Goal: Task Accomplishment & Management: Manage account settings

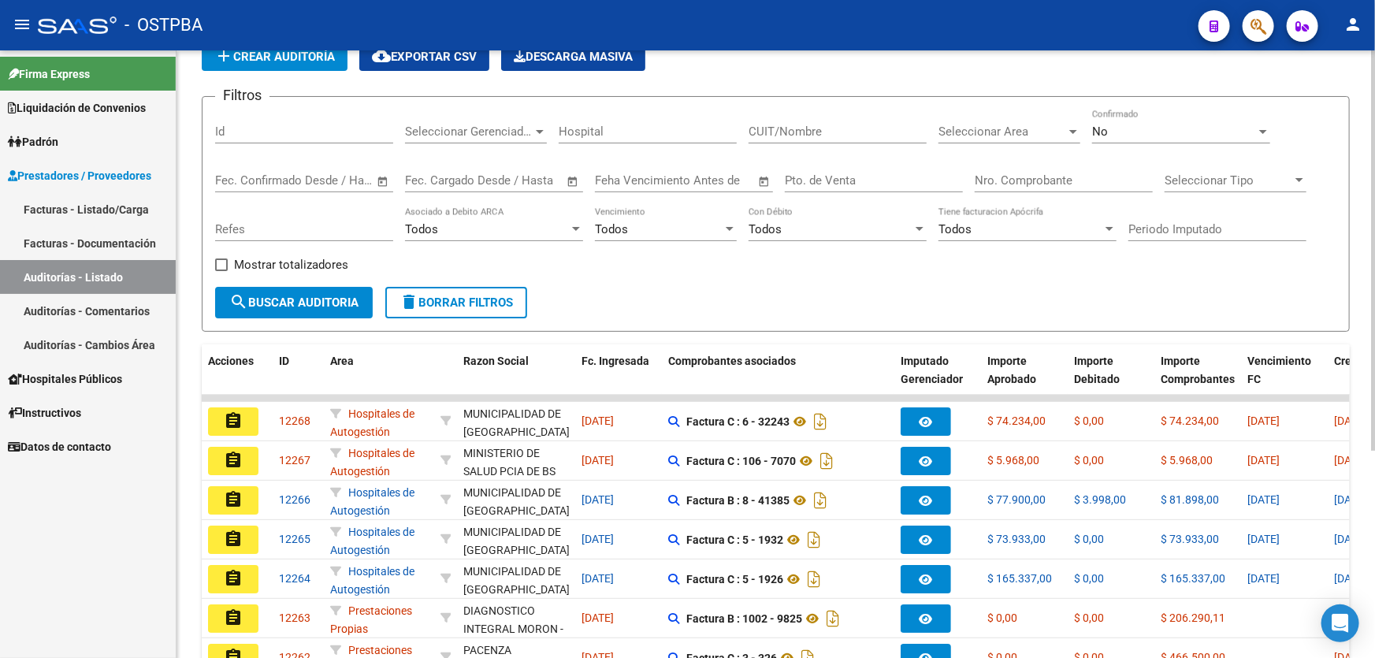
scroll to position [28, 0]
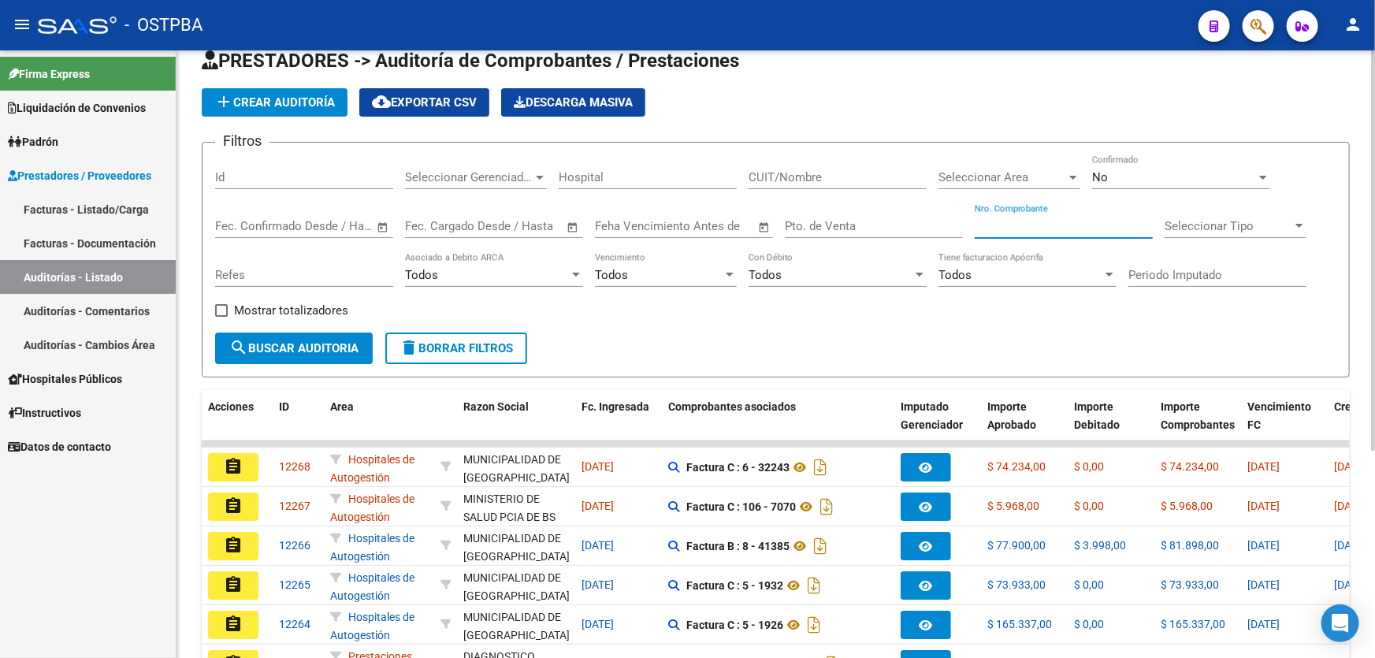
click at [1052, 221] on input "Nro. Comprobante" at bounding box center [1063, 226] width 178 height 14
type input "08"
click at [273, 179] on input "Id" at bounding box center [304, 177] width 178 height 14
type input "12147"
click at [1144, 181] on div "No" at bounding box center [1174, 177] width 164 height 14
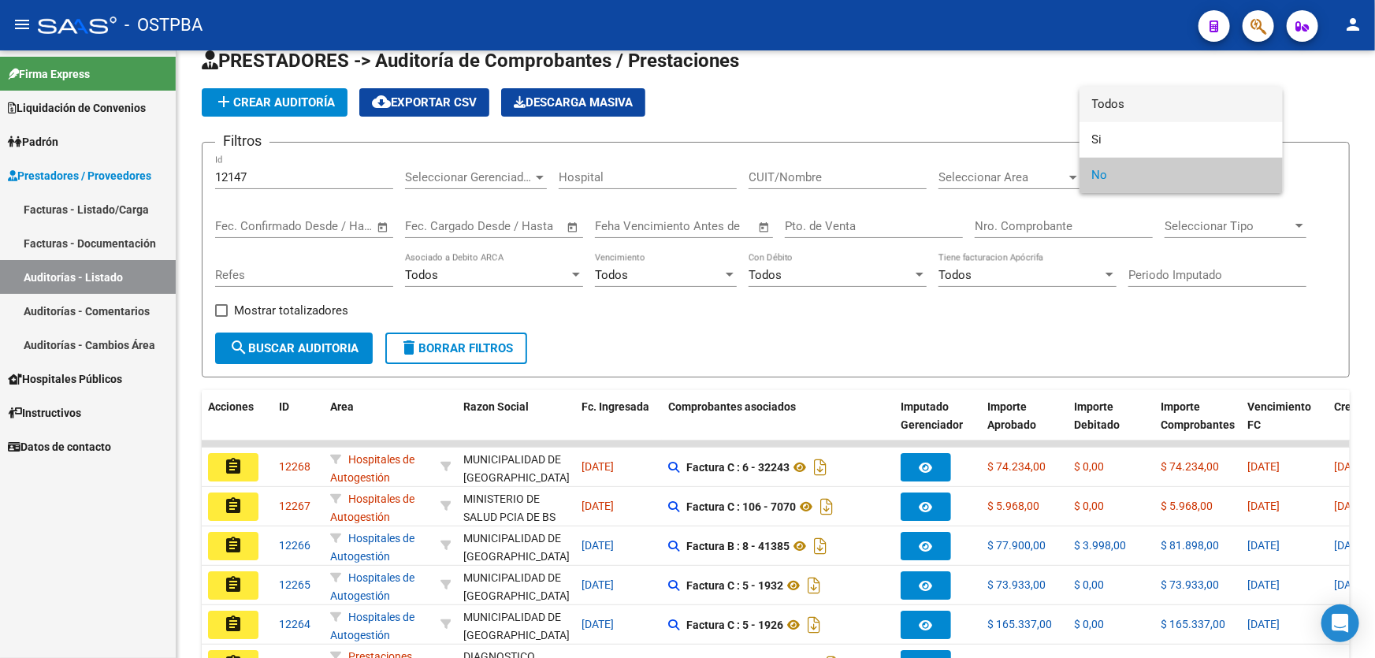
click at [1160, 98] on span "Todos" at bounding box center [1181, 104] width 178 height 35
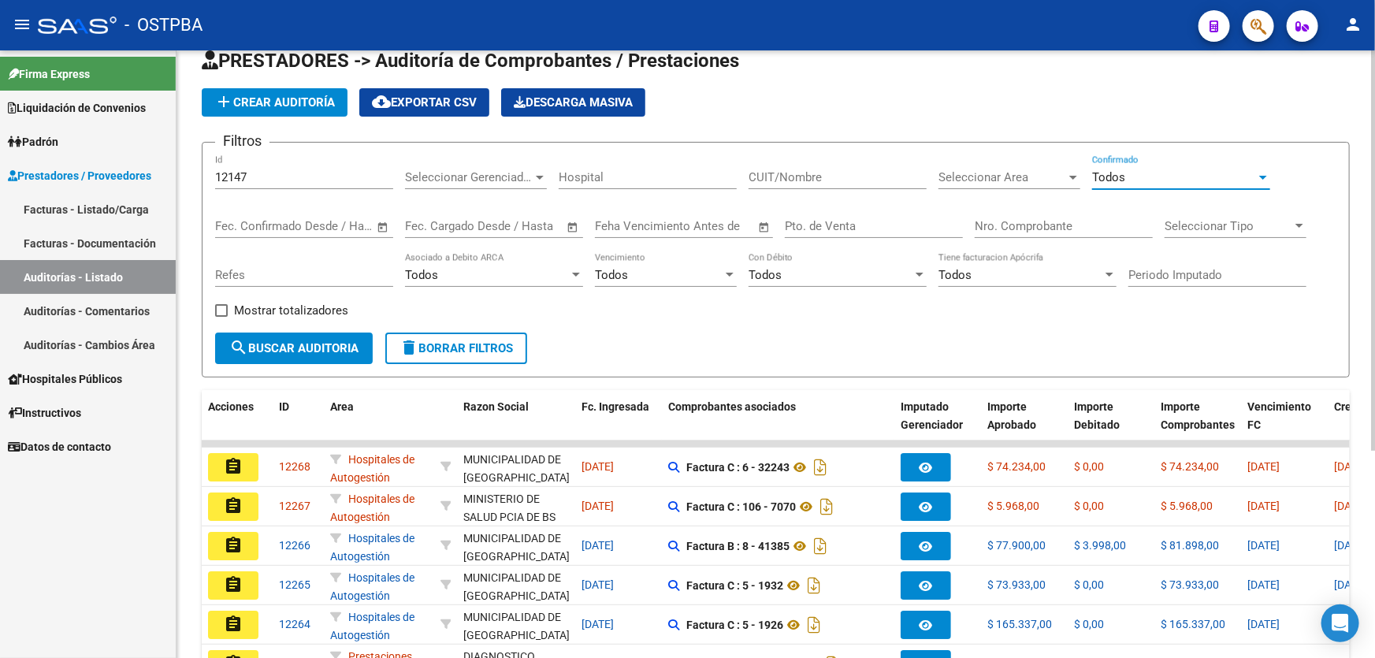
click at [273, 336] on button "search Buscar Auditoria" at bounding box center [294, 348] width 158 height 32
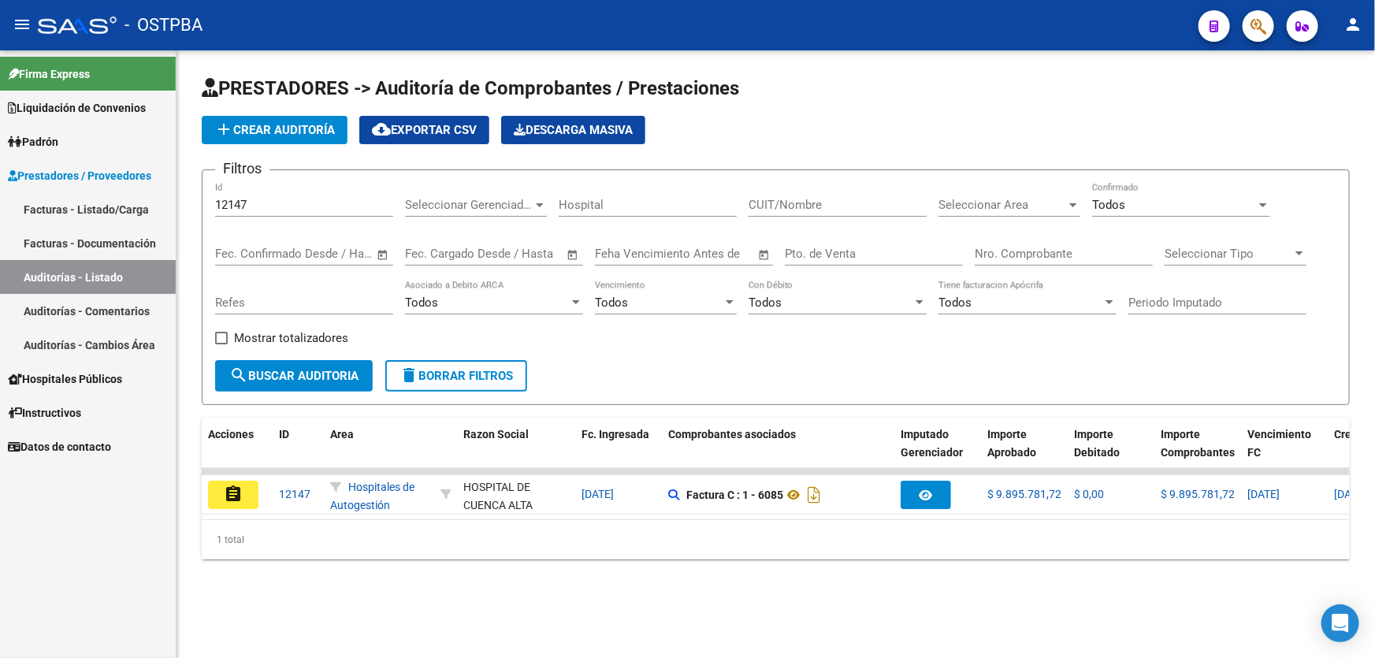
scroll to position [0, 0]
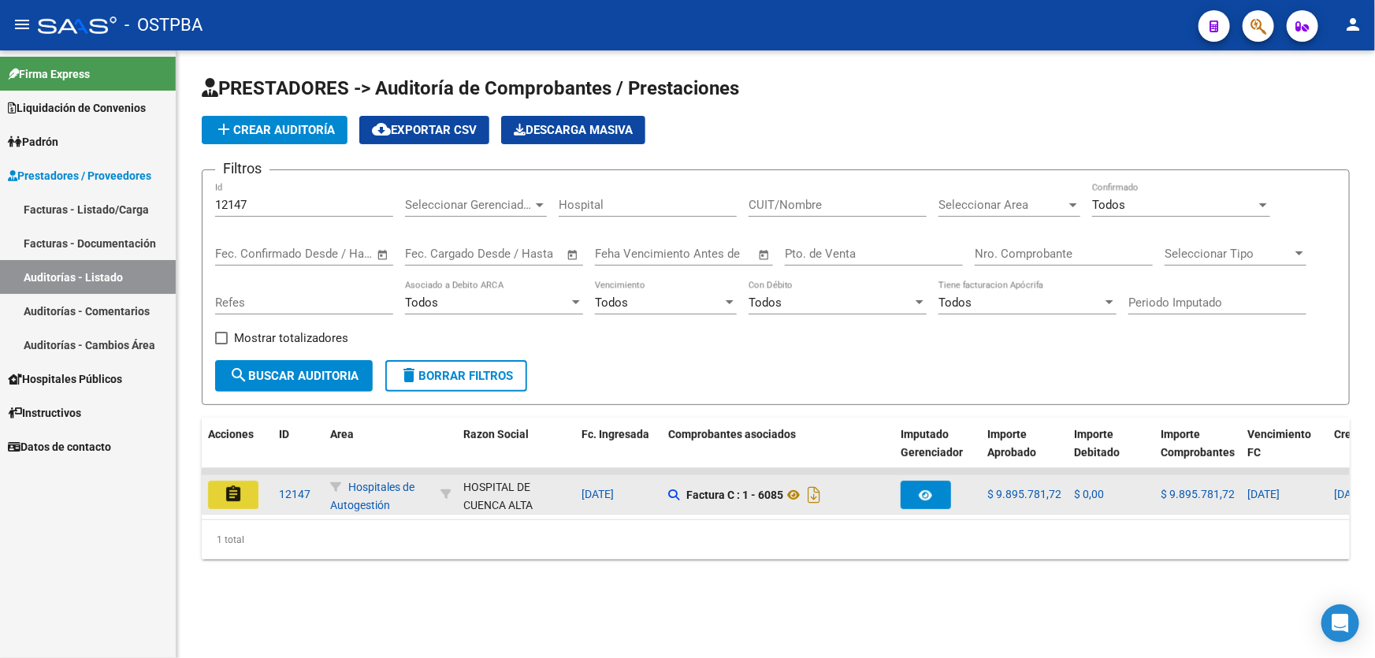
click at [235, 481] on button "assignment" at bounding box center [233, 495] width 50 height 28
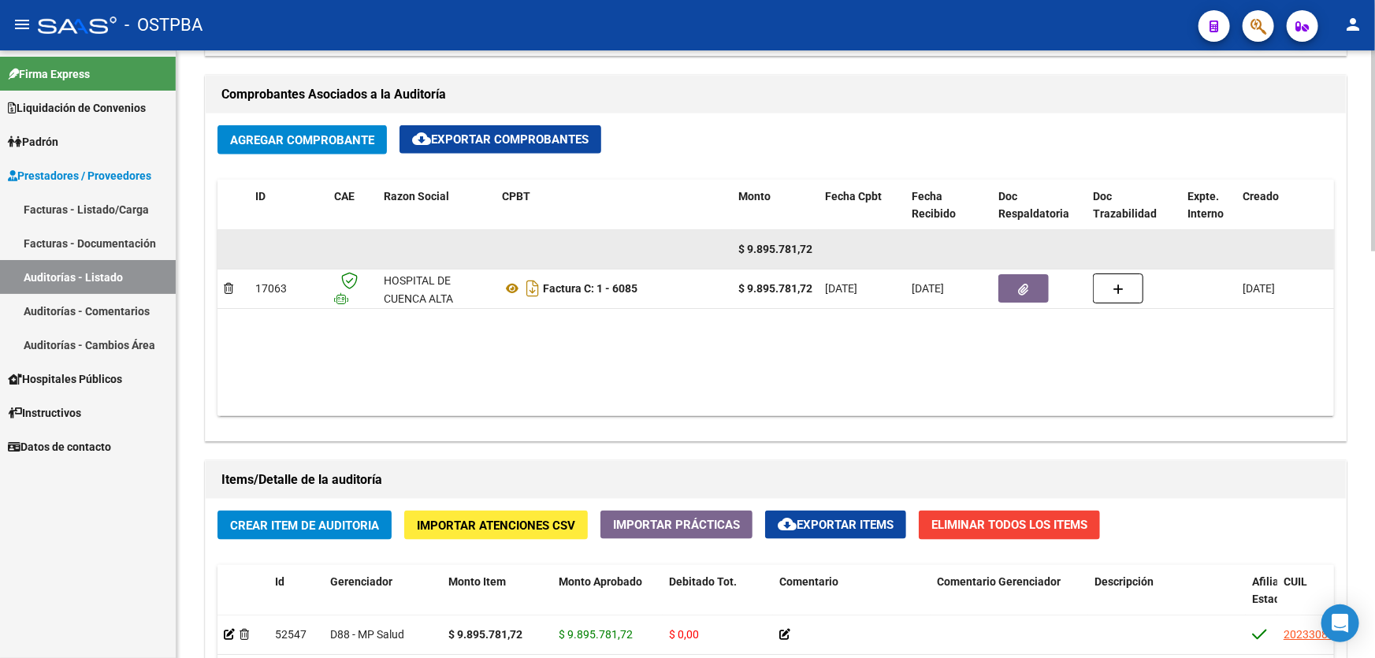
scroll to position [788, 0]
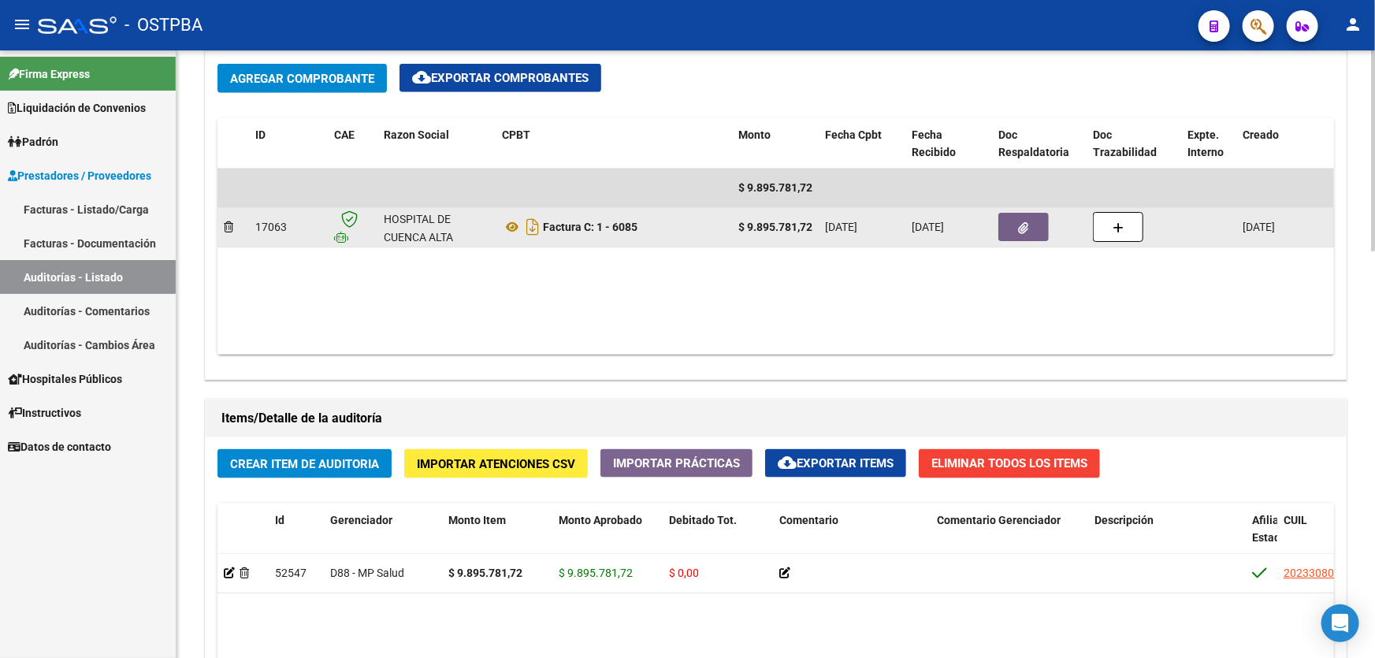
click at [1027, 222] on icon "button" at bounding box center [1024, 228] width 10 height 12
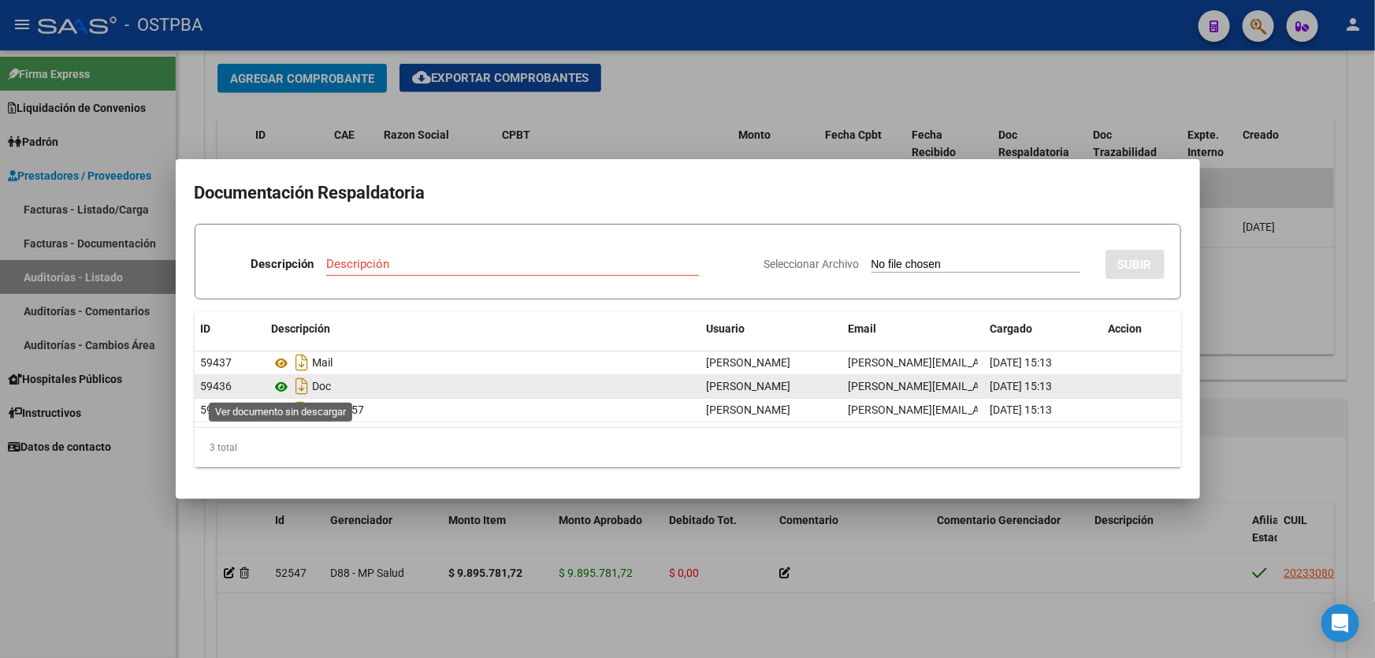
click at [283, 385] on icon at bounding box center [282, 386] width 20 height 19
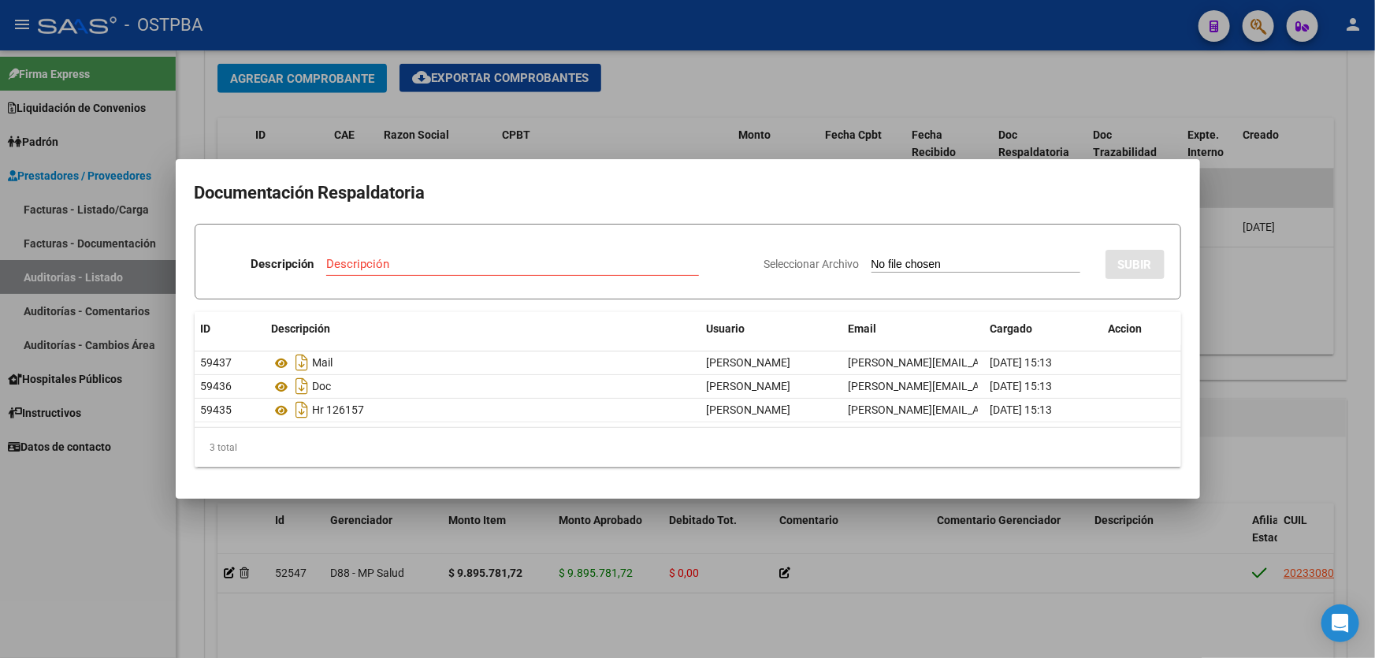
click at [668, 106] on div at bounding box center [687, 329] width 1375 height 658
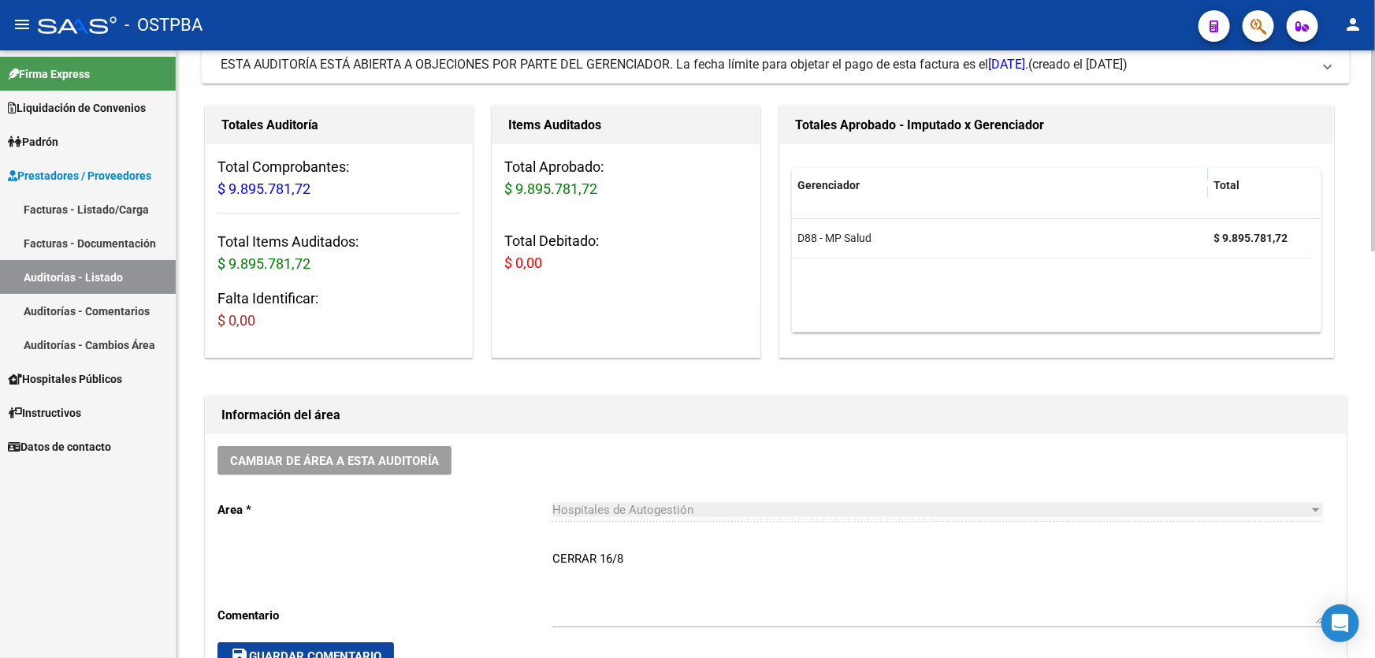
scroll to position [214, 0]
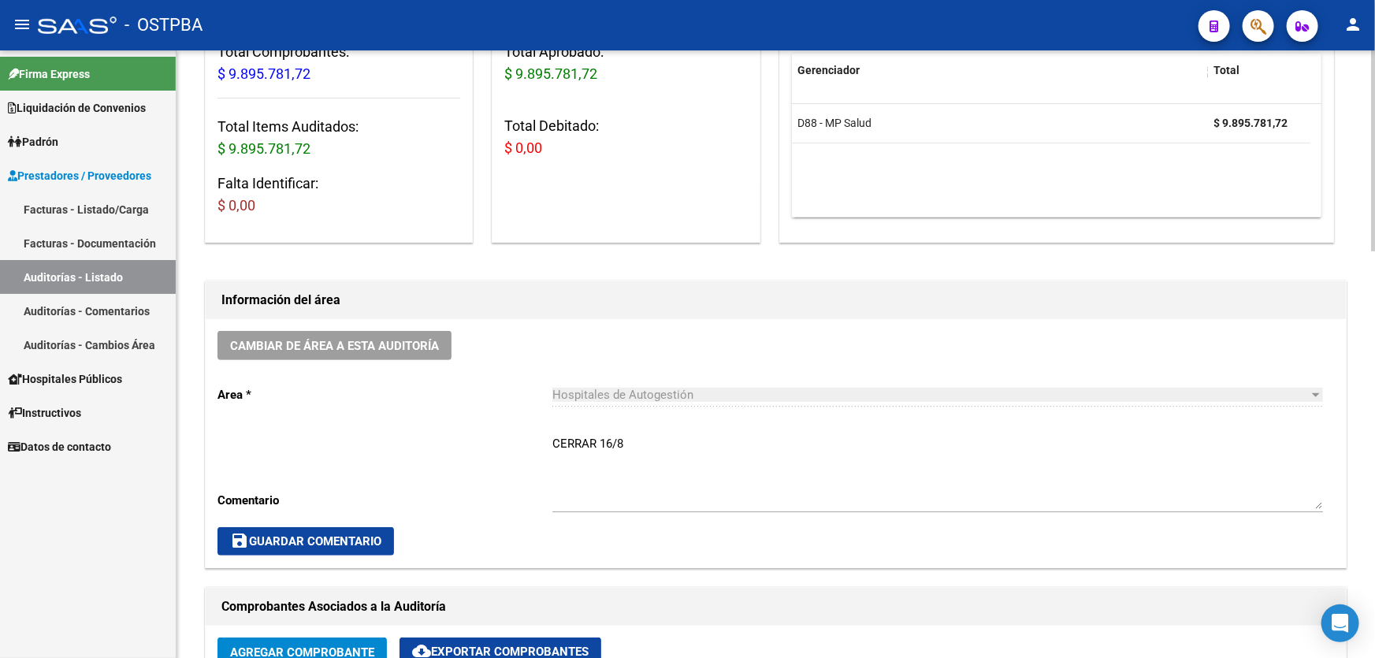
click at [633, 446] on textarea "CERRAR 16/8" at bounding box center [937, 472] width 770 height 74
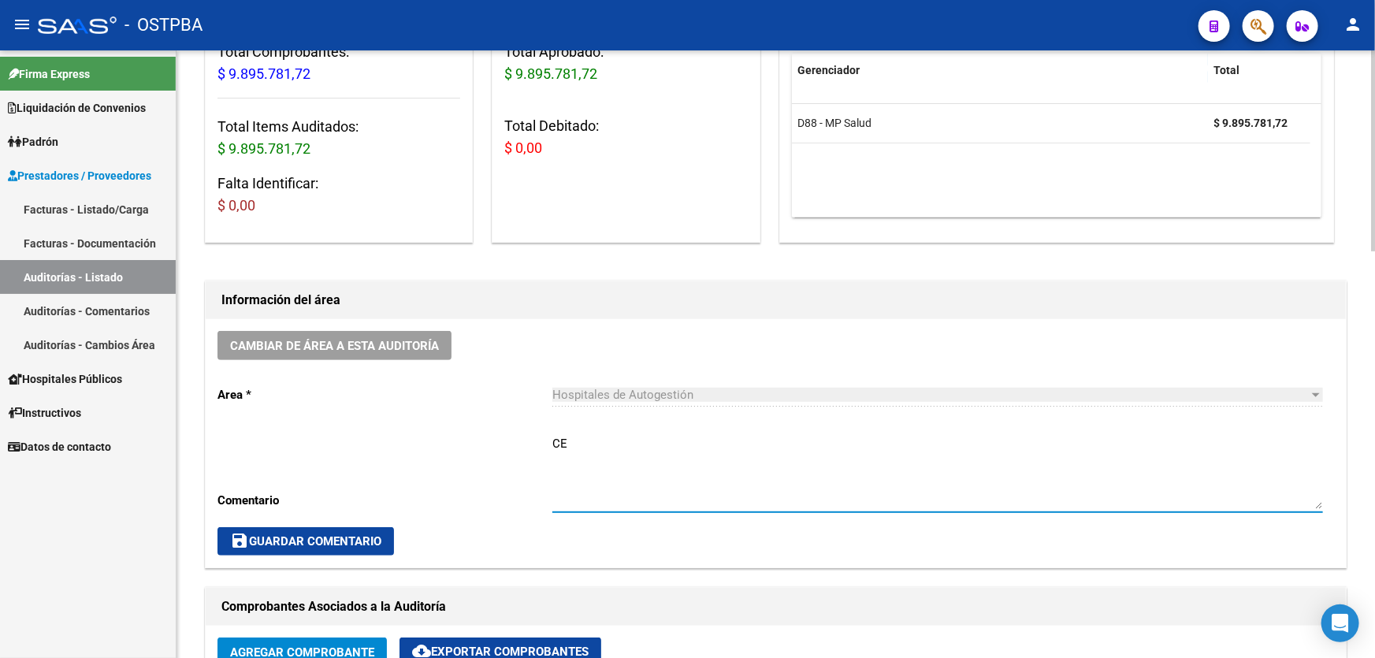
type textarea "C"
click at [640, 447] on textarea "debito total x MP SALUD" at bounding box center [937, 472] width 770 height 74
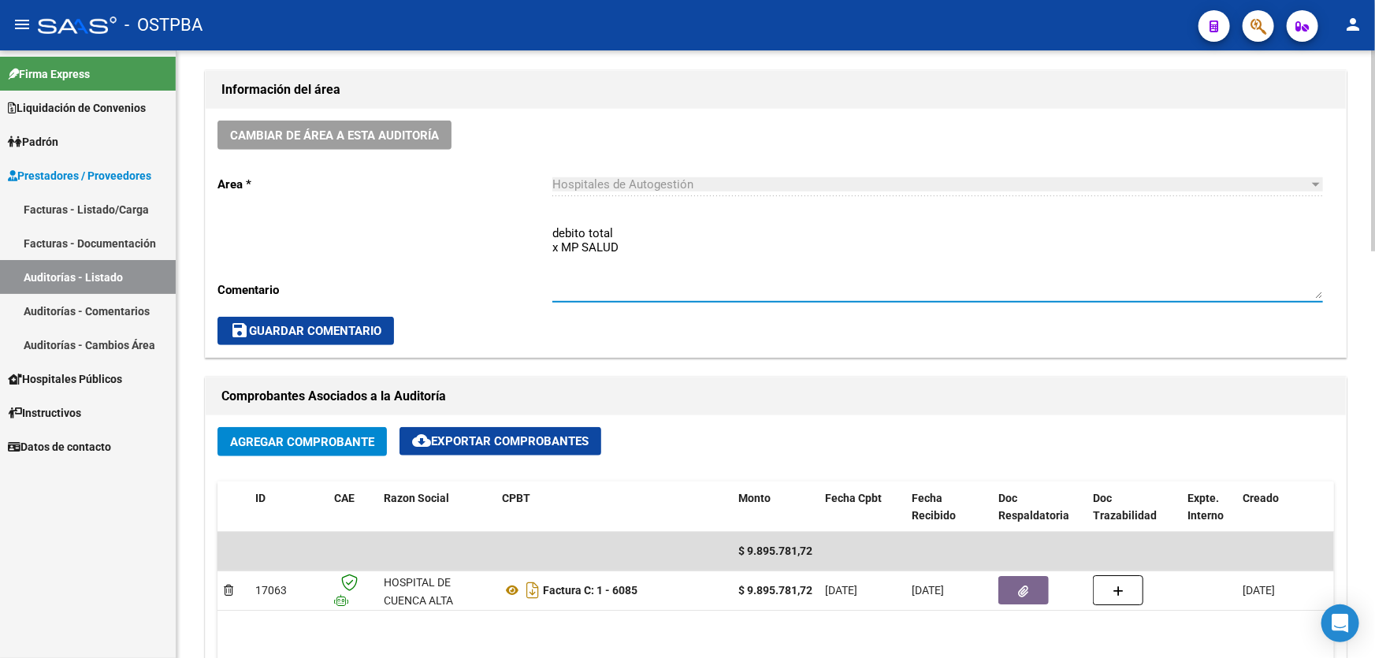
scroll to position [429, 0]
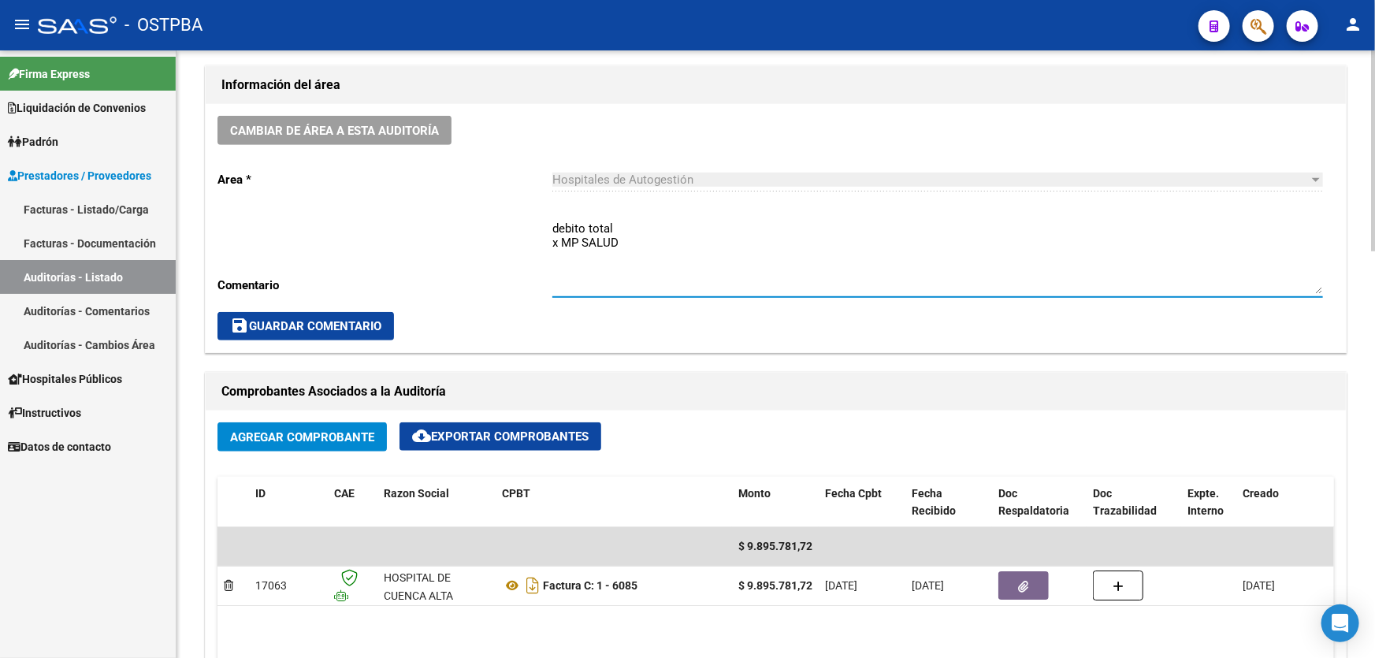
type textarea "debito total x MP SALUD"
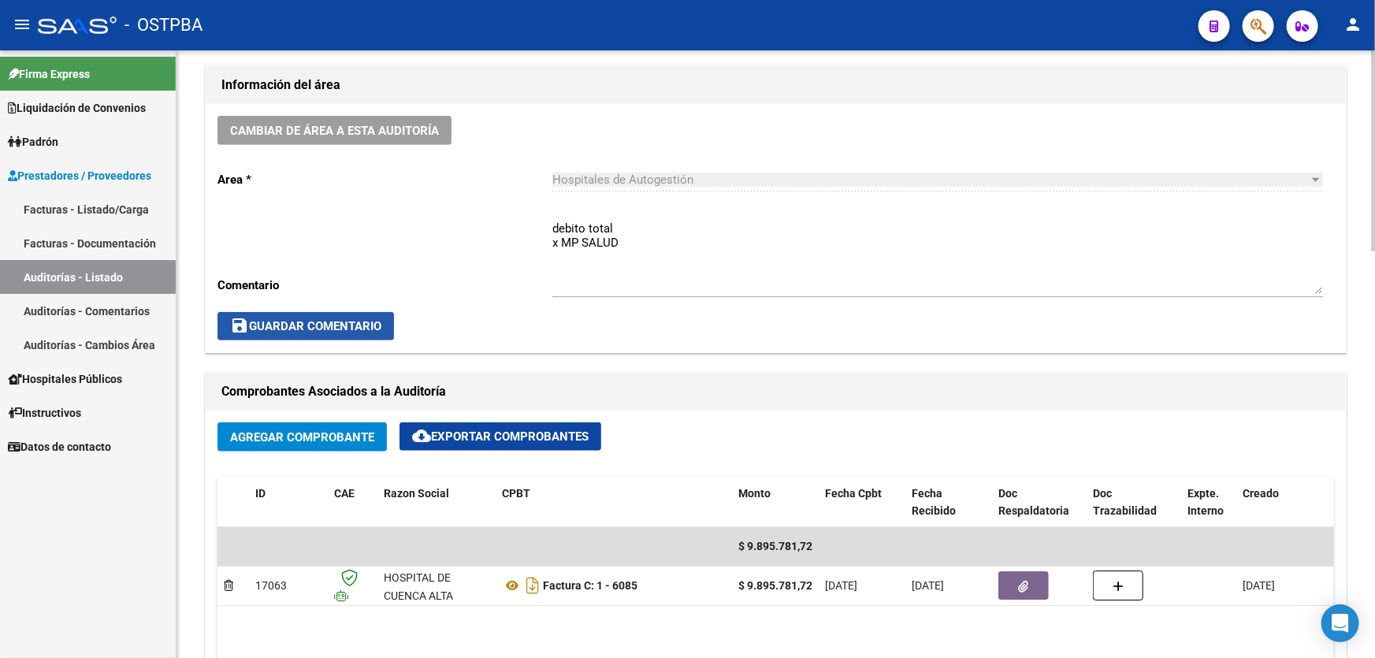
click at [317, 319] on span "save Guardar Comentario" at bounding box center [305, 326] width 151 height 14
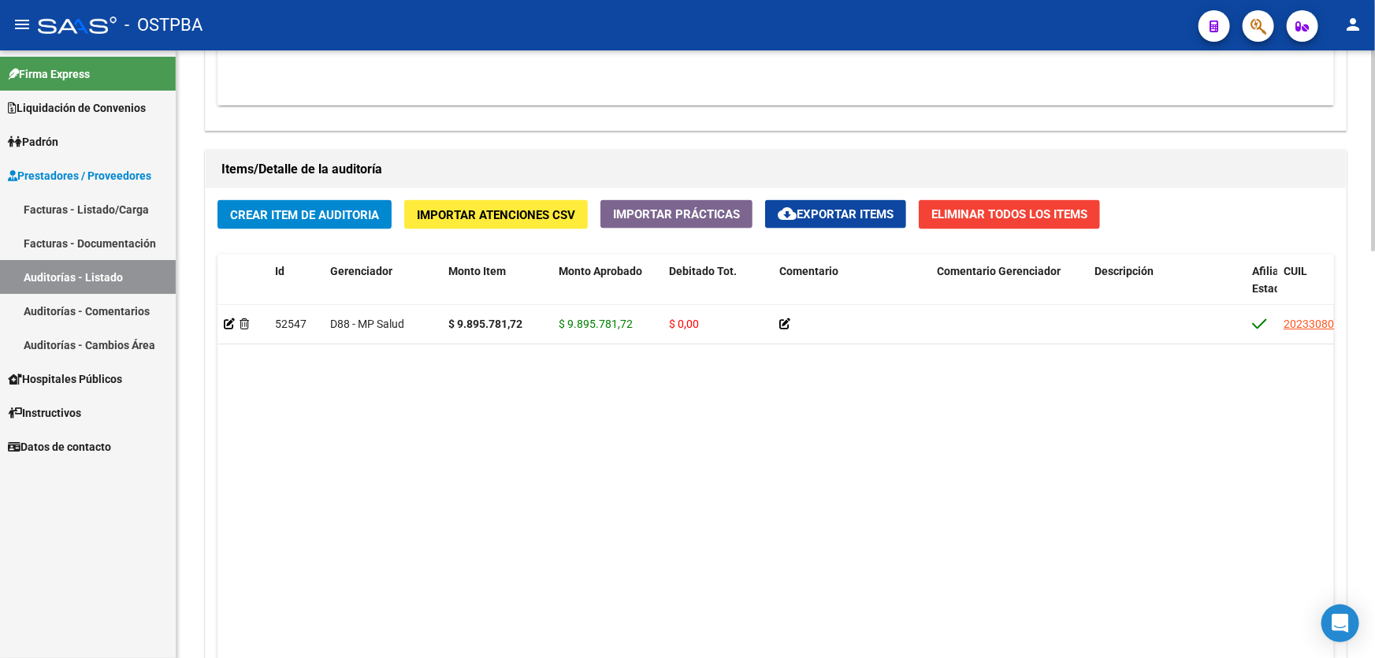
scroll to position [1074, 0]
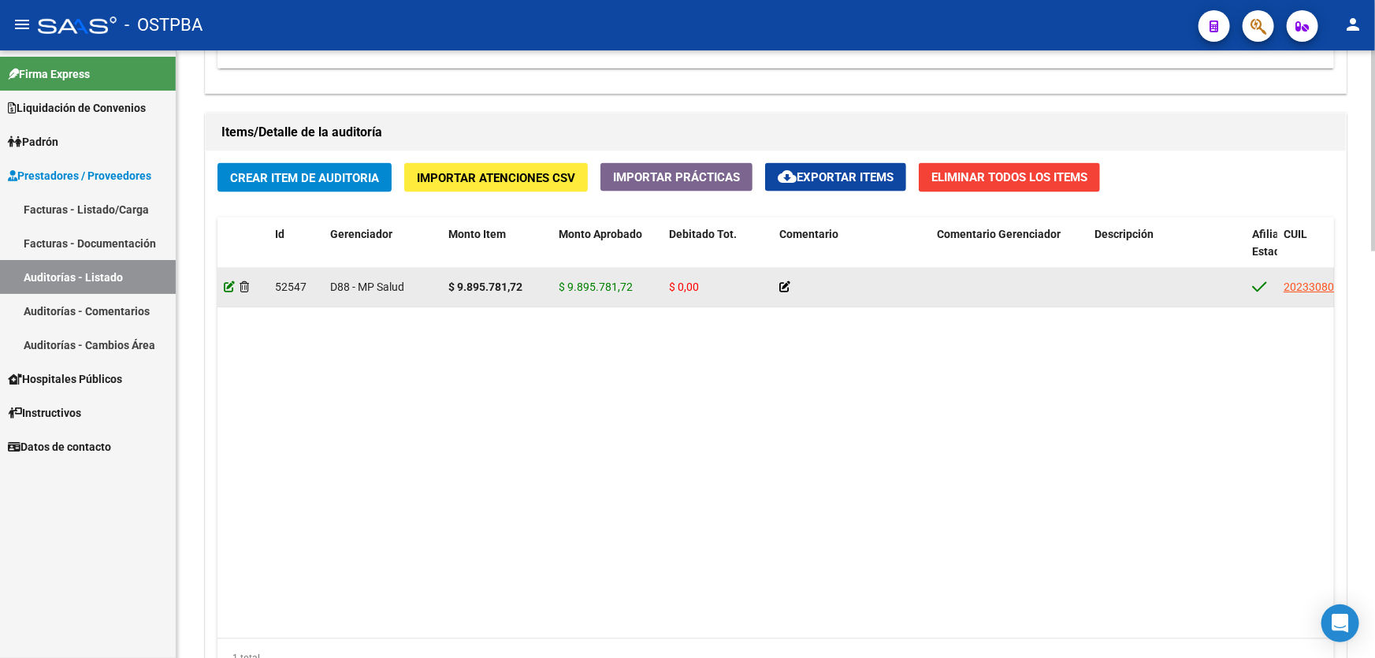
click at [231, 286] on icon at bounding box center [229, 286] width 11 height 11
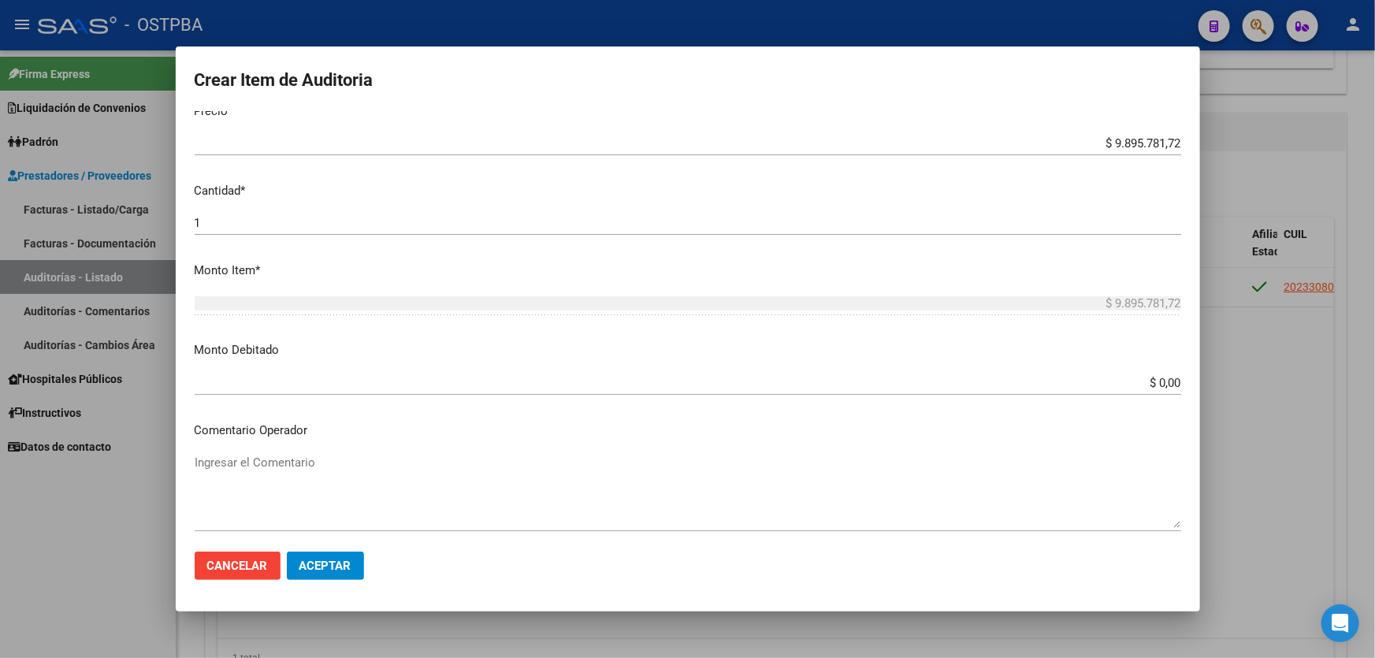
scroll to position [573, 0]
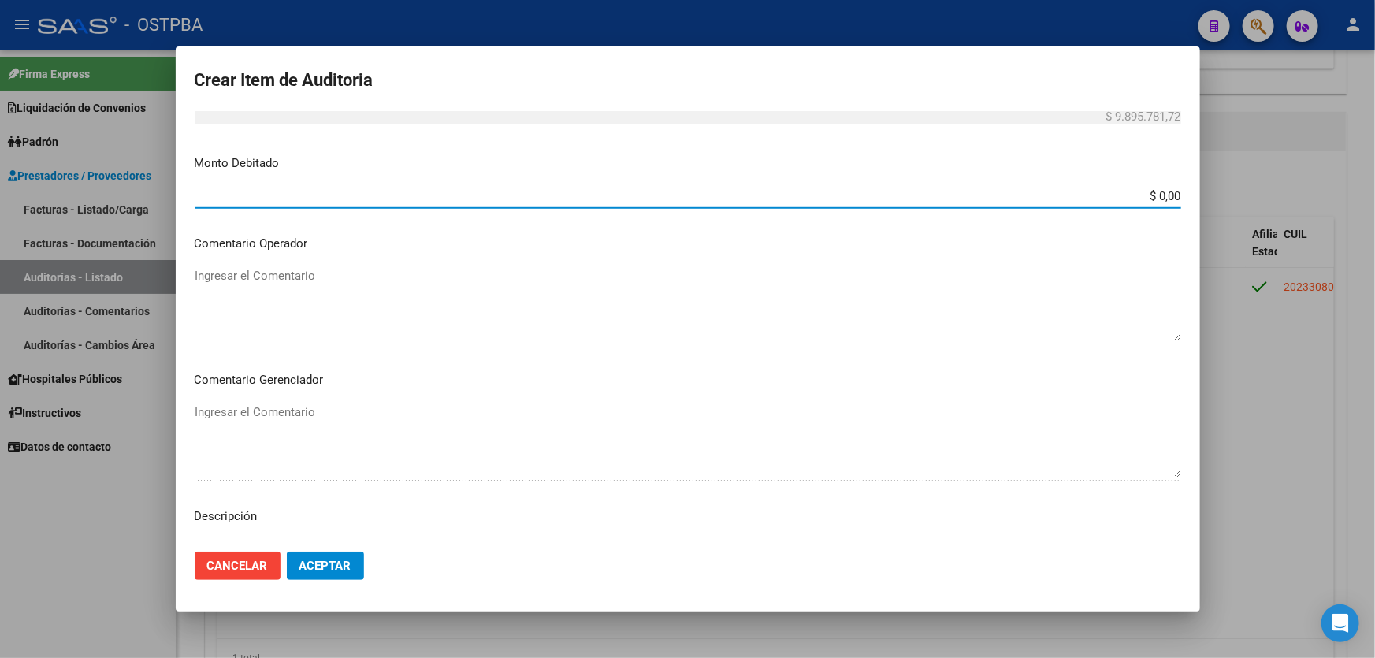
click at [1154, 195] on input "$ 0,00" at bounding box center [688, 196] width 986 height 14
click at [1168, 193] on input "$ 9.895.781,00" at bounding box center [688, 196] width 986 height 14
type input "$ 9.895.781,72"
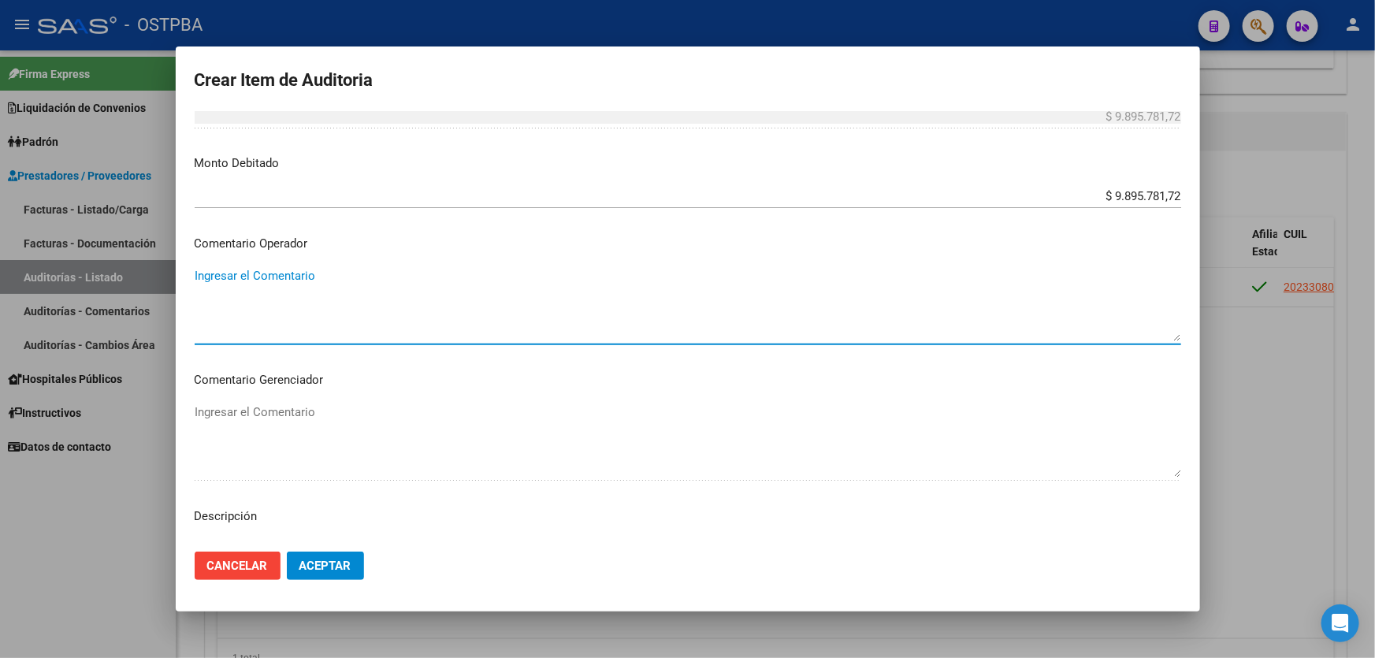
click at [565, 291] on textarea "Ingresar el Comentario" at bounding box center [688, 304] width 986 height 74
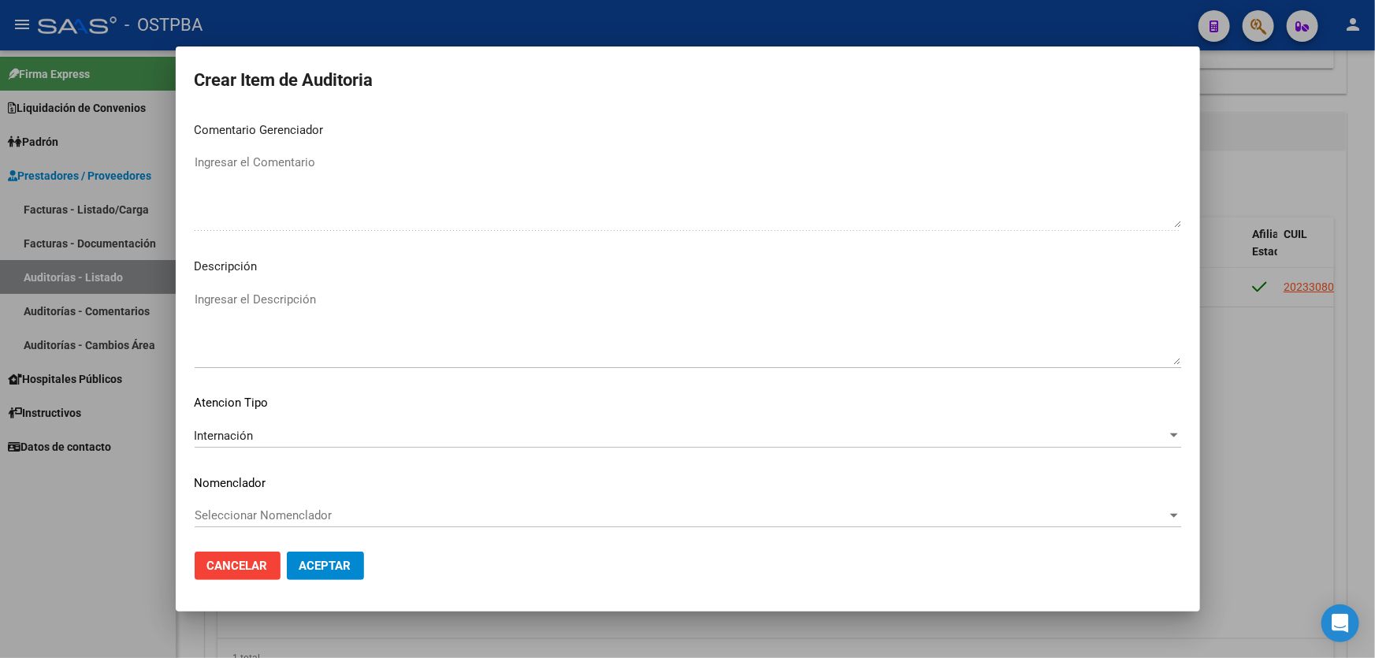
scroll to position [825, 0]
click at [273, 306] on textarea "Ingresar el Descripción" at bounding box center [688, 325] width 986 height 74
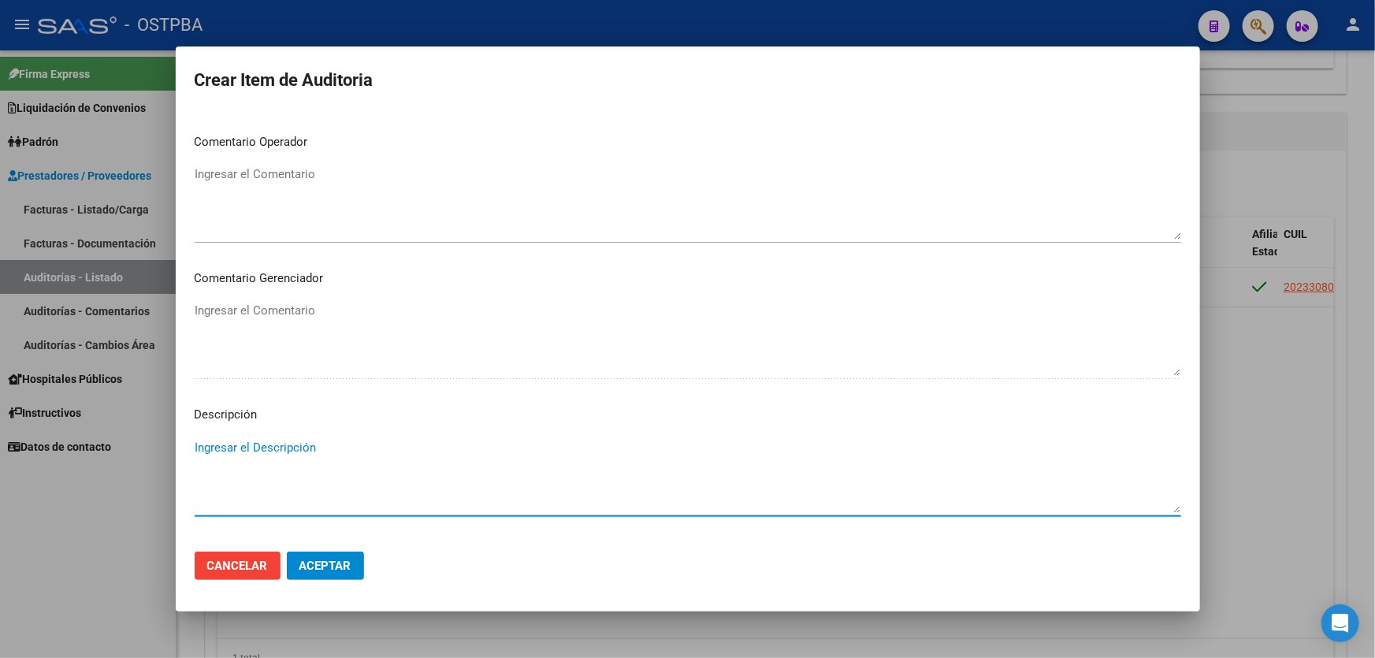
scroll to position [610, 0]
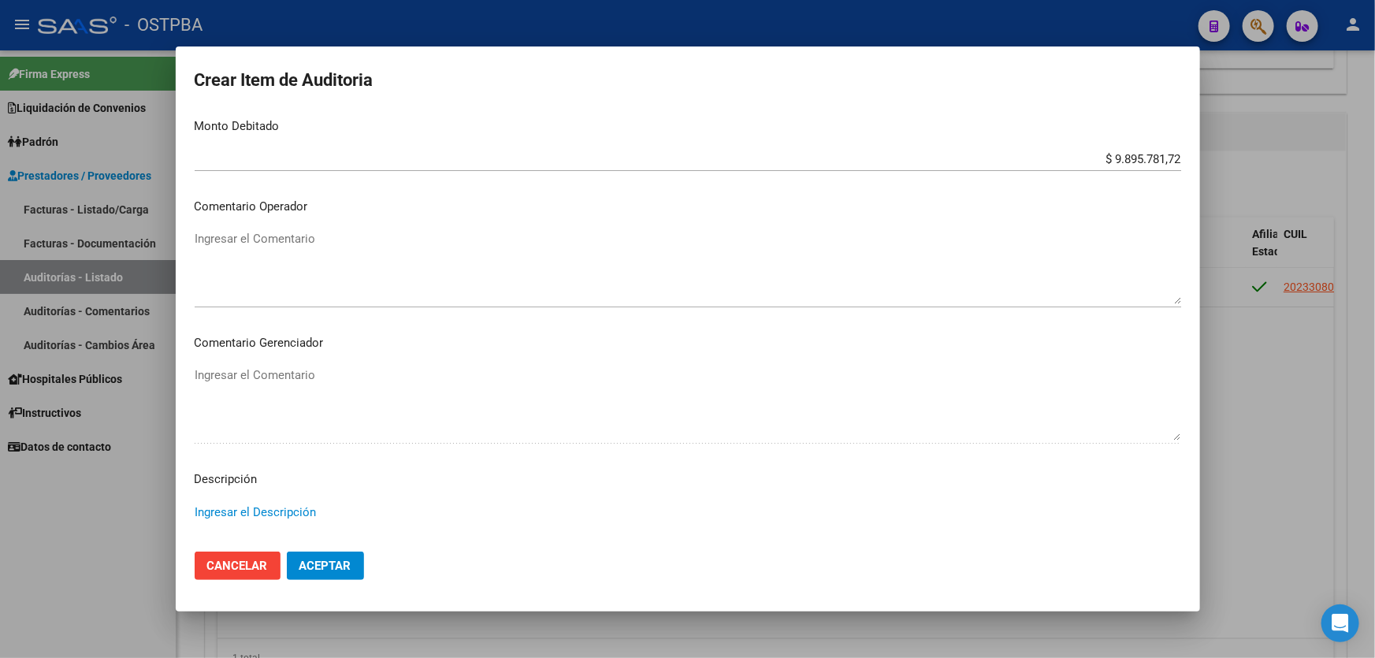
click at [276, 251] on textarea "Ingresar el Comentario" at bounding box center [688, 267] width 986 height 74
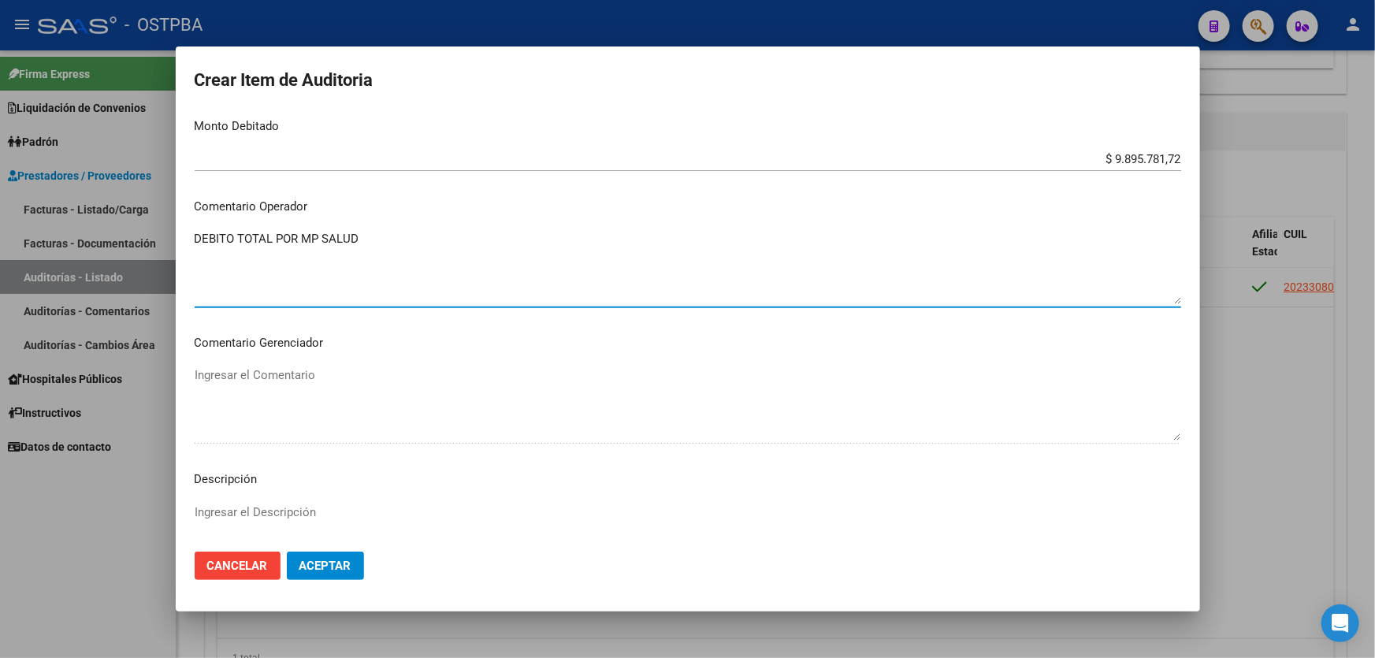
type textarea "DEBITO TOTAL POR MP SALUD"
click at [334, 565] on span "Aceptar" at bounding box center [325, 566] width 52 height 14
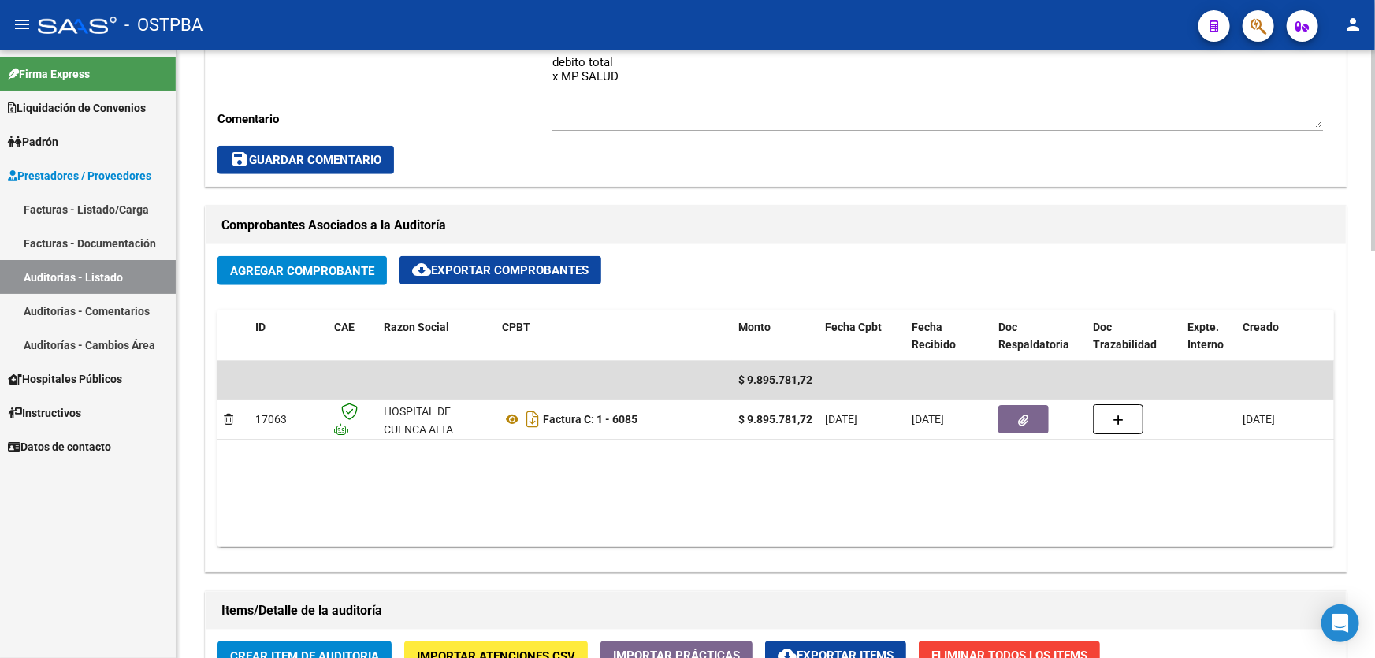
scroll to position [644, 0]
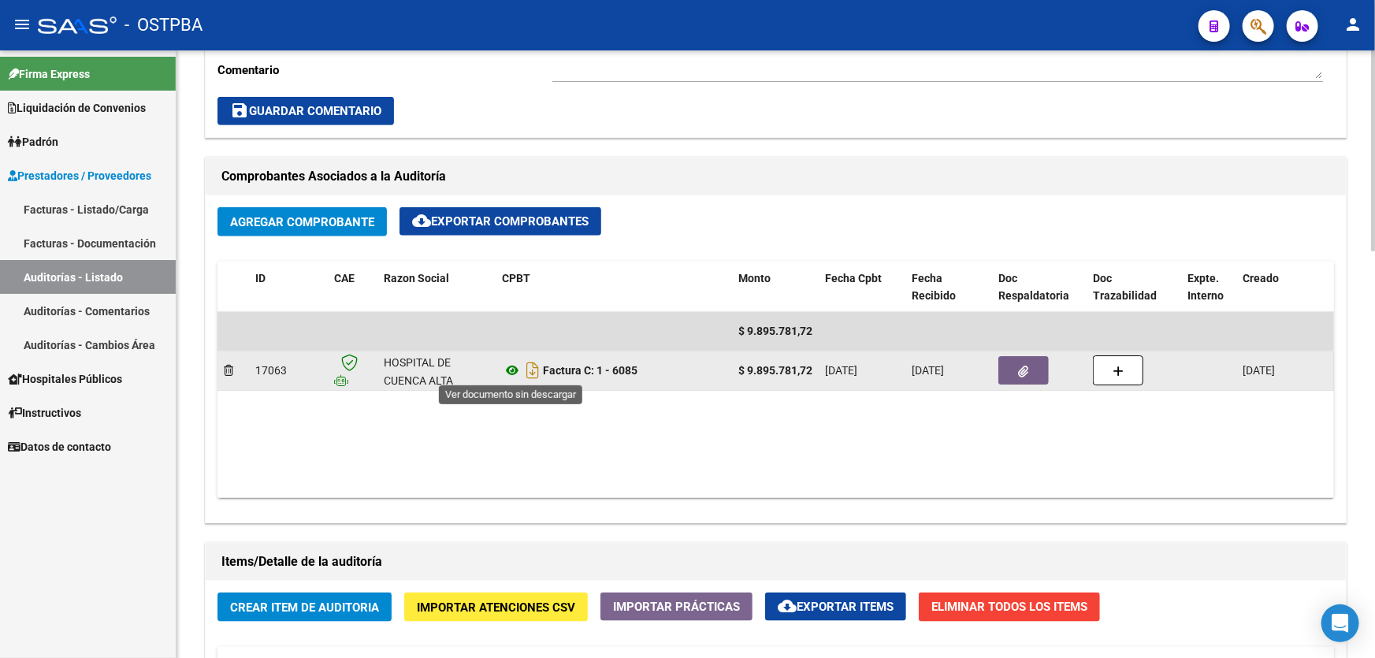
click at [507, 364] on icon at bounding box center [512, 370] width 20 height 19
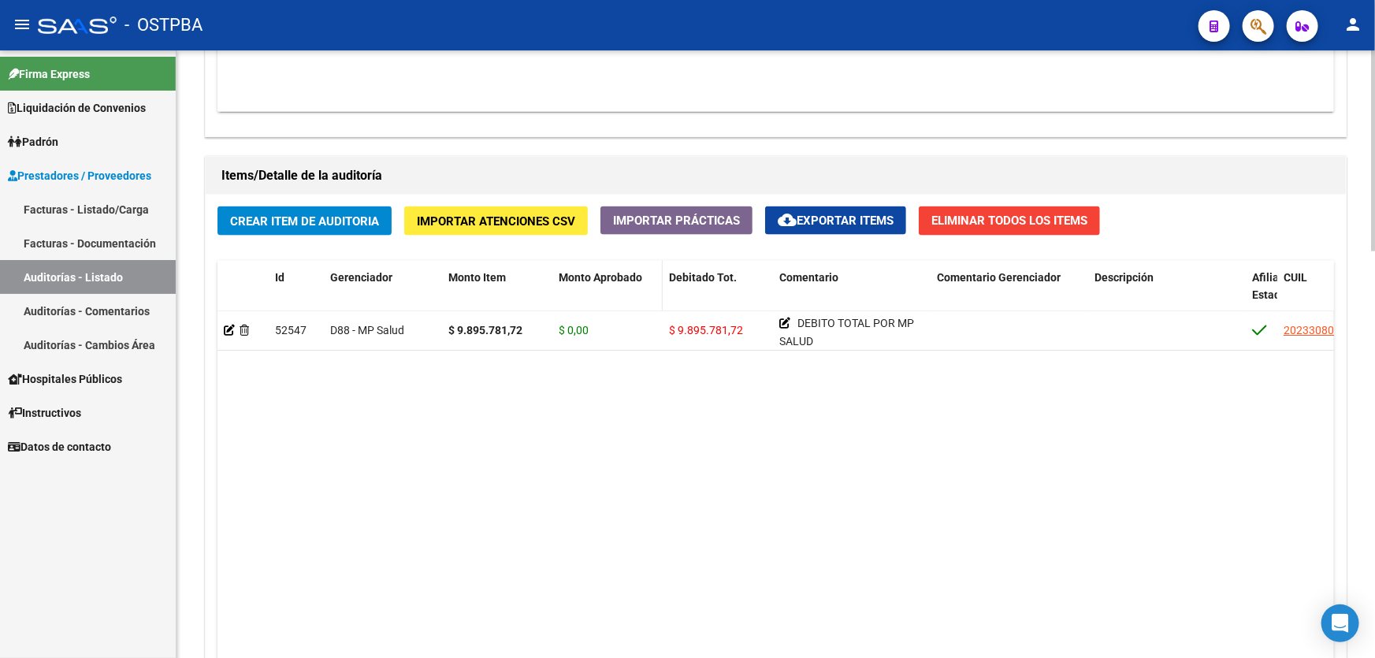
scroll to position [1228, 0]
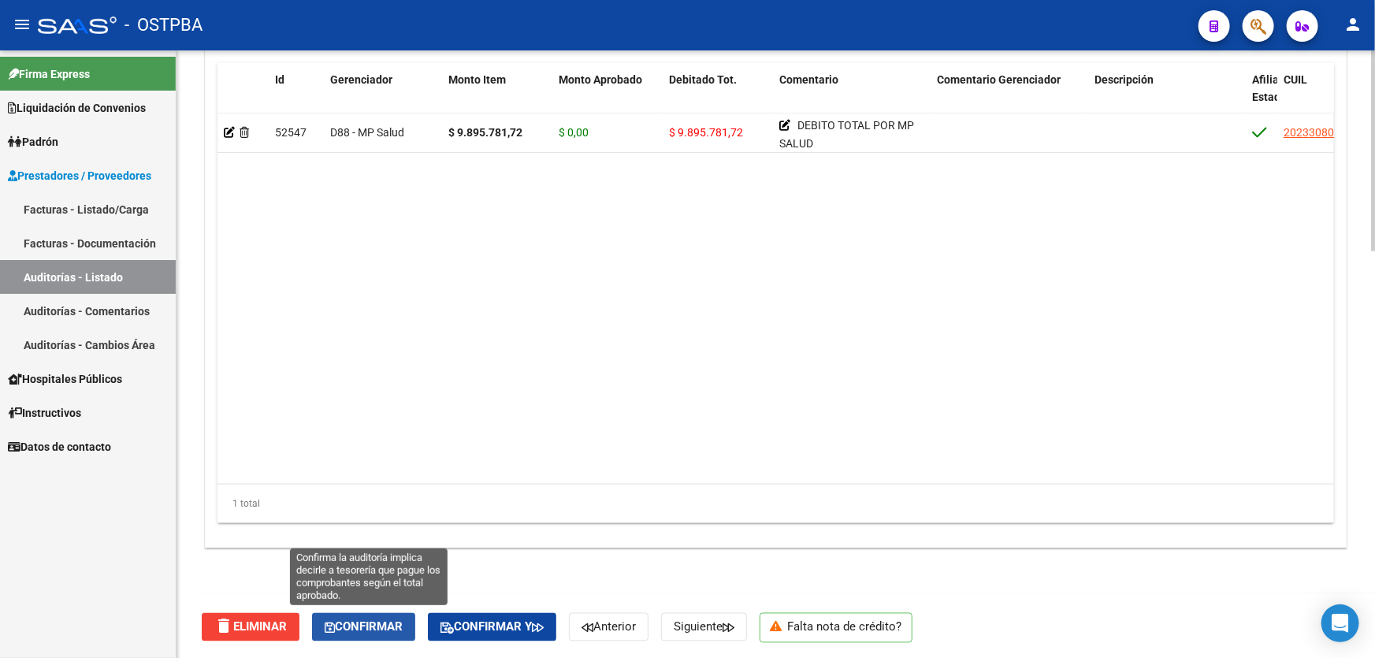
click at [364, 622] on span "Confirmar" at bounding box center [364, 627] width 78 height 14
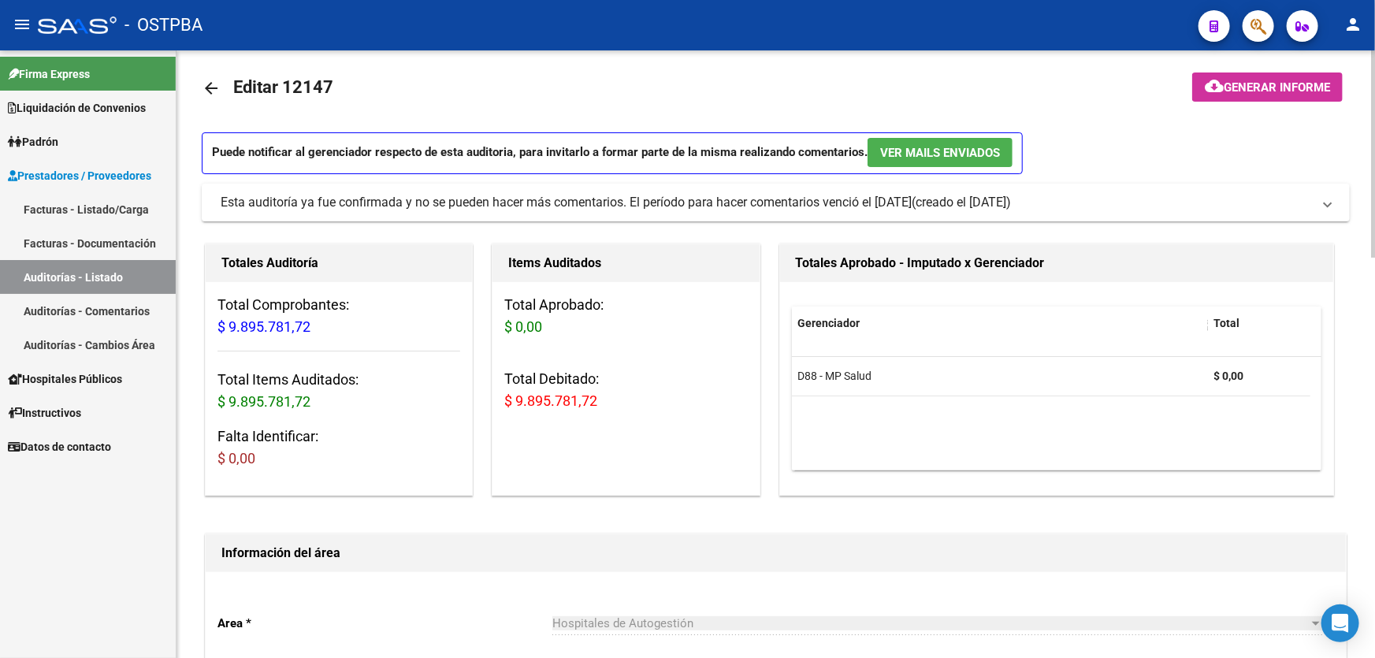
scroll to position [0, 0]
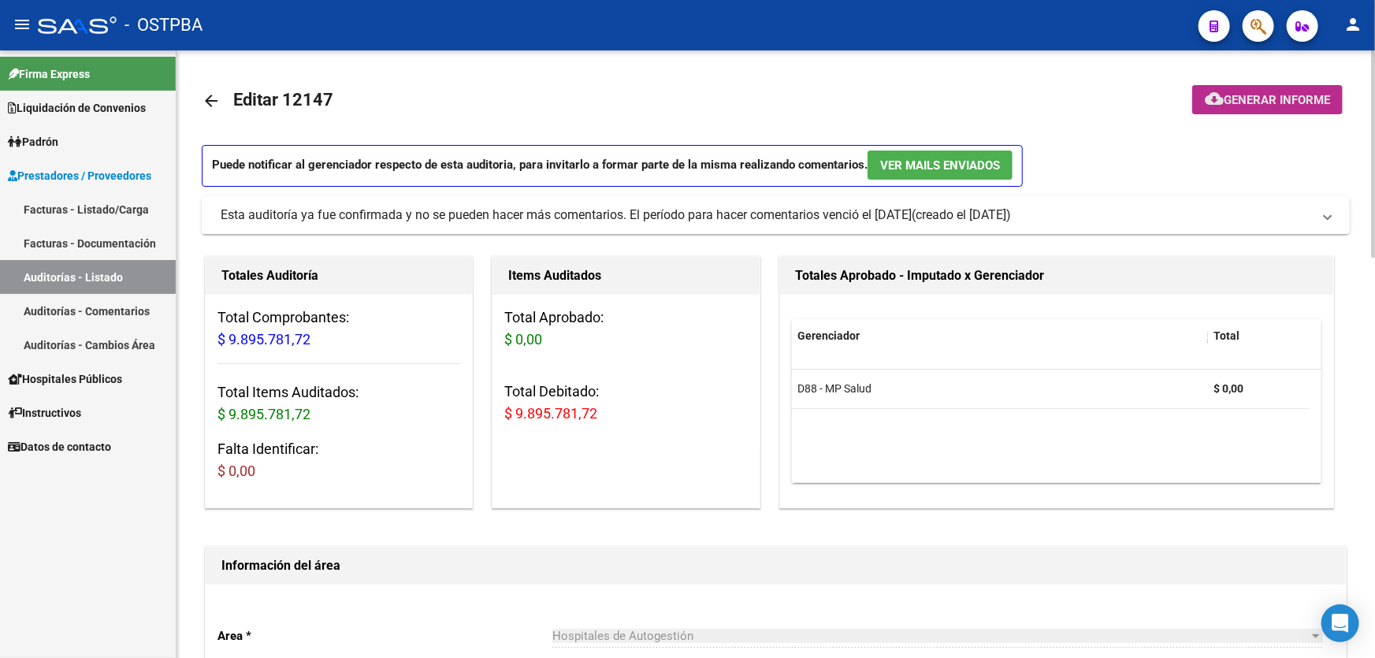
click at [1247, 93] on span "Generar informe" at bounding box center [1276, 100] width 106 height 14
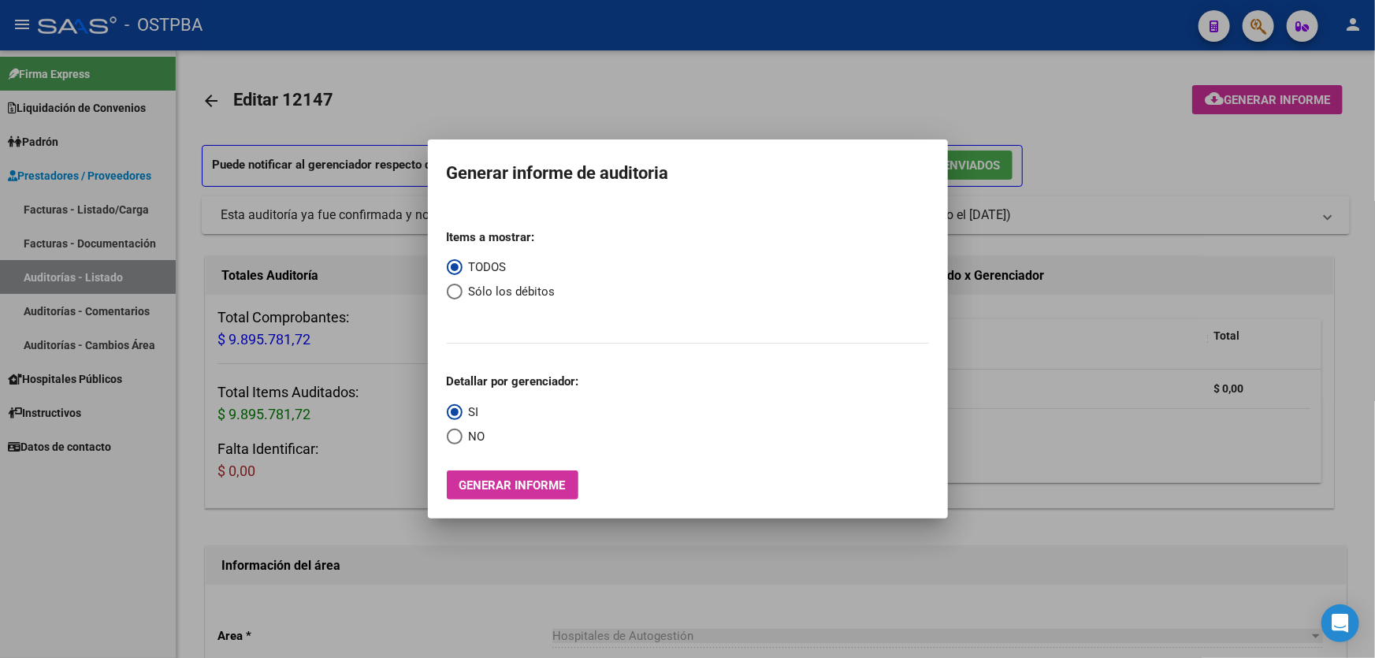
click at [413, 485] on div at bounding box center [687, 329] width 1375 height 658
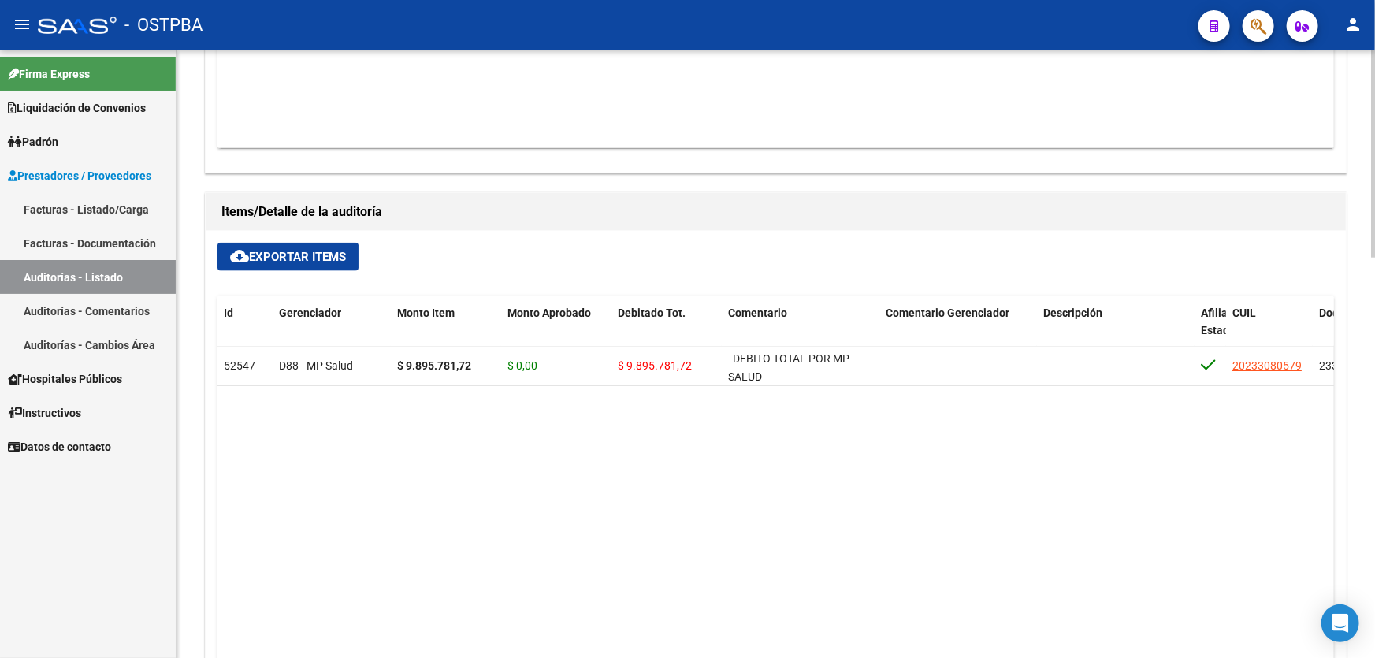
scroll to position [1002, 0]
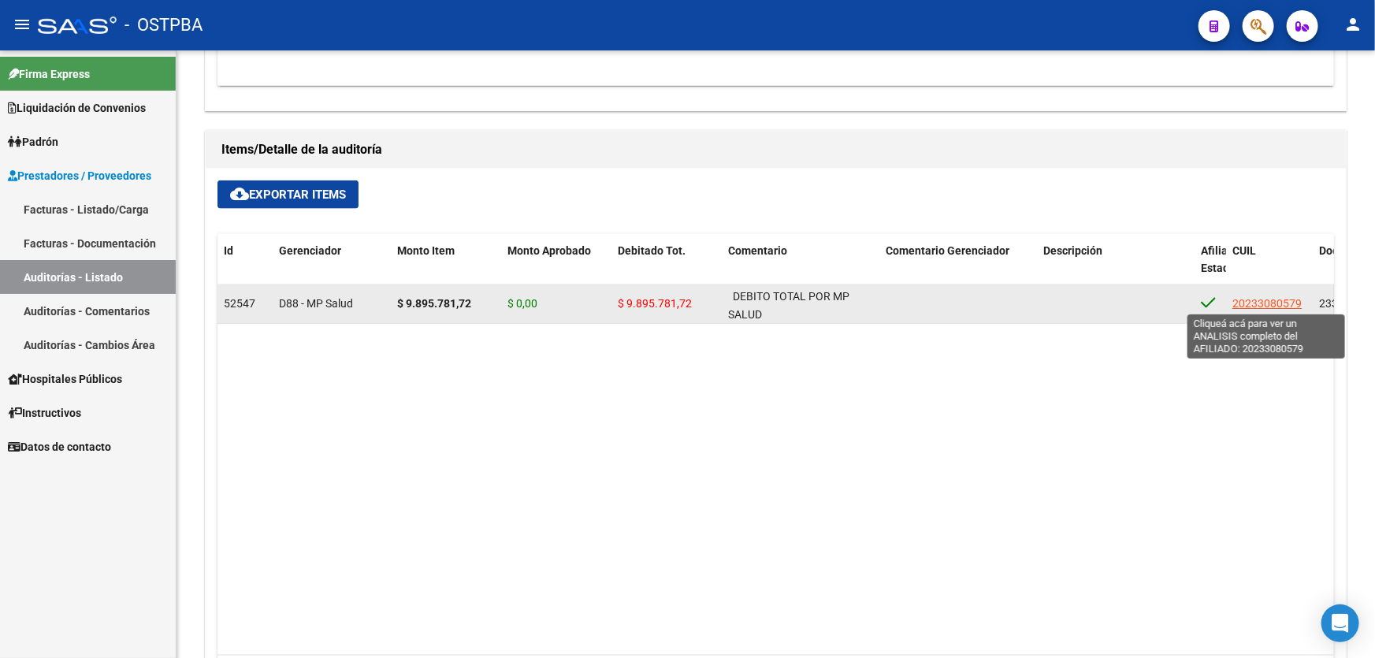
click at [1259, 299] on span "20233080579" at bounding box center [1266, 303] width 69 height 13
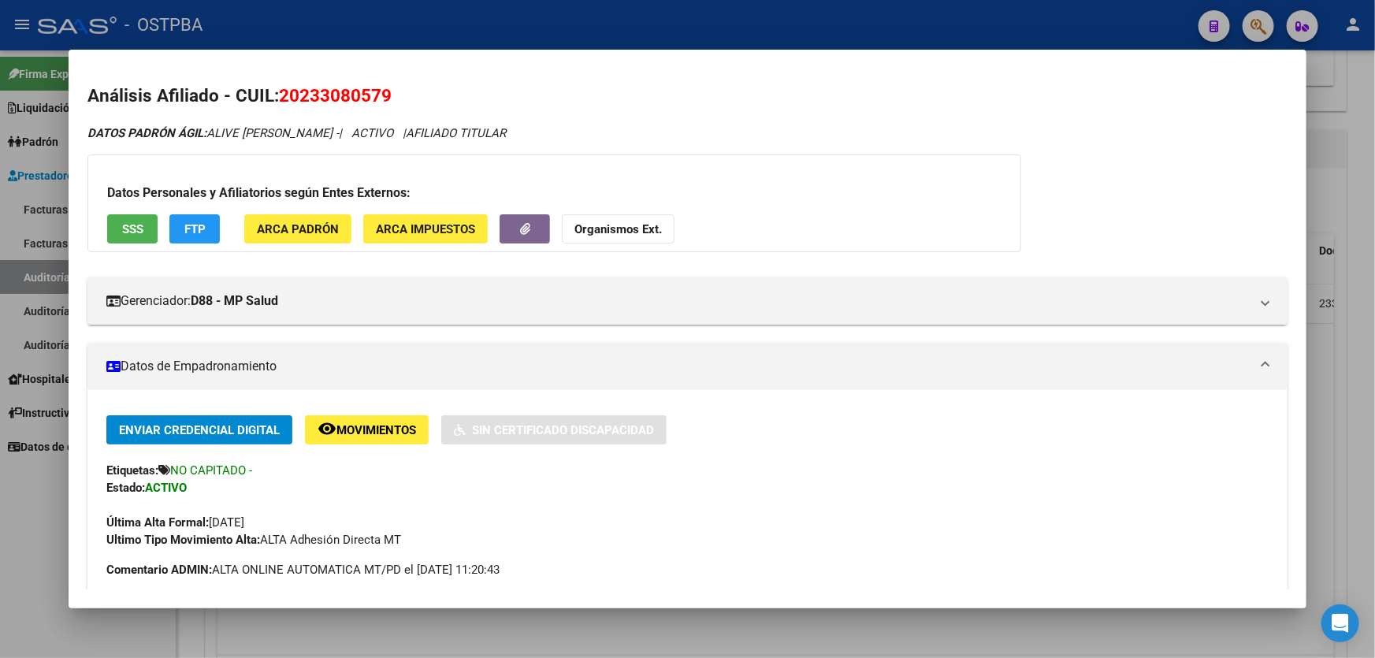
click at [32, 493] on div at bounding box center [687, 329] width 1375 height 658
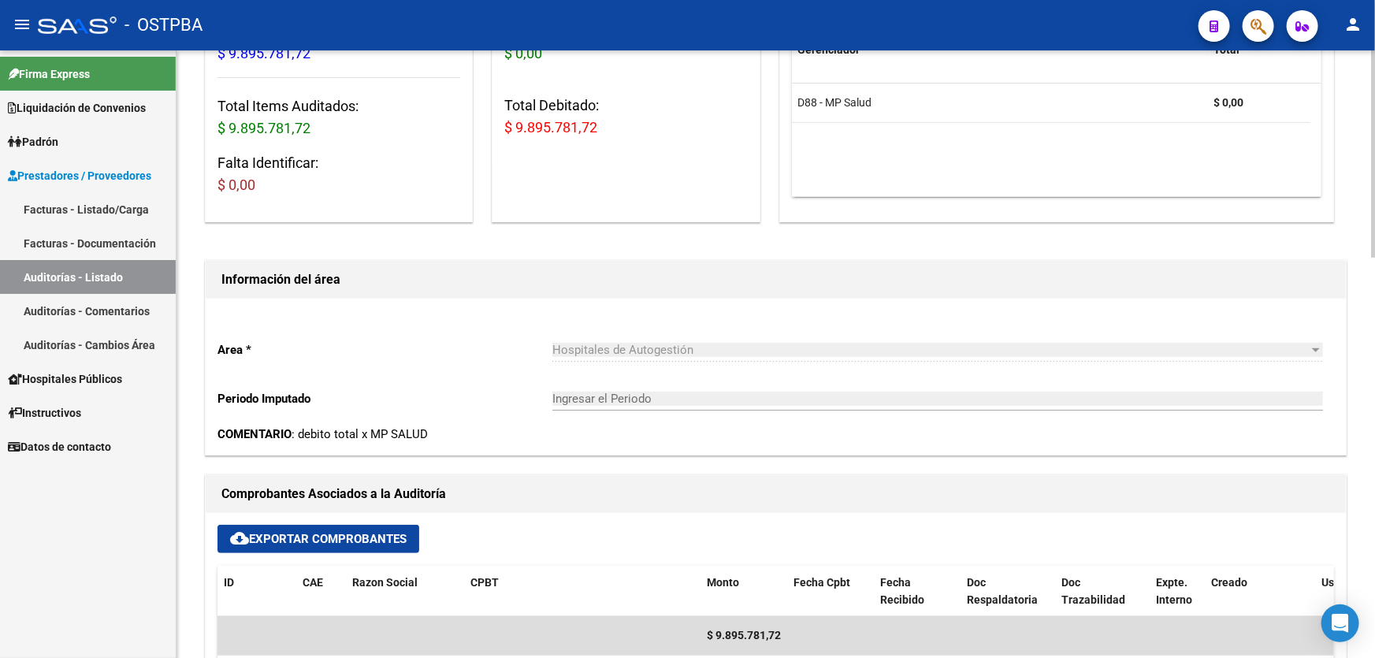
scroll to position [0, 0]
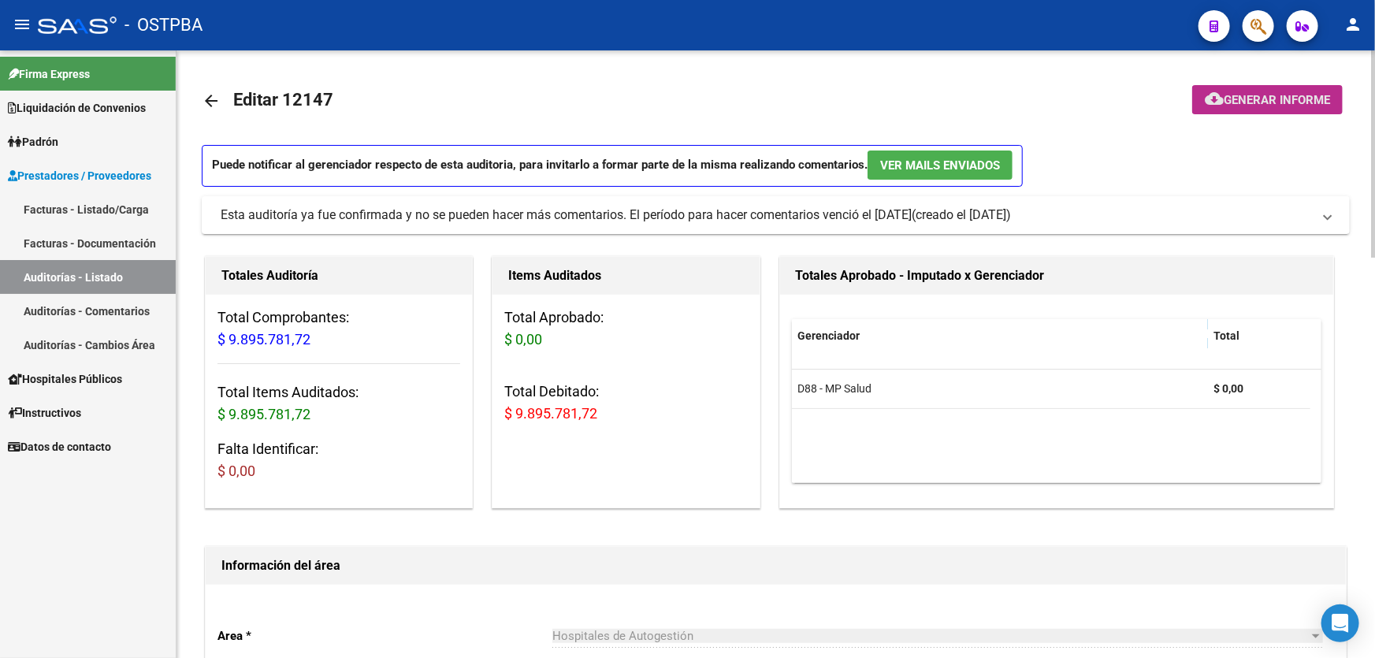
click at [1220, 98] on mat-icon "cloud_download" at bounding box center [1214, 98] width 19 height 19
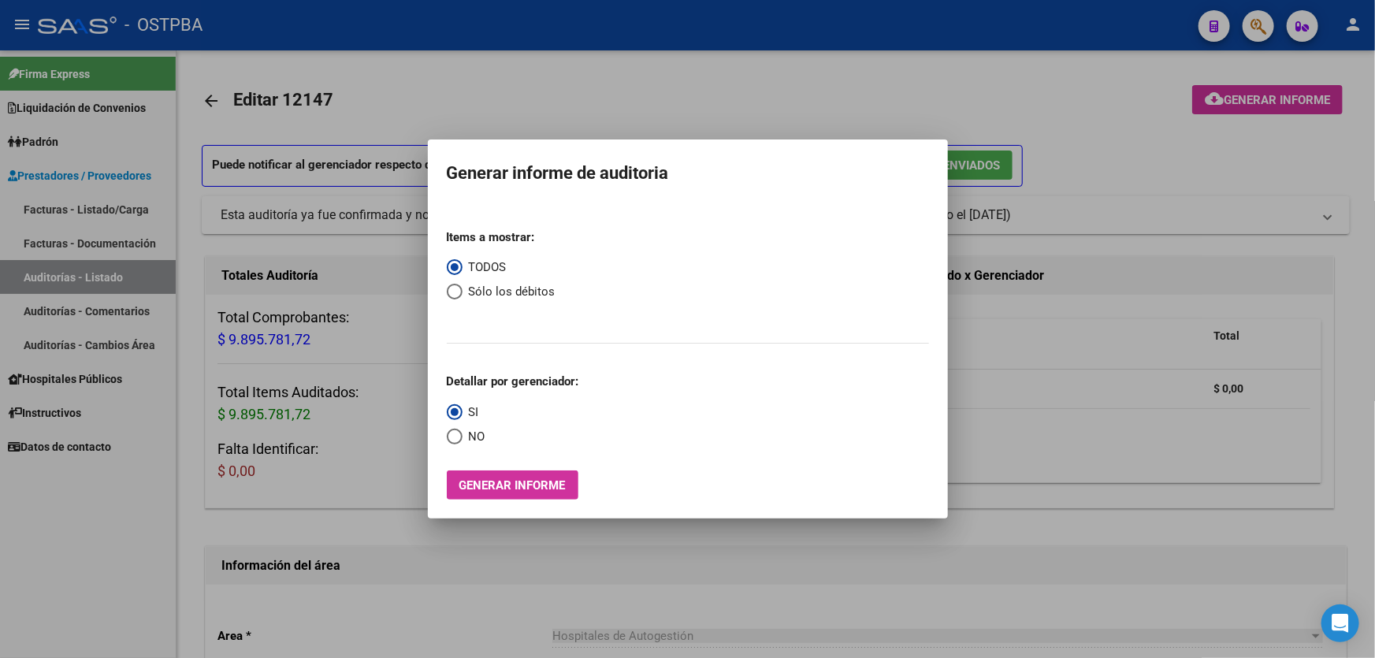
click at [1045, 83] on div at bounding box center [687, 329] width 1375 height 658
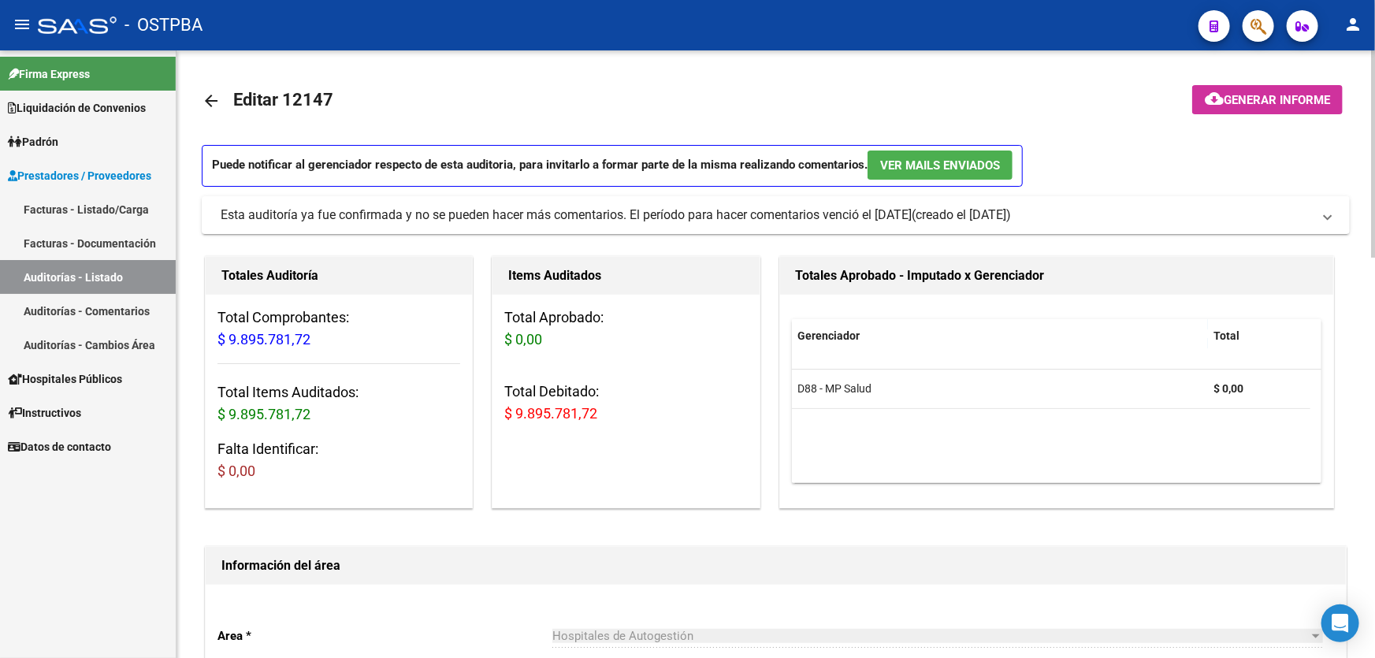
click at [210, 95] on mat-icon "arrow_back" at bounding box center [211, 100] width 19 height 19
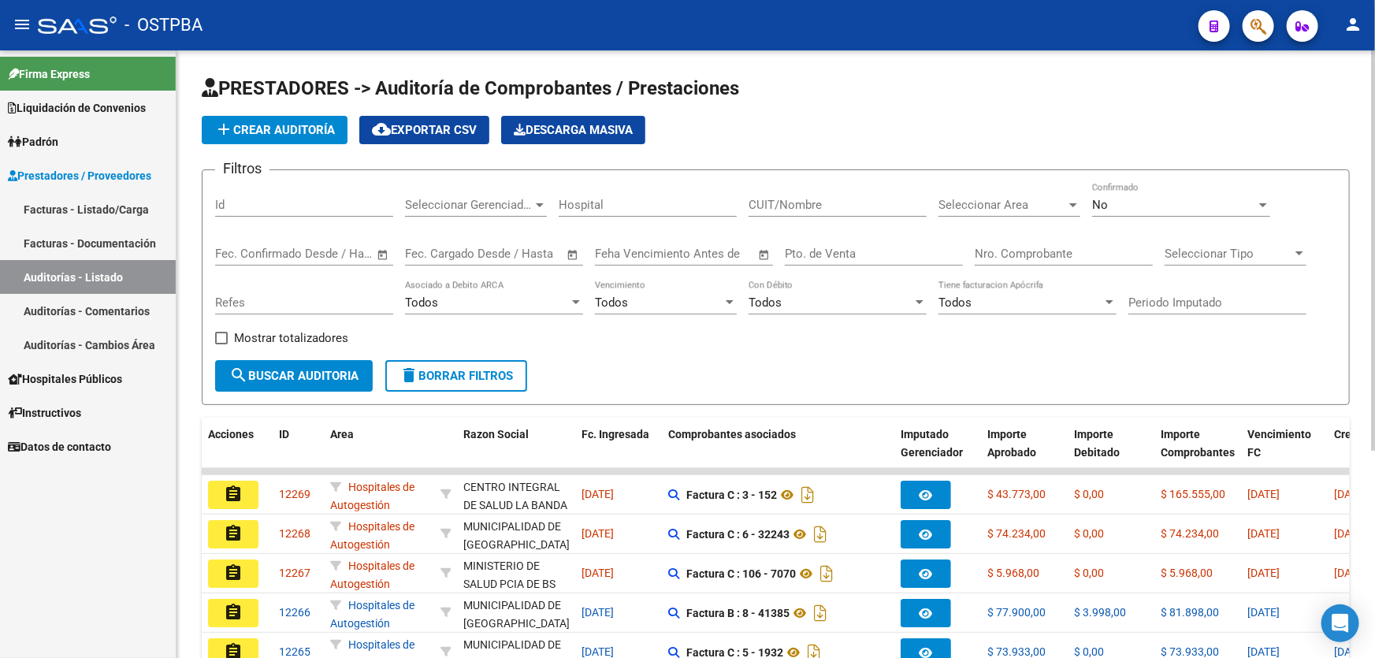
click at [75, 213] on link "Facturas - Listado/Carga" at bounding box center [88, 209] width 176 height 34
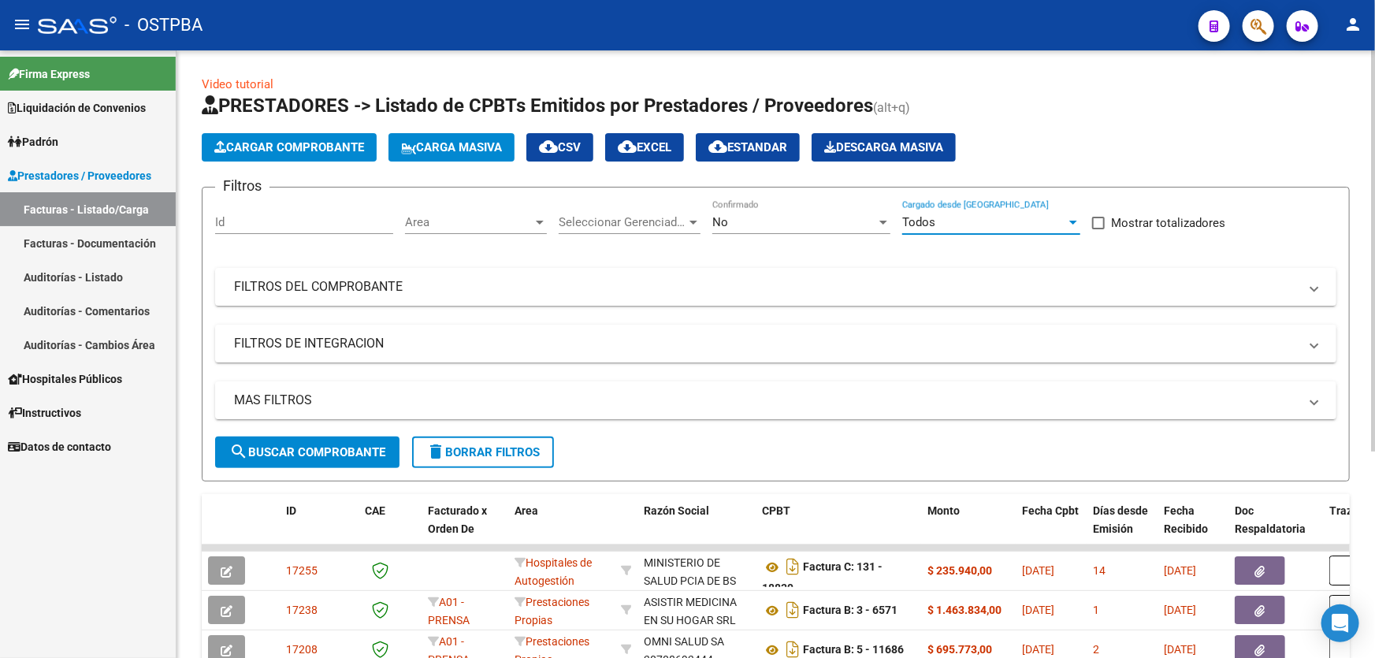
click at [955, 222] on div "Todos" at bounding box center [984, 222] width 164 height 14
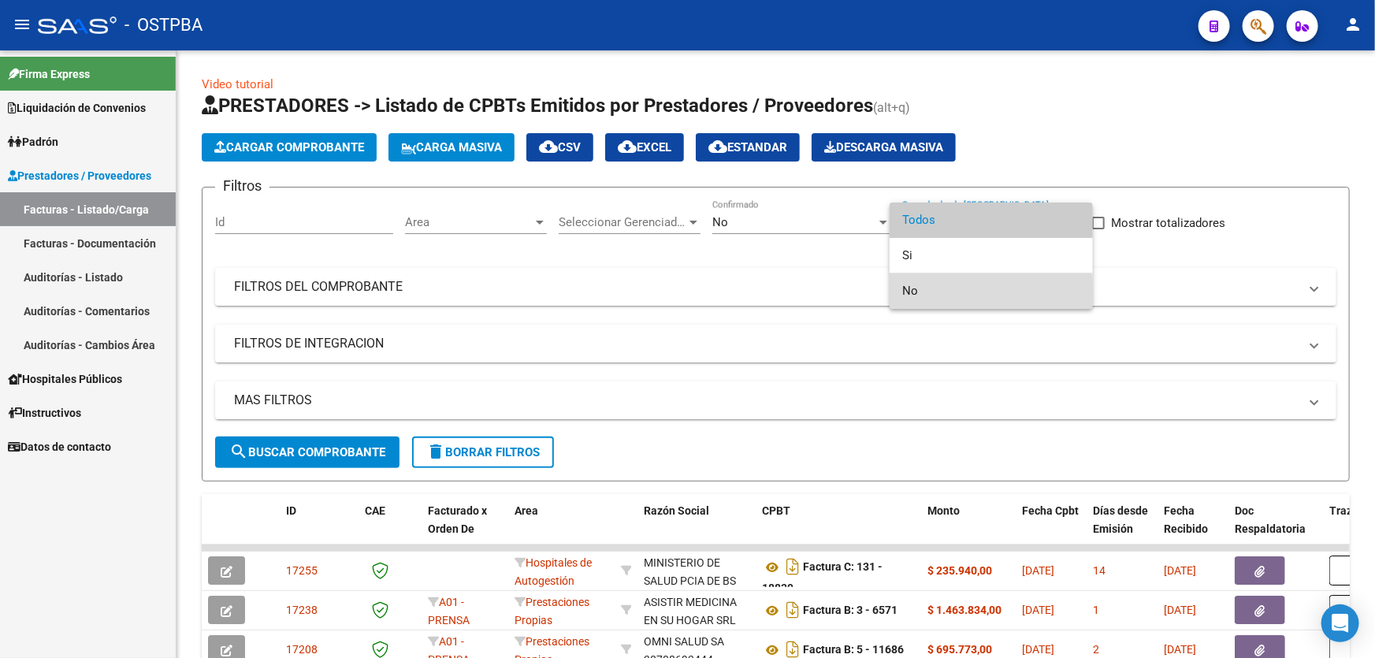
click at [919, 293] on span "No" at bounding box center [991, 290] width 178 height 35
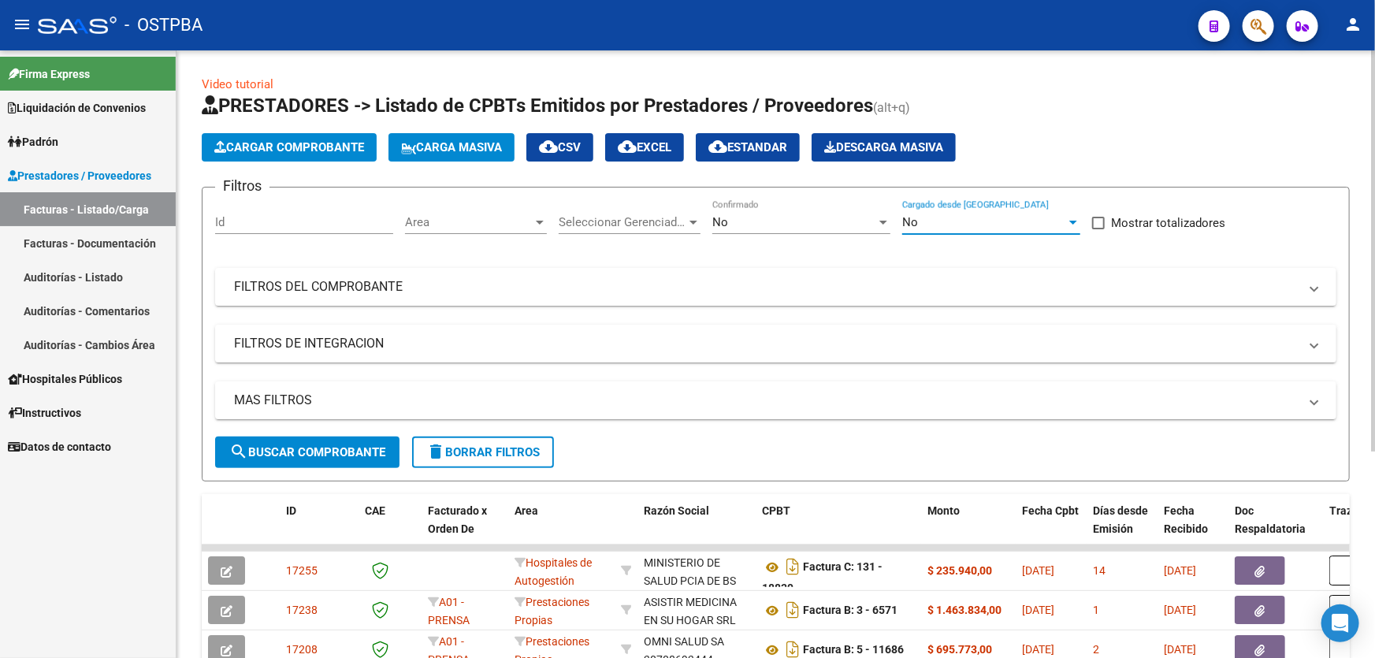
click at [953, 225] on div "No" at bounding box center [984, 222] width 164 height 14
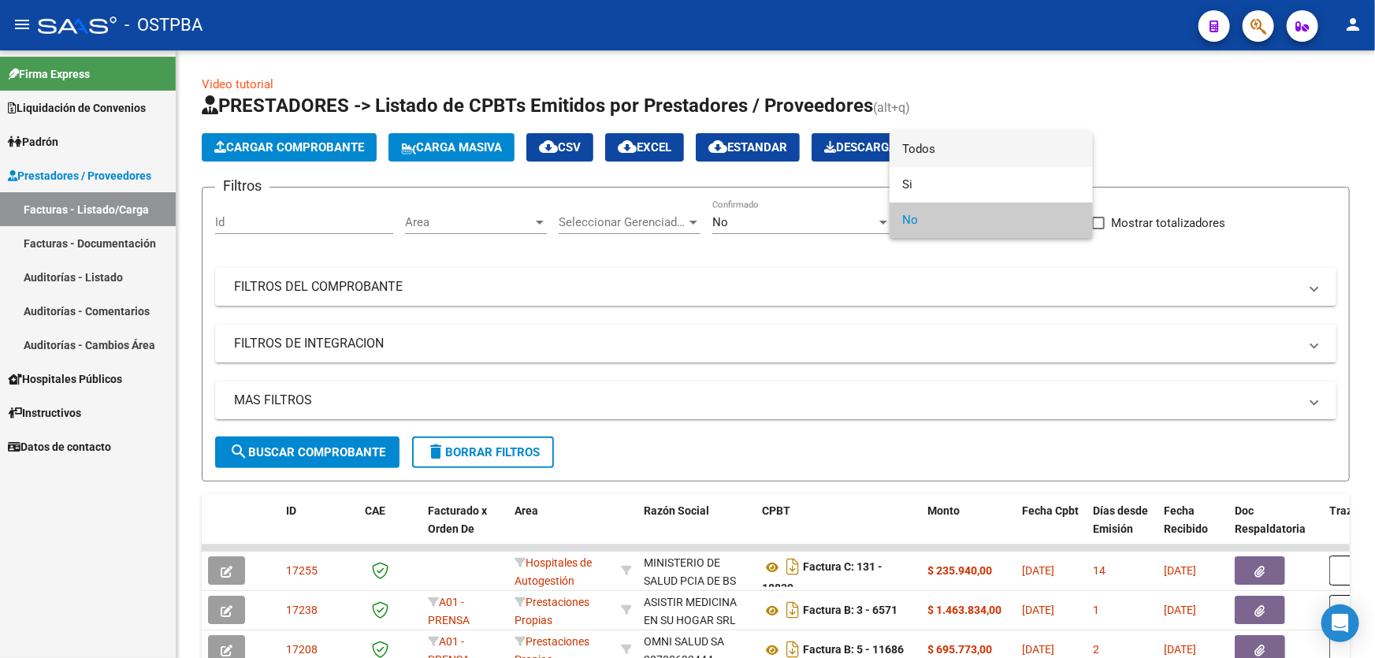
click at [958, 139] on span "Todos" at bounding box center [991, 149] width 178 height 35
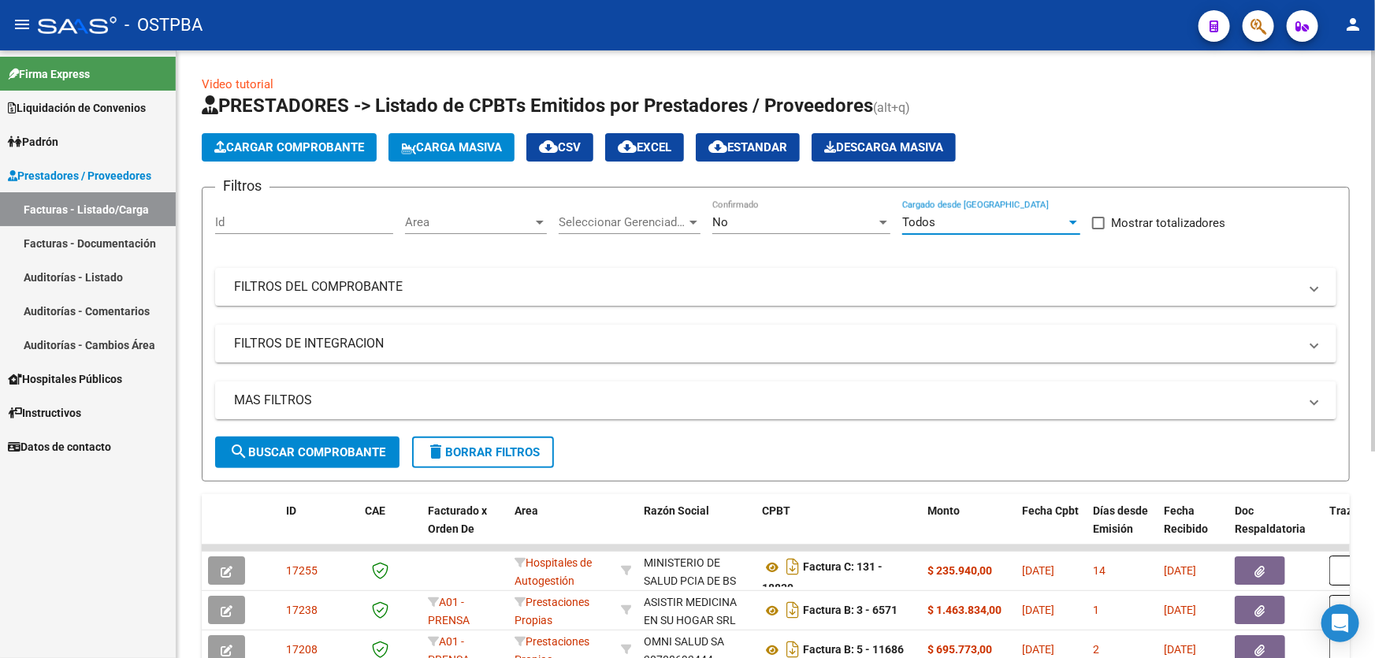
click at [751, 215] on div "No" at bounding box center [794, 222] width 164 height 14
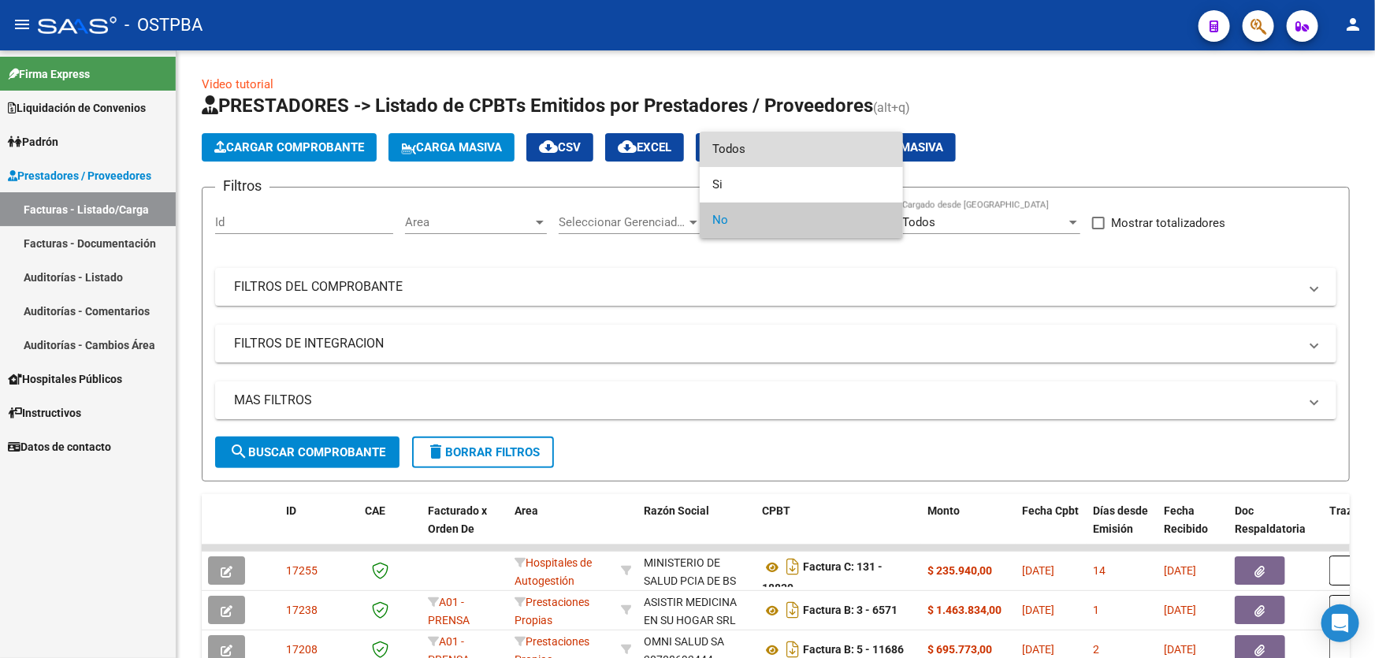
click at [755, 136] on span "Todos" at bounding box center [801, 149] width 178 height 35
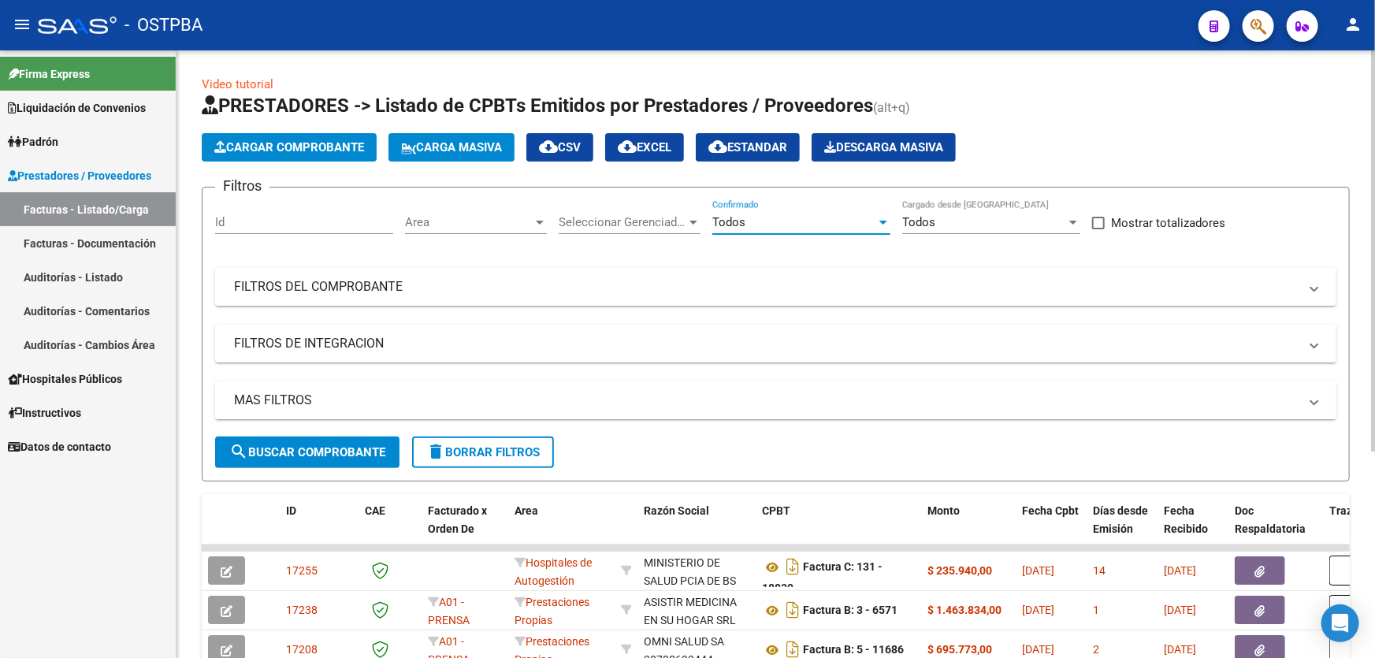
click at [313, 410] on mat-expansion-panel-header "MAS FILTROS" at bounding box center [775, 400] width 1121 height 38
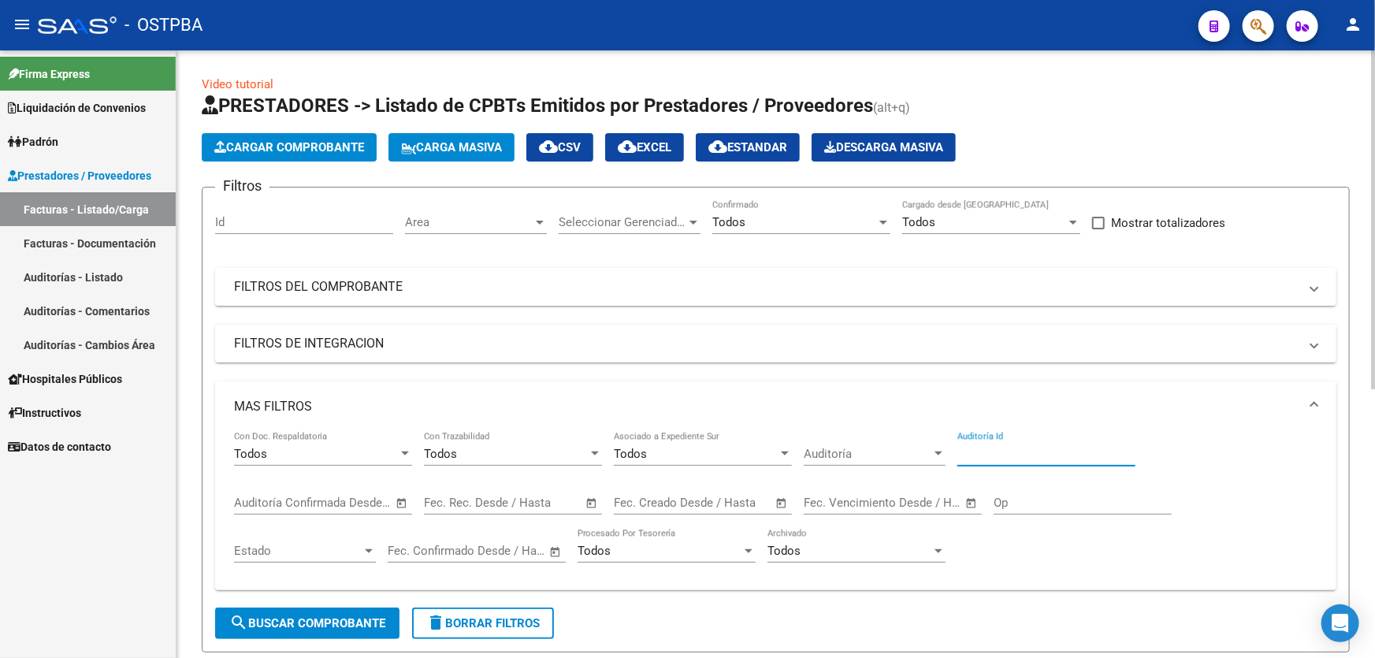
click at [988, 453] on input "Auditoría Id" at bounding box center [1046, 454] width 178 height 14
type input "12147"
click at [291, 618] on span "search Buscar Comprobante" at bounding box center [307, 623] width 156 height 14
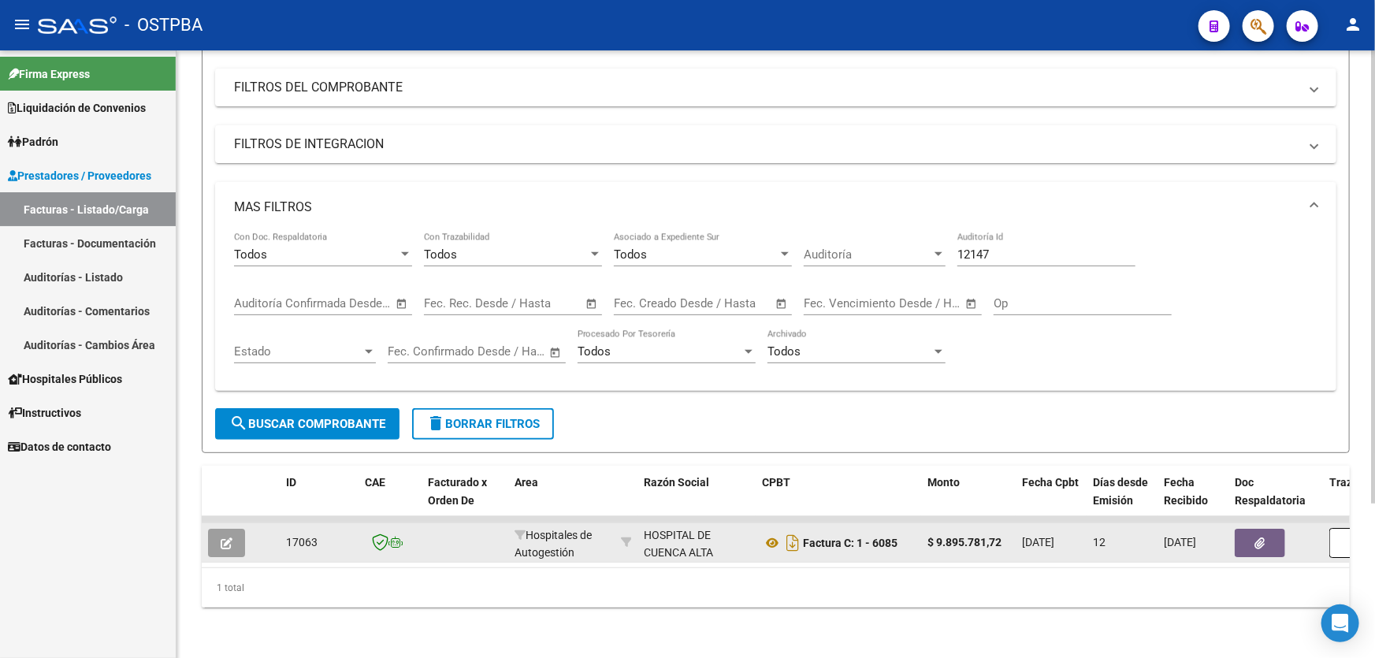
click at [232, 537] on icon "button" at bounding box center [227, 543] width 12 height 12
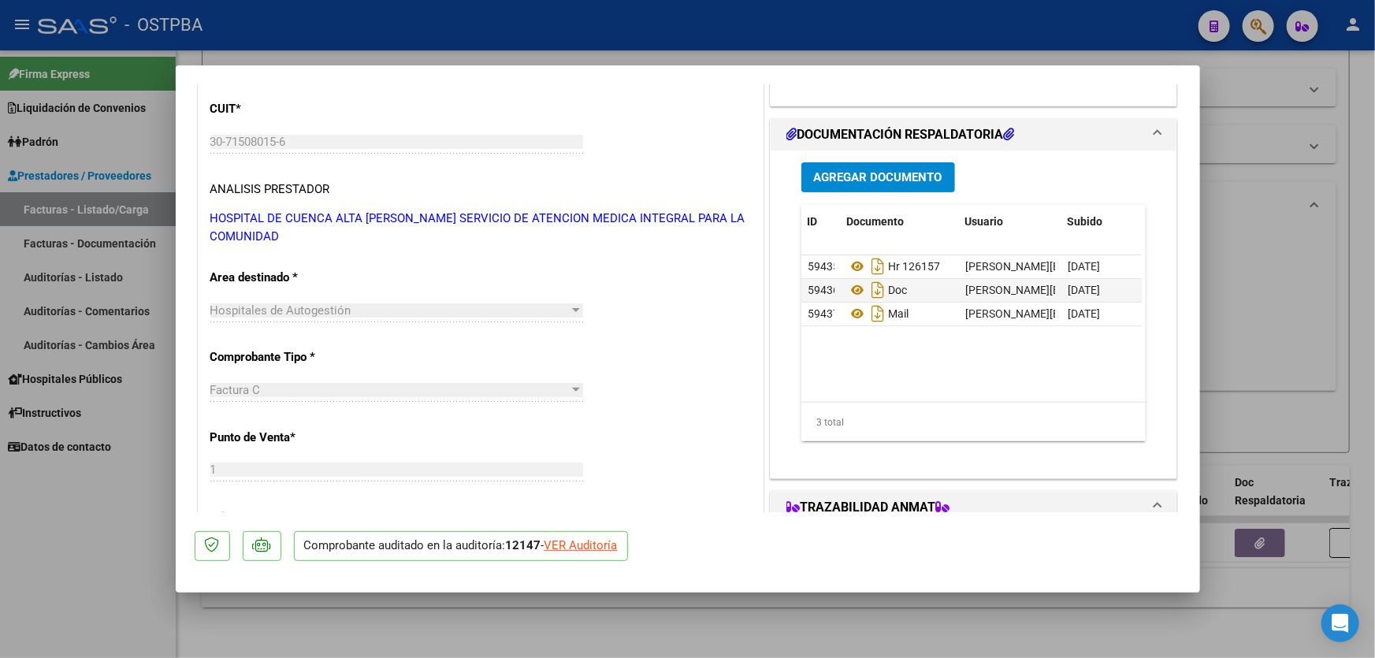
scroll to position [214, 0]
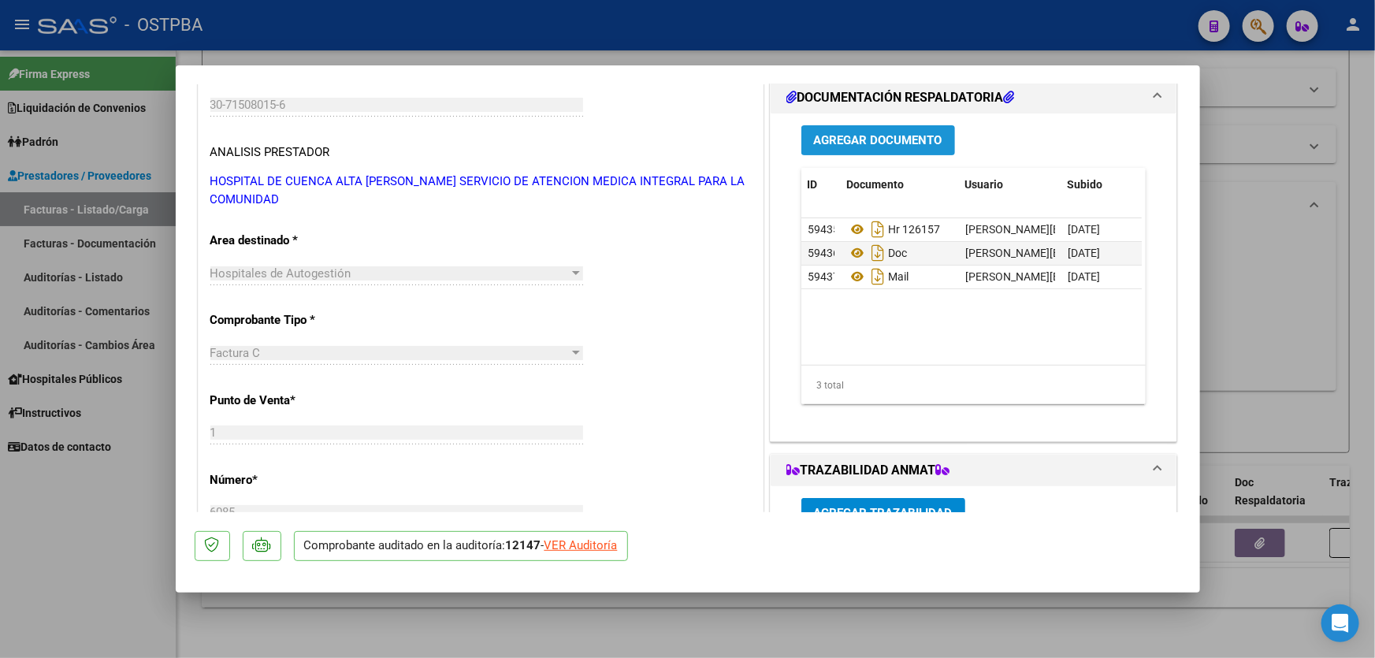
click at [897, 140] on span "Agregar Documento" at bounding box center [878, 141] width 128 height 14
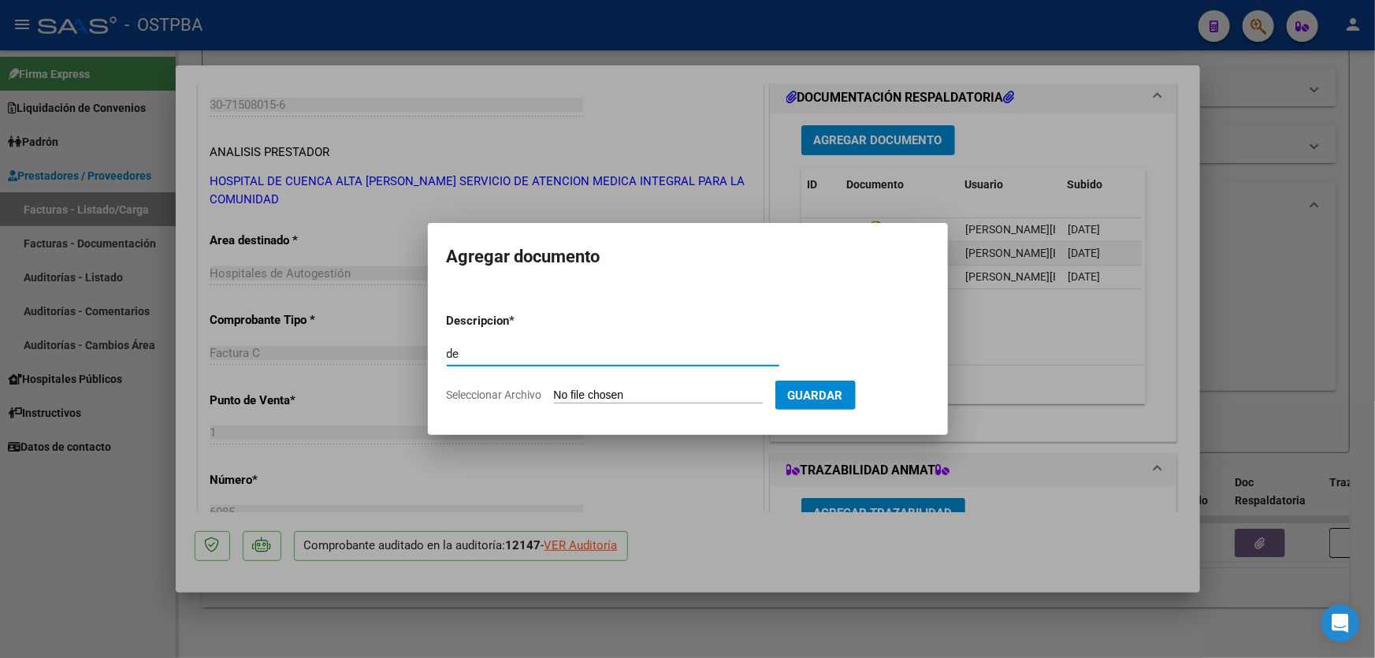
type input "d"
type input "DEBITO"
click at [619, 392] on input "Seleccionar Archivo" at bounding box center [658, 395] width 209 height 15
click at [587, 394] on input "Seleccionar Archivo" at bounding box center [658, 395] width 209 height 15
type input "C:\fakepath\COMPROBANTE DEBITO 12147.pdf"
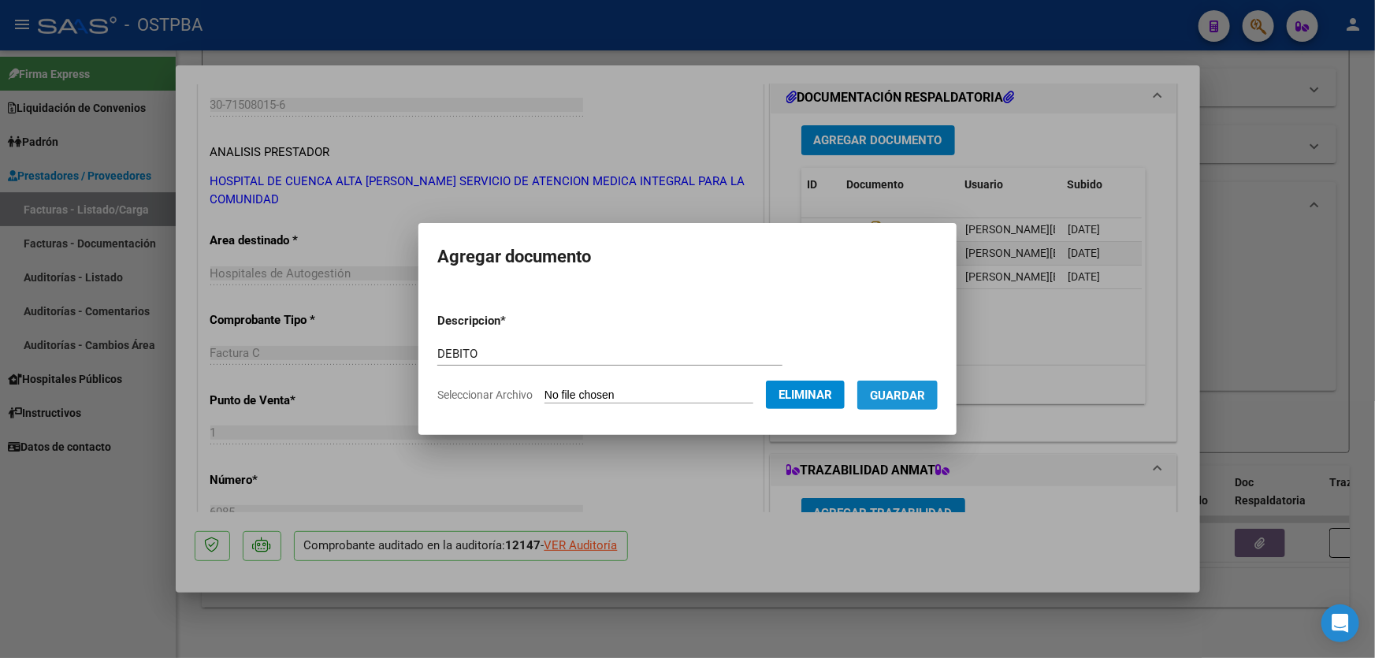
click at [925, 392] on span "Guardar" at bounding box center [897, 395] width 55 height 14
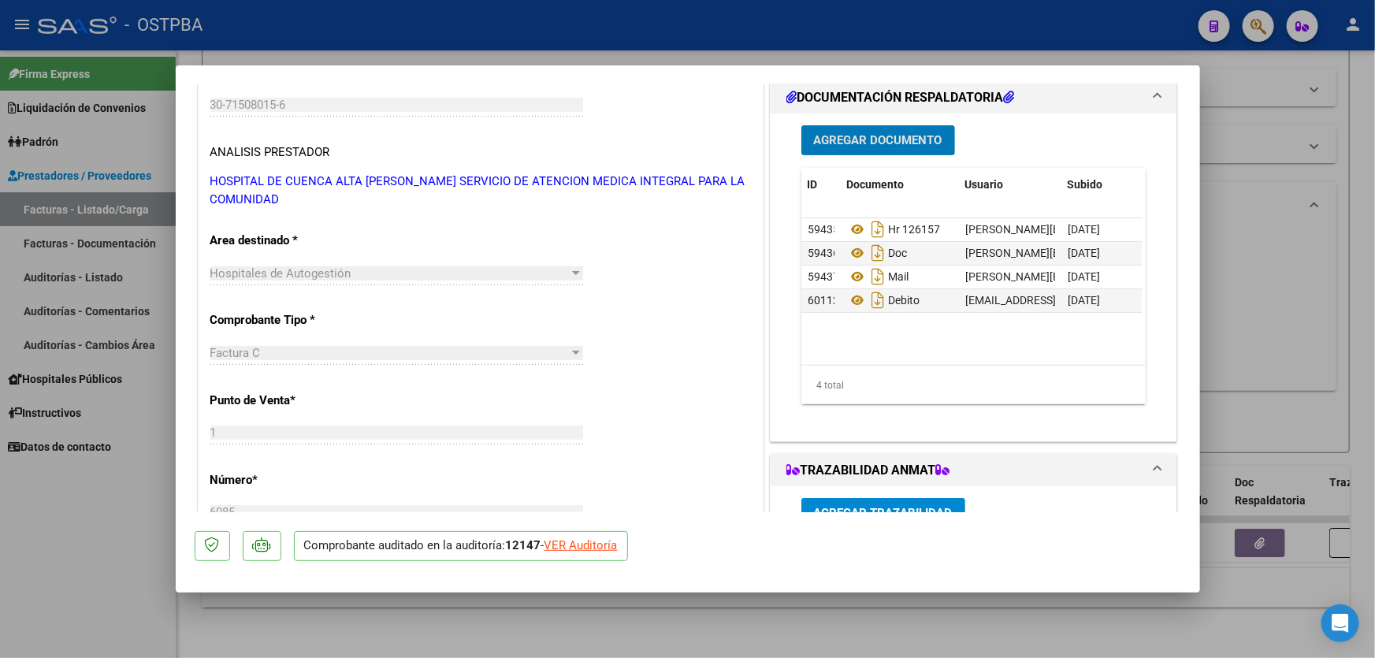
click at [863, 142] on span "Agregar Documento" at bounding box center [878, 141] width 128 height 14
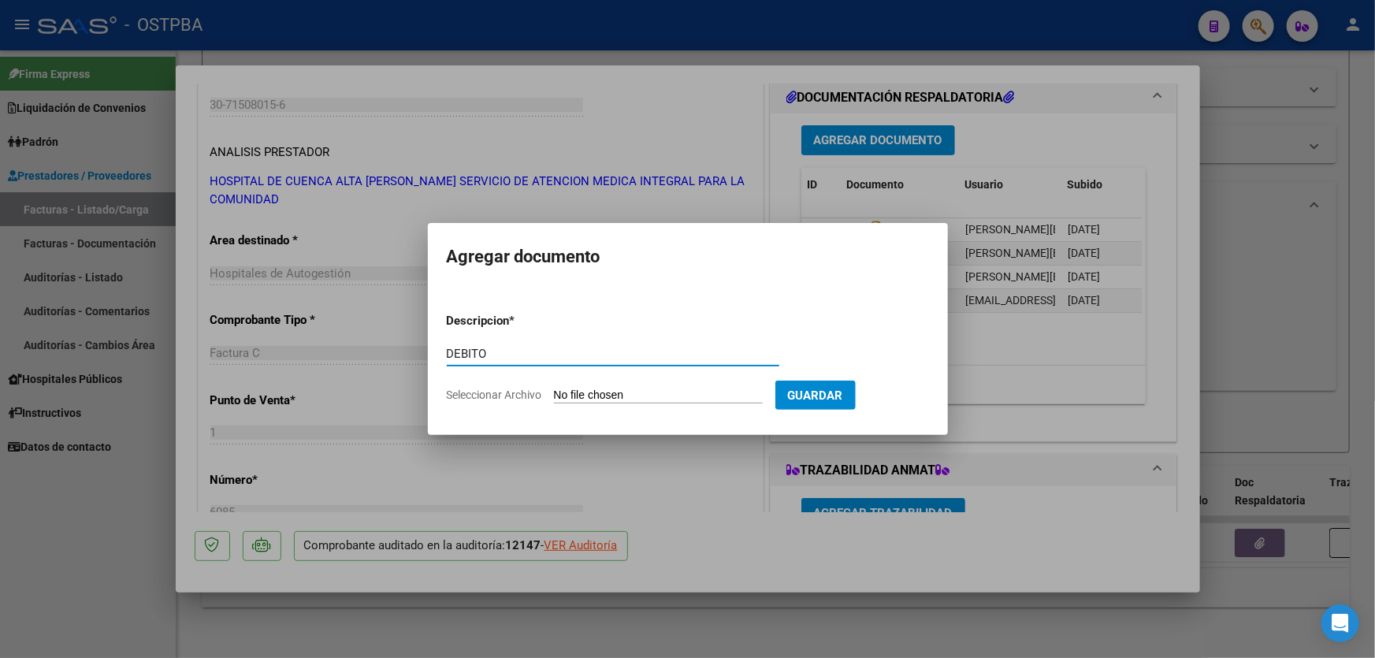
type input "DEBITO"
click at [584, 393] on input "Seleccionar Archivo" at bounding box center [658, 395] width 209 height 15
type input "C:\fakepath\DEBITO 12147.pdf"
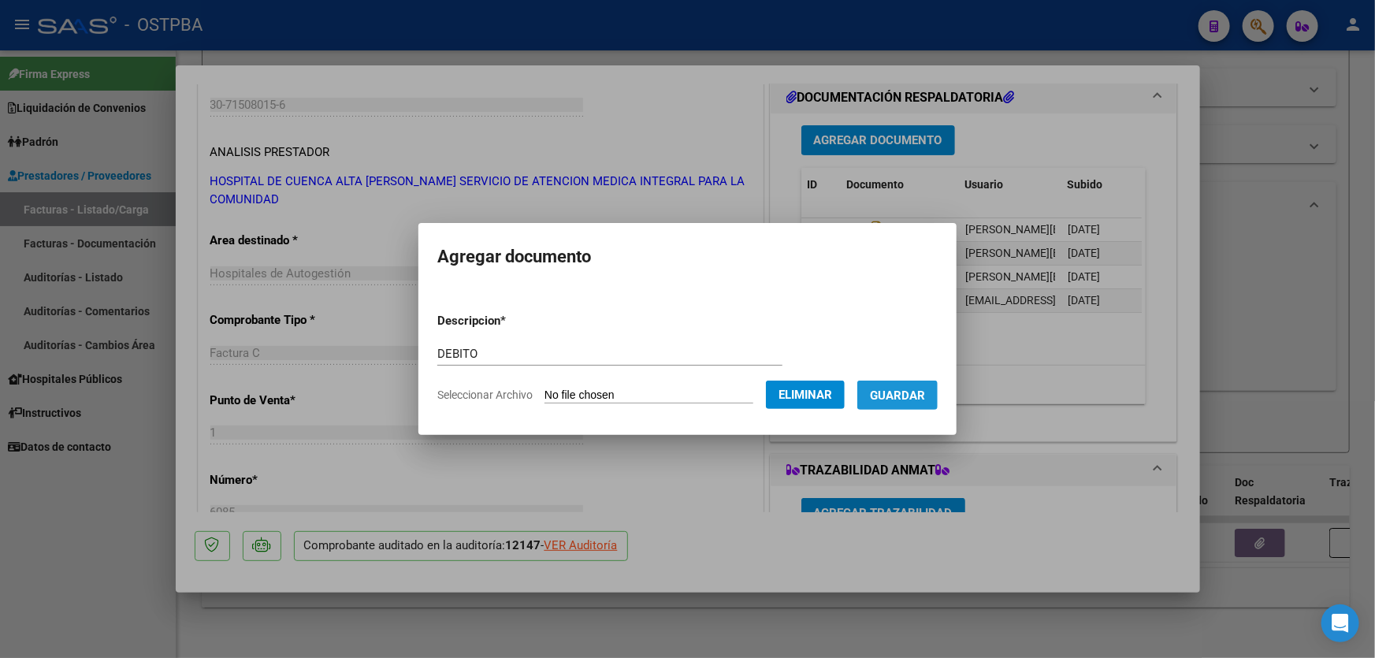
click at [915, 393] on span "Guardar" at bounding box center [897, 395] width 55 height 14
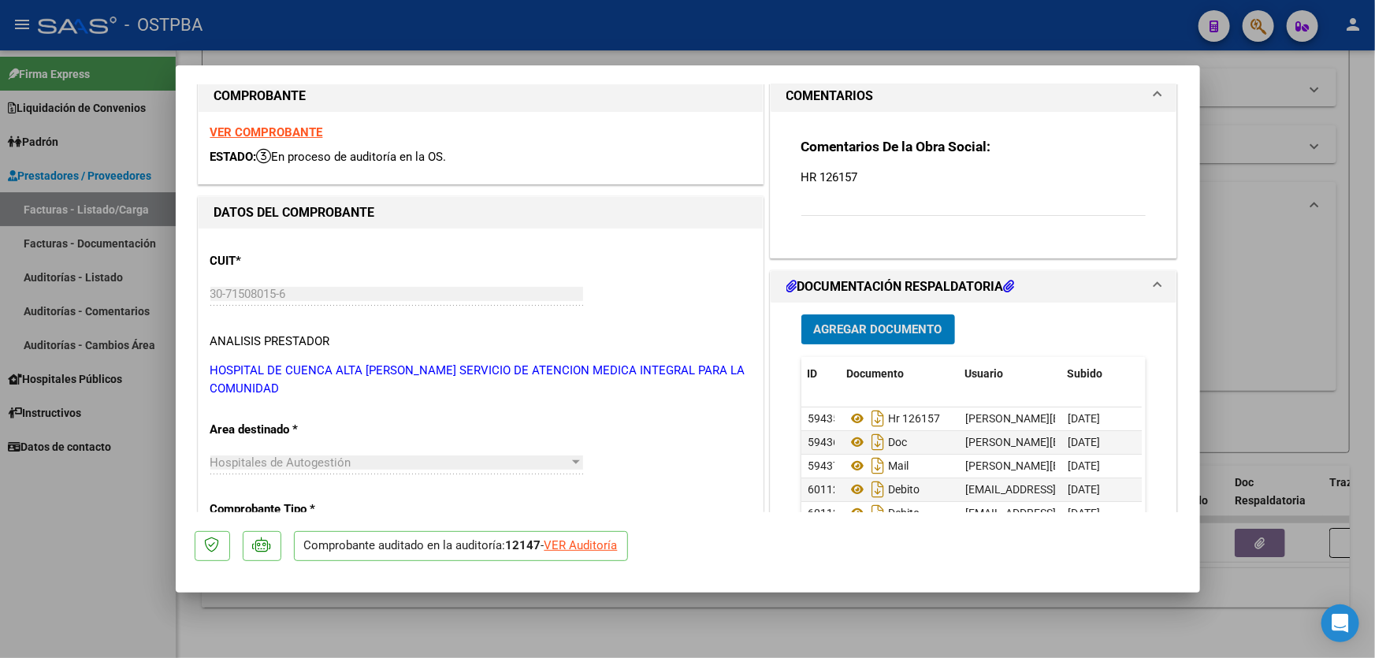
scroll to position [0, 0]
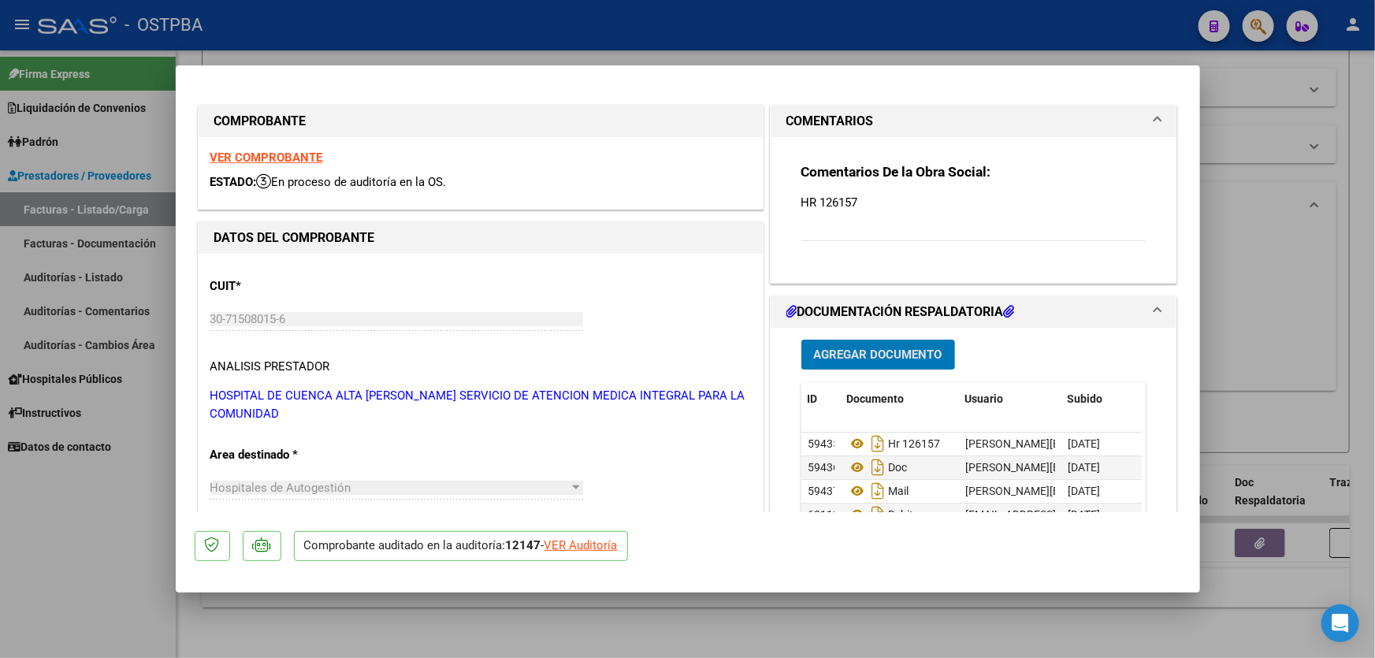
click at [1256, 266] on div at bounding box center [687, 329] width 1375 height 658
type input "$ 0,00"
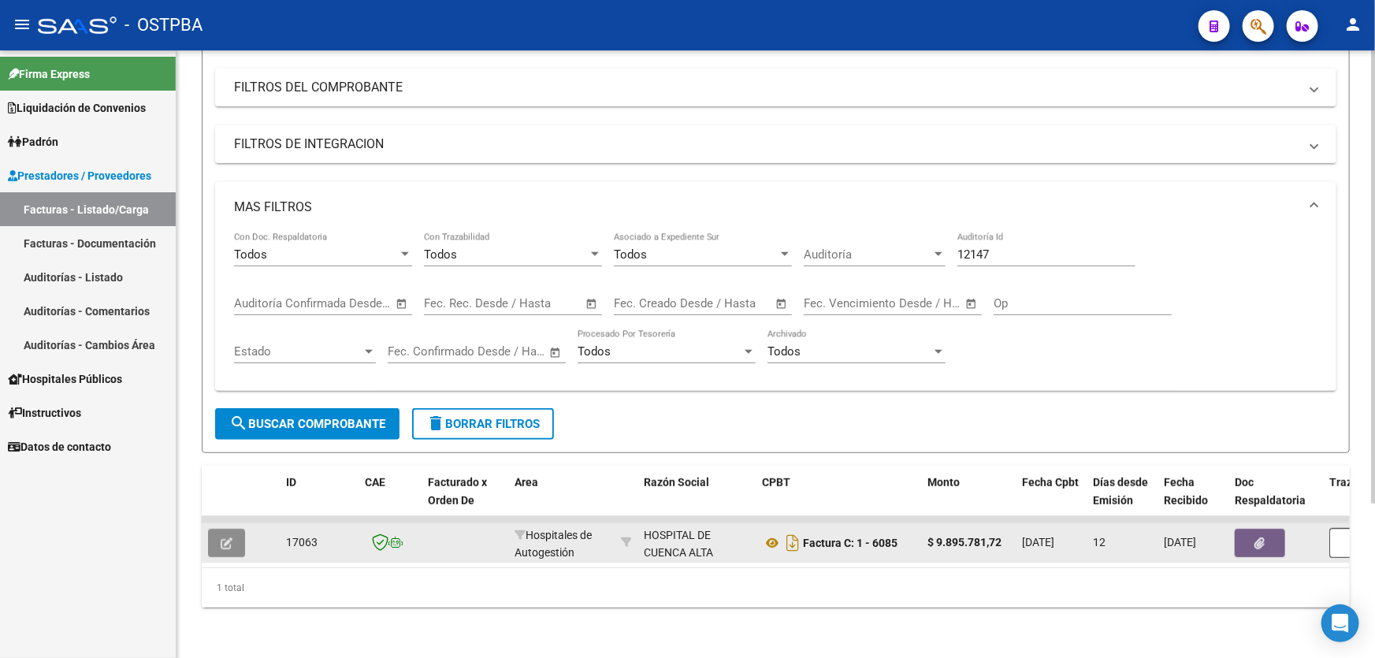
click at [224, 537] on icon "button" at bounding box center [227, 543] width 12 height 12
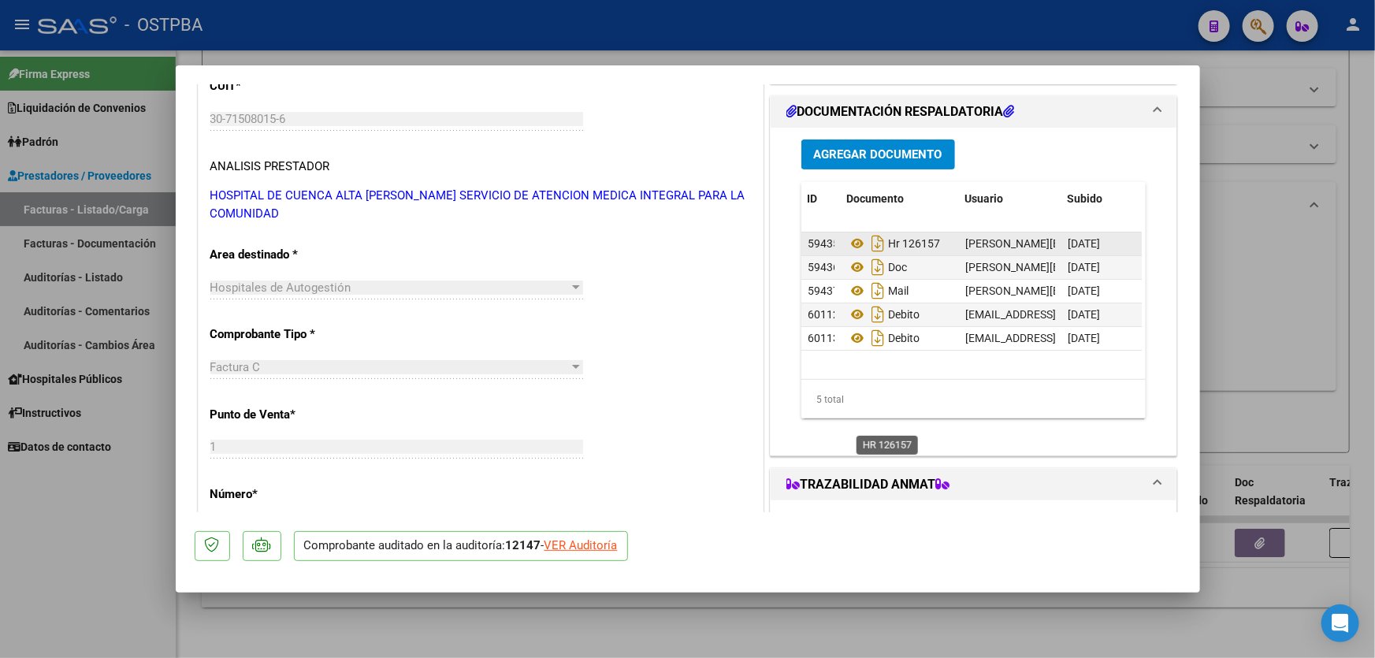
scroll to position [214, 0]
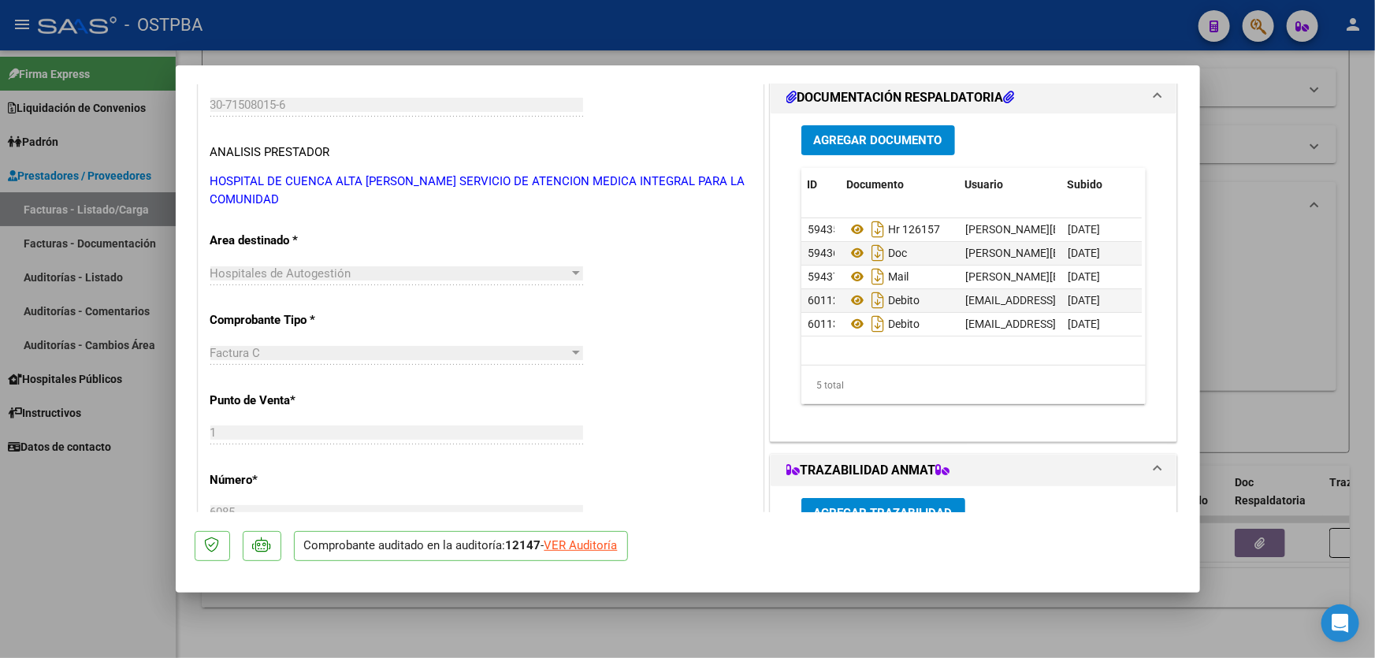
click at [1277, 244] on div at bounding box center [687, 329] width 1375 height 658
type input "$ 0,00"
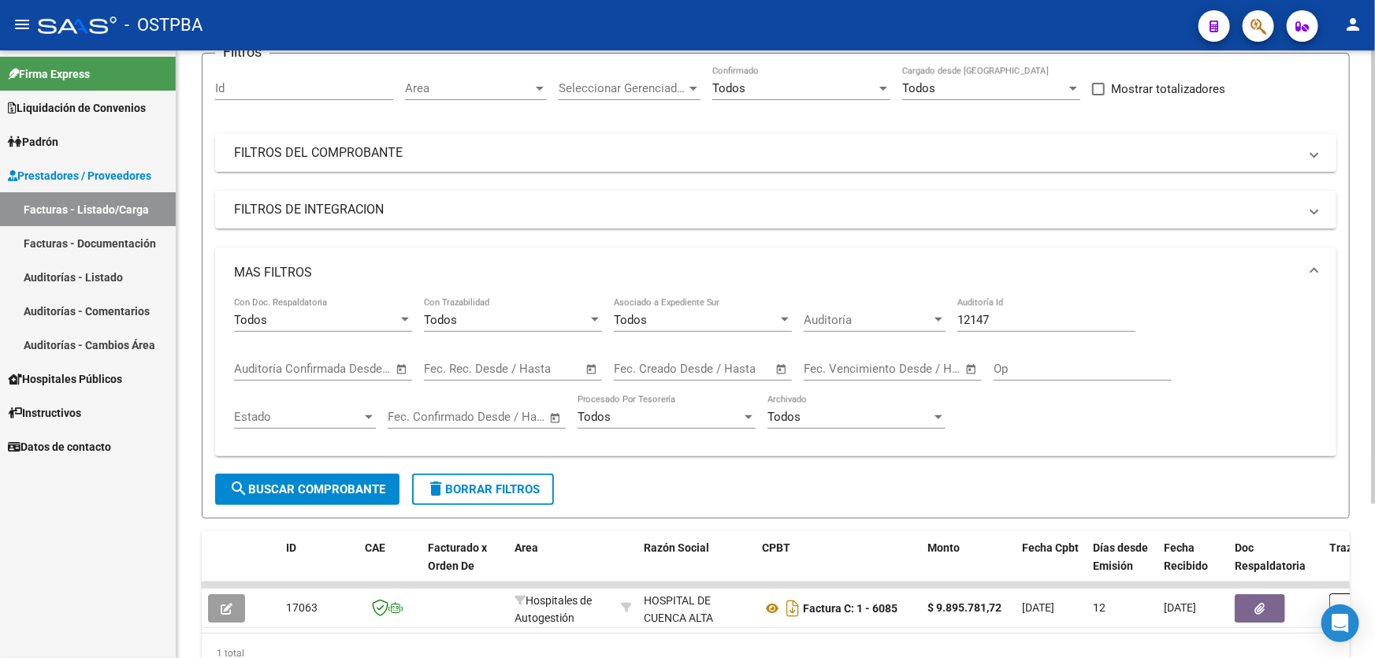
scroll to position [0, 0]
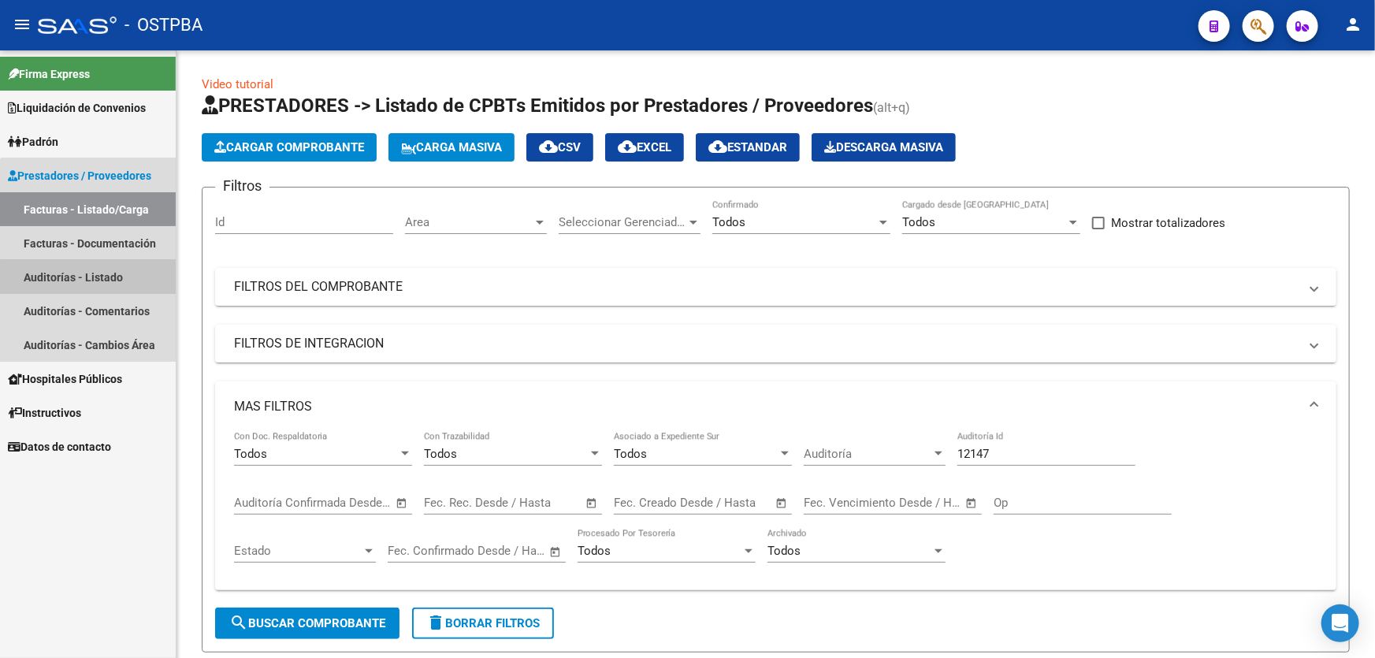
click at [123, 276] on link "Auditorías - Listado" at bounding box center [88, 277] width 176 height 34
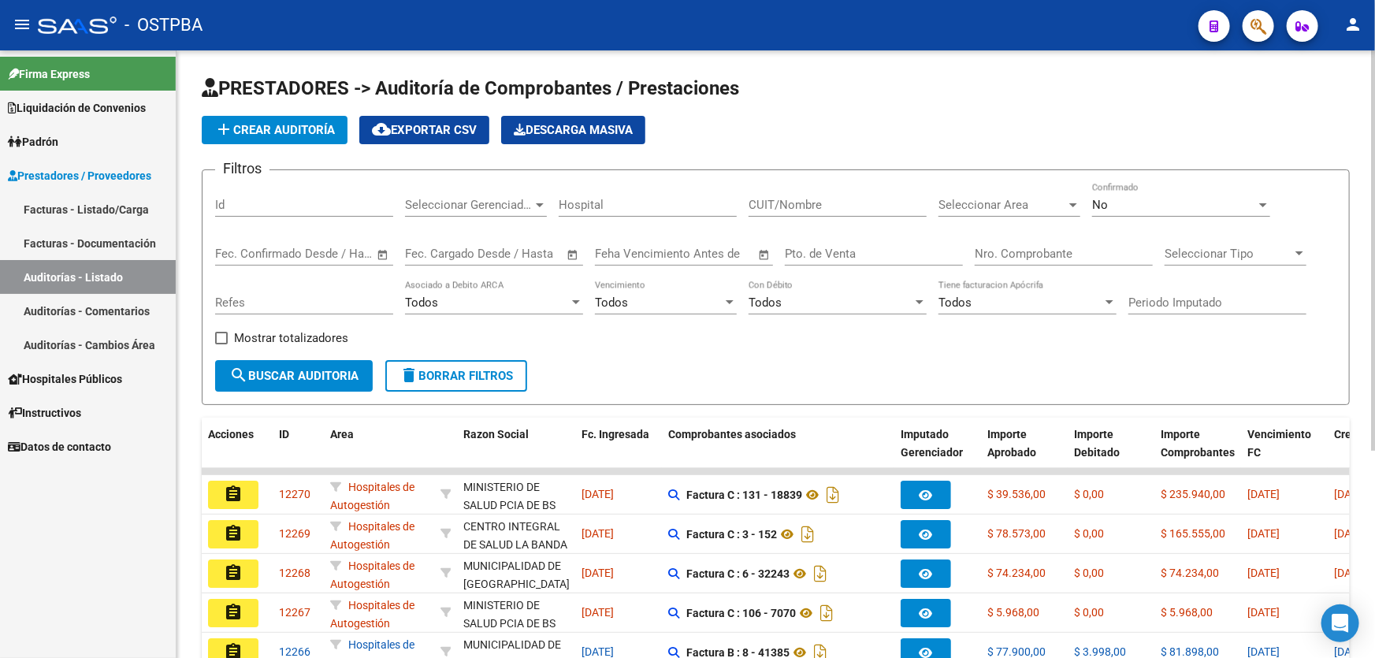
click at [1116, 195] on div "No Confirmado" at bounding box center [1181, 200] width 178 height 34
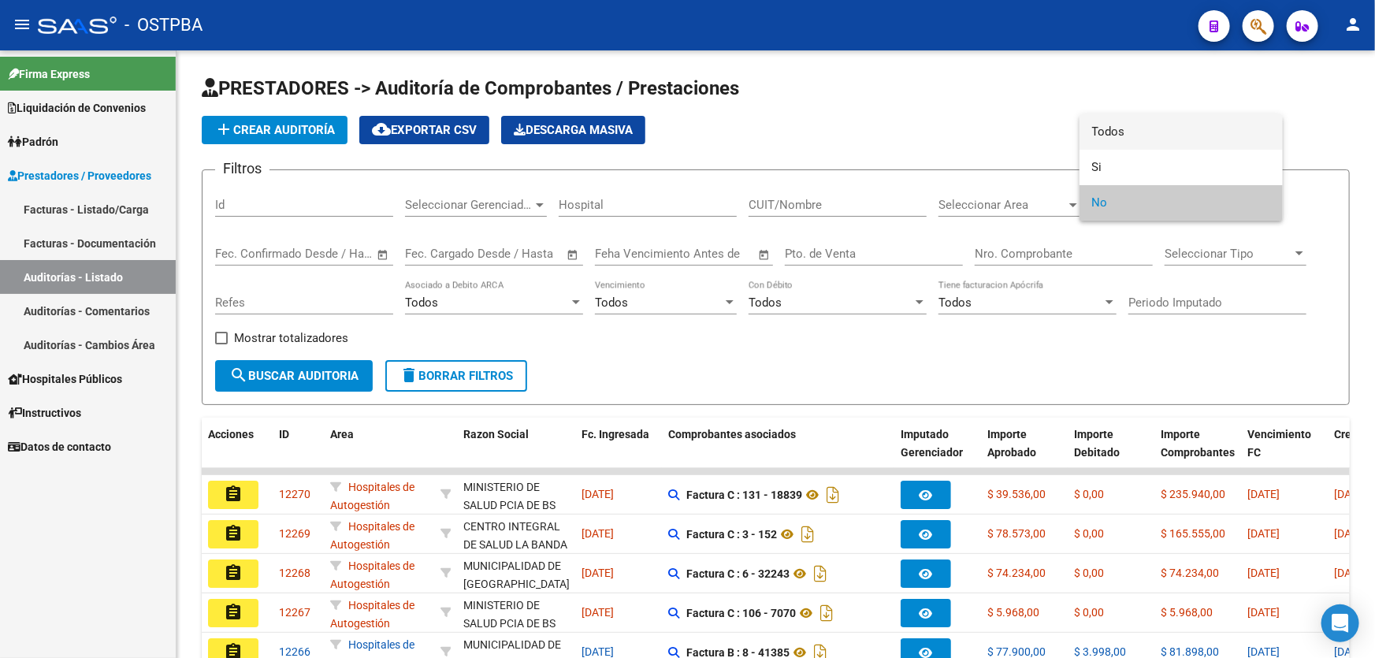
click at [1134, 131] on span "Todos" at bounding box center [1181, 131] width 178 height 35
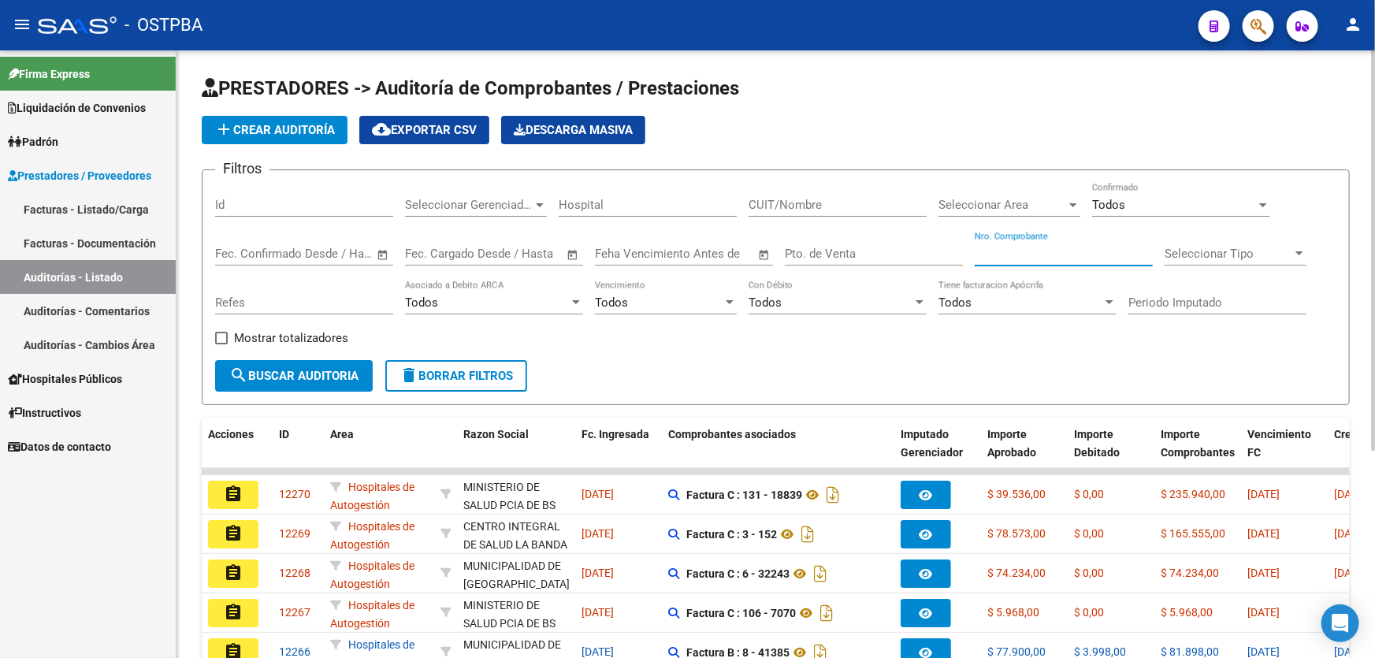
click at [1030, 256] on input "Nro. Comprobante" at bounding box center [1063, 254] width 178 height 14
type input "8106"
click at [282, 380] on span "search Buscar Auditoria" at bounding box center [293, 376] width 129 height 14
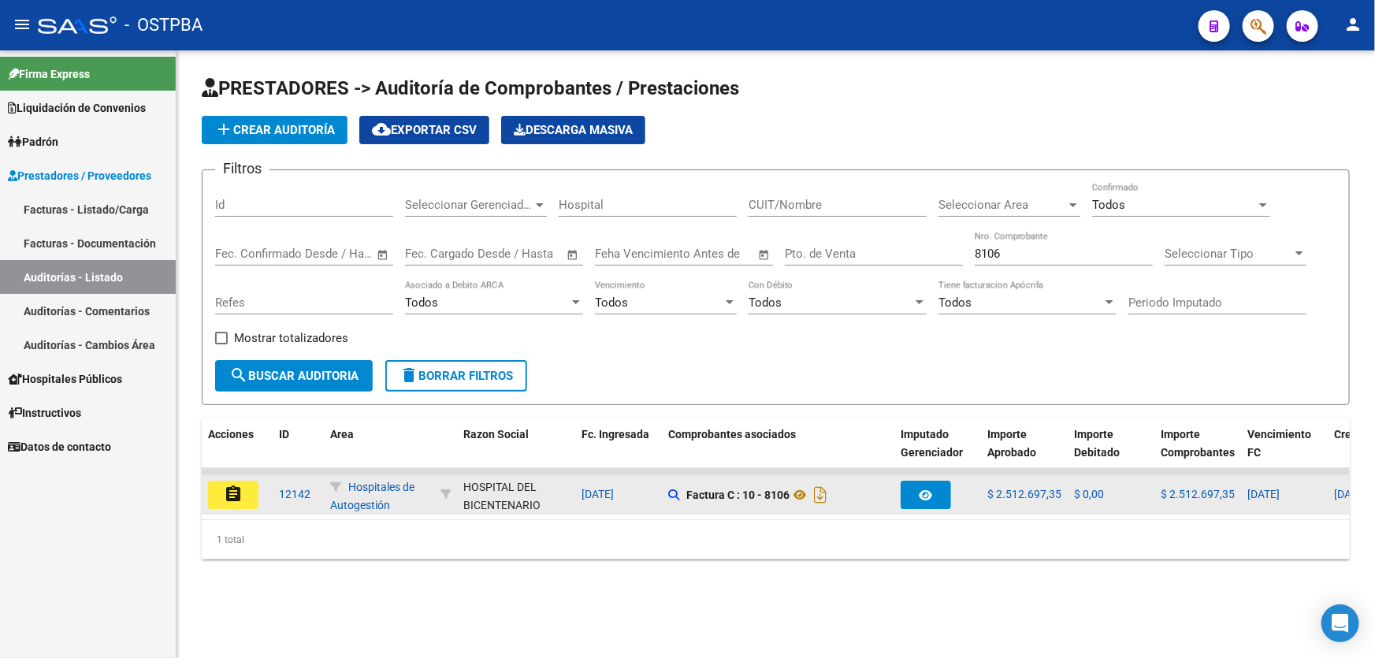
click at [233, 488] on mat-icon "assignment" at bounding box center [233, 493] width 19 height 19
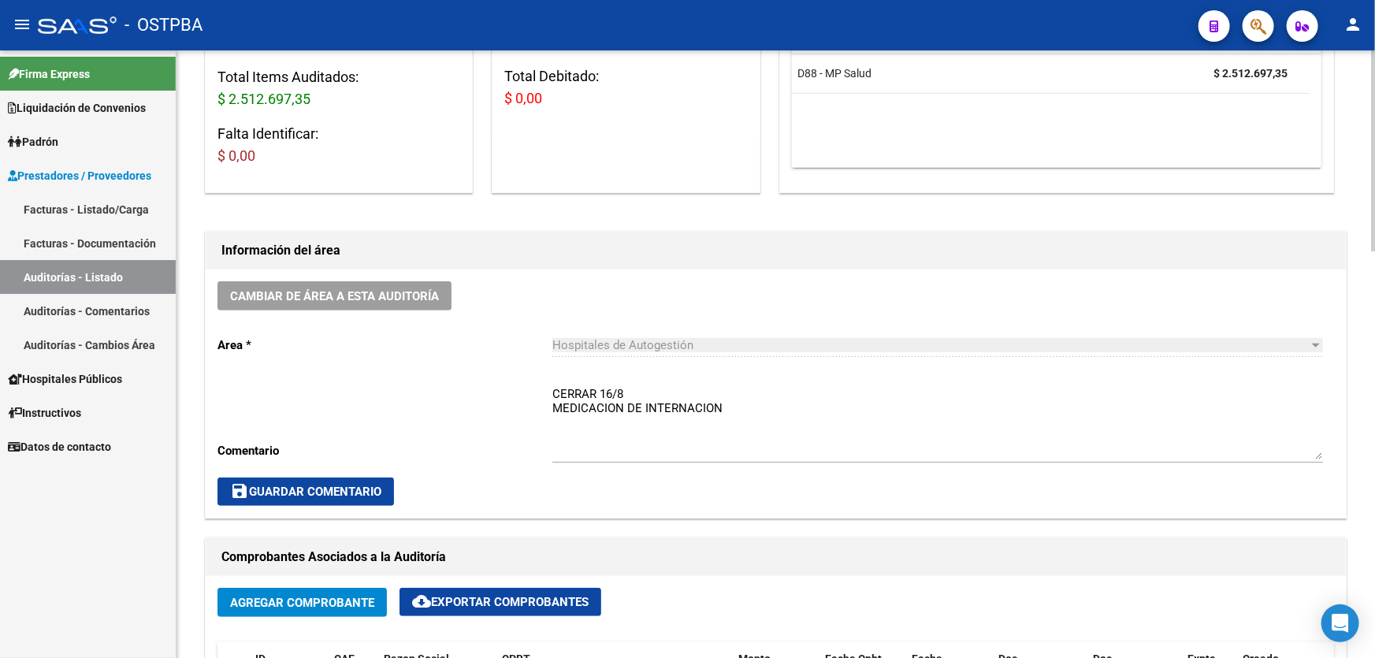
scroll to position [286, 0]
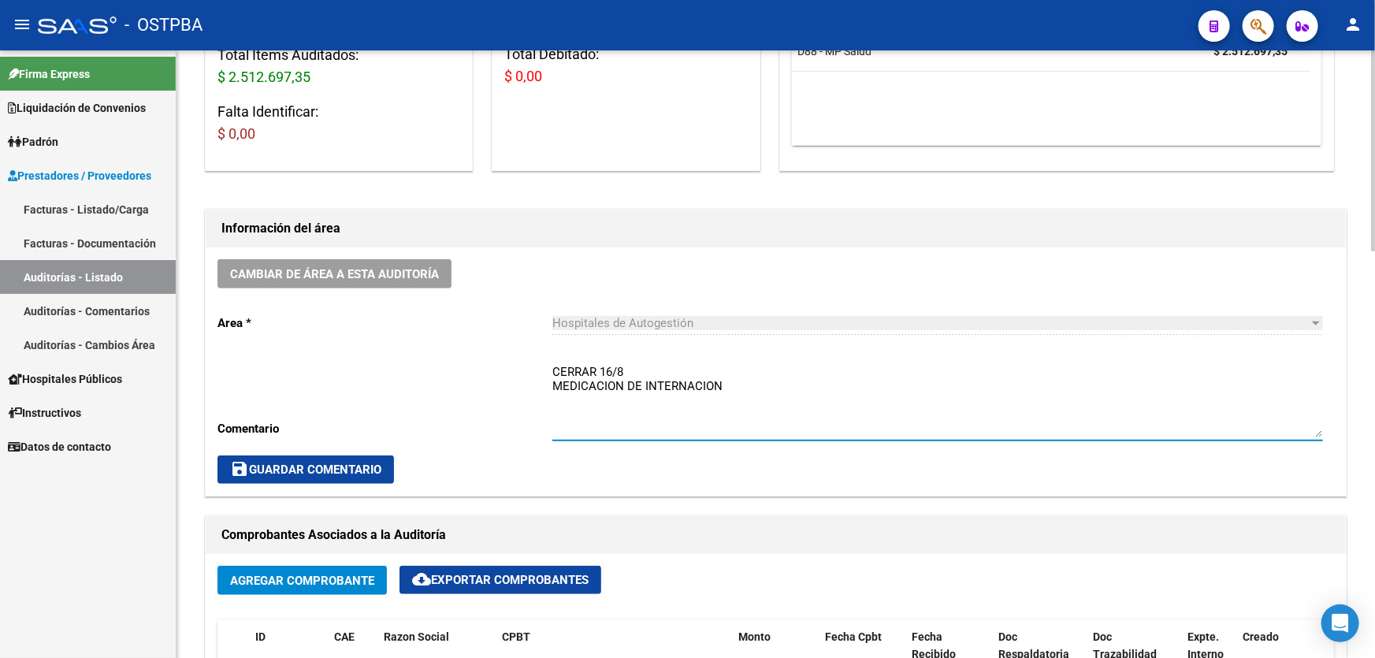
click at [638, 367] on textarea "CERRAR 16/8 MEDICACION DE INTERNACION" at bounding box center [937, 400] width 770 height 74
click at [745, 382] on textarea "MEDICACION DE INTERNACION" at bounding box center [937, 400] width 770 height 74
type textarea "MEDICACION DE INTERNACION debito total MP SALUD"
click at [320, 470] on span "save Guardar Comentario" at bounding box center [305, 469] width 151 height 14
drag, startPoint x: 552, startPoint y: 381, endPoint x: 681, endPoint y: 395, distance: 130.0
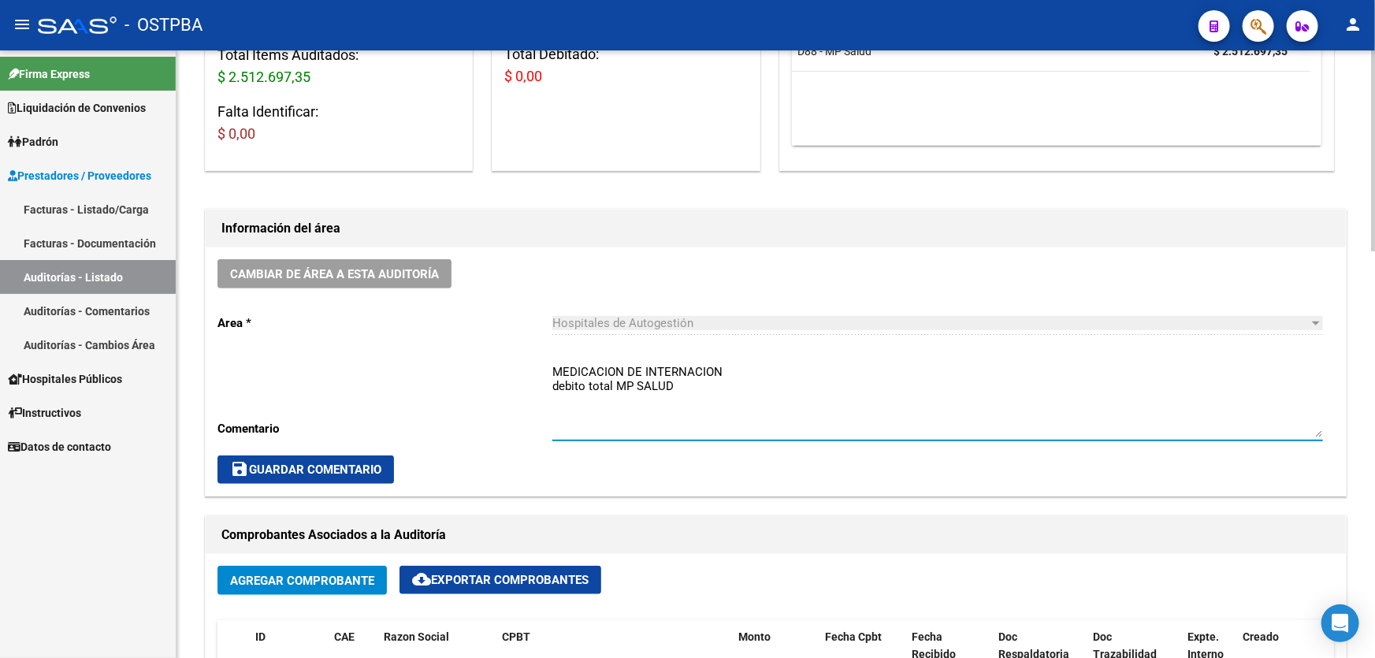
click at [681, 395] on textarea "MEDICACION DE INTERNACION debito total MP SALUD" at bounding box center [937, 400] width 770 height 74
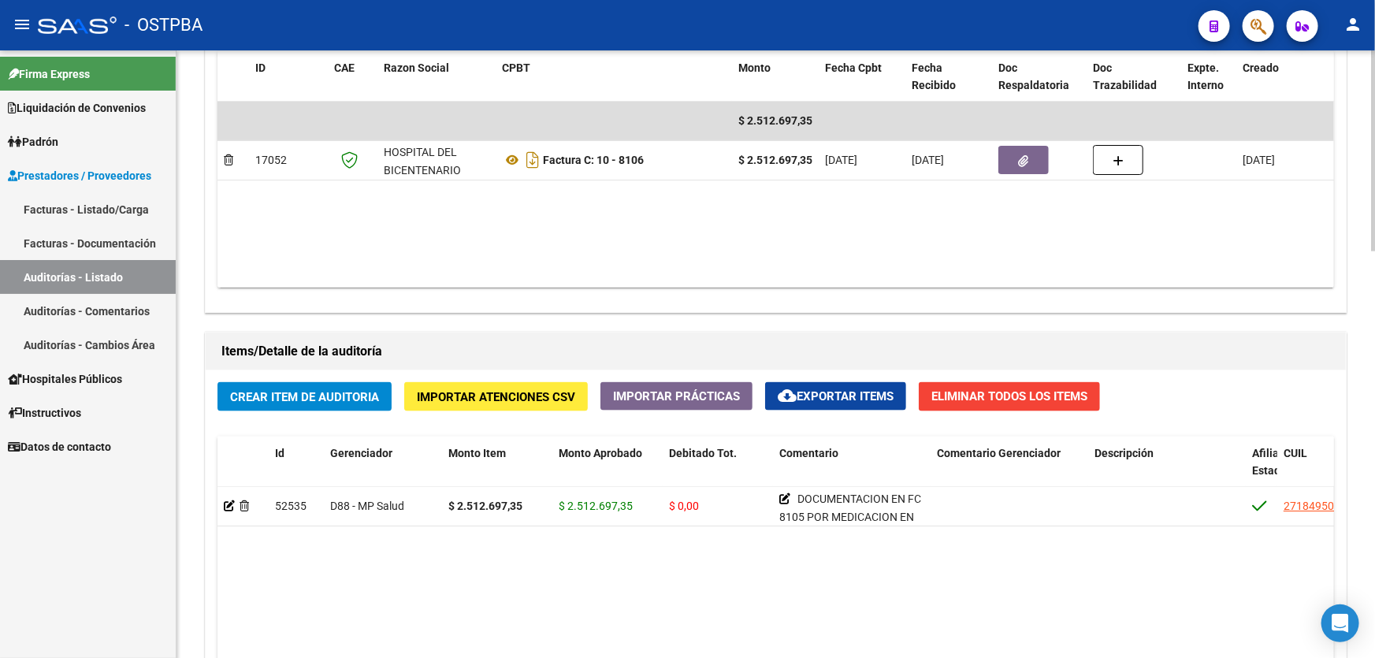
scroll to position [859, 0]
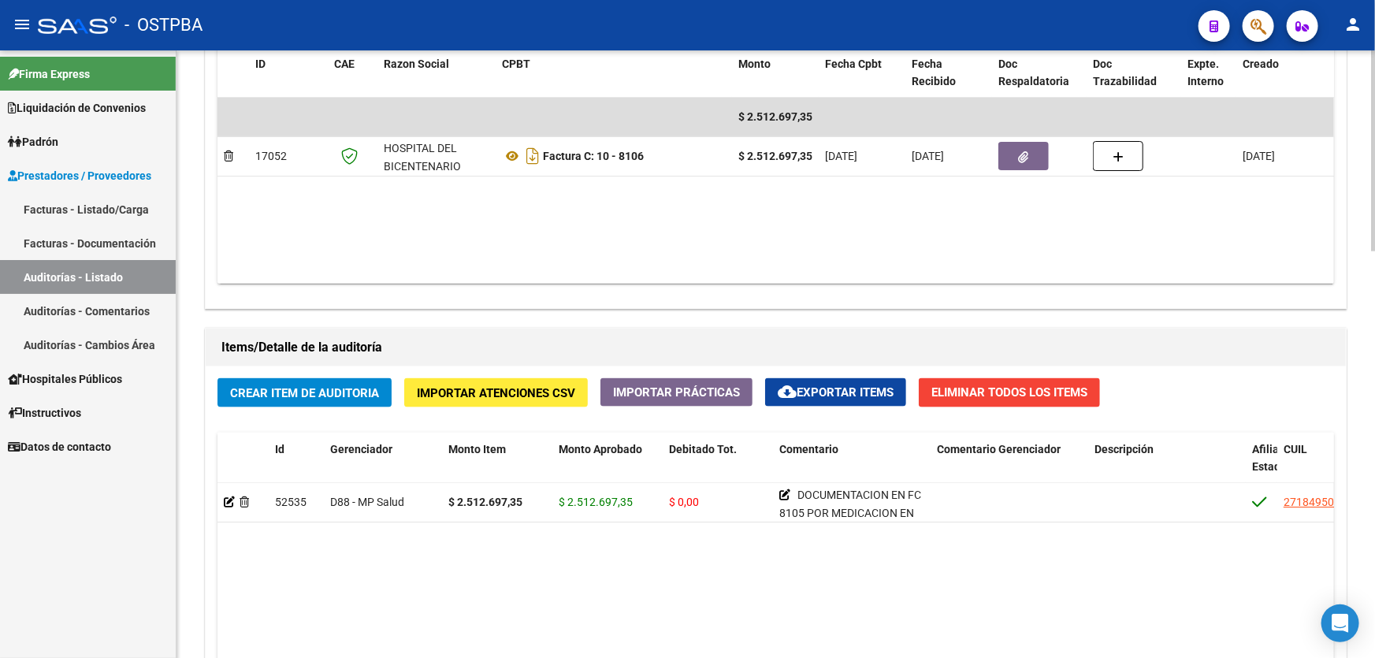
drag, startPoint x: 634, startPoint y: 226, endPoint x: 607, endPoint y: 234, distance: 27.9
click at [607, 236] on datatable-body "$ 2.512.697,35 17052 HOSPITAL DEL BICENTENARIO ESTEBAN ECHEVERRIA Factura C: 10…" at bounding box center [775, 191] width 1116 height 186
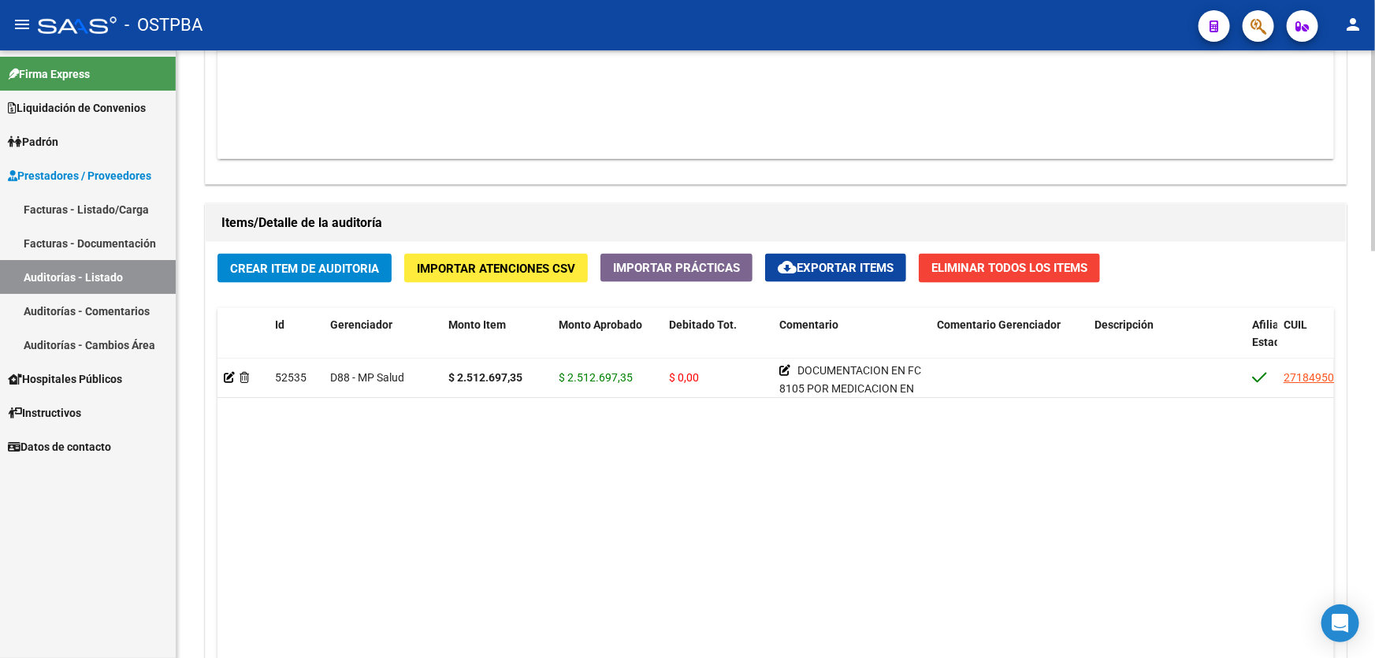
scroll to position [1145, 0]
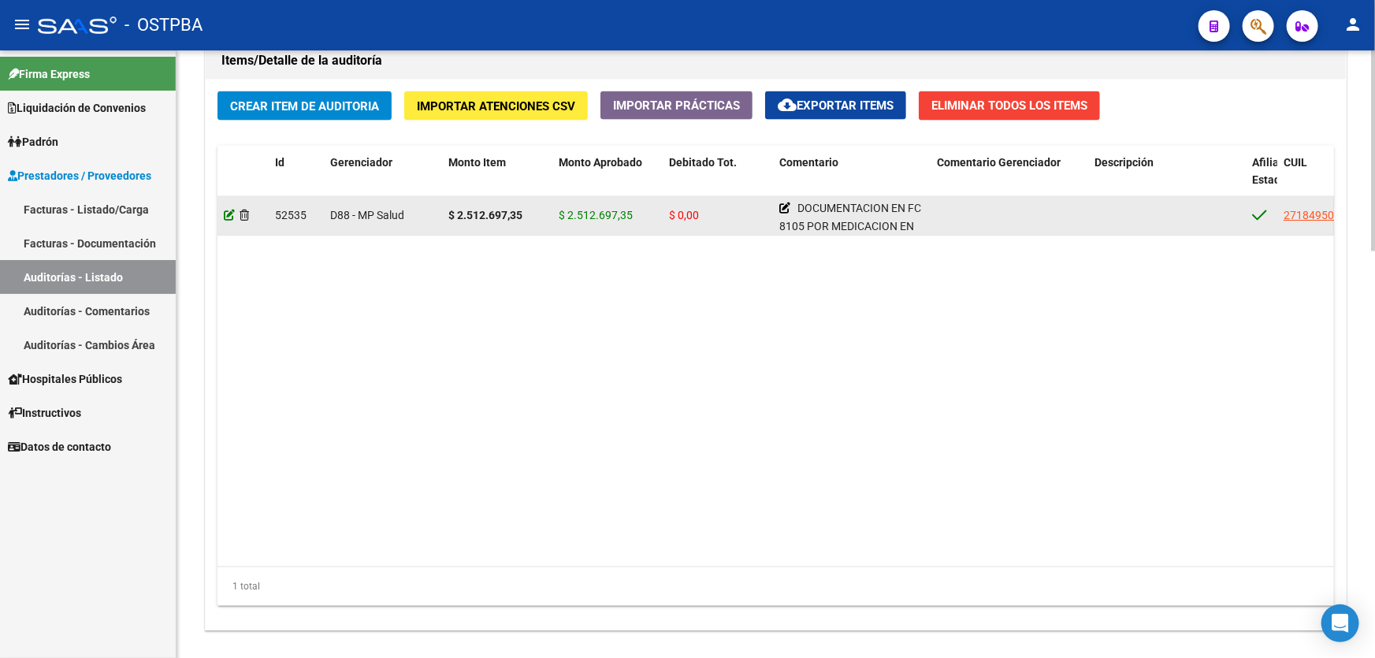
click at [229, 210] on icon at bounding box center [229, 215] width 11 height 11
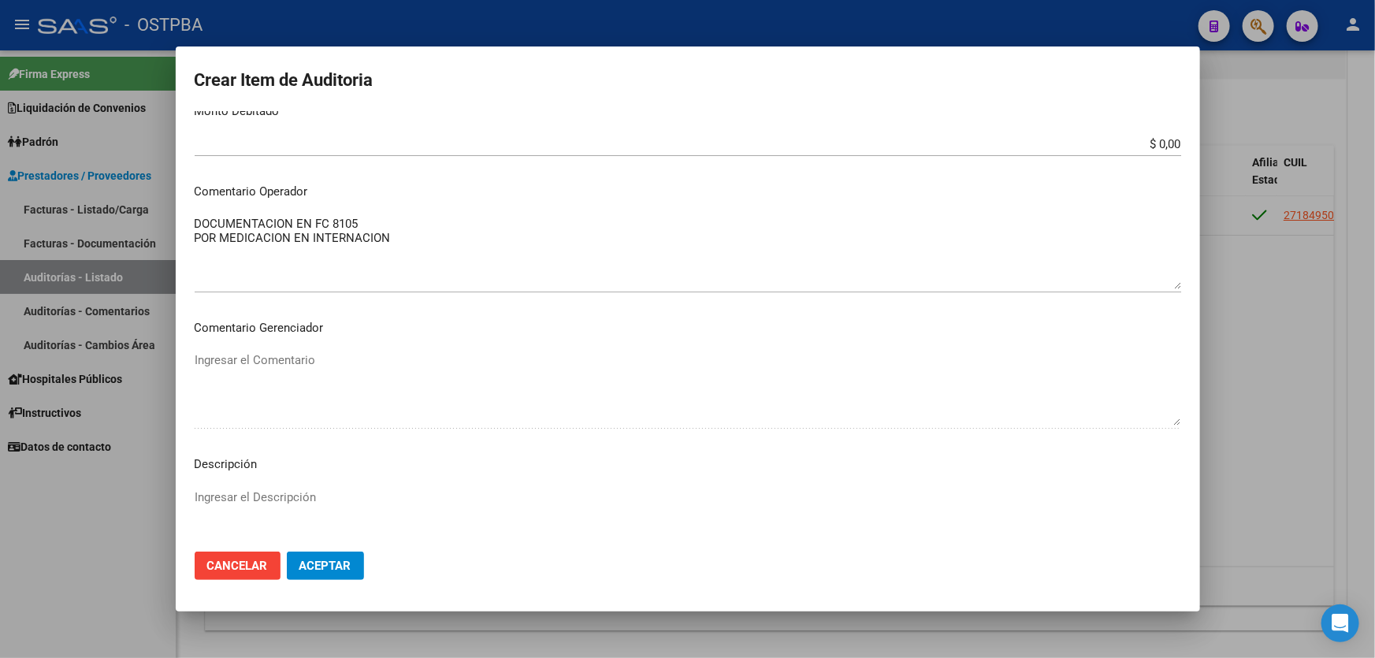
scroll to position [610, 0]
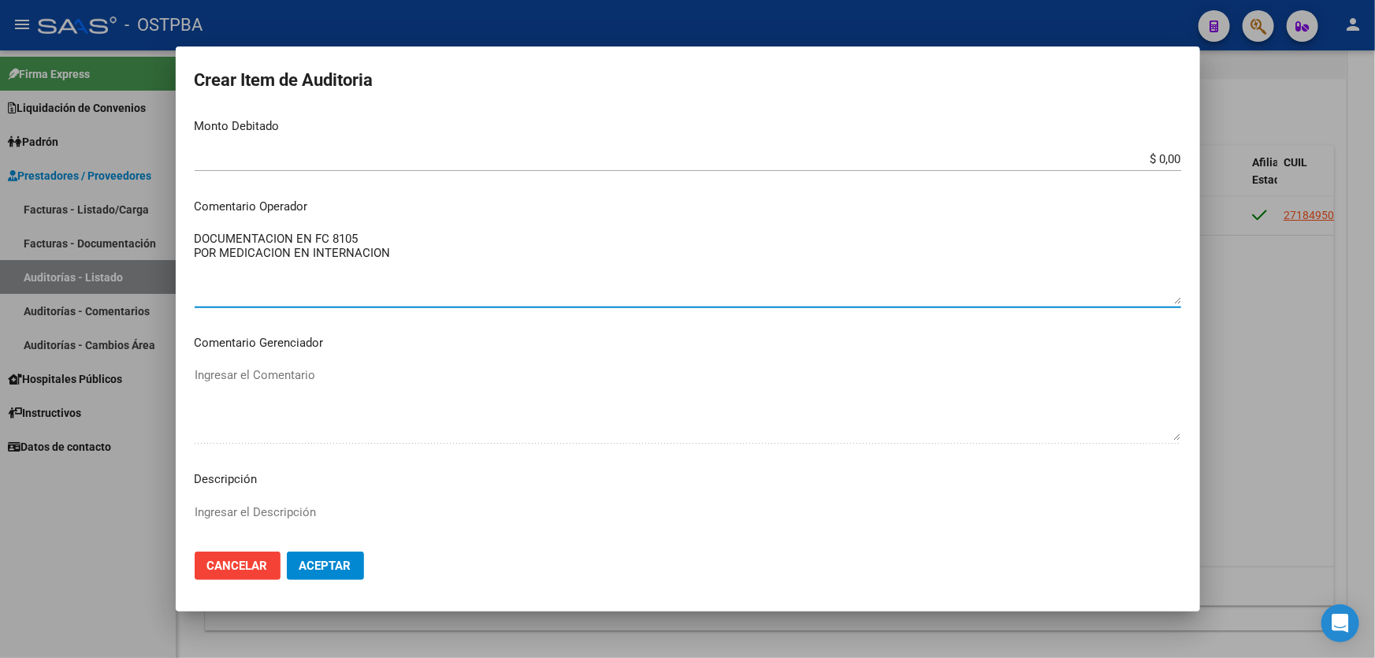
click at [402, 256] on textarea "DOCUMENTACION EN FC 8105 POR MEDICACION EN INTERNACION" at bounding box center [688, 267] width 986 height 74
type textarea "DOCUMENTACION EN FC 8105 POR MEDICACION EN INTERNACION DEBITO TOTAL DE MP SALUD"
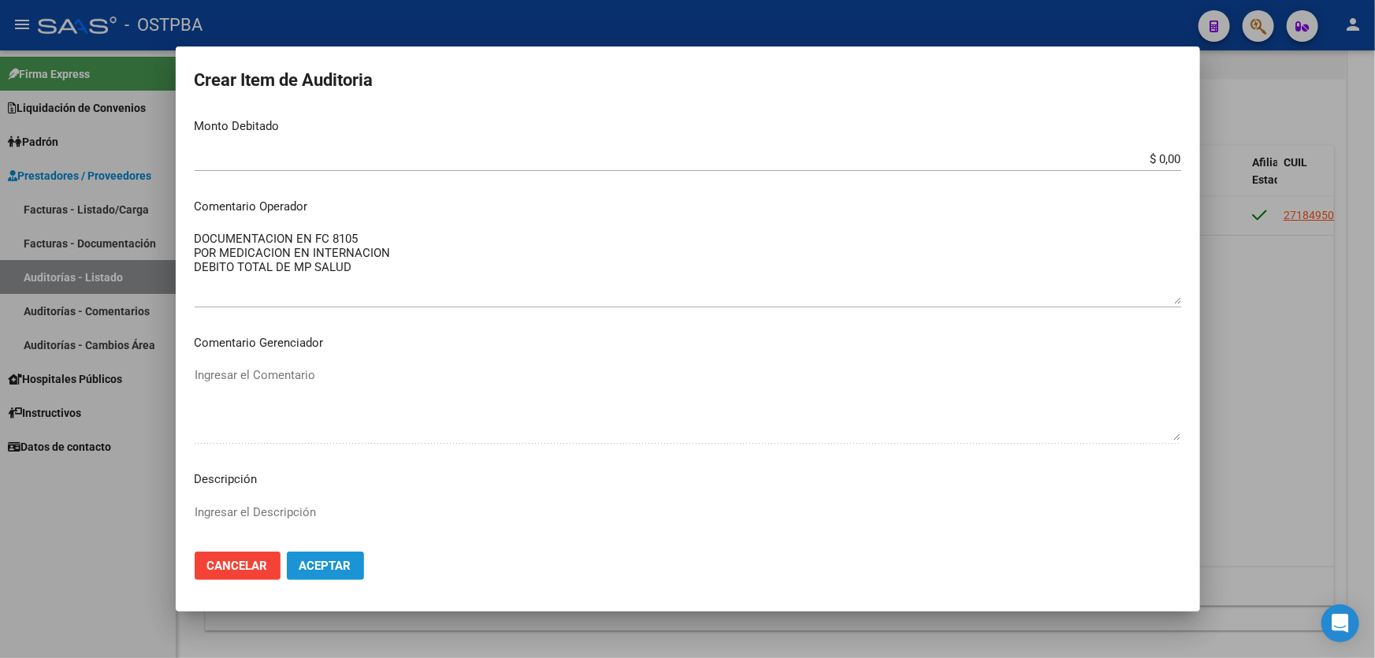
click at [332, 568] on span "Aceptar" at bounding box center [325, 566] width 52 height 14
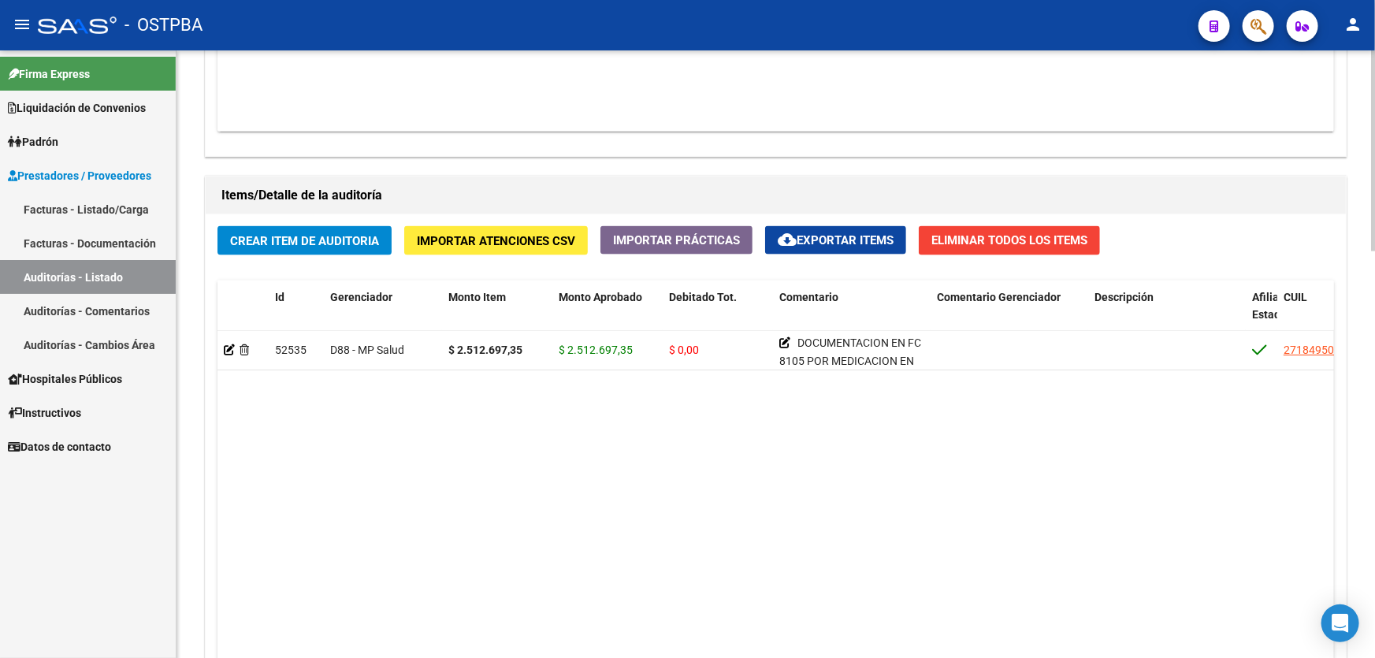
scroll to position [1074, 0]
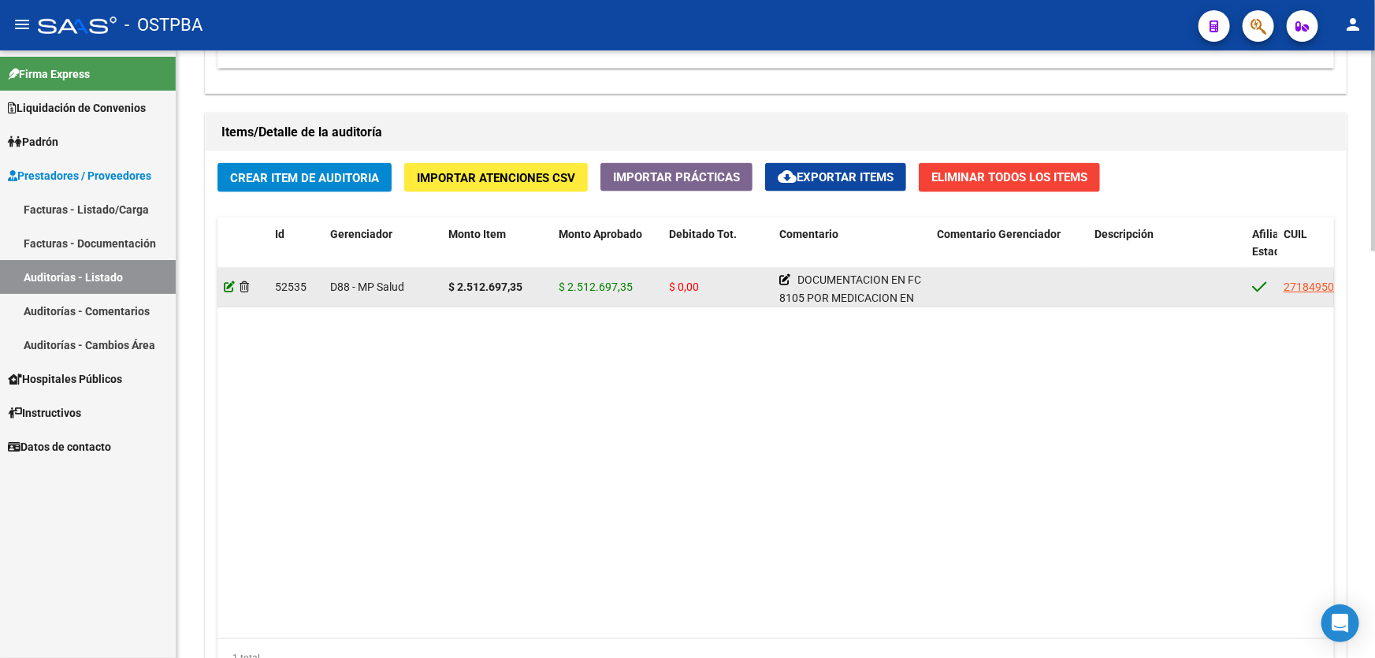
click at [229, 285] on icon at bounding box center [229, 286] width 11 height 11
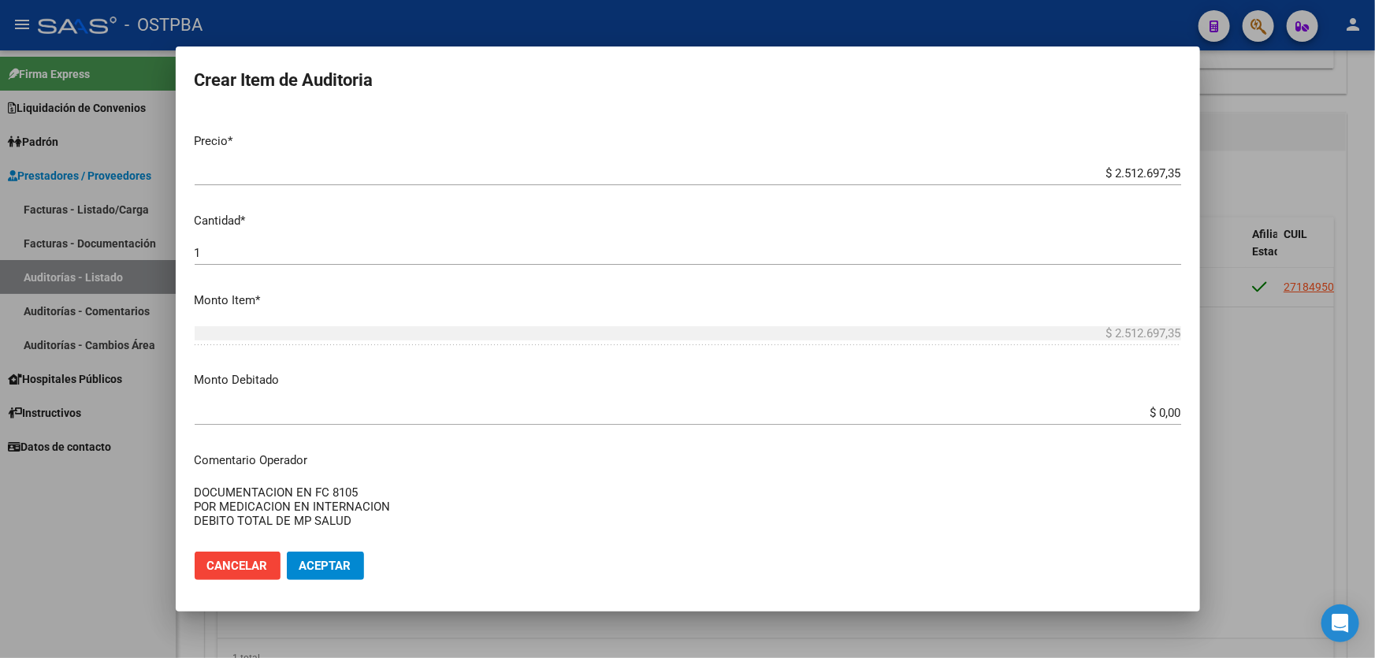
scroll to position [358, 0]
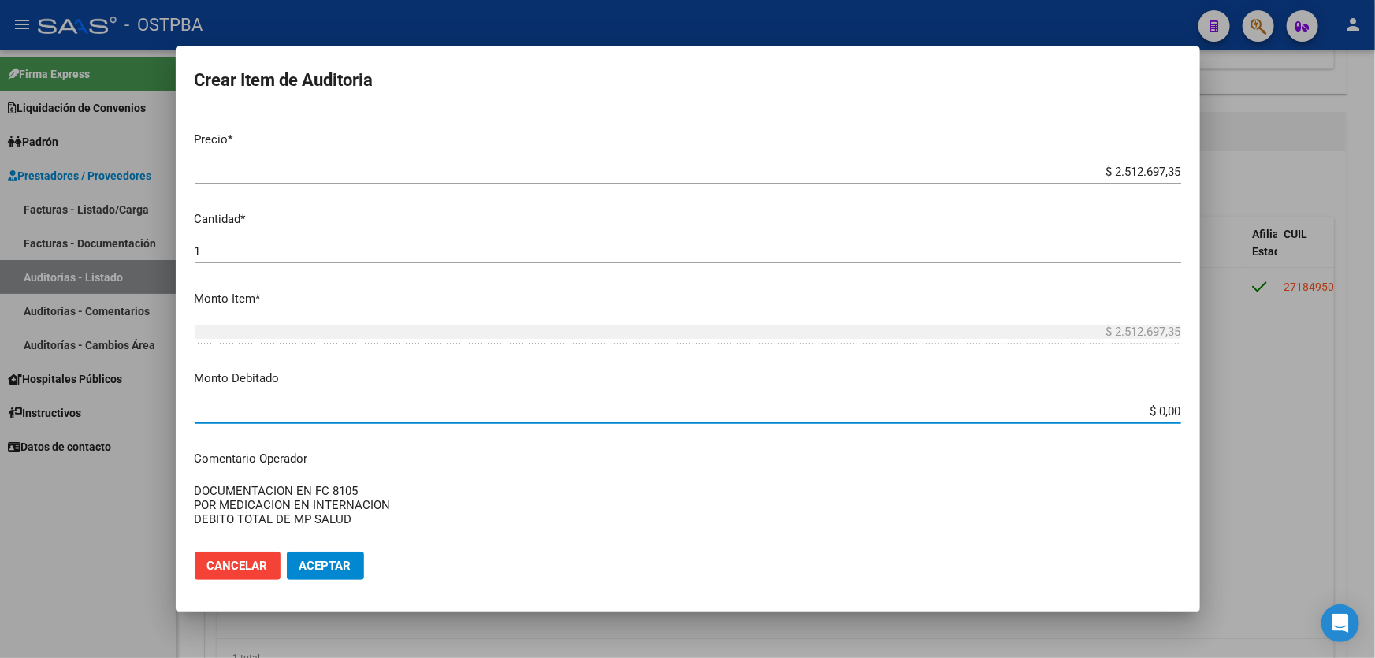
click at [1153, 410] on input "$ 0,00" at bounding box center [688, 411] width 986 height 14
type input "$ 2.512.697,35"
click at [921, 484] on textarea "DOCUMENTACION EN FC 8105 POR MEDICACION EN INTERNACION DEBITO TOTAL DE MP SALUD" at bounding box center [688, 519] width 986 height 74
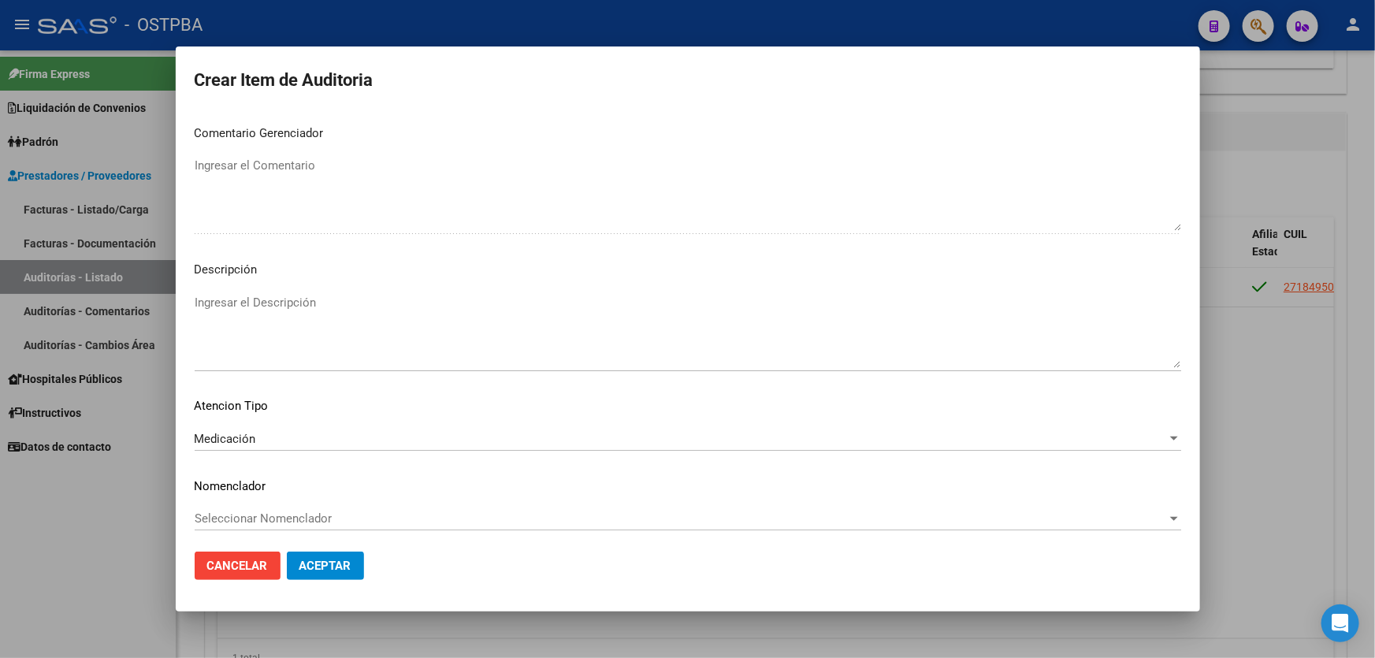
scroll to position [825, 0]
click at [329, 568] on span "Aceptar" at bounding box center [325, 566] width 52 height 14
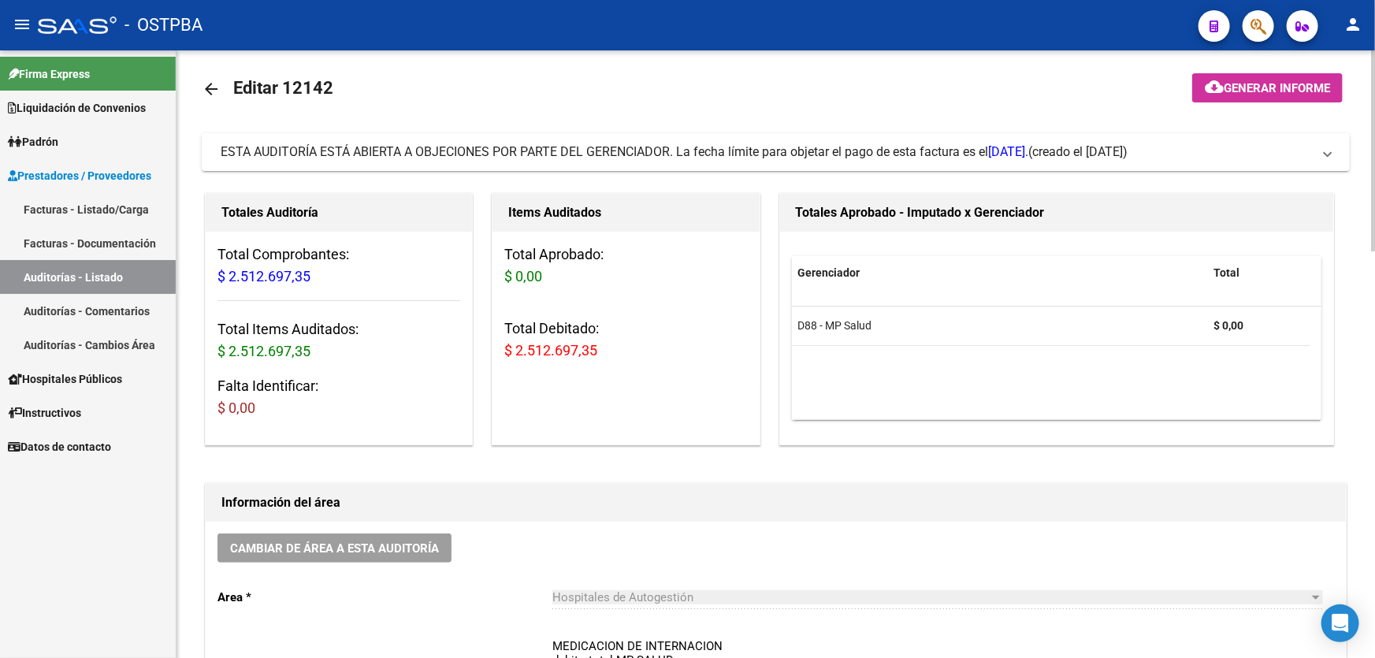
scroll to position [0, 0]
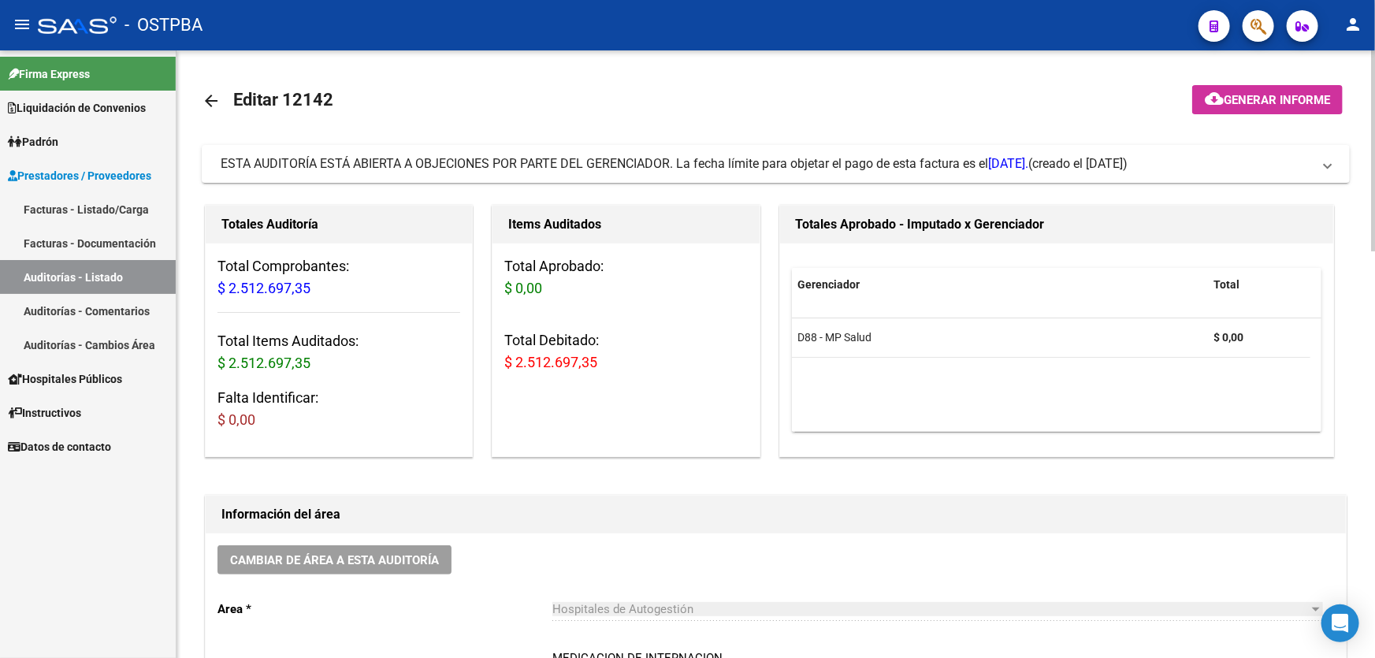
click at [210, 98] on mat-icon "arrow_back" at bounding box center [211, 100] width 19 height 19
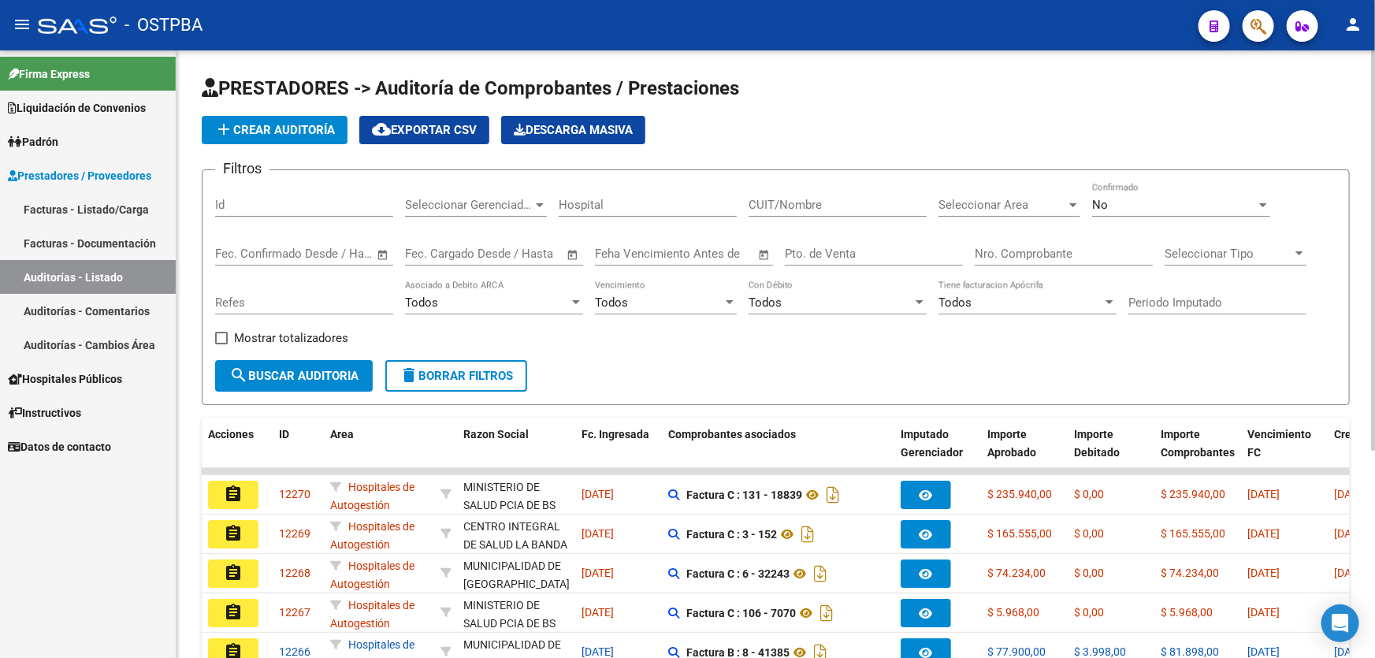
click at [1116, 202] on div "No" at bounding box center [1174, 205] width 164 height 14
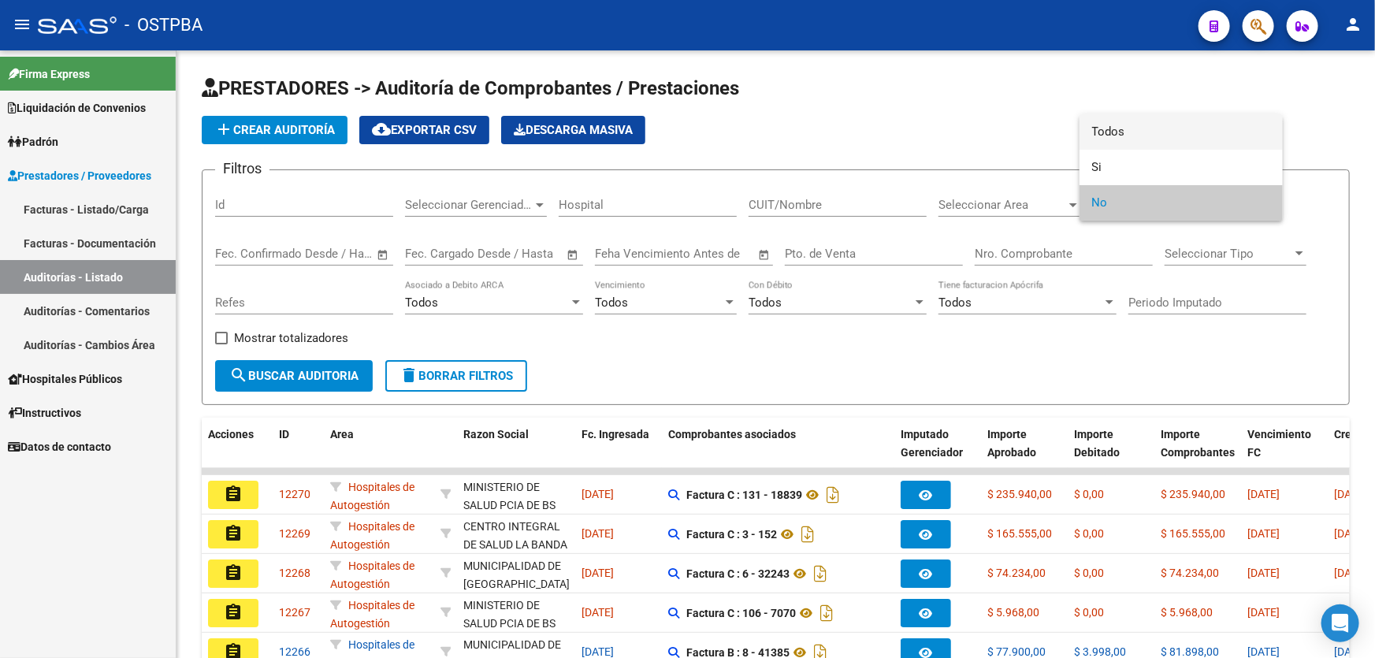
click at [1116, 132] on span "Todos" at bounding box center [1181, 131] width 178 height 35
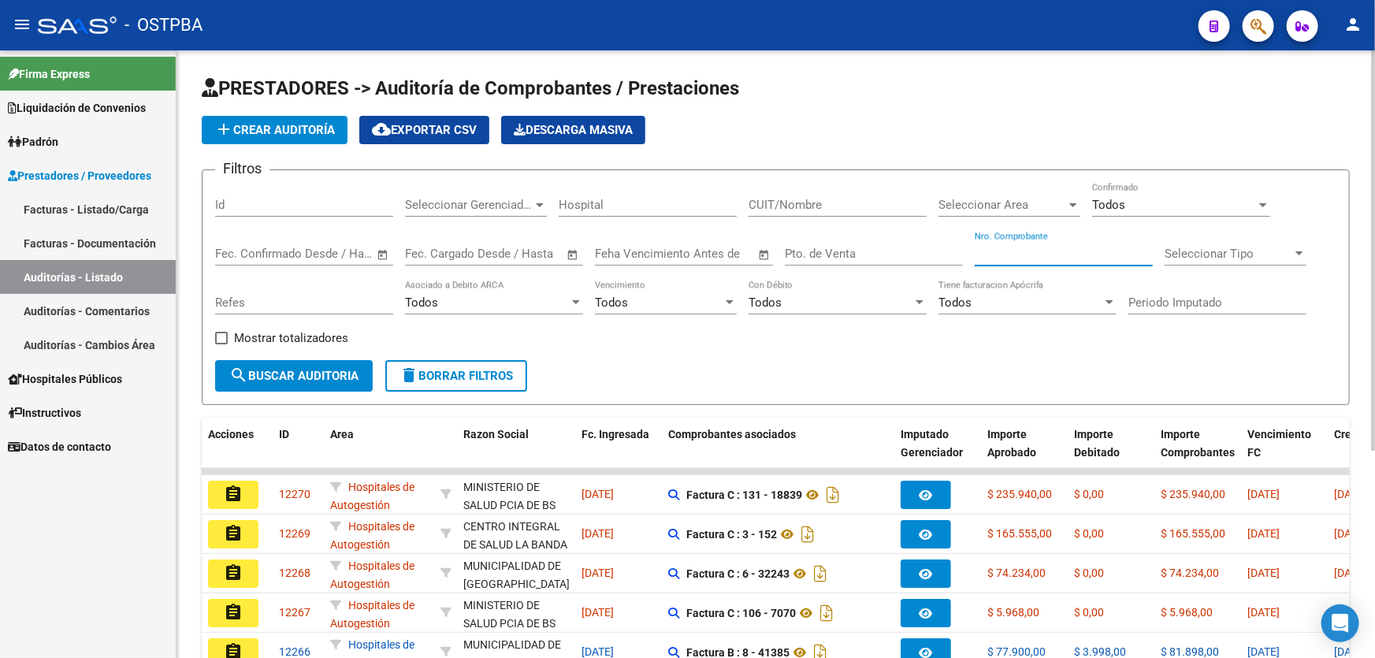
click at [1026, 252] on input "Nro. Comprobante" at bounding box center [1063, 254] width 178 height 14
type input "8105"
click at [276, 361] on button "search Buscar Auditoria" at bounding box center [294, 376] width 158 height 32
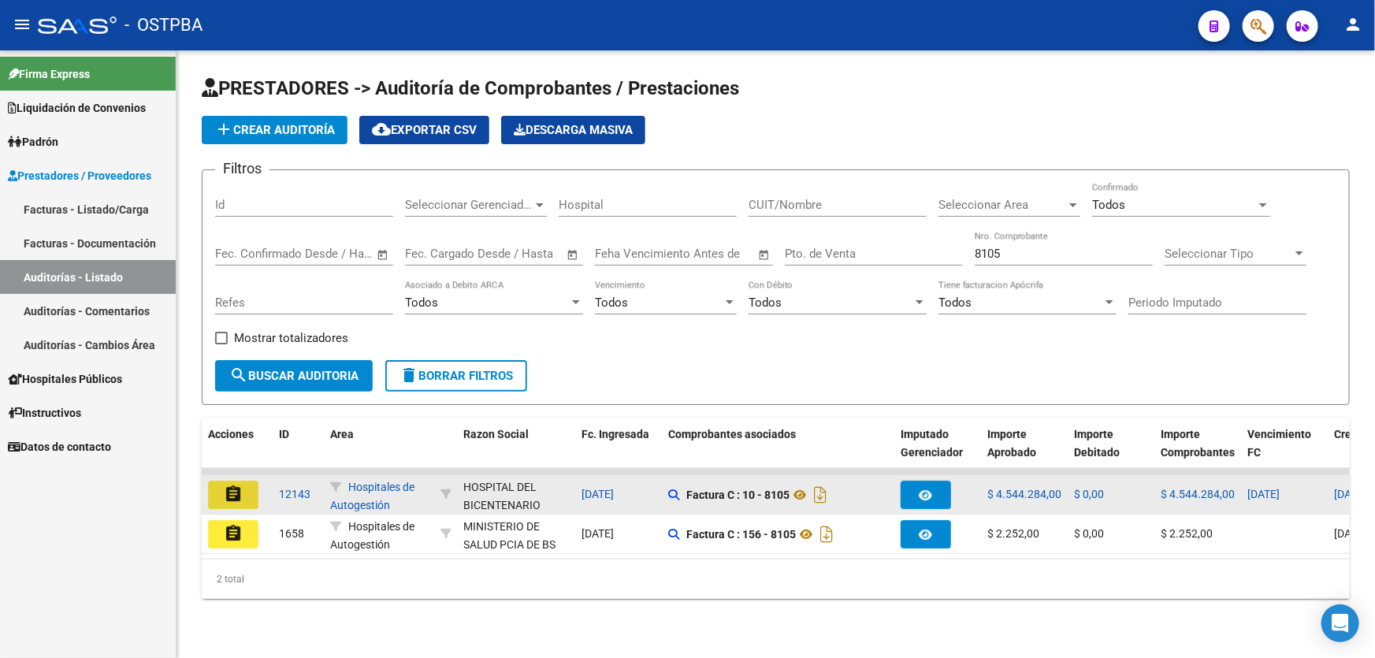
click at [236, 488] on mat-icon "assignment" at bounding box center [233, 493] width 19 height 19
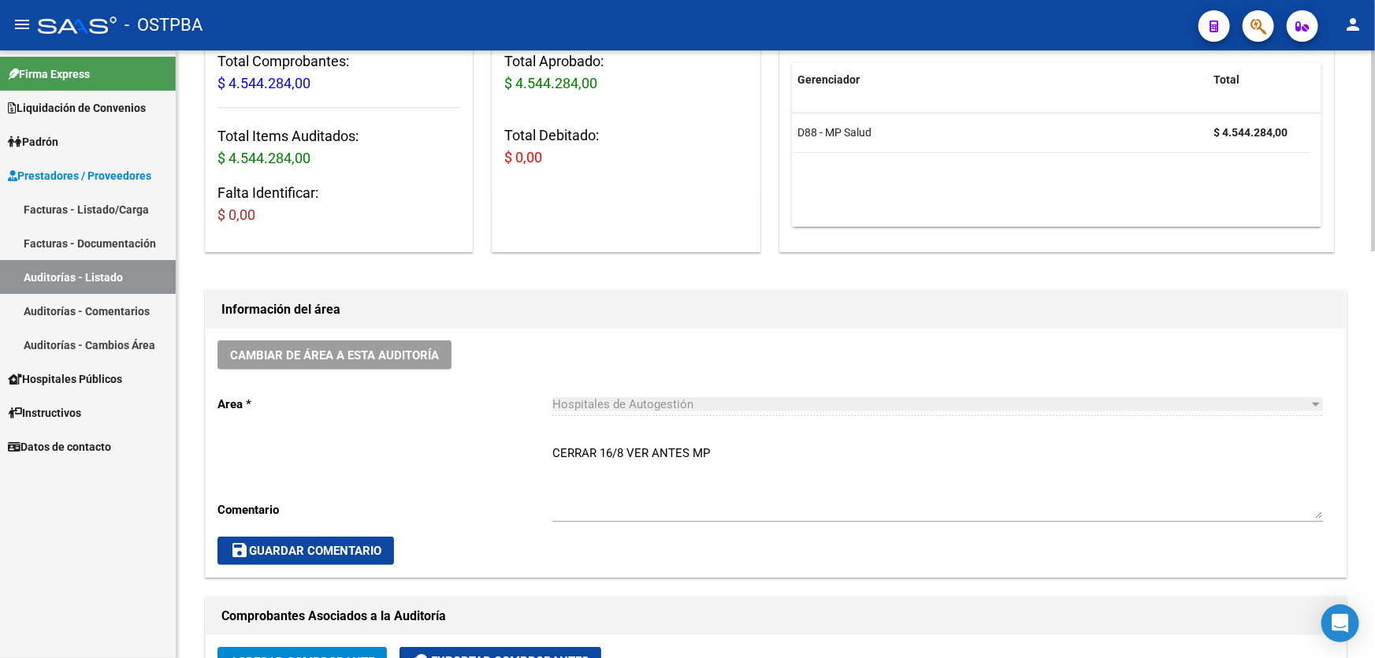
scroll to position [214, 0]
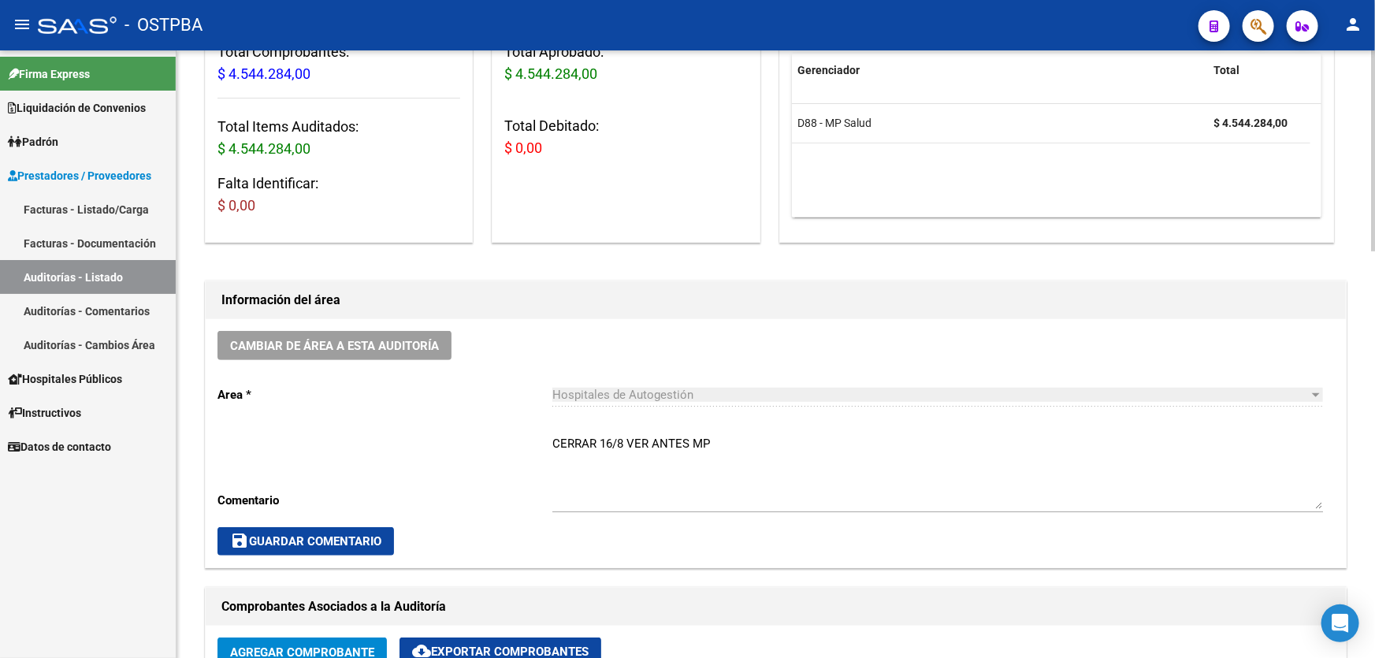
click at [720, 442] on textarea "CERRAR 16/8 VER ANTES MP" at bounding box center [937, 472] width 770 height 74
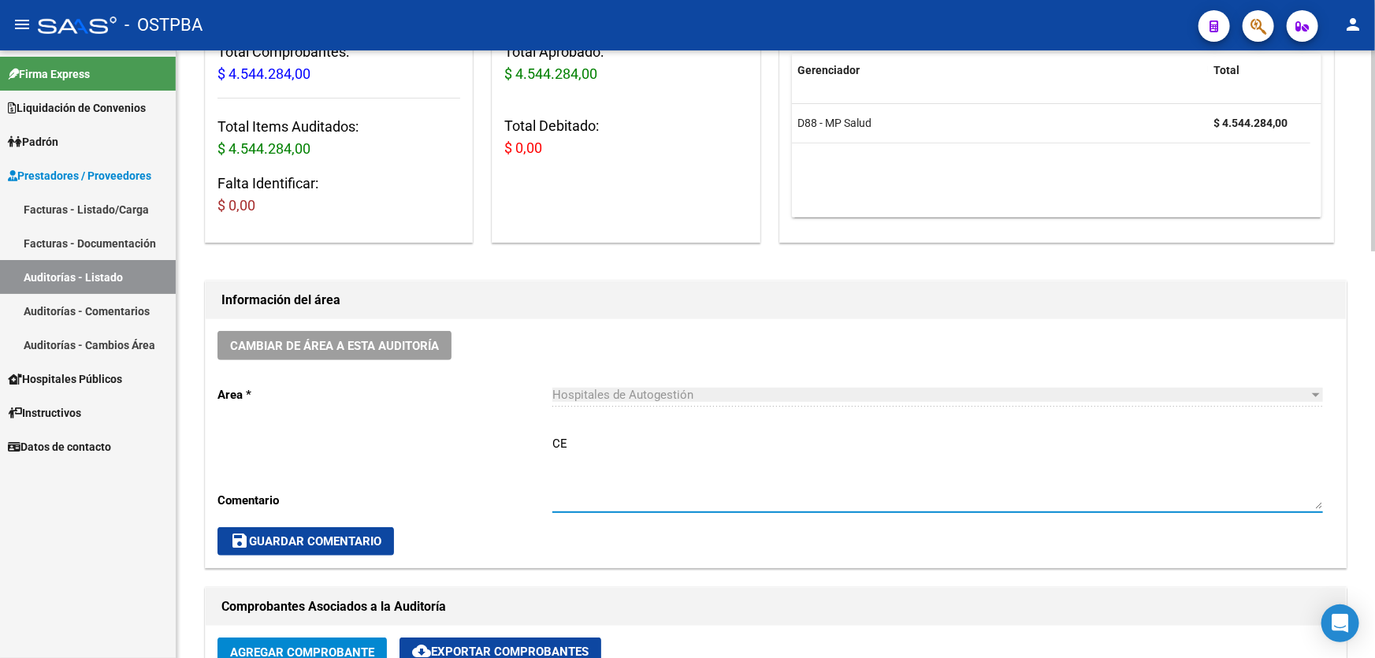
type textarea "C"
type textarea "DEBITO TOTAL POR MP SALUD"
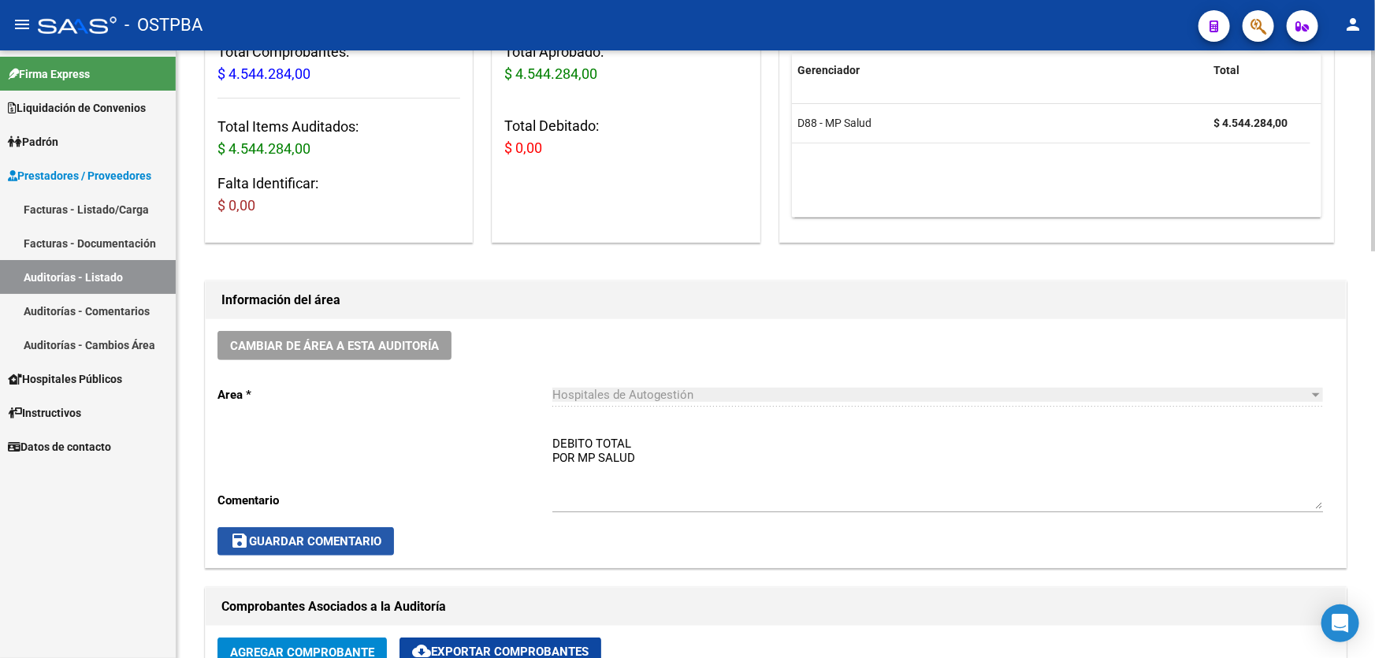
click at [325, 541] on span "save Guardar Comentario" at bounding box center [305, 541] width 151 height 14
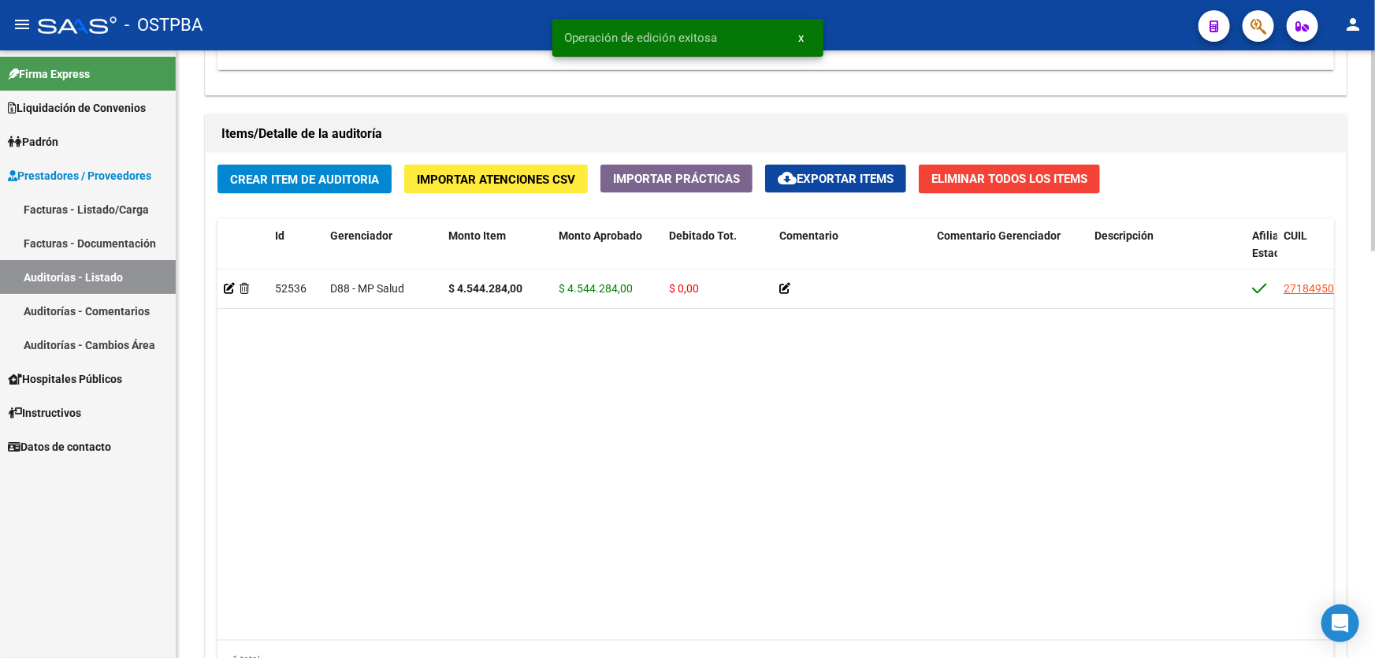
scroll to position [1074, 0]
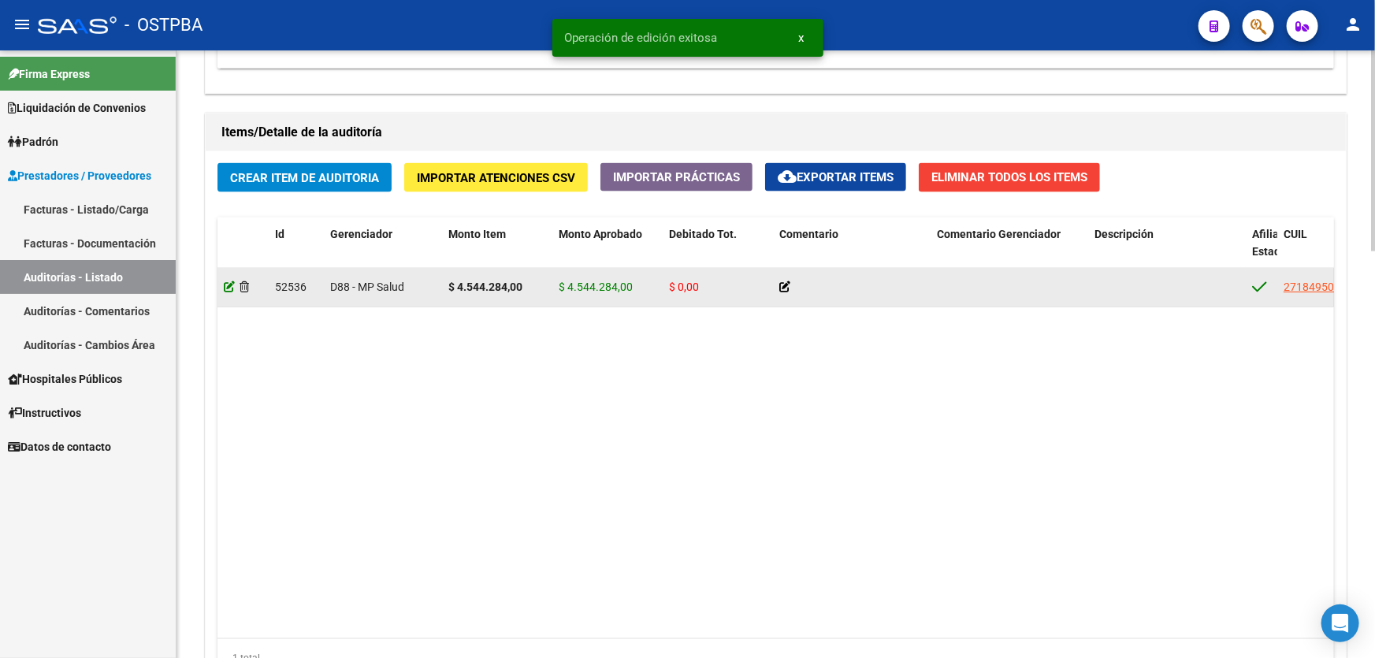
click at [225, 288] on icon at bounding box center [229, 286] width 11 height 11
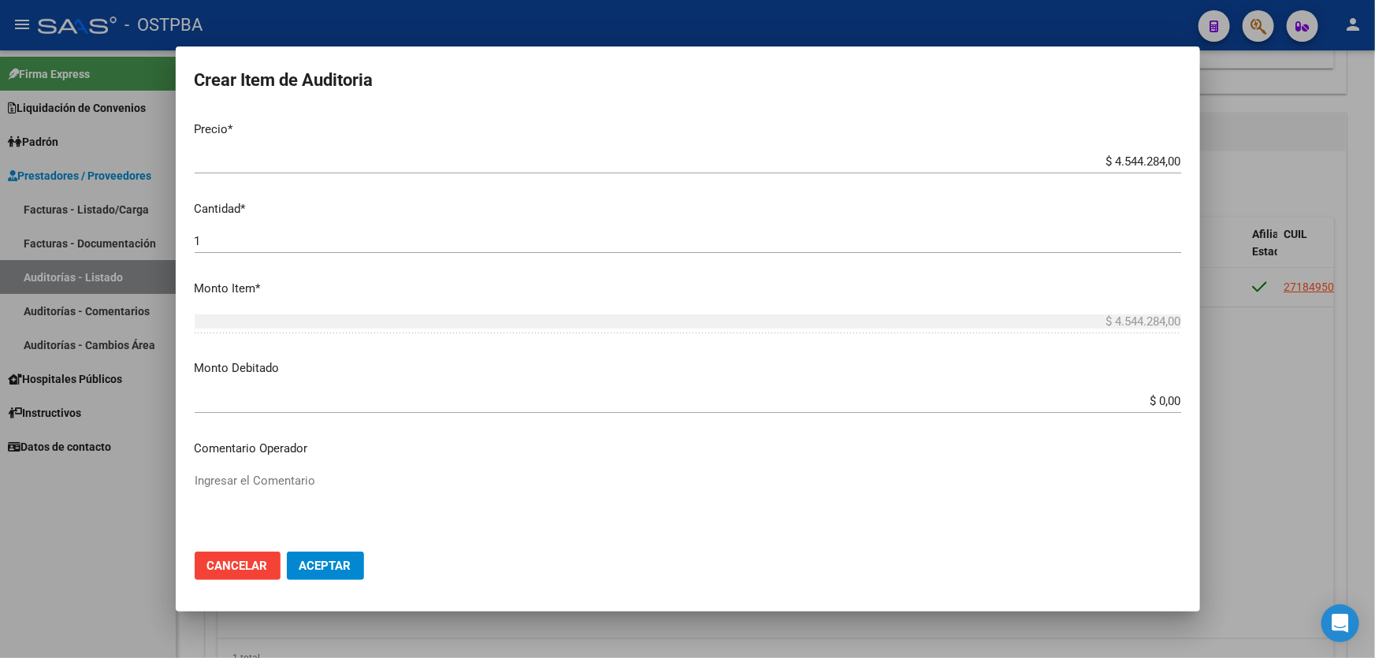
scroll to position [501, 0]
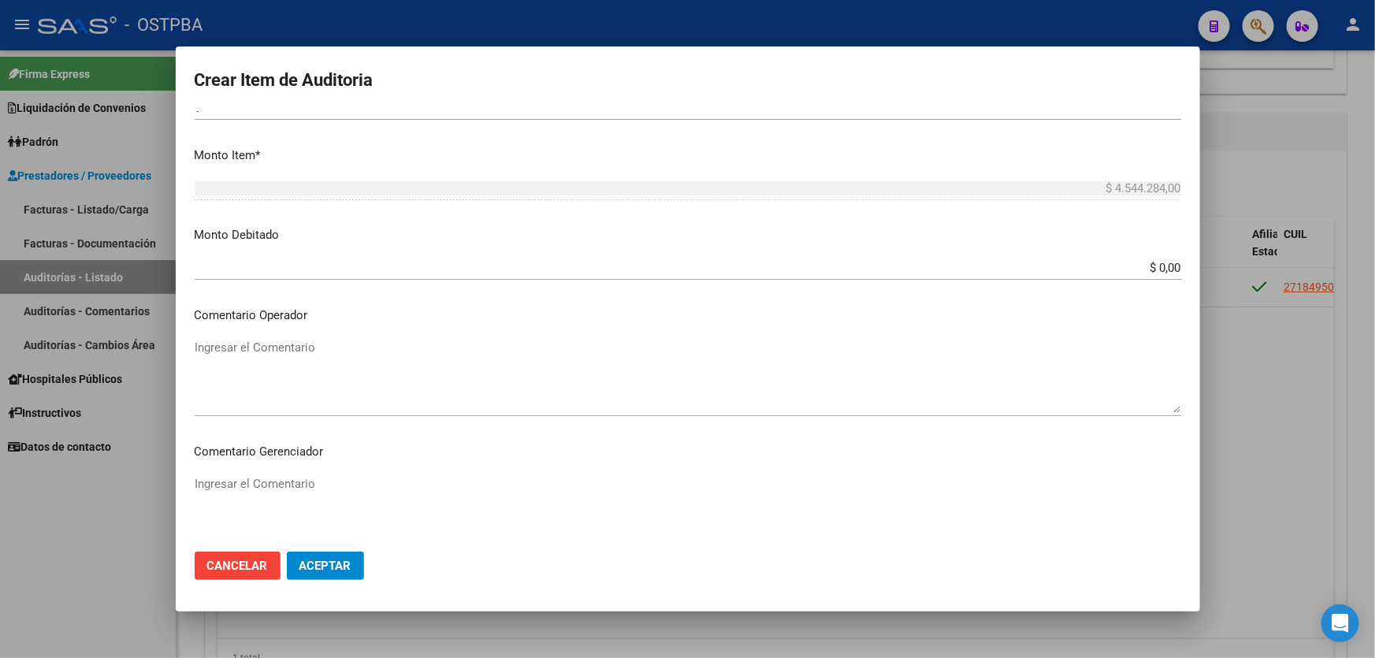
click at [1155, 265] on input "$ 0,00" at bounding box center [688, 268] width 986 height 14
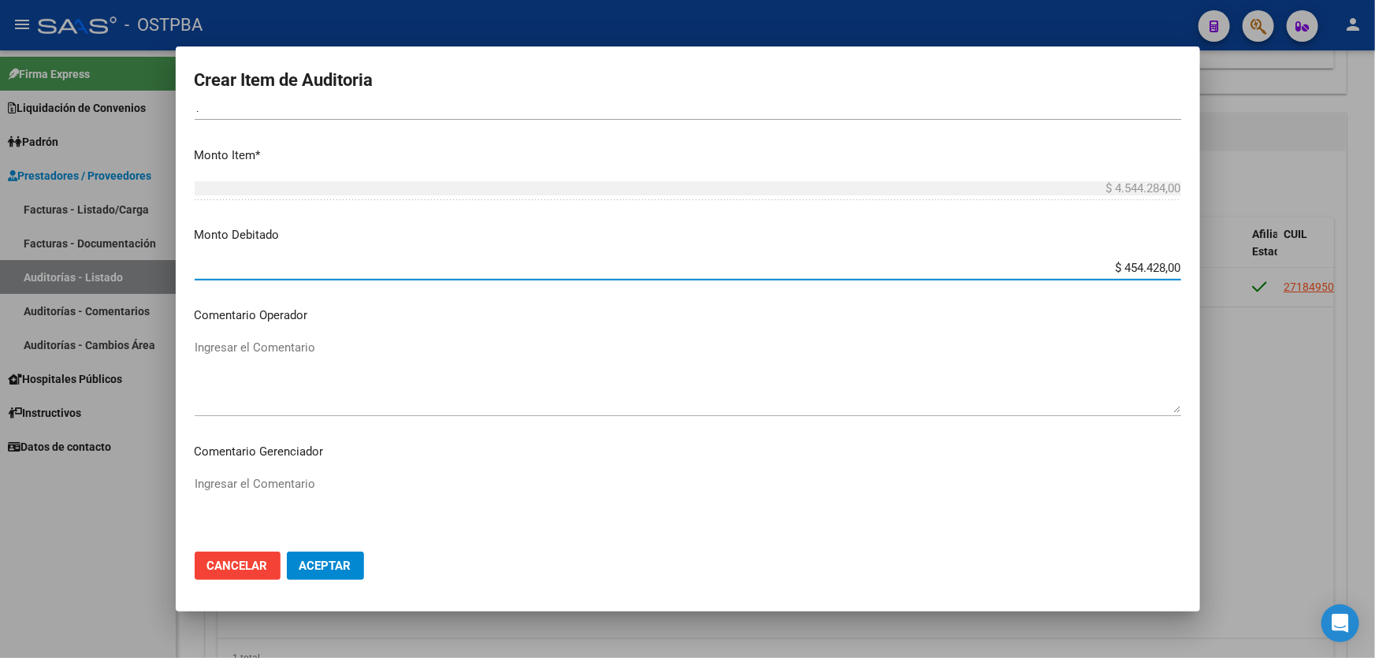
type input "$ 4.544.284,00"
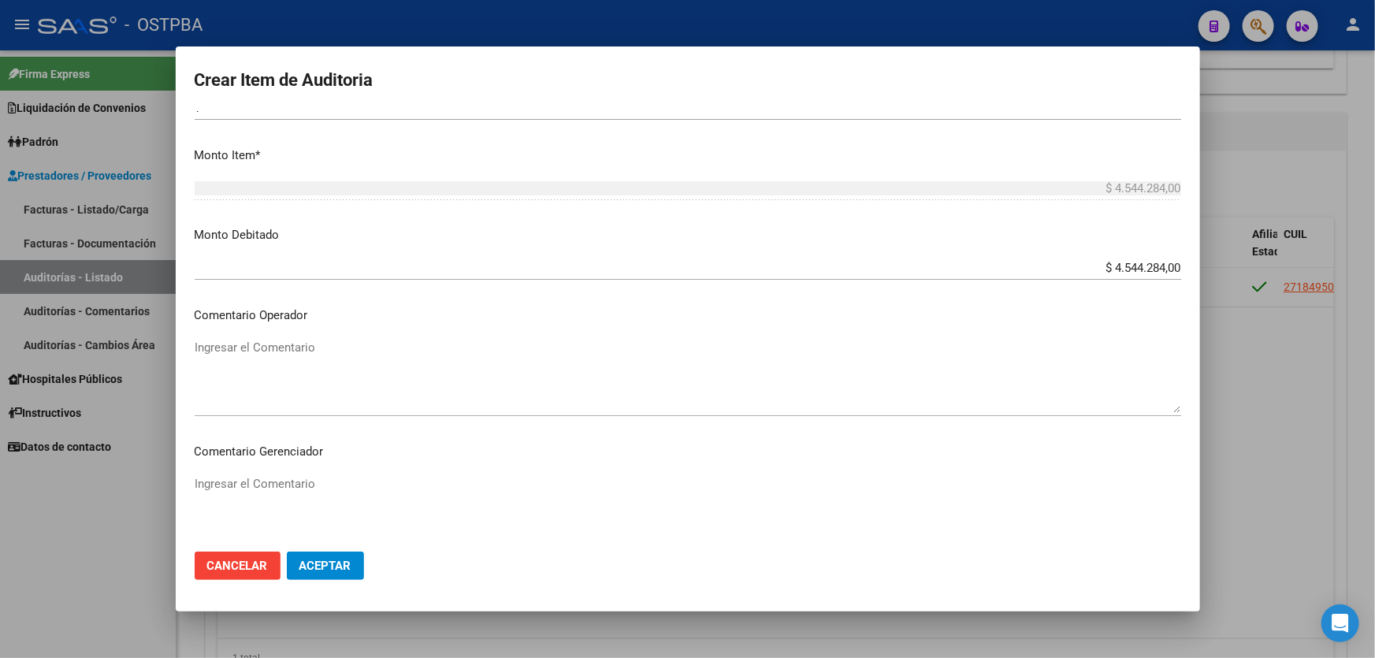
click at [1171, 267] on app-form-text-field "Monto Debitado $ 4.544.284,00 Ingresar el monto" at bounding box center [694, 250] width 999 height 49
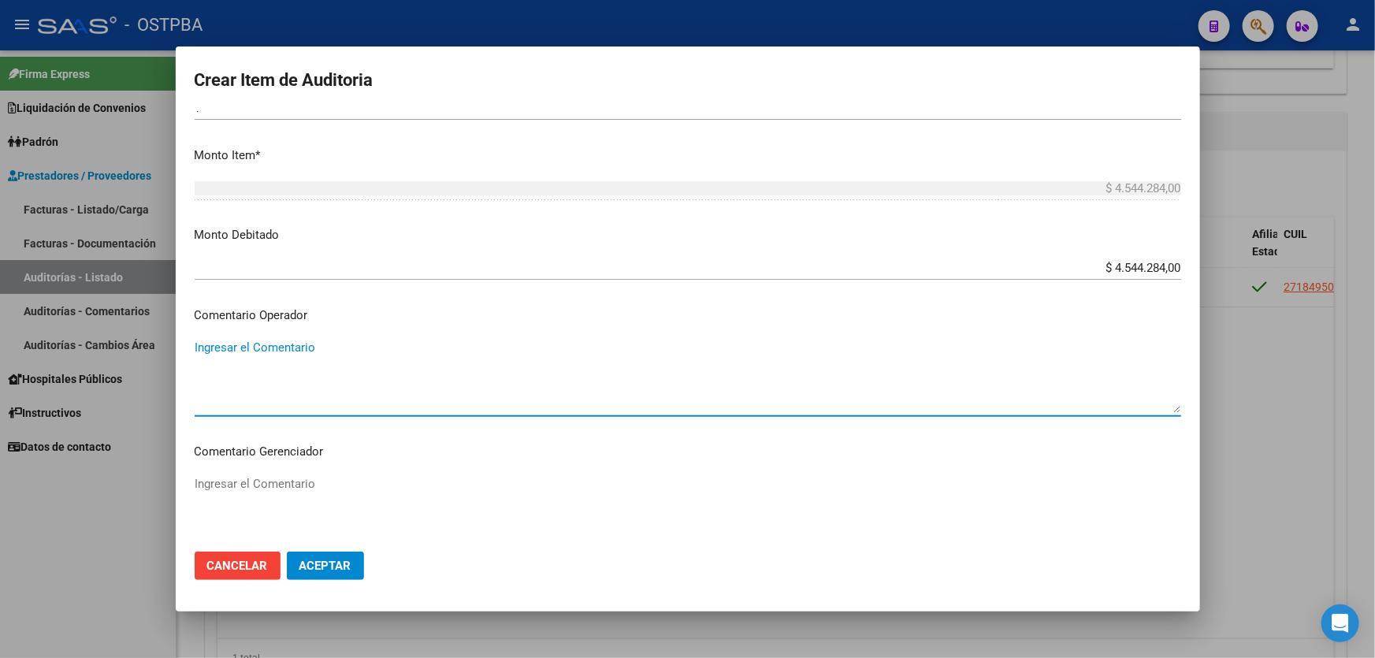
click at [246, 356] on textarea "Ingresar el Comentario" at bounding box center [688, 376] width 986 height 74
type textarea "DEBITO TOTAL POR MP SALUD"
click at [332, 565] on span "Aceptar" at bounding box center [325, 566] width 52 height 14
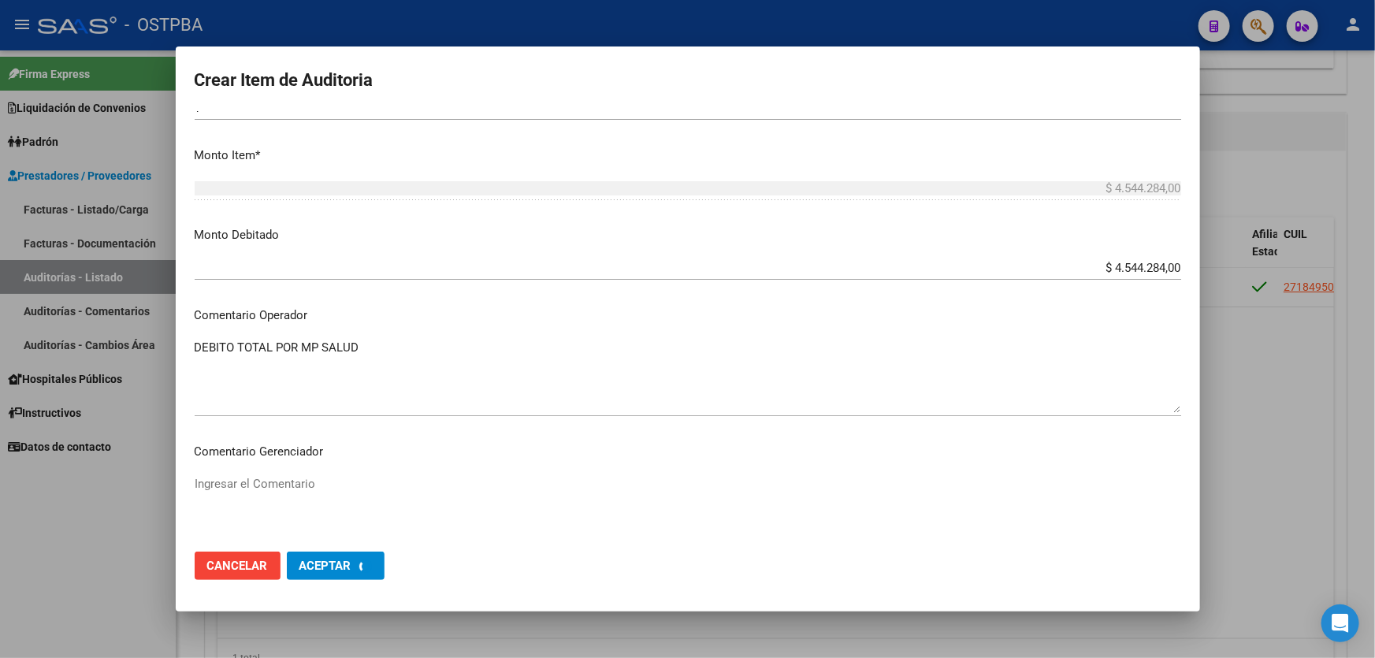
scroll to position [0, 0]
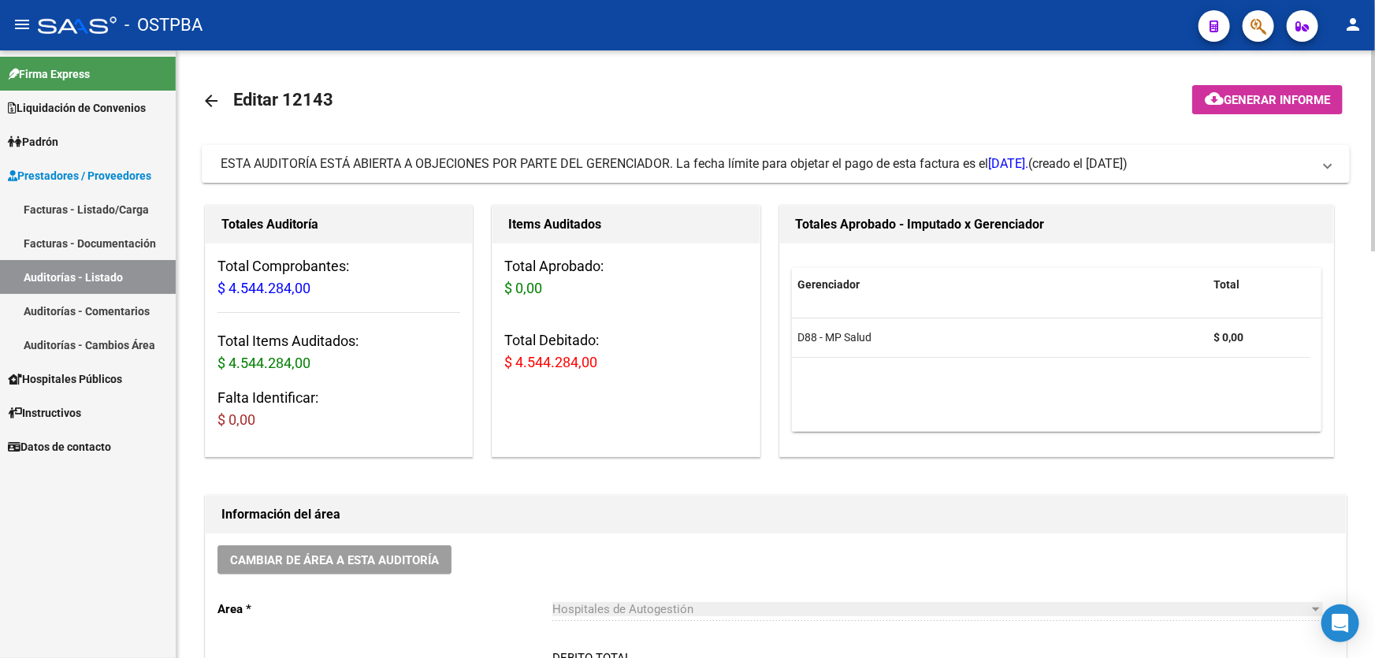
click at [210, 102] on mat-icon "arrow_back" at bounding box center [211, 100] width 19 height 19
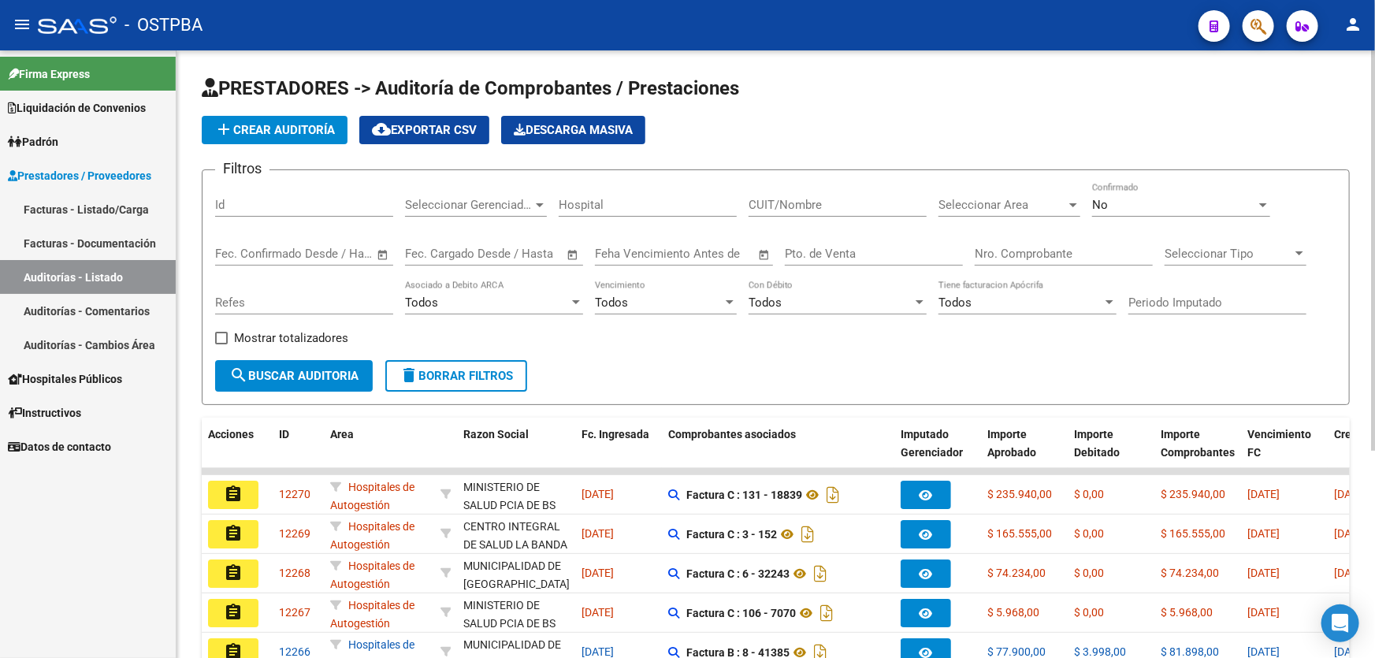
click at [280, 198] on input "Id" at bounding box center [304, 205] width 178 height 14
type input "12143"
click at [1148, 204] on div "No" at bounding box center [1174, 205] width 164 height 14
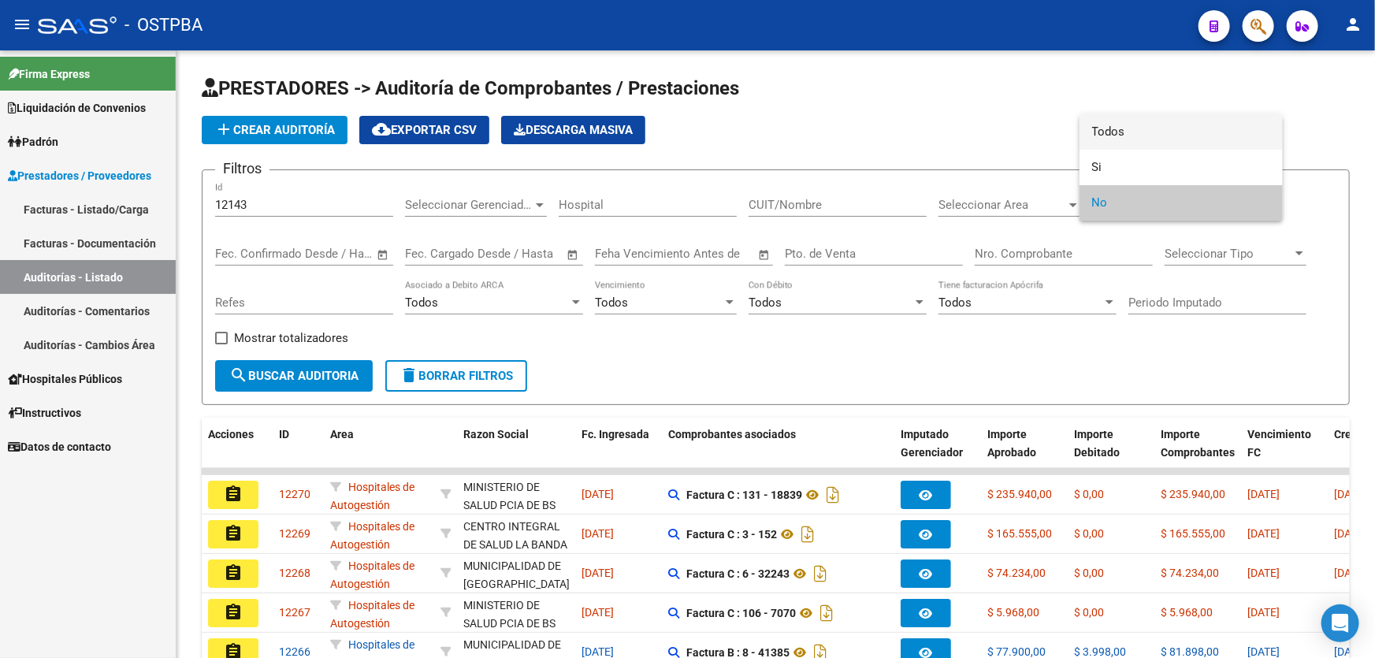
click at [1156, 134] on span "Todos" at bounding box center [1181, 131] width 178 height 35
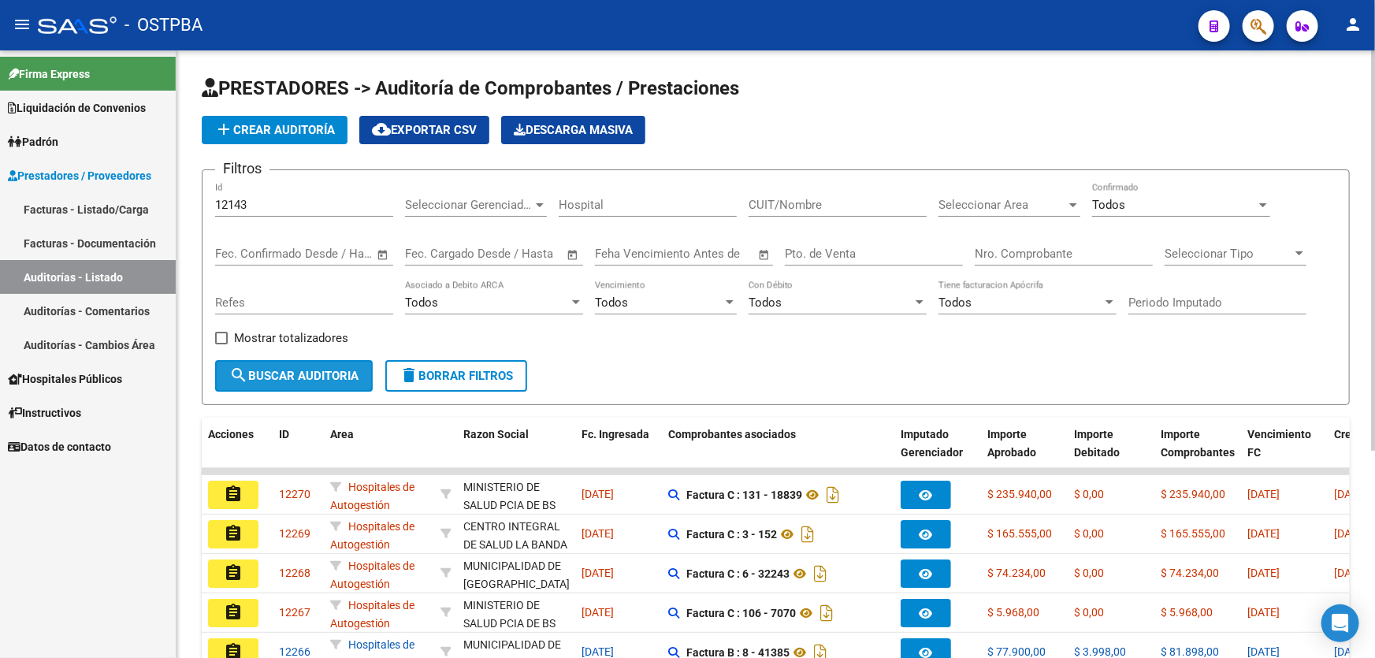
click at [270, 374] on span "search Buscar Auditoria" at bounding box center [293, 376] width 129 height 14
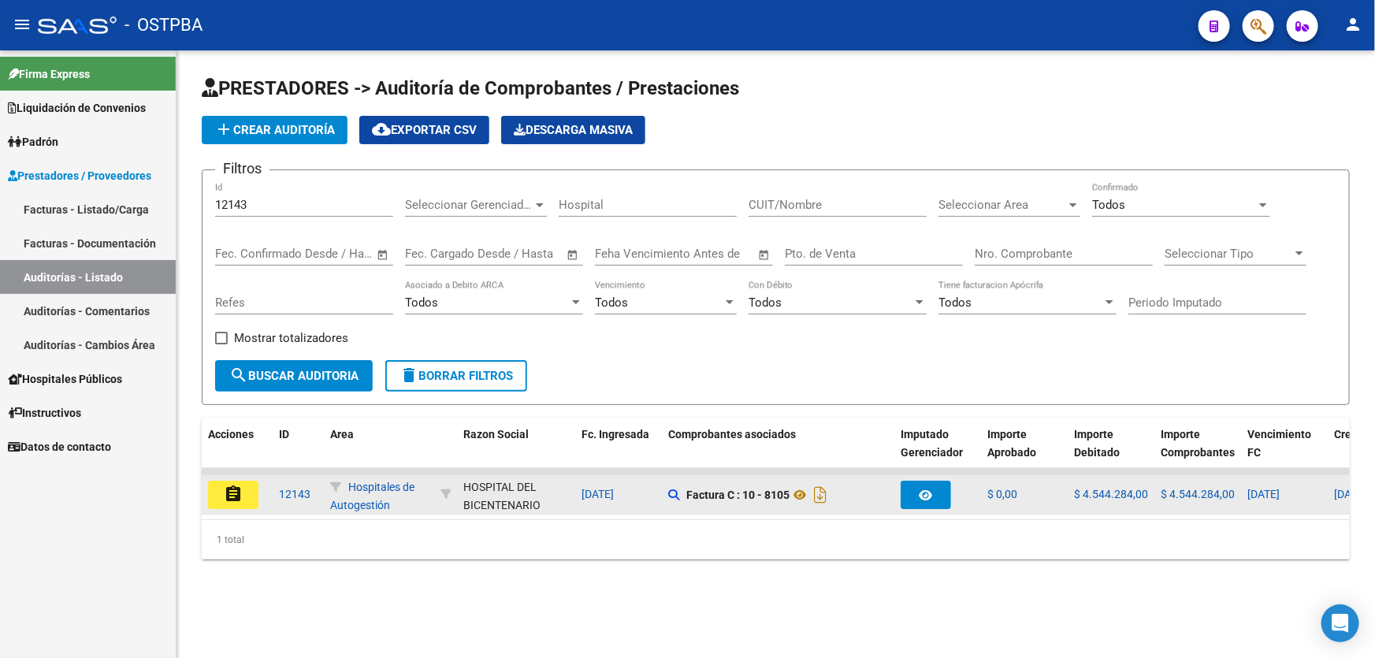
click at [239, 484] on mat-icon "assignment" at bounding box center [233, 493] width 19 height 19
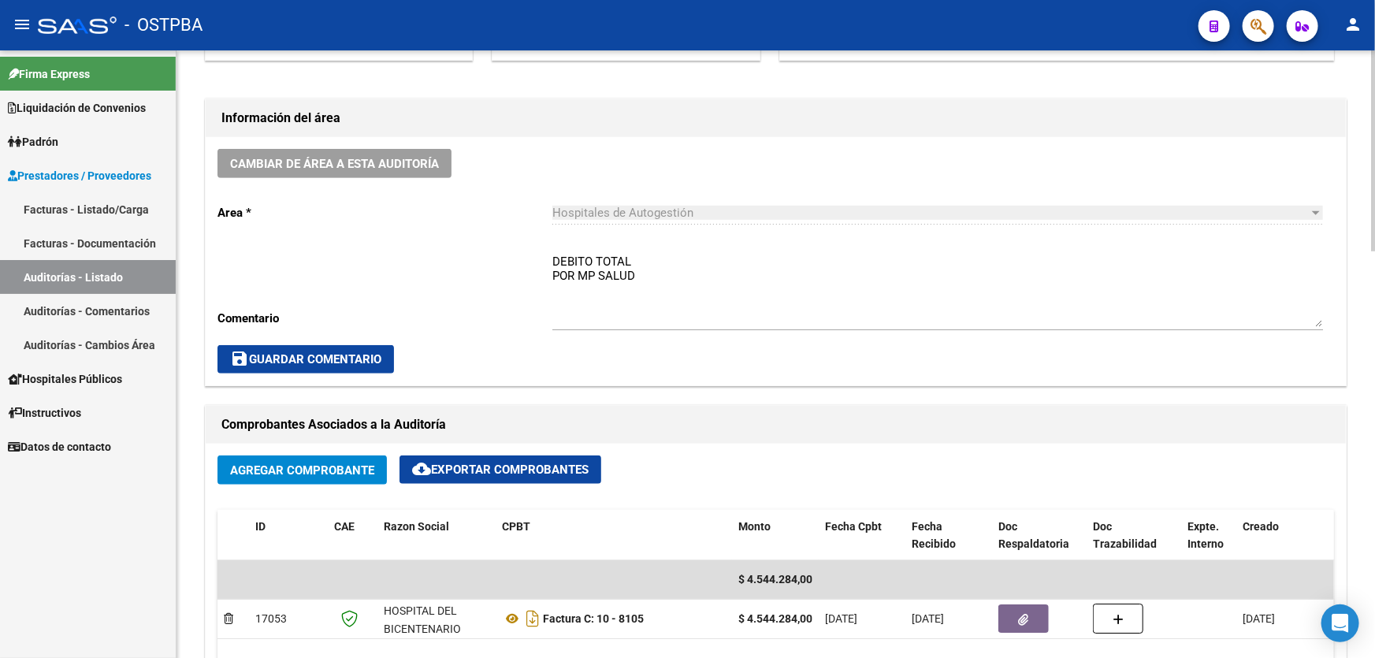
scroll to position [644, 0]
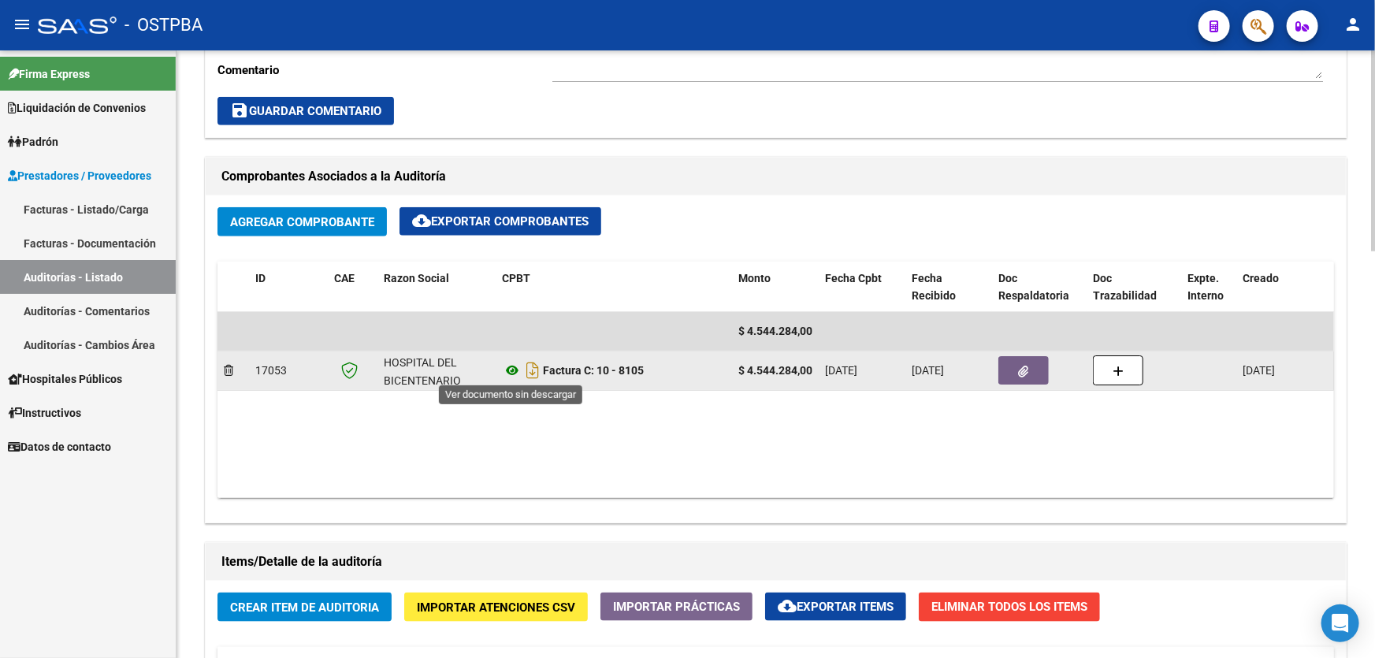
click at [508, 371] on icon at bounding box center [512, 370] width 20 height 19
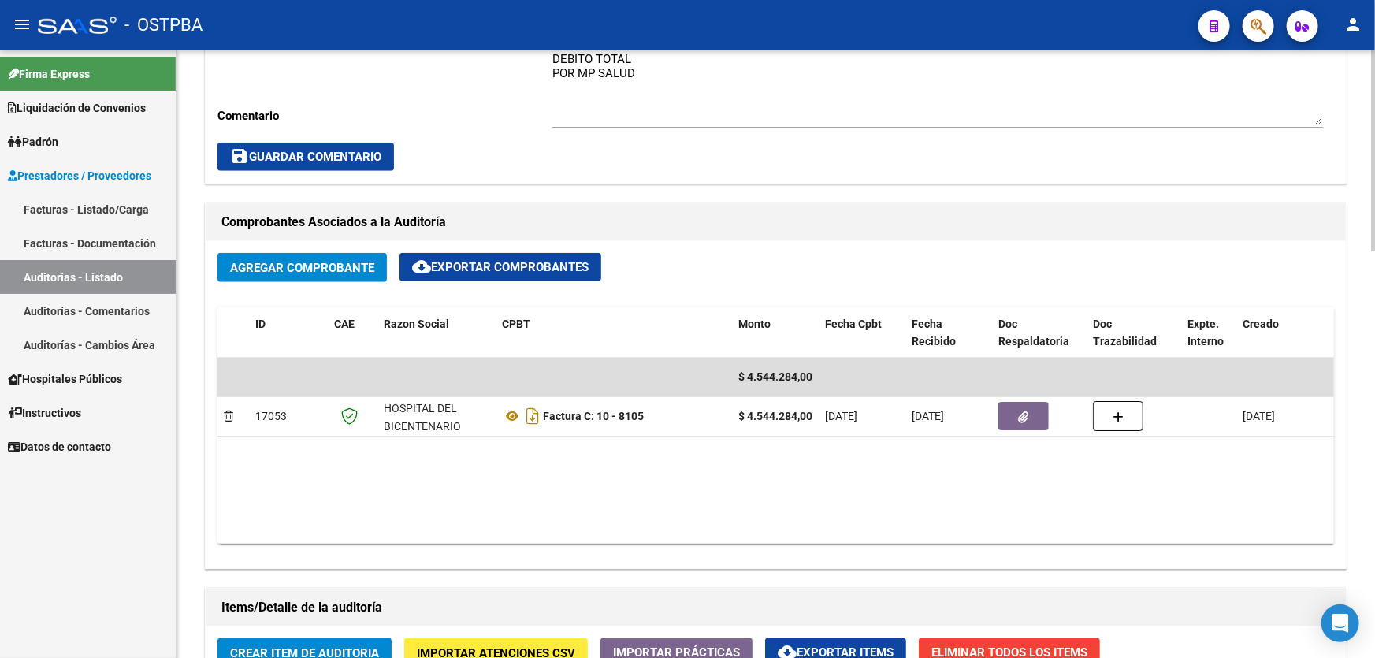
scroll to position [716, 0]
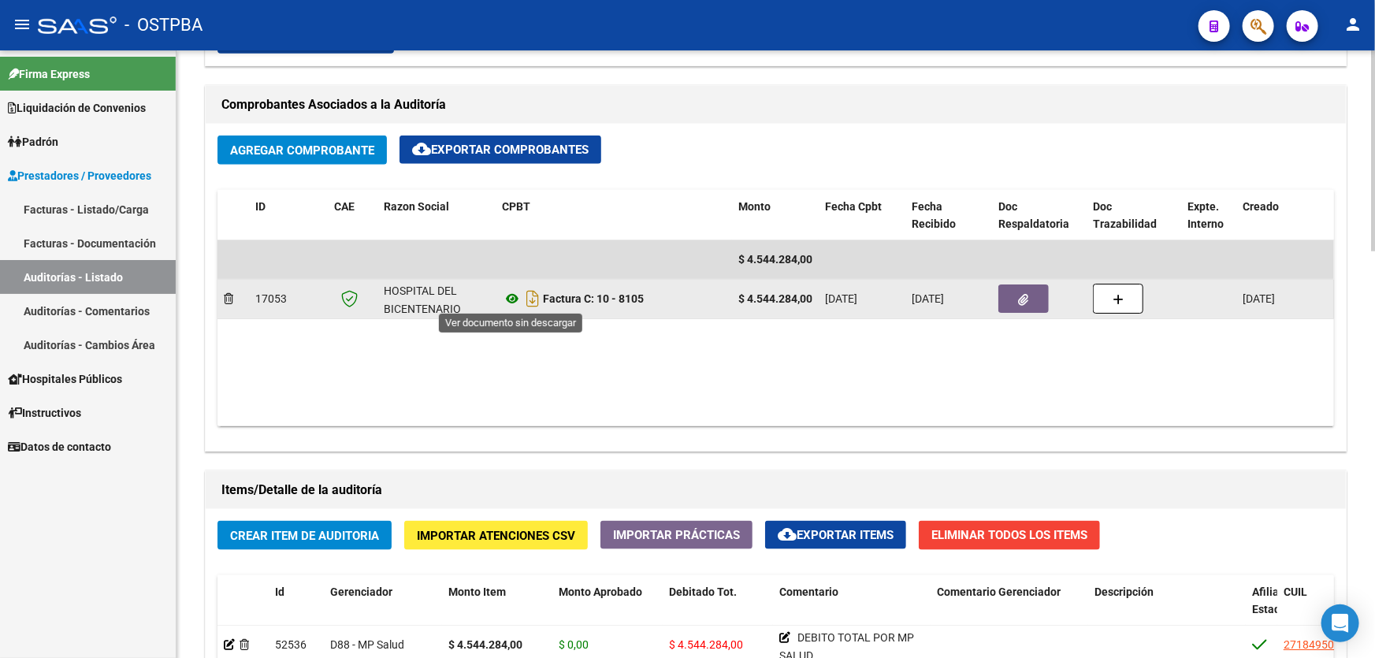
click at [510, 299] on icon at bounding box center [512, 298] width 20 height 19
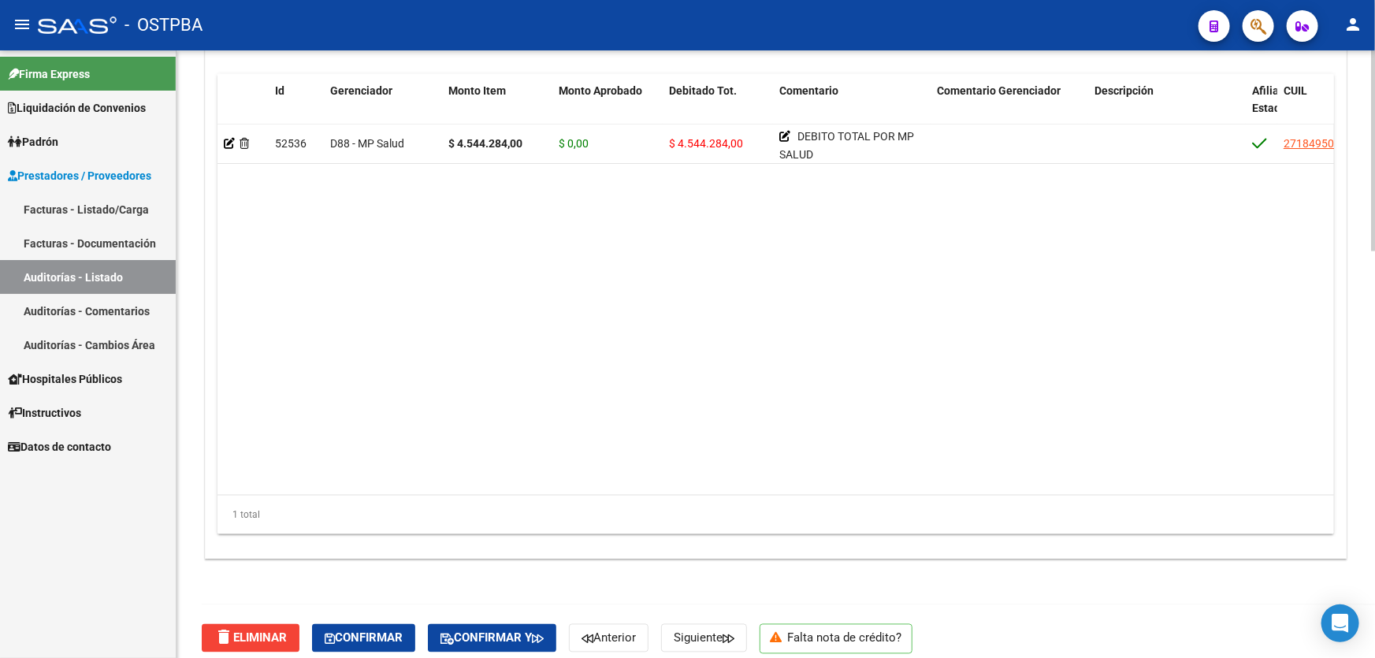
scroll to position [1228, 0]
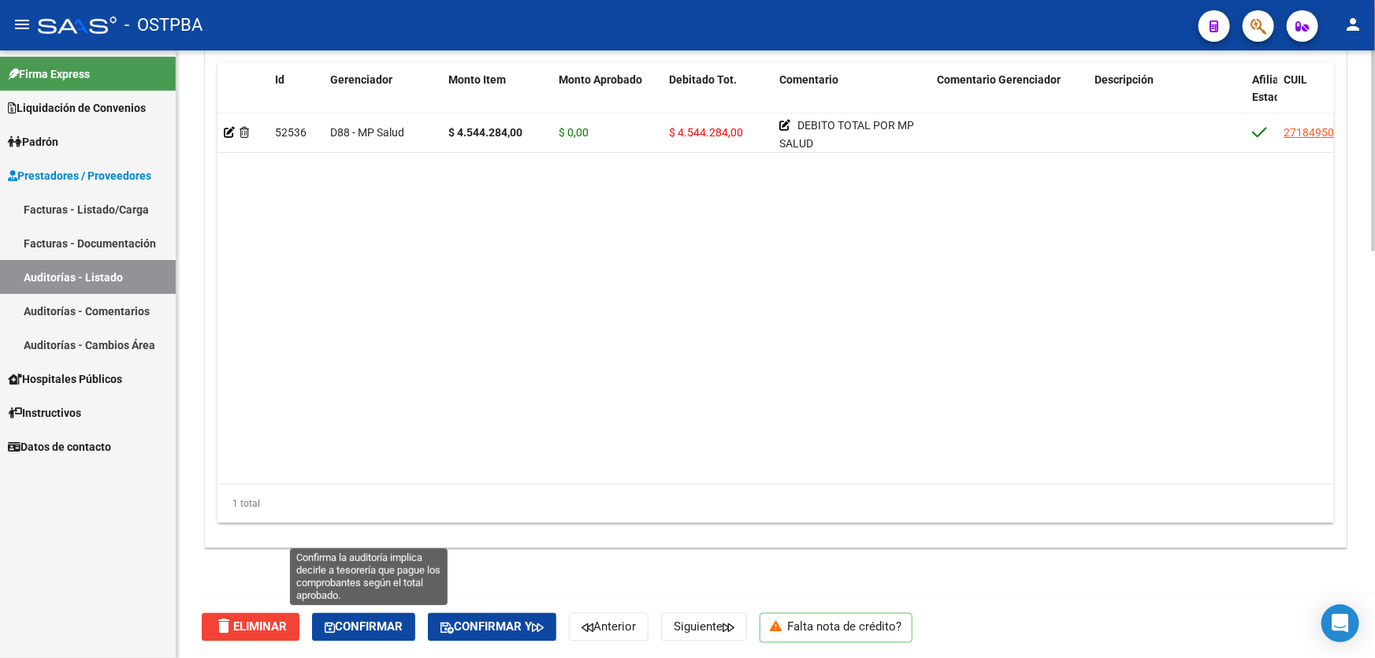
click at [354, 623] on span "Confirmar" at bounding box center [364, 627] width 78 height 14
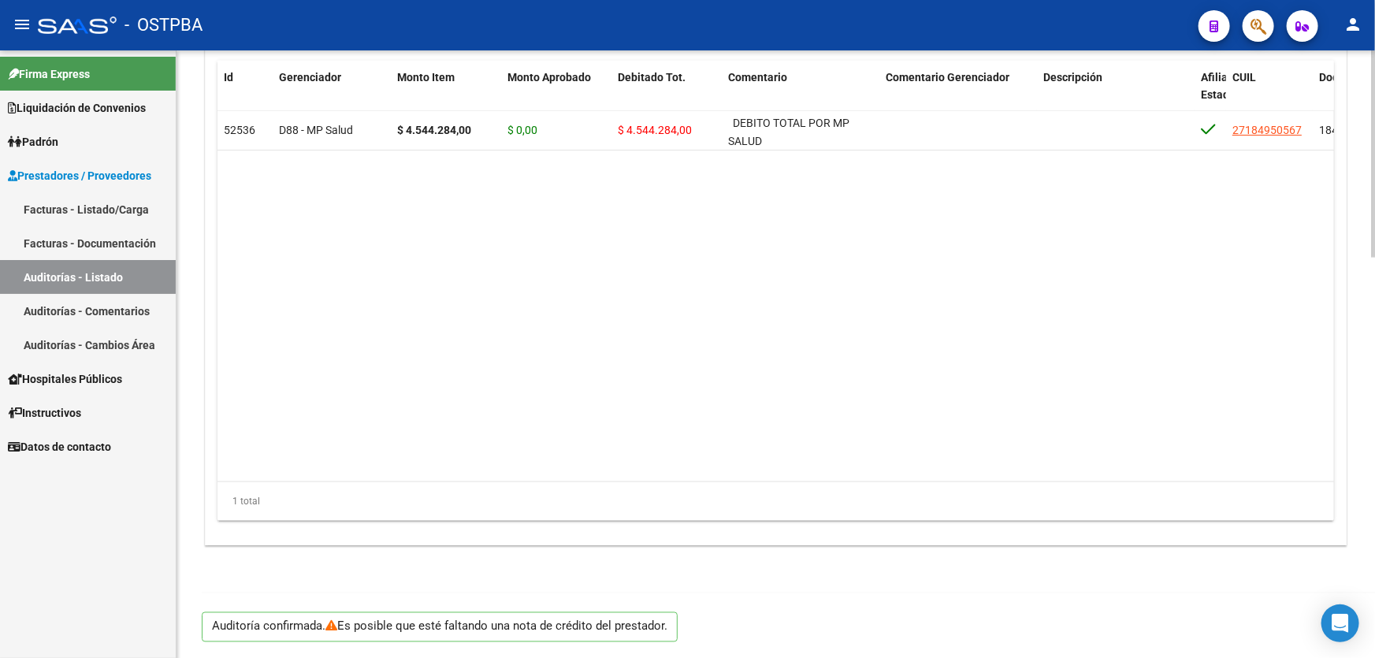
scroll to position [1173, 0]
type input "202508"
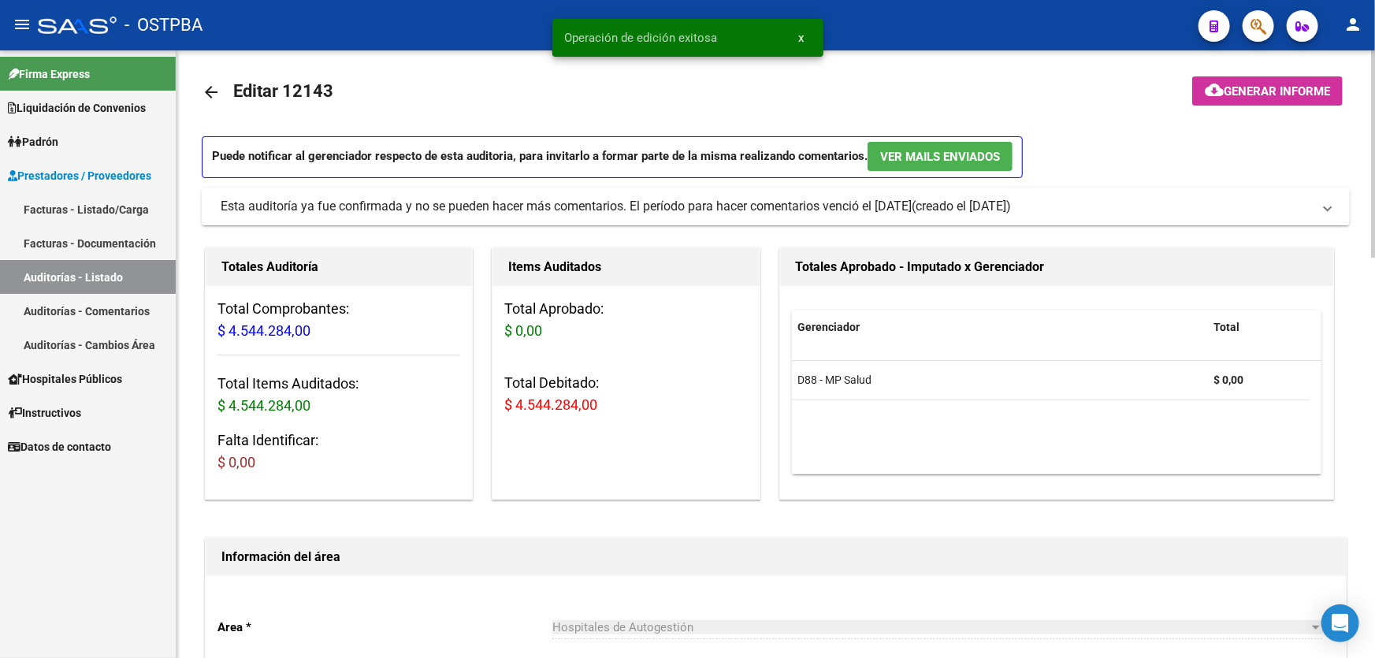
scroll to position [0, 0]
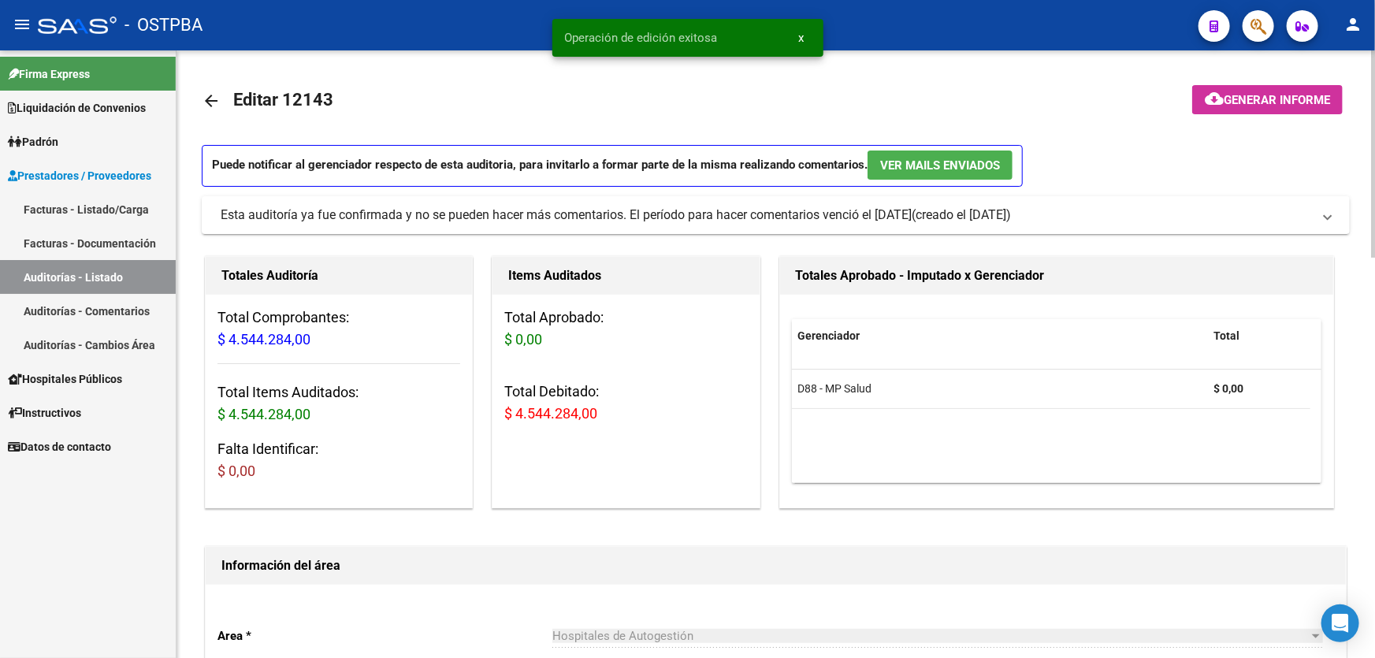
click at [209, 99] on mat-icon "arrow_back" at bounding box center [211, 100] width 19 height 19
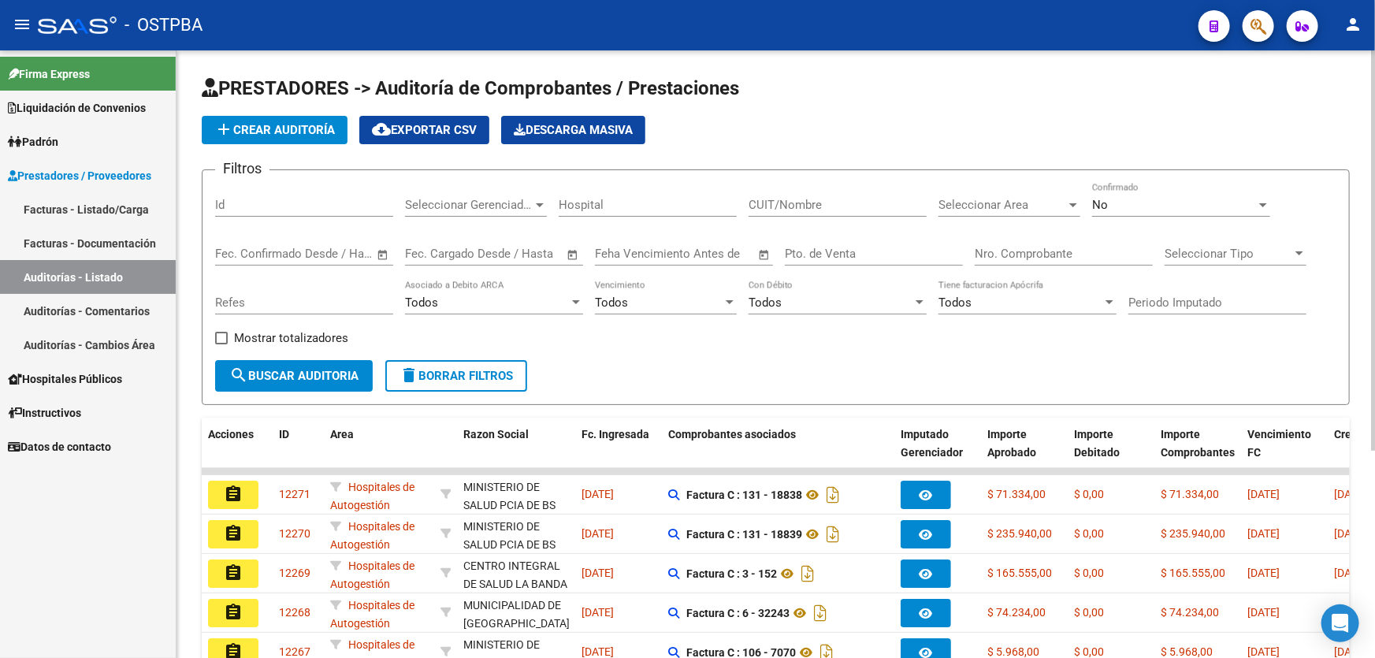
click at [277, 204] on input "Id" at bounding box center [304, 205] width 178 height 14
type input "12142"
click at [1153, 207] on div "No" at bounding box center [1174, 205] width 164 height 14
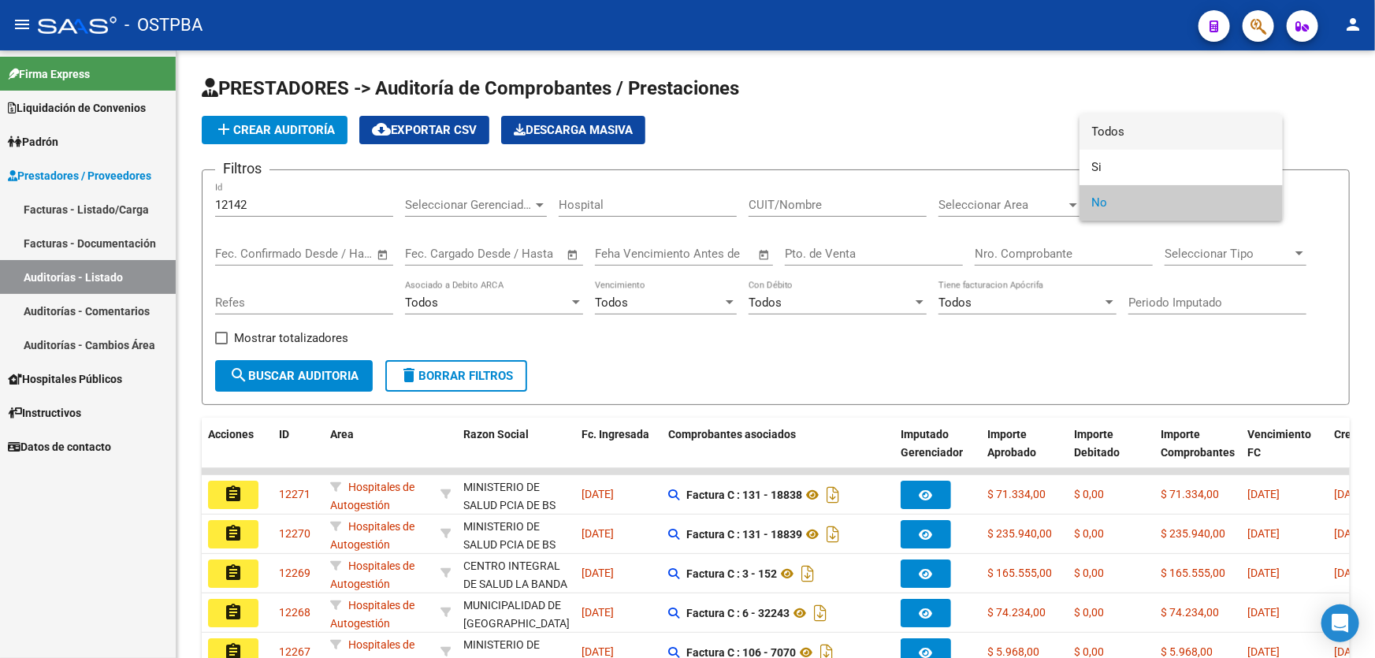
click at [1143, 132] on span "Todos" at bounding box center [1181, 131] width 178 height 35
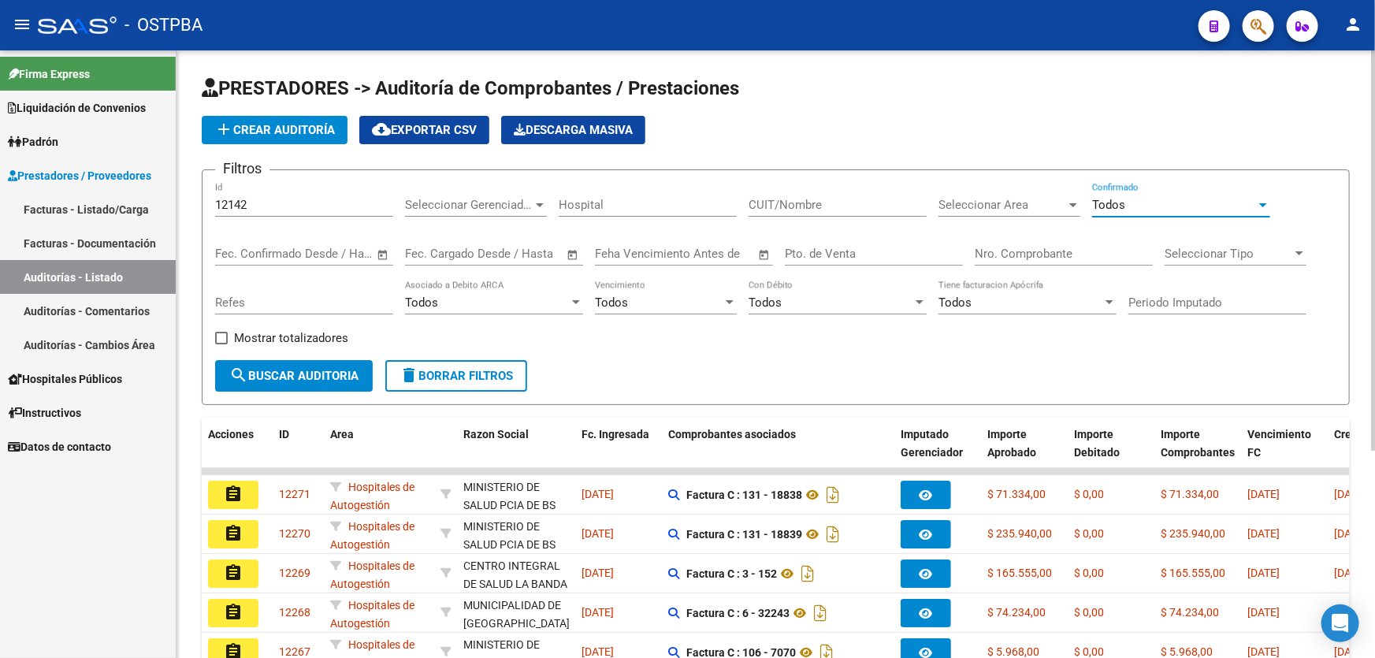
click at [247, 364] on button "search Buscar Auditoria" at bounding box center [294, 376] width 158 height 32
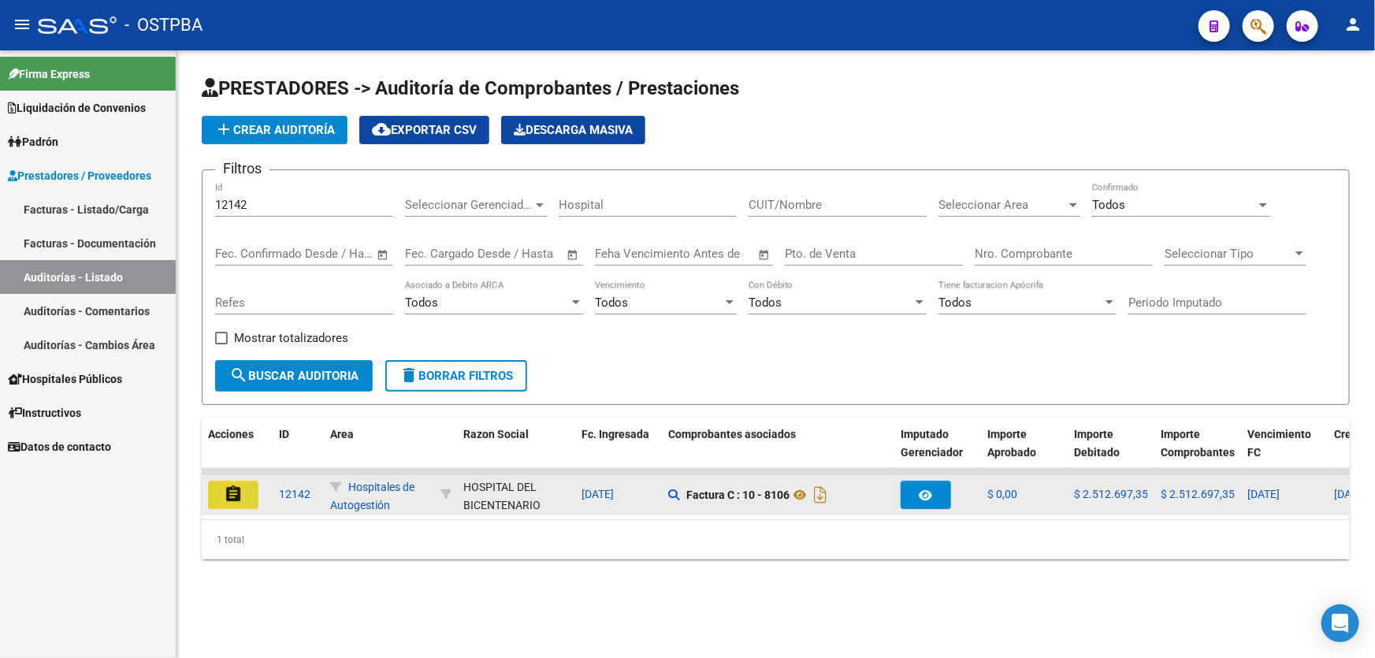
click at [235, 487] on mat-icon "assignment" at bounding box center [233, 493] width 19 height 19
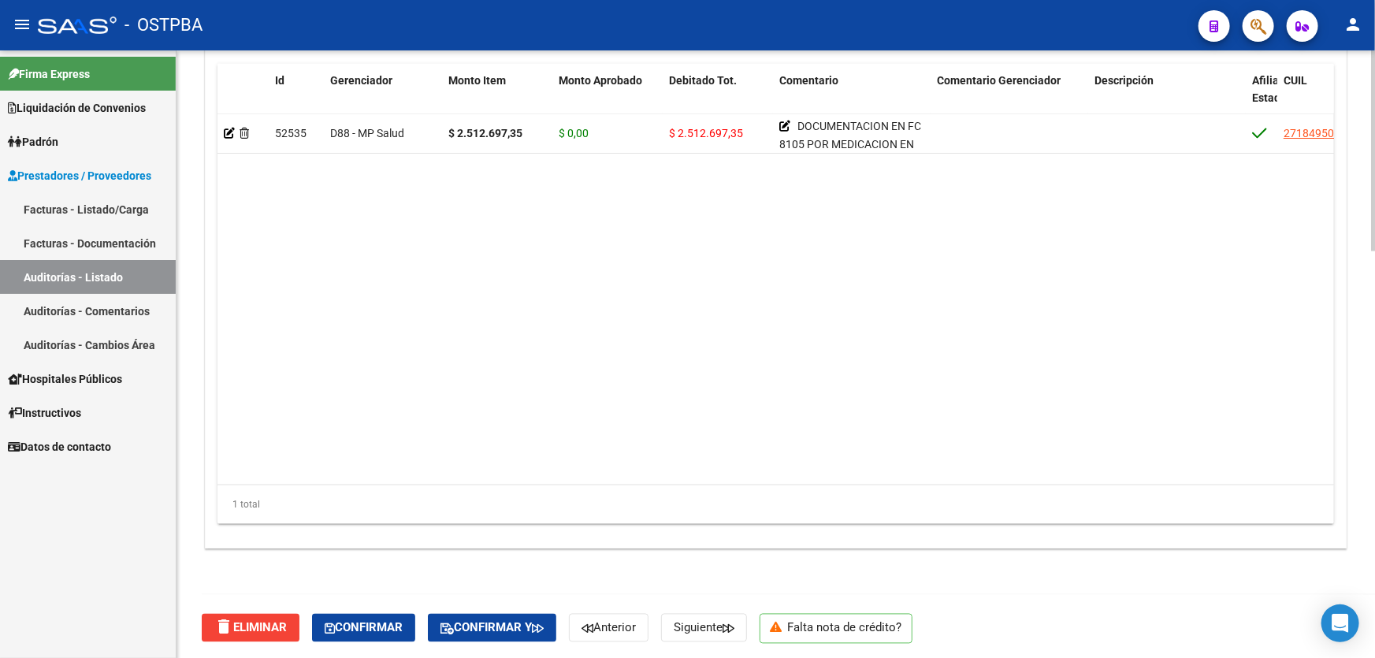
scroll to position [1228, 0]
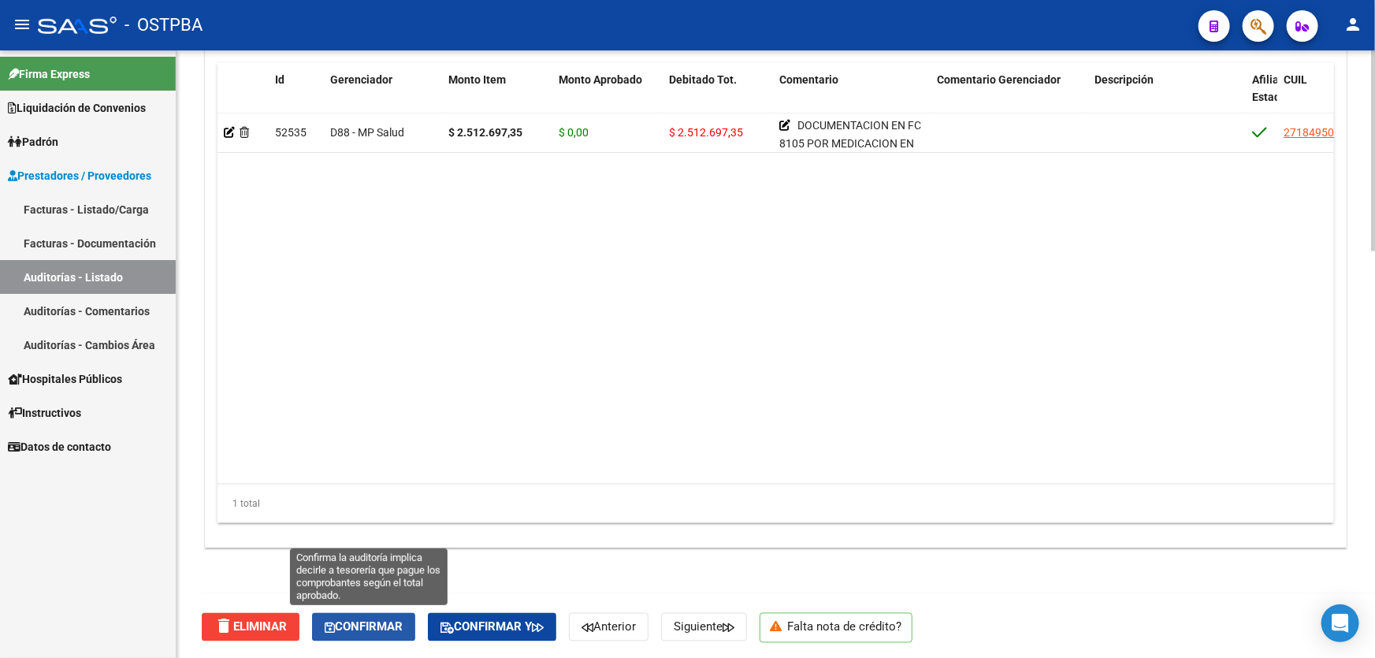
click at [383, 620] on span "Confirmar" at bounding box center [364, 627] width 78 height 14
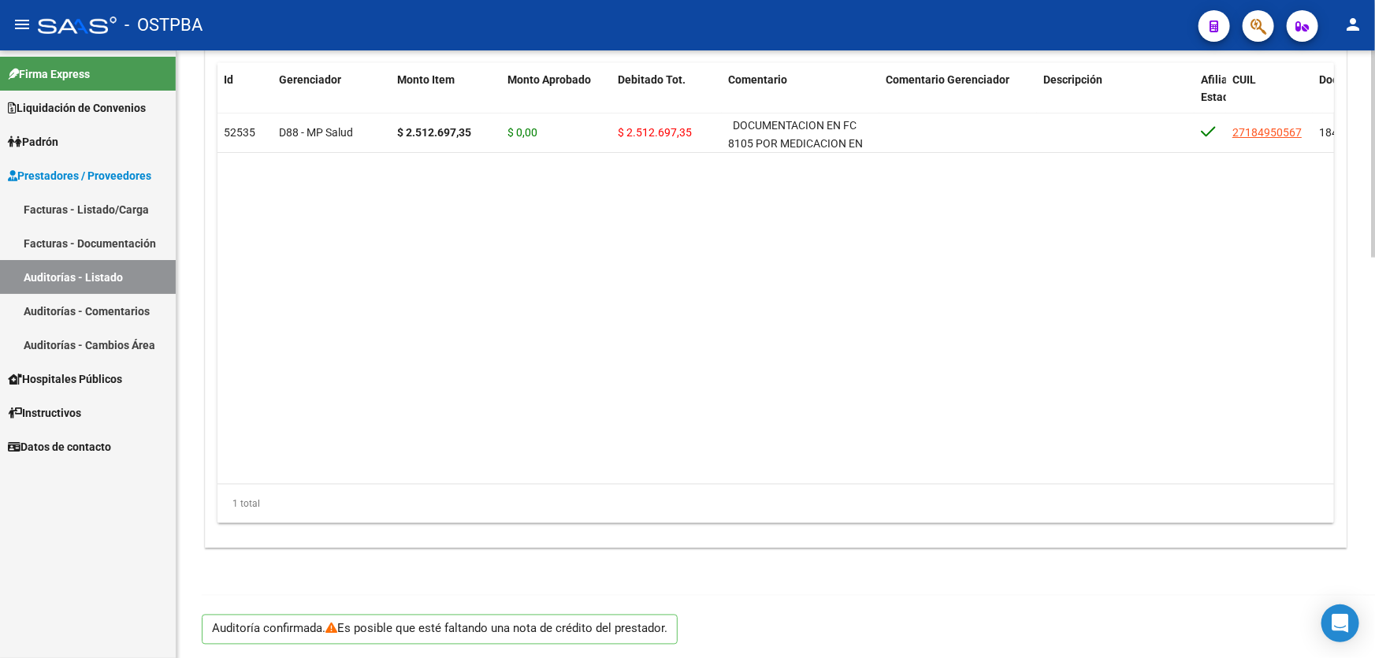
type input "202508"
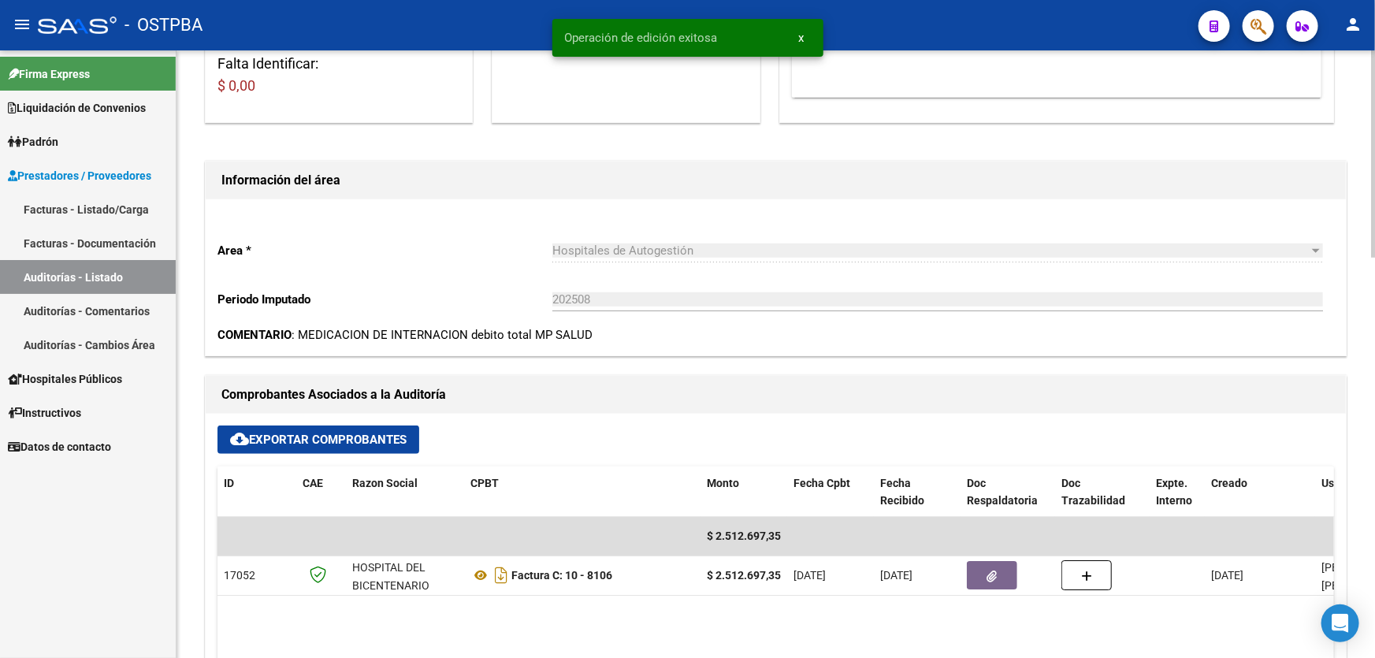
scroll to position [0, 0]
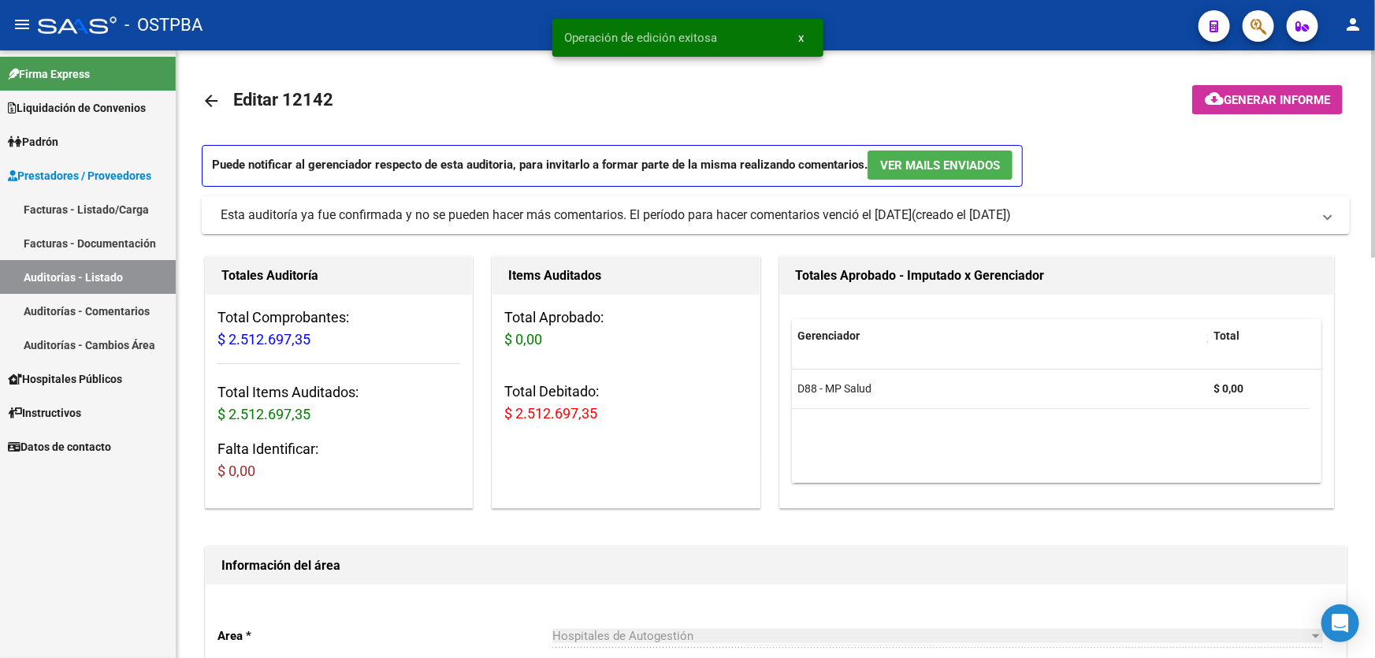
click at [210, 99] on mat-icon "arrow_back" at bounding box center [211, 100] width 19 height 19
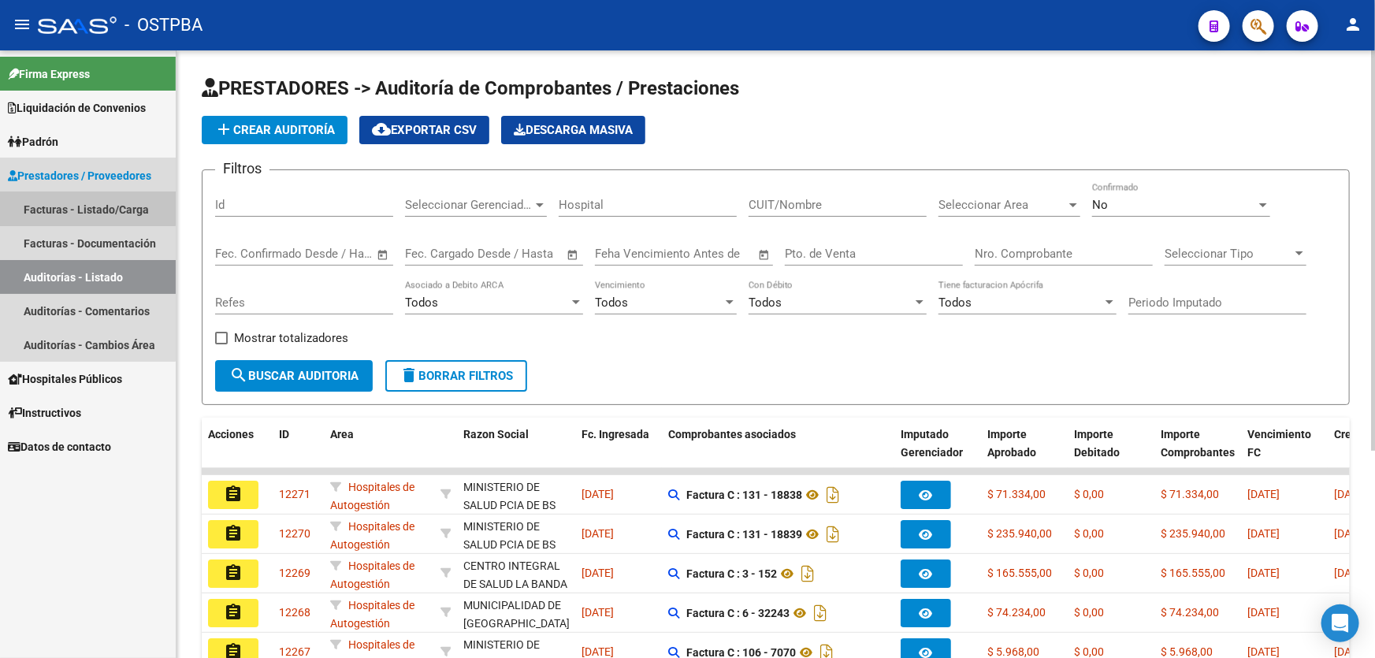
click at [84, 205] on link "Facturas - Listado/Carga" at bounding box center [88, 209] width 176 height 34
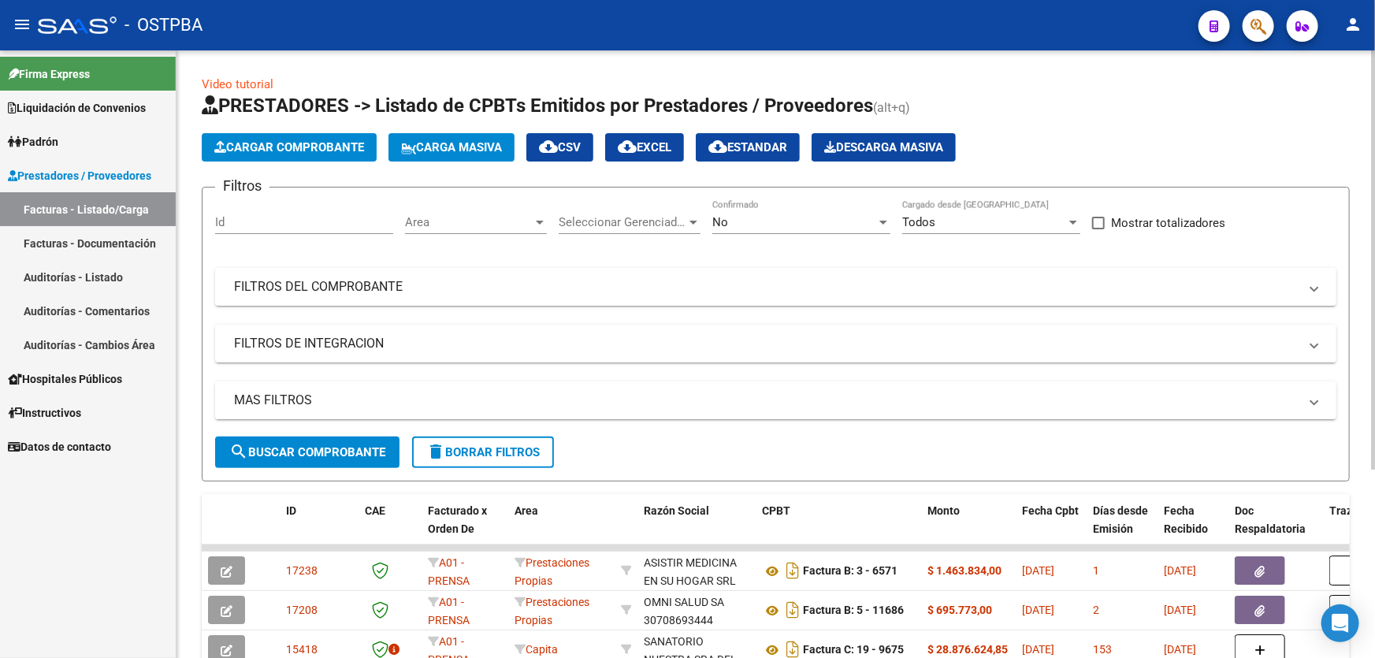
click at [422, 408] on mat-expansion-panel-header "MAS FILTROS" at bounding box center [775, 400] width 1121 height 38
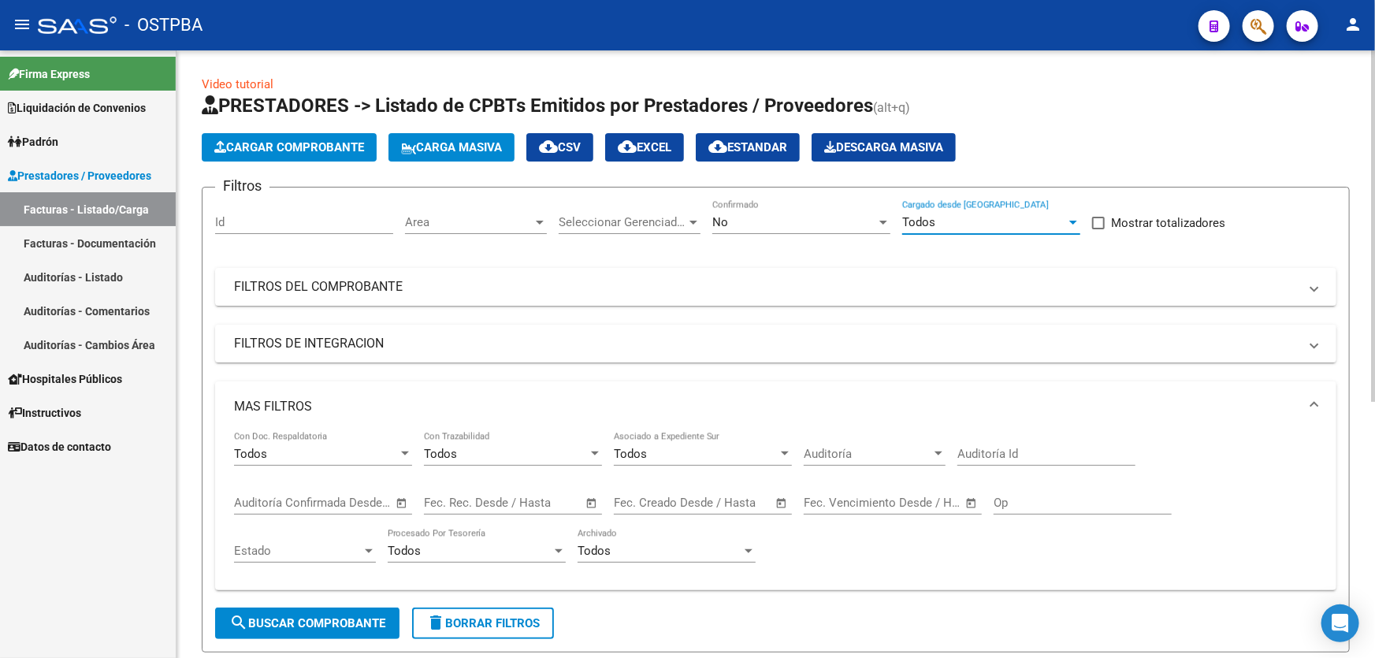
click at [951, 224] on div "Todos" at bounding box center [984, 222] width 164 height 14
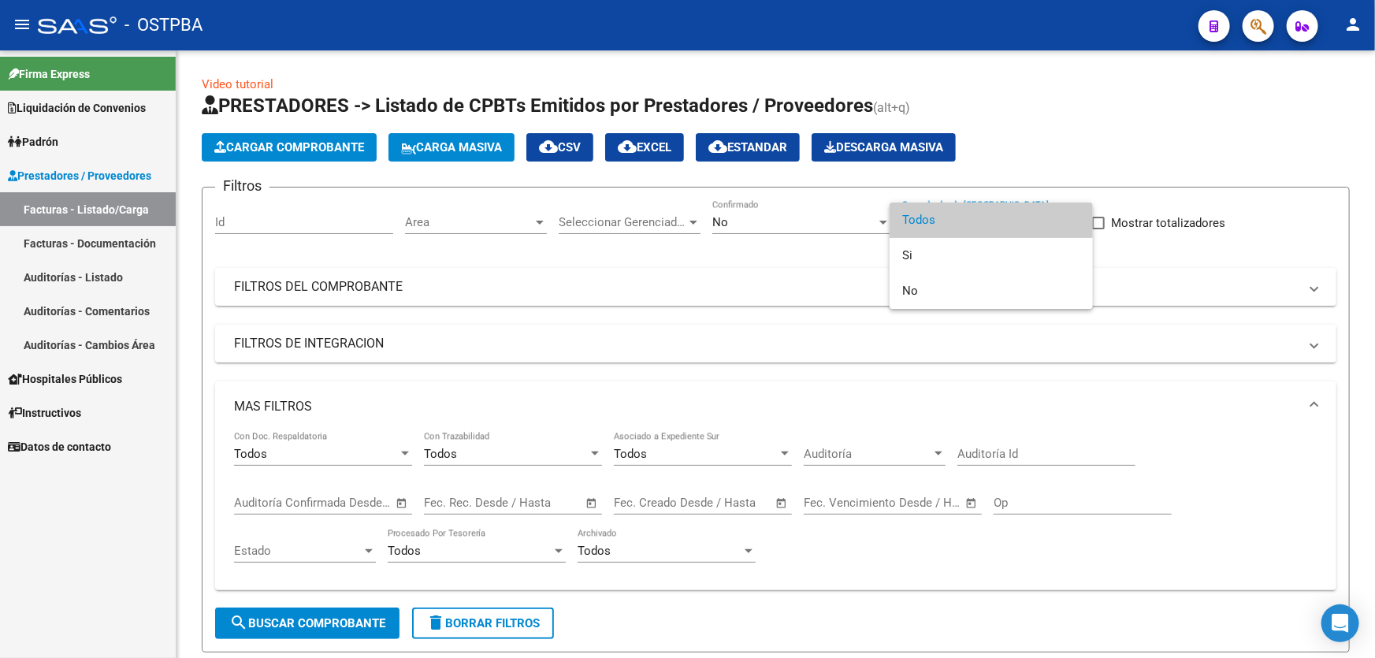
click at [778, 225] on div at bounding box center [687, 329] width 1375 height 658
click at [778, 225] on div "No" at bounding box center [794, 222] width 164 height 14
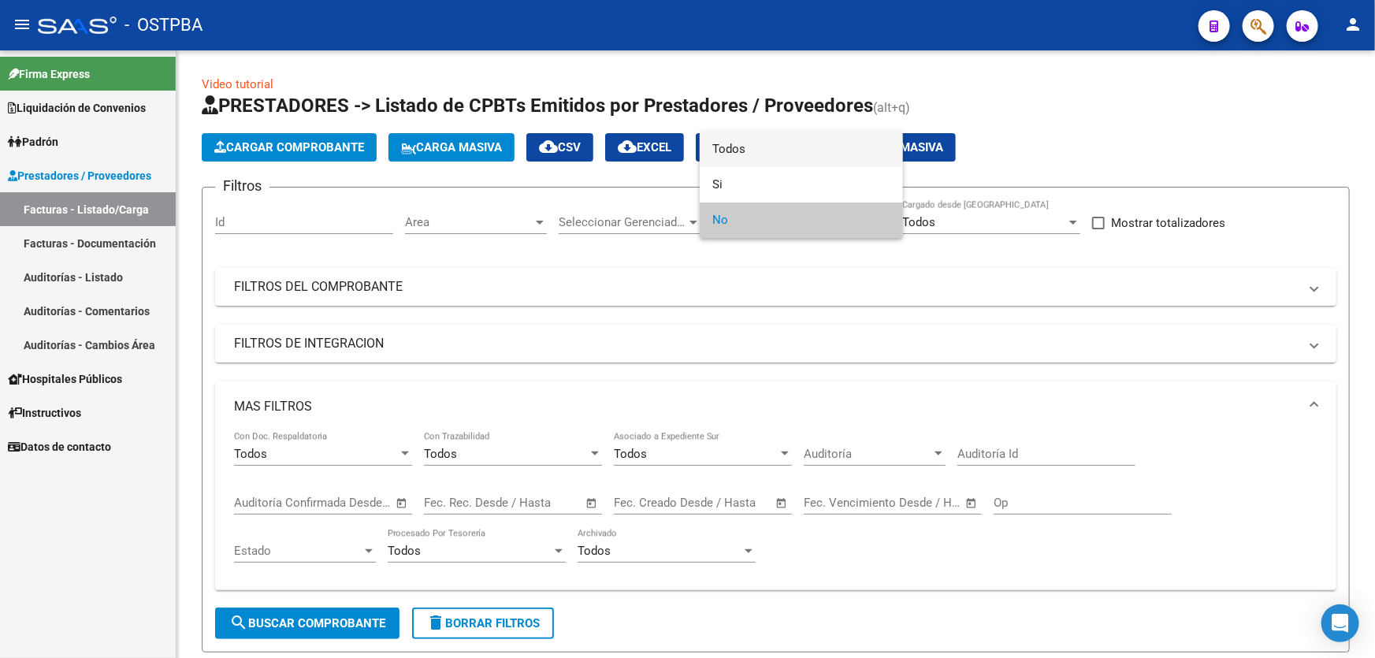
click at [779, 144] on span "Todos" at bounding box center [801, 149] width 178 height 35
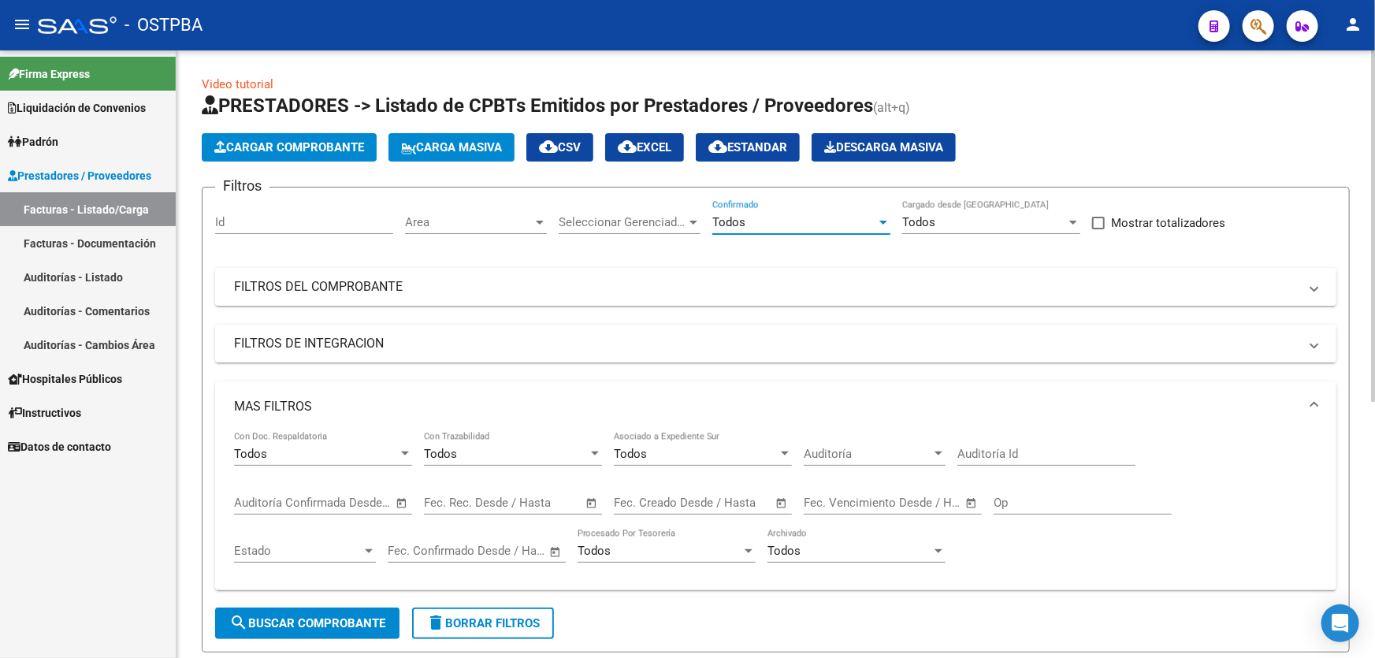
click at [1030, 452] on input "Auditoría Id" at bounding box center [1046, 454] width 178 height 14
type input "12142"
click at [316, 624] on span "search Buscar Comprobante" at bounding box center [307, 623] width 156 height 14
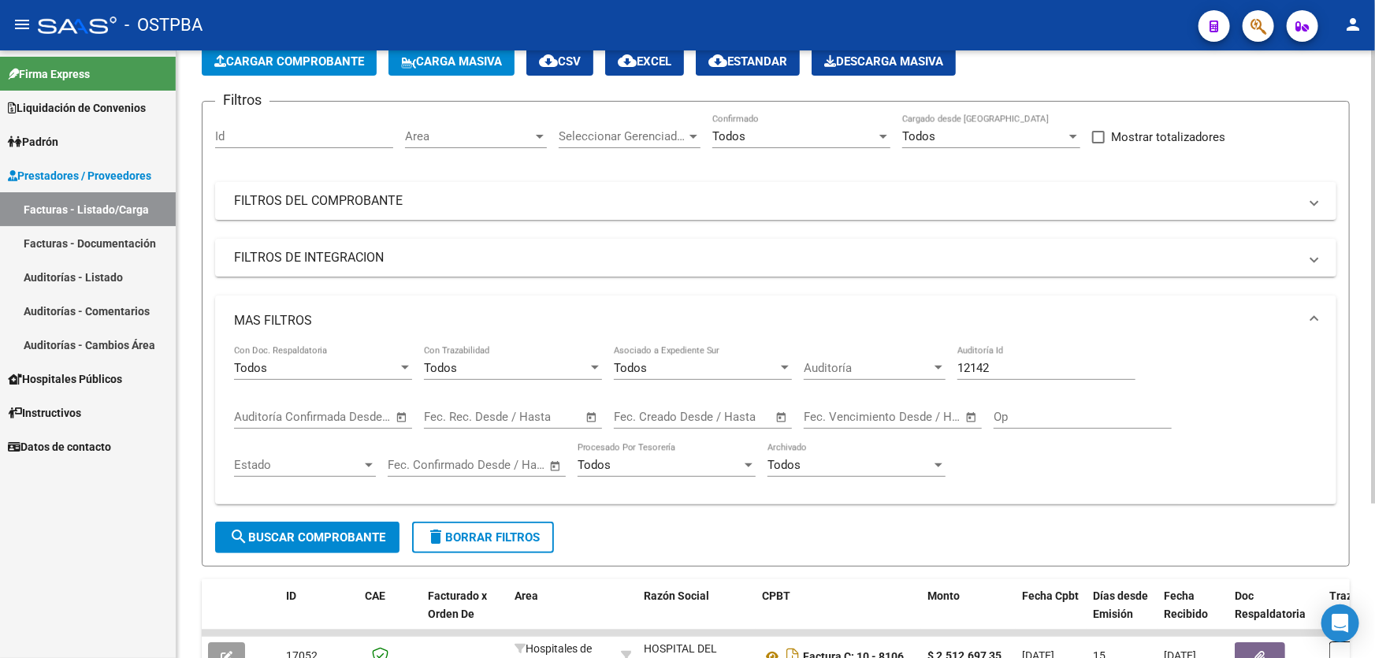
scroll to position [206, 0]
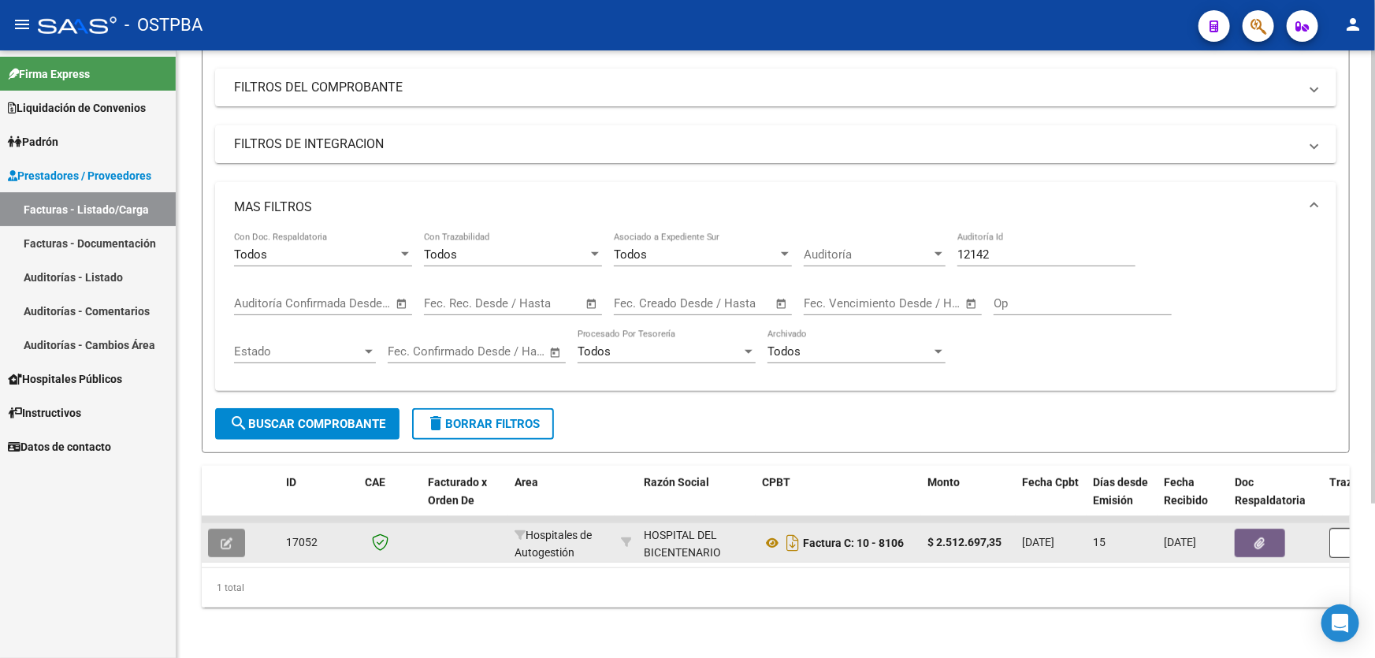
click at [222, 537] on icon "button" at bounding box center [227, 543] width 12 height 12
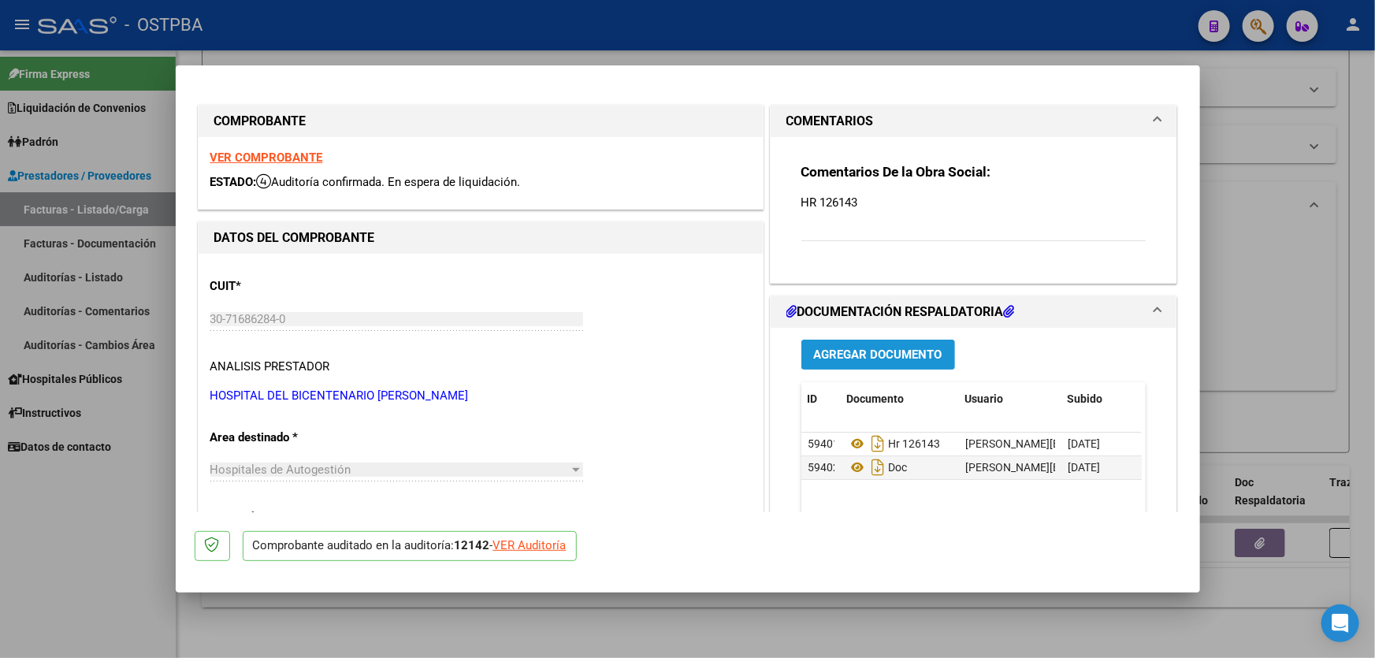
click at [860, 348] on span "Agregar Documento" at bounding box center [878, 355] width 128 height 14
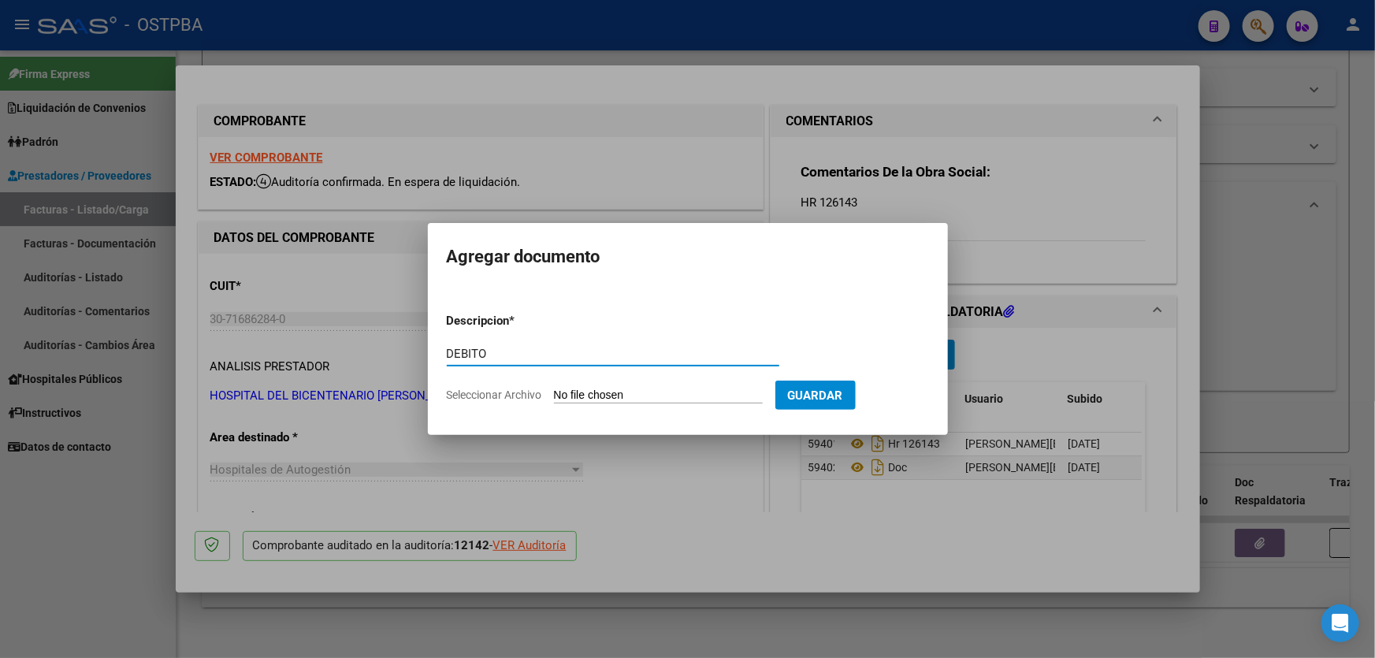
type input "DEBITO"
click at [585, 397] on input "Seleccionar Archivo" at bounding box center [658, 395] width 209 height 15
type input "C:\fakepath\DEBITO 12142.pdf"
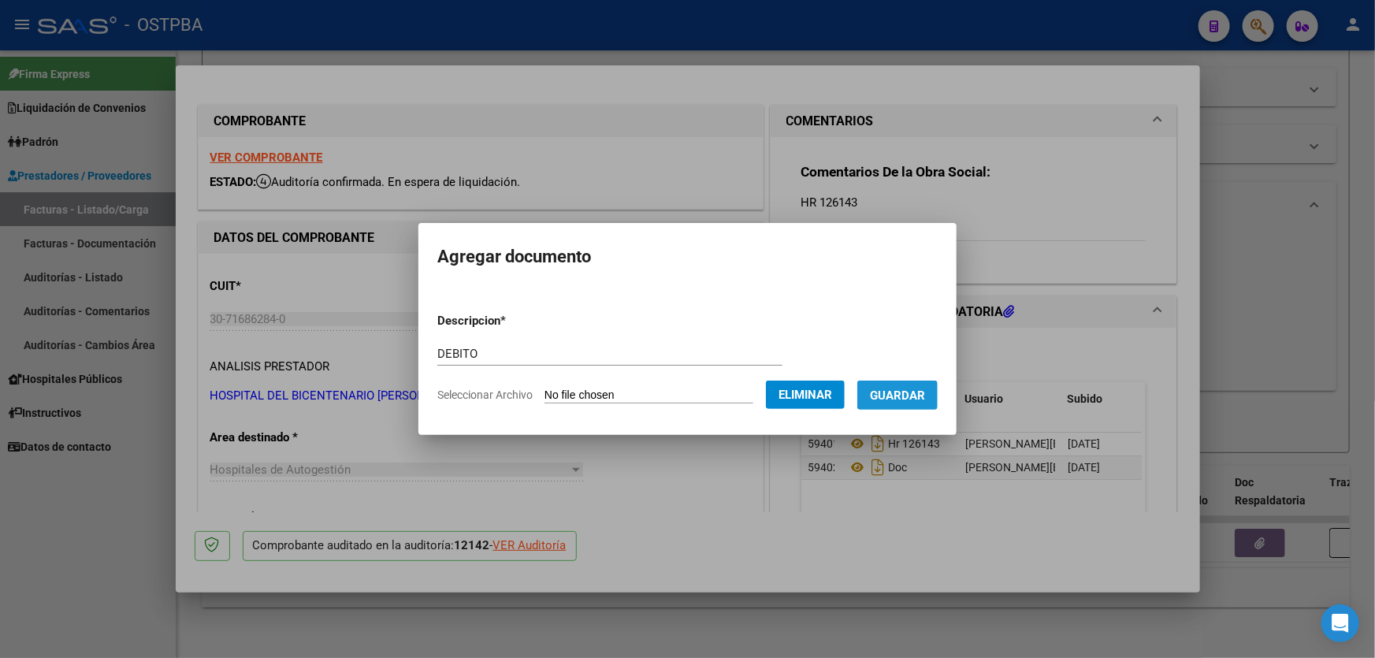
click at [915, 392] on span "Guardar" at bounding box center [897, 395] width 55 height 14
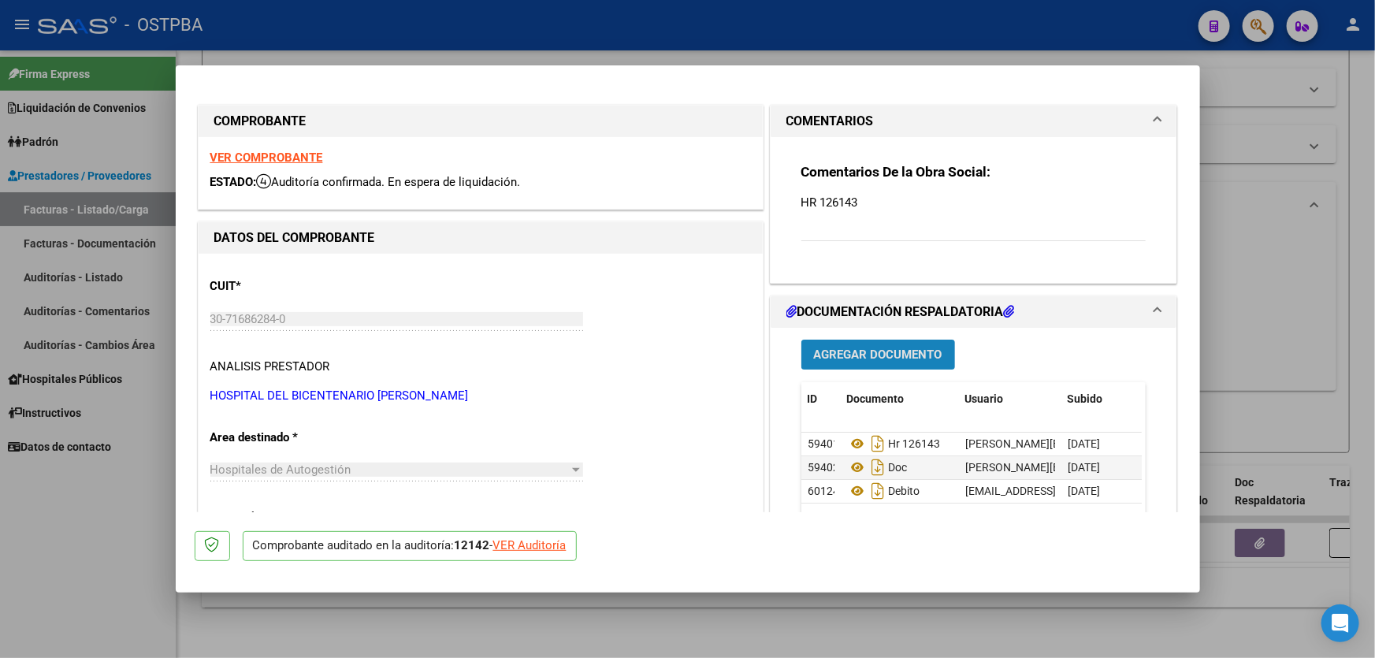
click at [881, 355] on span "Agregar Documento" at bounding box center [878, 355] width 128 height 14
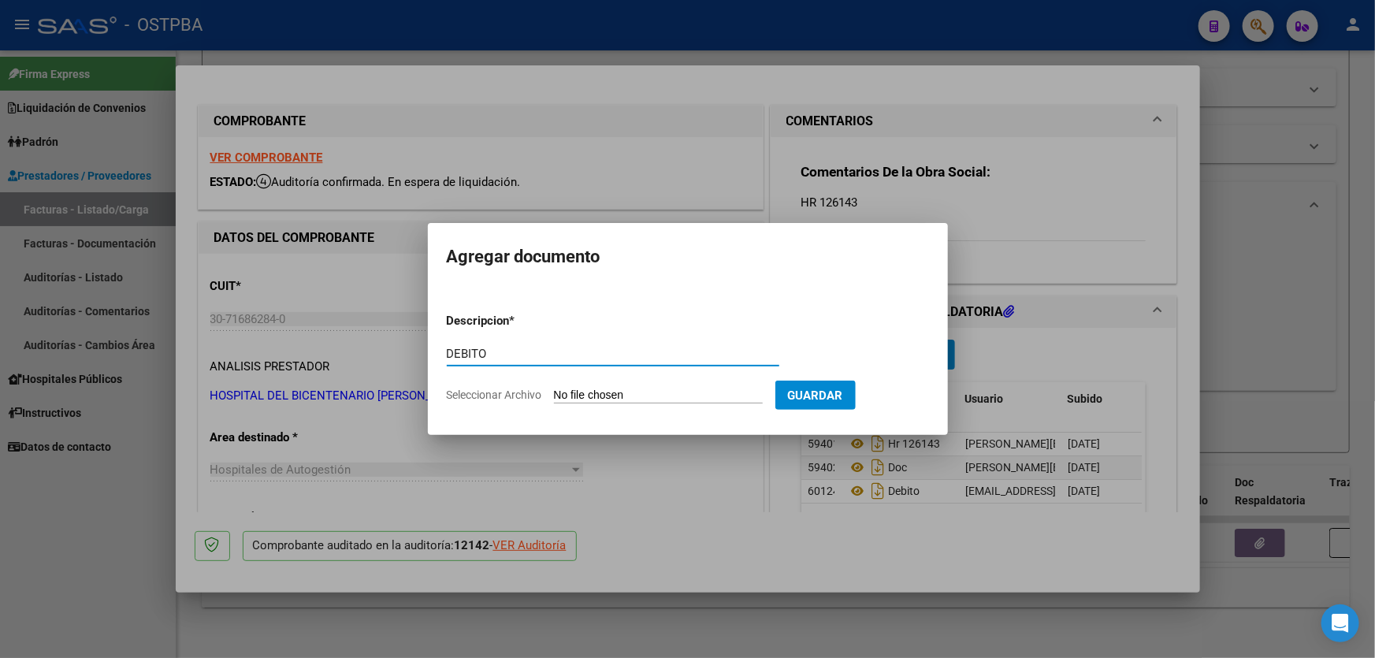
type input "DEBITO"
click at [585, 397] on input "Seleccionar Archivo" at bounding box center [658, 395] width 209 height 15
type input "C:\fakepath\TARIFA MARTA 12142-43.pdf"
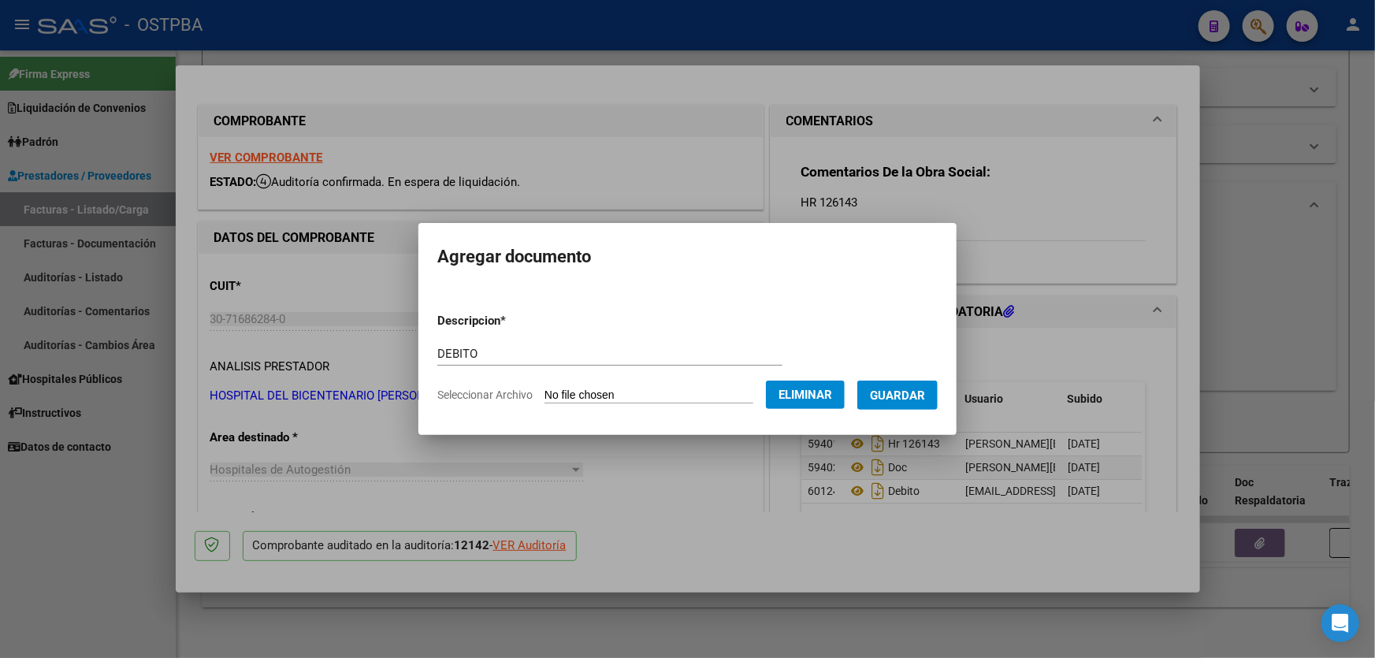
click at [908, 391] on span "Guardar" at bounding box center [897, 395] width 55 height 14
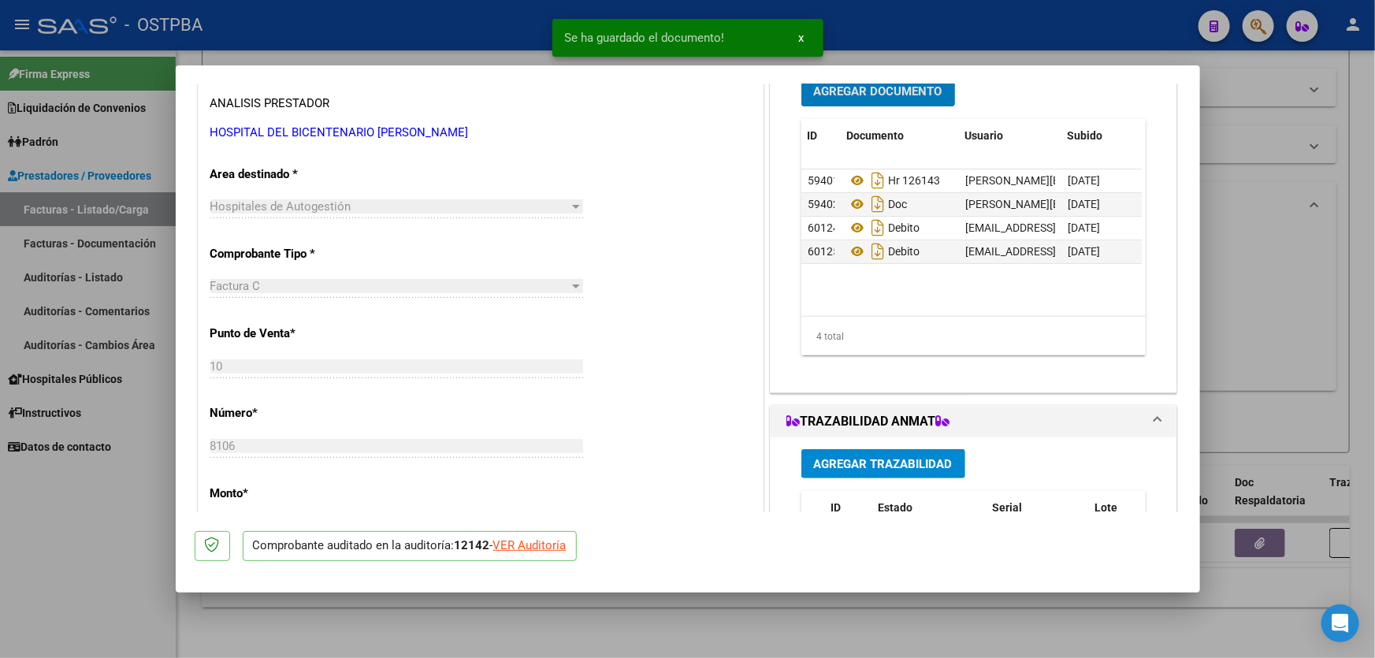
scroll to position [286, 0]
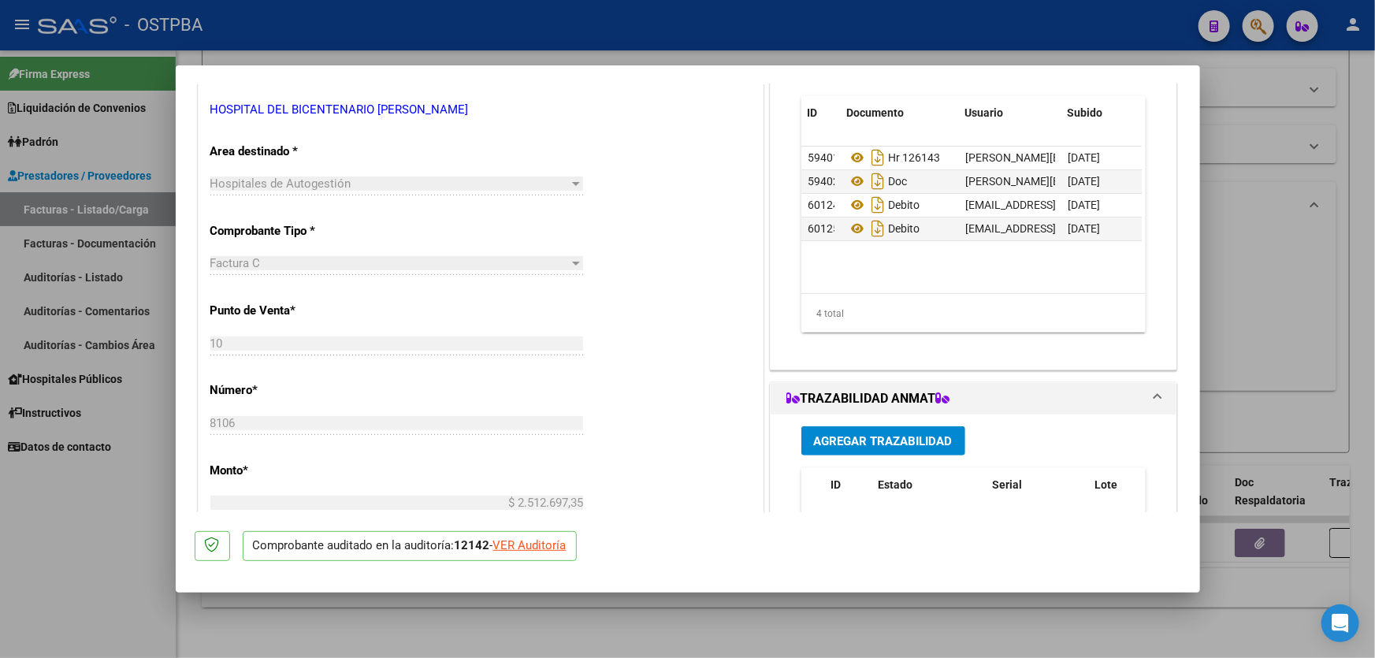
click at [1279, 284] on div at bounding box center [687, 329] width 1375 height 658
type input "$ 0,00"
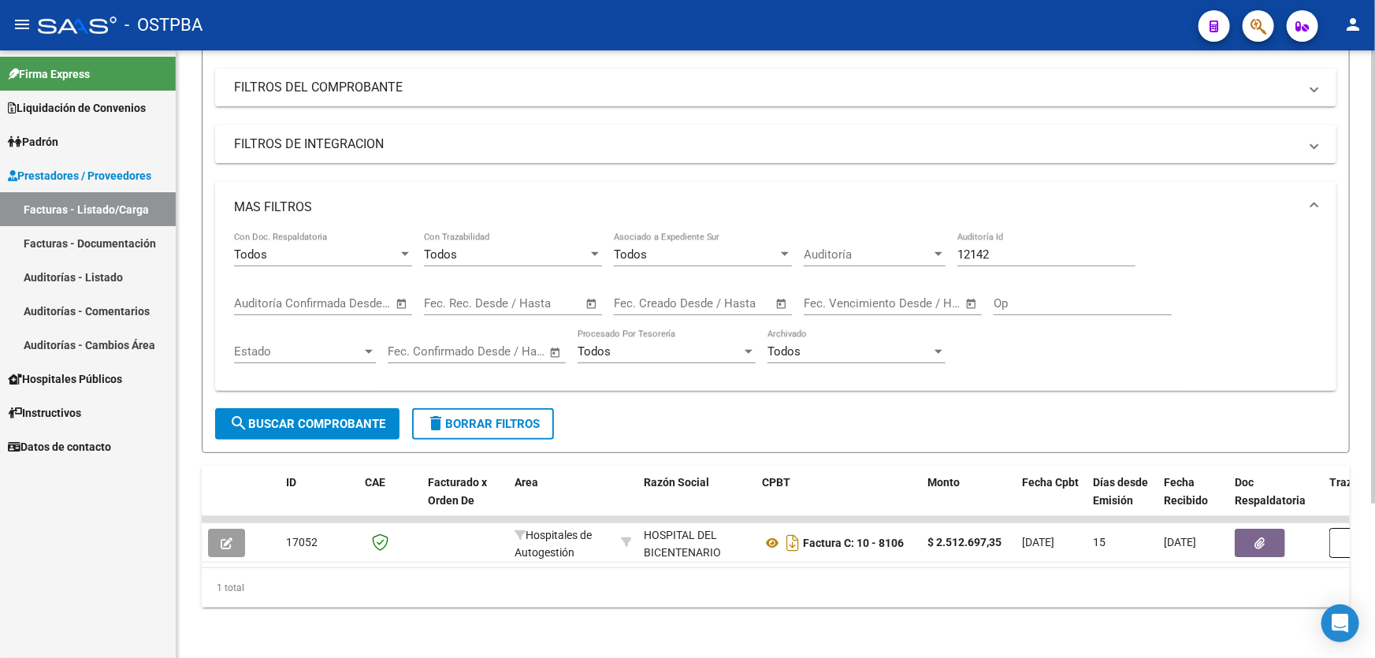
click at [1009, 247] on input "12142" at bounding box center [1046, 254] width 178 height 14
type input "12143"
click at [325, 408] on button "search Buscar Comprobante" at bounding box center [307, 424] width 184 height 32
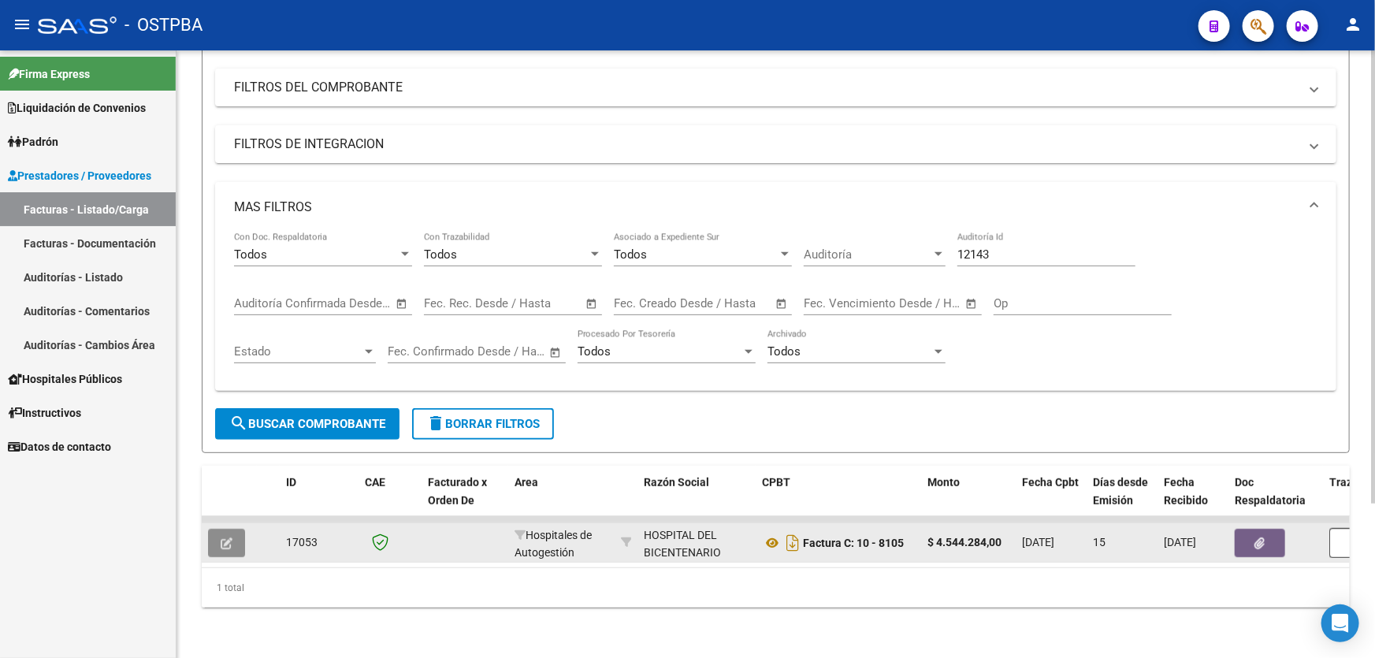
click at [228, 537] on icon "button" at bounding box center [227, 543] width 12 height 12
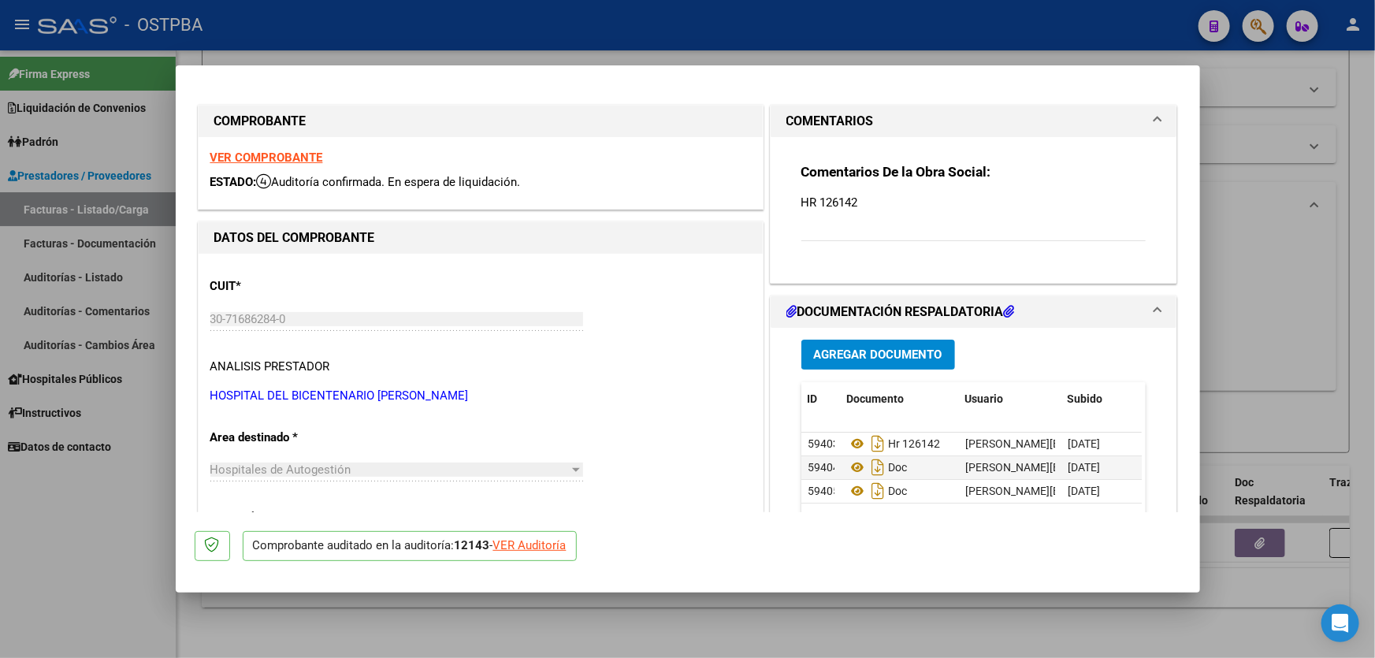
click at [867, 349] on span "Agregar Documento" at bounding box center [878, 355] width 128 height 14
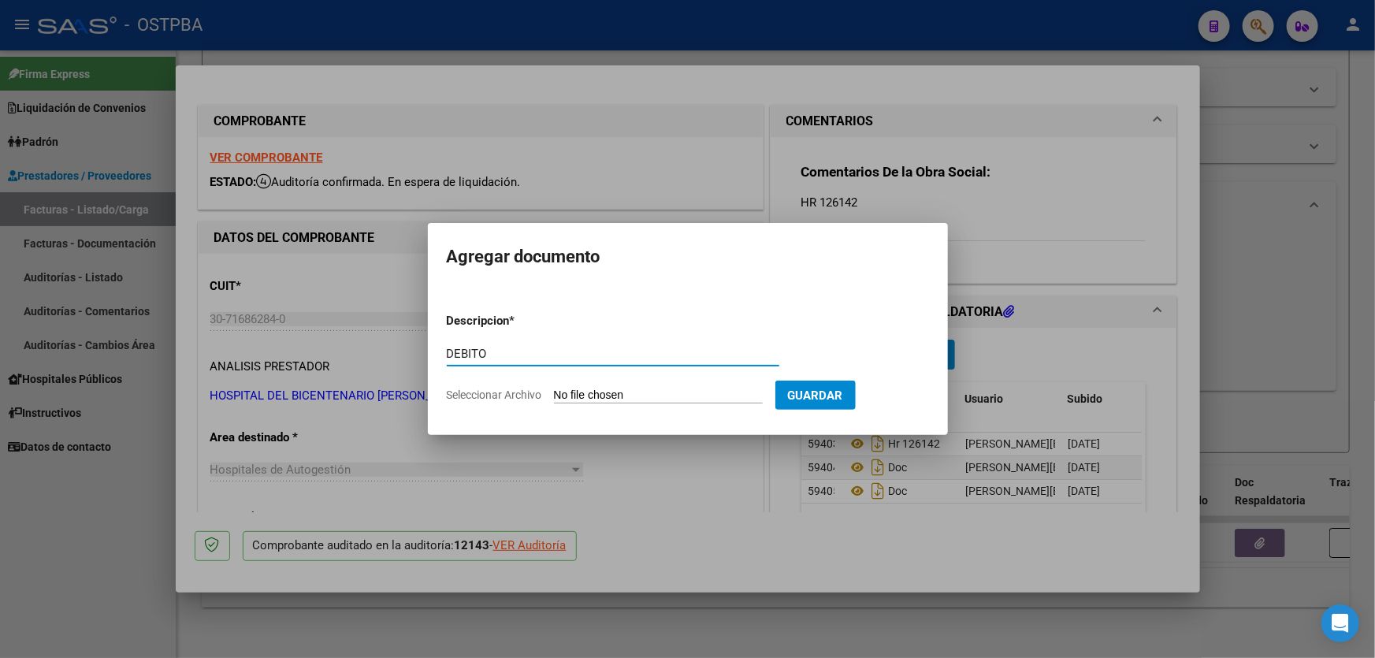
type input "DEBITO"
click at [574, 396] on input "Seleccionar Archivo" at bounding box center [658, 395] width 209 height 15
type input "C:\fakepath\DEBITO 12143.pdf"
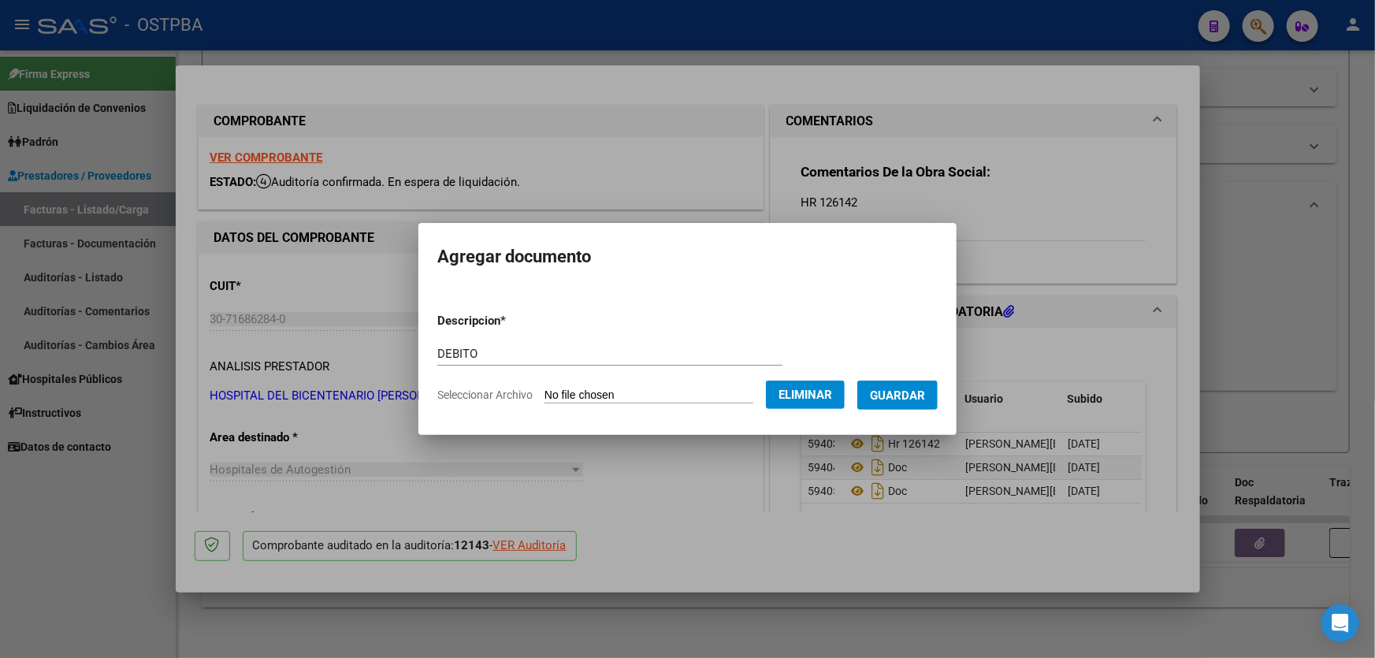
click at [910, 400] on span "Guardar" at bounding box center [897, 395] width 55 height 14
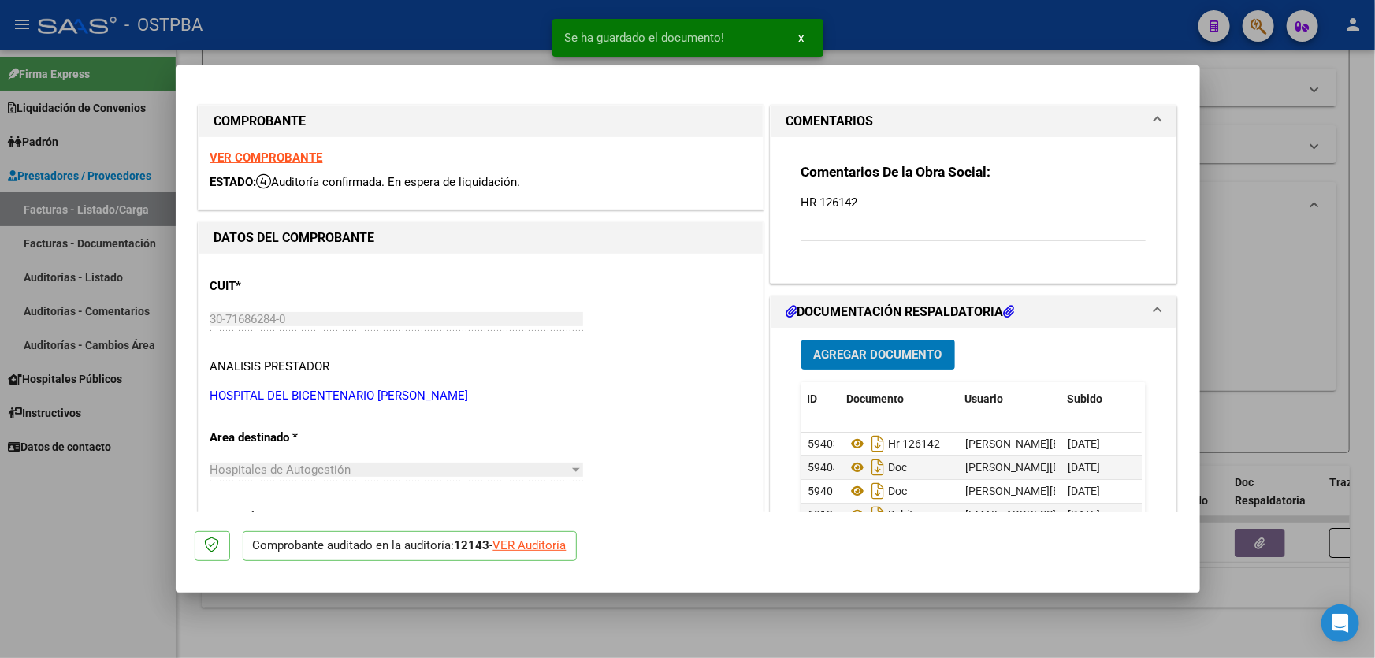
click at [894, 354] on span "Agregar Documento" at bounding box center [878, 355] width 128 height 14
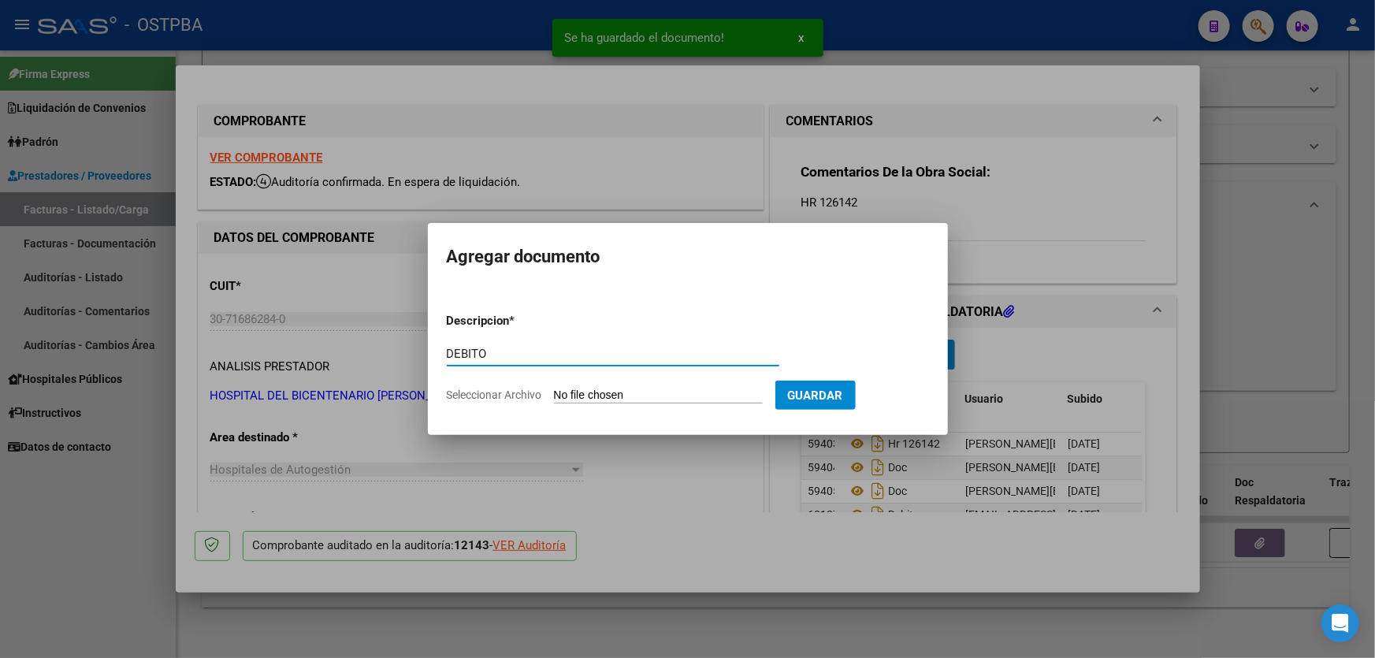
type input "DEBITO"
click at [578, 388] on input "Seleccionar Archivo" at bounding box center [658, 395] width 209 height 15
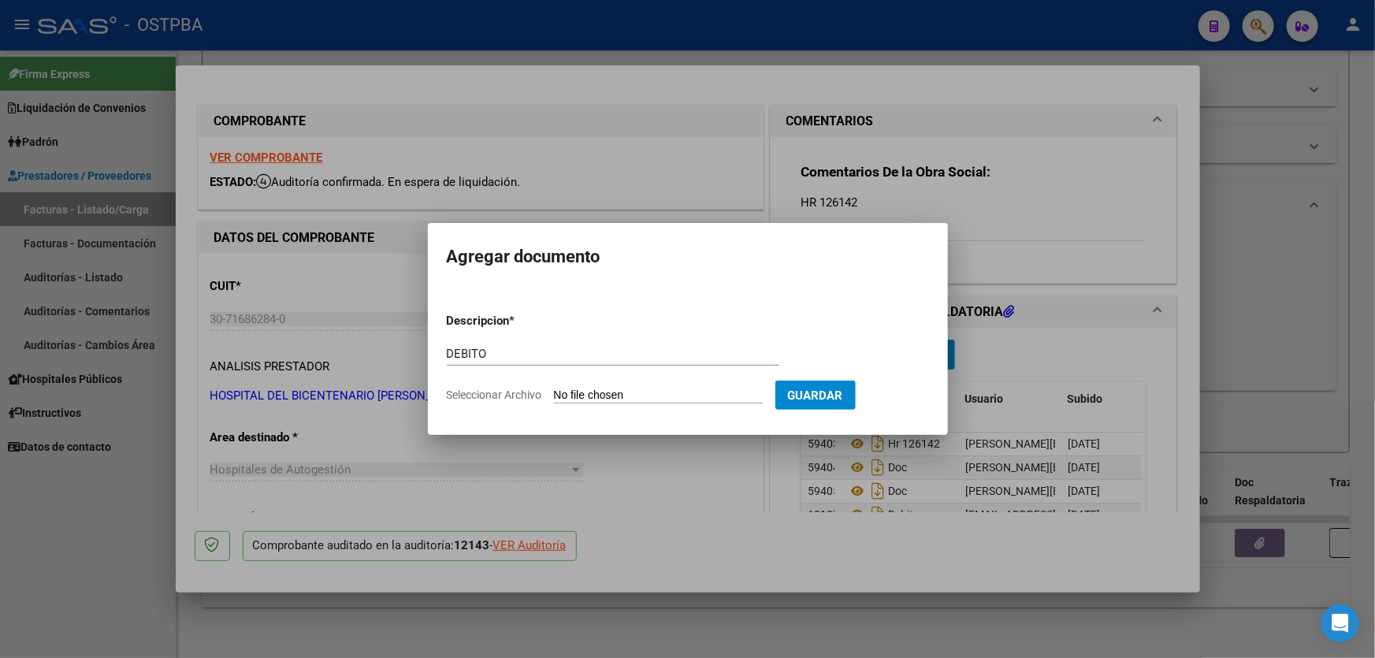
type input "C:\fakepath\TARIFA MARTA 12142-43.pdf"
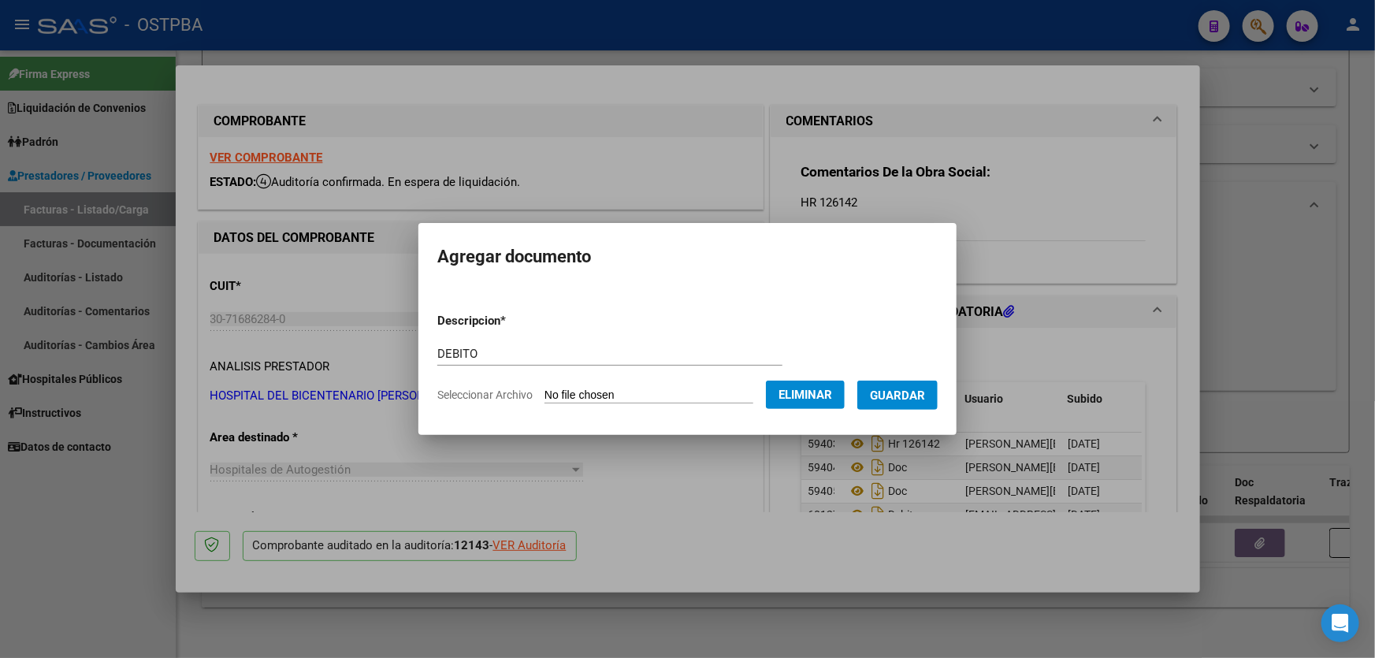
click at [906, 393] on span "Guardar" at bounding box center [897, 395] width 55 height 14
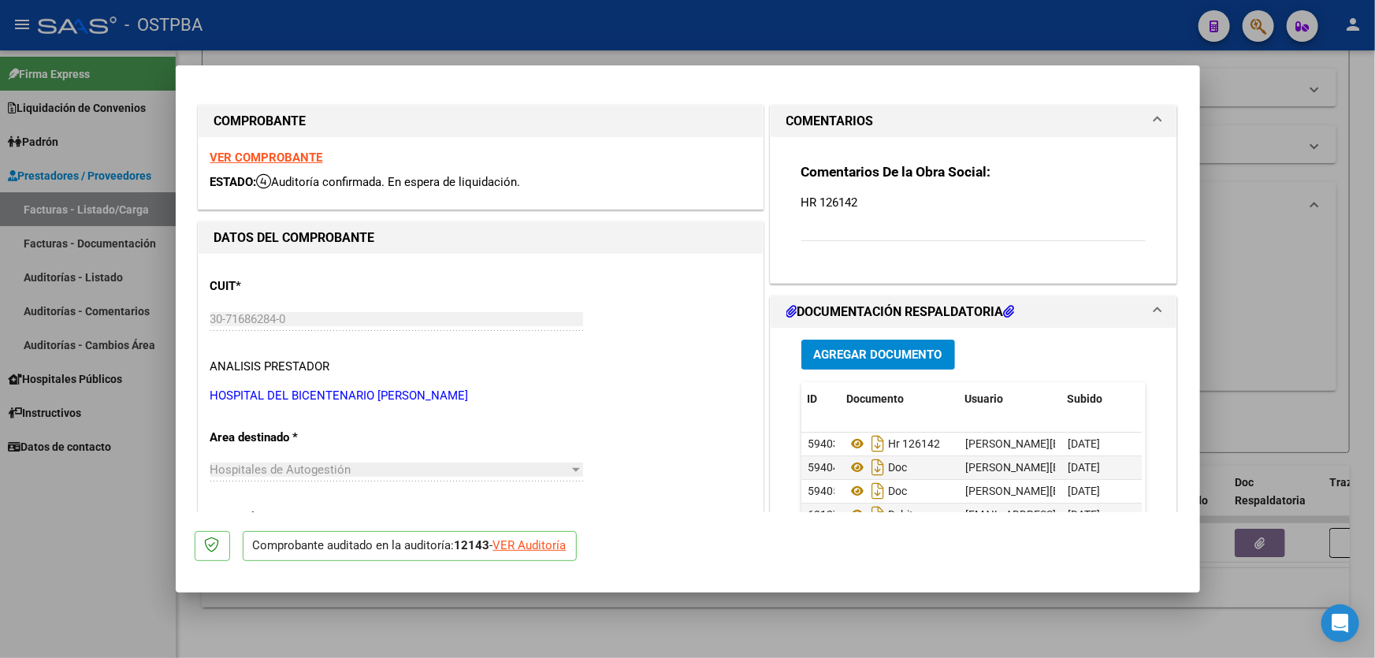
click at [1242, 342] on div at bounding box center [687, 329] width 1375 height 658
type input "$ 0,00"
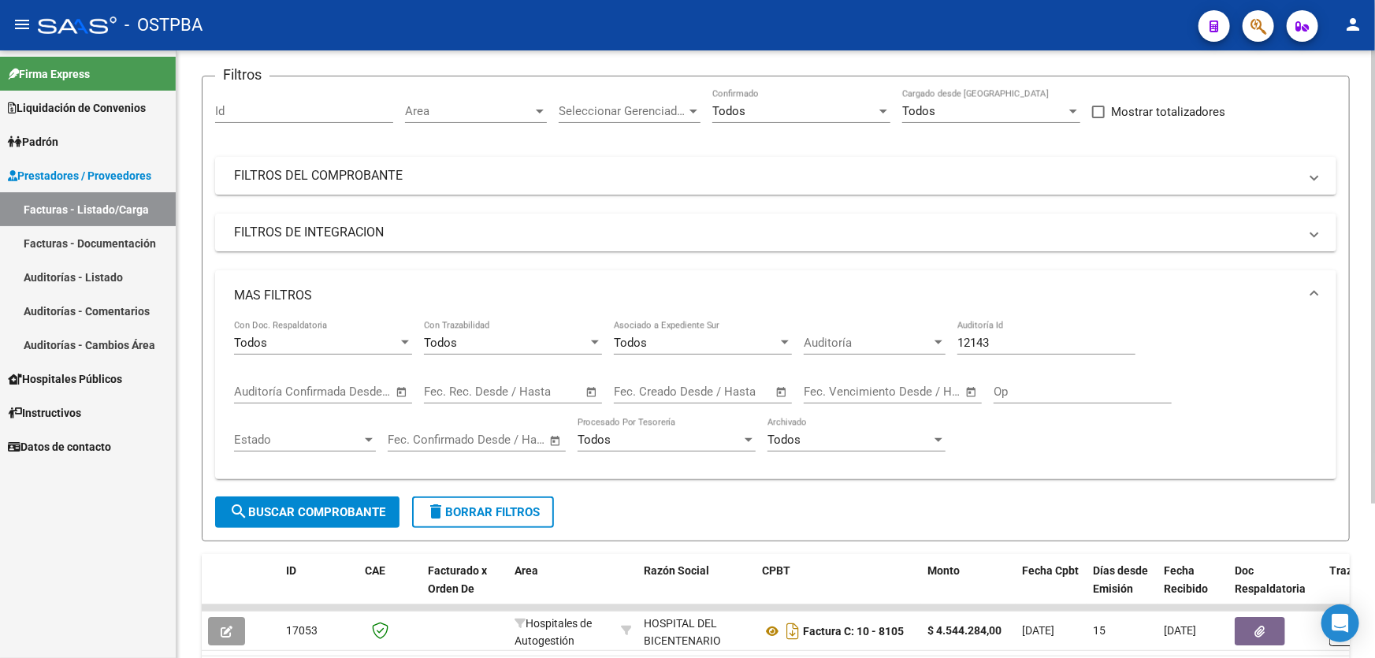
scroll to position [0, 0]
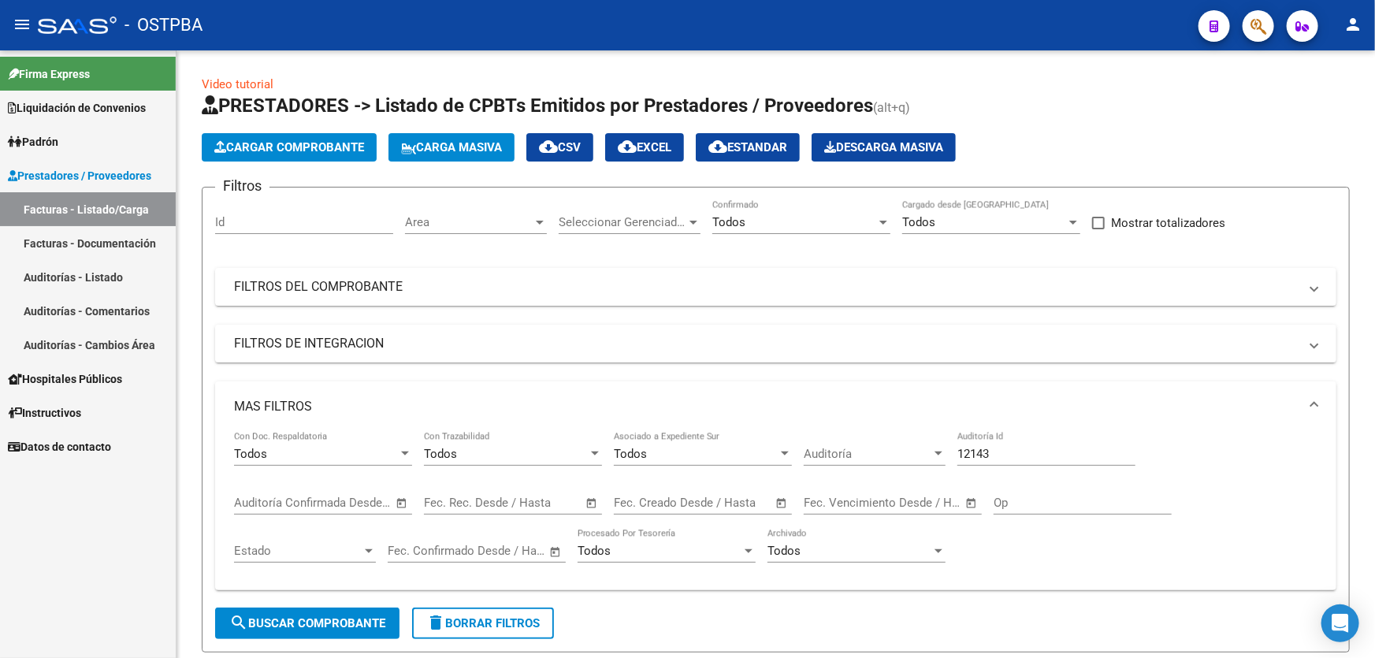
click at [97, 277] on link "Auditorías - Listado" at bounding box center [88, 277] width 176 height 34
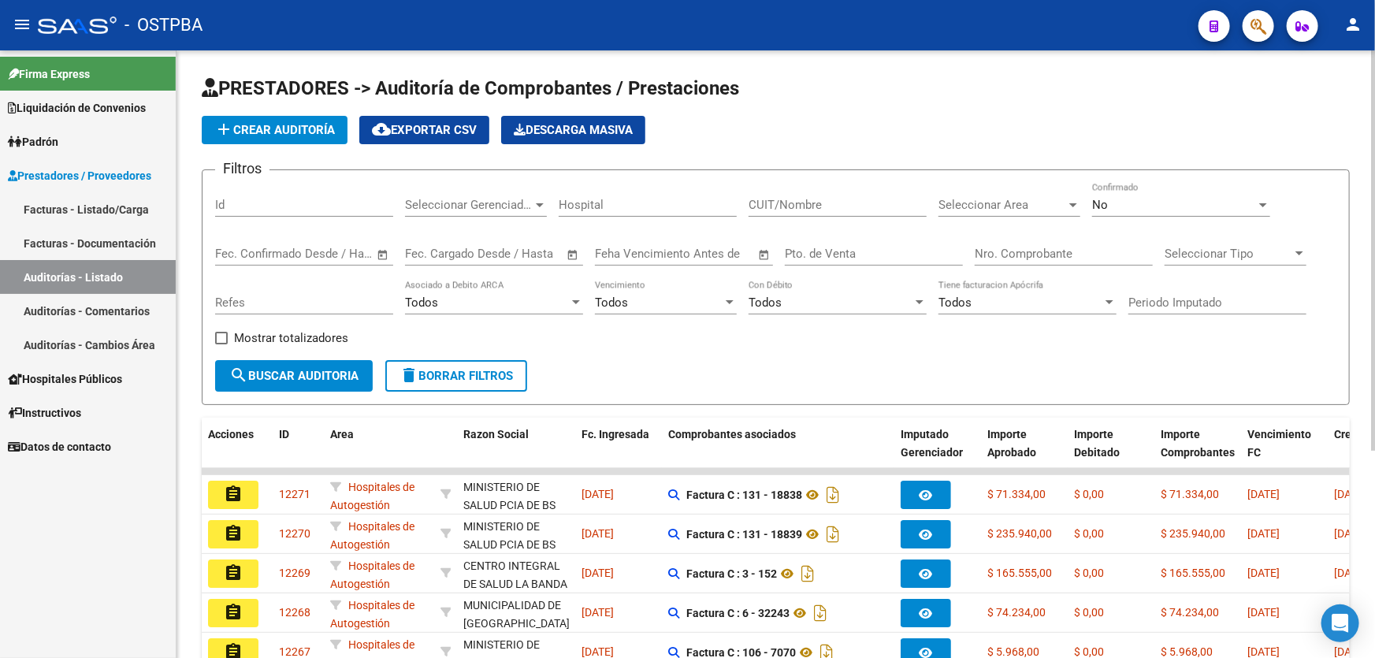
click at [274, 205] on input "Id" at bounding box center [304, 205] width 178 height 14
type input "12159"
click at [1154, 199] on div "No" at bounding box center [1174, 205] width 164 height 14
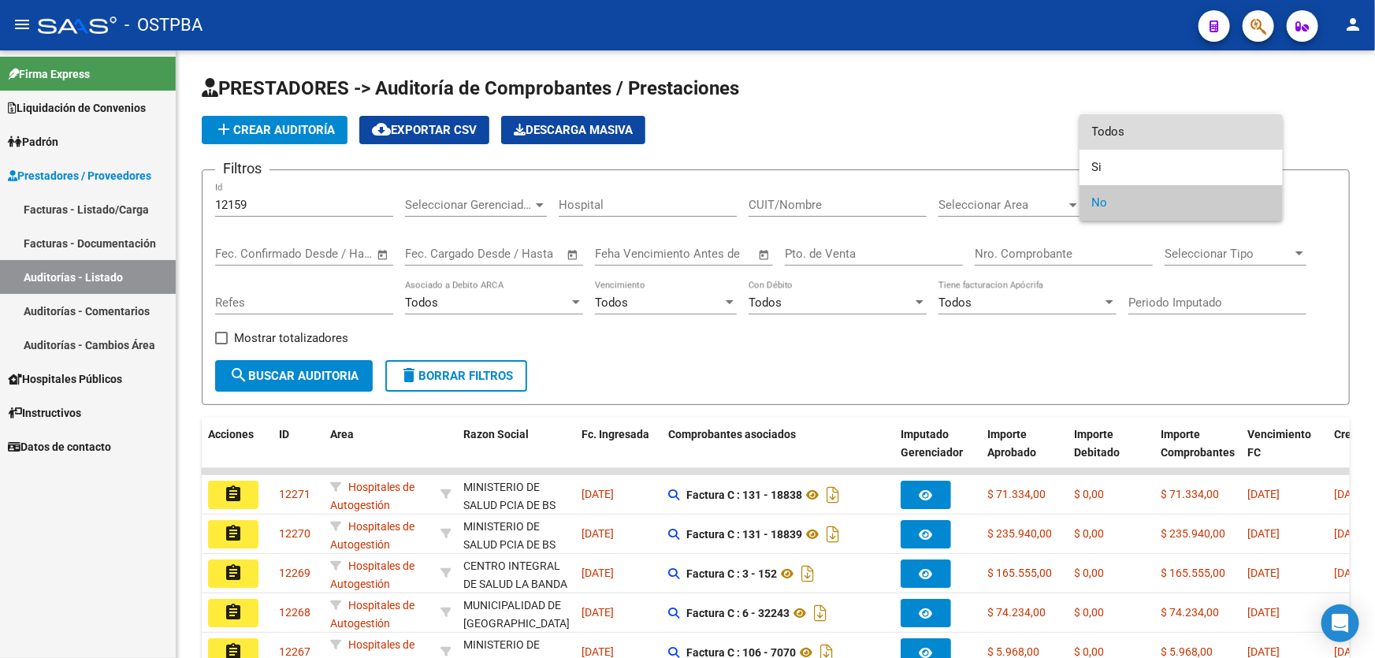
click at [1158, 117] on span "Todos" at bounding box center [1181, 131] width 178 height 35
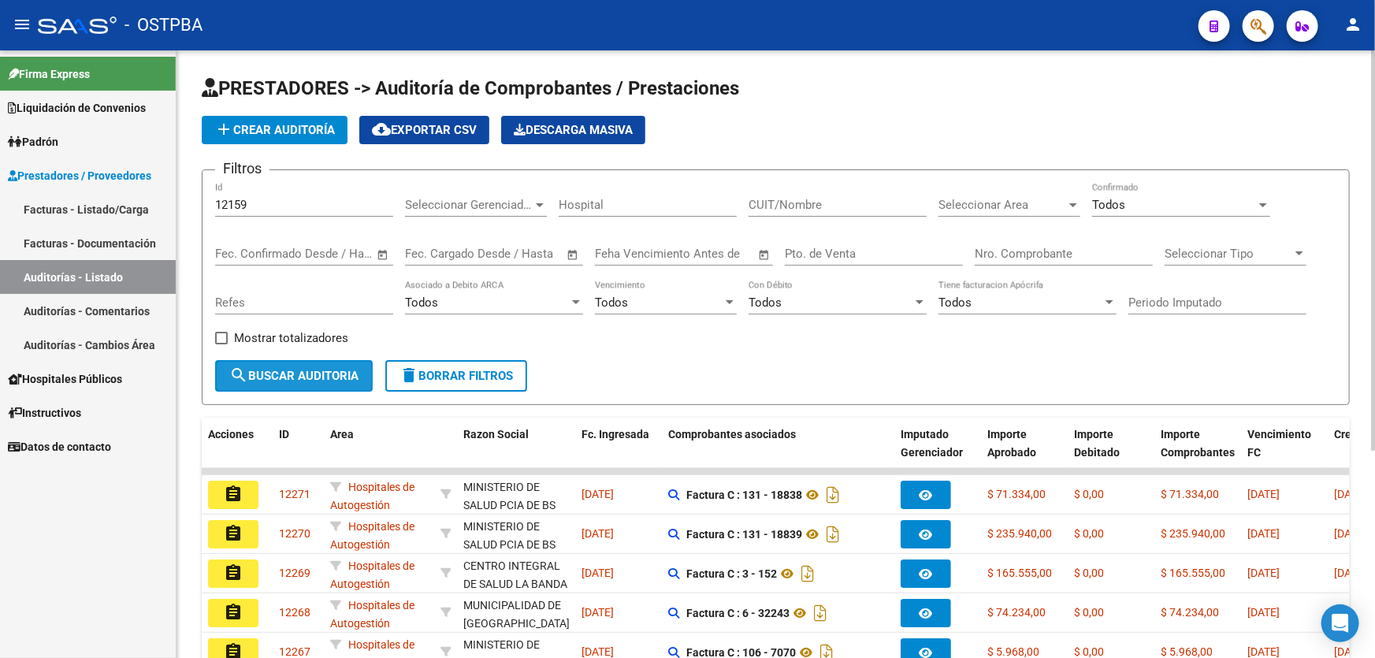
click at [280, 369] on span "search Buscar Auditoria" at bounding box center [293, 376] width 129 height 14
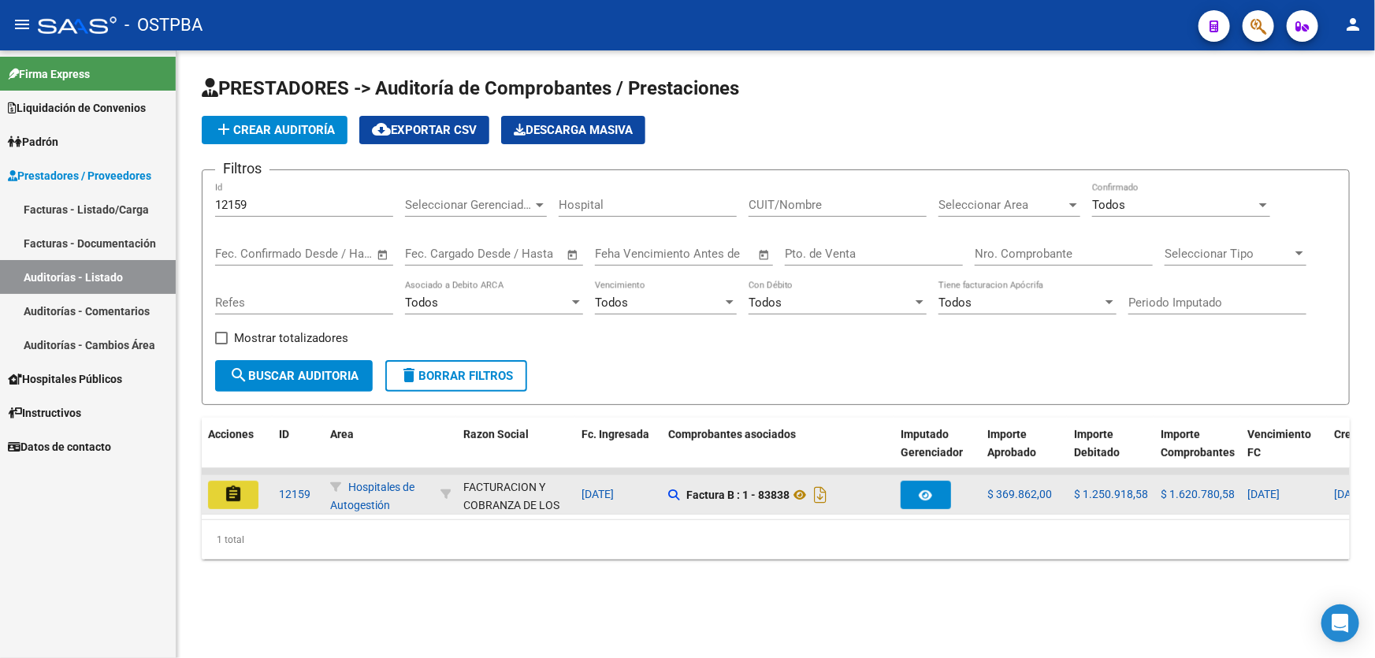
click at [229, 487] on mat-icon "assignment" at bounding box center [233, 493] width 19 height 19
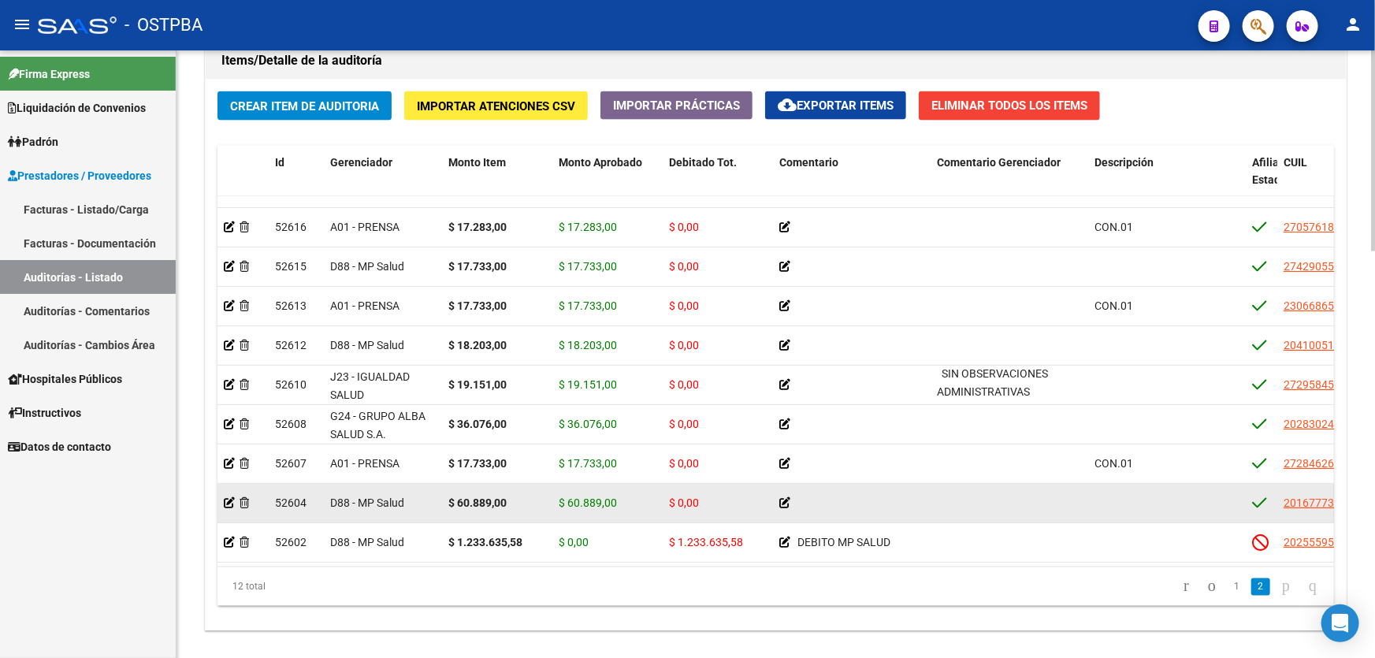
scroll to position [1217, 0]
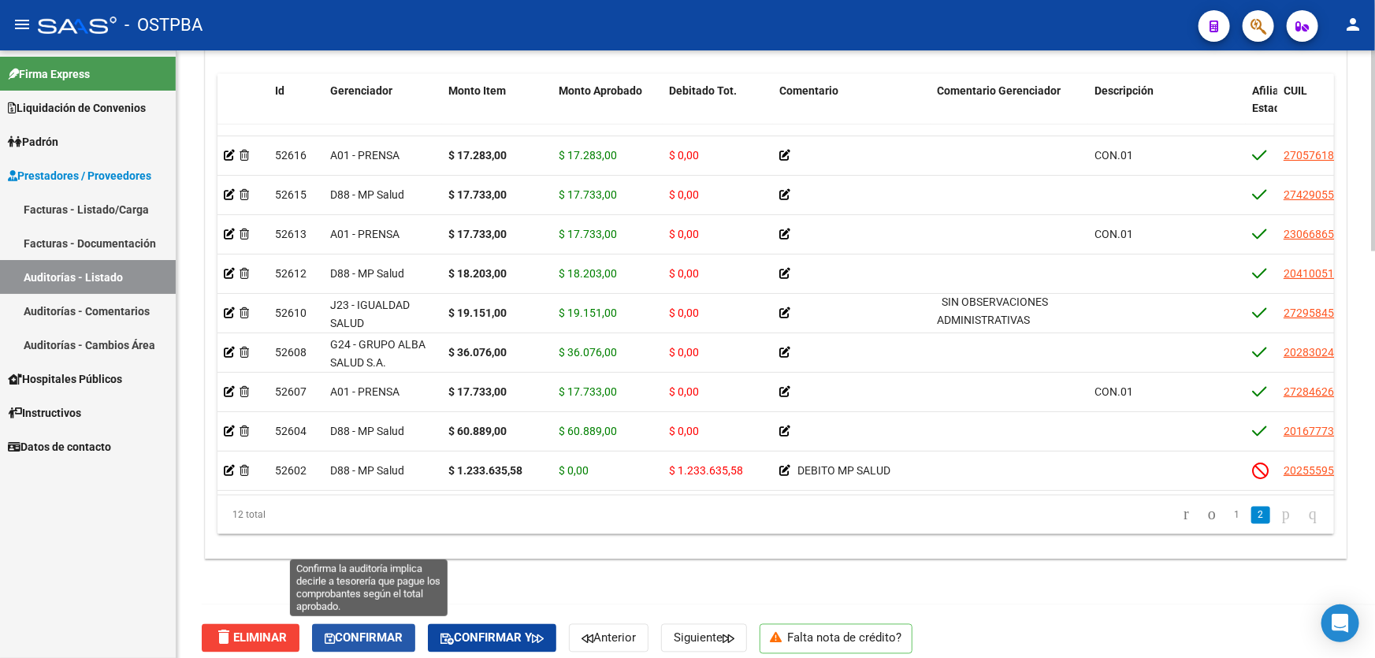
click at [346, 631] on span "Confirmar" at bounding box center [364, 638] width 78 height 14
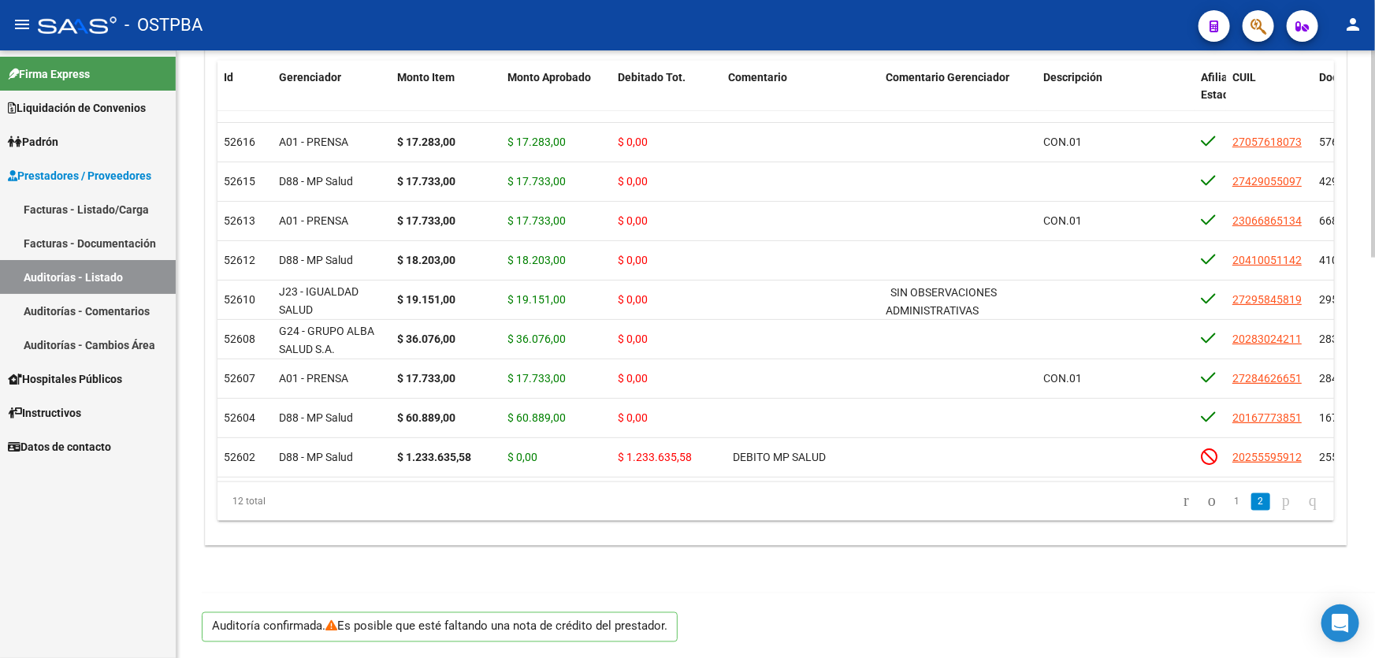
scroll to position [1162, 0]
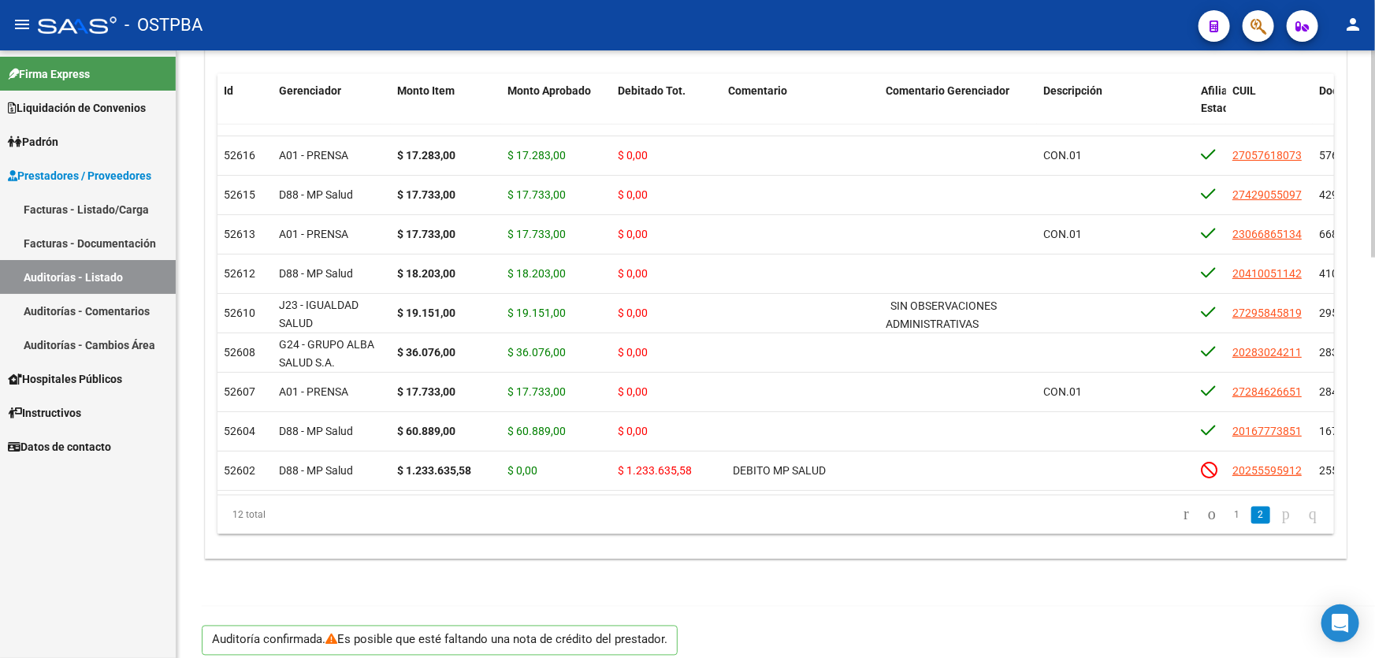
type input "202508"
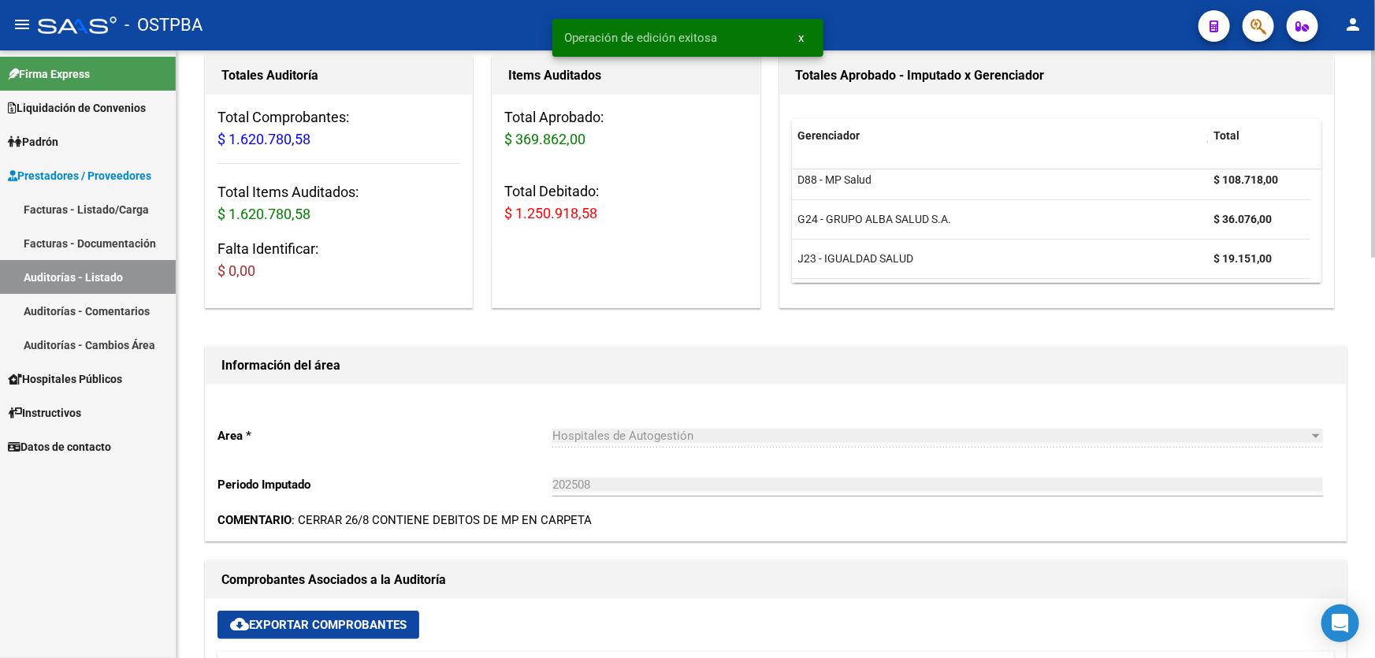
scroll to position [0, 0]
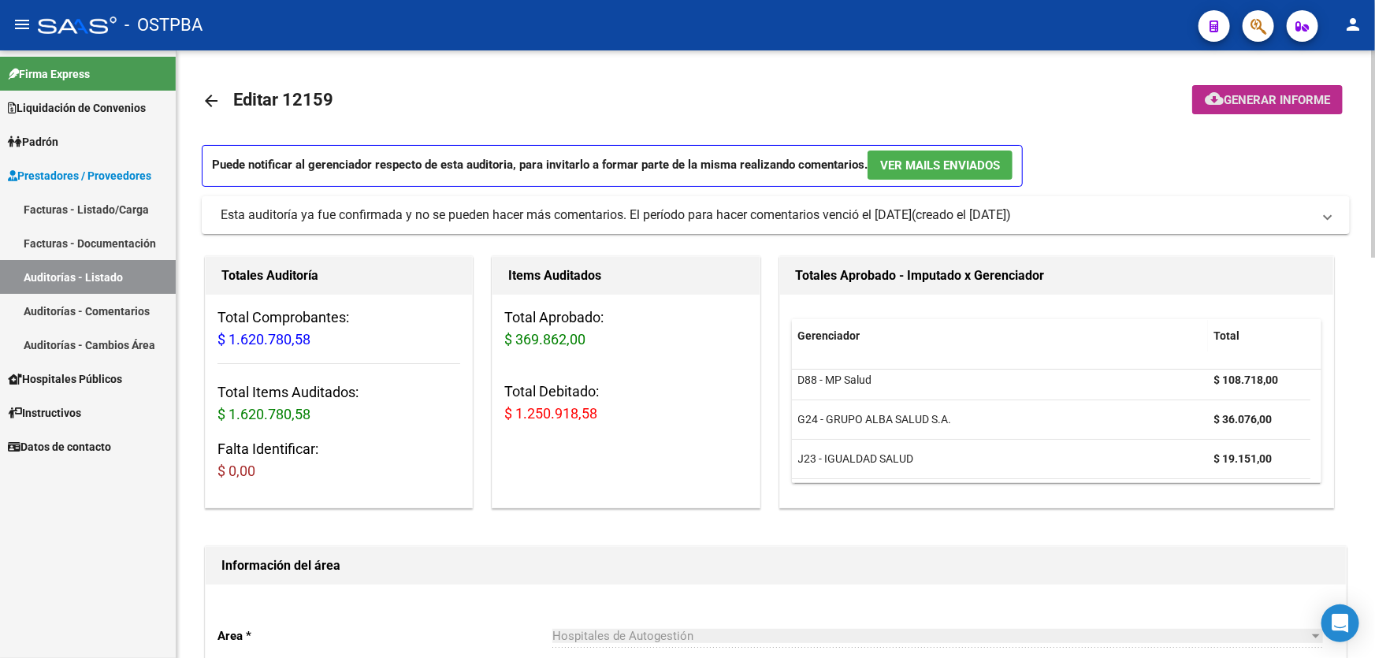
click at [1279, 98] on span "Generar informe" at bounding box center [1276, 100] width 106 height 14
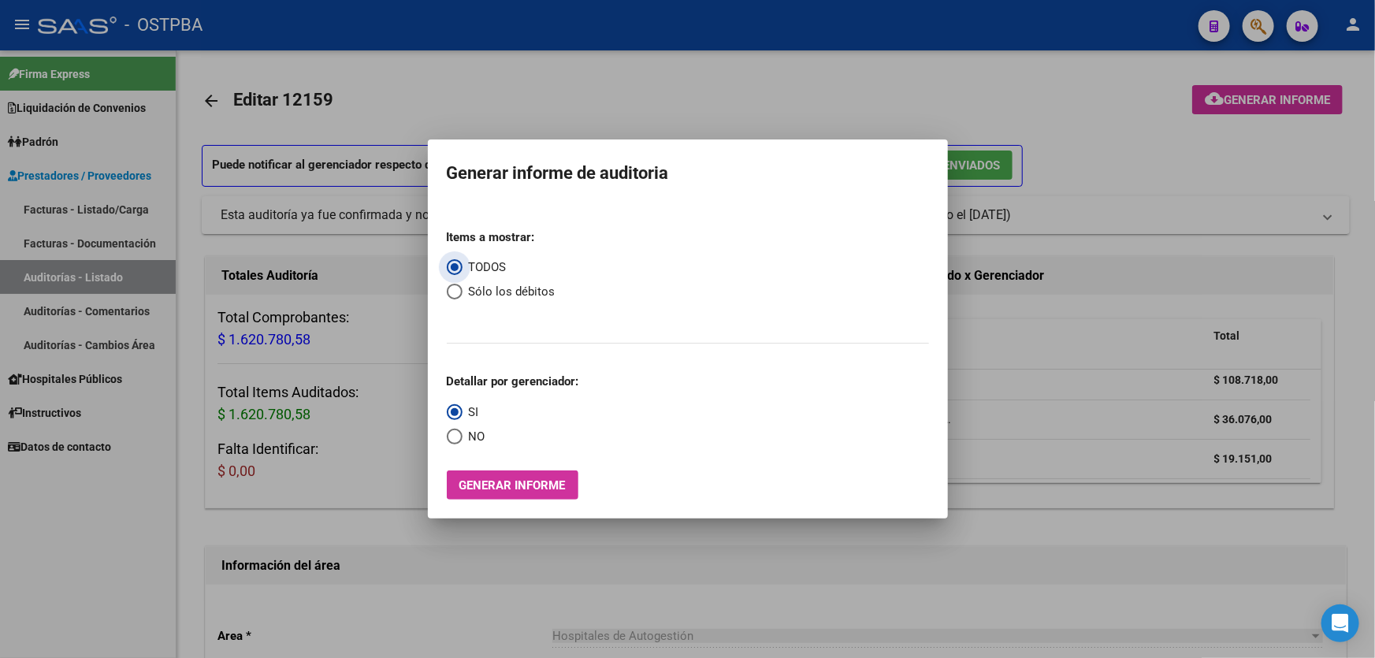
click at [454, 290] on span "Select an option" at bounding box center [455, 292] width 16 height 16
click at [454, 290] on input "Sólo los débitos" at bounding box center [455, 292] width 16 height 16
radio input "true"
click at [455, 435] on span "Select an option" at bounding box center [455, 437] width 16 height 16
click at [455, 435] on input "NO" at bounding box center [455, 437] width 16 height 16
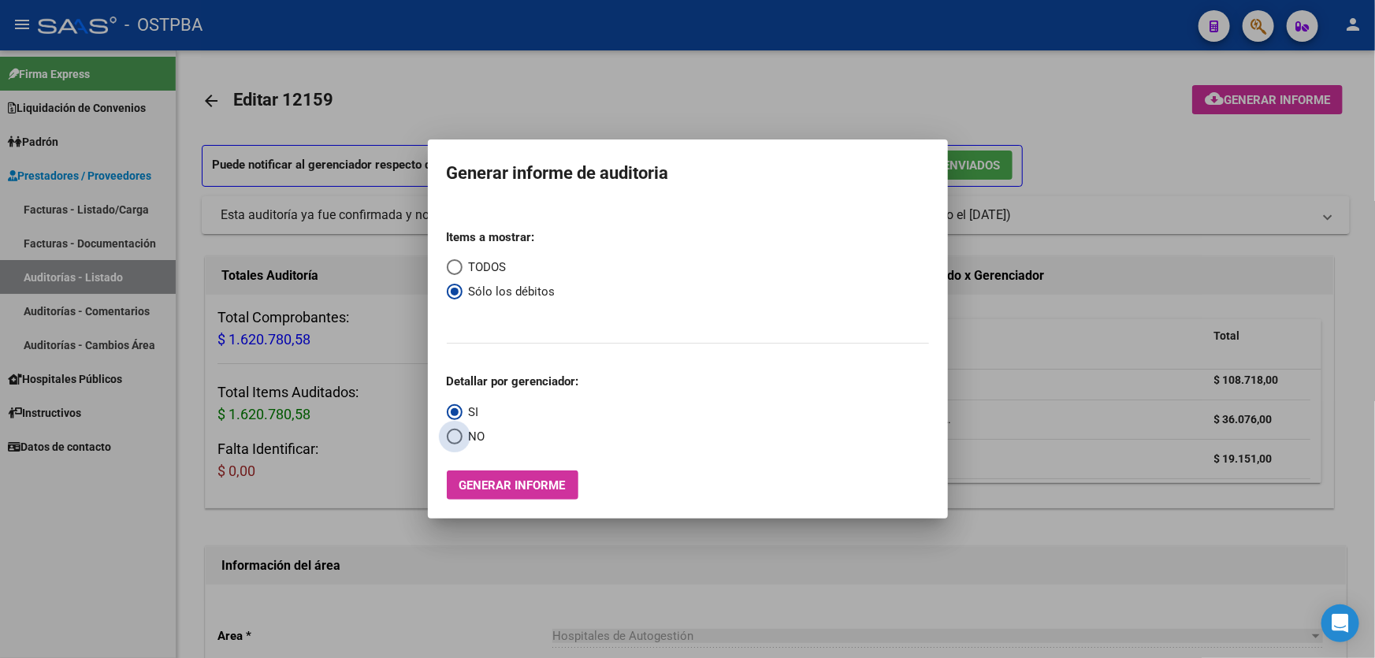
radio input "true"
click at [449, 408] on span "Select an option" at bounding box center [455, 412] width 16 height 16
click at [449, 408] on input "SI" at bounding box center [455, 412] width 16 height 16
radio input "true"
click at [526, 482] on span "Generar informe" at bounding box center [512, 485] width 106 height 14
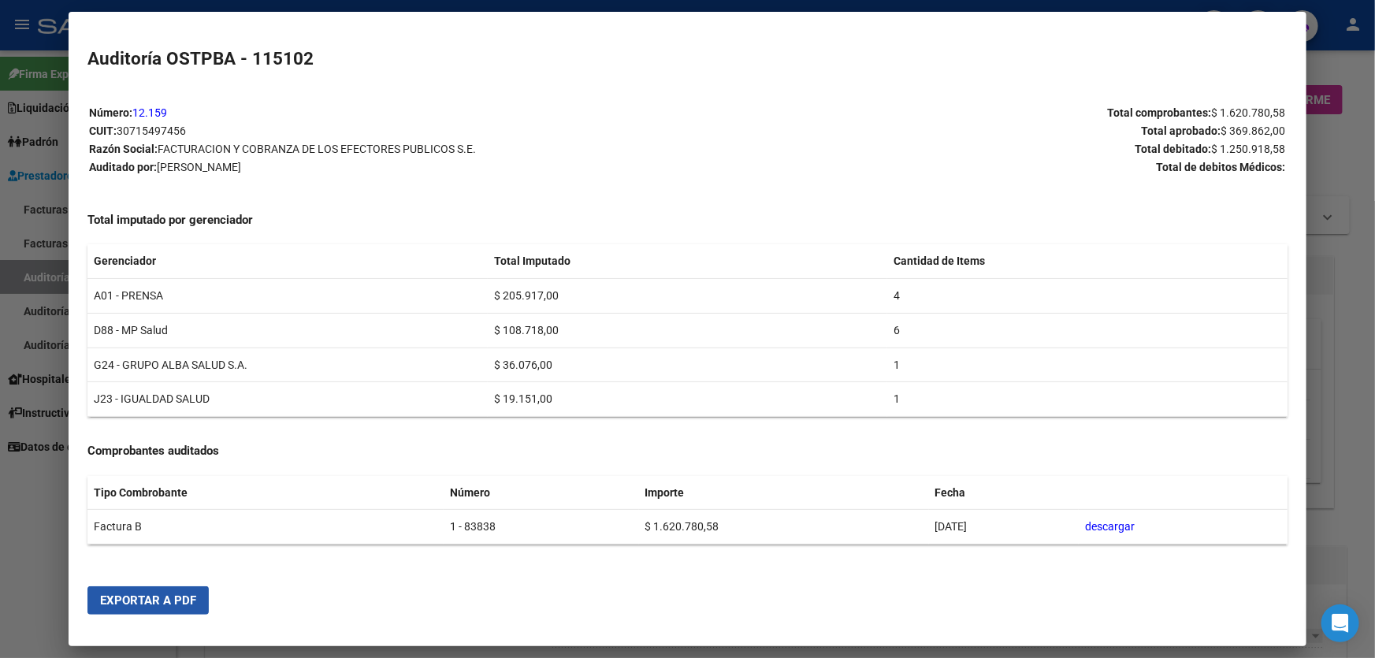
click at [178, 600] on span "Exportar a PDF" at bounding box center [148, 600] width 96 height 14
click at [42, 488] on div at bounding box center [687, 329] width 1375 height 658
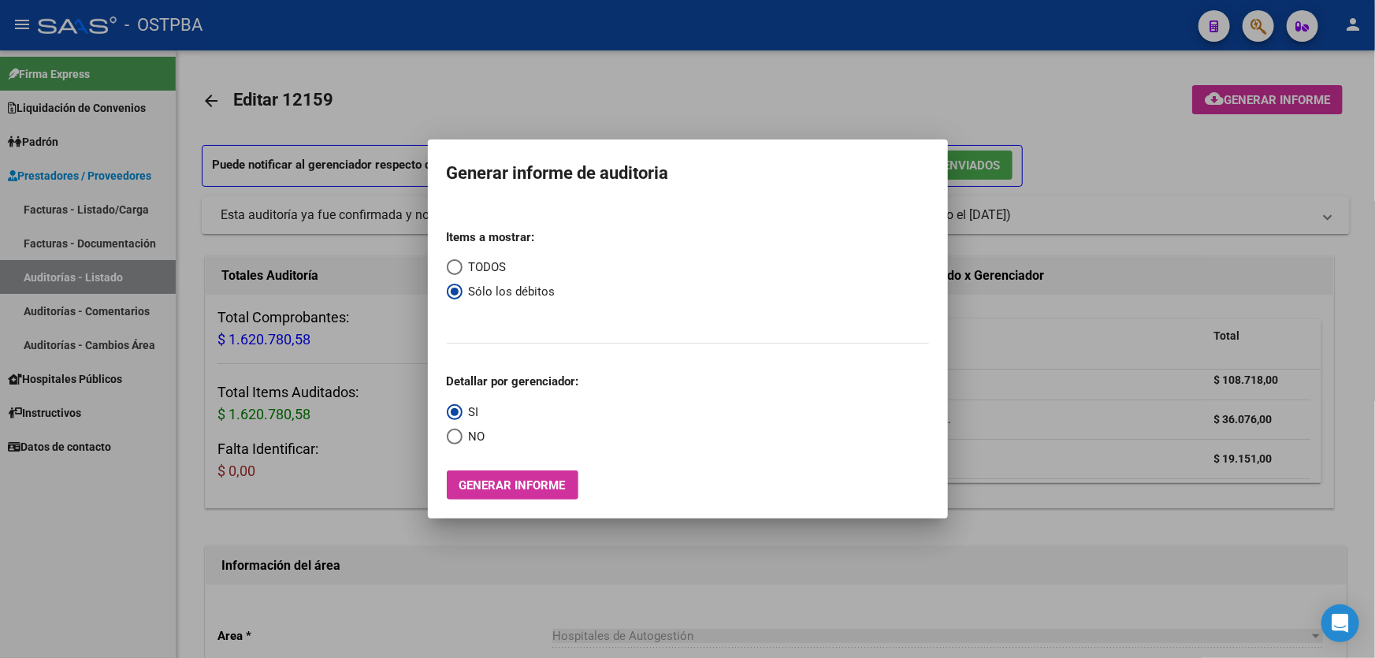
click at [539, 81] on div at bounding box center [687, 329] width 1375 height 658
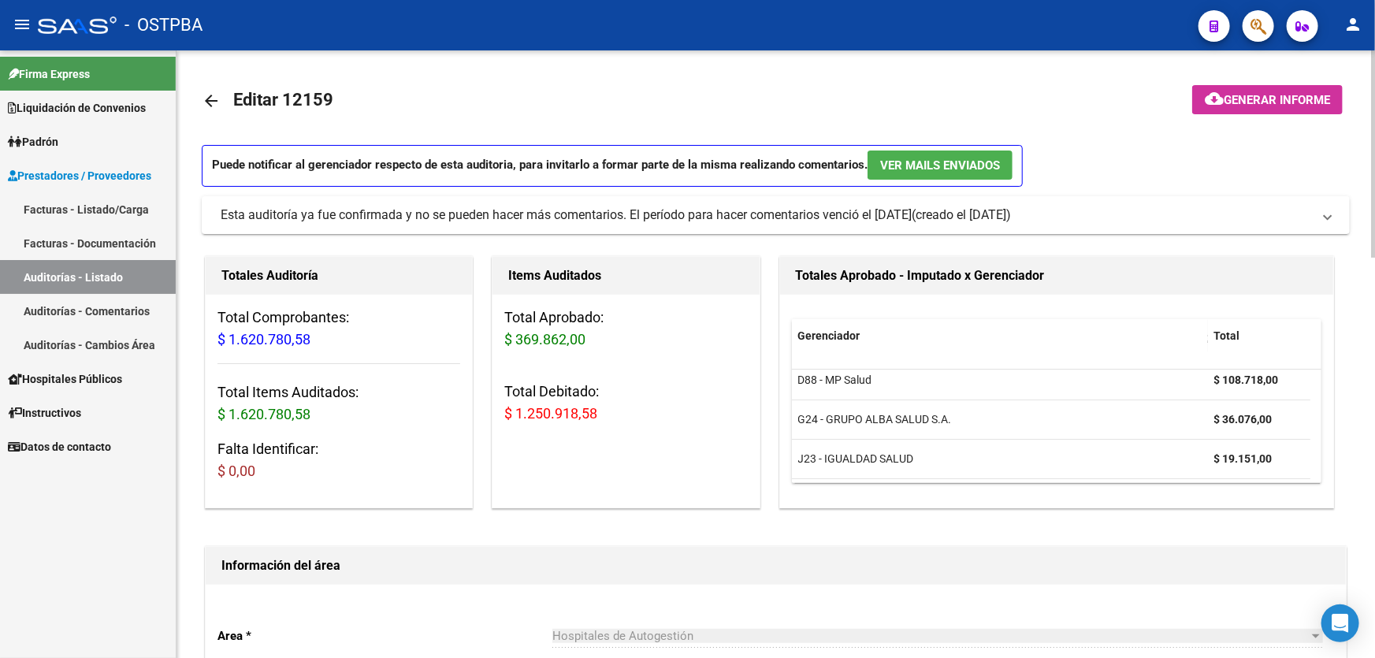
click at [206, 101] on mat-icon "arrow_back" at bounding box center [211, 100] width 19 height 19
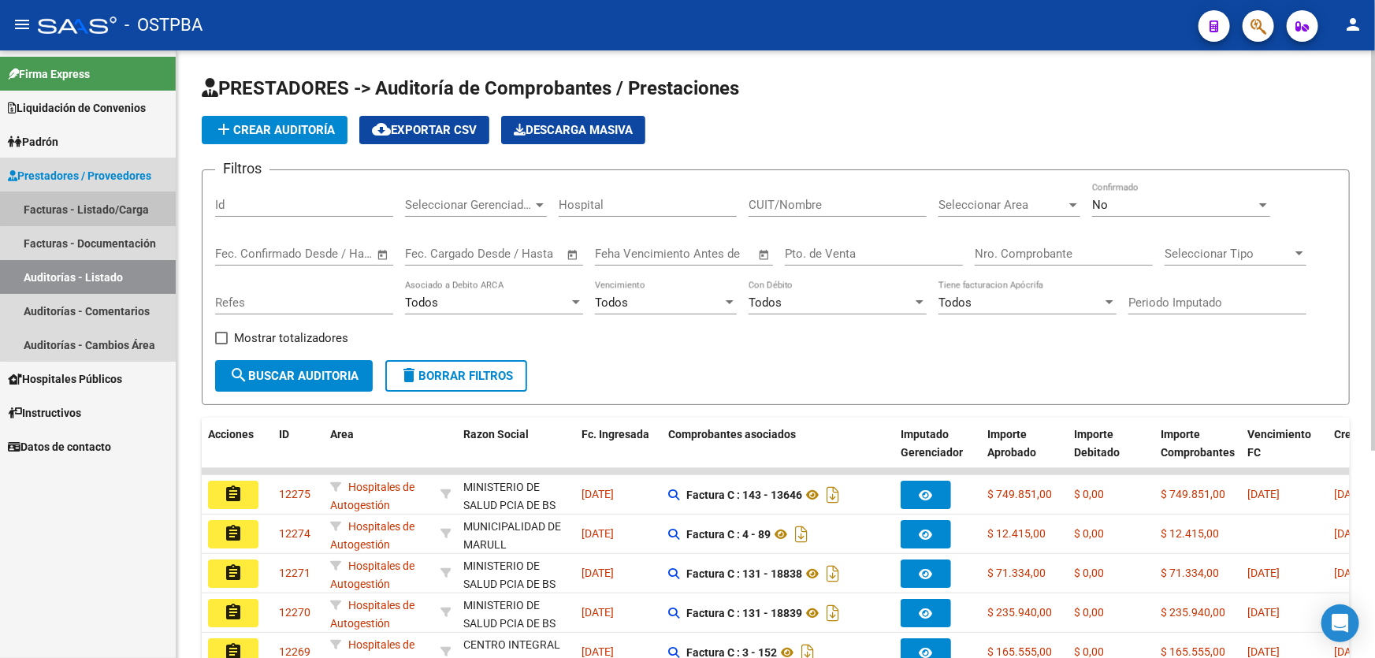
click at [141, 196] on link "Facturas - Listado/Carga" at bounding box center [88, 209] width 176 height 34
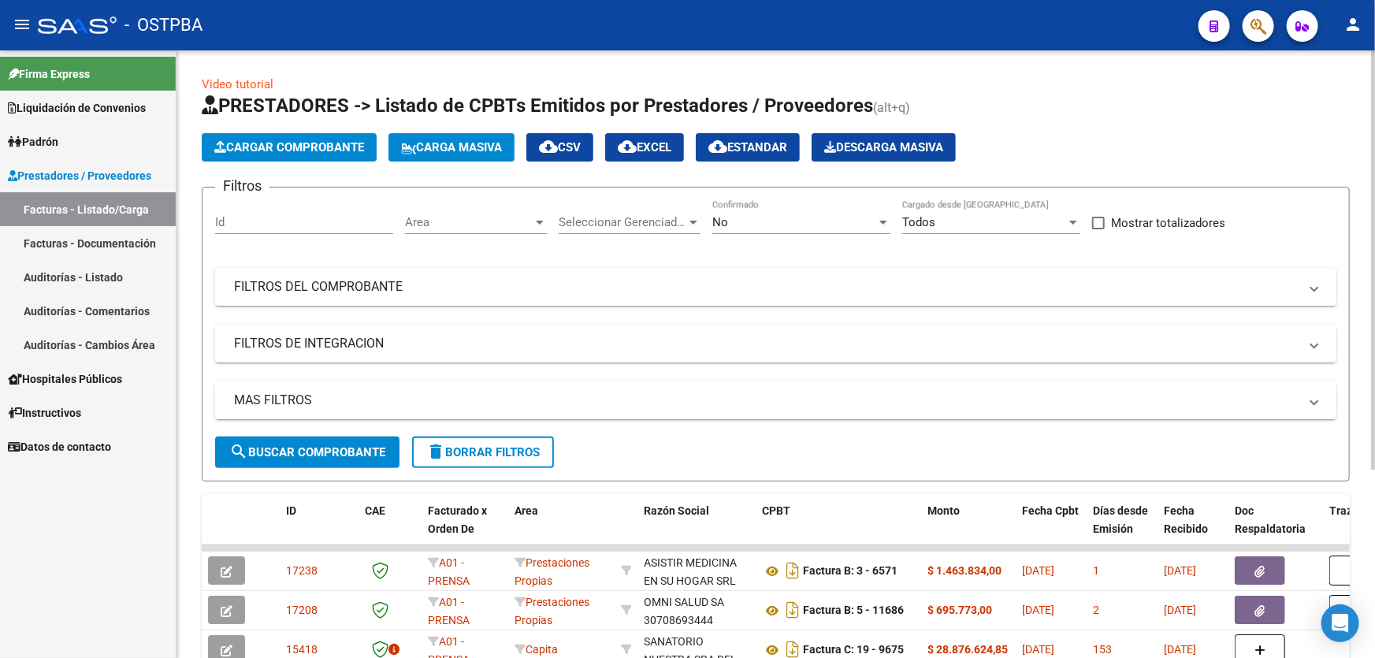
click at [941, 226] on div "Todos" at bounding box center [984, 222] width 164 height 14
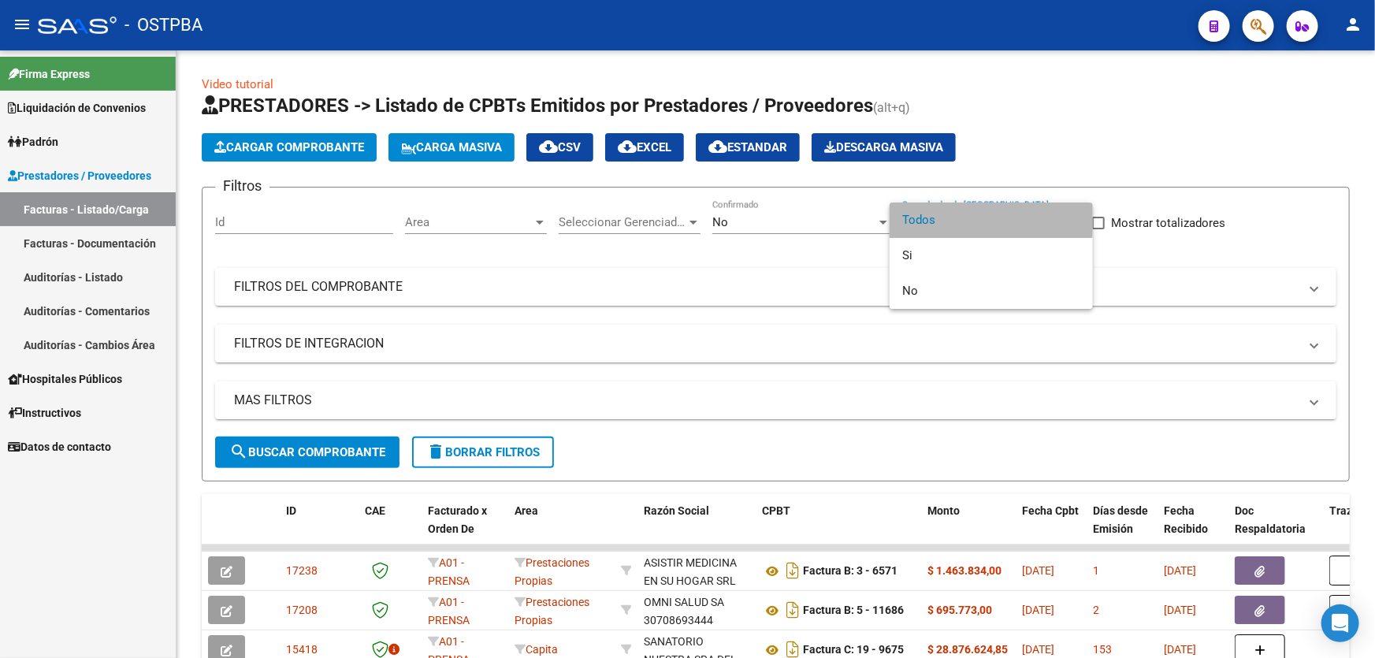
click at [937, 213] on span "Todos" at bounding box center [991, 219] width 178 height 35
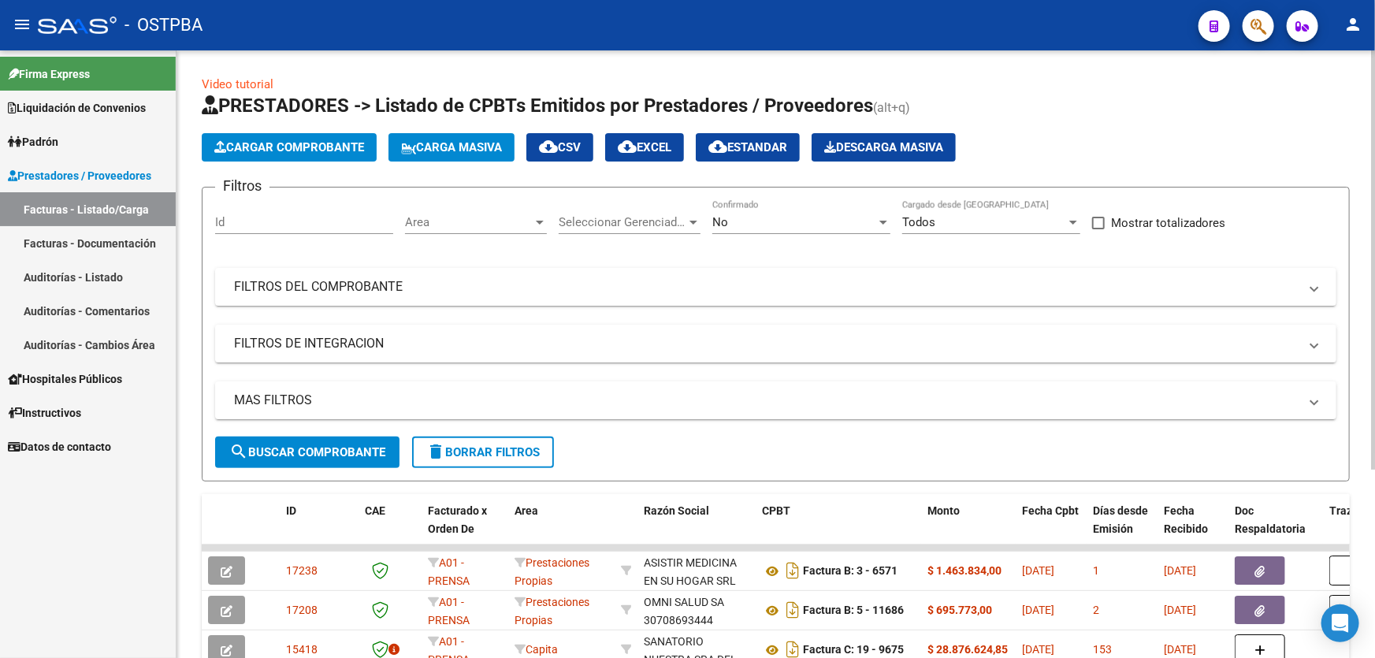
click at [763, 228] on div "No Confirmado" at bounding box center [801, 217] width 178 height 34
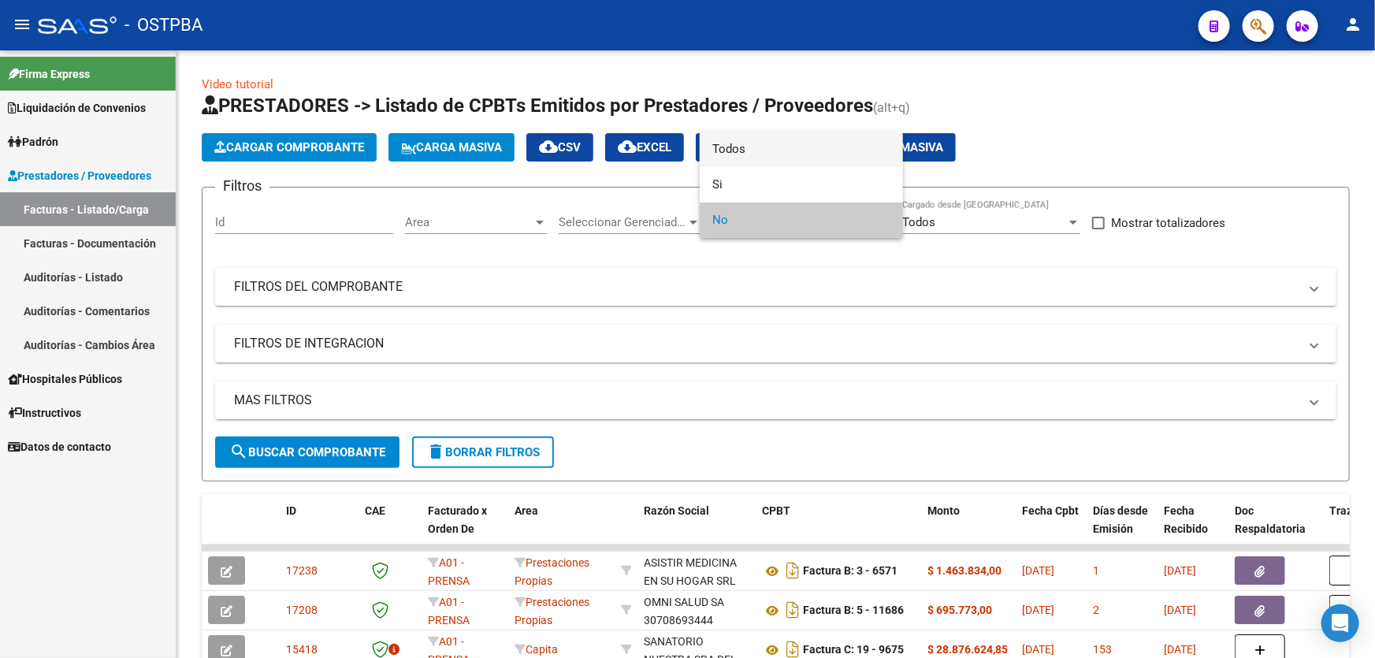
click at [784, 152] on span "Todos" at bounding box center [801, 149] width 178 height 35
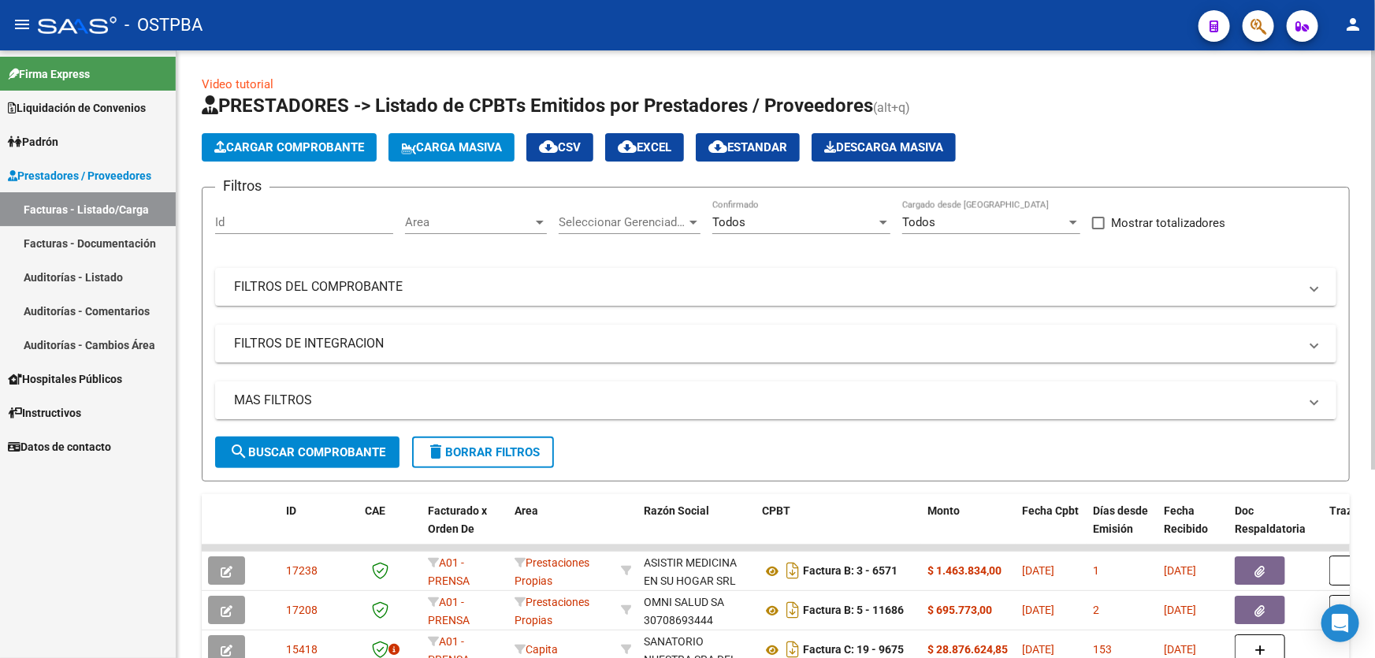
click at [331, 384] on mat-expansion-panel-header "MAS FILTROS" at bounding box center [775, 400] width 1121 height 38
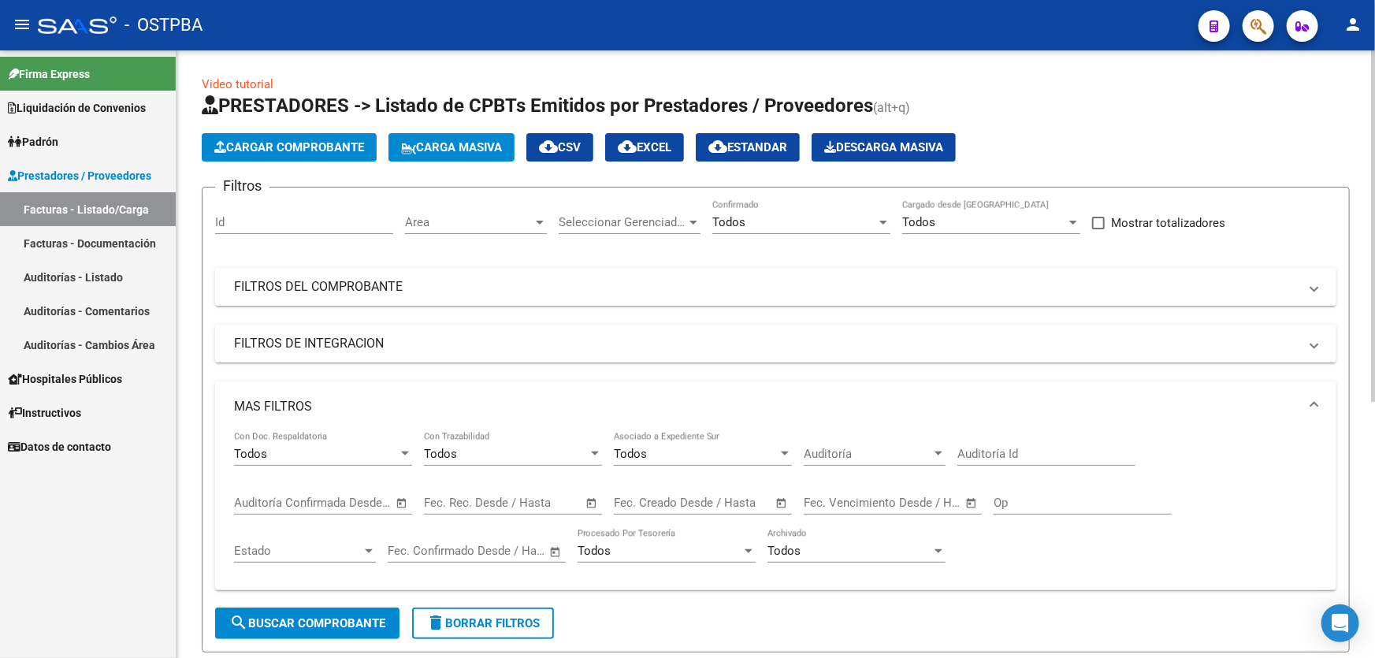
click at [1030, 458] on input "Auditoría Id" at bounding box center [1046, 454] width 178 height 14
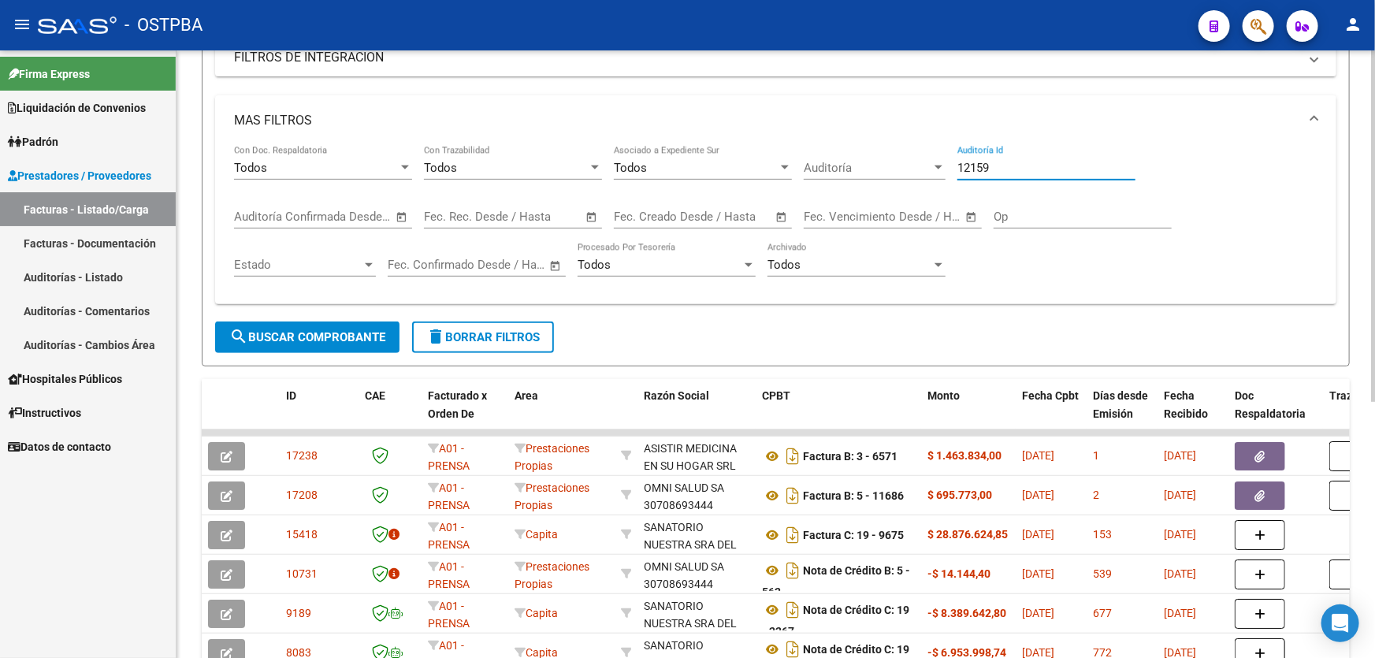
type input "12159"
click at [311, 342] on button "search Buscar Comprobante" at bounding box center [307, 337] width 184 height 32
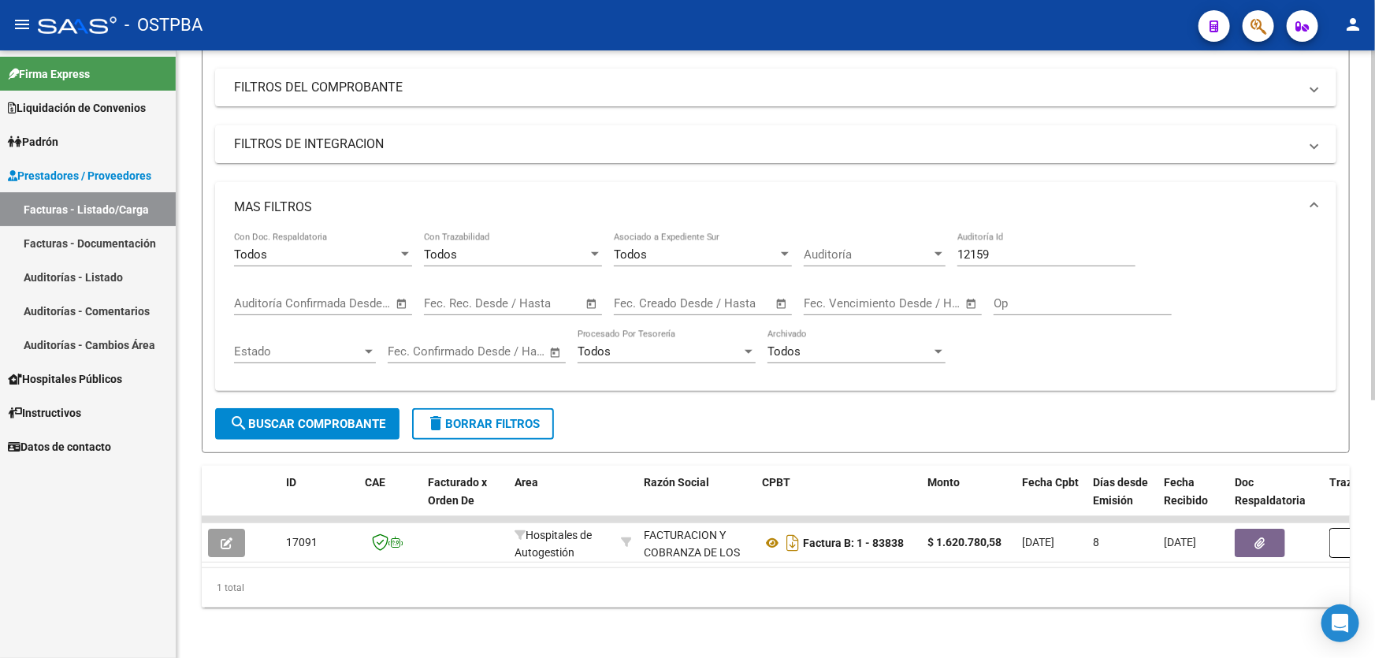
scroll to position [206, 0]
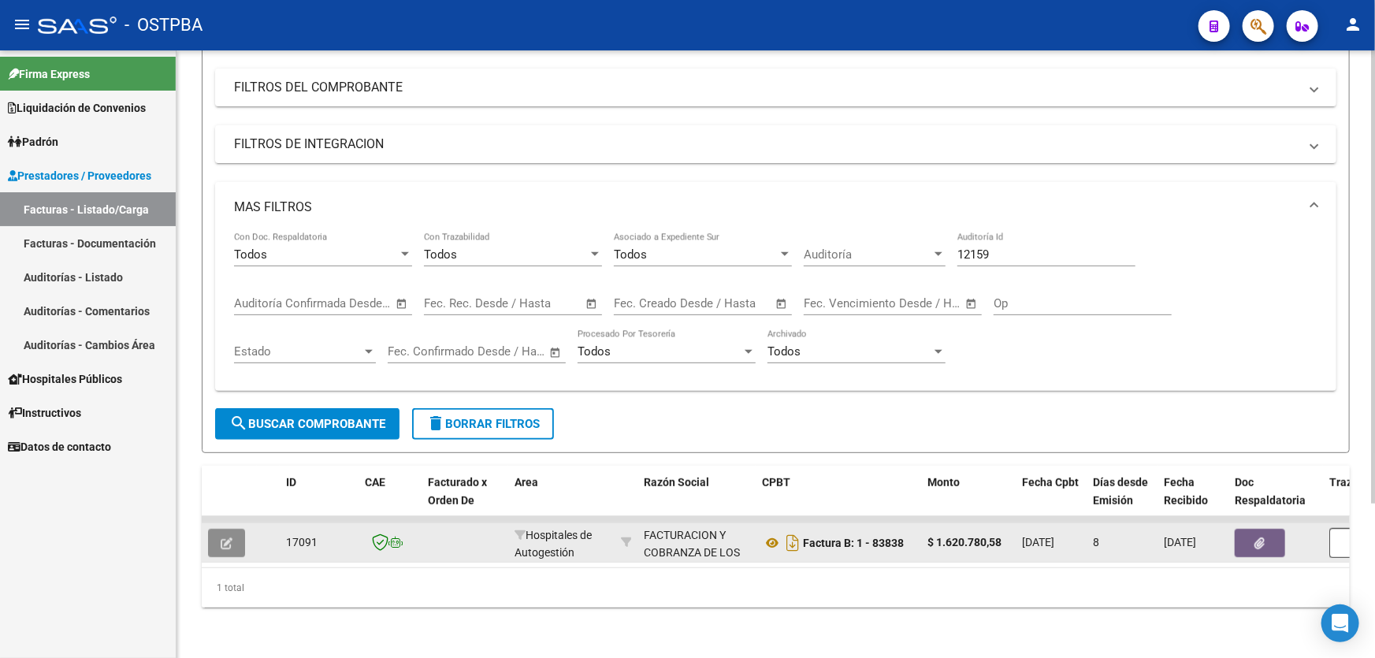
click at [223, 537] on icon "button" at bounding box center [227, 543] width 12 height 12
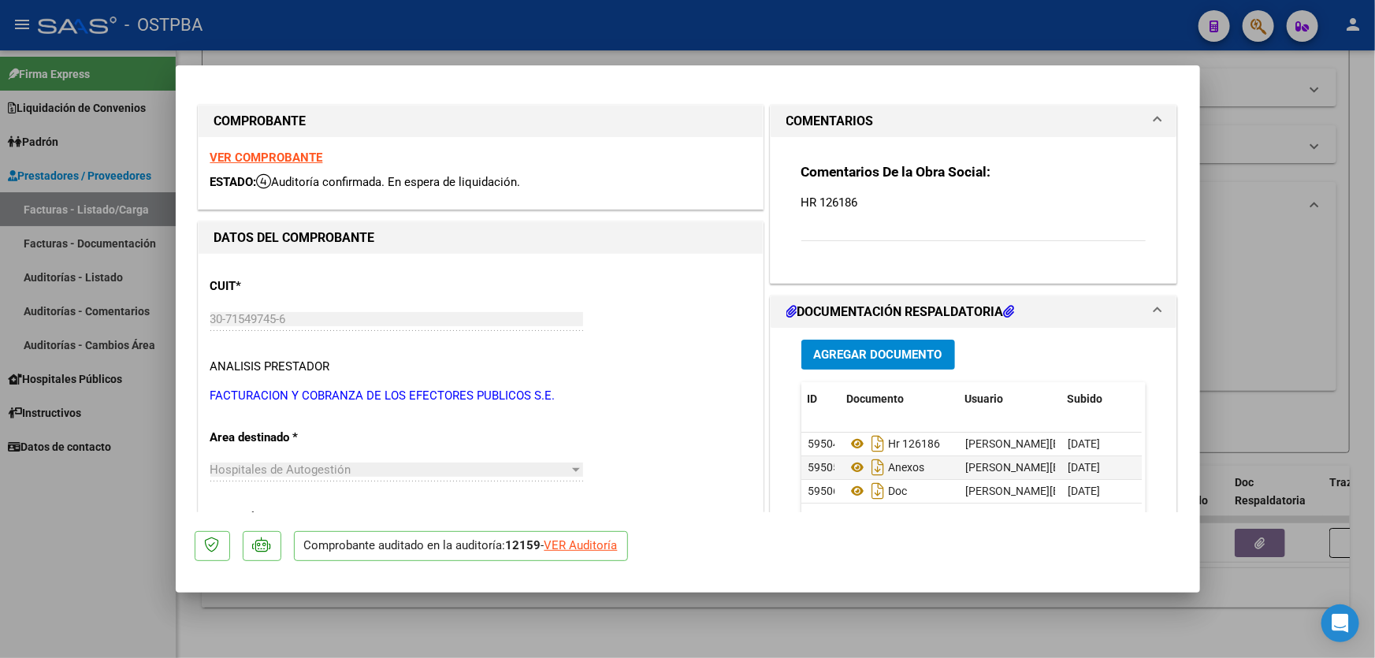
click at [1248, 315] on div at bounding box center [687, 329] width 1375 height 658
type input "$ 0,00"
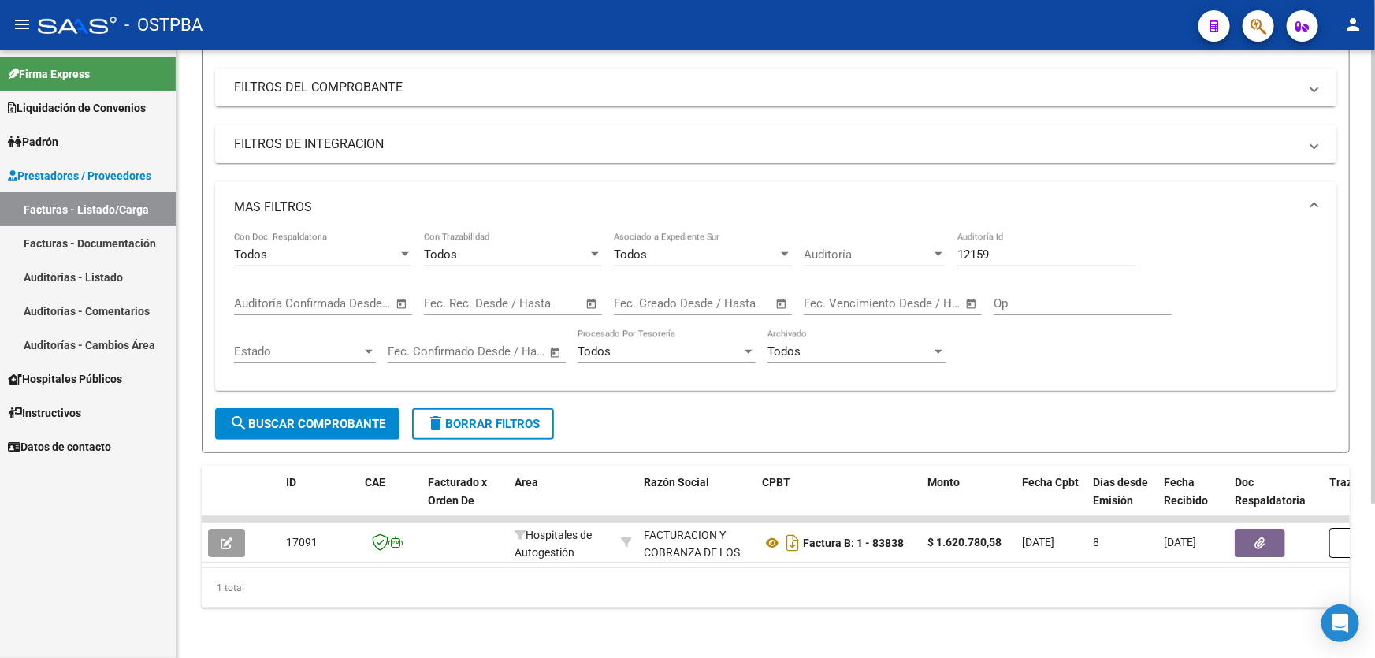
click at [288, 408] on button "search Buscar Comprobante" at bounding box center [307, 424] width 184 height 32
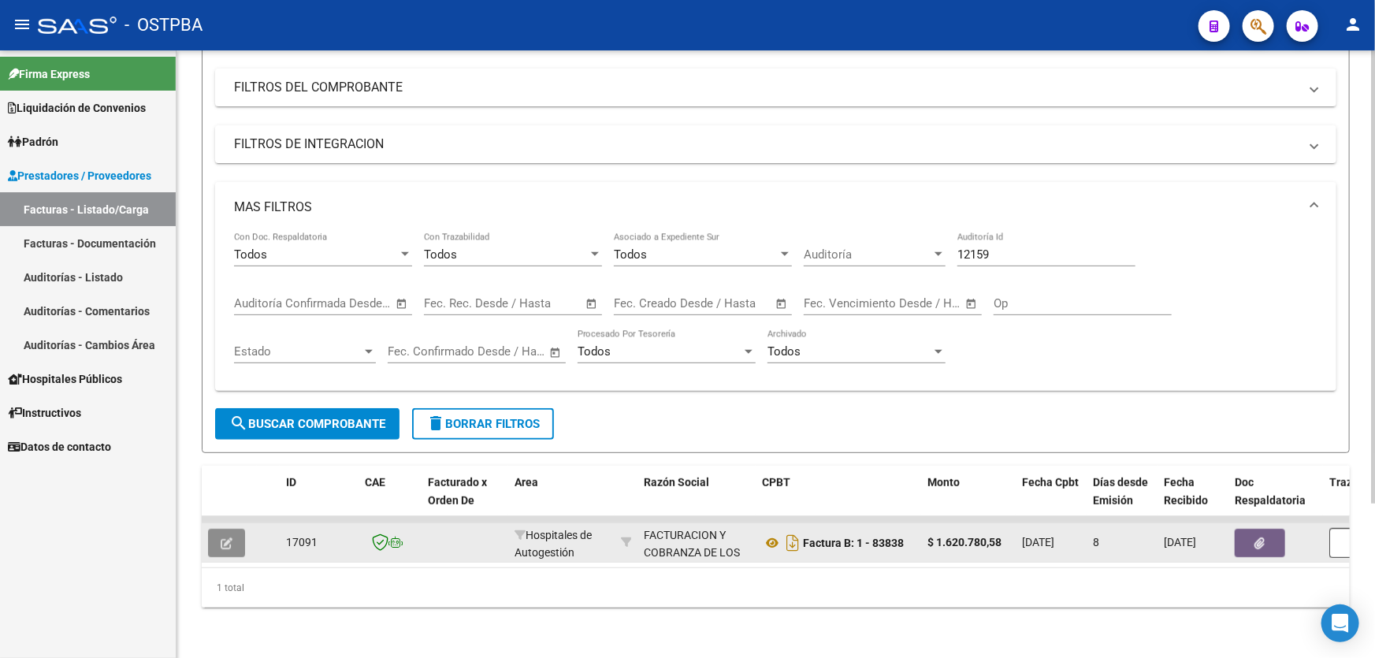
click at [219, 529] on button "button" at bounding box center [226, 543] width 37 height 28
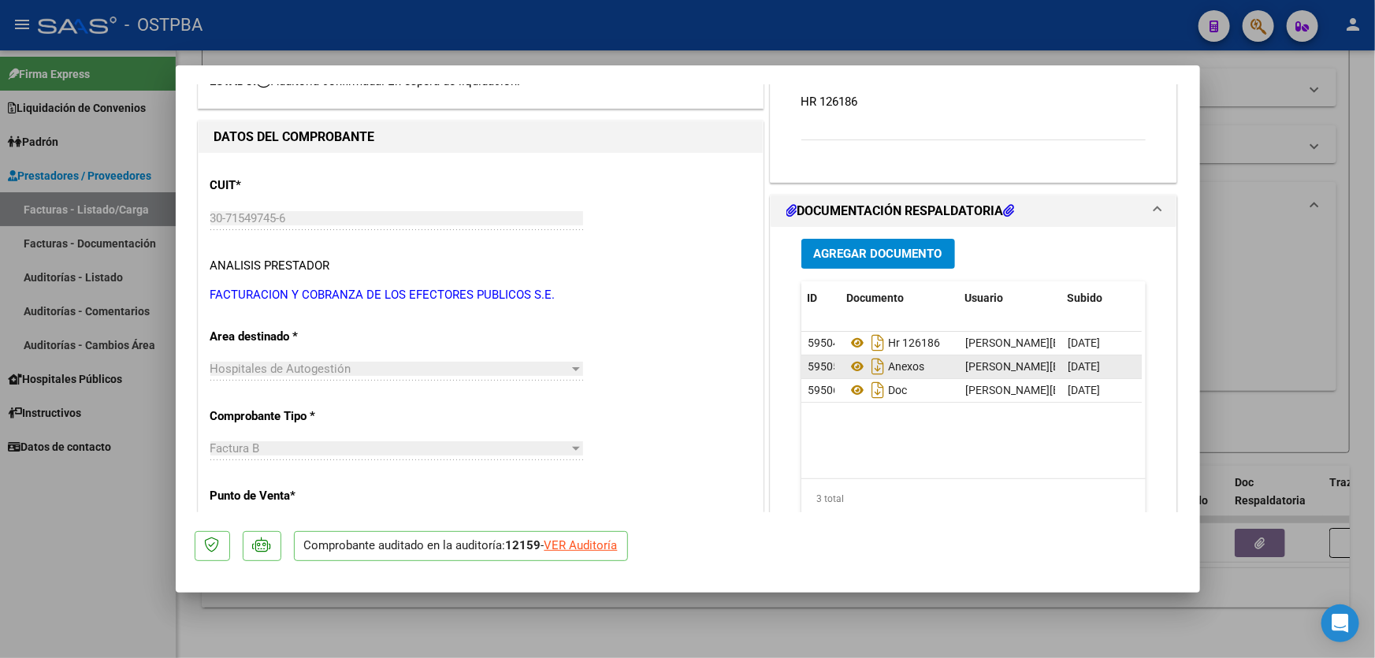
scroll to position [71, 0]
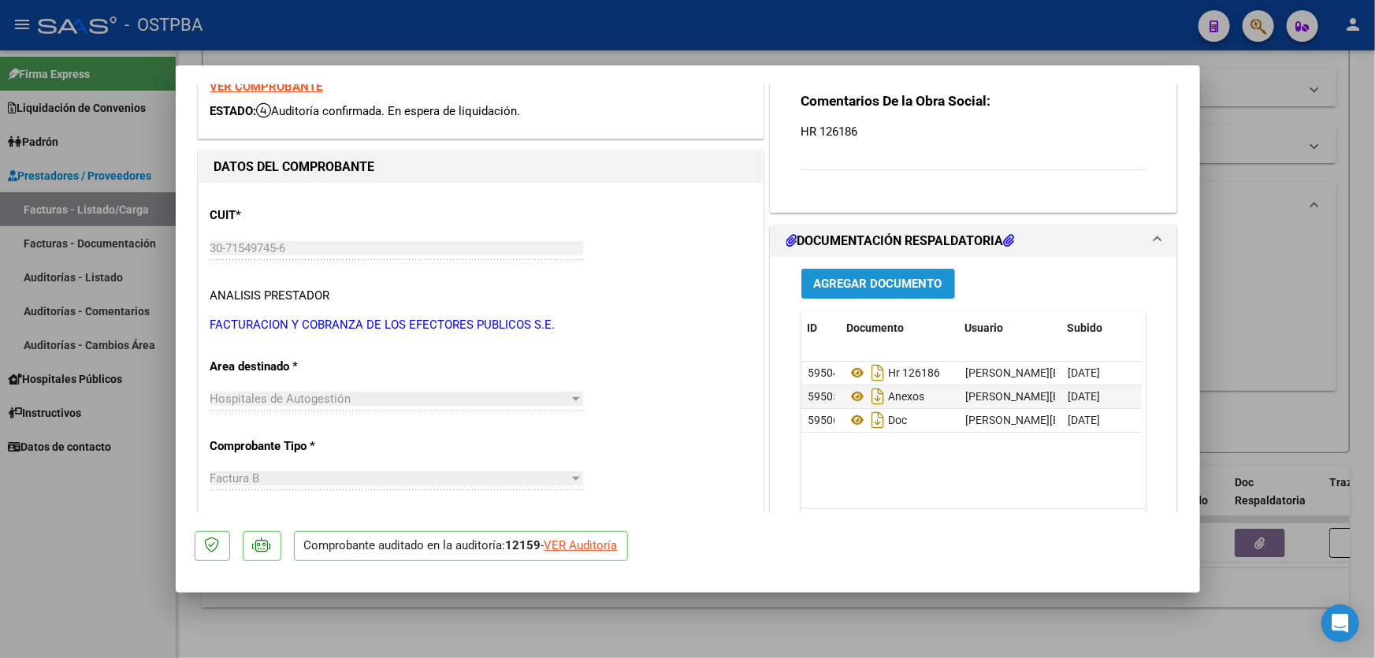
click at [873, 277] on span "Agregar Documento" at bounding box center [878, 284] width 128 height 14
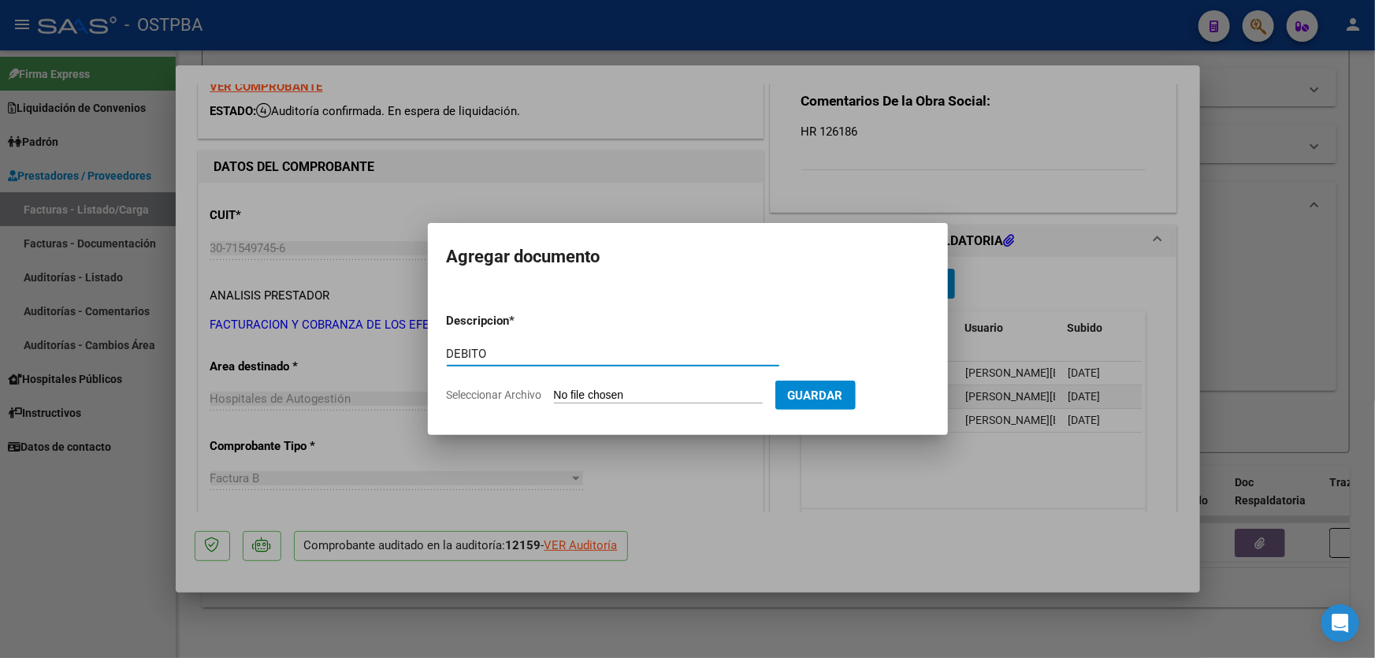
type input "DEBITO"
click at [557, 392] on input "Seleccionar Archivo" at bounding box center [658, 395] width 209 height 15
type input "C:\fakepath\DEBITO 12159.pdf"
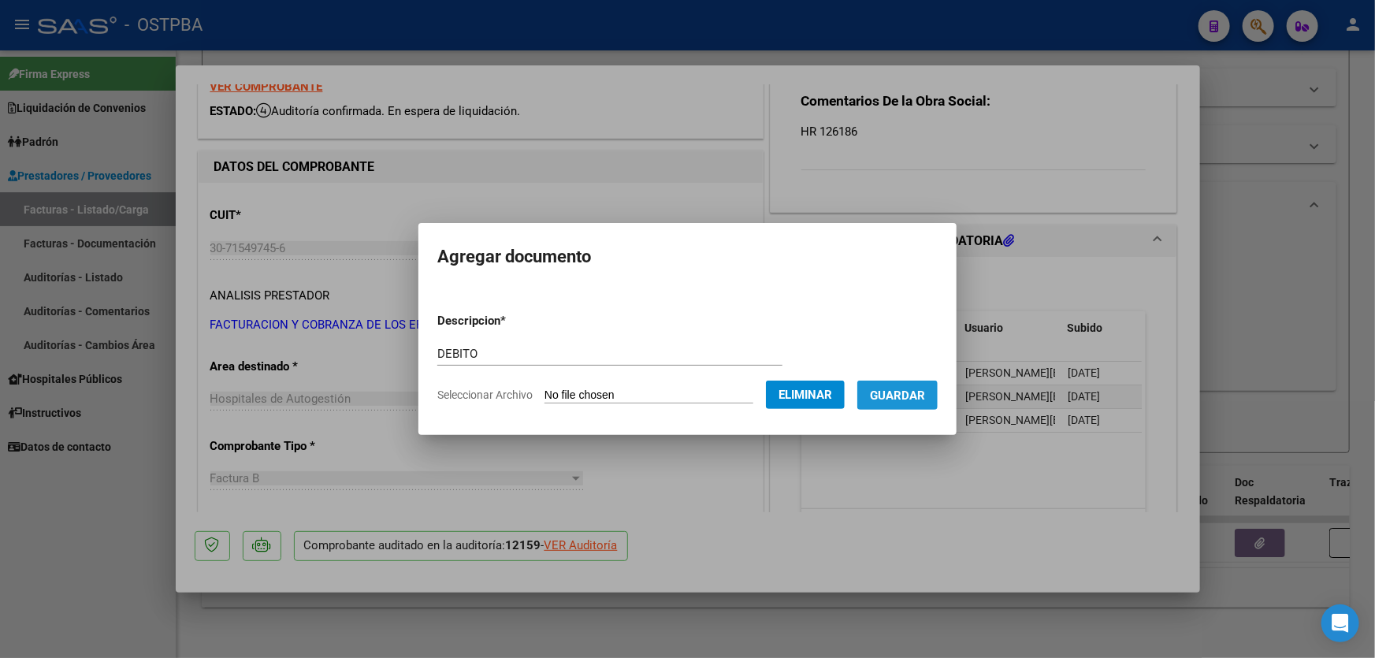
click at [915, 395] on span "Guardar" at bounding box center [897, 395] width 55 height 14
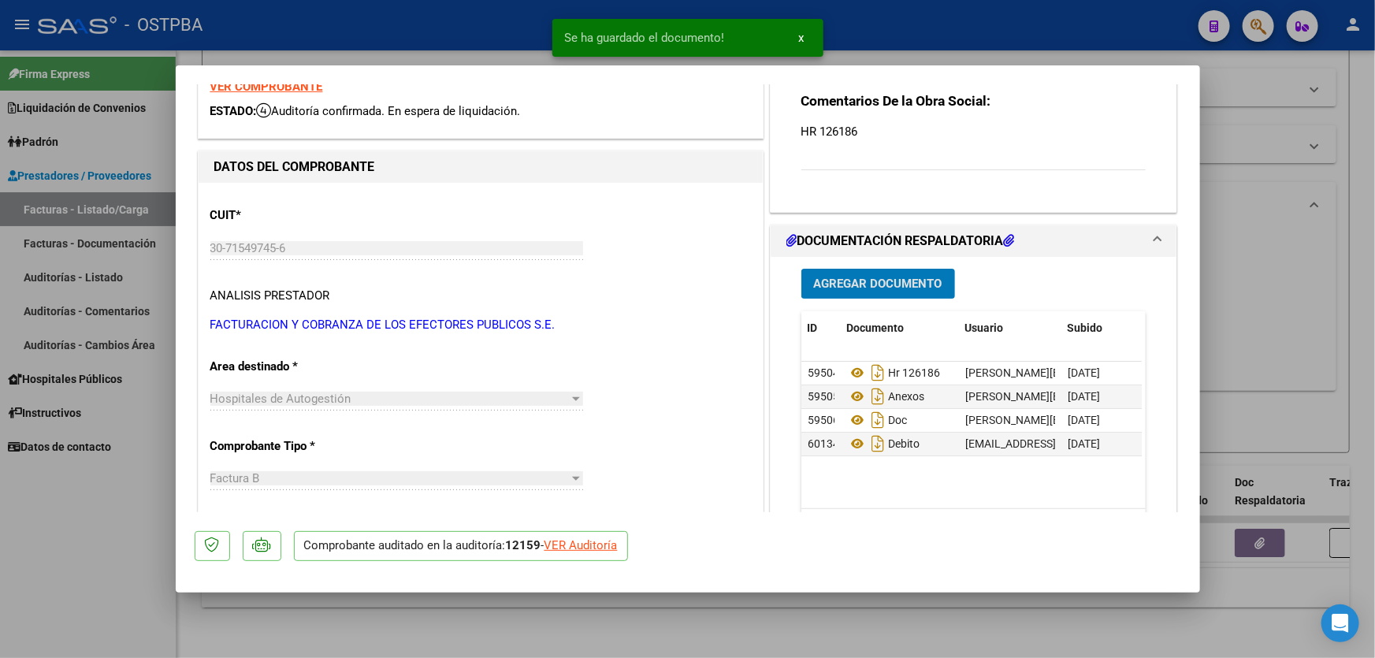
click at [915, 283] on span "Agregar Documento" at bounding box center [878, 284] width 128 height 14
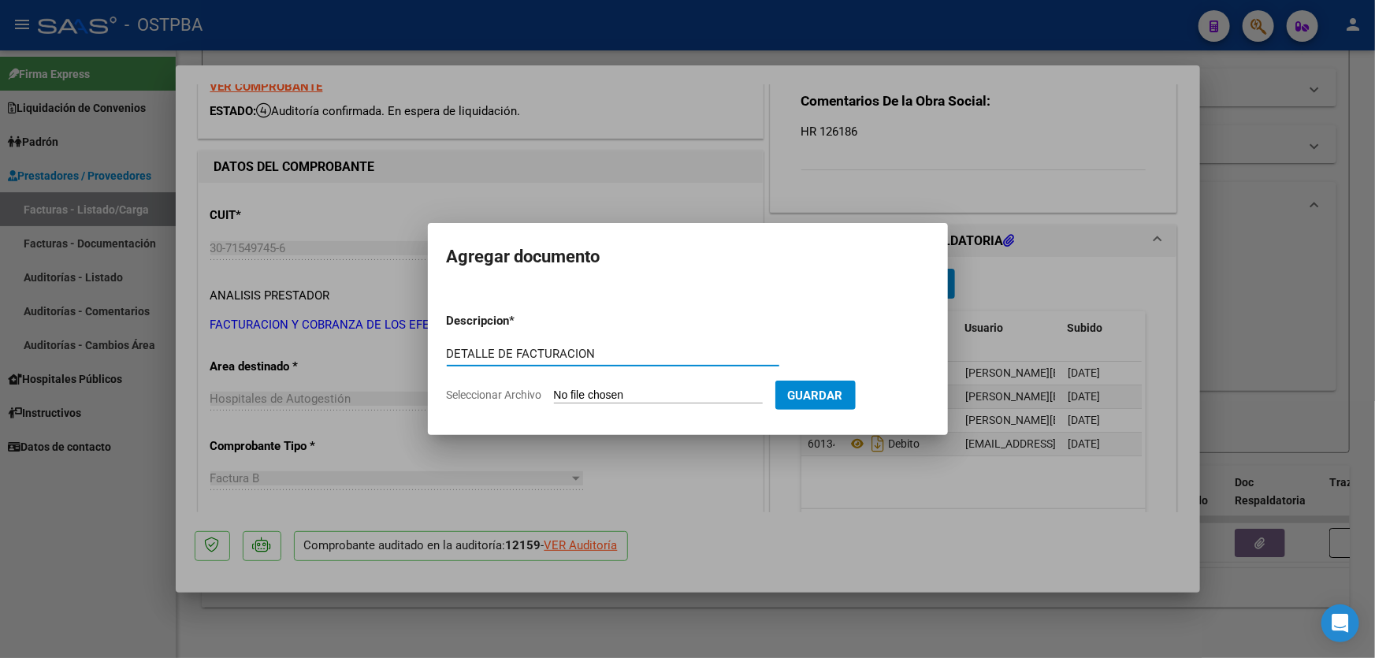
type input "DETALLE DE FACTURACION"
click at [566, 393] on input "Seleccionar Archivo" at bounding box center [658, 395] width 209 height 15
type input "C:\fakepath\12159.pdf"
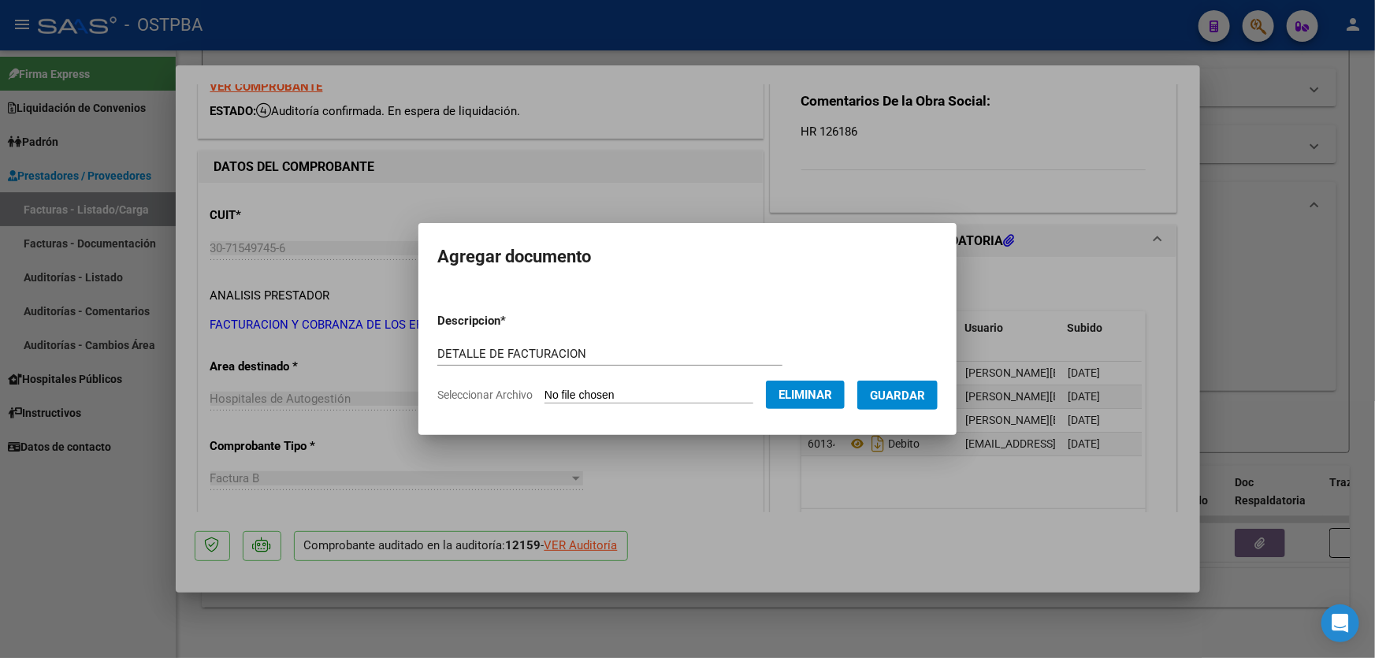
click at [581, 350] on input "DETALLE DE FACTURACION" at bounding box center [609, 354] width 345 height 14
type input "D"
type input "AUDITORIA"
click at [914, 391] on span "Guardar" at bounding box center [897, 395] width 55 height 14
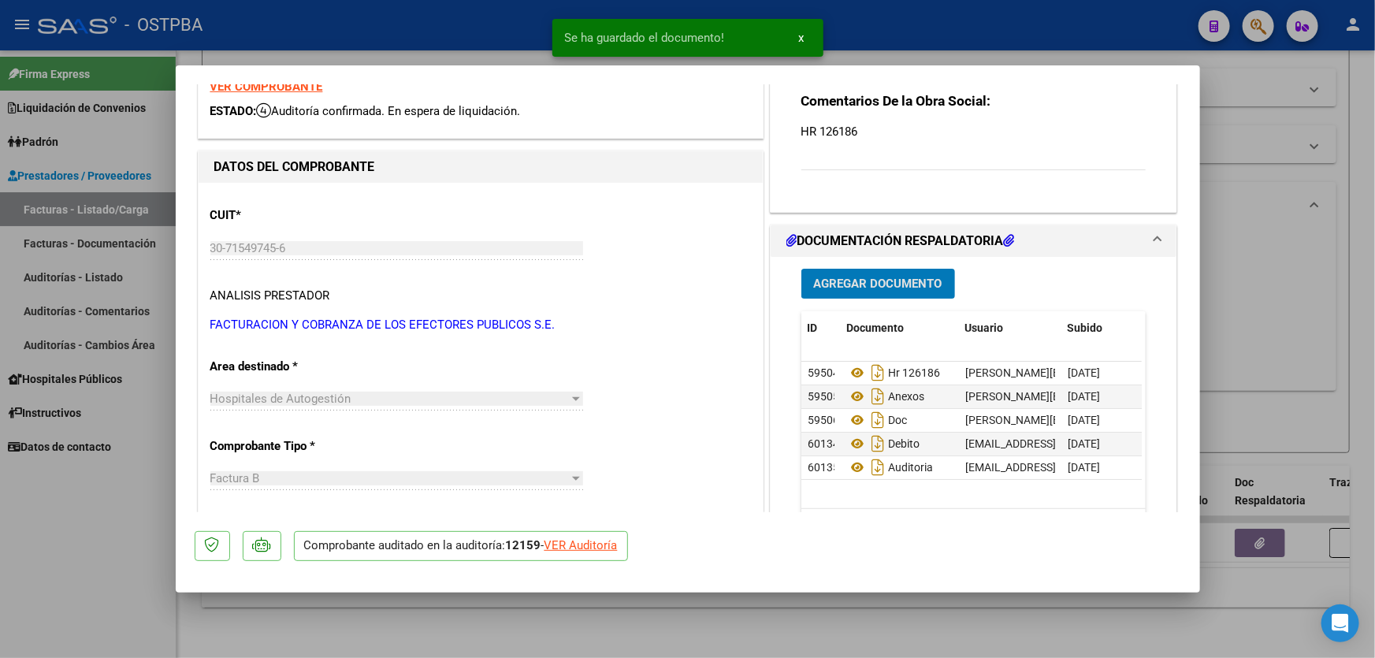
click at [1245, 303] on div at bounding box center [687, 329] width 1375 height 658
type input "$ 0,00"
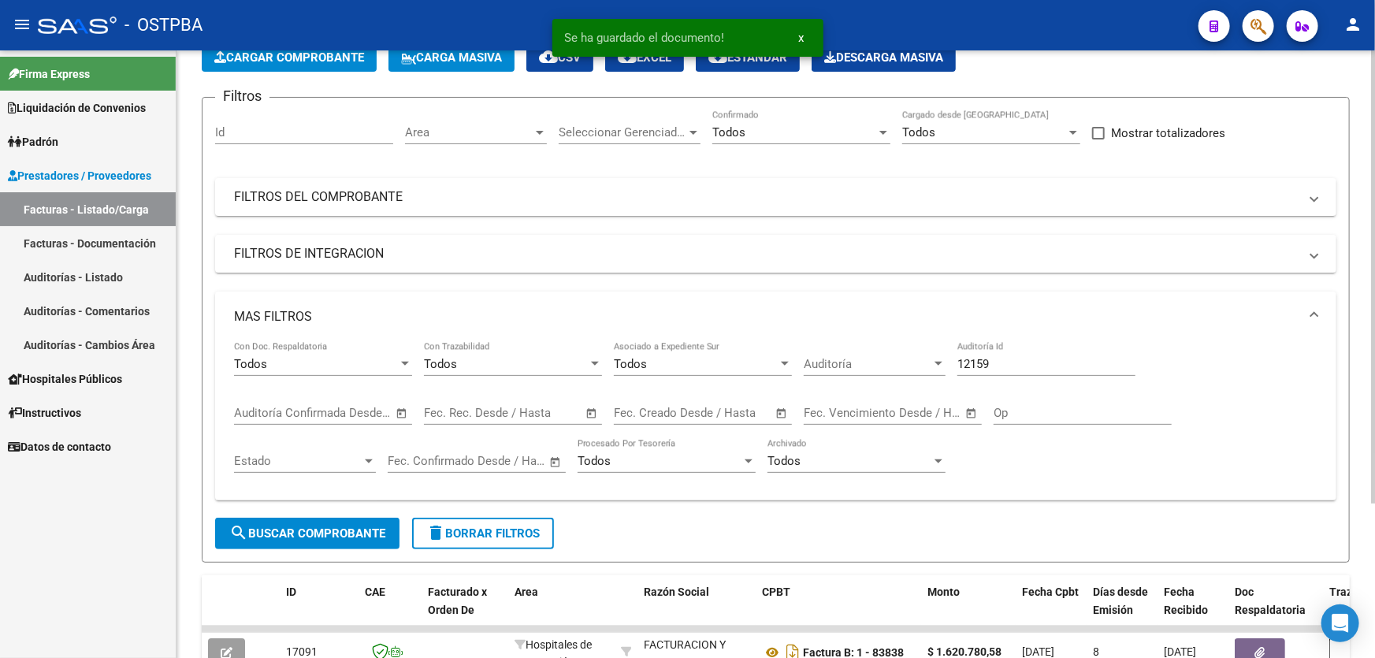
scroll to position [0, 0]
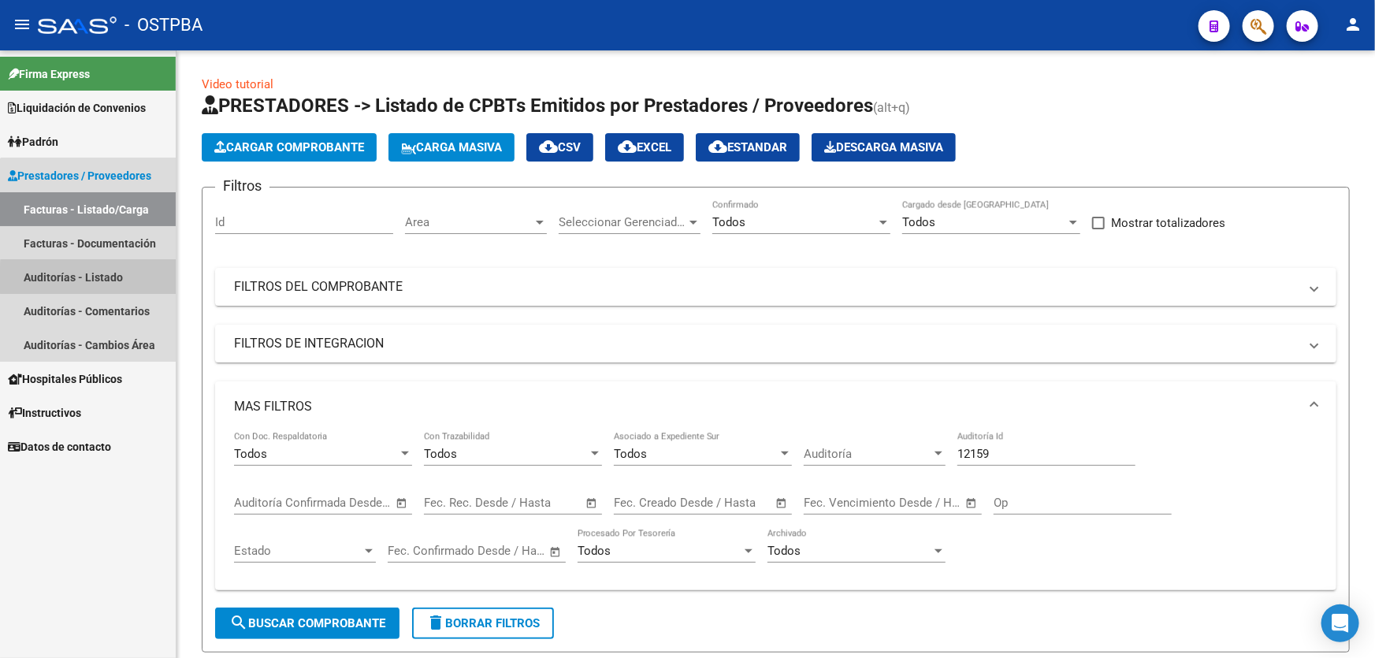
click at [118, 280] on link "Auditorías - Listado" at bounding box center [88, 277] width 176 height 34
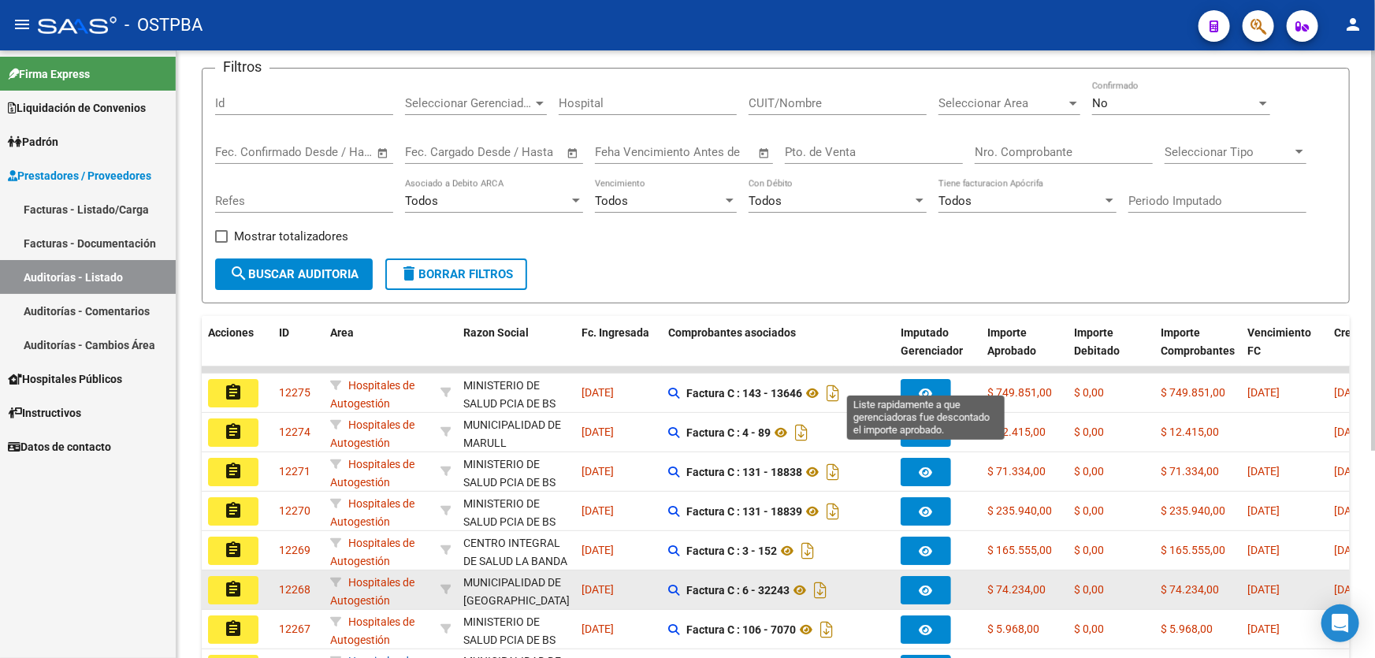
scroll to position [314, 0]
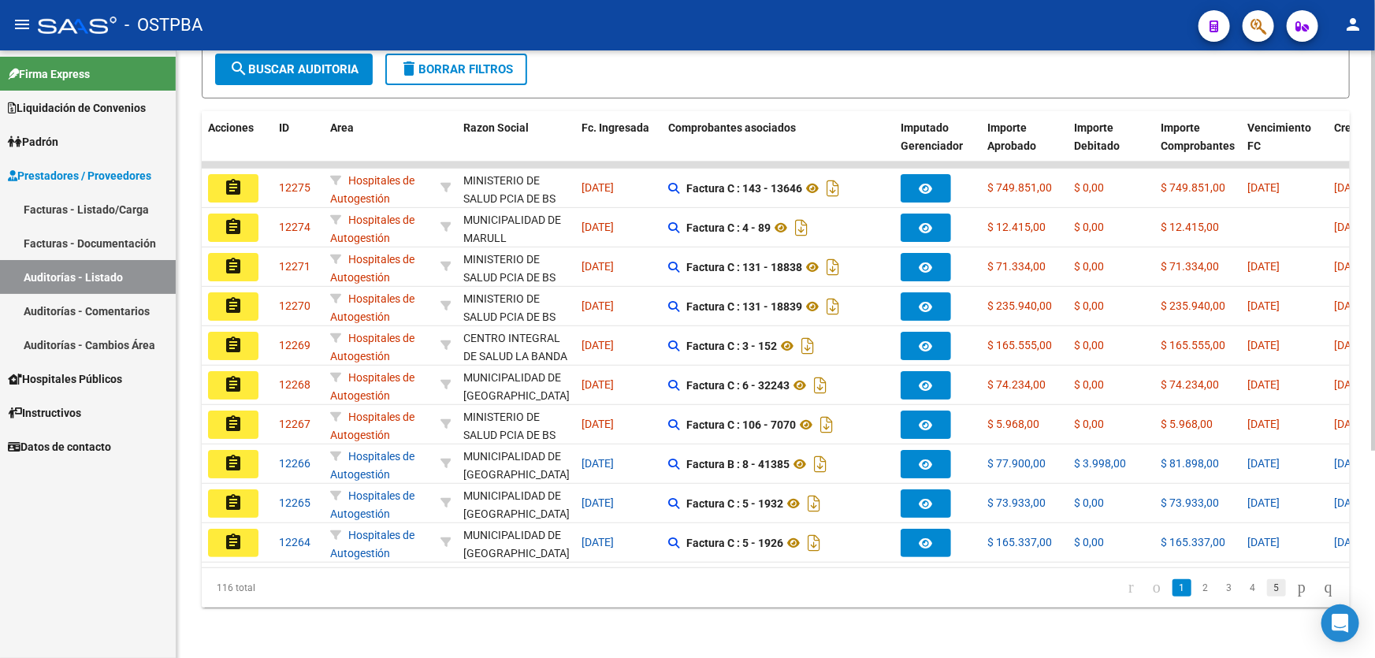
click at [1267, 588] on link "5" at bounding box center [1276, 587] width 19 height 17
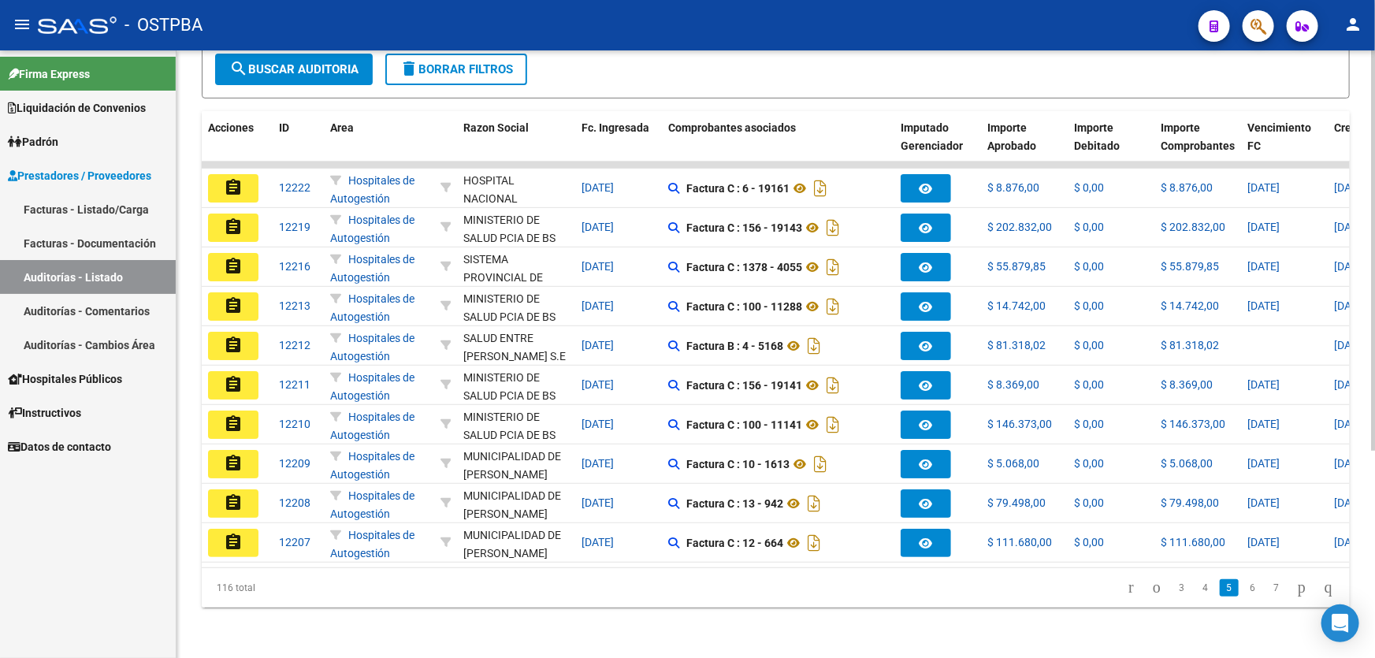
click at [1267, 587] on link "7" at bounding box center [1276, 587] width 19 height 17
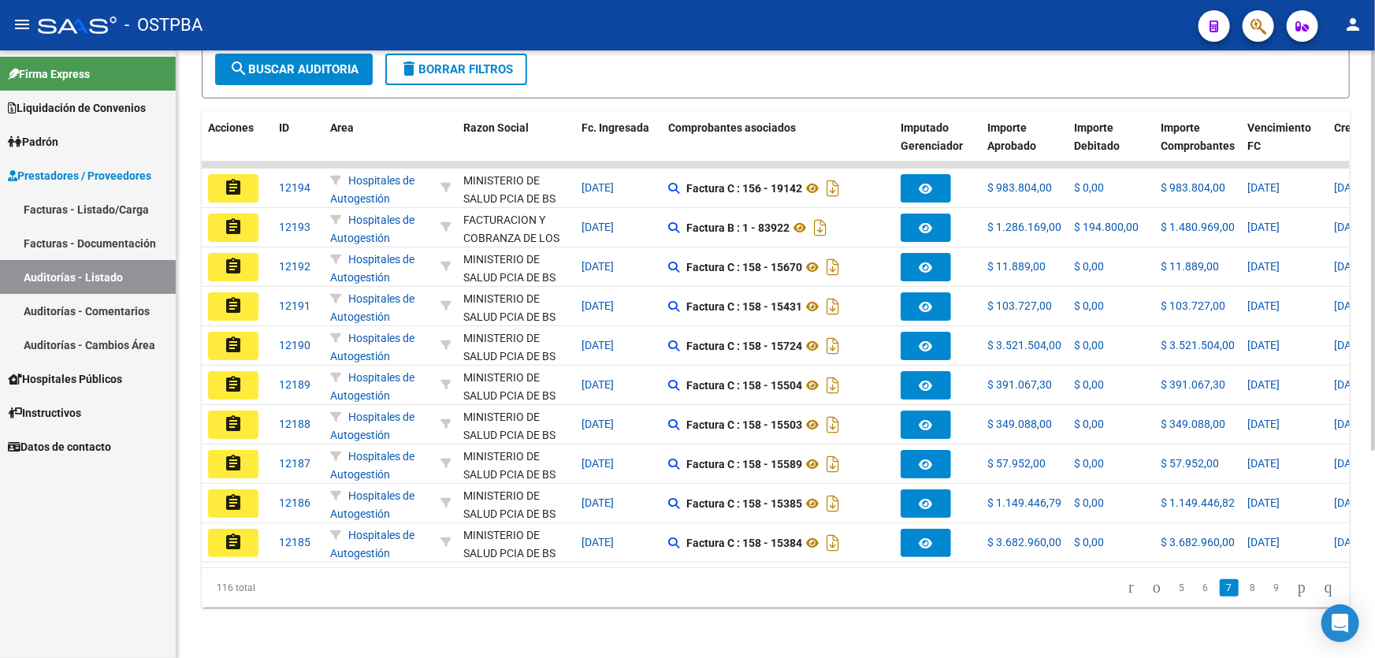
click at [1267, 587] on link "9" at bounding box center [1276, 587] width 19 height 17
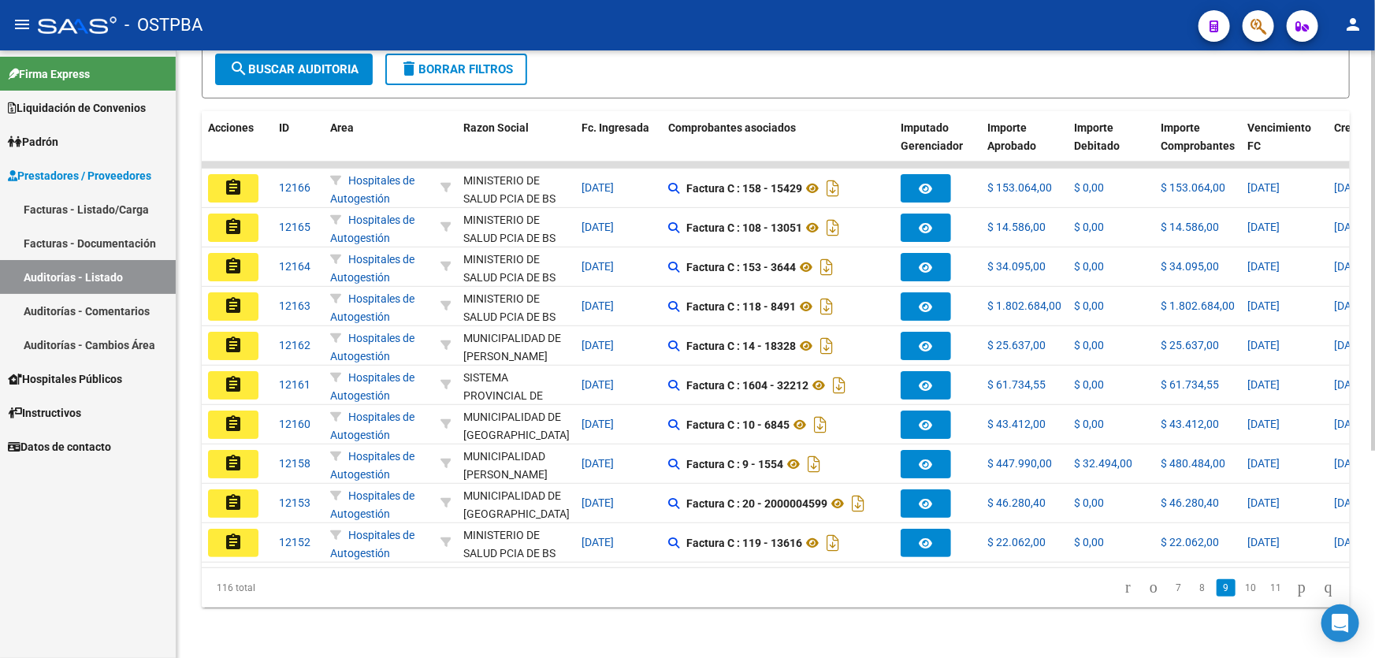
click at [1265, 587] on link "11" at bounding box center [1275, 587] width 20 height 17
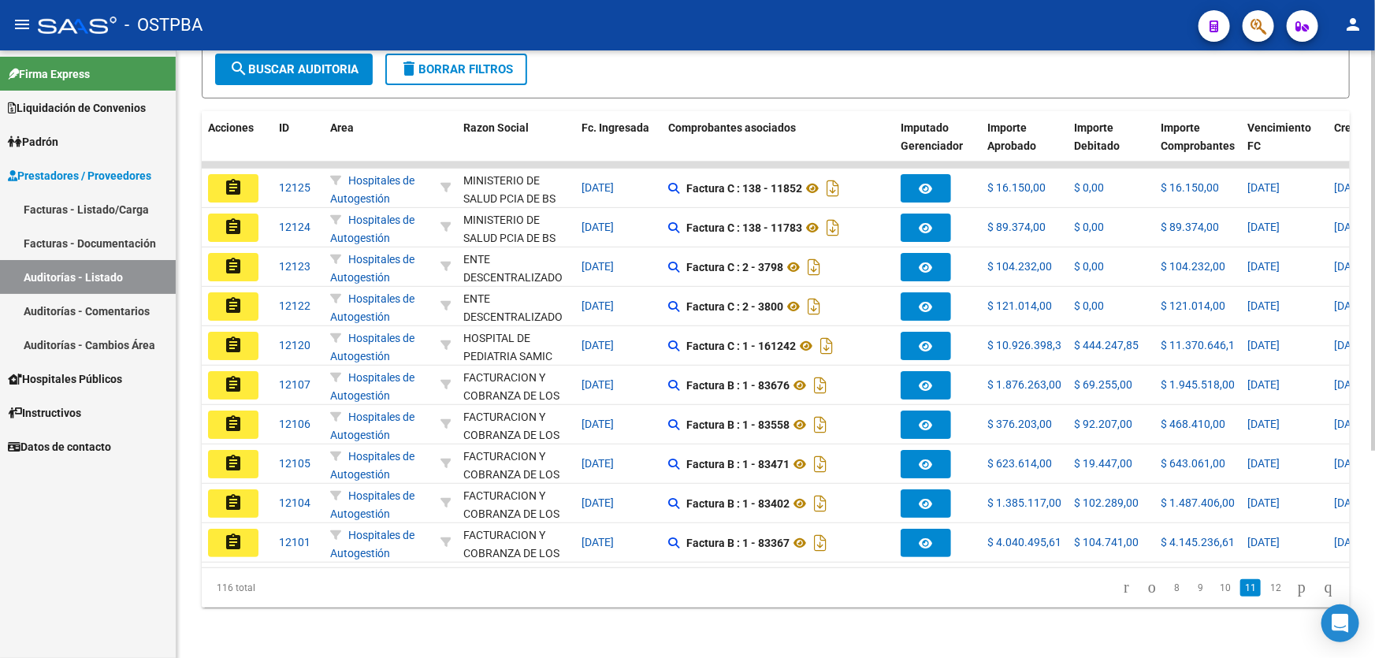
click at [1265, 587] on link "12" at bounding box center [1275, 587] width 20 height 17
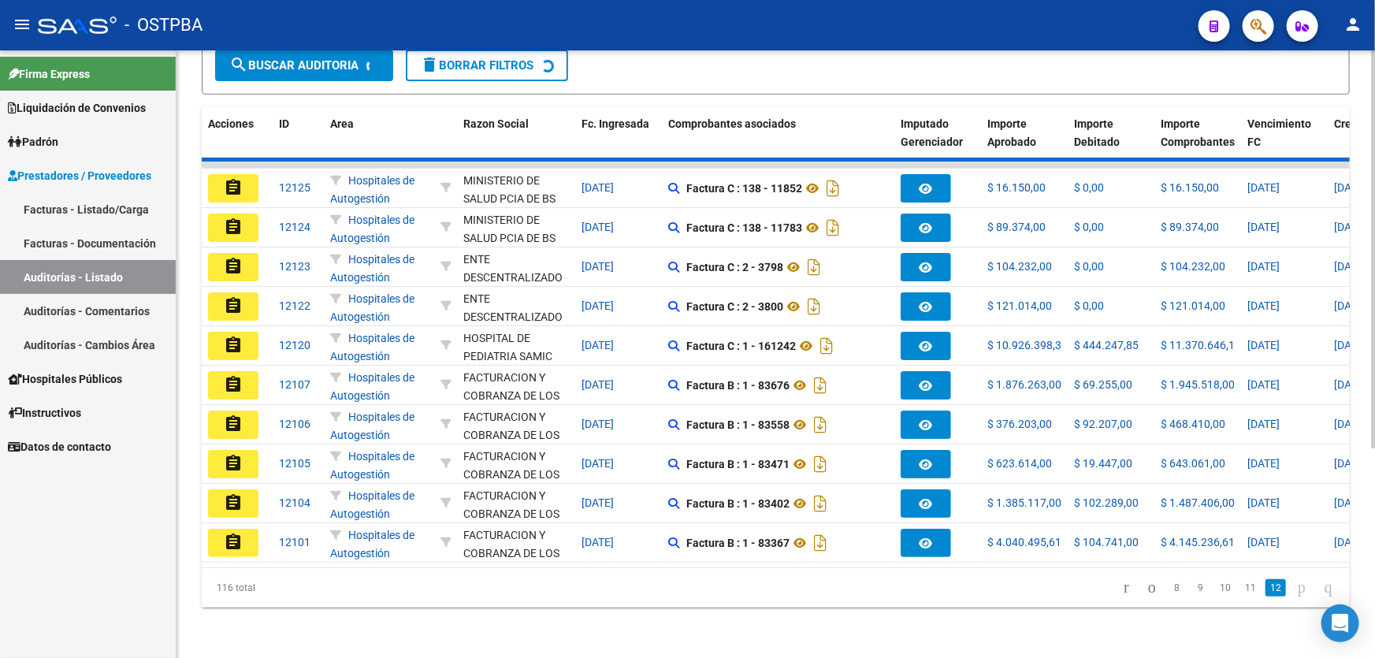
scroll to position [157, 0]
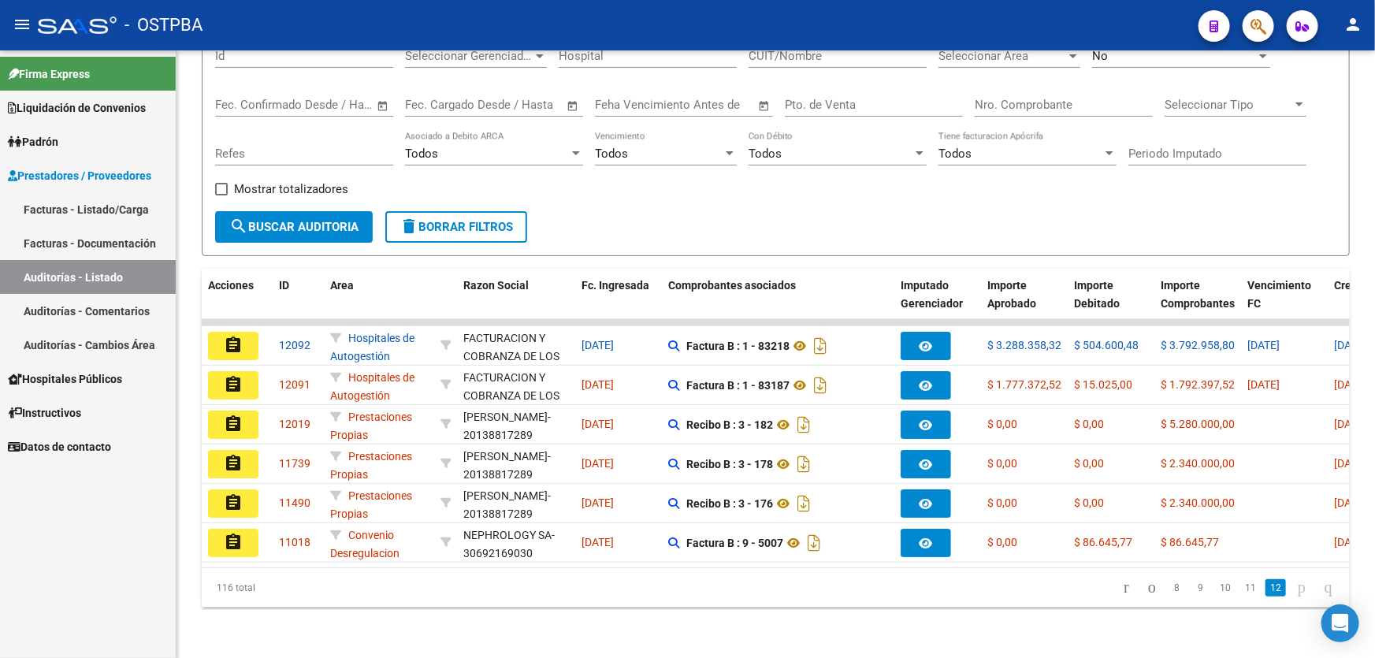
click at [1265, 587] on link "12" at bounding box center [1275, 587] width 20 height 17
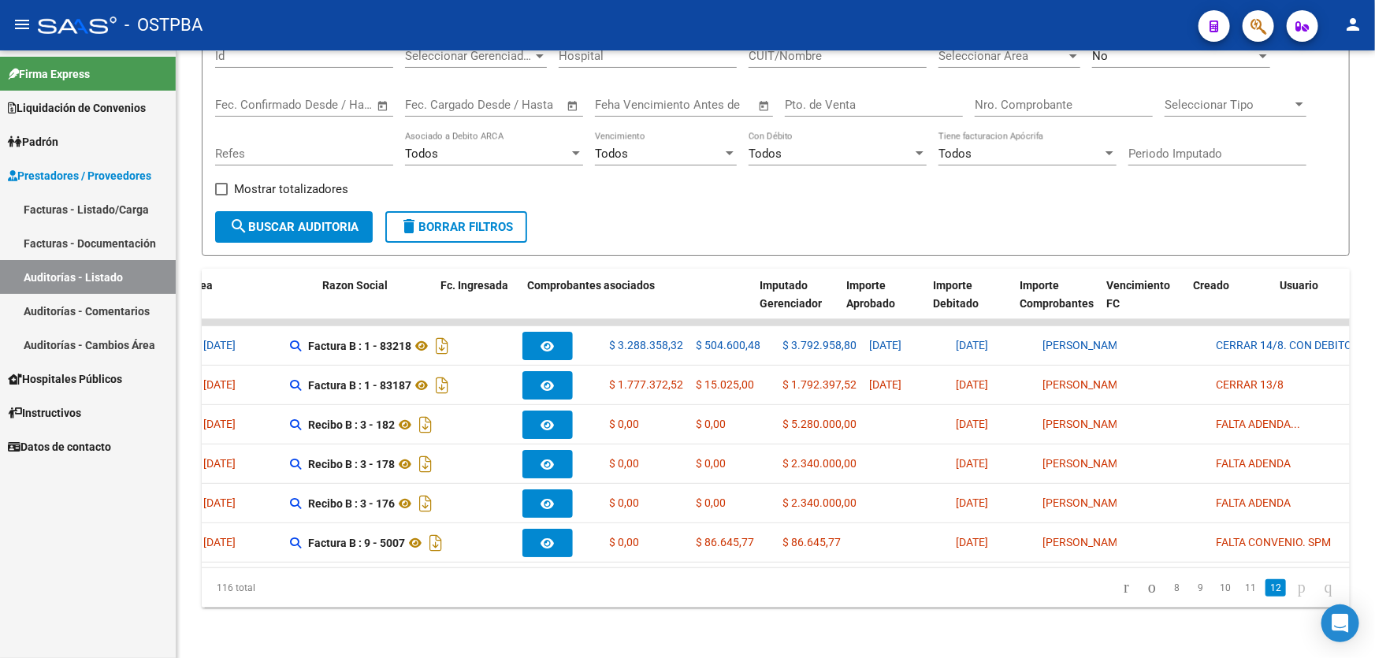
scroll to position [0, 0]
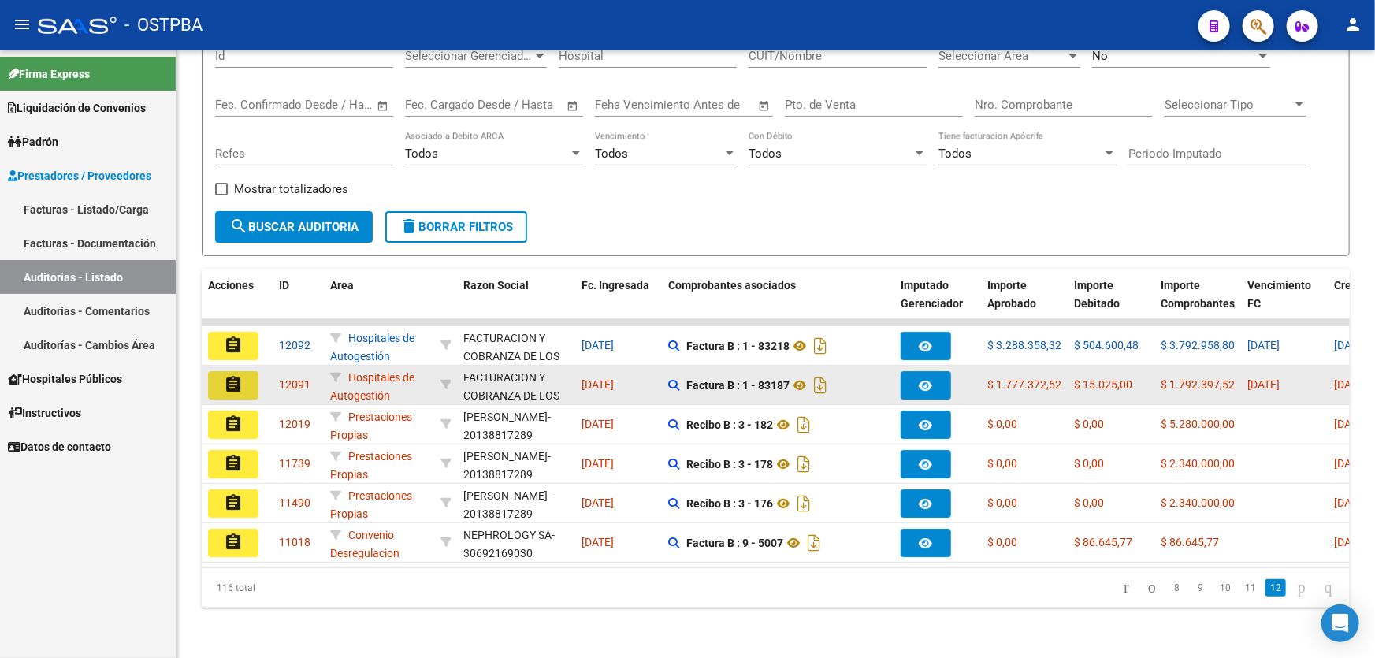
click at [228, 377] on mat-icon "assignment" at bounding box center [233, 384] width 19 height 19
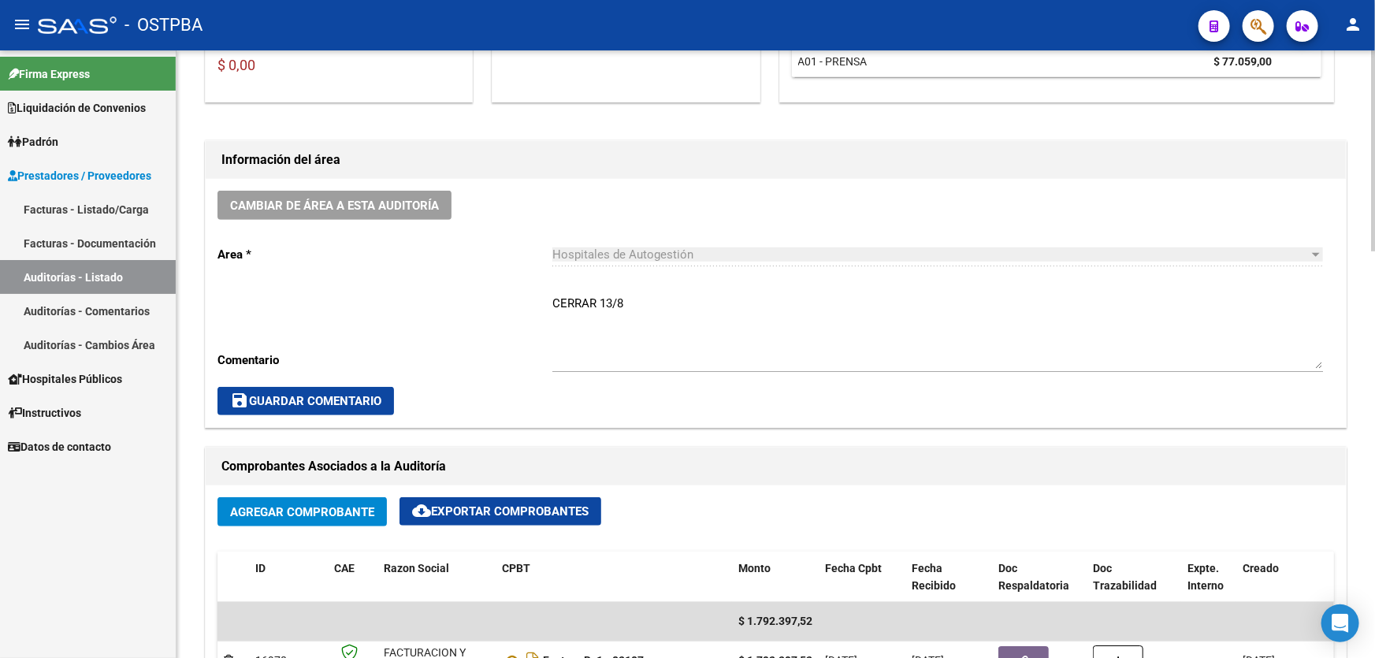
scroll to position [358, 0]
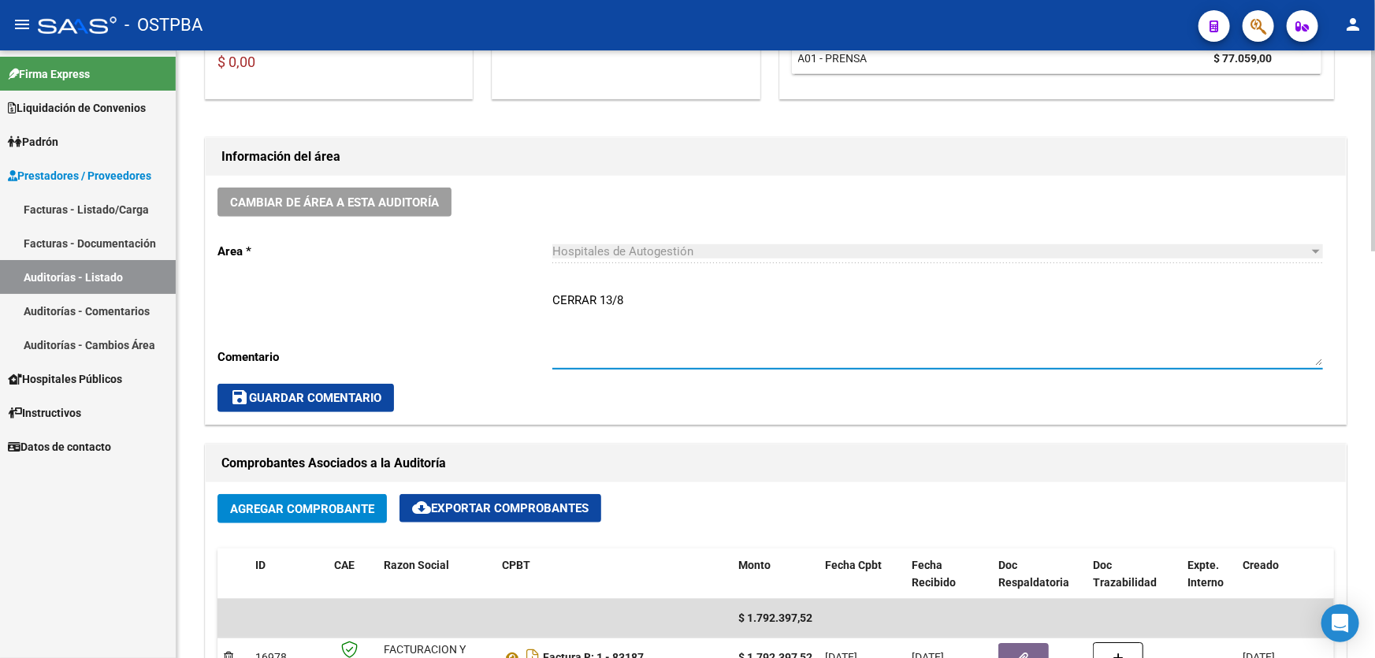
click at [646, 297] on textarea "CERRAR 13/8" at bounding box center [937, 328] width 770 height 74
type textarea "C"
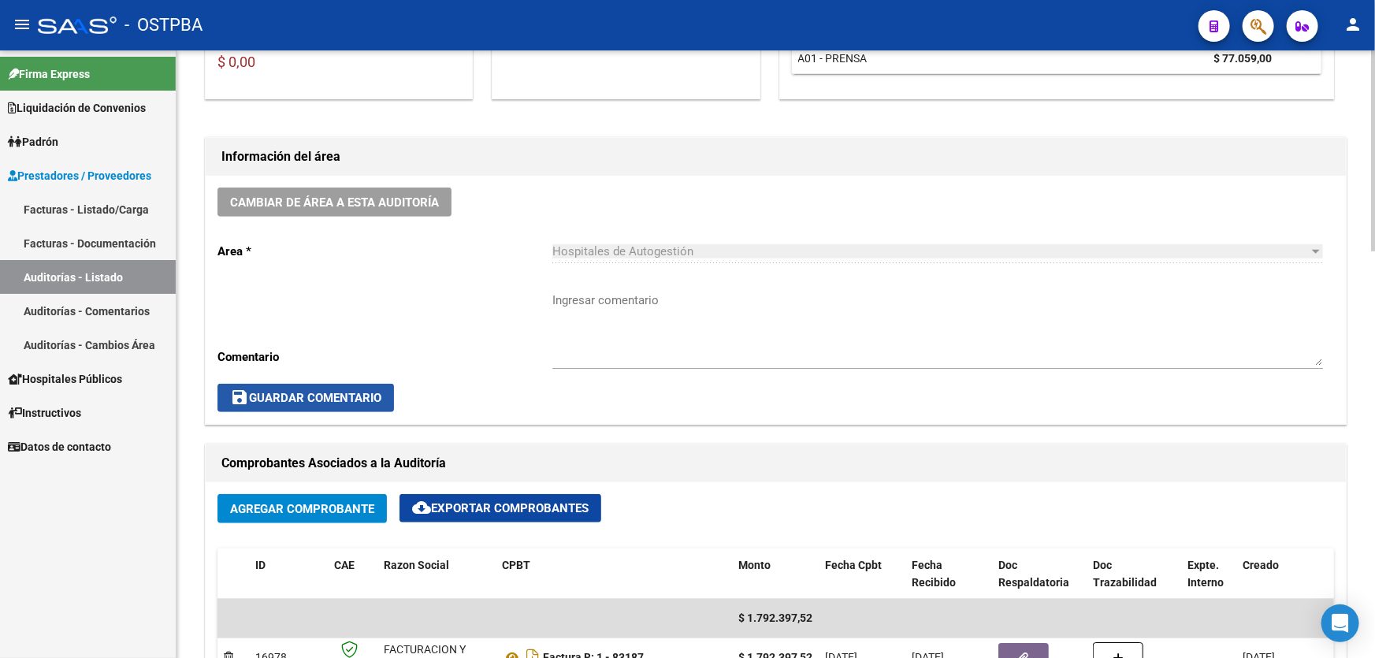
click at [283, 393] on span "save Guardar Comentario" at bounding box center [305, 398] width 151 height 14
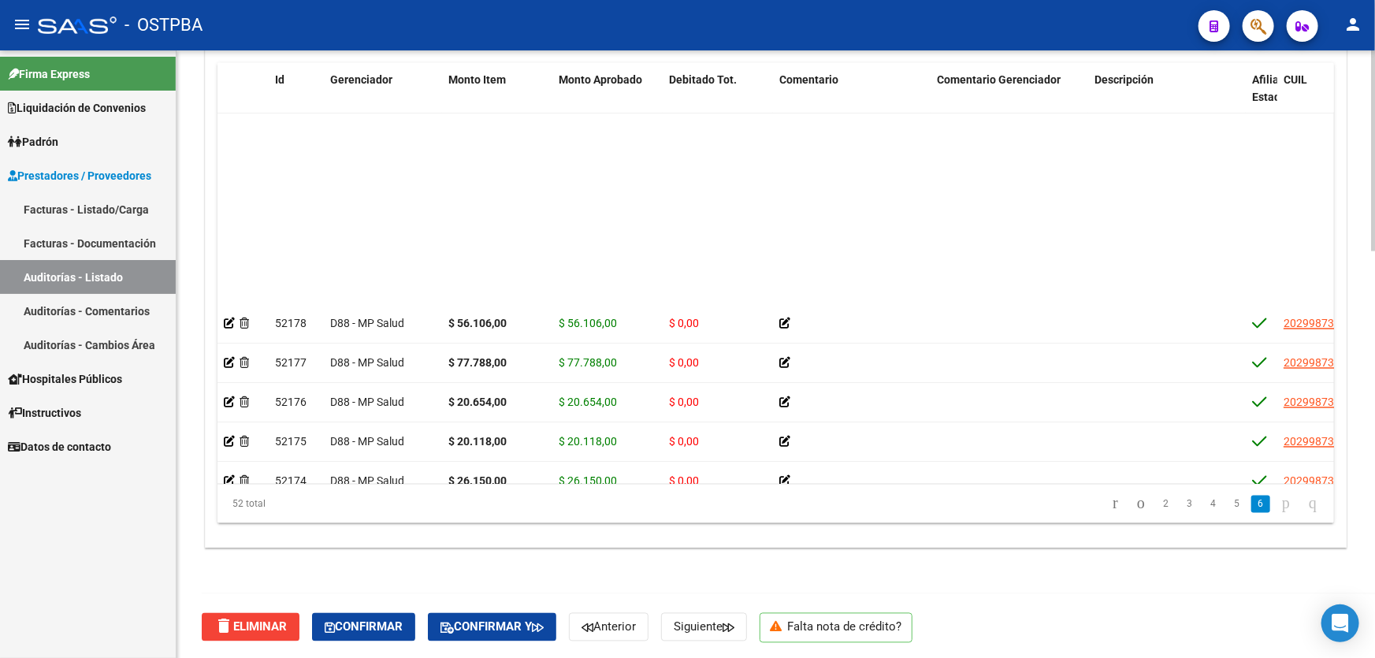
scroll to position [1692, 0]
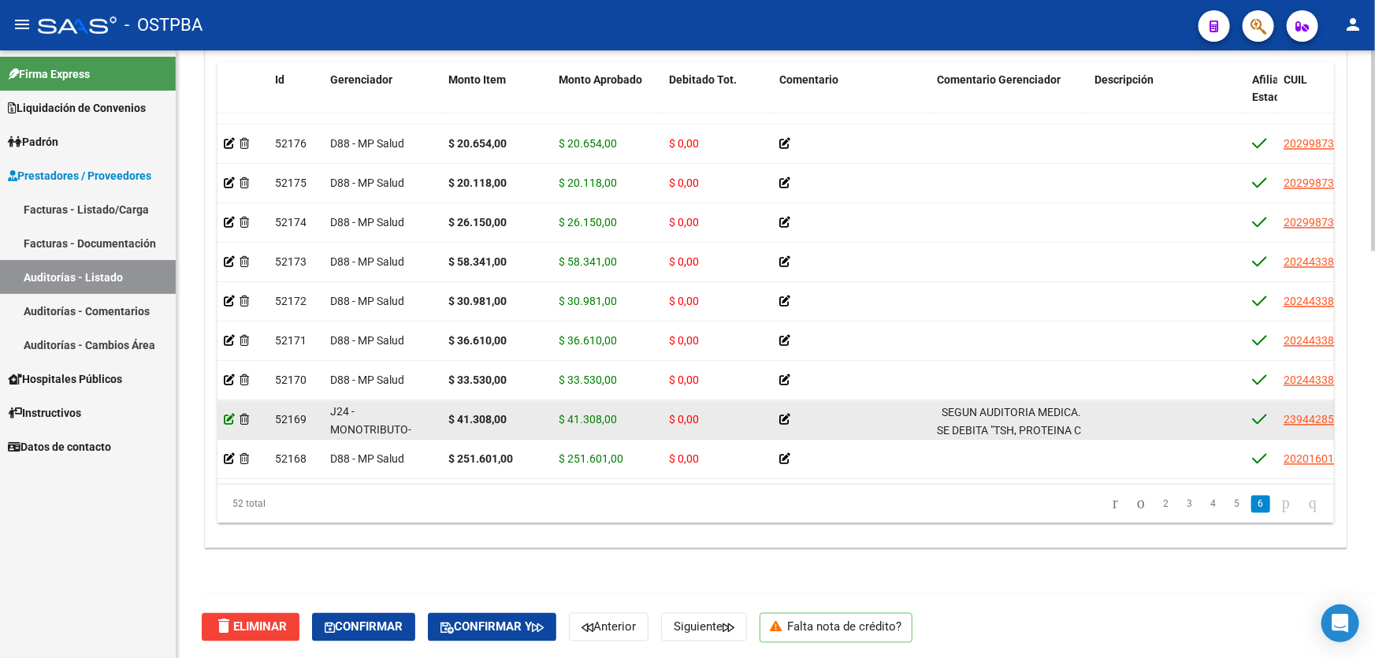
click at [228, 414] on icon at bounding box center [229, 419] width 11 height 11
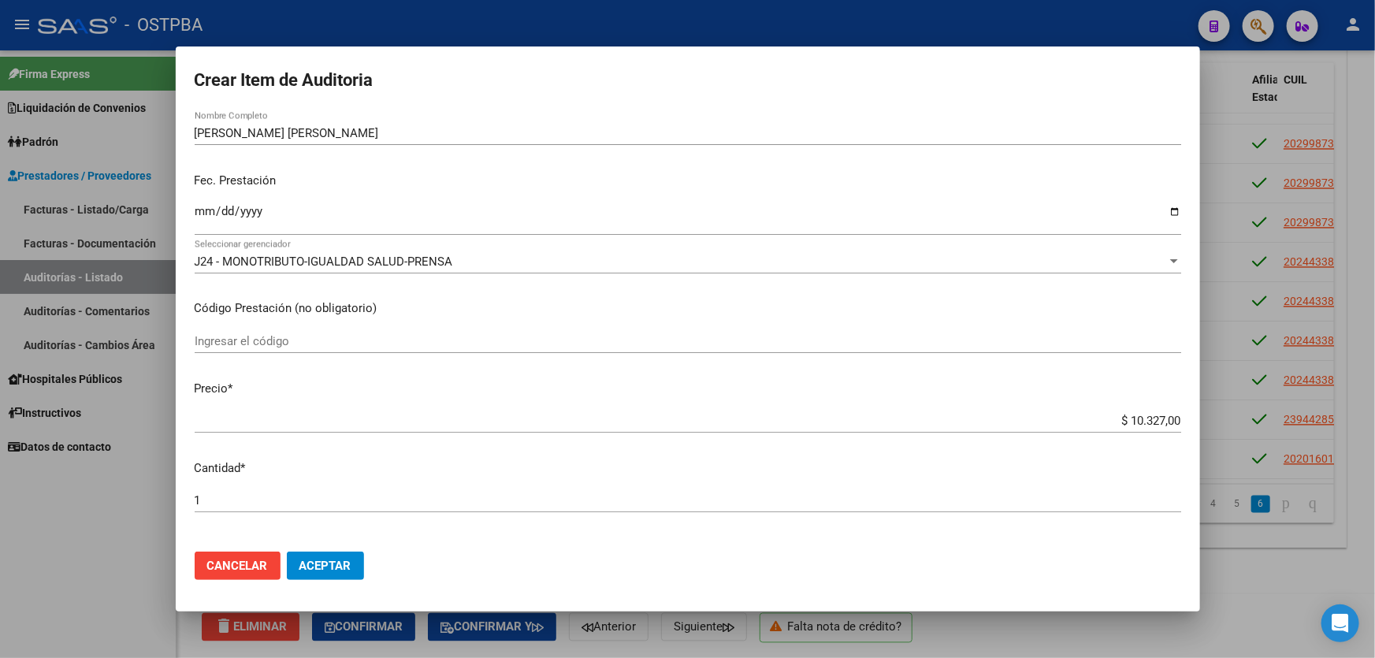
scroll to position [0, 0]
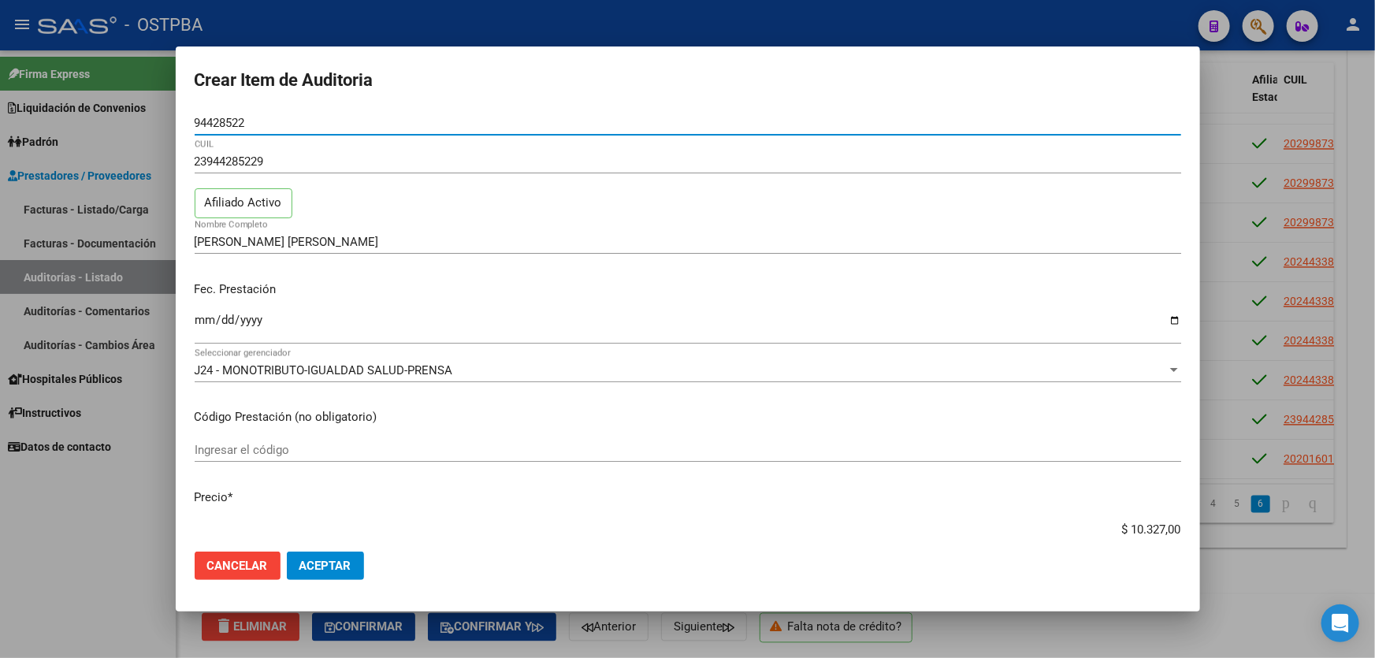
click at [239, 570] on span "Cancelar" at bounding box center [237, 566] width 61 height 14
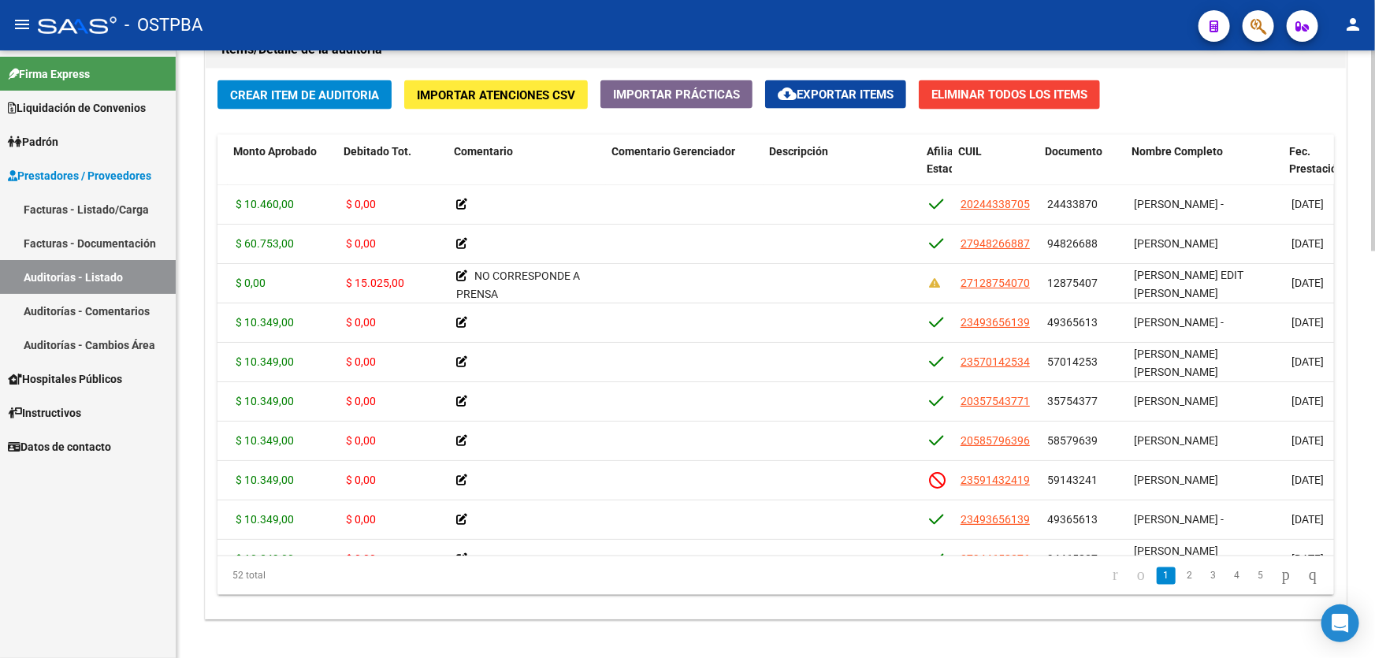
scroll to position [0, 380]
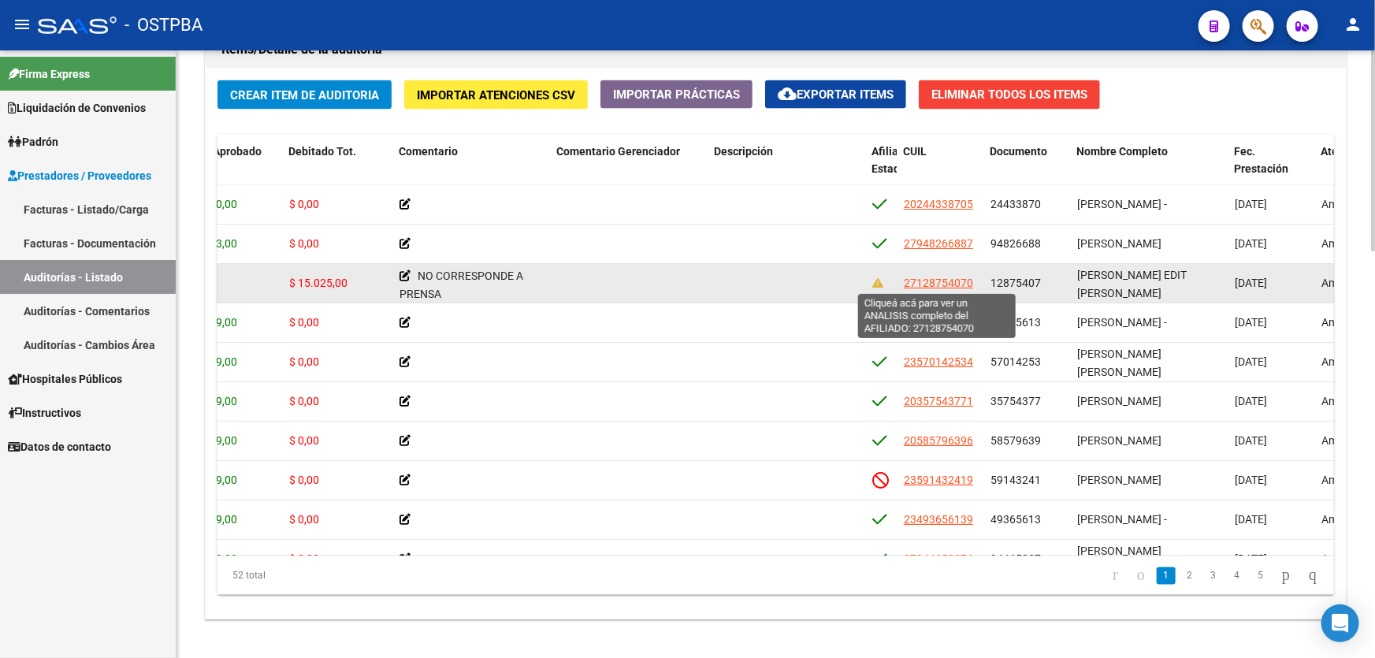
click at [939, 281] on span "27128754070" at bounding box center [938, 283] width 69 height 13
type textarea "27128754070"
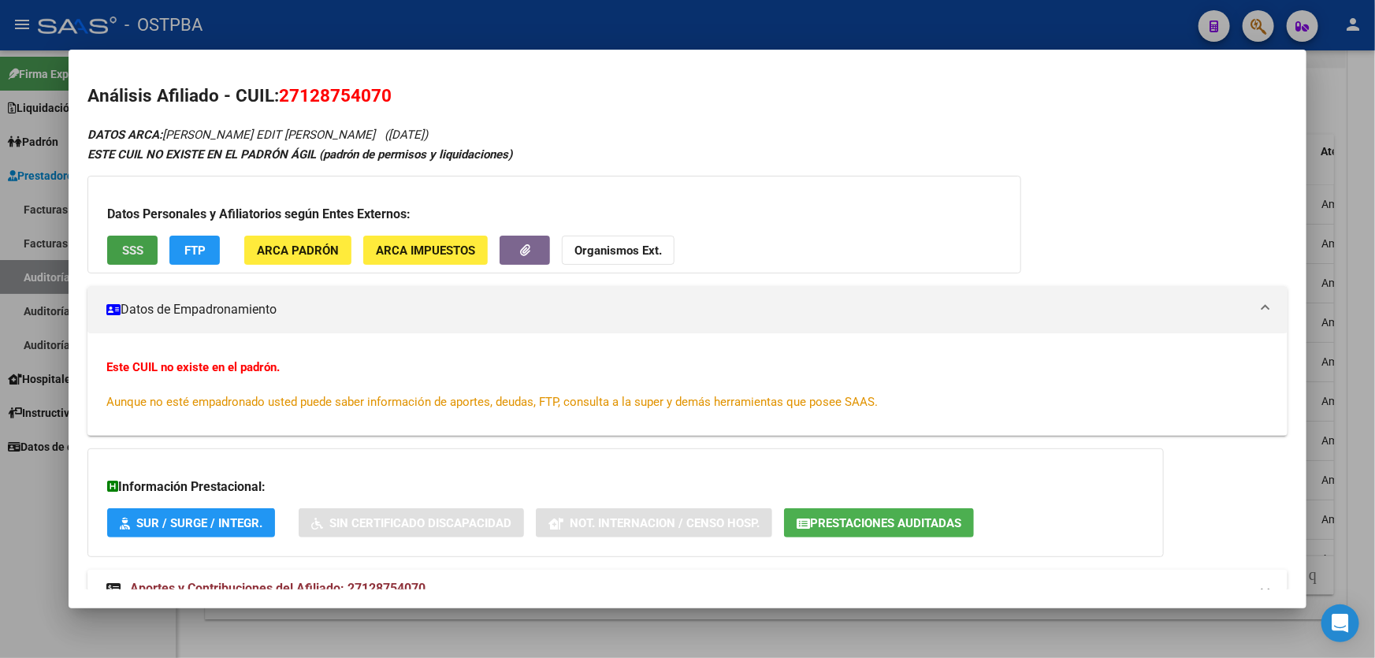
click at [126, 247] on span "SSS" at bounding box center [132, 250] width 21 height 14
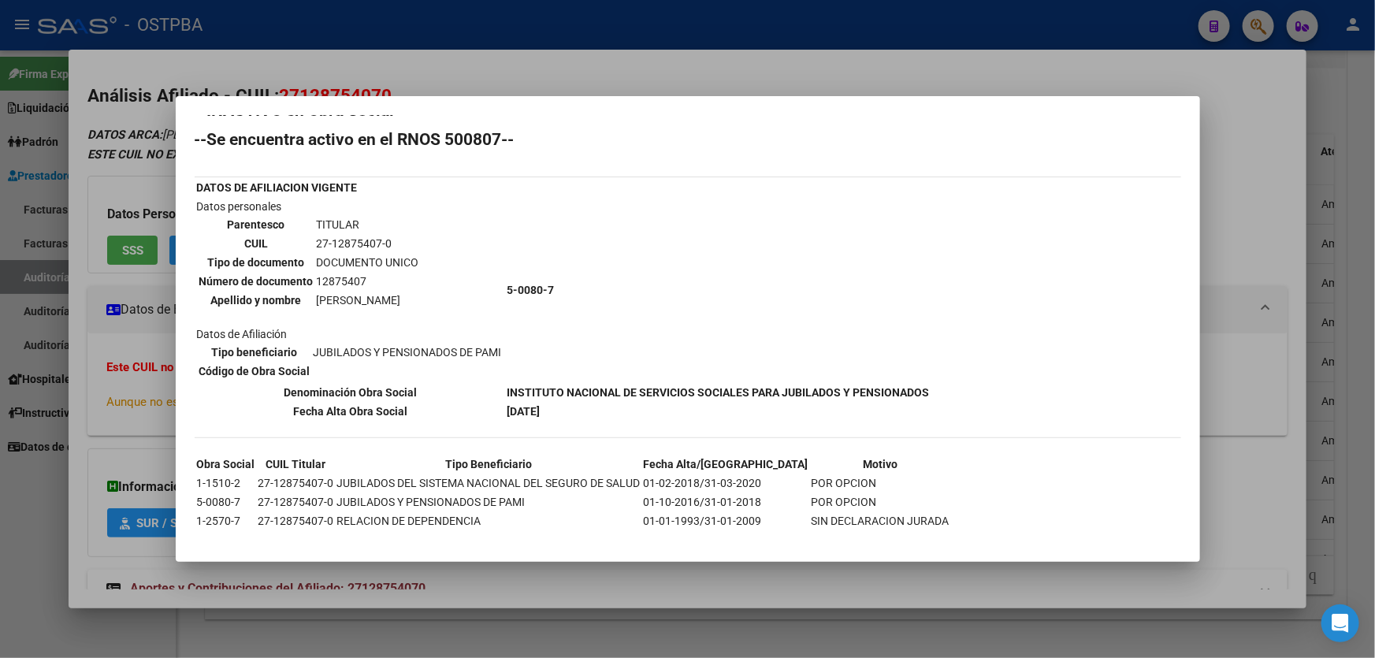
scroll to position [44, 0]
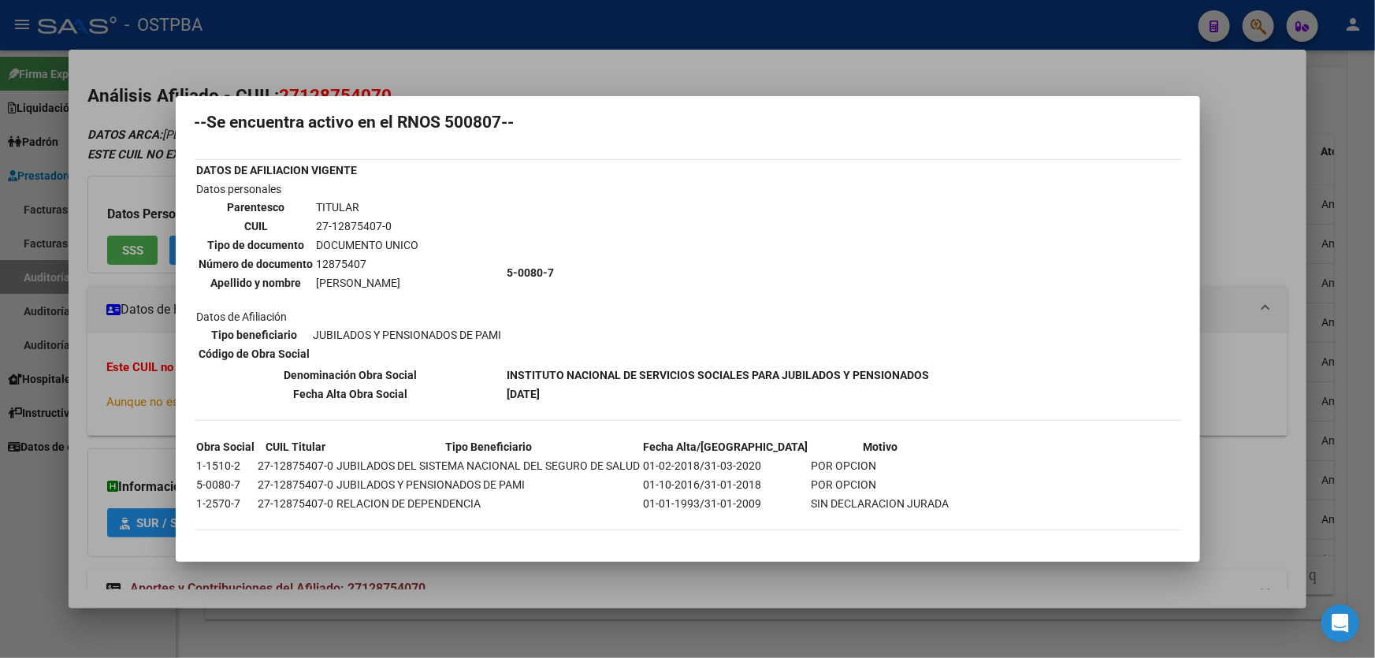
click at [23, 473] on div at bounding box center [687, 329] width 1375 height 658
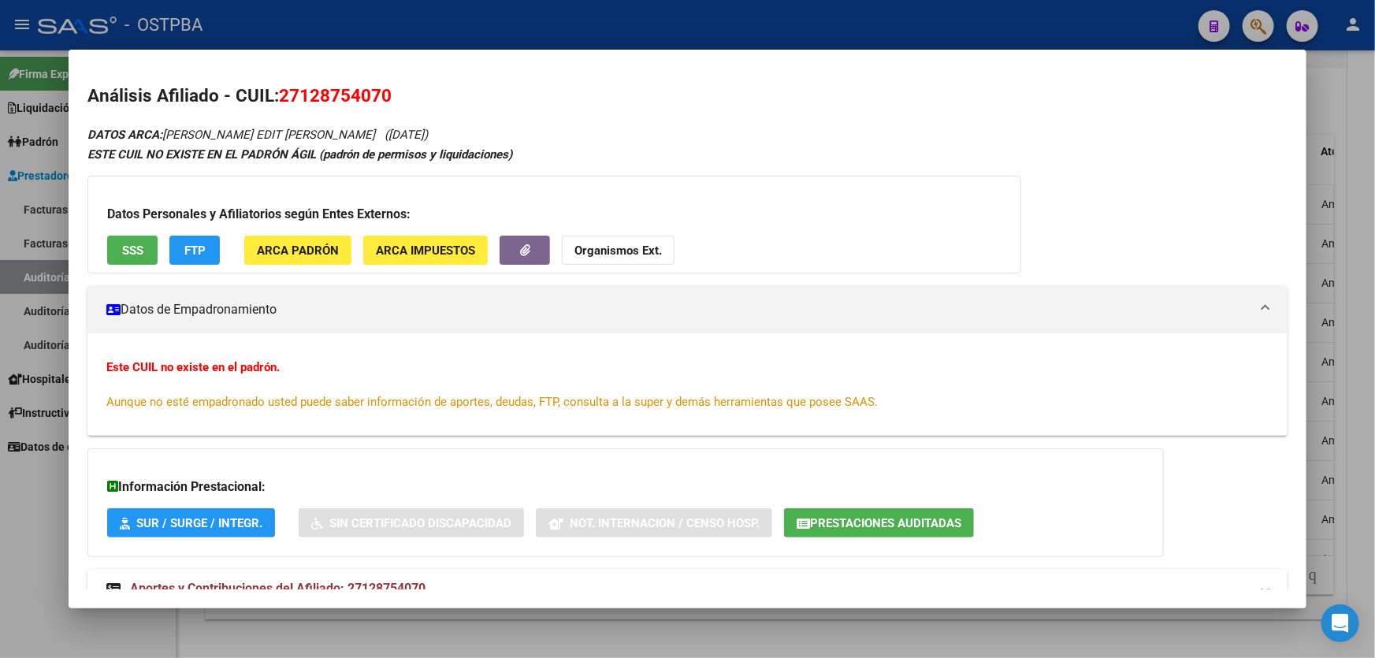
click at [23, 512] on div at bounding box center [687, 329] width 1375 height 658
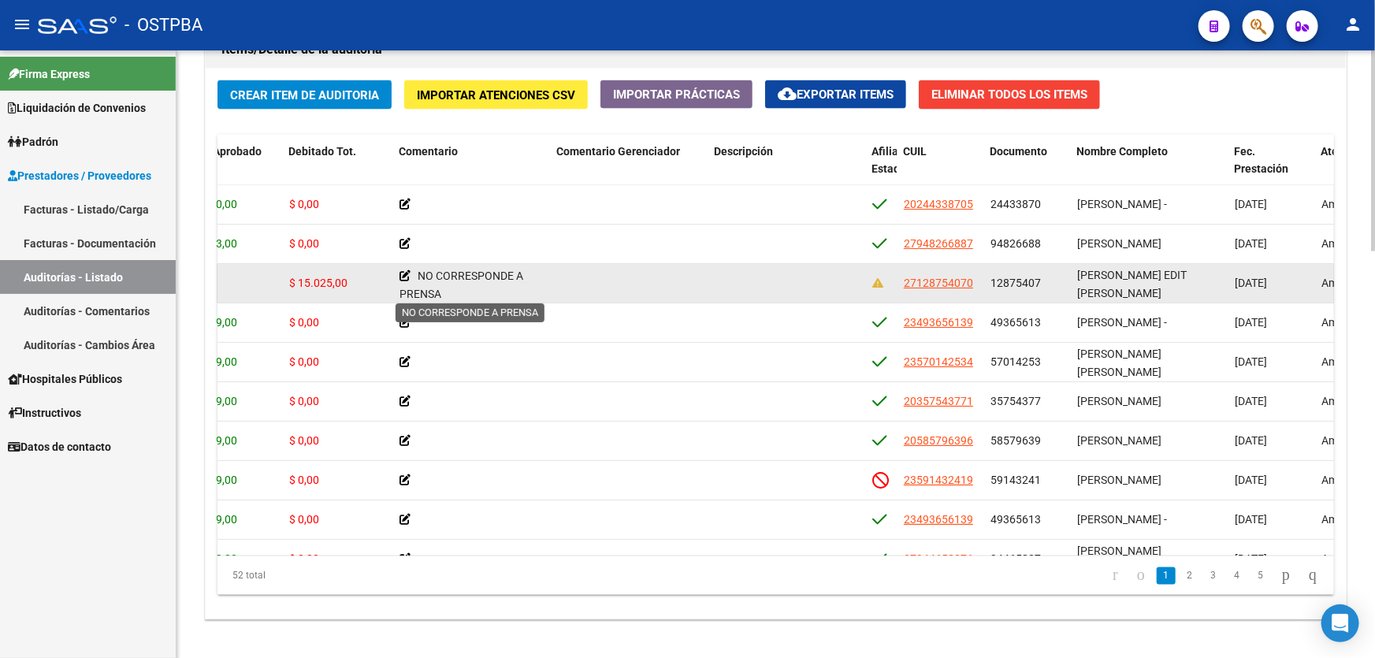
click at [403, 273] on icon at bounding box center [404, 275] width 11 height 11
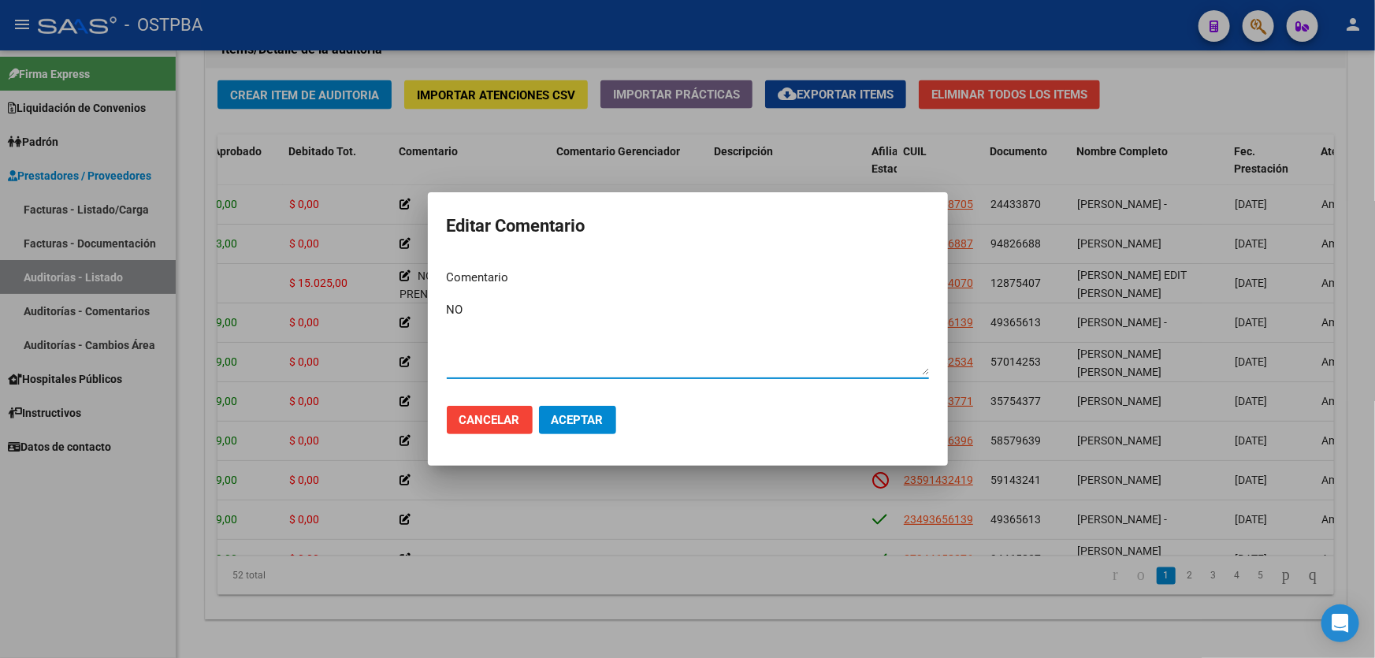
type textarea "N"
type textarea "SIN AFILIACION A OSTPBA"
click at [593, 413] on span "Aceptar" at bounding box center [577, 420] width 52 height 14
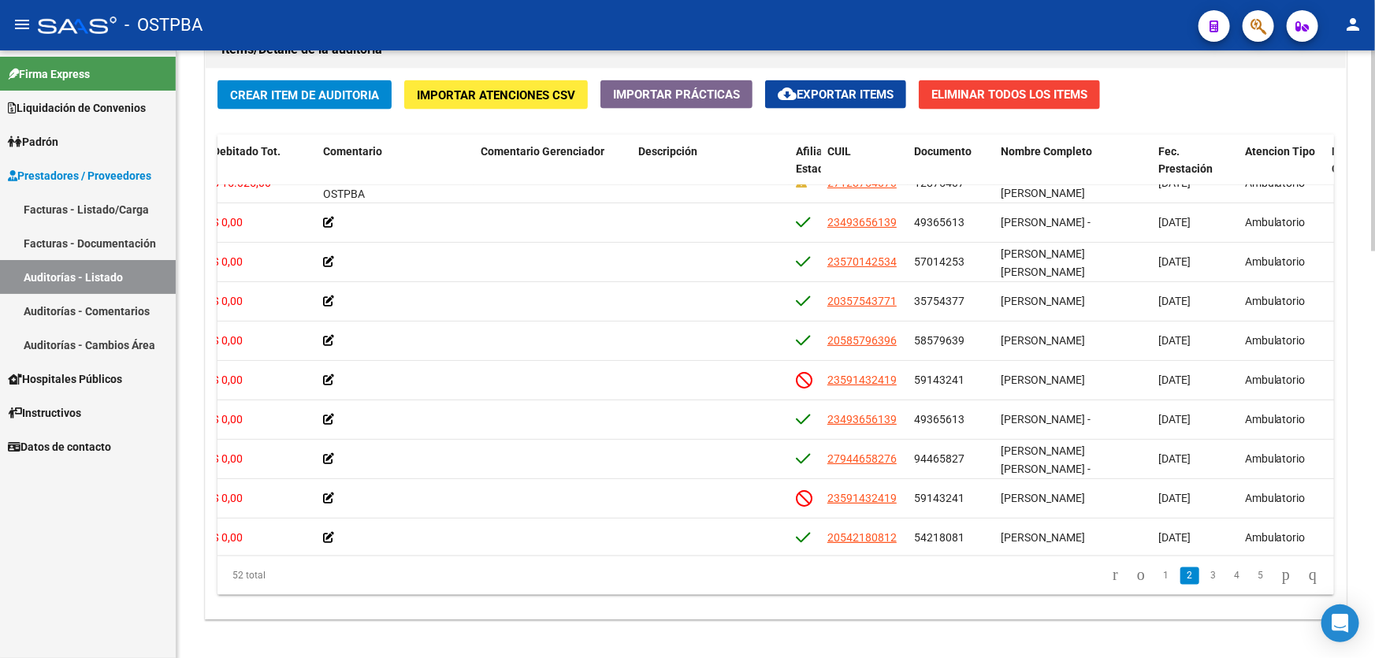
scroll to position [114, 456]
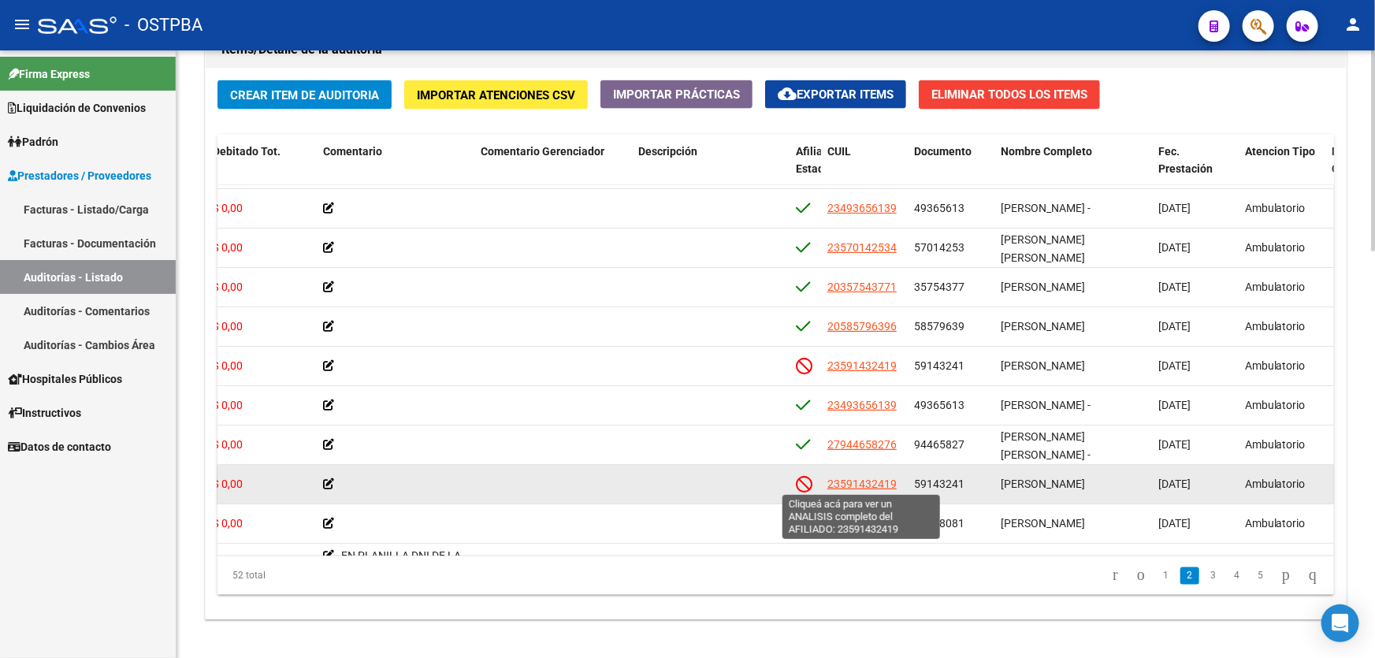
click at [842, 481] on span "23591432419" at bounding box center [861, 483] width 69 height 13
type textarea "23591432419"
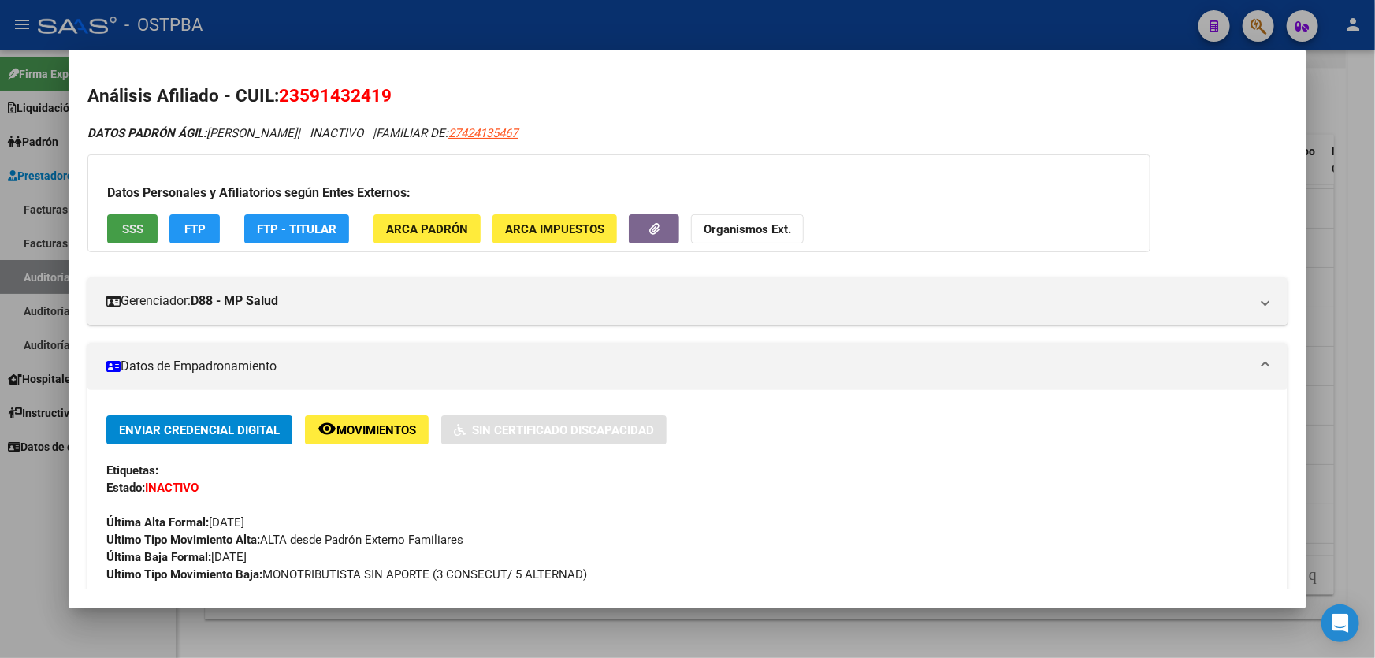
click at [143, 225] on button "SSS" at bounding box center [132, 228] width 50 height 29
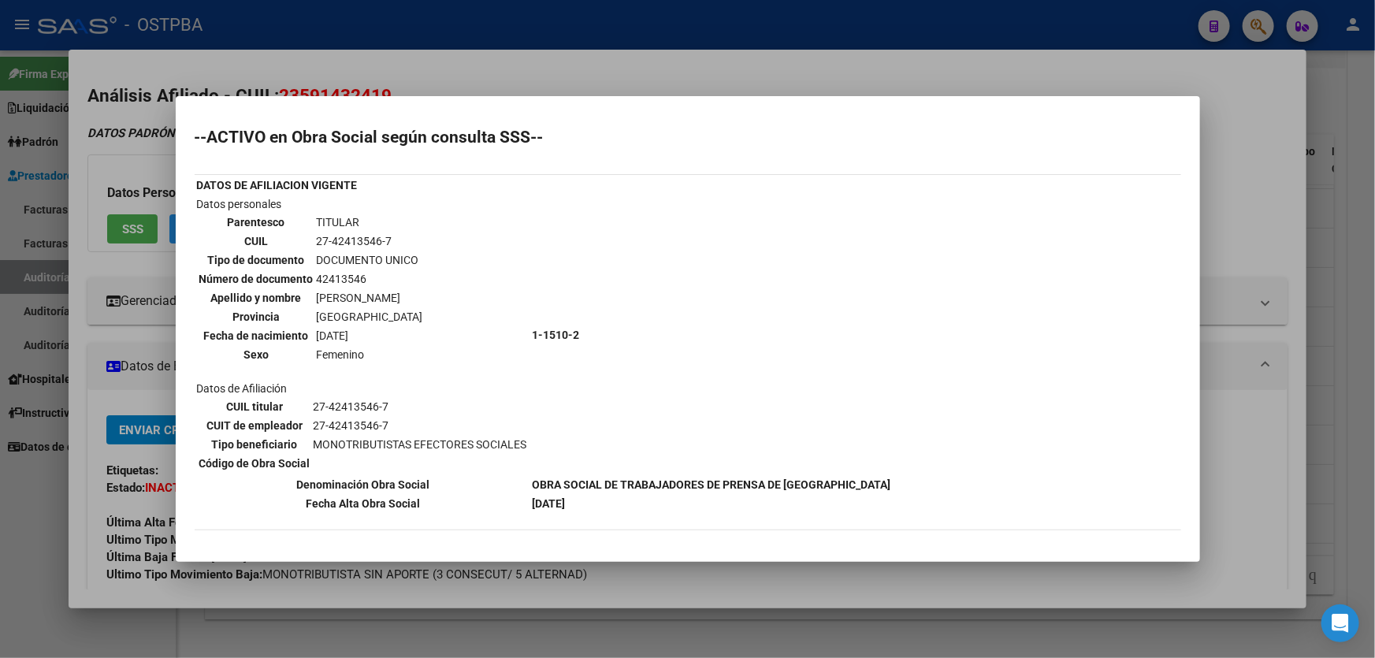
click at [19, 488] on div at bounding box center [687, 329] width 1375 height 658
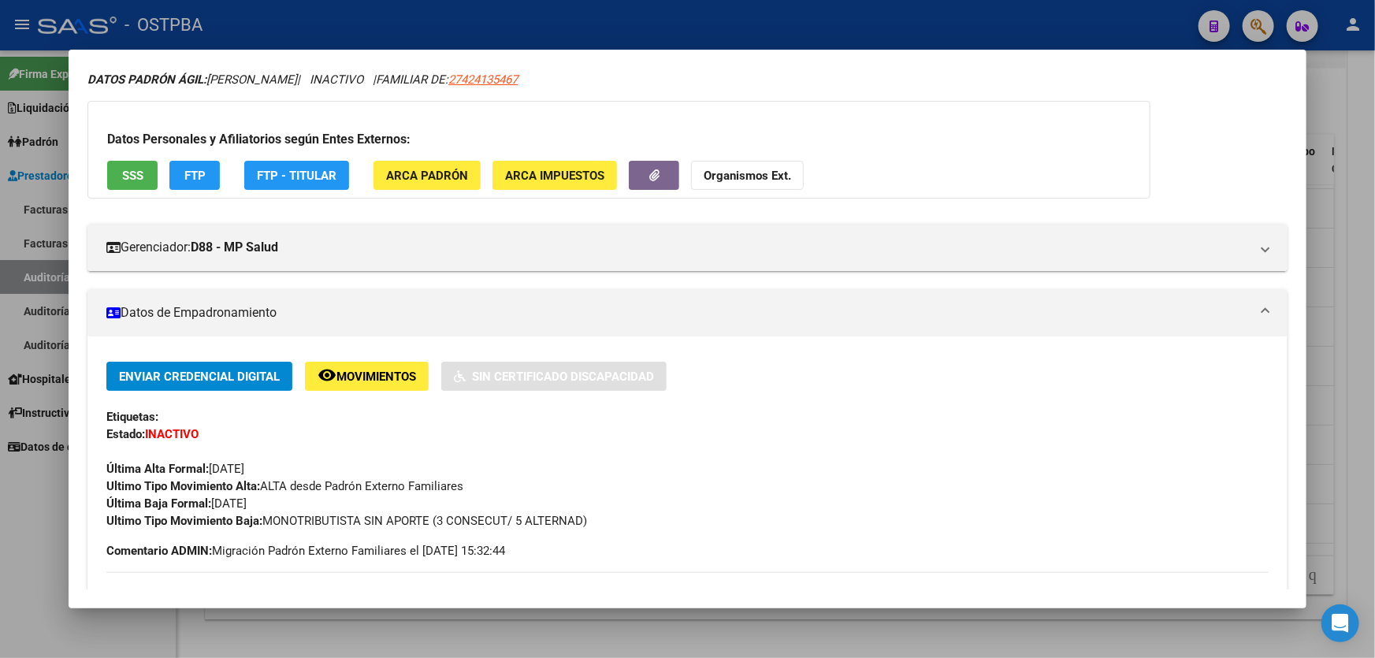
scroll to position [57, 0]
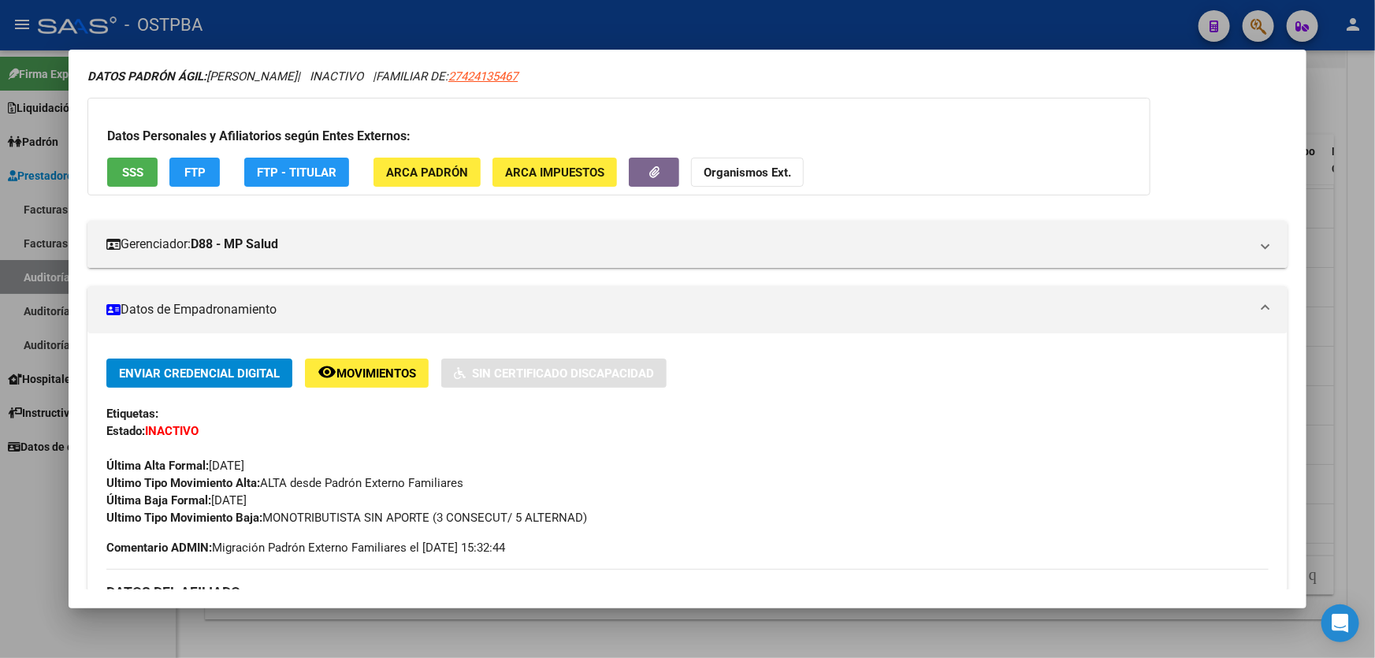
click at [1345, 419] on div at bounding box center [687, 329] width 1375 height 658
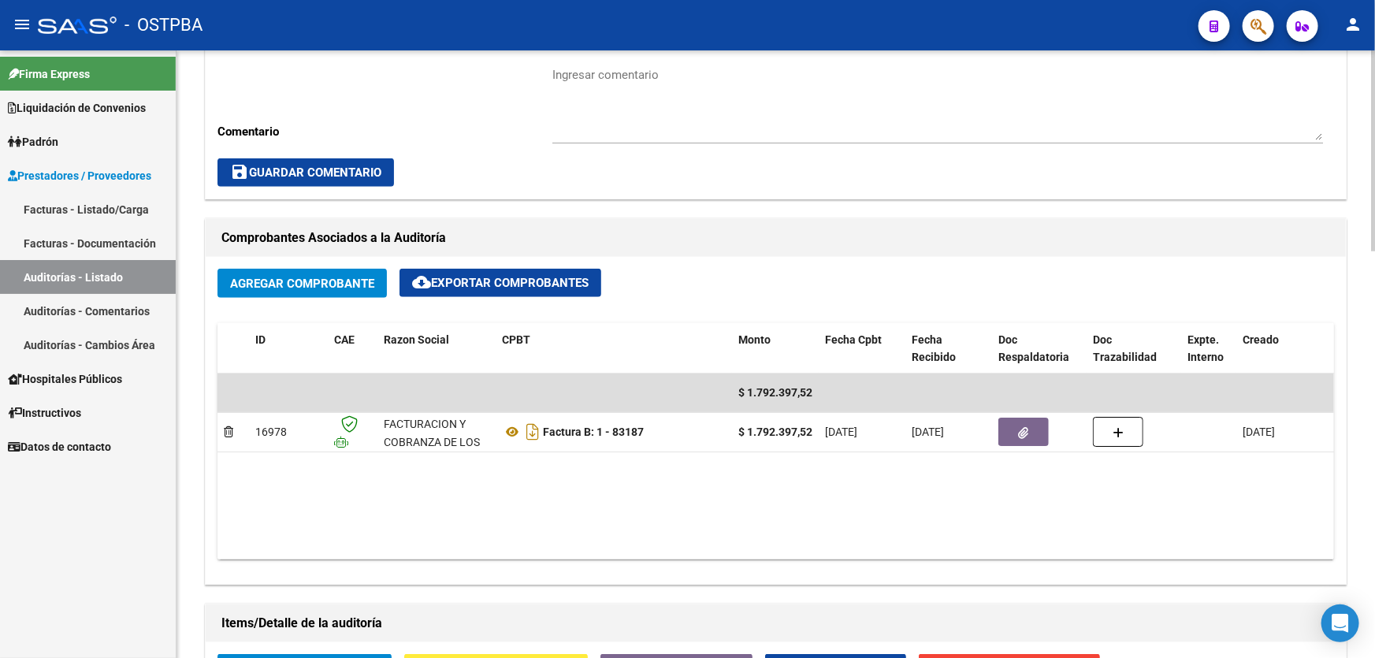
scroll to position [726, 0]
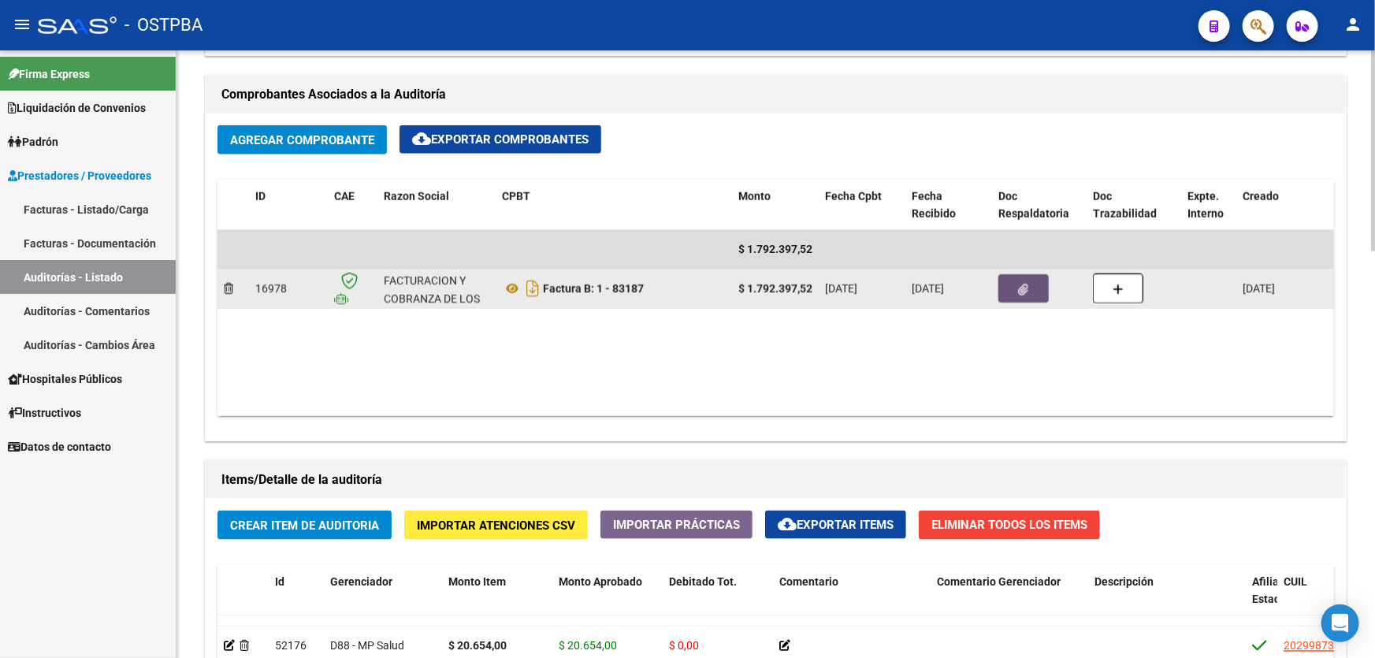
click at [1023, 284] on icon "button" at bounding box center [1024, 290] width 10 height 12
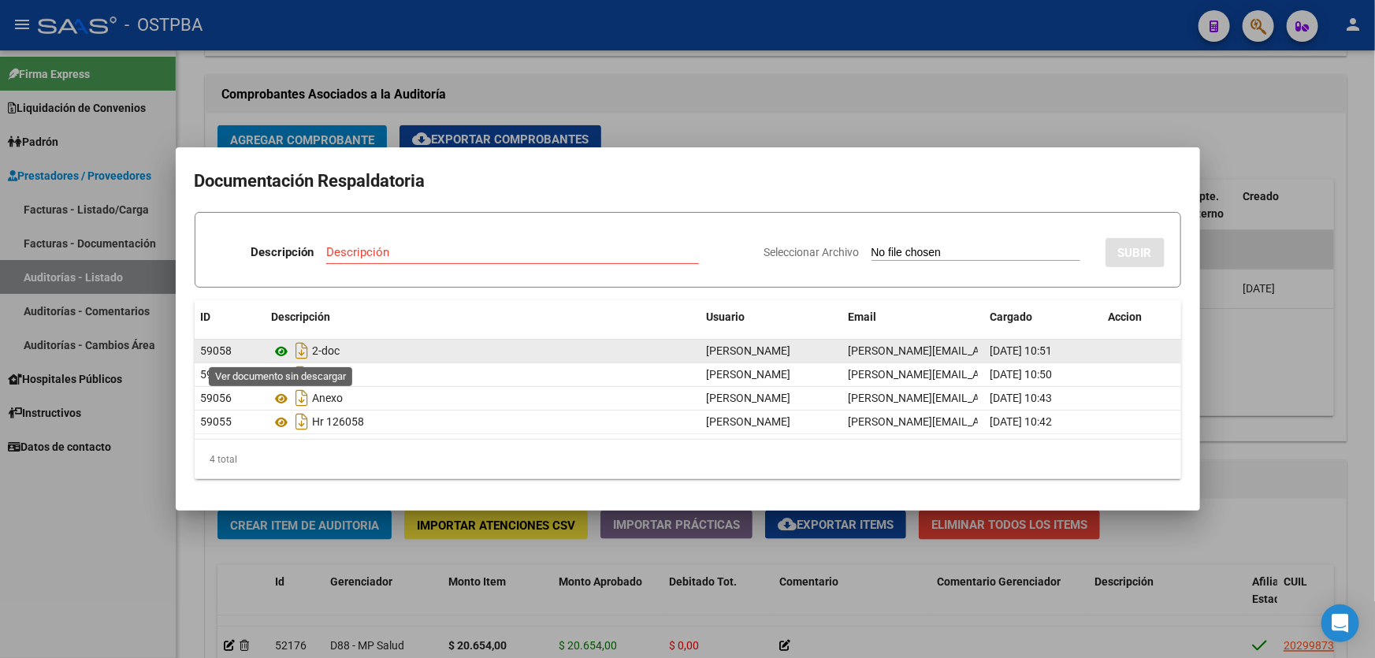
click at [282, 351] on icon at bounding box center [282, 351] width 20 height 19
click at [279, 349] on icon at bounding box center [282, 351] width 20 height 19
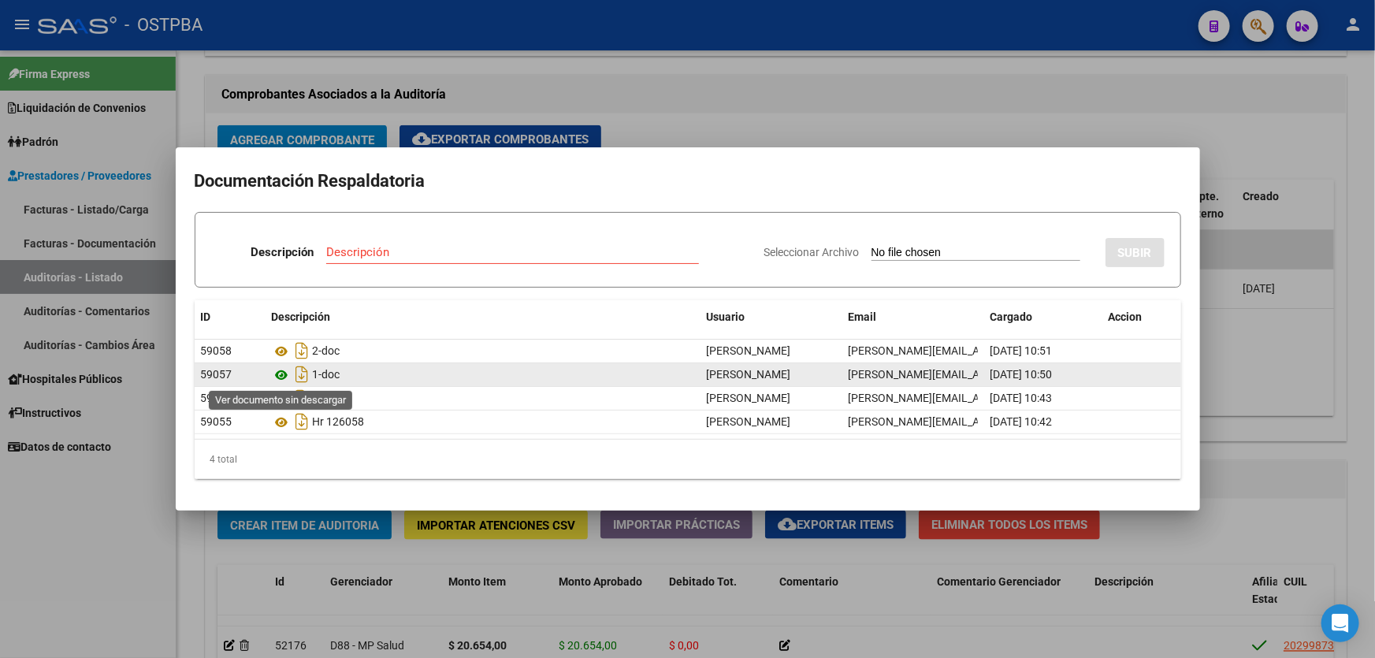
click at [278, 374] on icon at bounding box center [282, 375] width 20 height 19
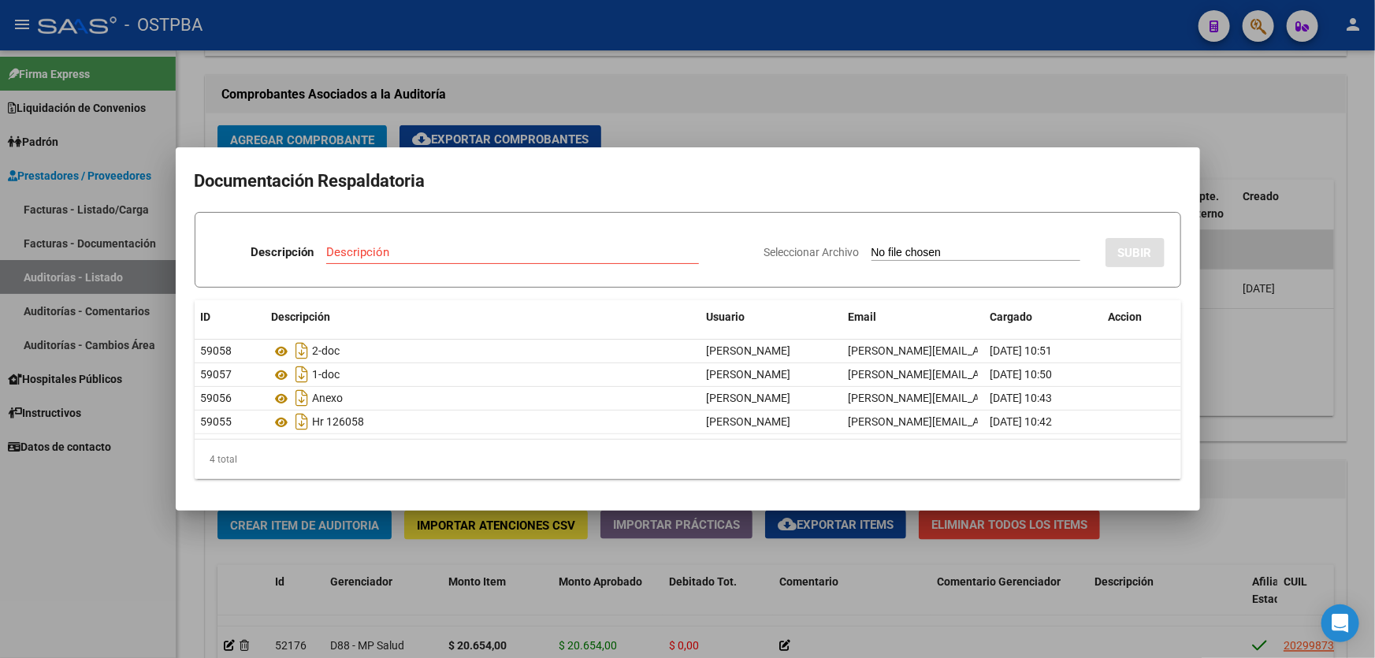
click at [708, 118] on div at bounding box center [687, 329] width 1375 height 658
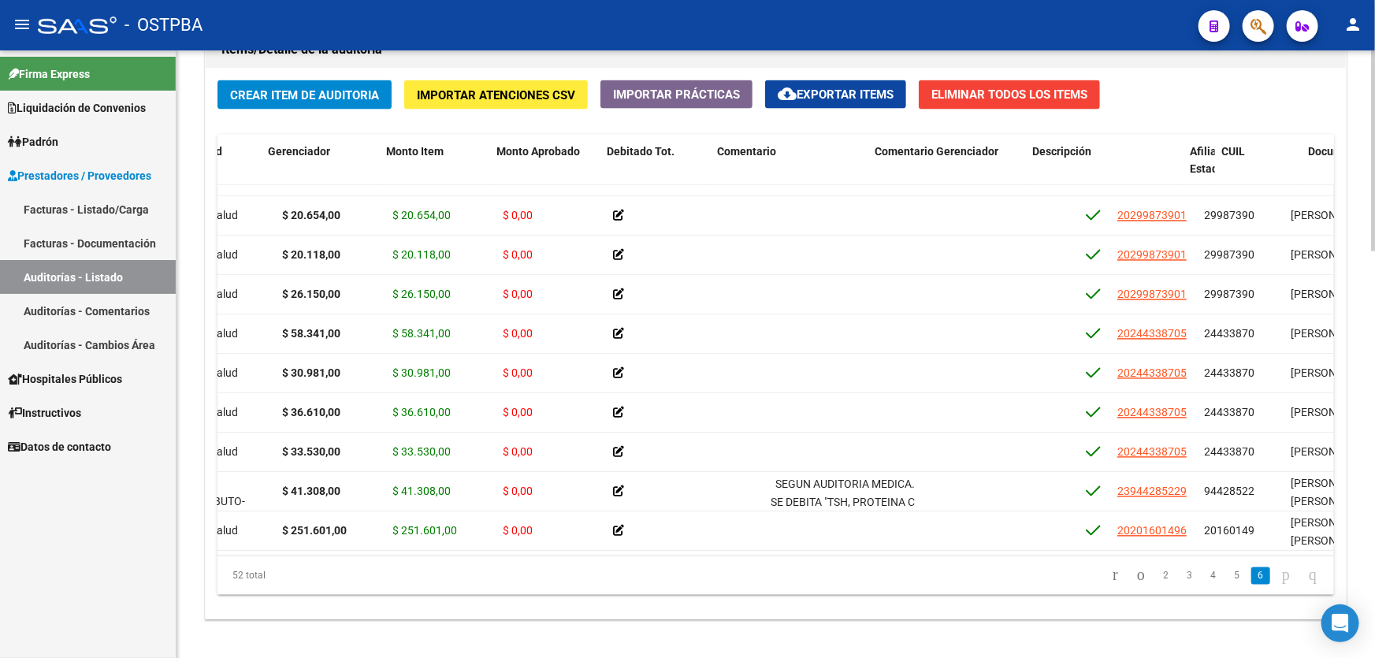
scroll to position [1692, 0]
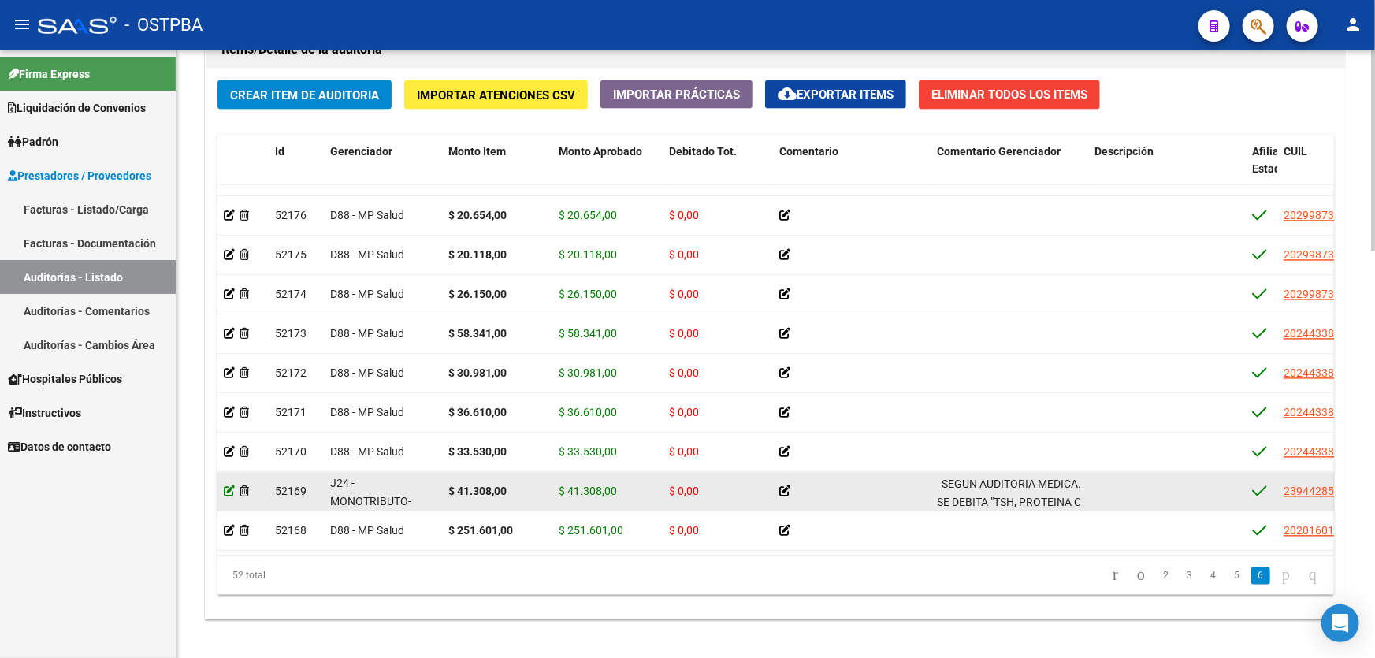
click at [230, 486] on icon at bounding box center [229, 491] width 11 height 11
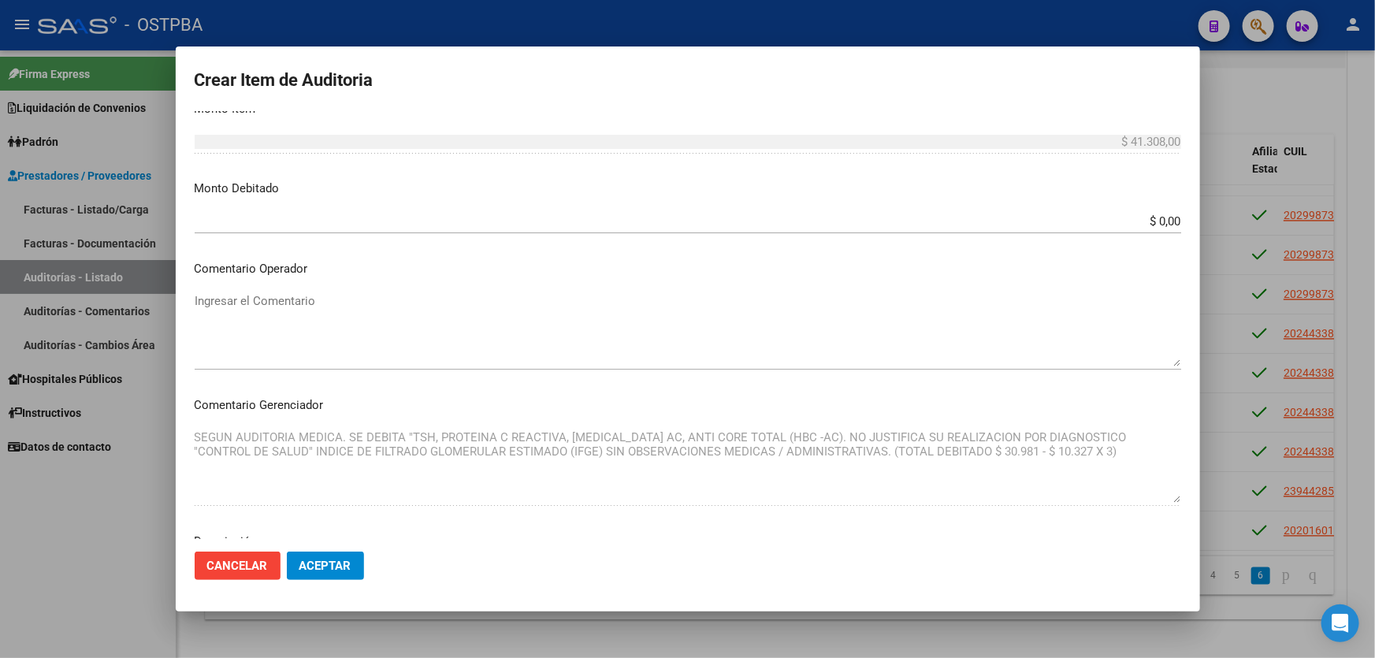
scroll to position [538, 0]
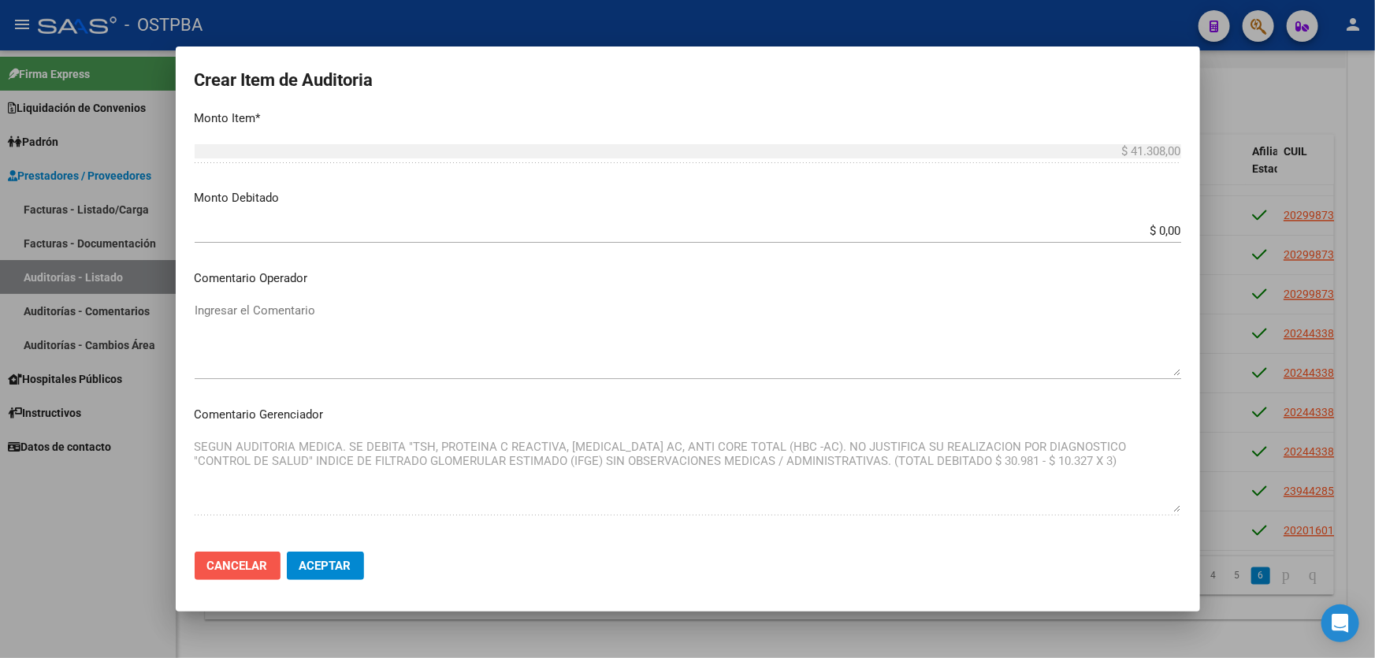
click at [227, 559] on span "Cancelar" at bounding box center [237, 566] width 61 height 14
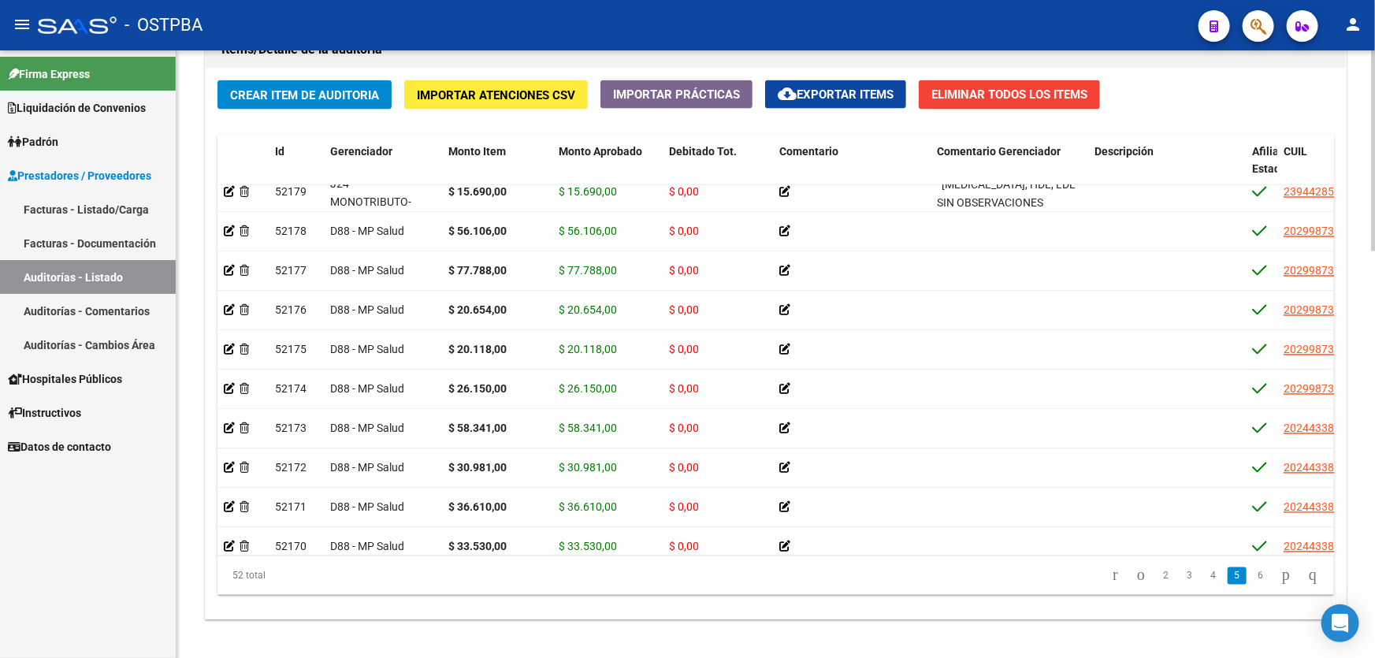
scroll to position [1577, 0]
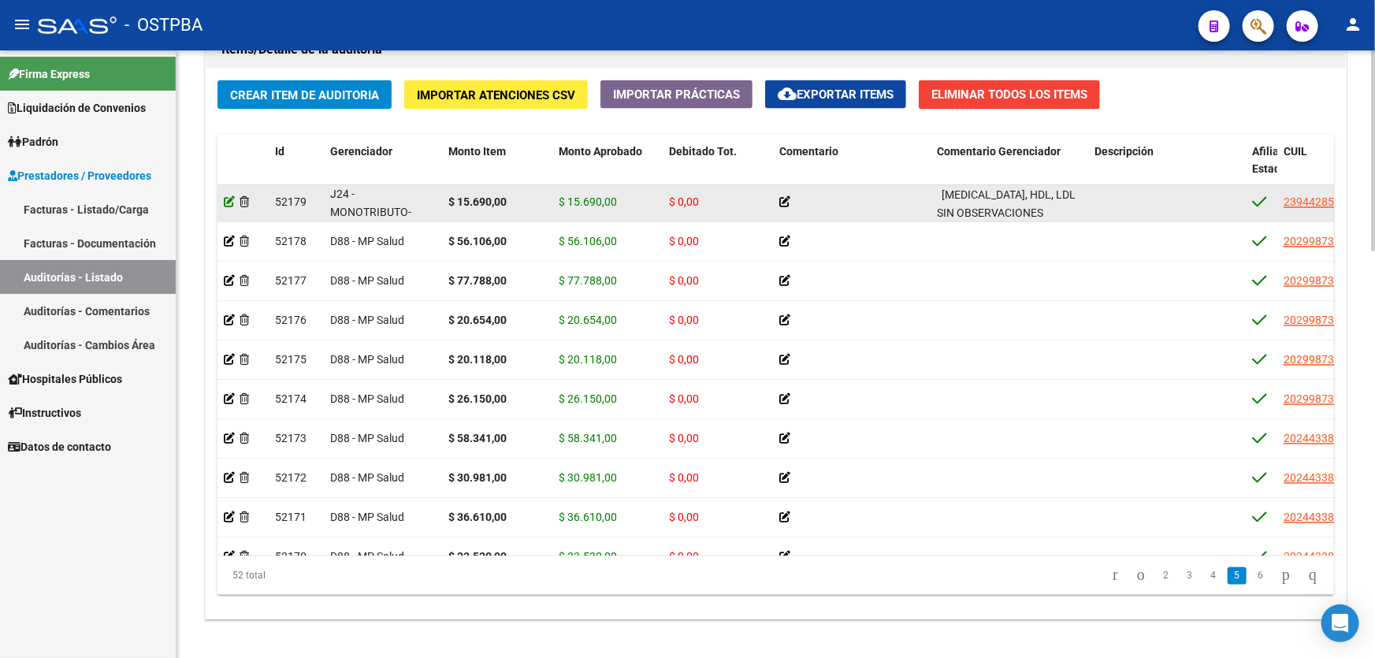
click at [227, 197] on icon at bounding box center [229, 202] width 11 height 11
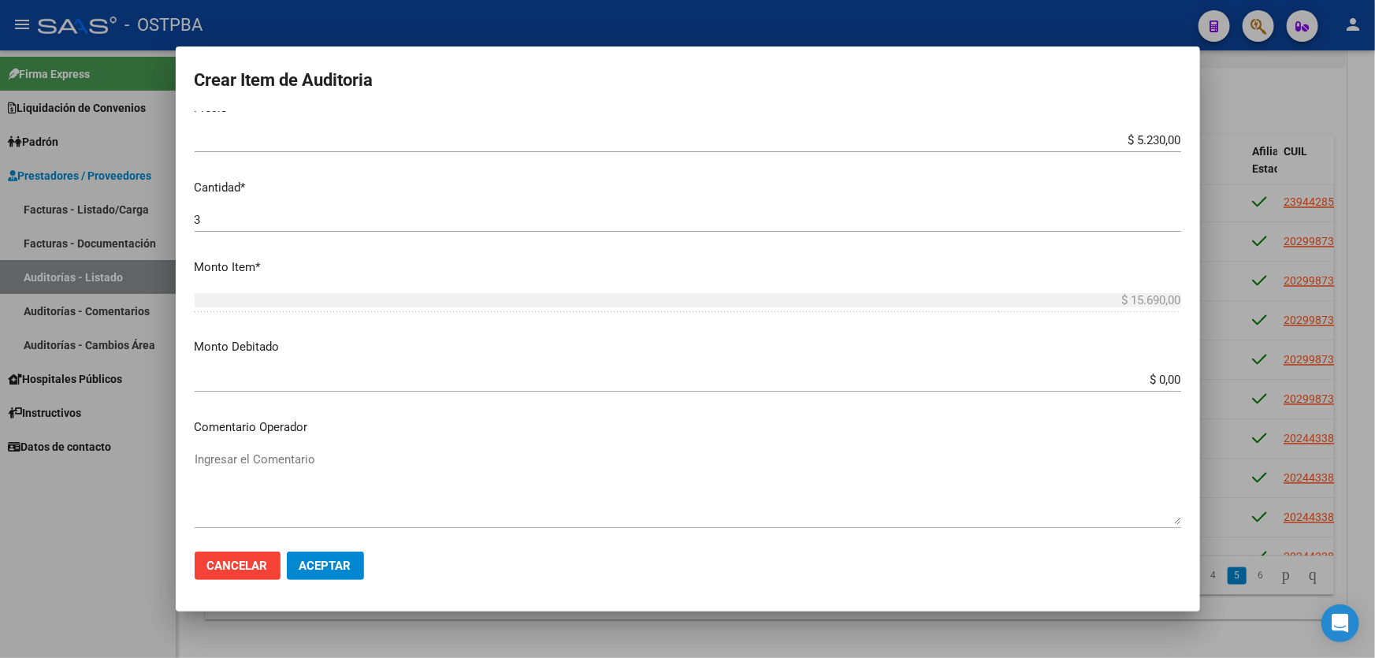
scroll to position [644, 0]
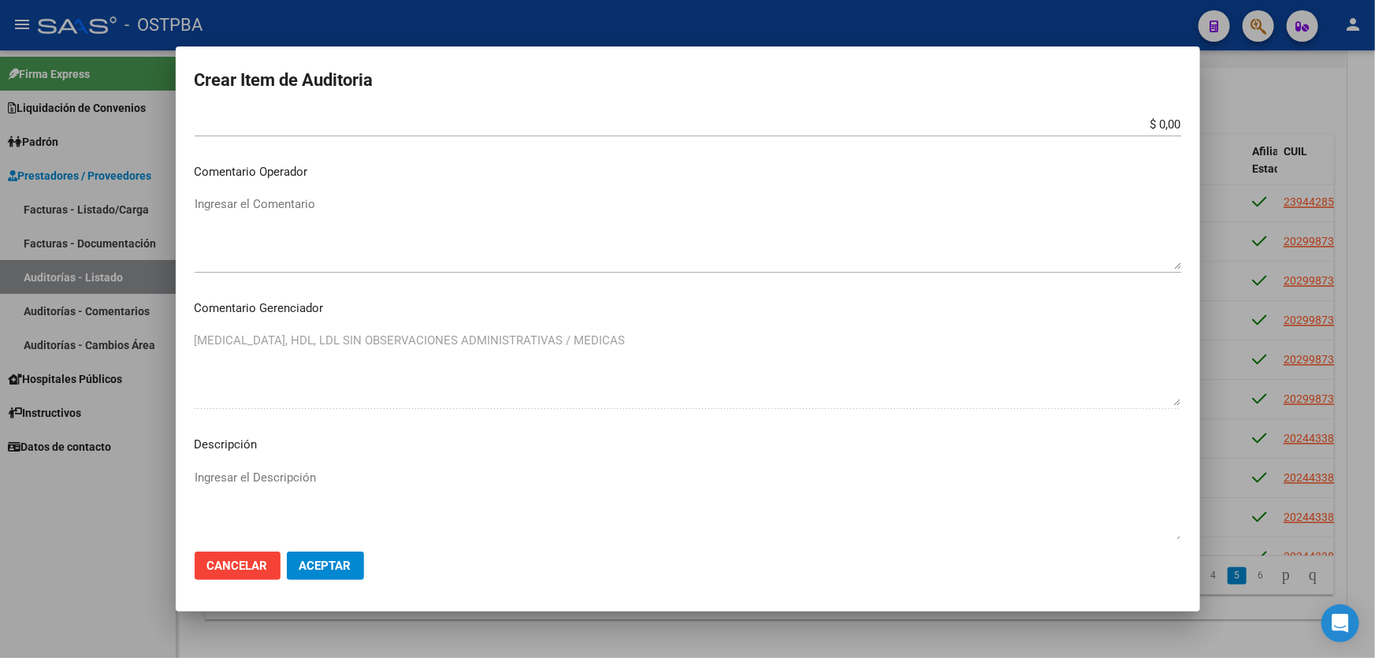
click at [91, 504] on div at bounding box center [687, 329] width 1375 height 658
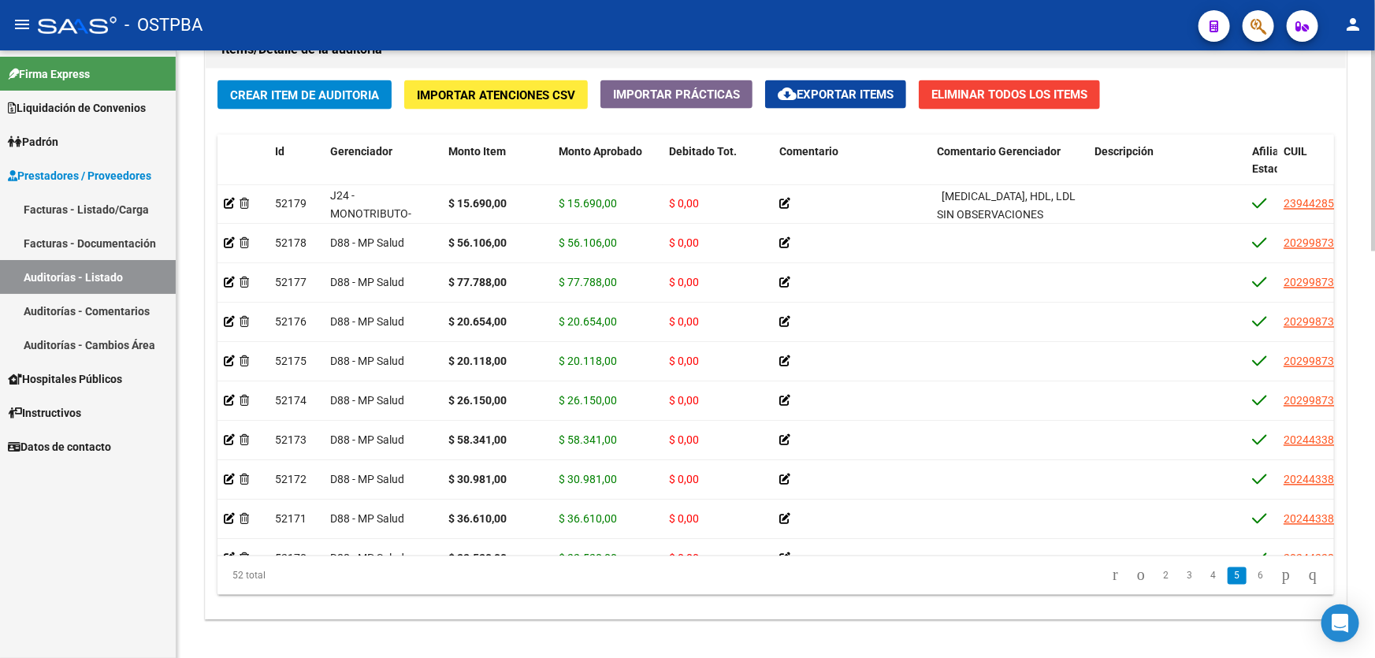
scroll to position [1692, 0]
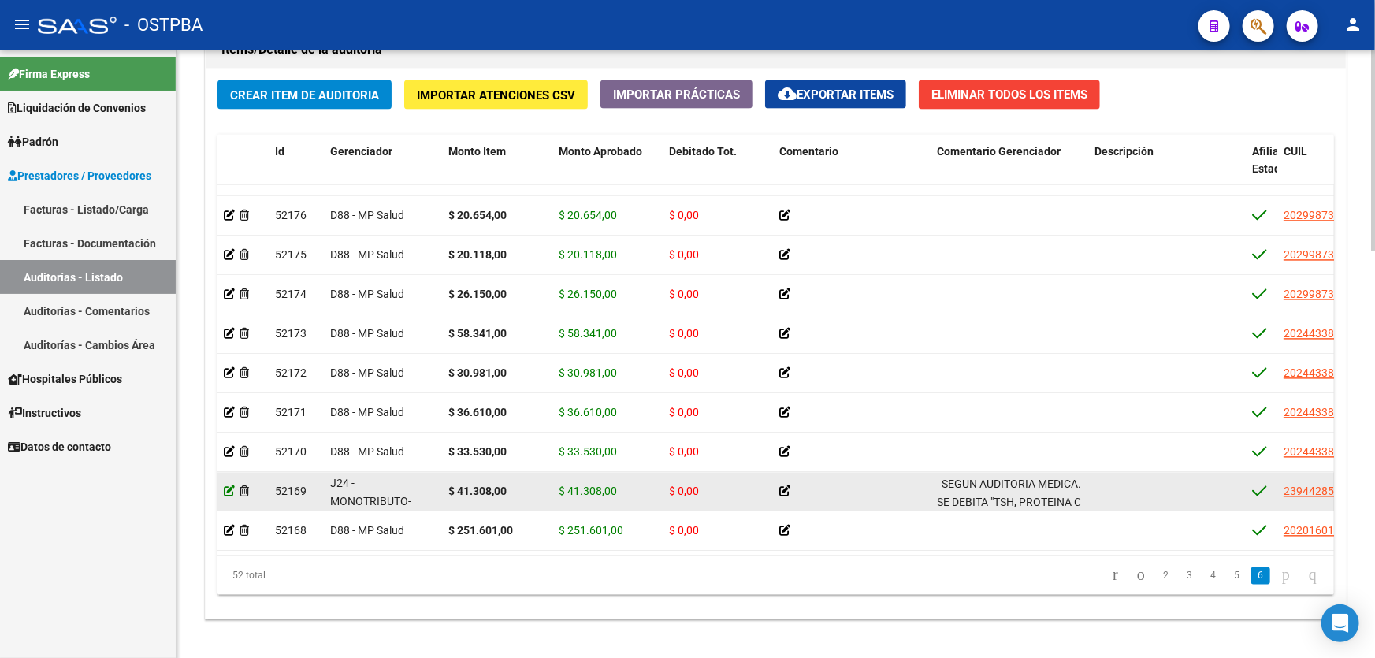
click at [227, 486] on icon at bounding box center [229, 491] width 11 height 11
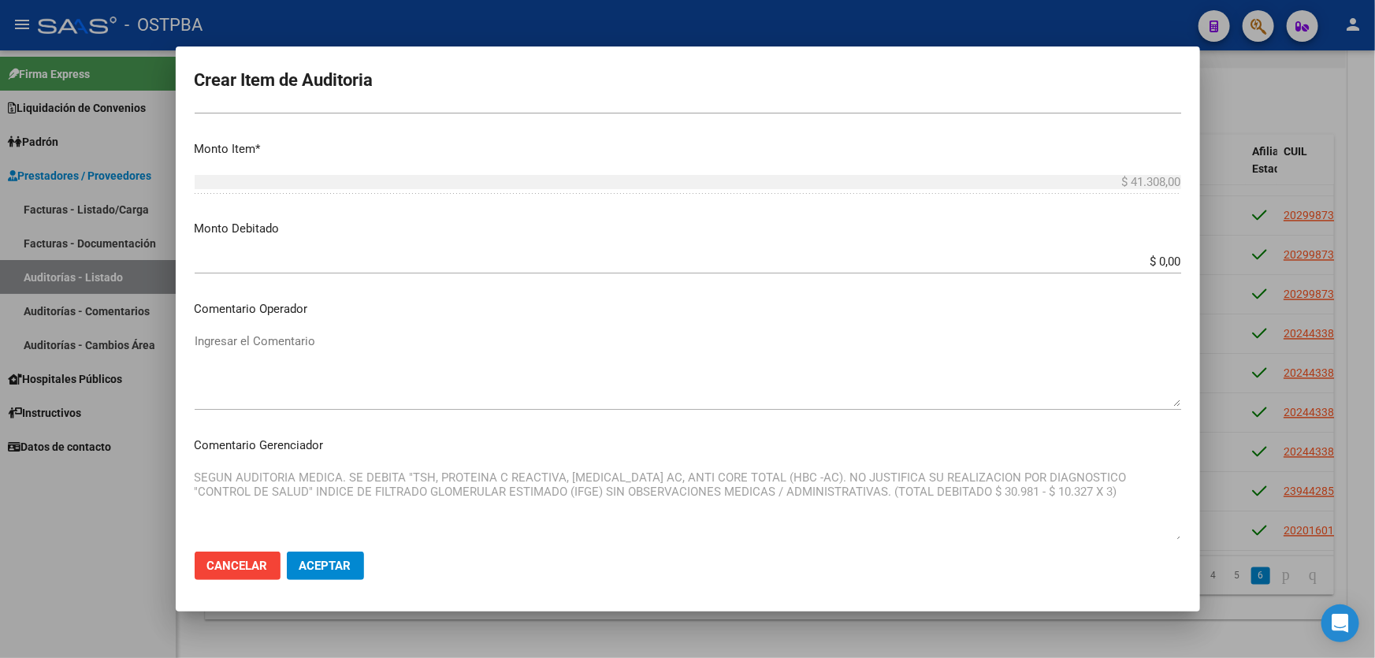
scroll to position [573, 0]
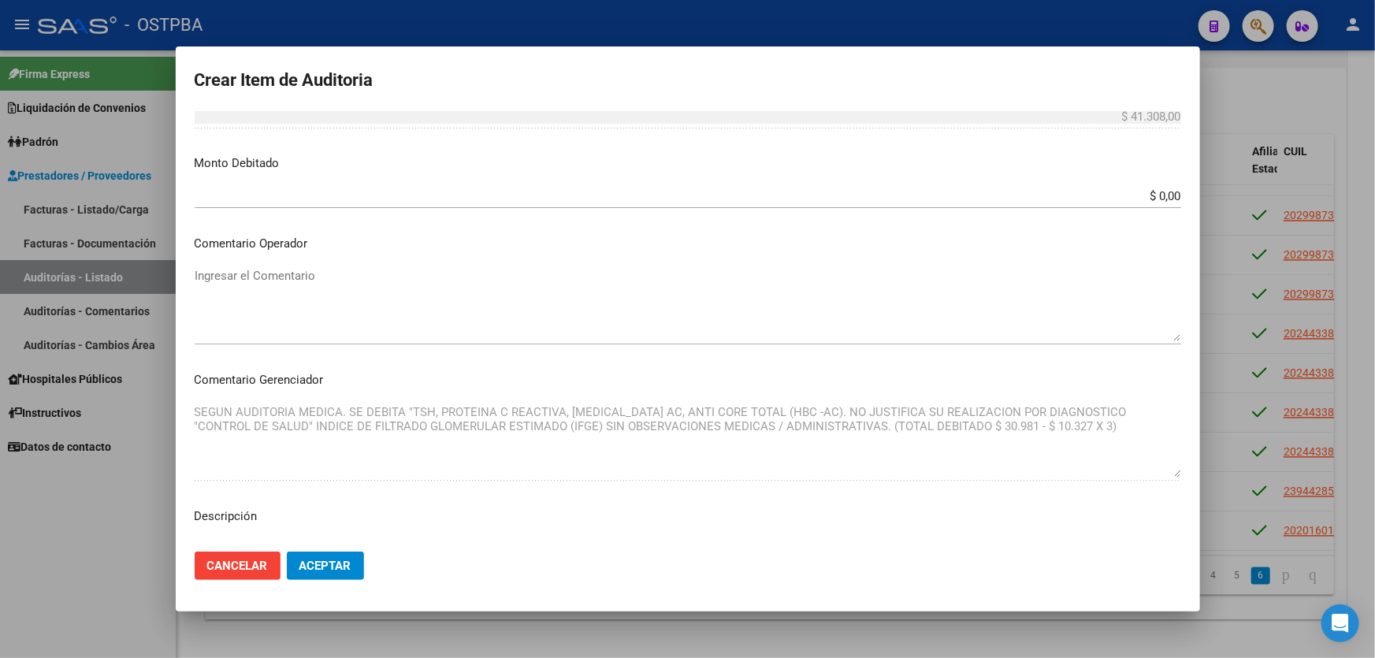
click at [228, 559] on span "Cancelar" at bounding box center [237, 566] width 61 height 14
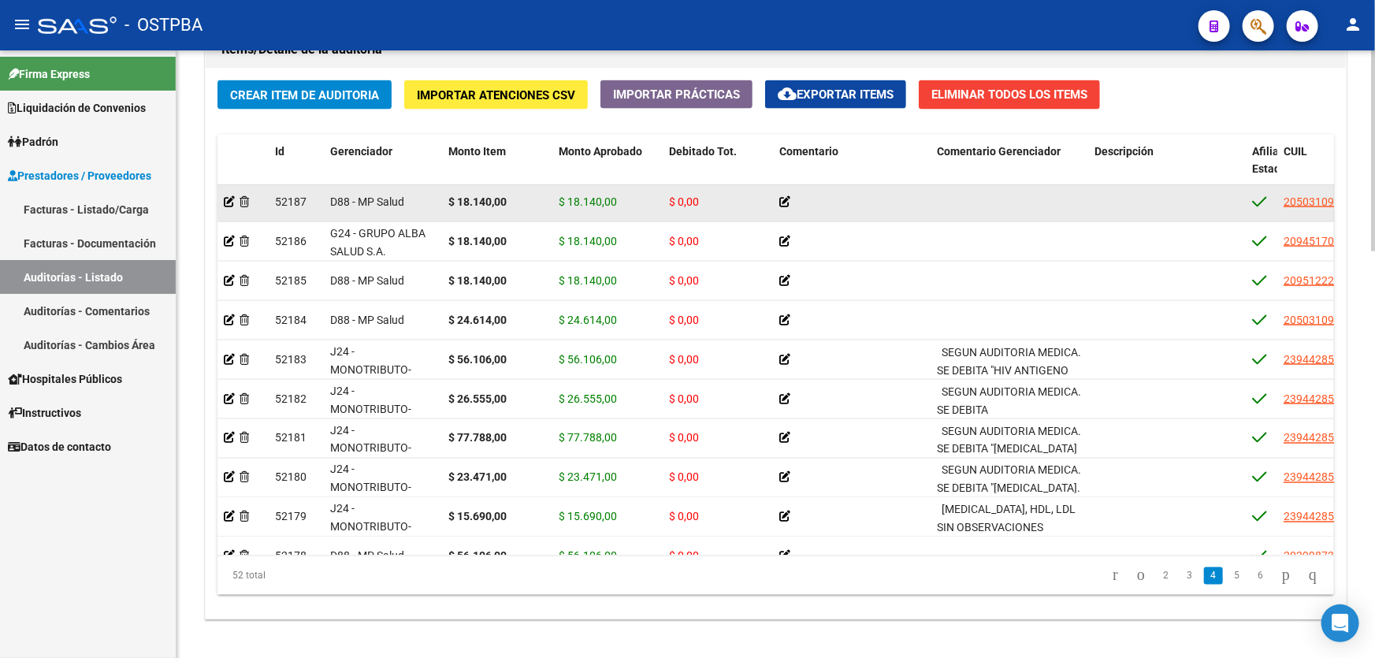
scroll to position [1262, 0]
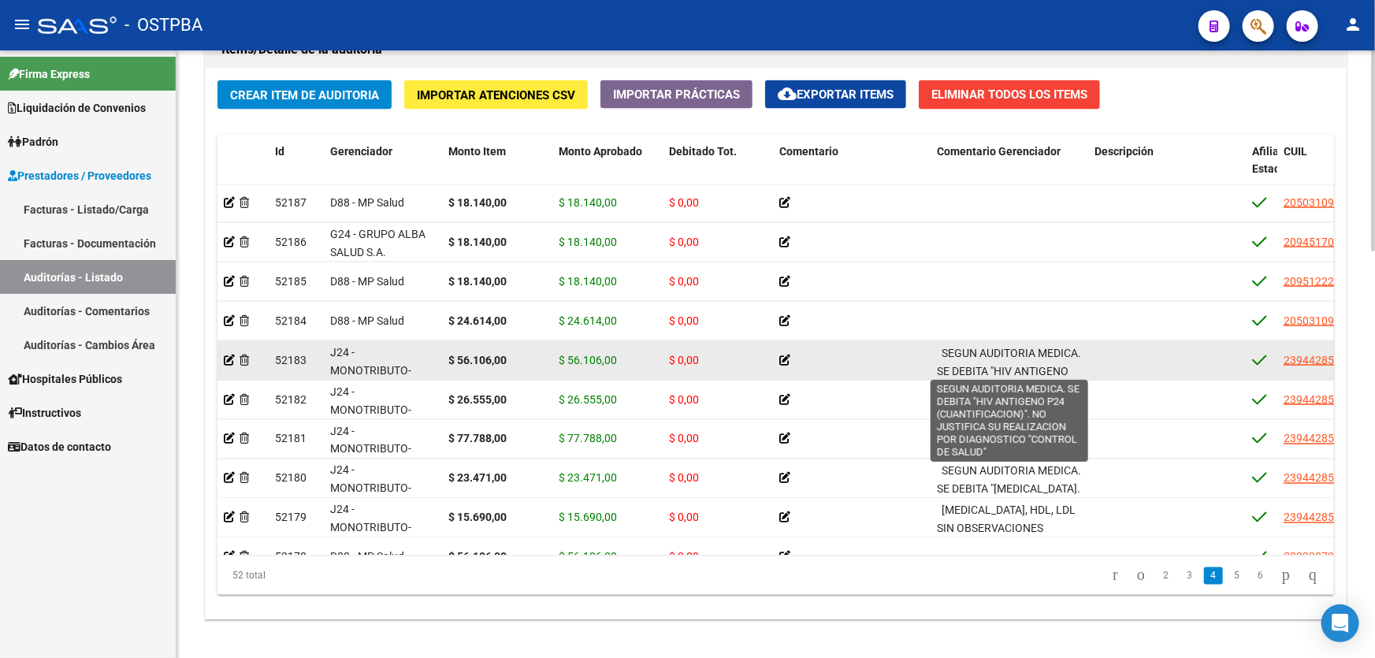
click at [963, 360] on div "SEGUN AUDITORIA MEDICA. SE DEBITA "HIV ANTIGENO P24 (CUANTIFICACION)". NO JUSTI…" at bounding box center [1009, 360] width 145 height 32
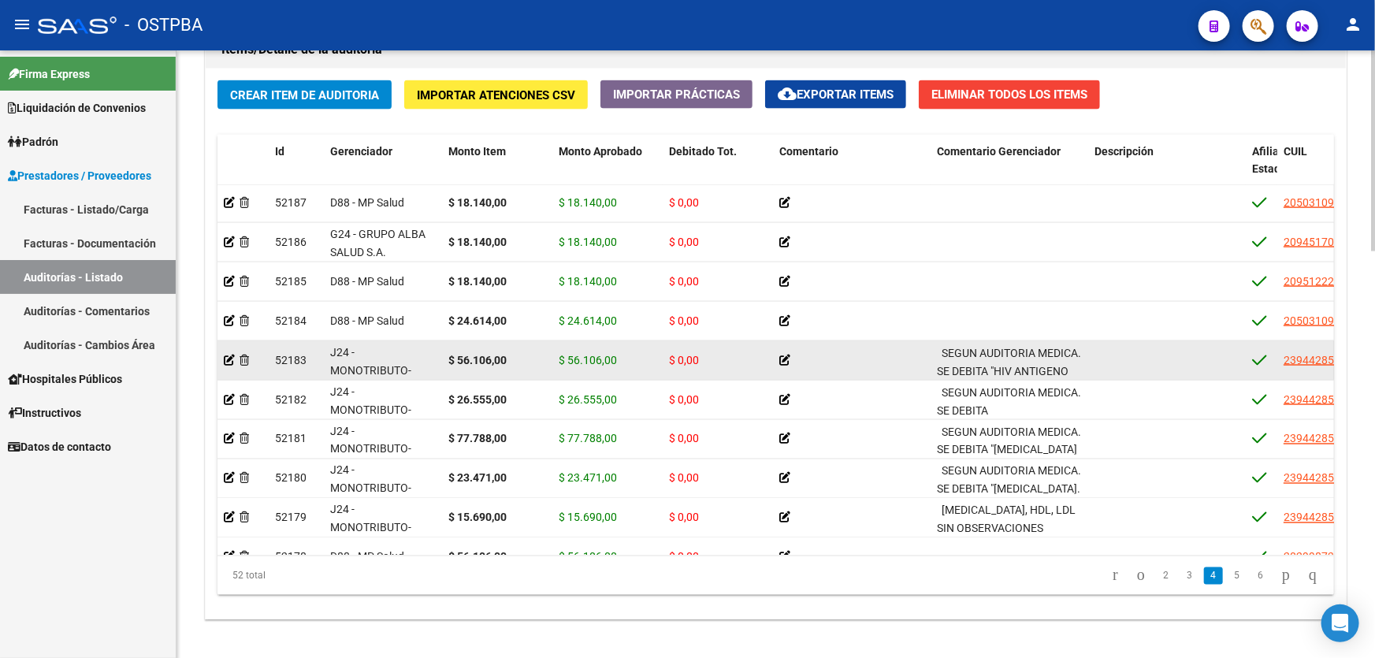
click at [963, 360] on div "SEGUN AUDITORIA MEDICA. SE DEBITA "HIV ANTIGENO P24 (CUANTIFICACION)". NO JUSTI…" at bounding box center [1009, 360] width 145 height 32
click at [1029, 367] on span "SEGUN AUDITORIA MEDICA. SE DEBITA "HIV ANTIGENO P24 (CUANTIFICACION)". NO JUSTI…" at bounding box center [1009, 398] width 144 height 102
click at [229, 355] on icon at bounding box center [229, 360] width 11 height 11
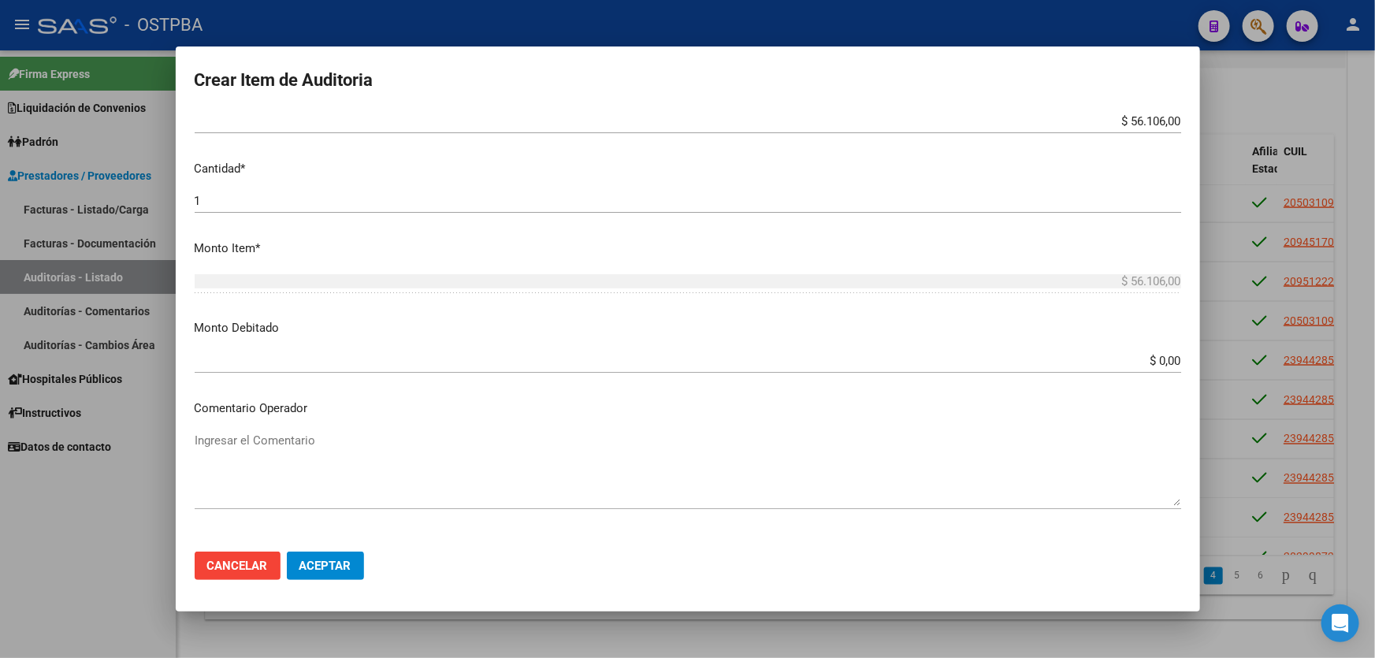
scroll to position [395, 0]
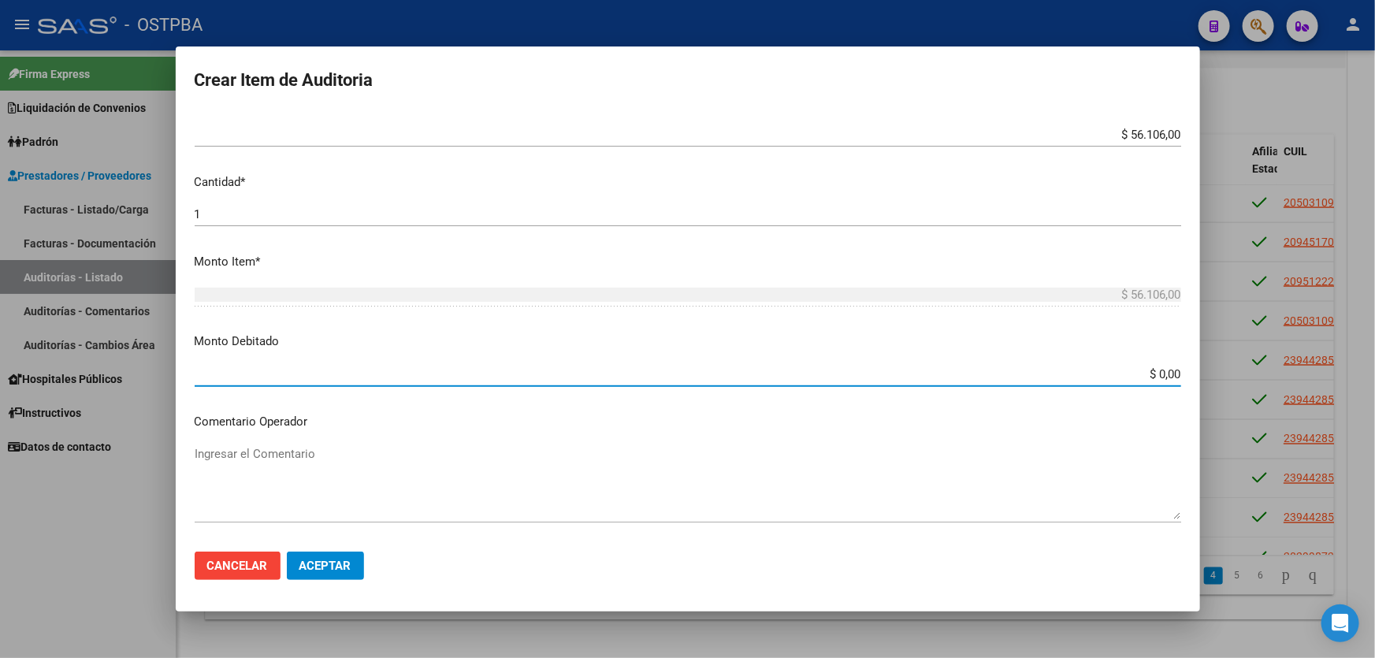
click at [1151, 372] on input "$ 0,00" at bounding box center [688, 374] width 986 height 14
type input "$ 56.106,00"
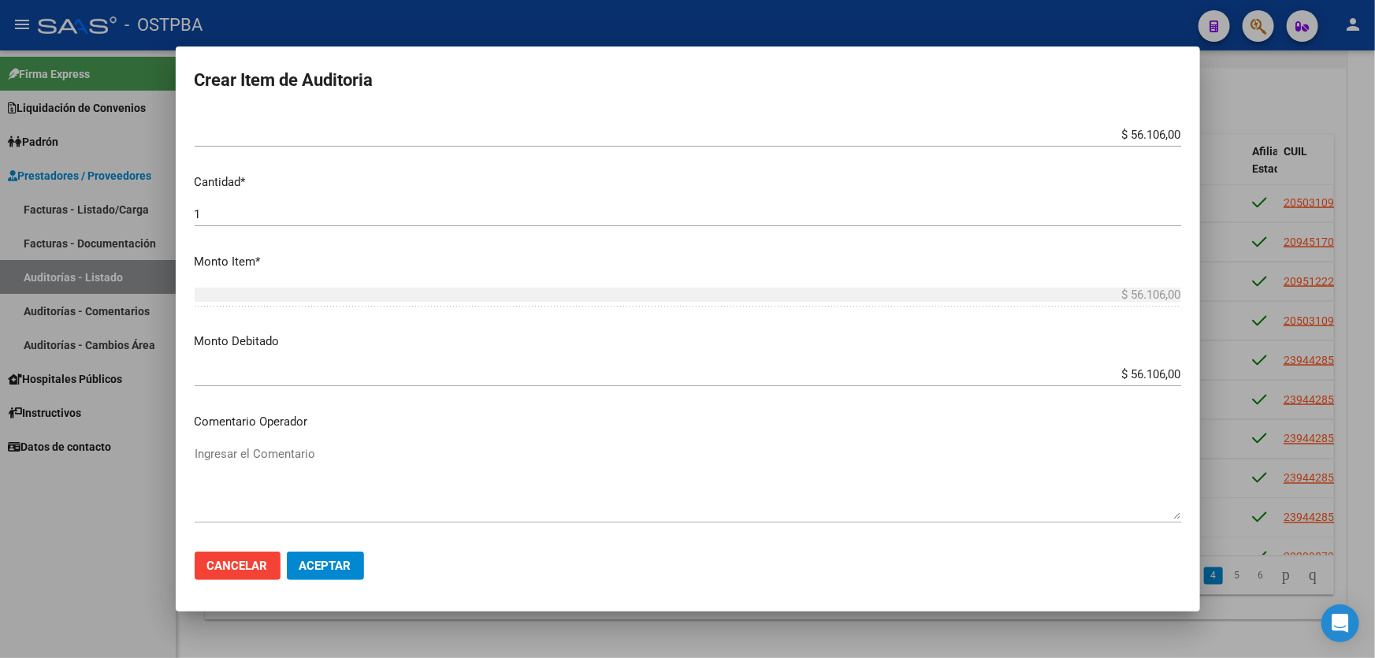
click at [801, 432] on mat-dialog-content "94428522 Nro Documento 23944285229 CUIL Afiliado Activo GALEANO MEDINA NESTOR J…" at bounding box center [688, 325] width 1024 height 428
click at [342, 560] on span "Aceptar" at bounding box center [325, 566] width 52 height 14
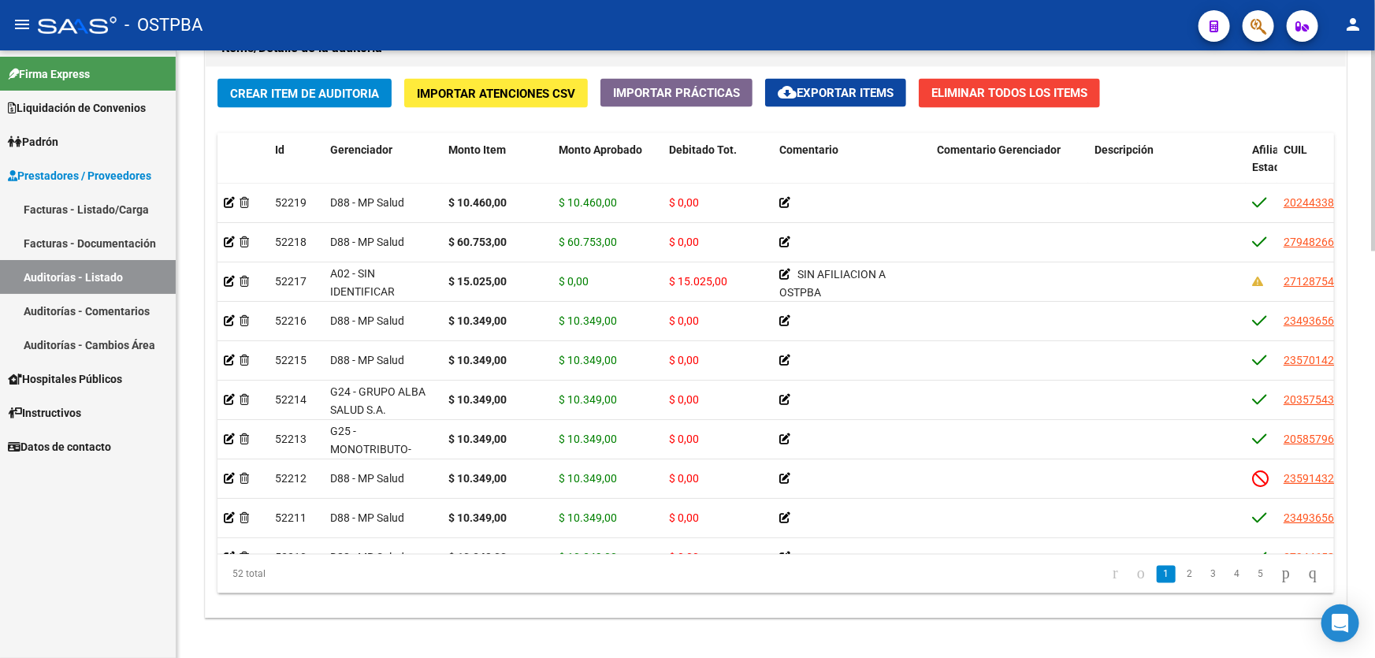
scroll to position [1165, 0]
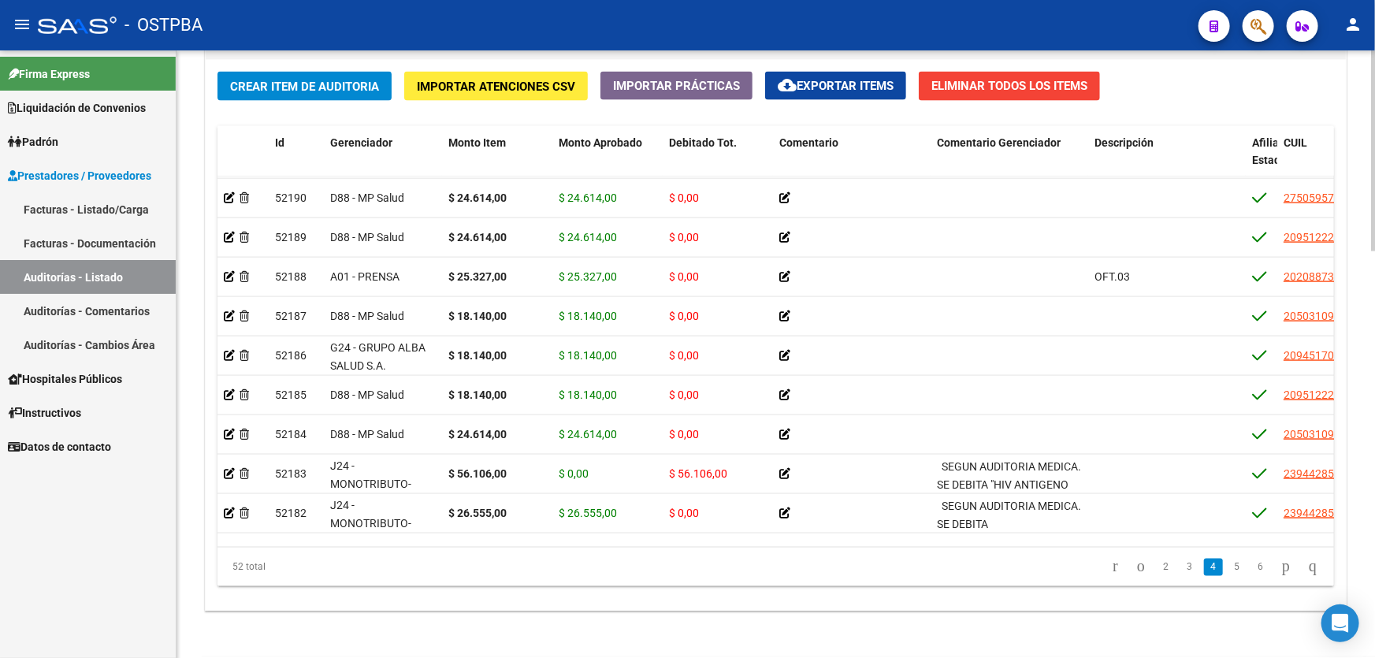
scroll to position [1145, 0]
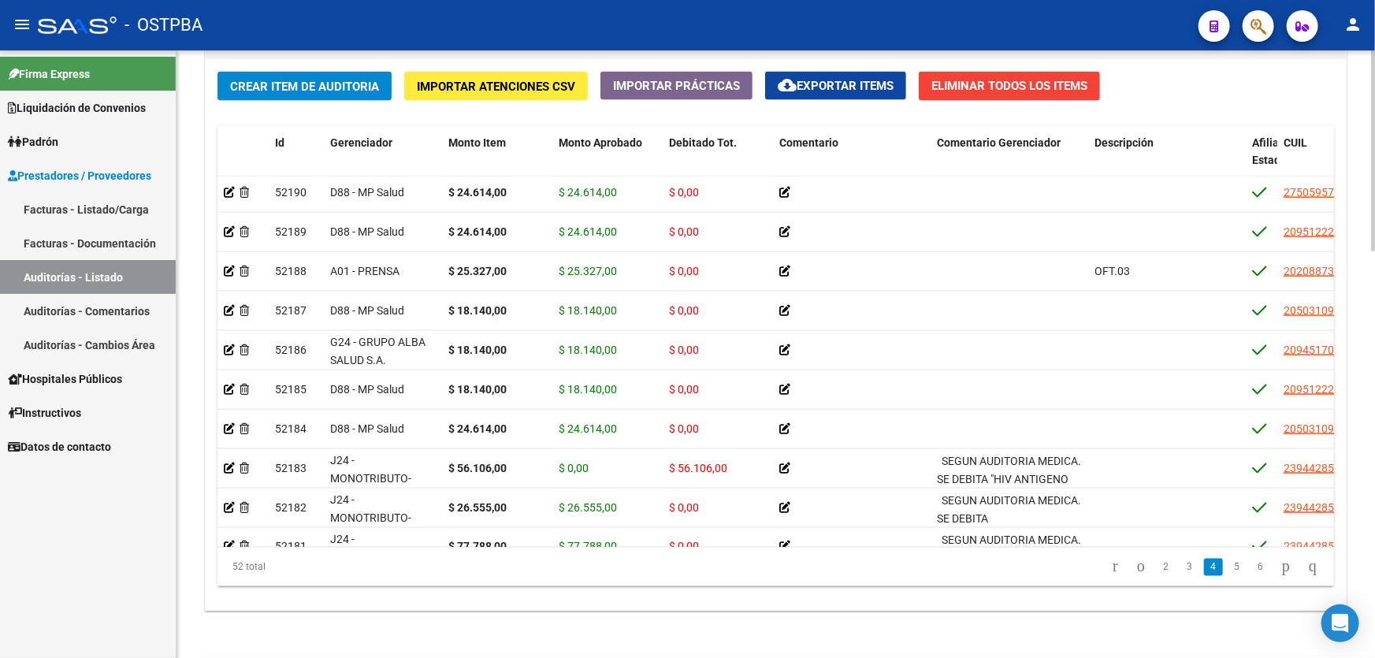
click at [1333, 527] on div "Id Gerenciador Monto Item Monto Aprobado Debitado Tot. Comentario Comentario Ge…" at bounding box center [775, 357] width 1116 height 462
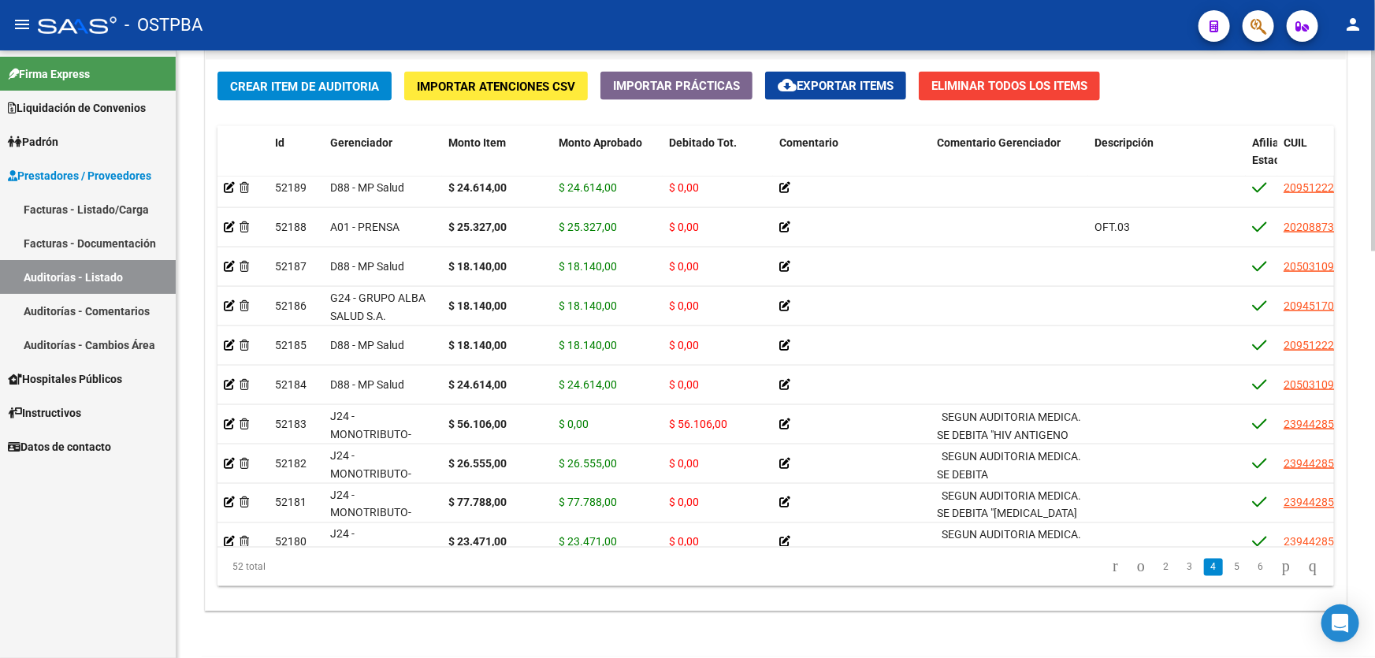
scroll to position [1203, 0]
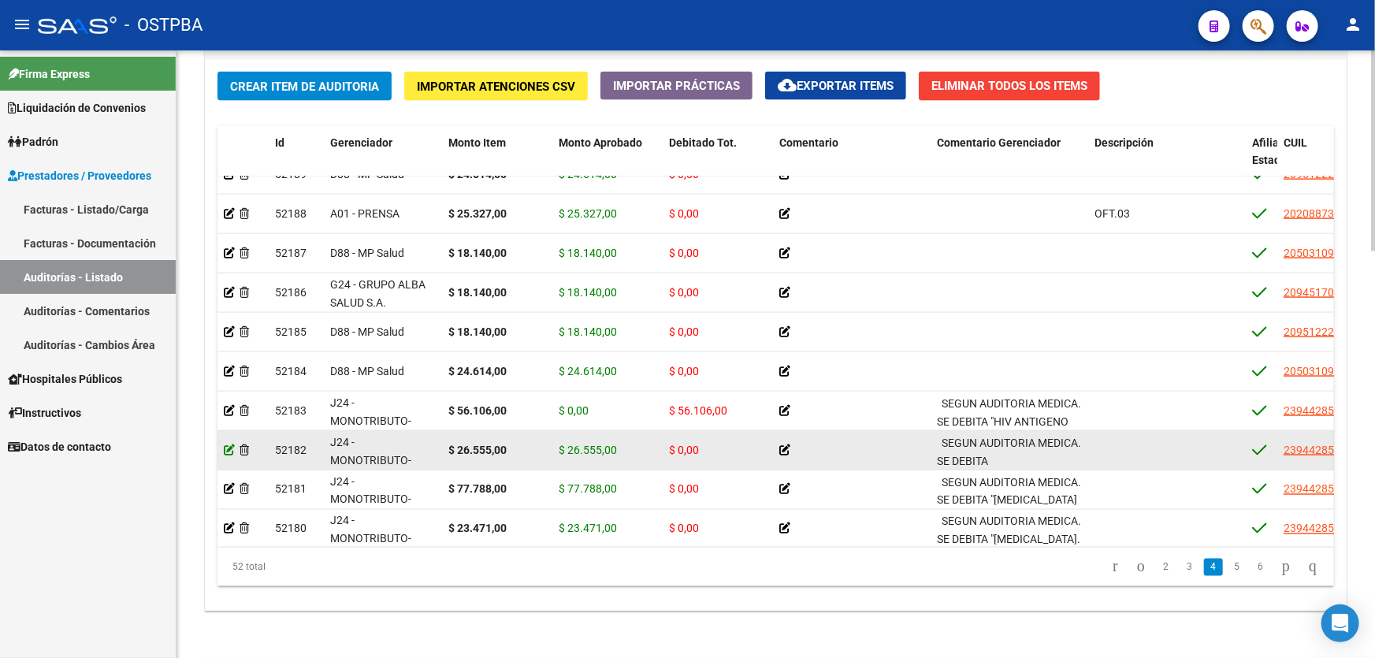
click at [228, 445] on icon at bounding box center [229, 449] width 11 height 11
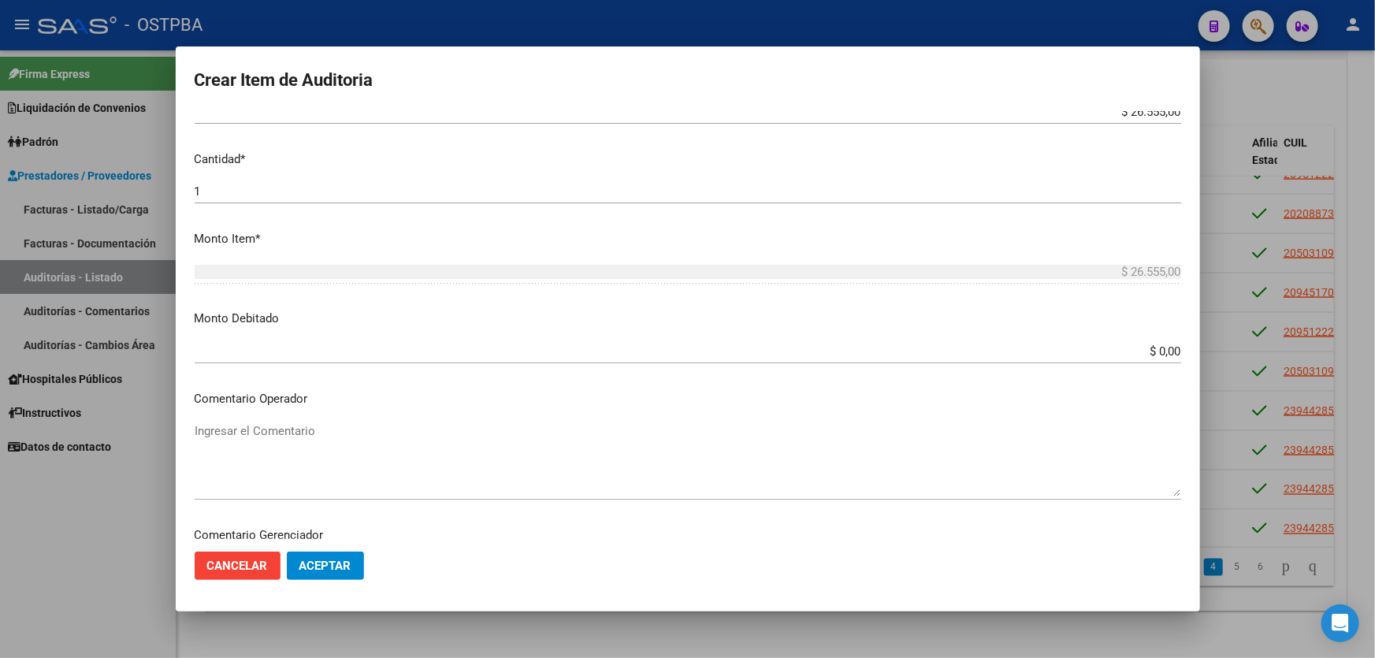
scroll to position [429, 0]
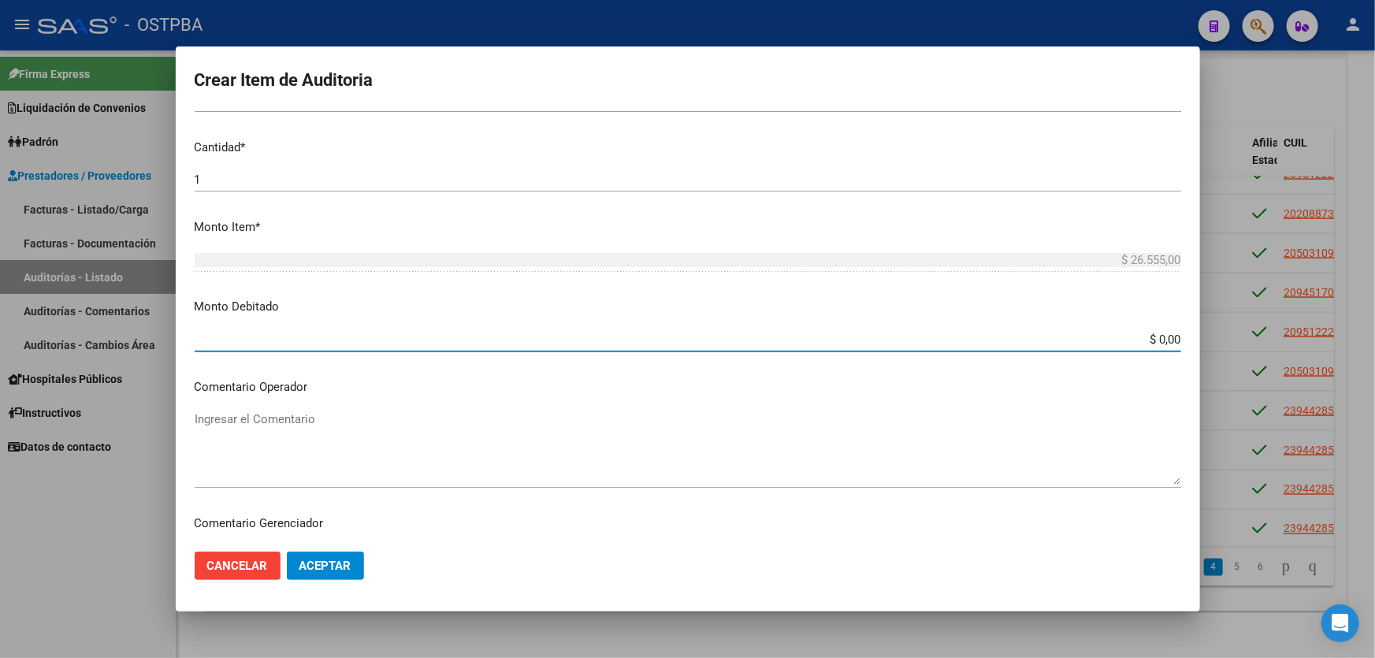
click at [1153, 335] on input "$ 0,00" at bounding box center [688, 339] width 986 height 14
type input "$ 26.555,00"
click at [1023, 451] on textarea "Ingresar el Comentario" at bounding box center [688, 447] width 986 height 74
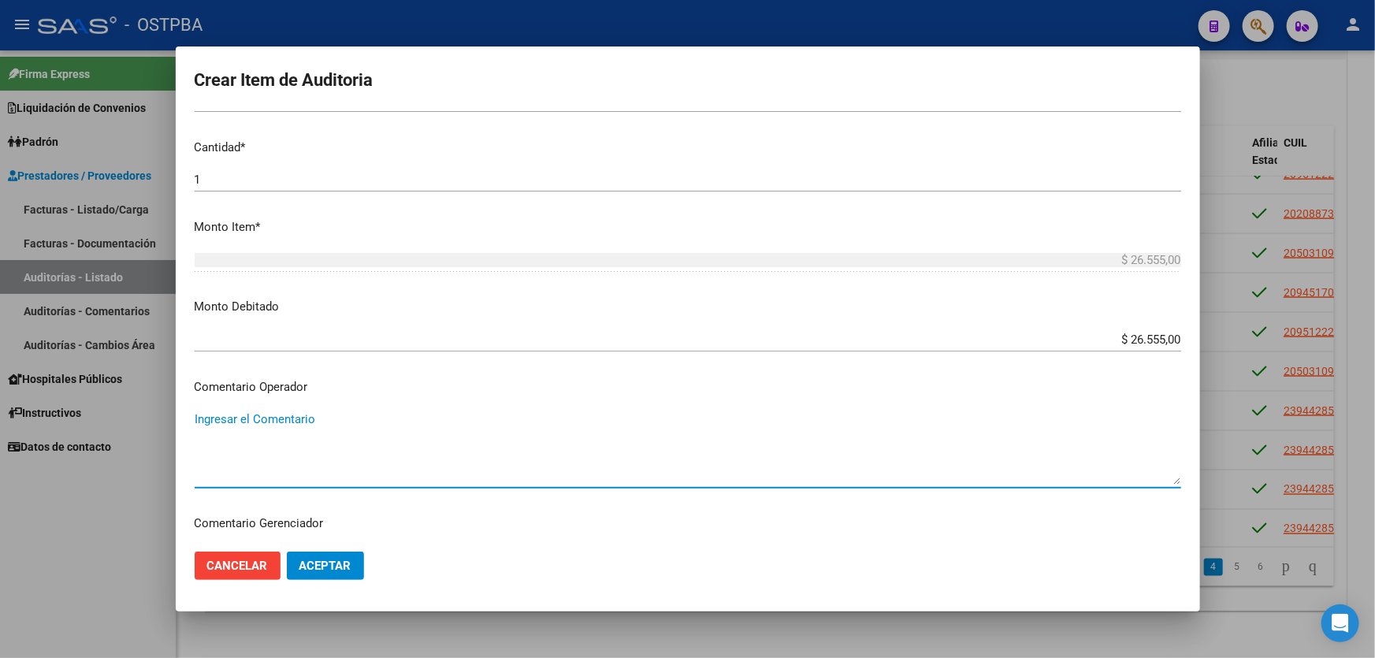
click at [329, 562] on span "Aceptar" at bounding box center [325, 566] width 52 height 14
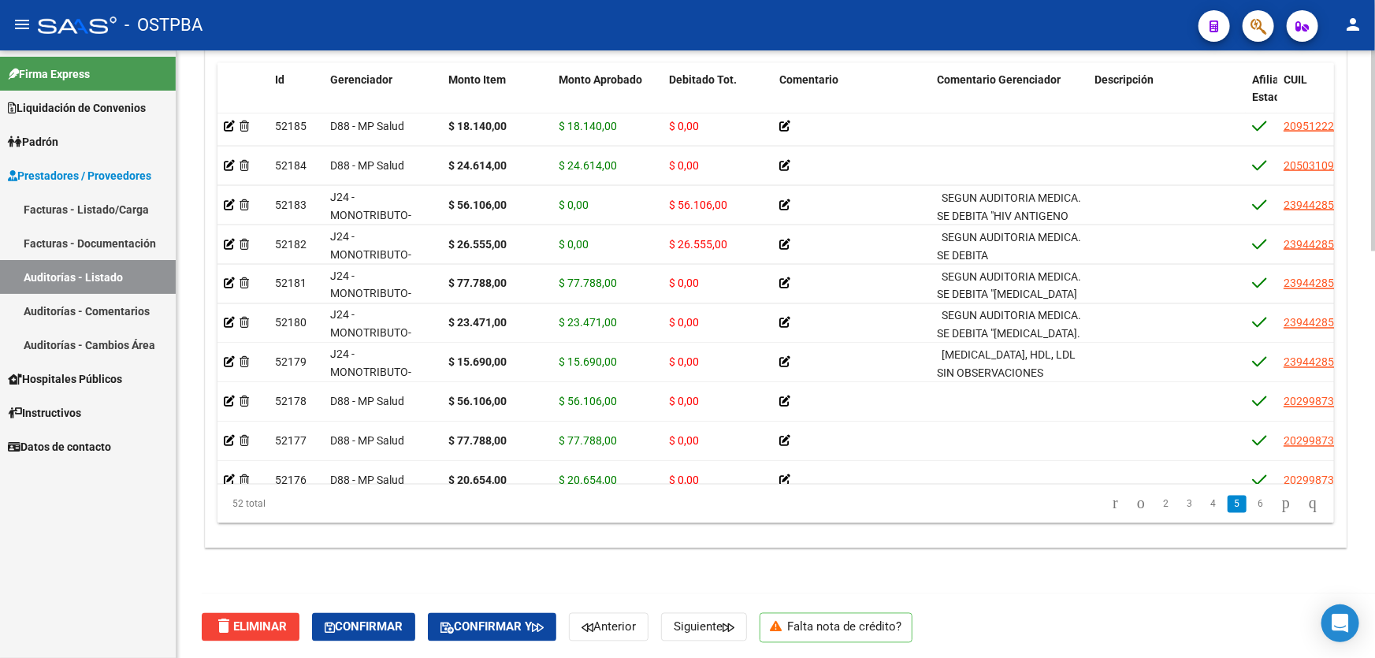
scroll to position [1346, 0]
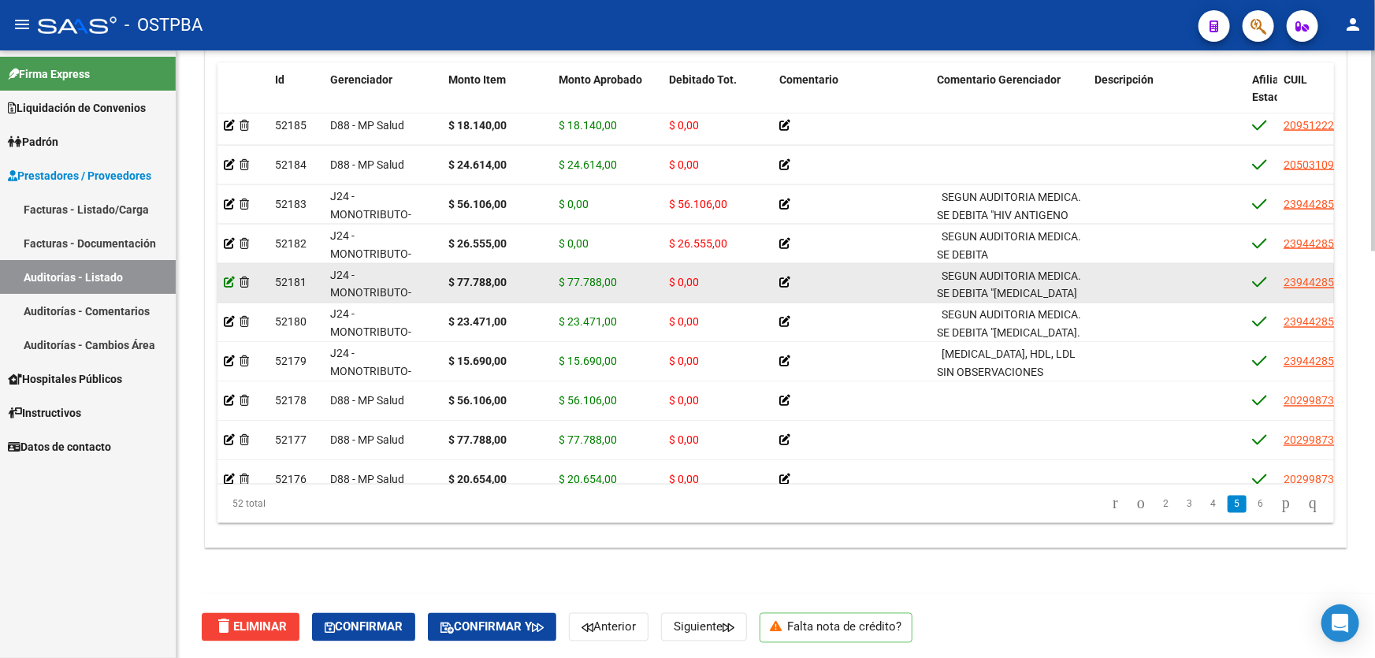
click at [225, 279] on icon at bounding box center [229, 282] width 11 height 11
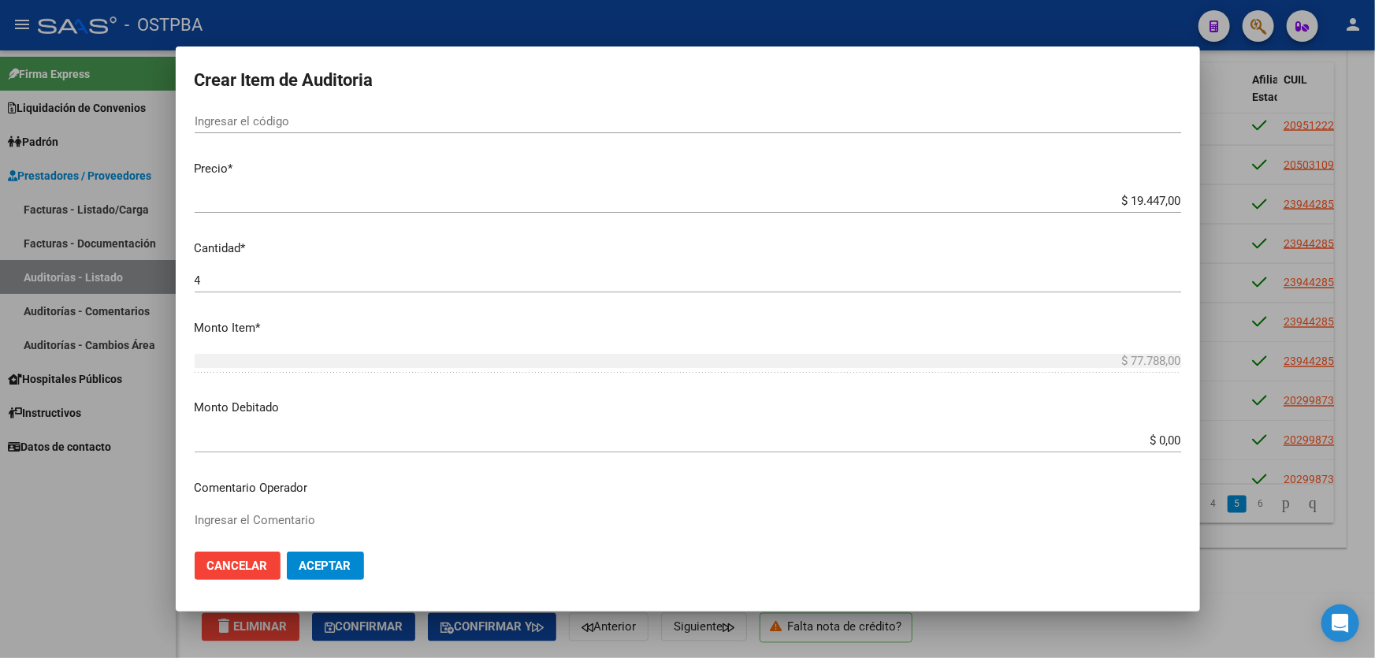
scroll to position [358, 0]
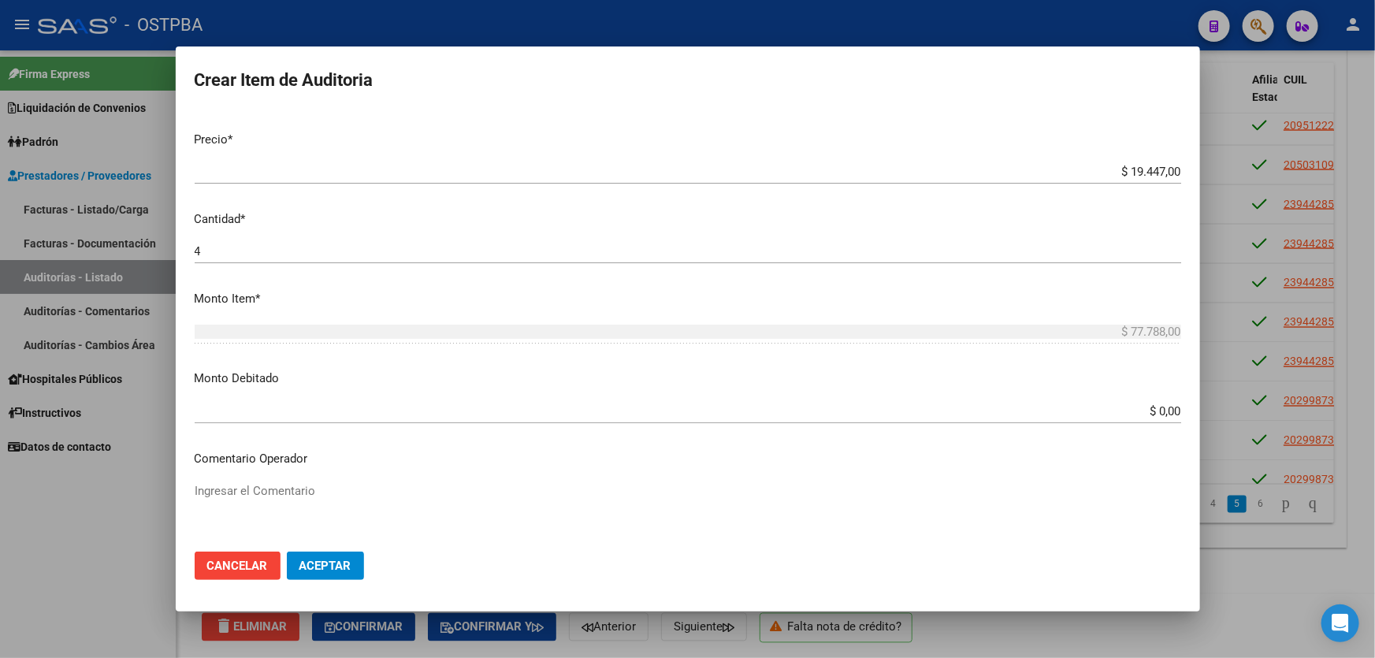
click at [212, 247] on input "4" at bounding box center [688, 251] width 986 height 14
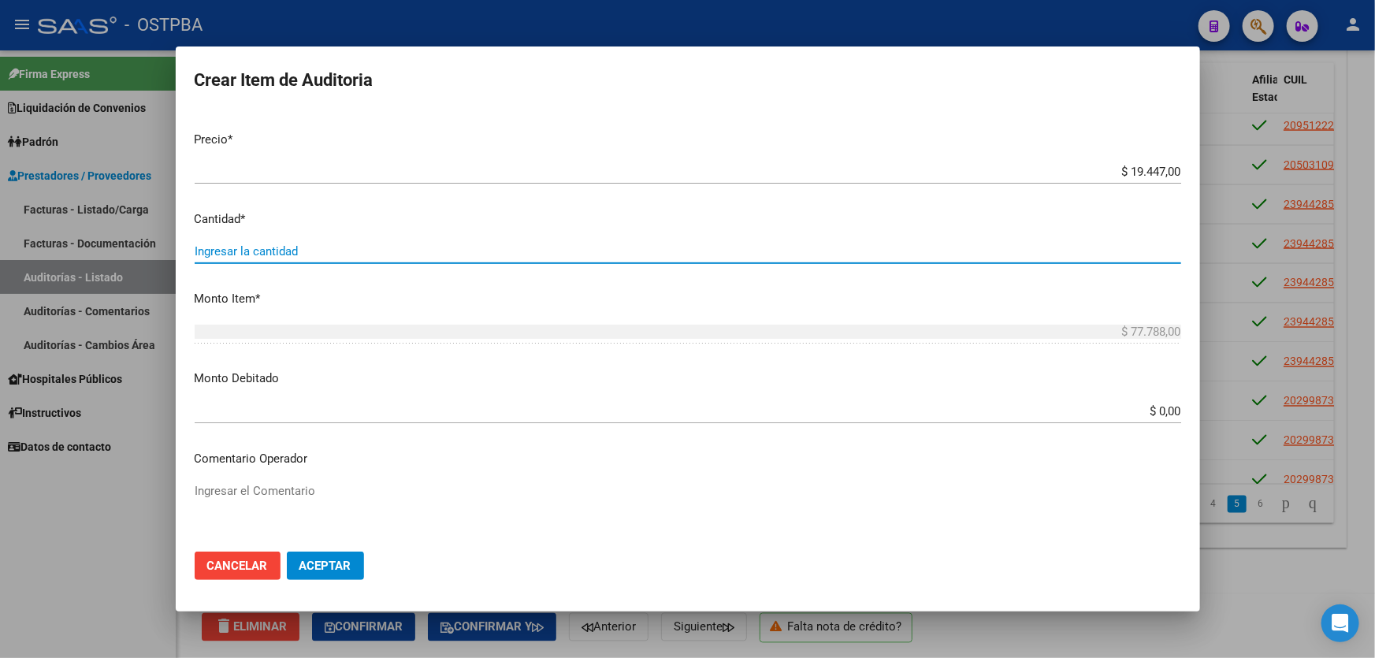
type input "3"
type input "$ 58.341,00"
type input "4"
type input "$ 77.788,00"
click at [1151, 409] on input "$ 0,00" at bounding box center [688, 411] width 986 height 14
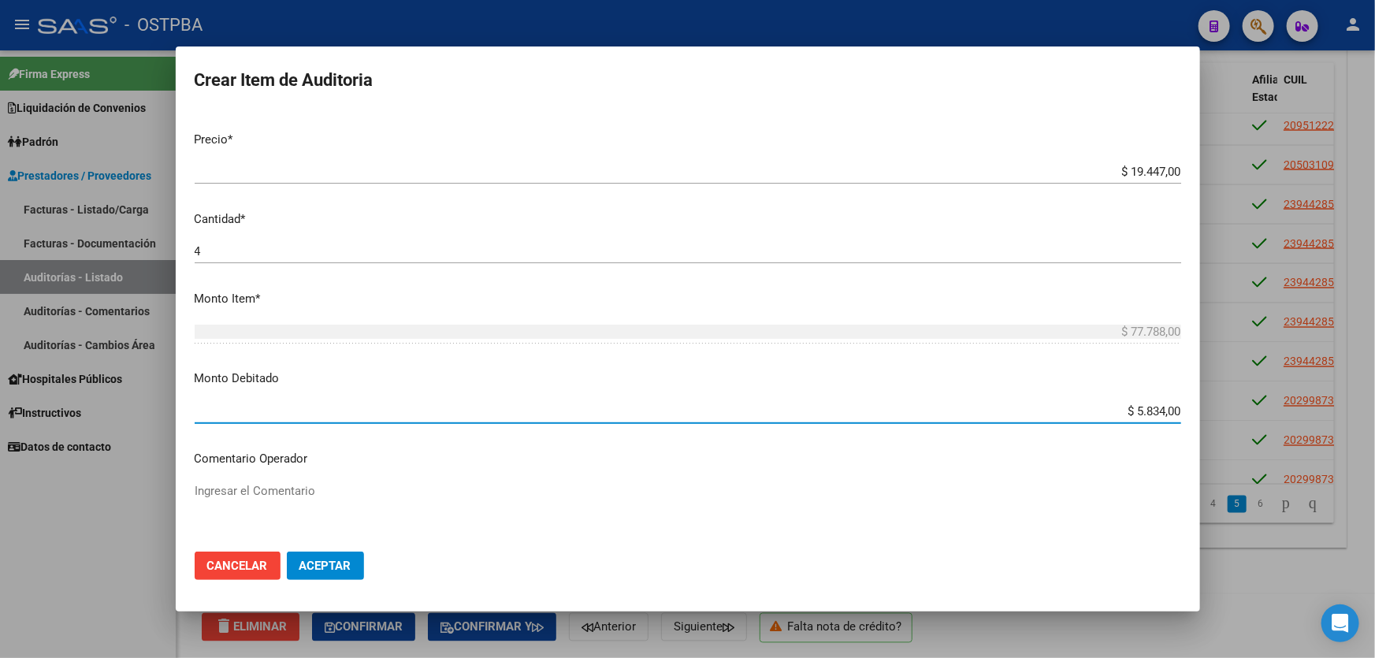
type input "$ 58.341,00"
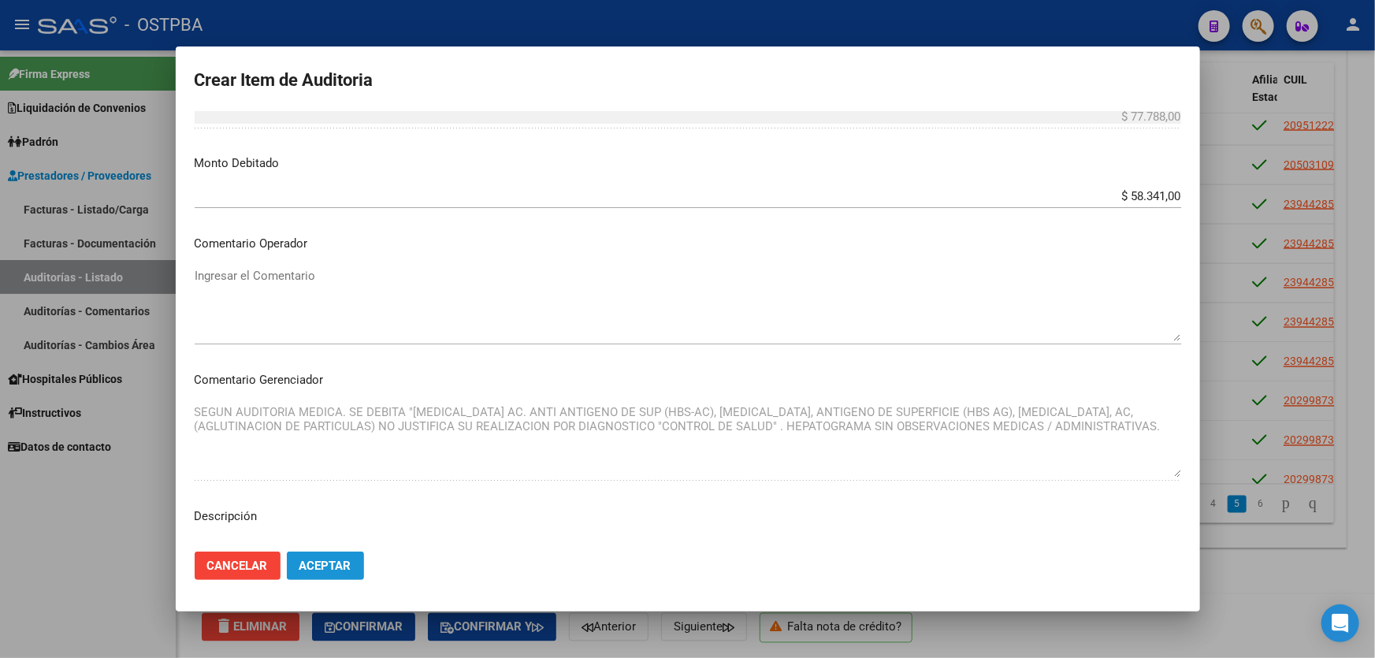
click at [322, 567] on span "Aceptar" at bounding box center [325, 566] width 52 height 14
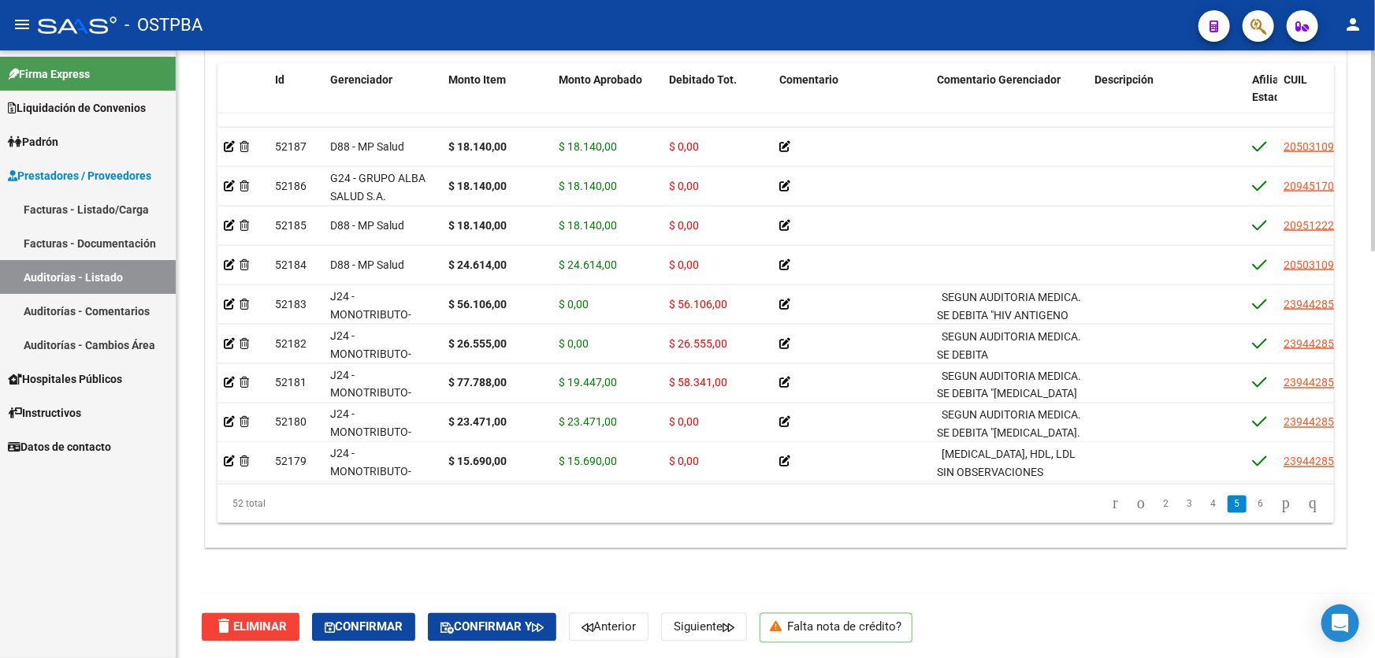
scroll to position [1260, 0]
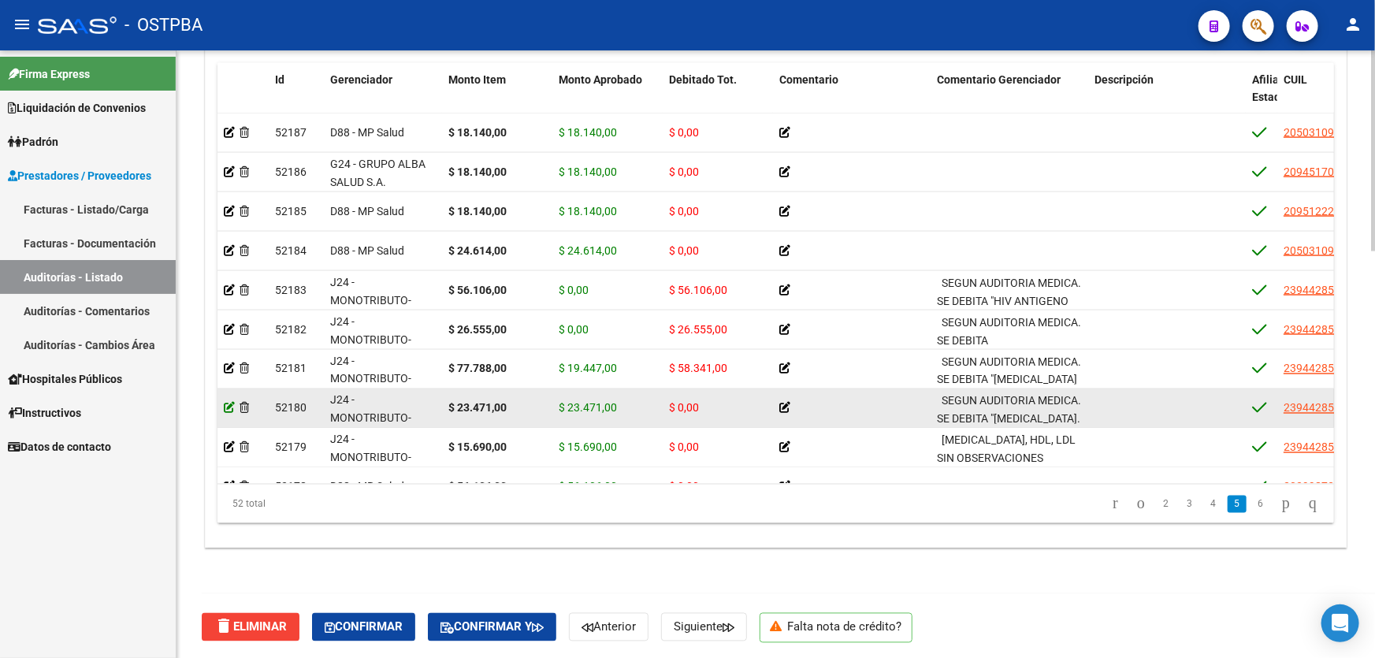
click at [228, 403] on icon at bounding box center [229, 408] width 11 height 11
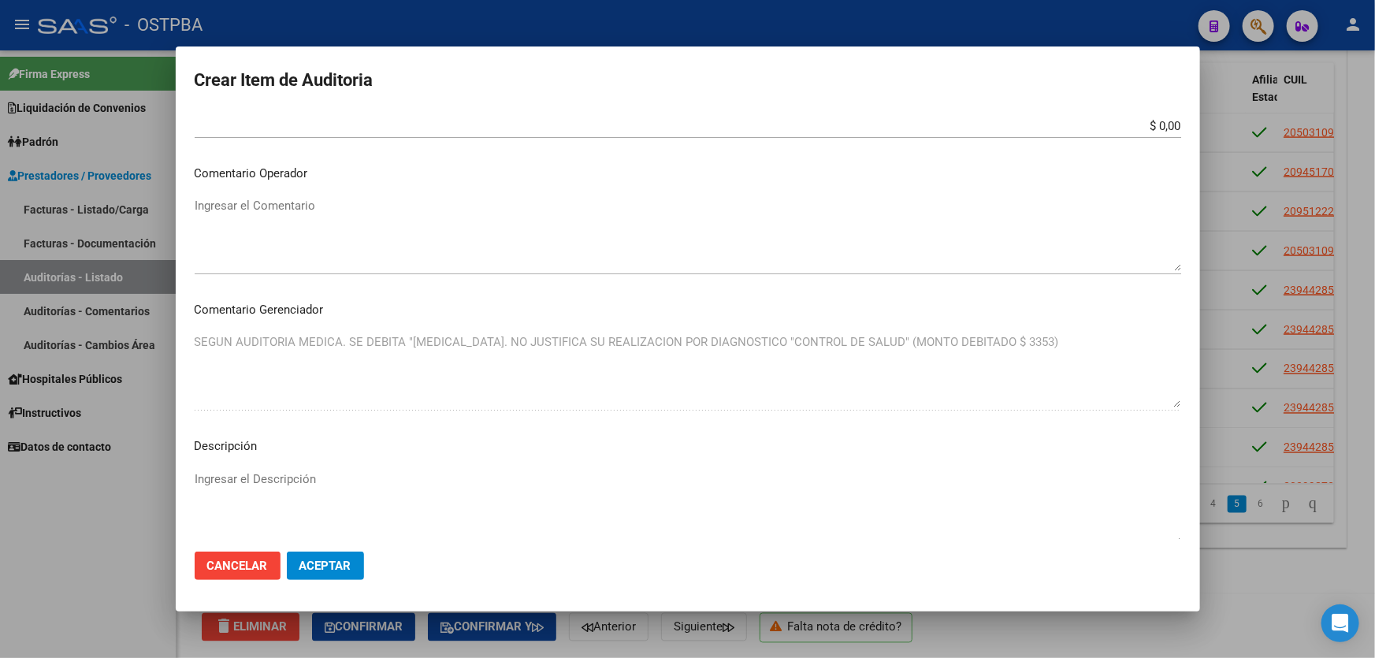
scroll to position [644, 0]
click at [1153, 122] on input "$ 0,00" at bounding box center [688, 124] width 986 height 14
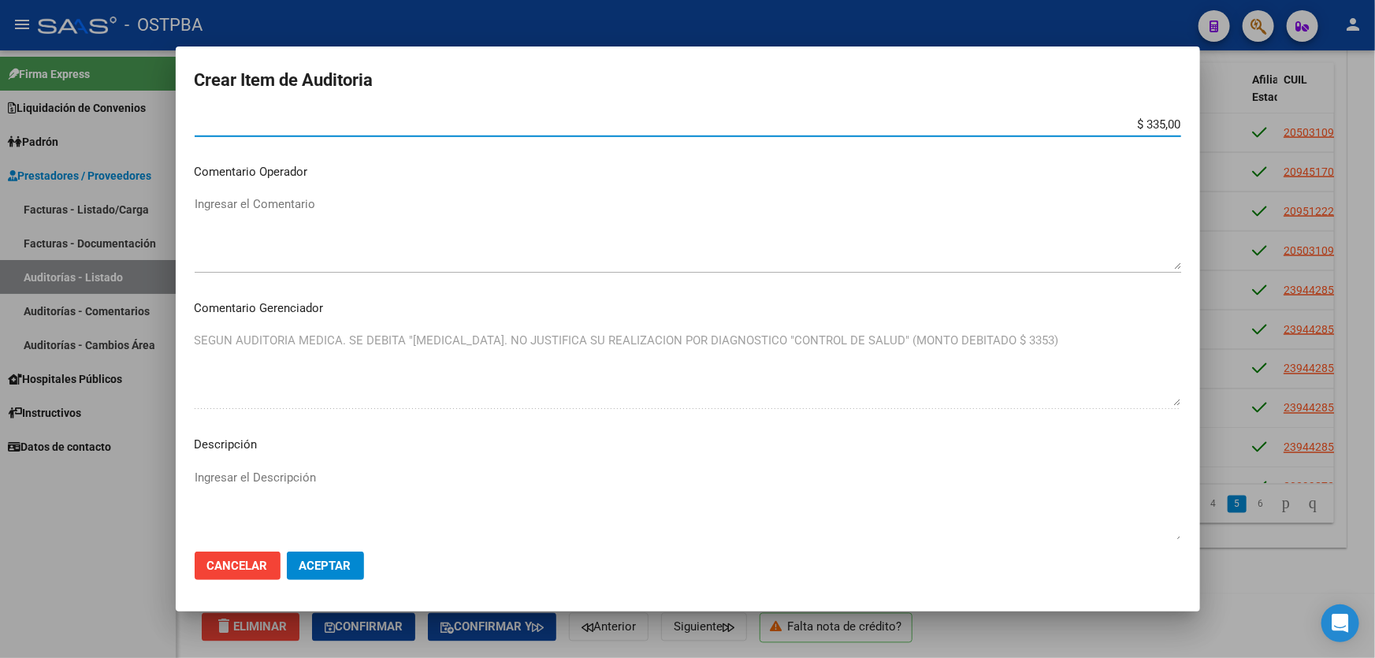
type input "$ 3.353,00"
click at [325, 481] on textarea "Ingresar el Descripción" at bounding box center [688, 506] width 986 height 74
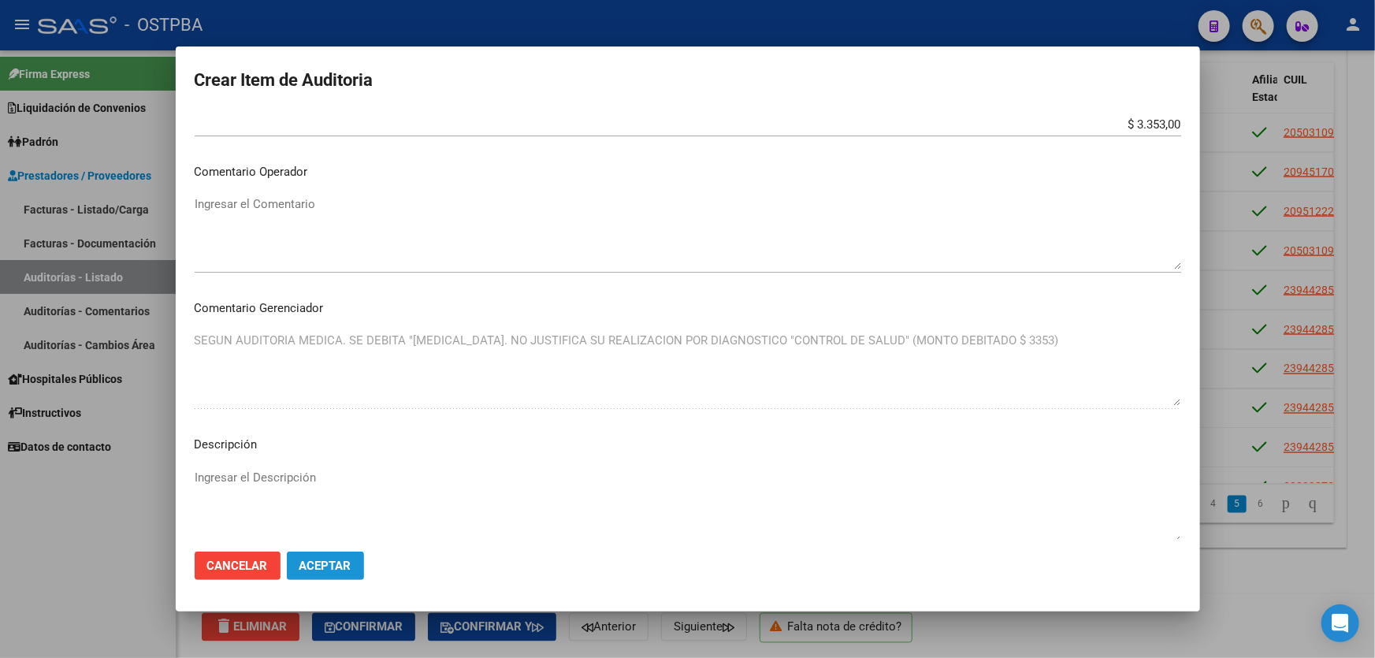
click at [330, 567] on span "Aceptar" at bounding box center [325, 566] width 52 height 14
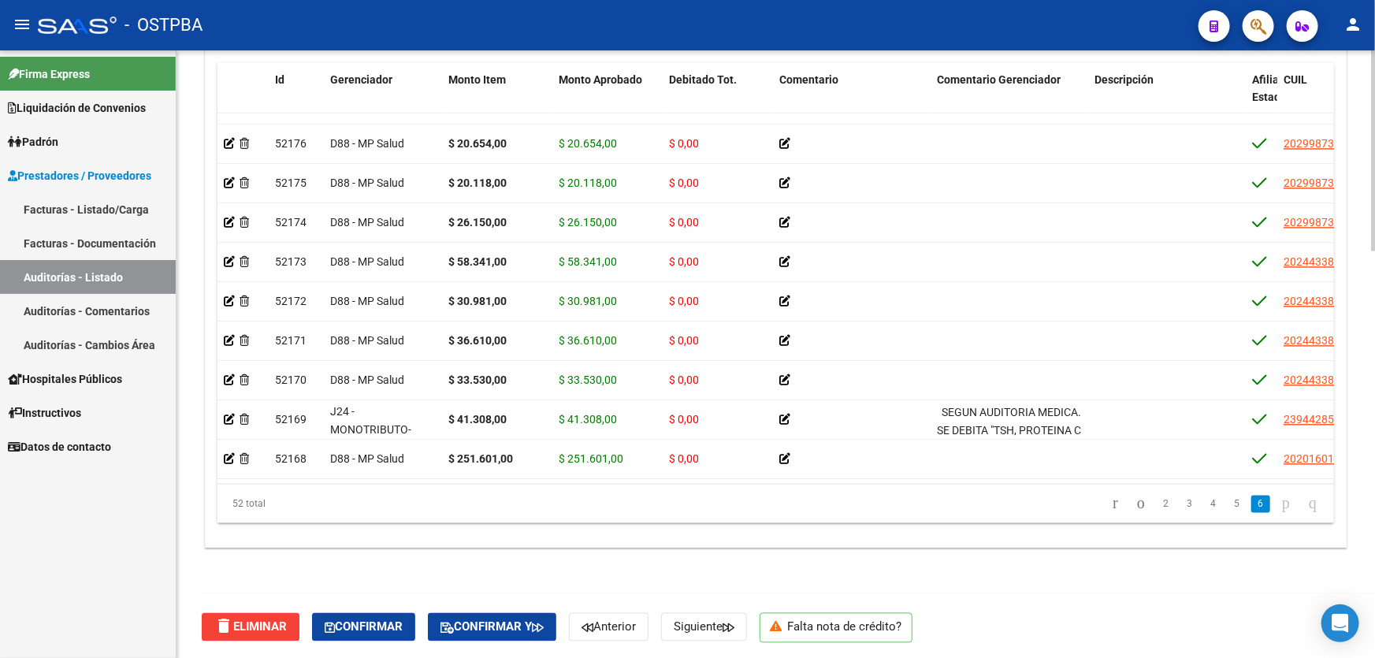
scroll to position [1692, 0]
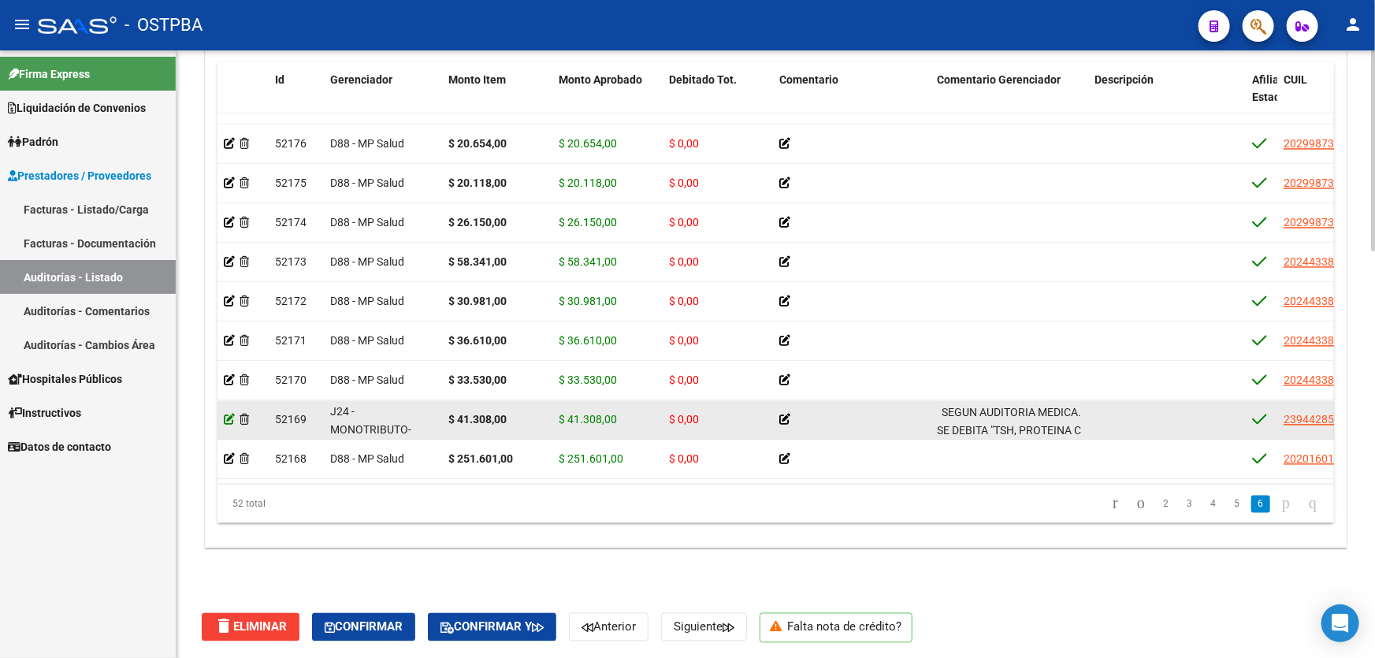
click at [226, 414] on icon at bounding box center [229, 419] width 11 height 11
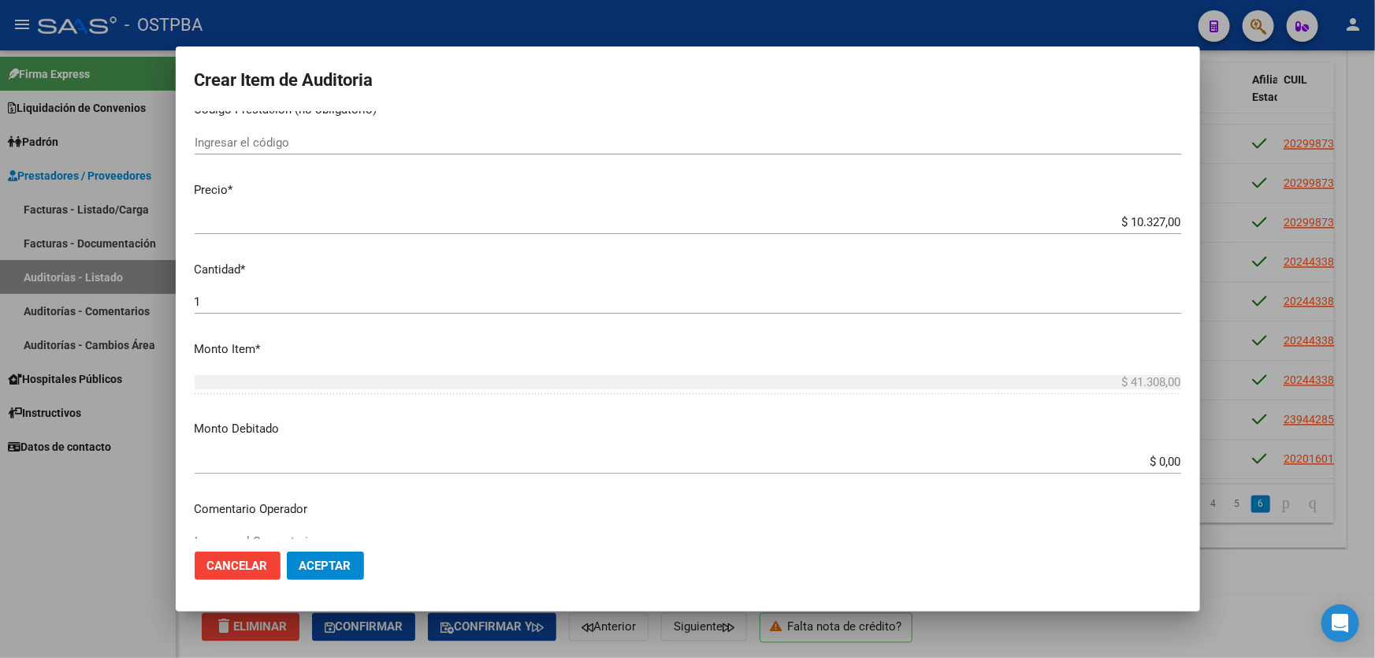
scroll to position [286, 0]
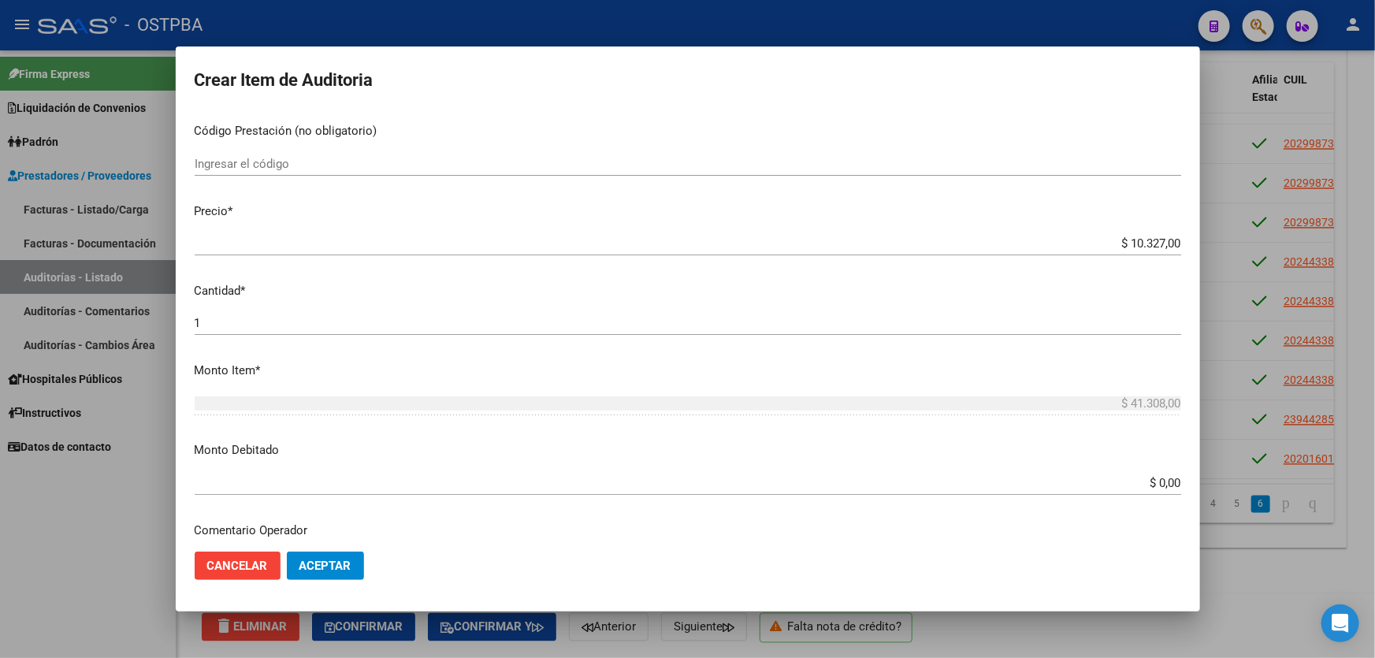
click at [226, 321] on input "1" at bounding box center [688, 323] width 986 height 14
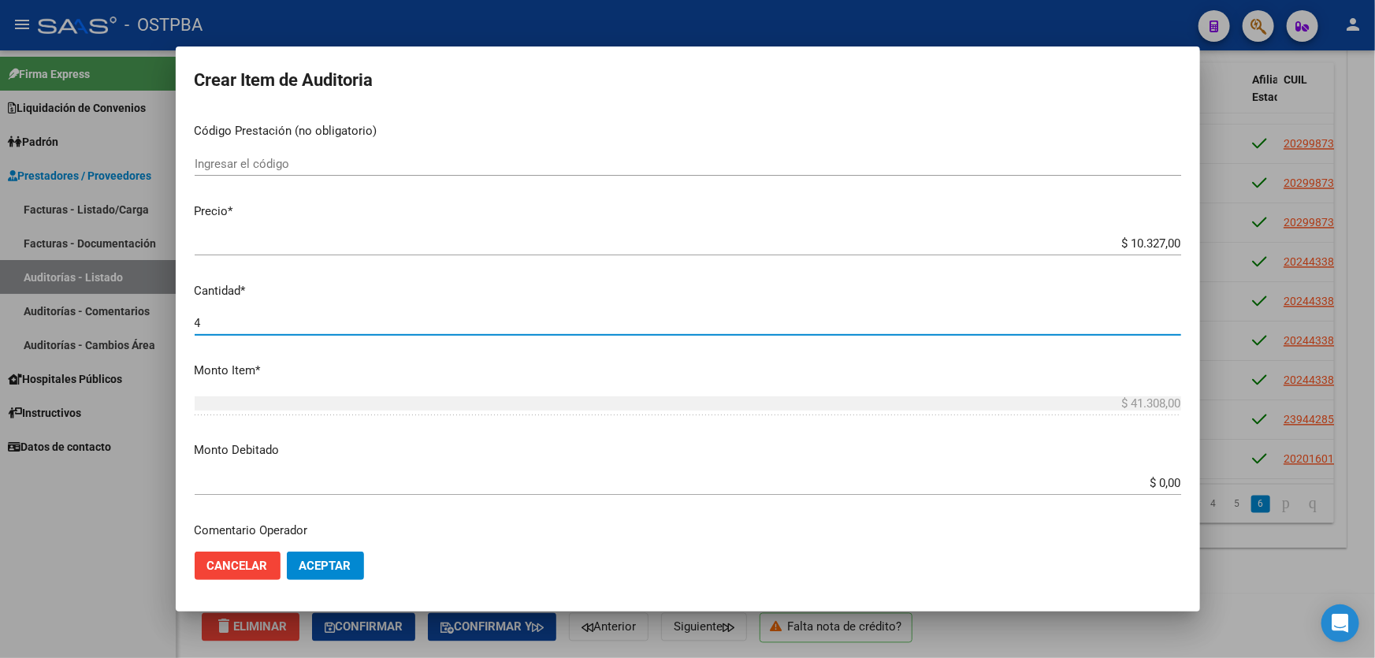
type input "4"
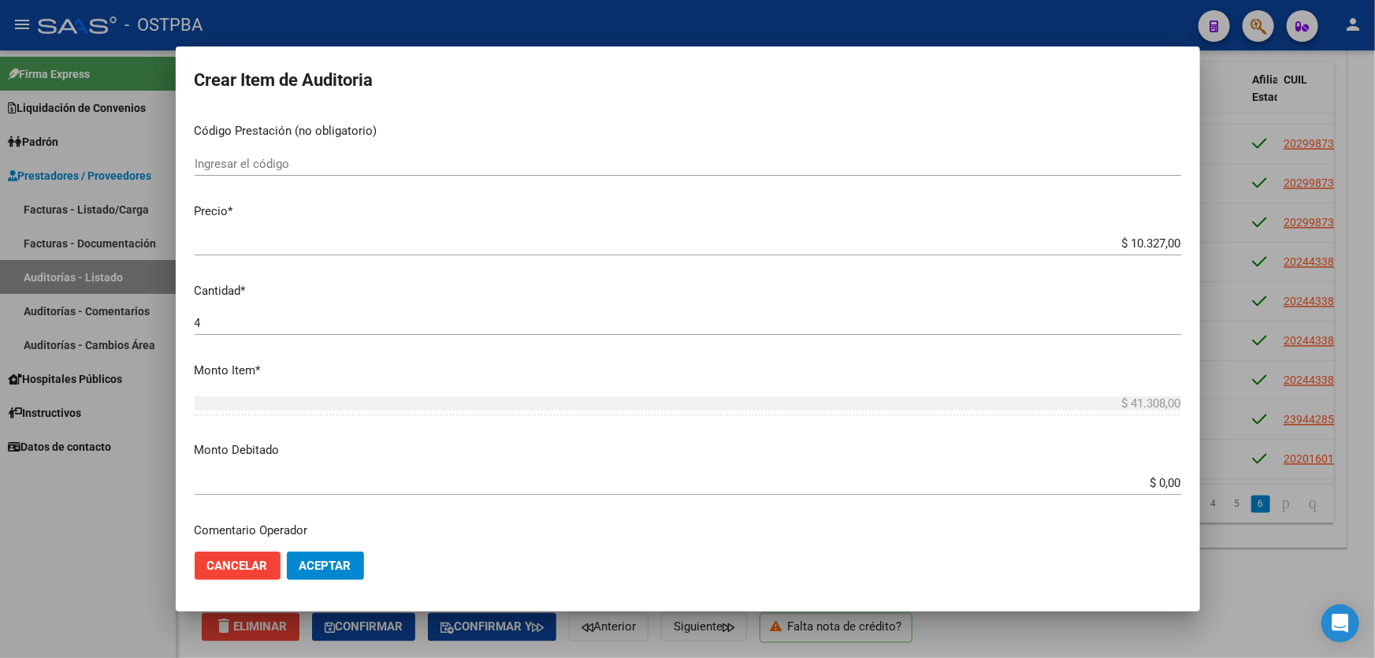
click at [341, 369] on p "Monto Item *" at bounding box center [688, 371] width 986 height 18
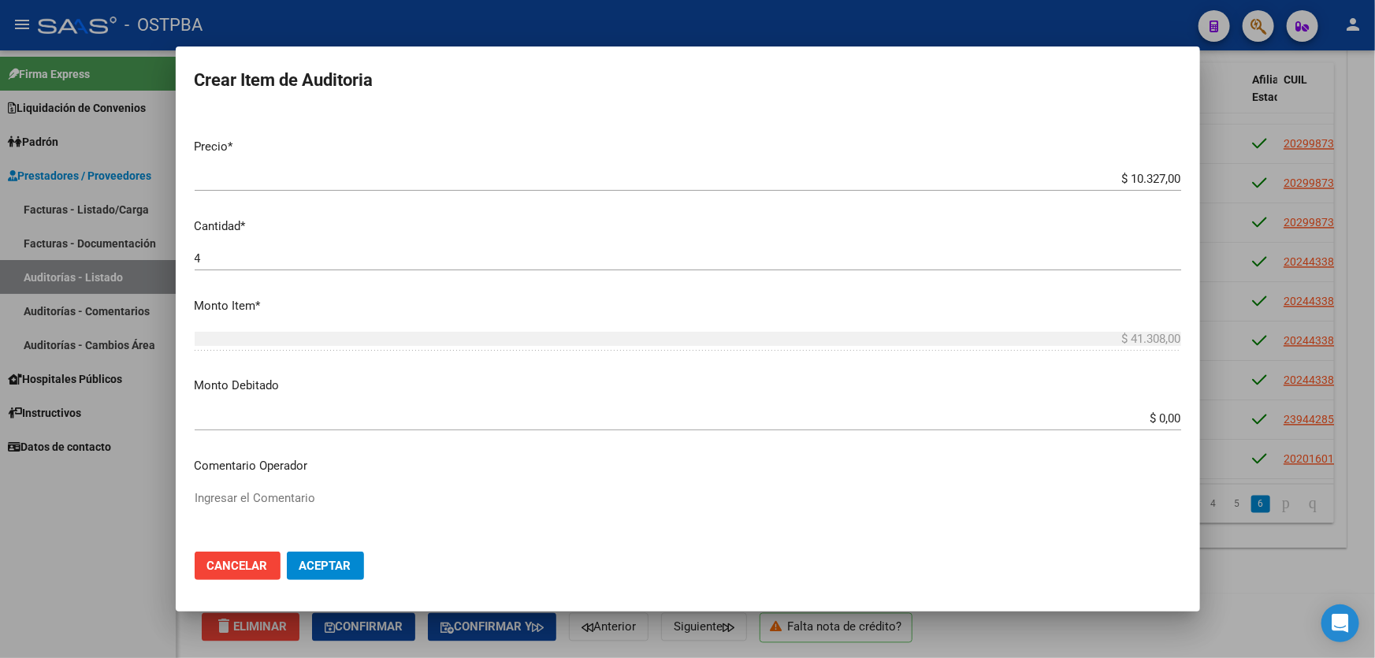
scroll to position [501, 0]
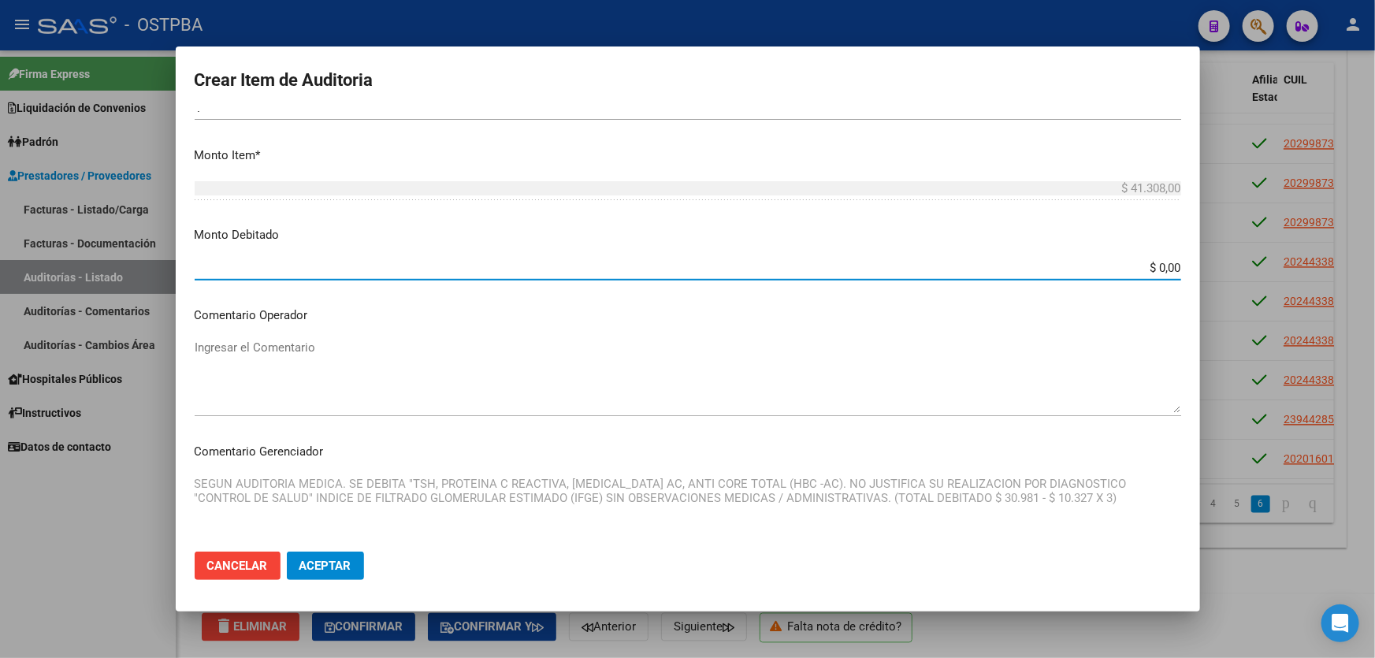
click at [1151, 266] on input "$ 0,00" at bounding box center [688, 268] width 986 height 14
type input "$ 30.981,00"
click at [476, 393] on textarea "Ingresar el Comentario" at bounding box center [688, 376] width 986 height 74
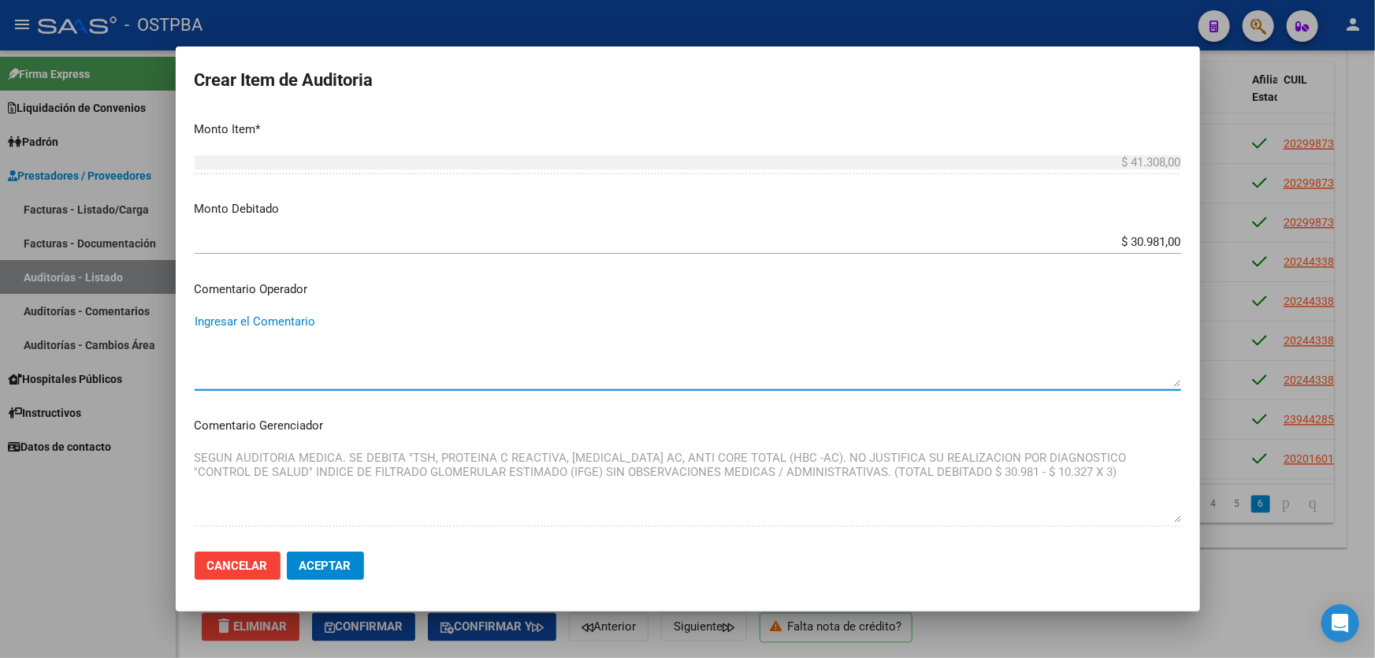
scroll to position [644, 0]
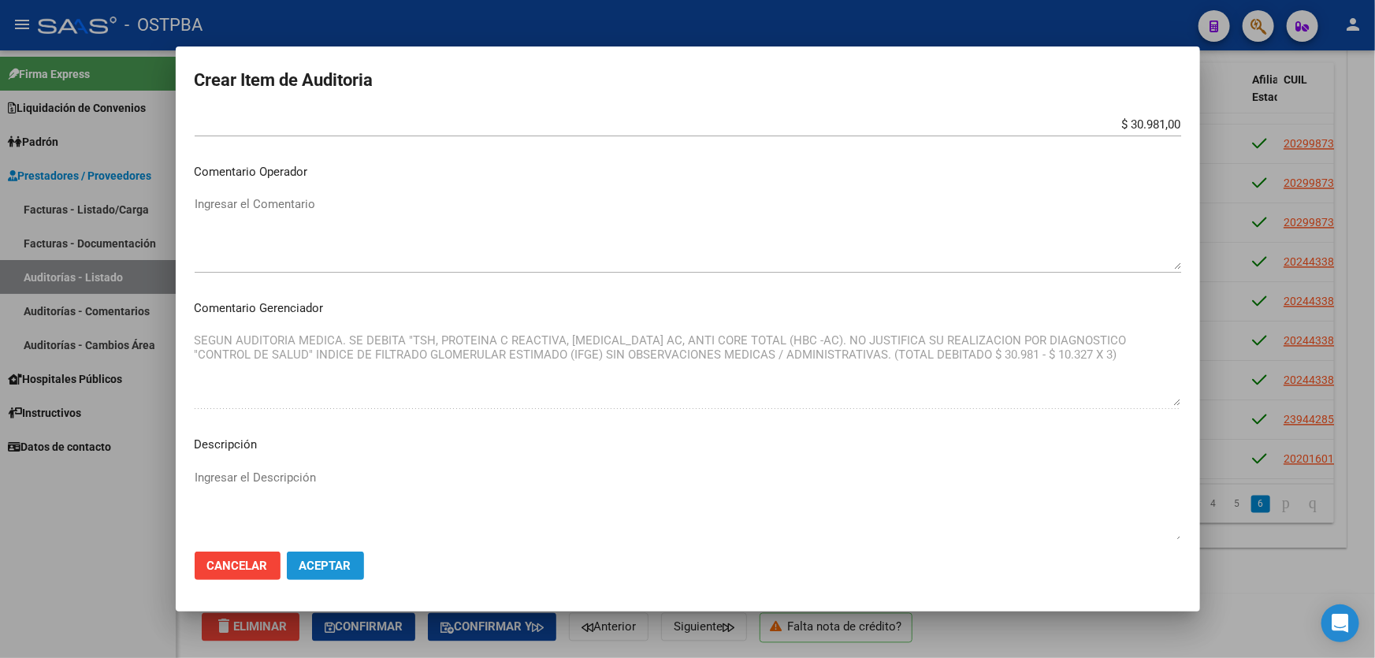
click at [325, 559] on span "Aceptar" at bounding box center [325, 566] width 52 height 14
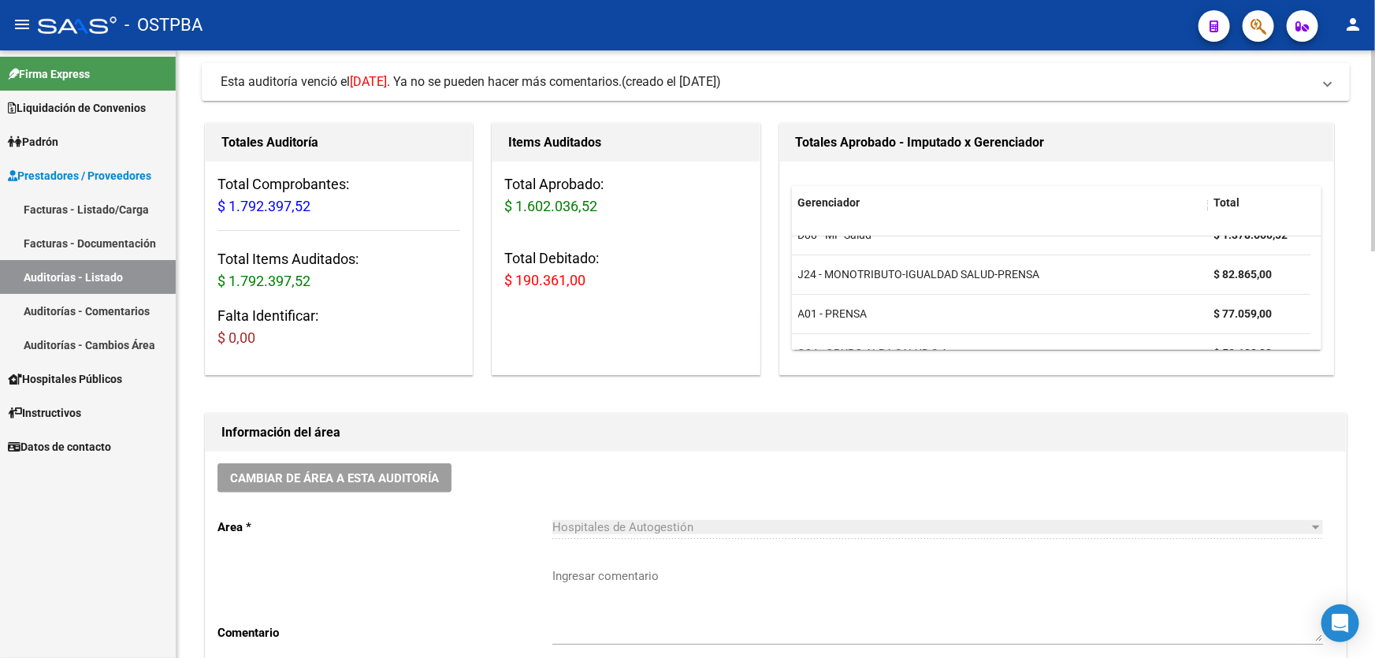
scroll to position [0, 0]
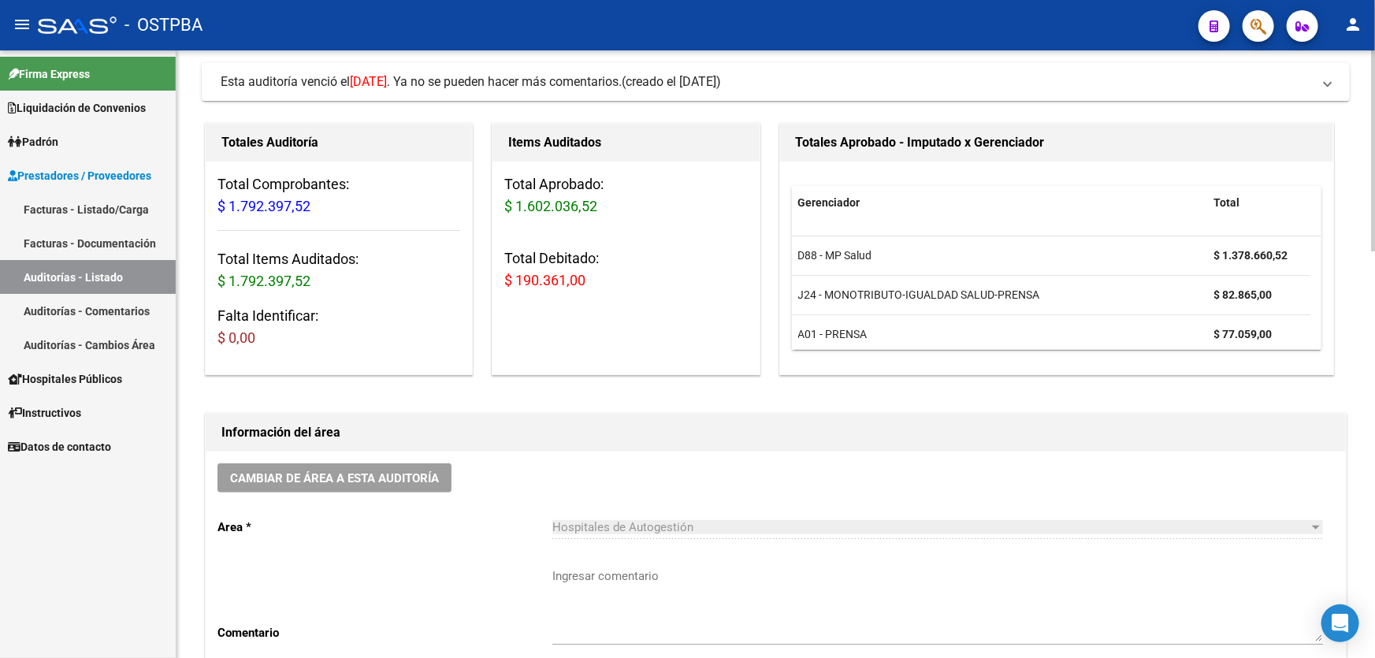
click at [796, 476] on div "Cambiar de área a esta auditoría Area * Hospitales de Autogestión Seleccionar a…" at bounding box center [776, 575] width 1140 height 248
click at [1354, 24] on mat-icon "person" at bounding box center [1352, 24] width 19 height 19
click at [691, 470] on div at bounding box center [687, 329] width 1375 height 658
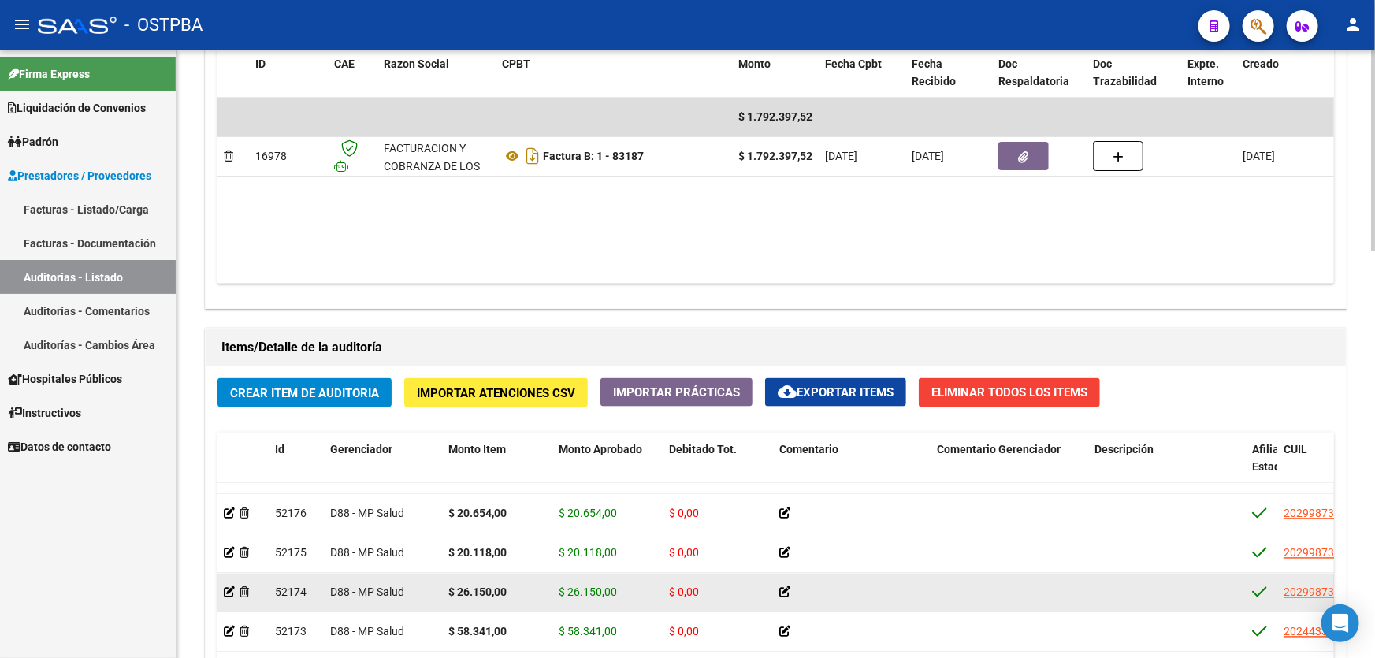
scroll to position [1228, 0]
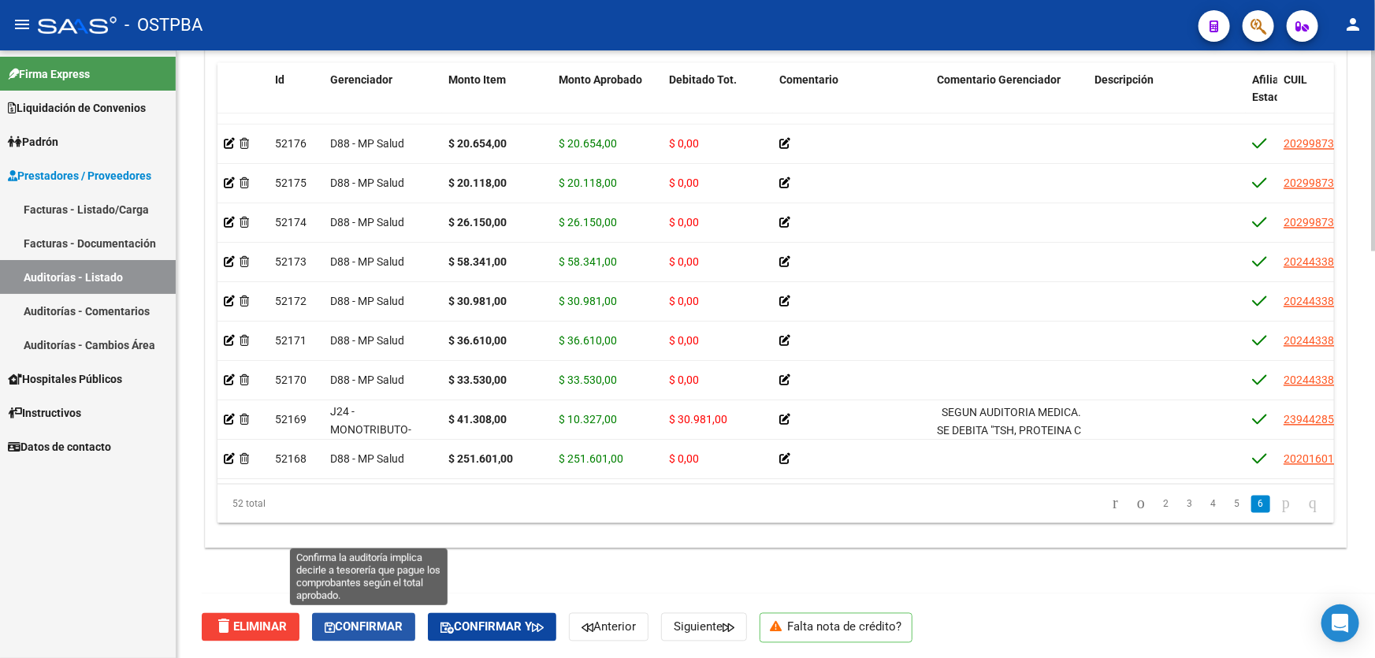
click at [373, 621] on span "Confirmar" at bounding box center [364, 627] width 78 height 14
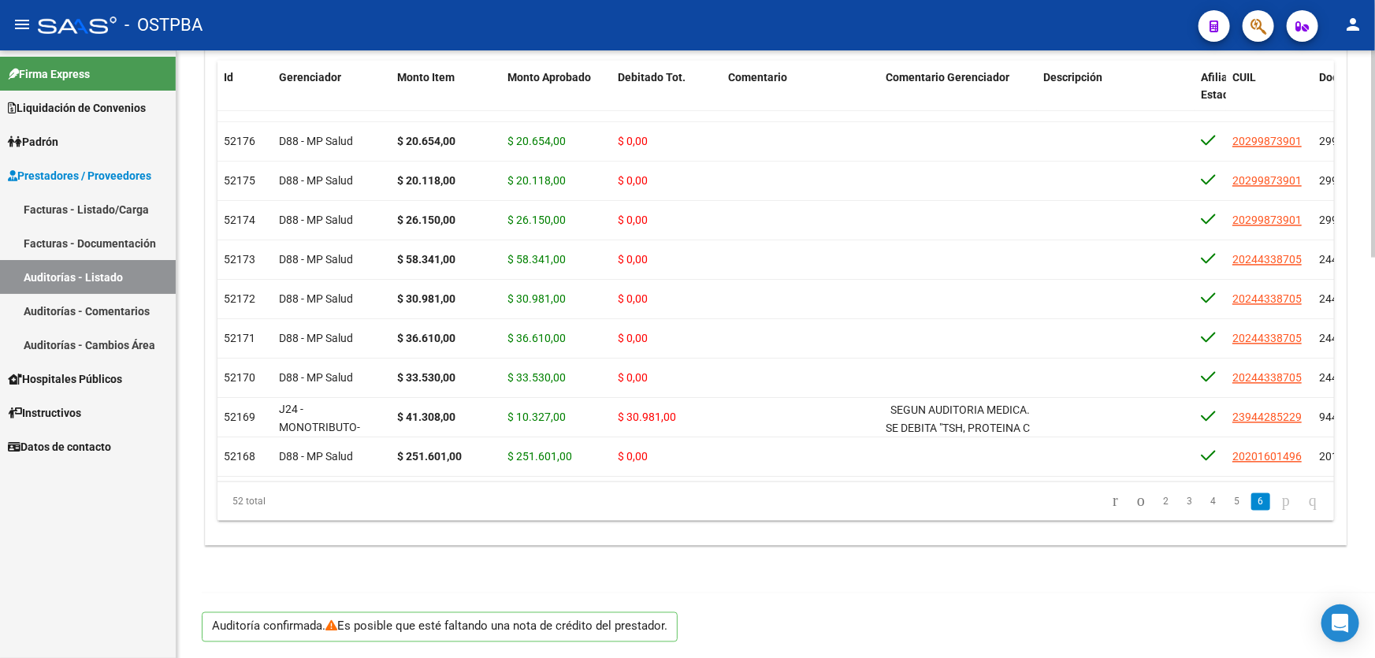
scroll to position [1173, 0]
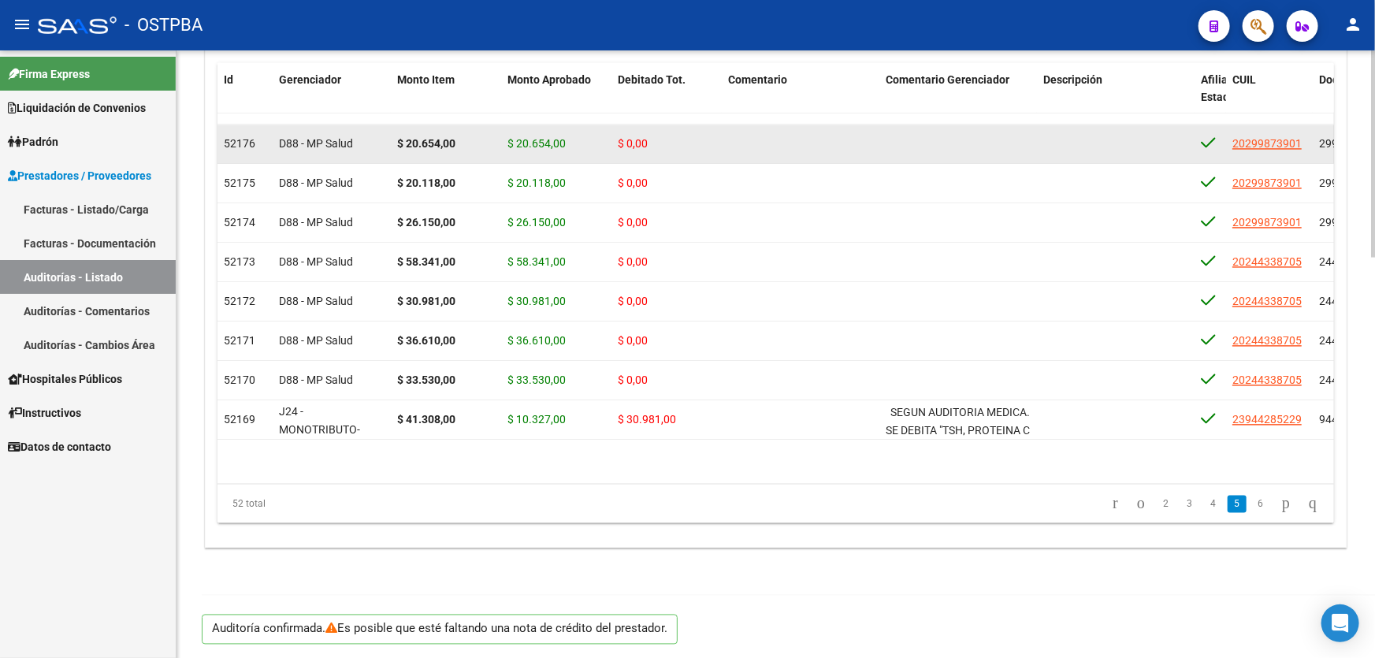
type input "202508"
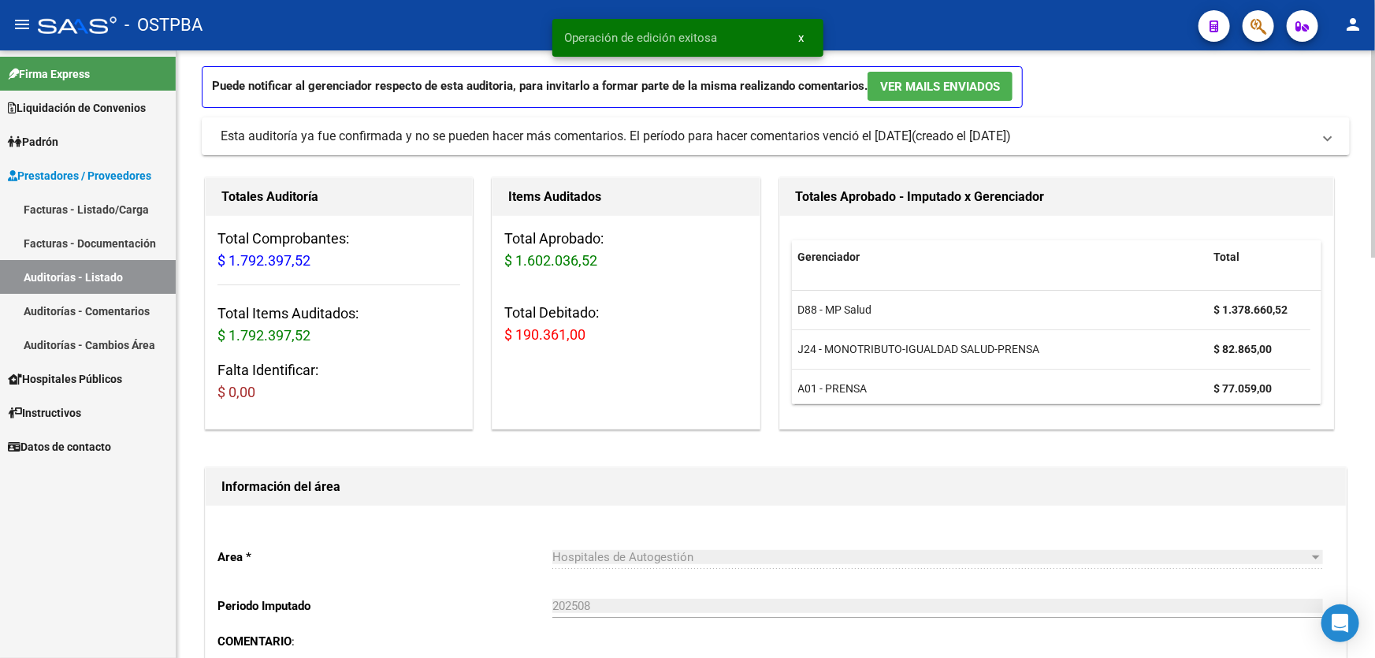
scroll to position [0, 0]
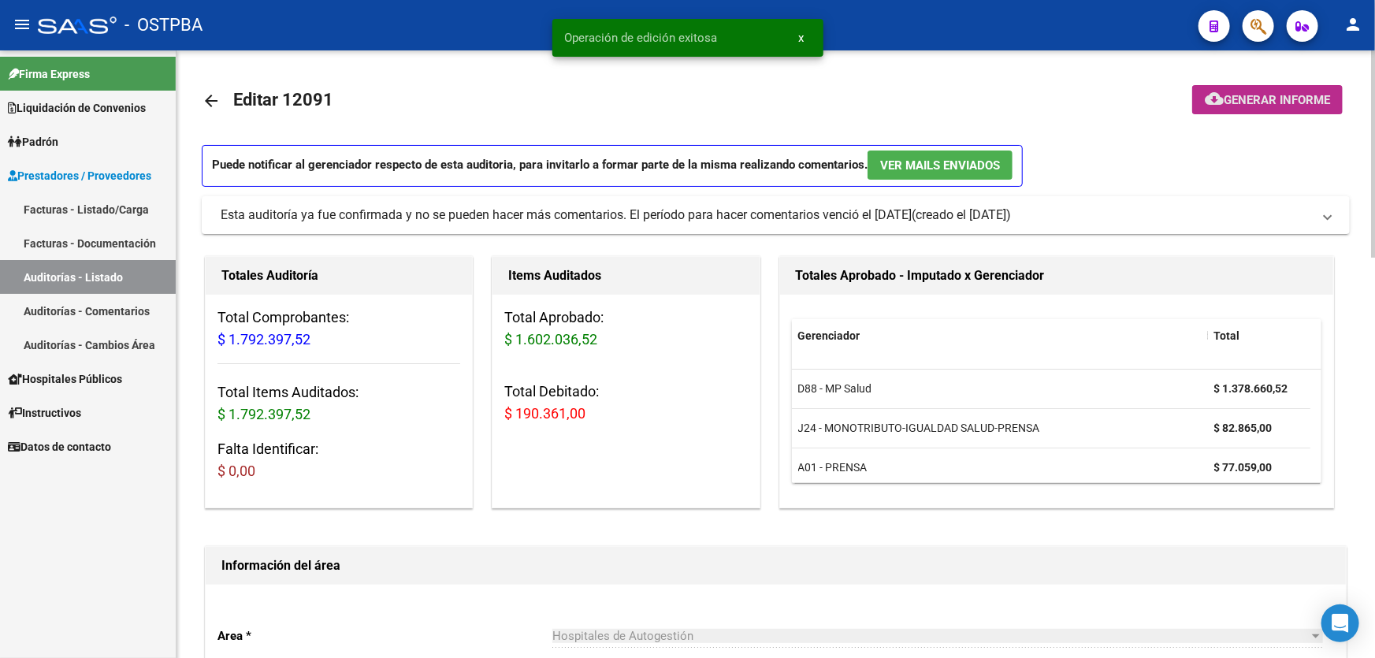
click at [1238, 98] on span "Generar informe" at bounding box center [1276, 100] width 106 height 14
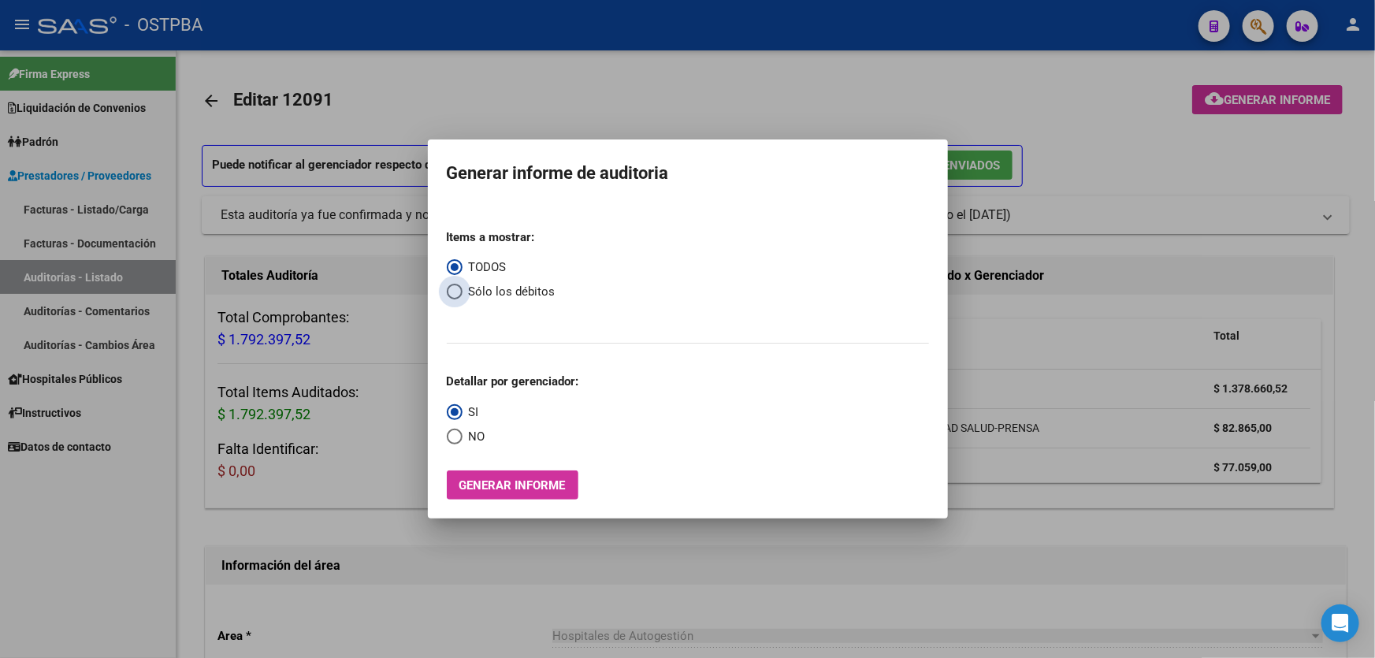
click at [449, 292] on span "Select an option" at bounding box center [455, 292] width 16 height 16
click at [449, 292] on input "Sólo los débitos" at bounding box center [455, 292] width 16 height 16
radio input "true"
click at [448, 438] on span "Select an option" at bounding box center [455, 437] width 16 height 16
click at [448, 438] on input "NO" at bounding box center [455, 437] width 16 height 16
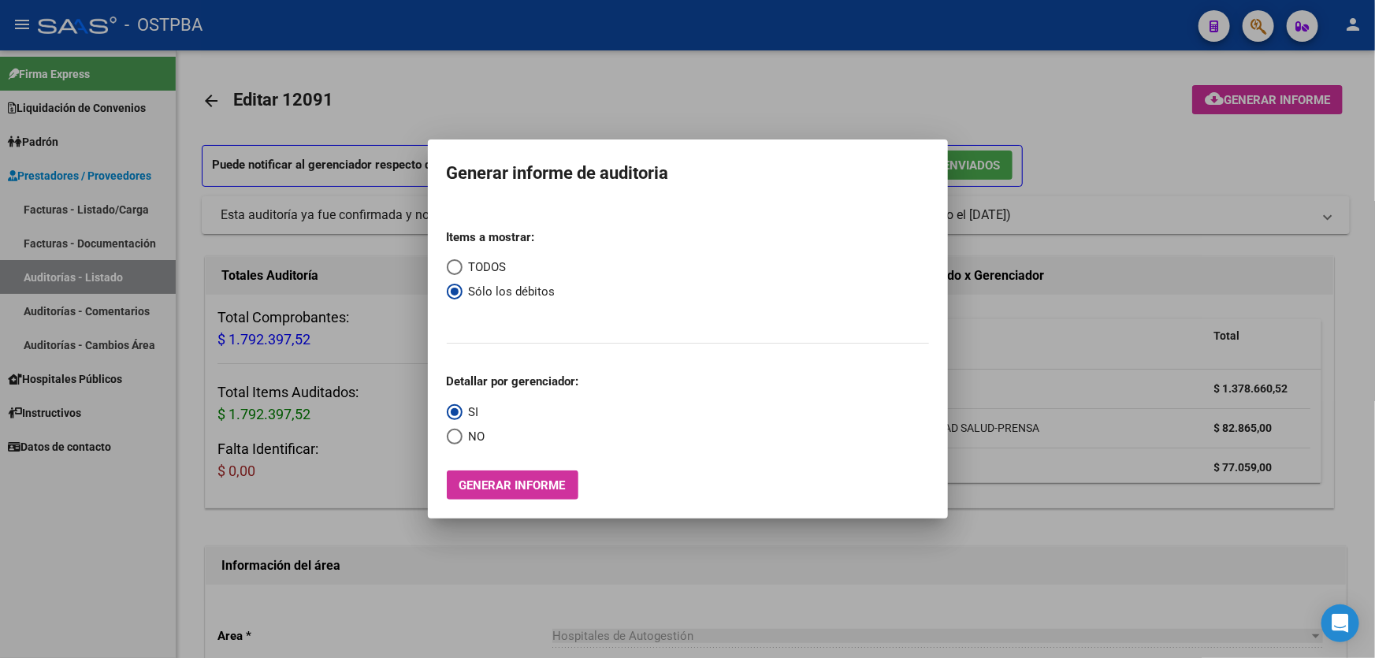
radio input "true"
click at [454, 412] on span "Select an option" at bounding box center [454, 412] width 0 height 0
click at [453, 412] on input "SI" at bounding box center [455, 412] width 16 height 16
radio input "true"
click at [492, 483] on span "Generar informe" at bounding box center [512, 485] width 106 height 14
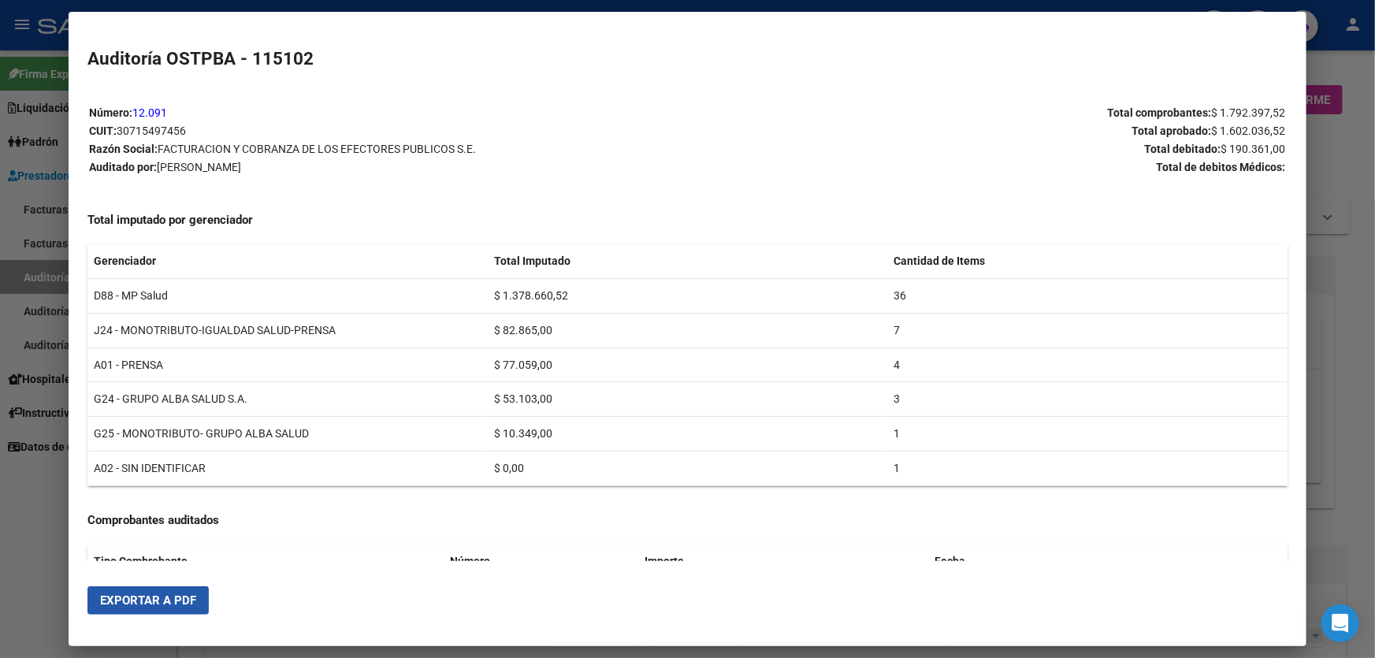
click at [146, 597] on span "Exportar a PDF" at bounding box center [148, 600] width 96 height 14
click at [39, 518] on div at bounding box center [687, 329] width 1375 height 658
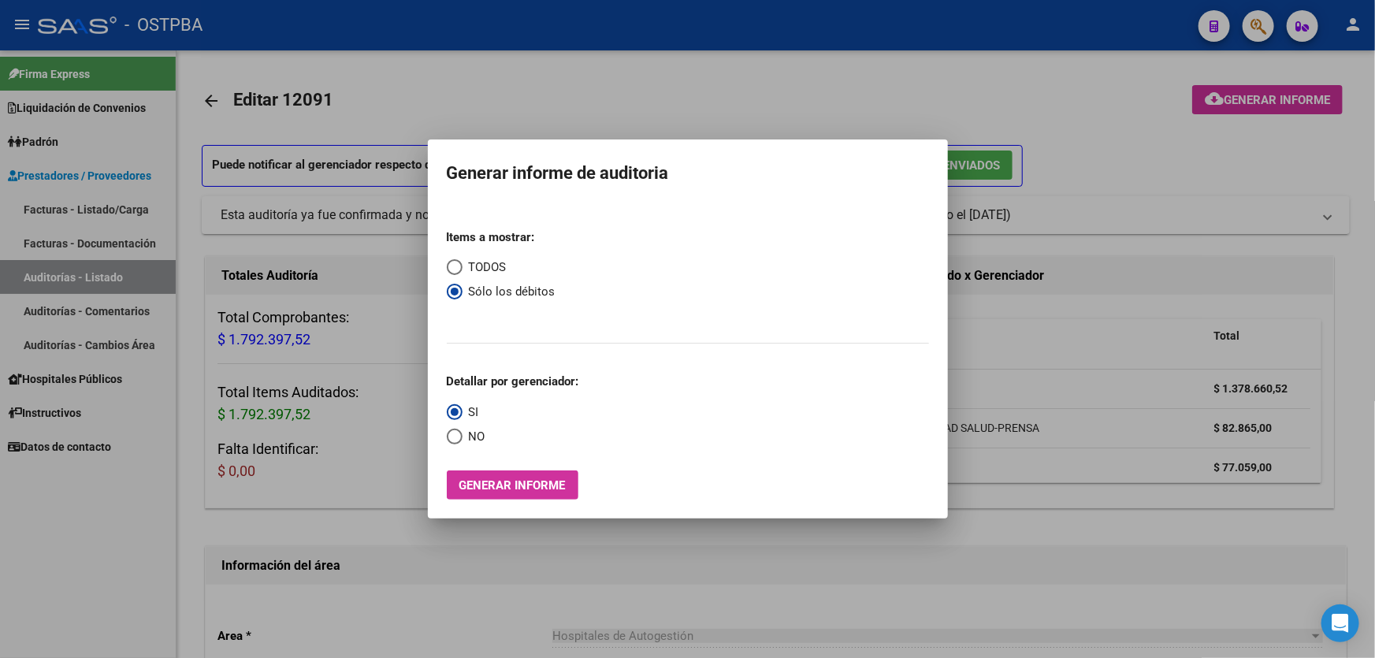
click at [559, 81] on div at bounding box center [687, 329] width 1375 height 658
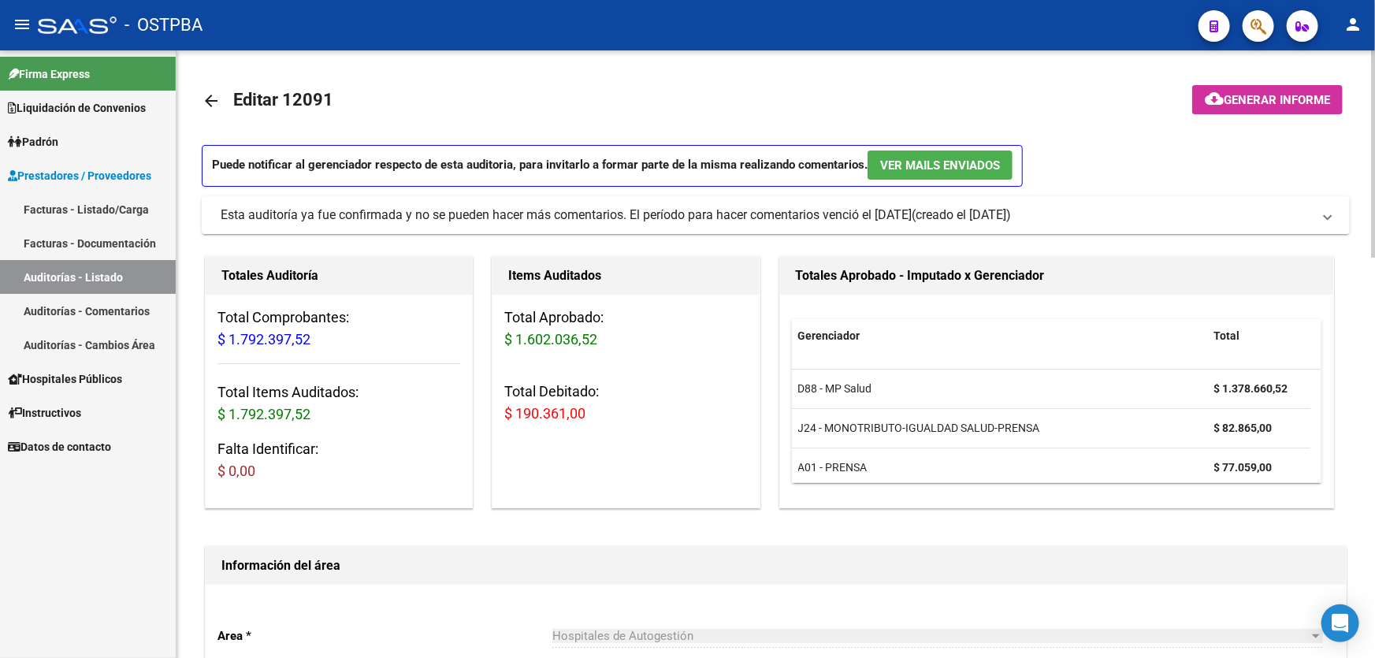
click at [204, 98] on mat-icon "arrow_back" at bounding box center [211, 100] width 19 height 19
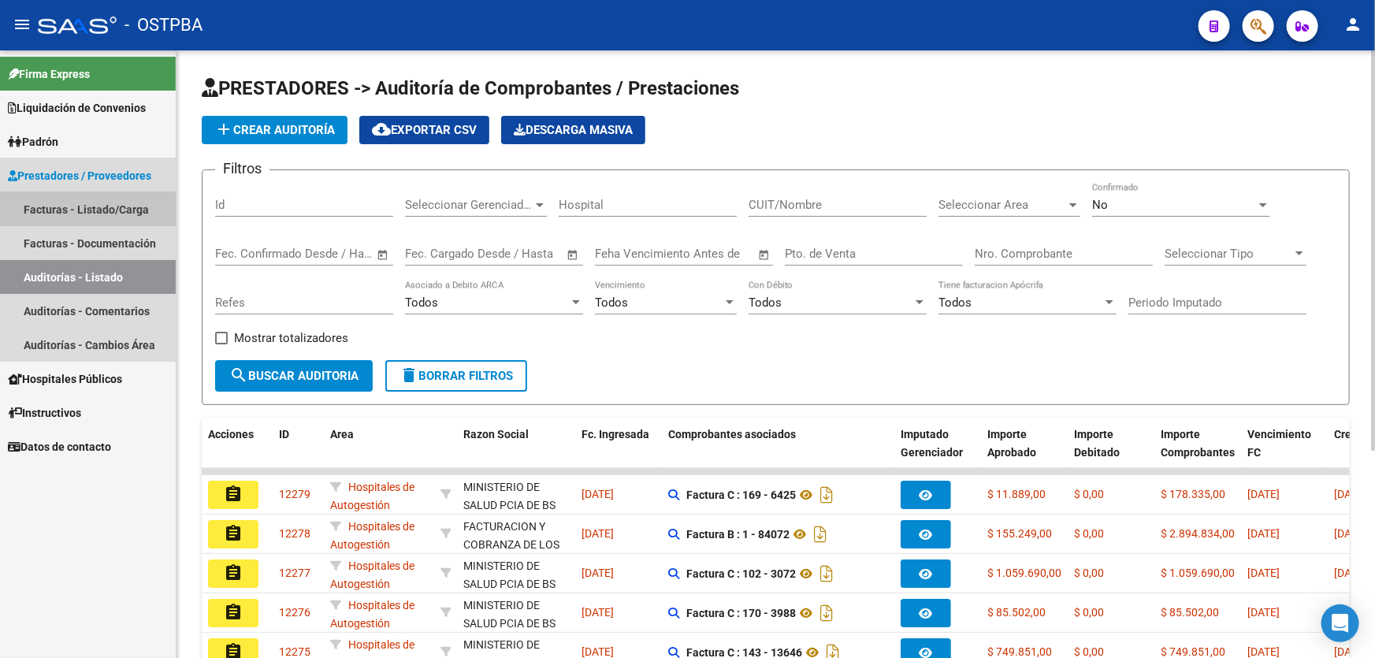
click at [118, 205] on link "Facturas - Listado/Carga" at bounding box center [88, 209] width 176 height 34
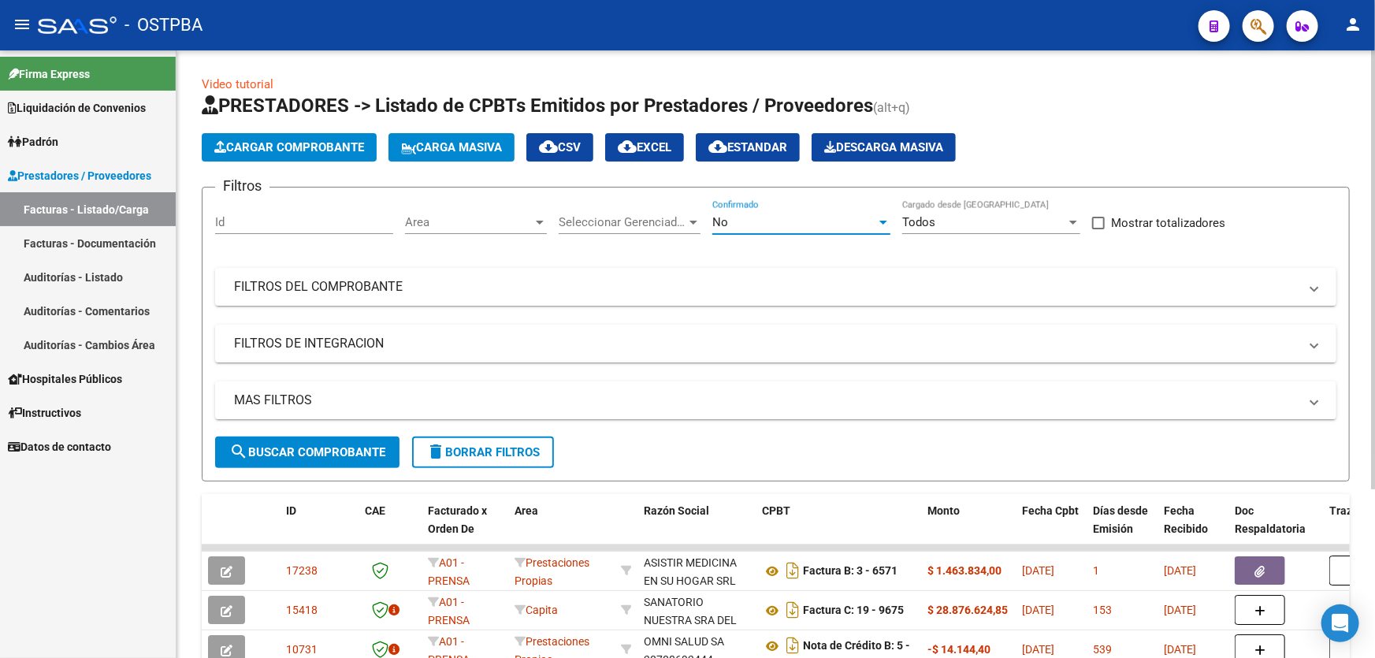
click at [778, 221] on div "No" at bounding box center [794, 222] width 164 height 14
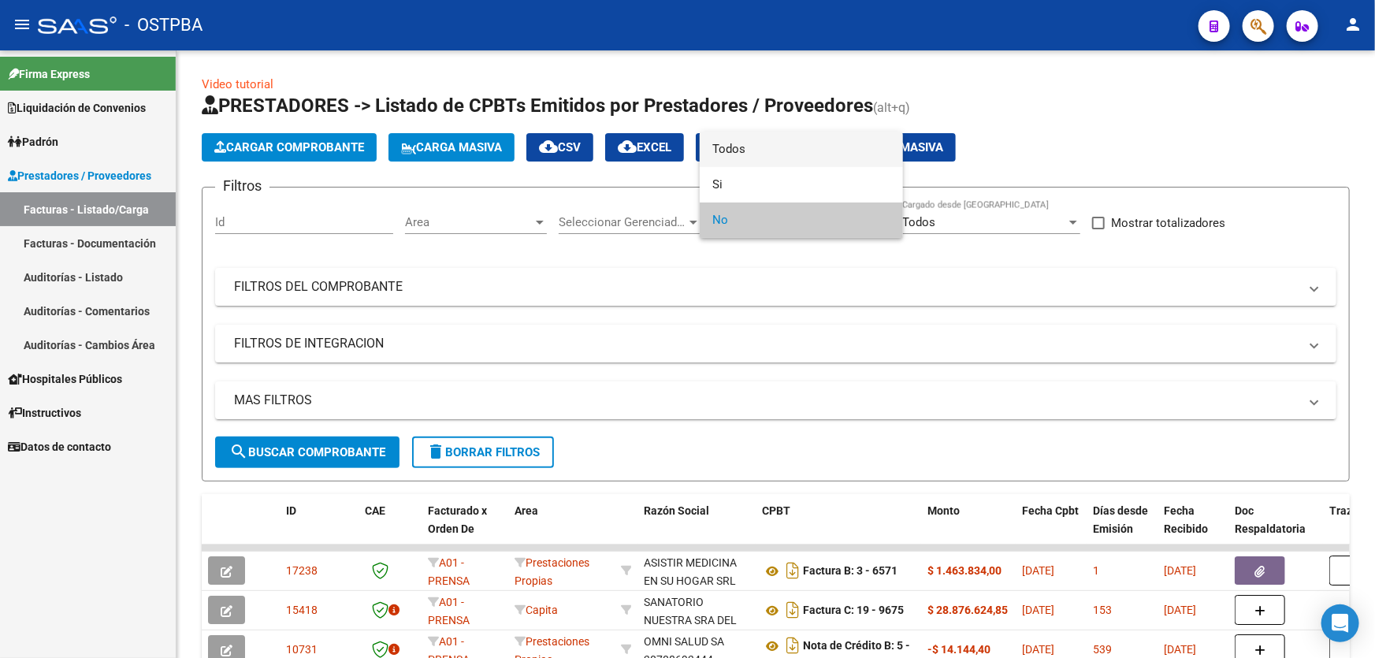
click at [763, 142] on span "Todos" at bounding box center [801, 149] width 178 height 35
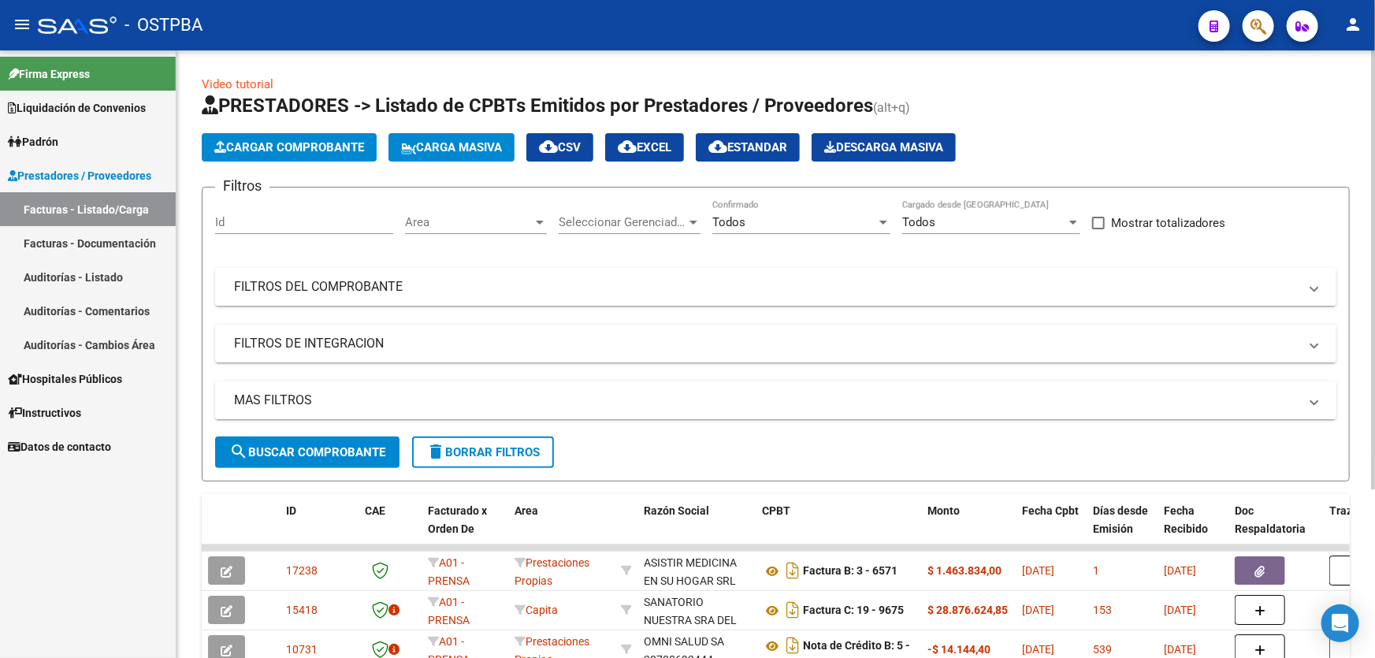
click at [327, 398] on mat-panel-title "MAS FILTROS" at bounding box center [766, 400] width 1064 height 17
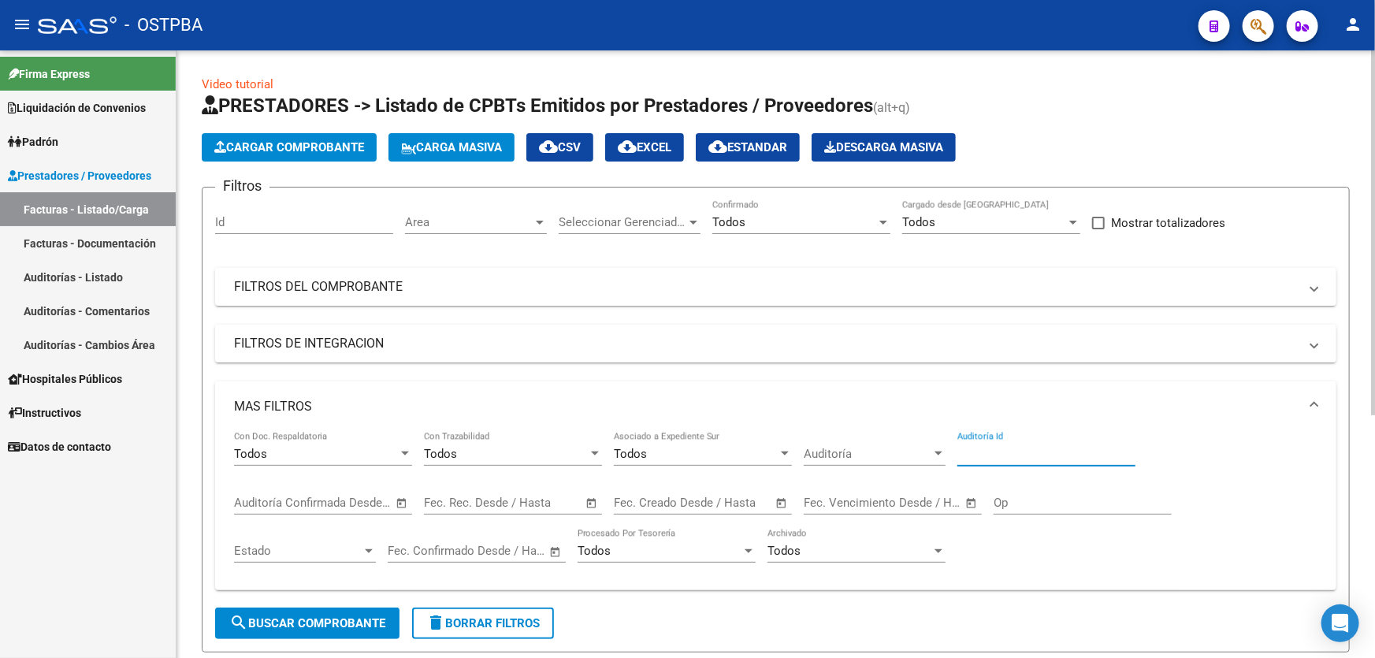
click at [1024, 457] on input "Auditoría Id" at bounding box center [1046, 454] width 178 height 14
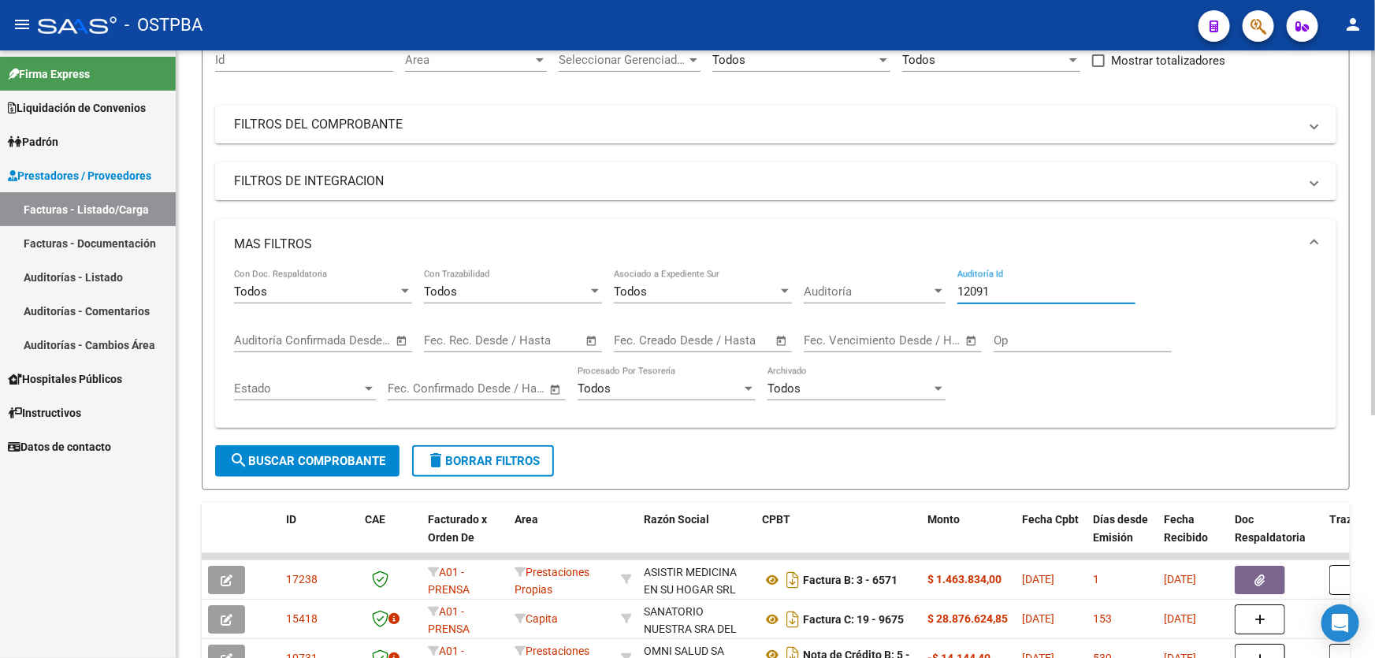
scroll to position [286, 0]
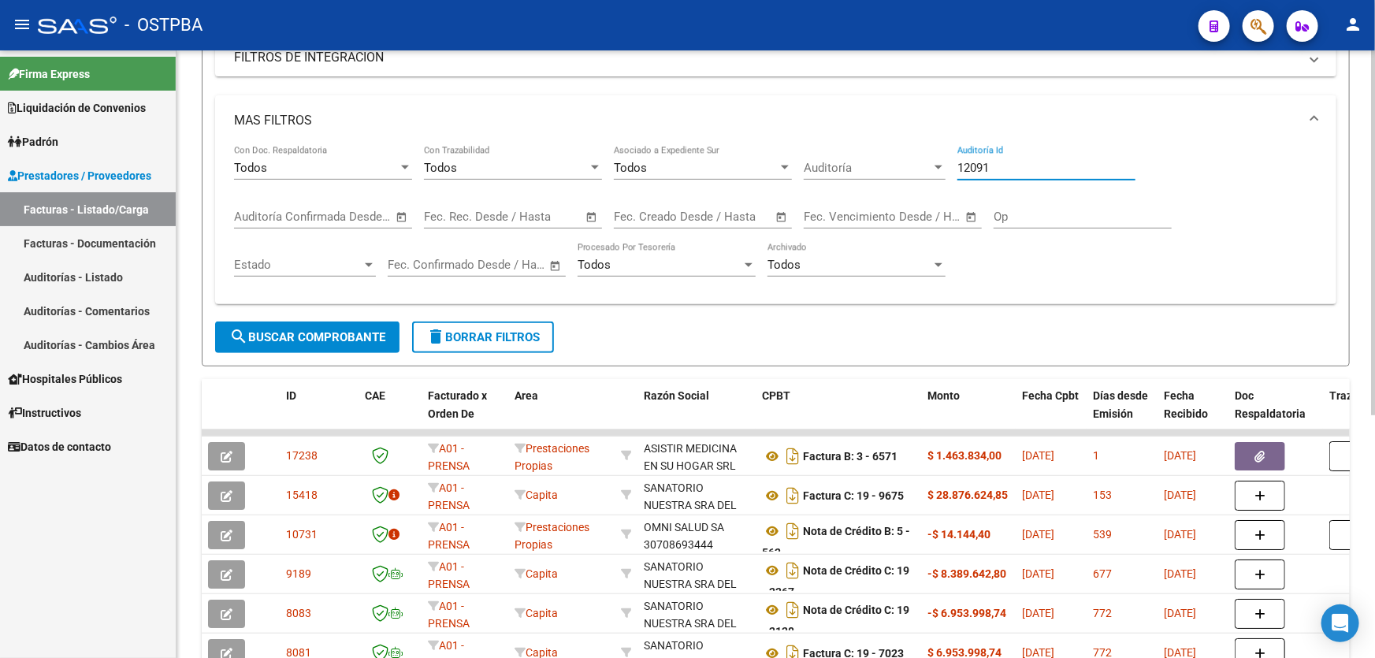
type input "12091"
click at [322, 331] on span "search Buscar Comprobante" at bounding box center [307, 337] width 156 height 14
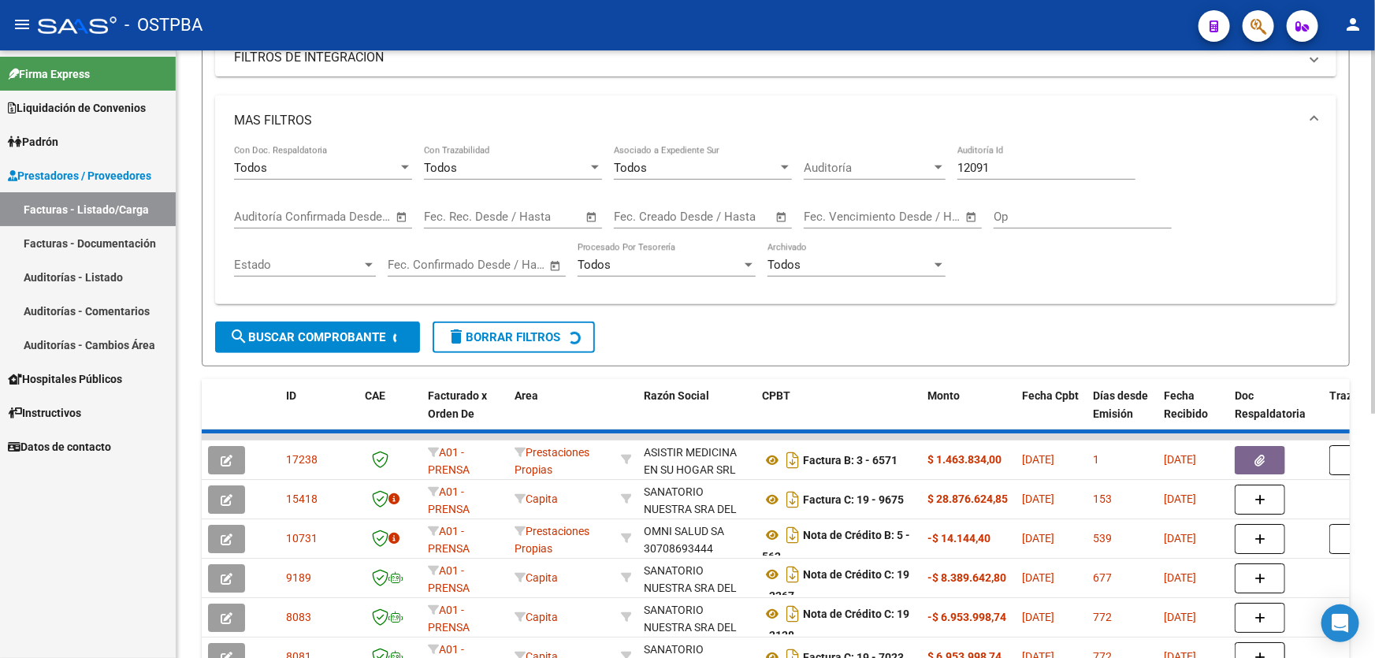
scroll to position [206, 0]
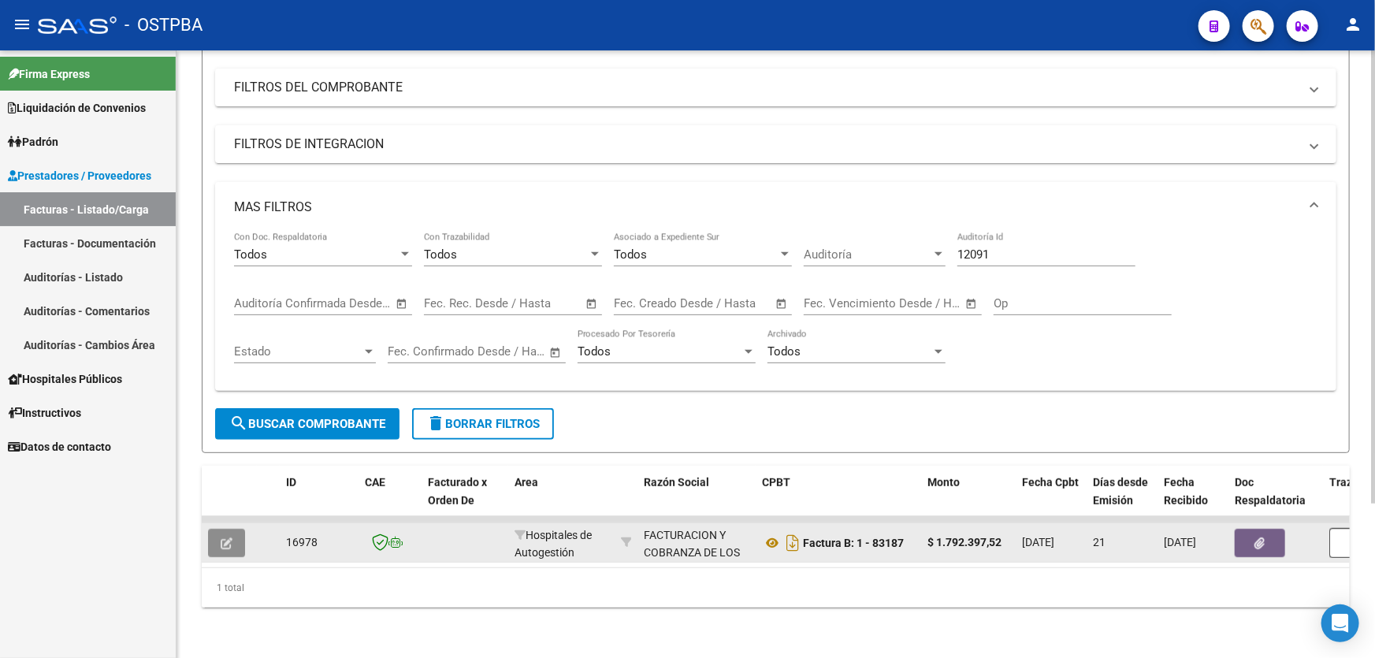
click at [226, 537] on icon "button" at bounding box center [227, 543] width 12 height 12
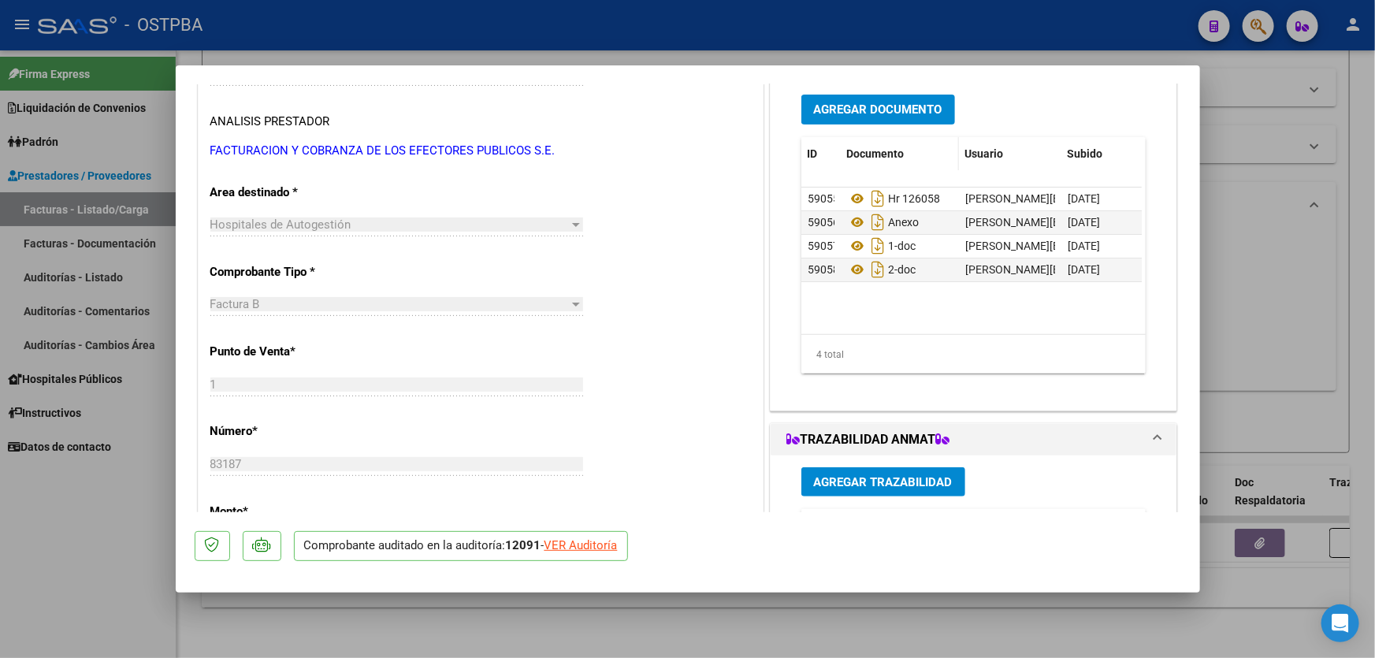
scroll to position [143, 0]
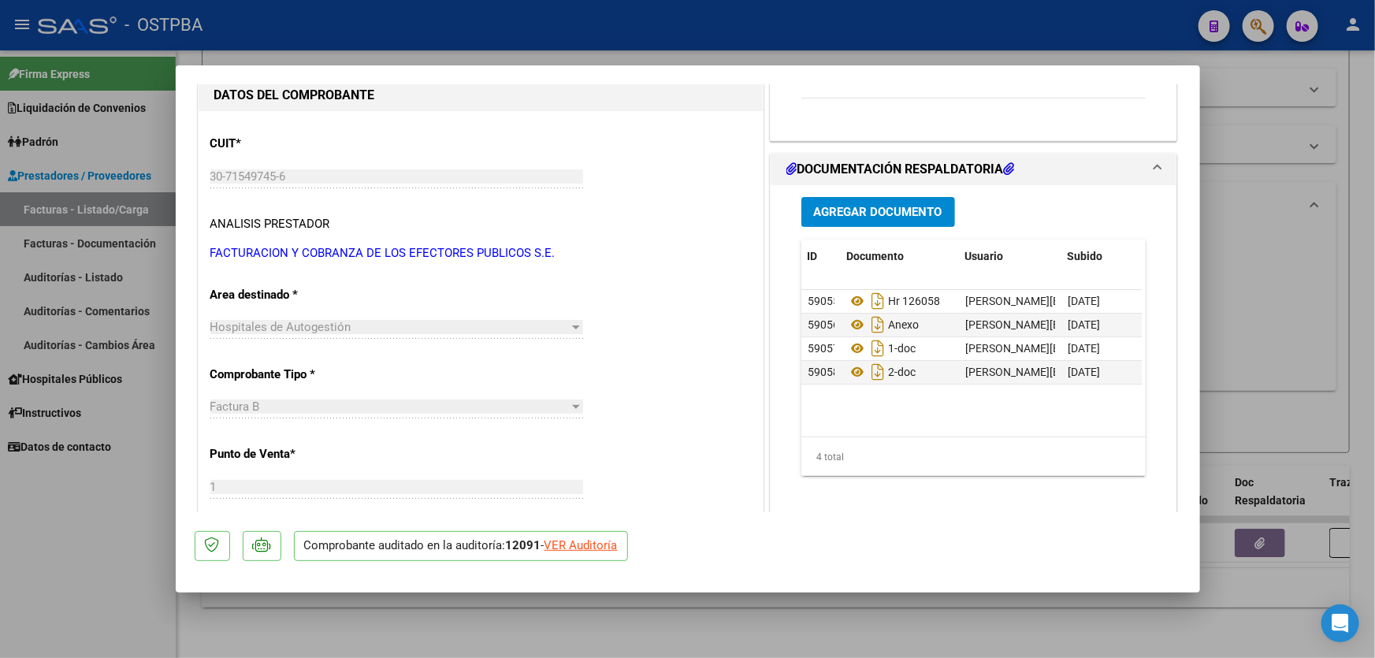
click at [863, 206] on span "Agregar Documento" at bounding box center [878, 213] width 128 height 14
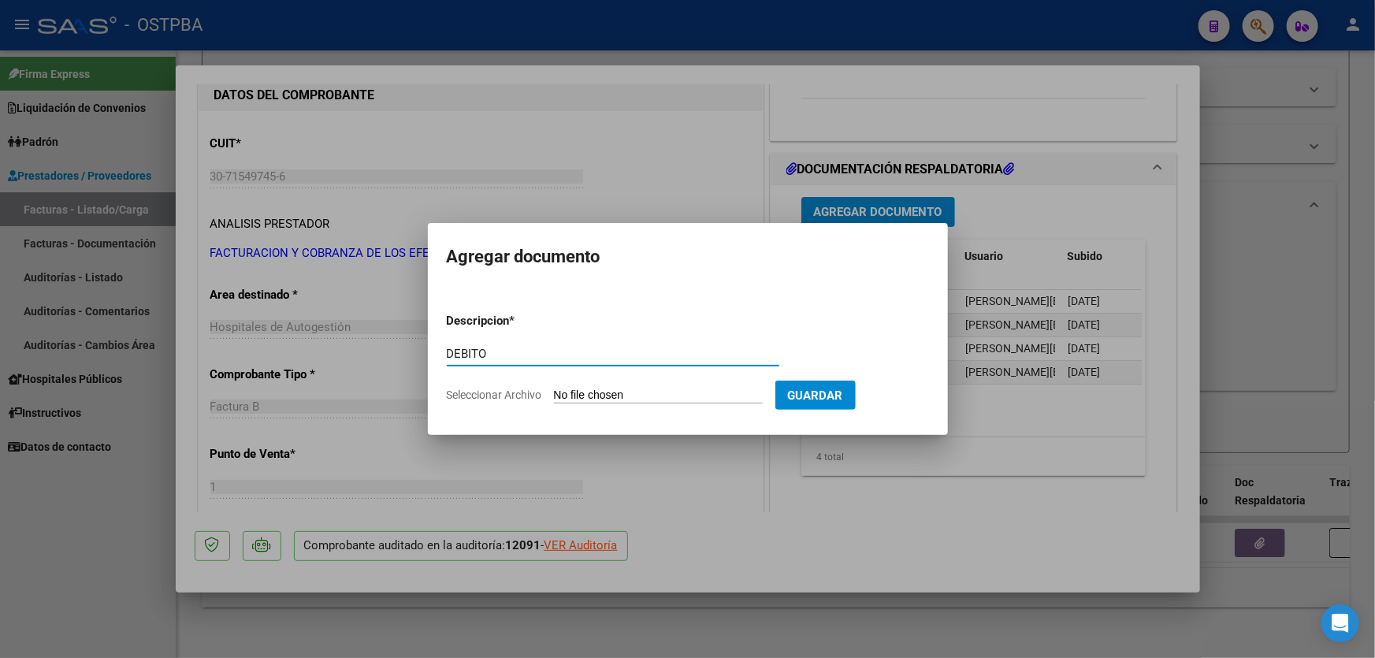
type input "DEBITO"
click at [591, 395] on input "Seleccionar Archivo" at bounding box center [658, 395] width 209 height 15
type input "C:\fakepath\DEBITO 12091.pdf"
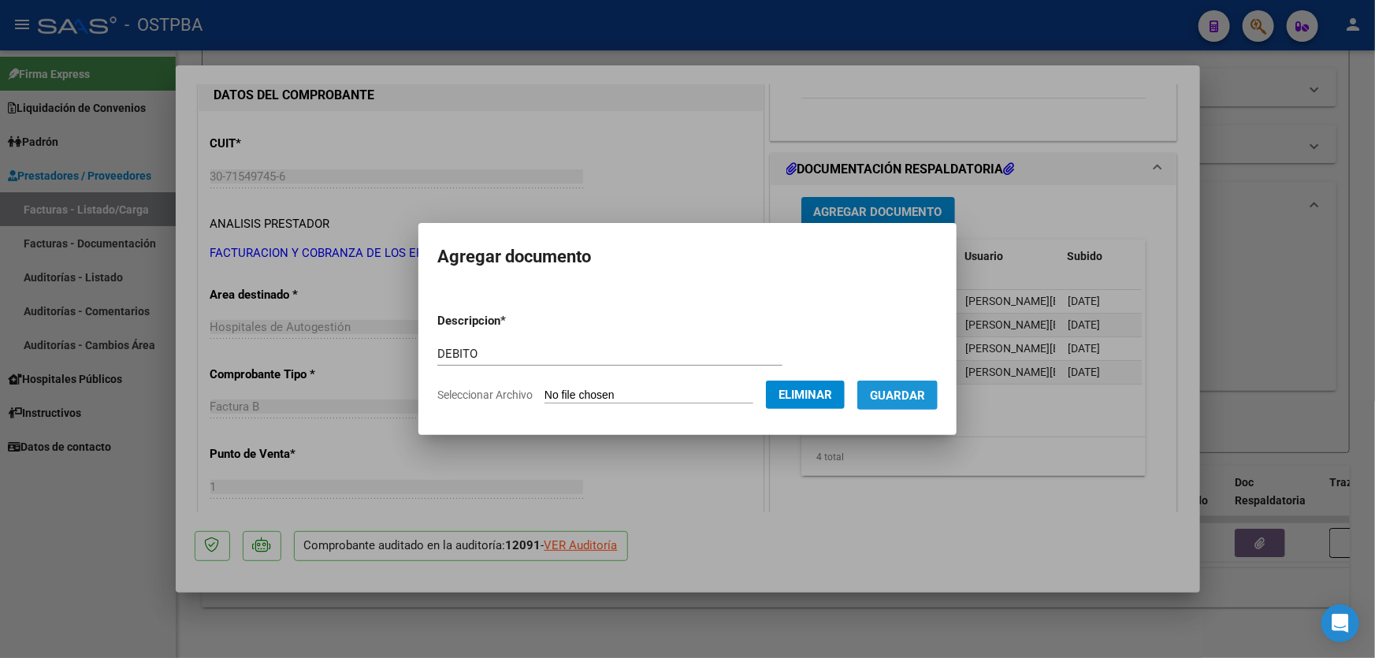
click at [908, 394] on span "Guardar" at bounding box center [897, 395] width 55 height 14
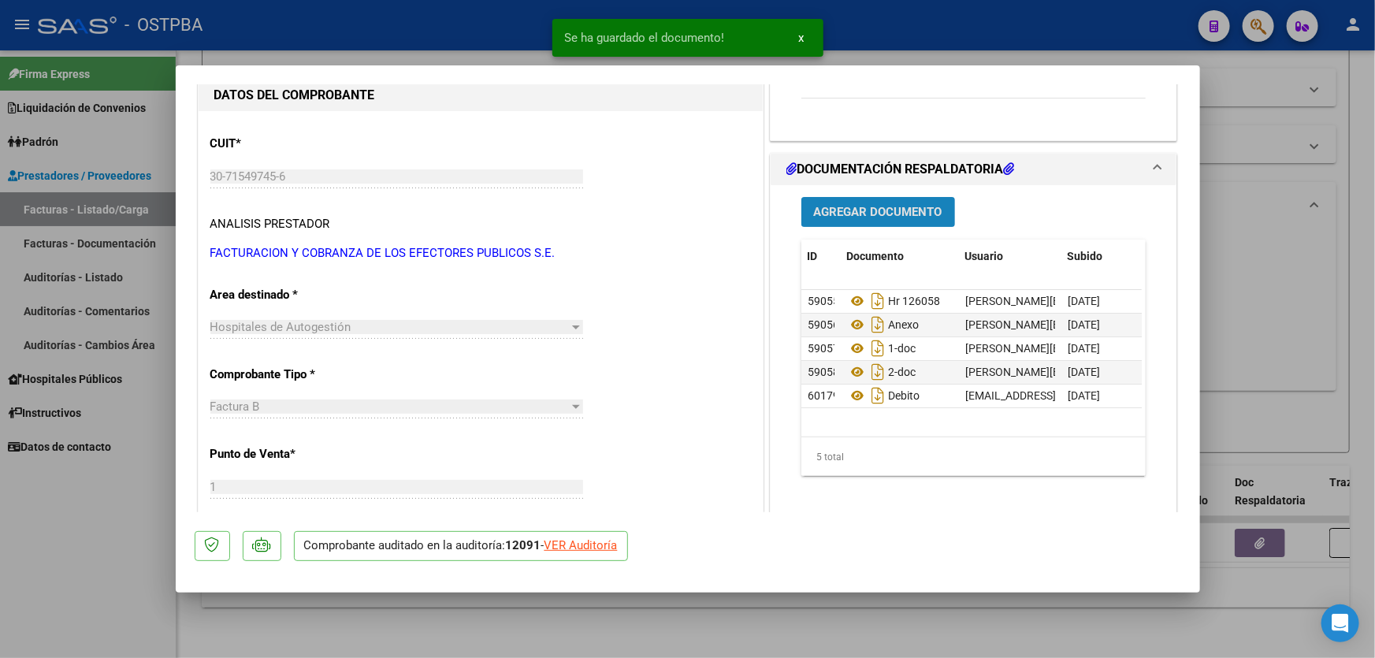
click at [859, 208] on span "Agregar Documento" at bounding box center [878, 213] width 128 height 14
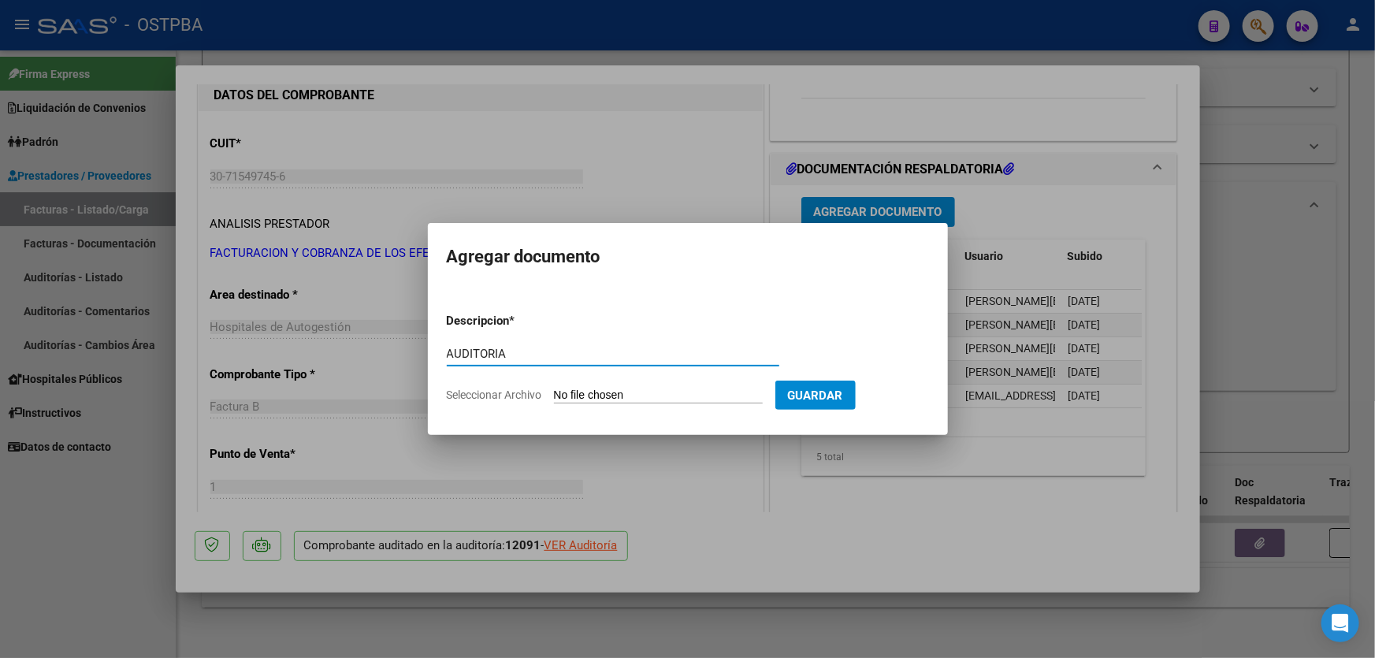
type input "AUDITORIA"
click at [586, 393] on input "Seleccionar Archivo" at bounding box center [658, 395] width 209 height 15
type input "C:\fakepath\12091.pdf"
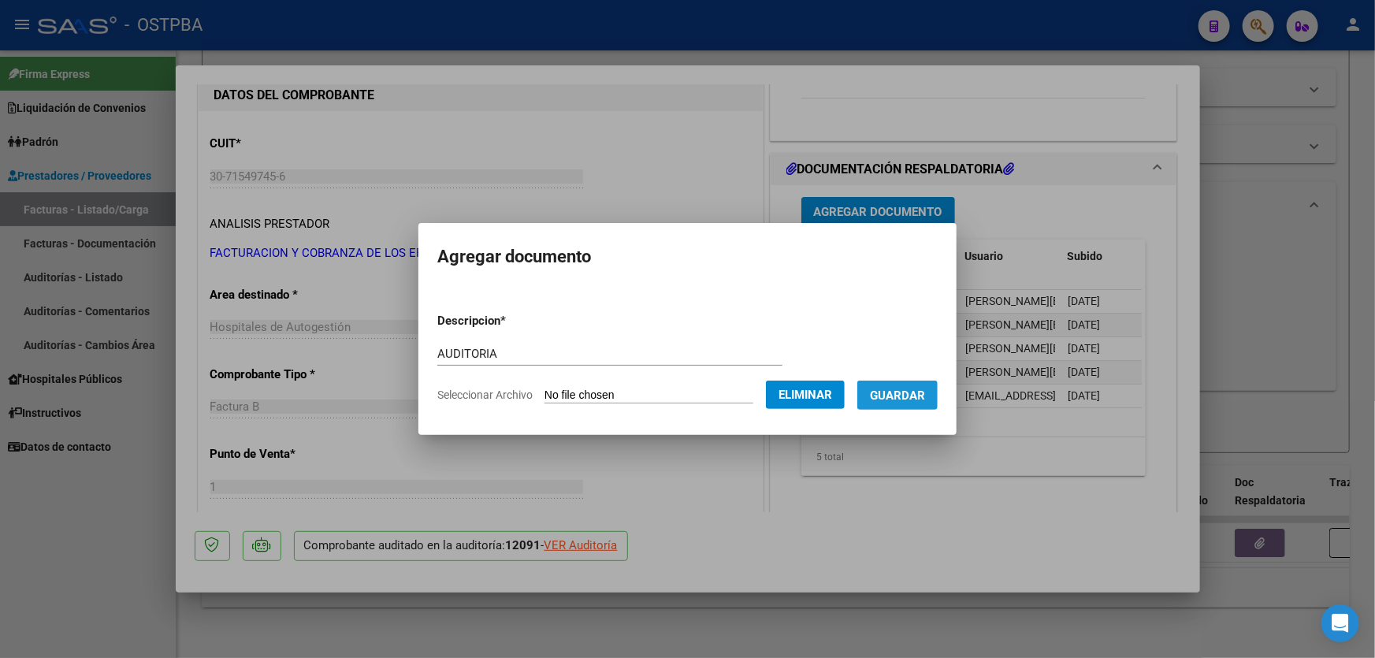
click at [910, 391] on span "Guardar" at bounding box center [897, 395] width 55 height 14
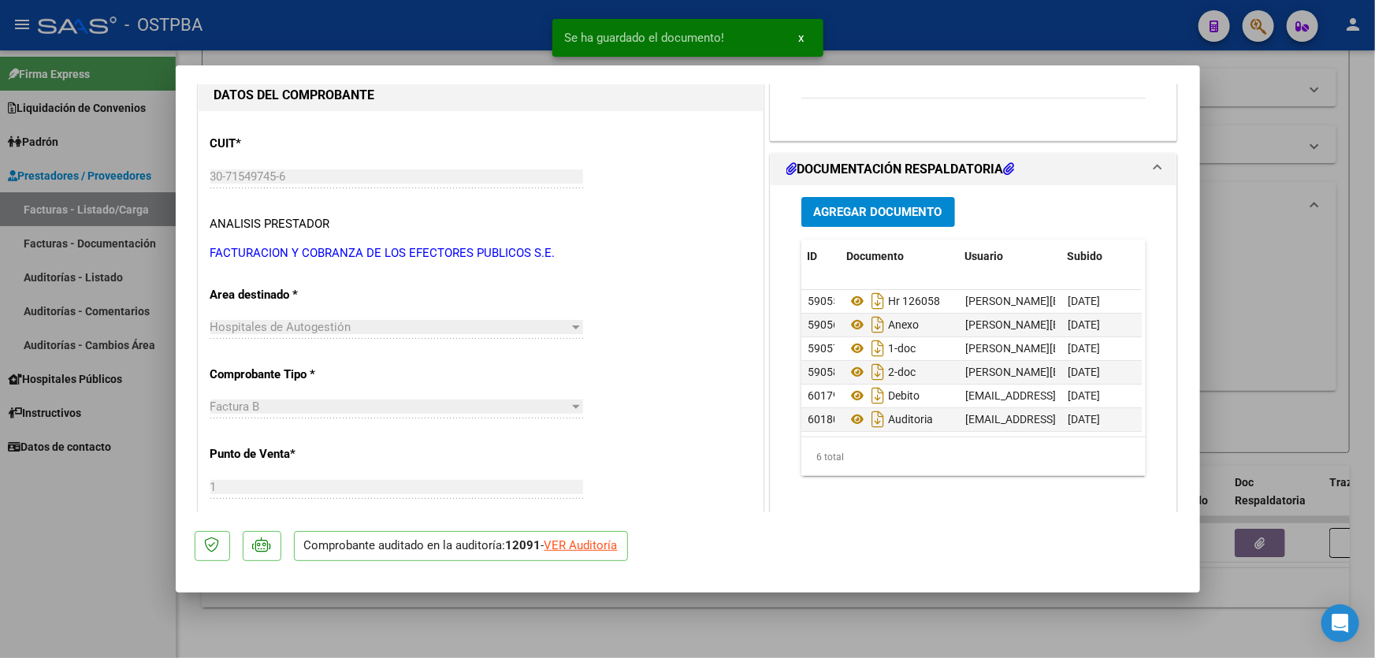
click at [1297, 244] on div at bounding box center [687, 329] width 1375 height 658
type input "$ 0,00"
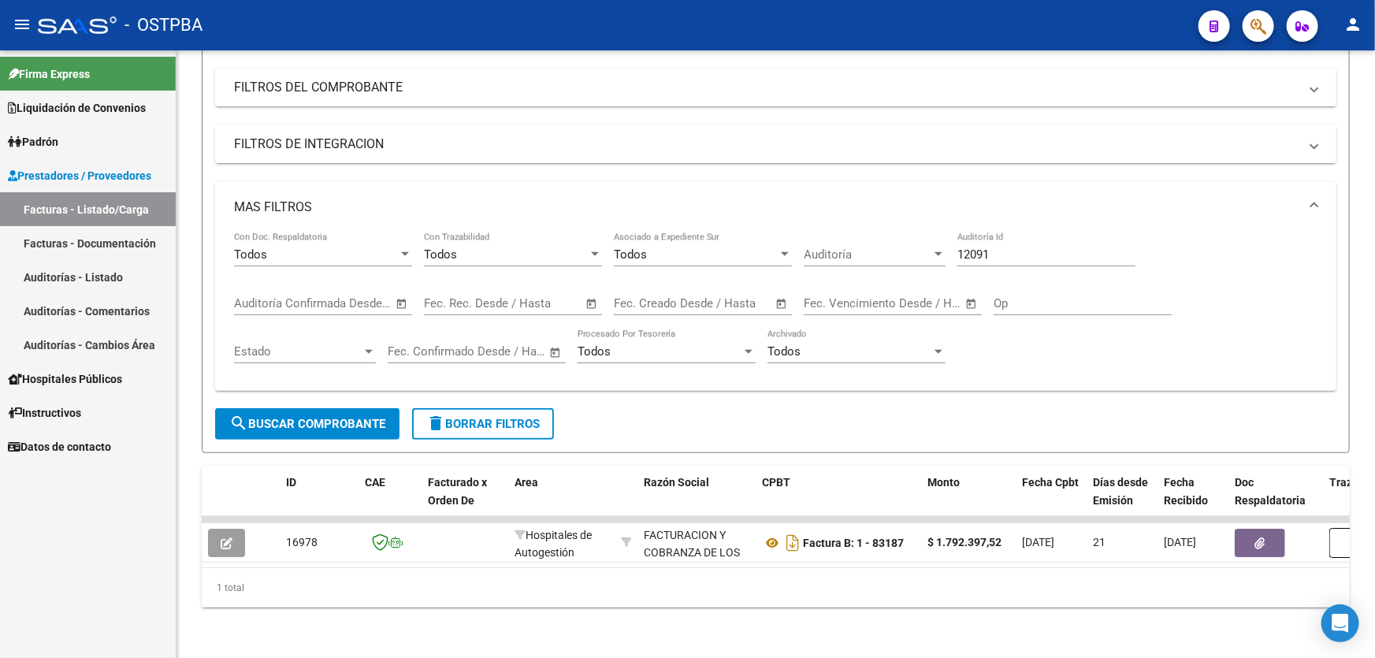
click at [95, 273] on link "Auditorías - Listado" at bounding box center [88, 277] width 176 height 34
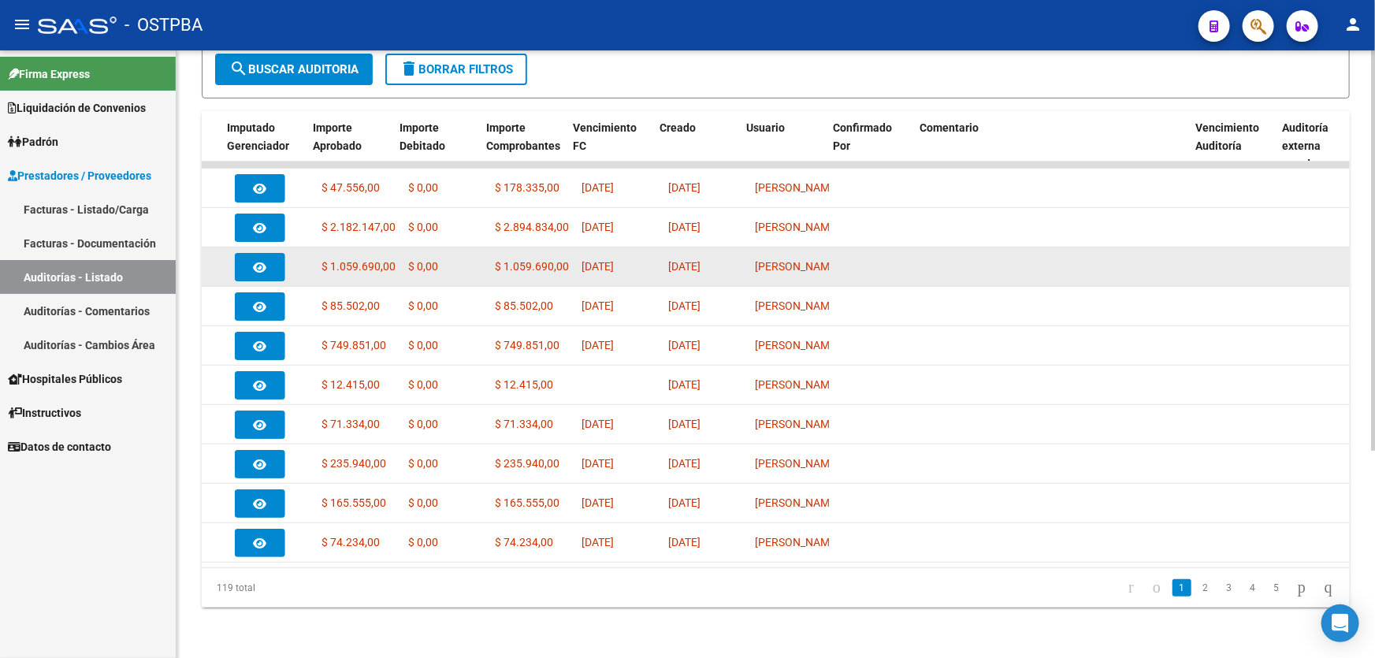
scroll to position [0, 674]
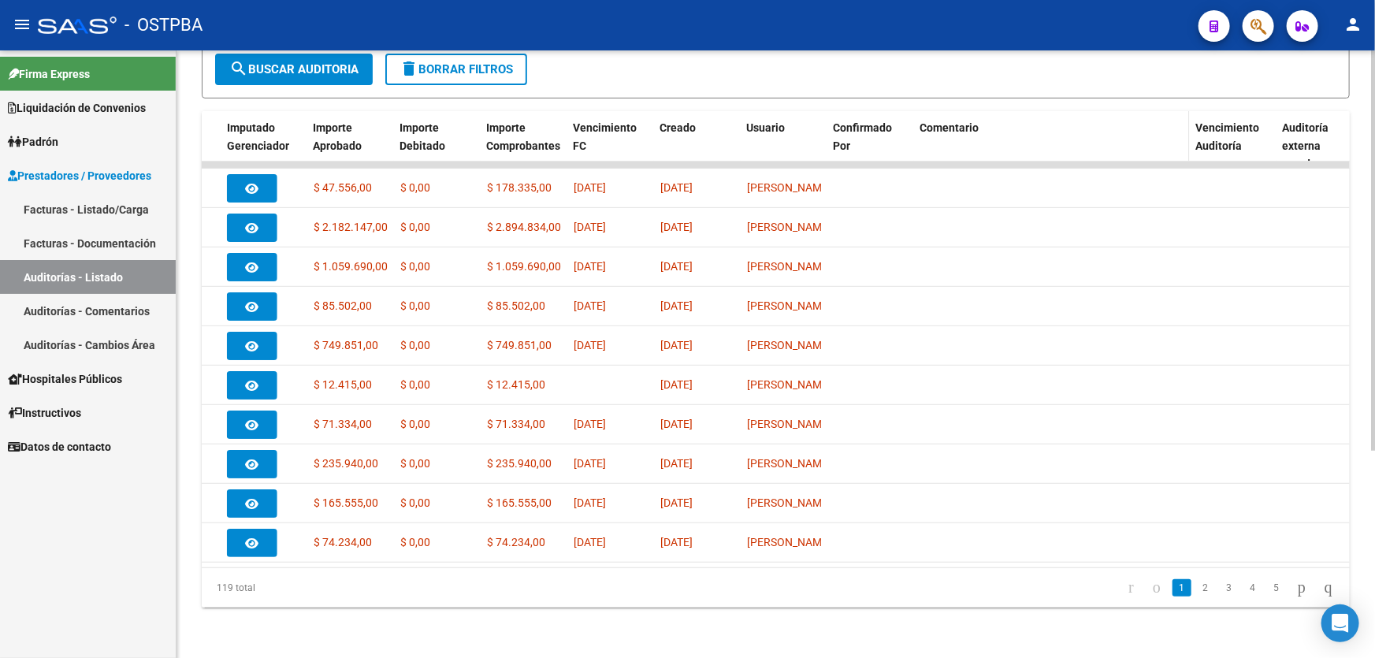
click at [939, 121] on span "Comentario" at bounding box center [949, 127] width 59 height 13
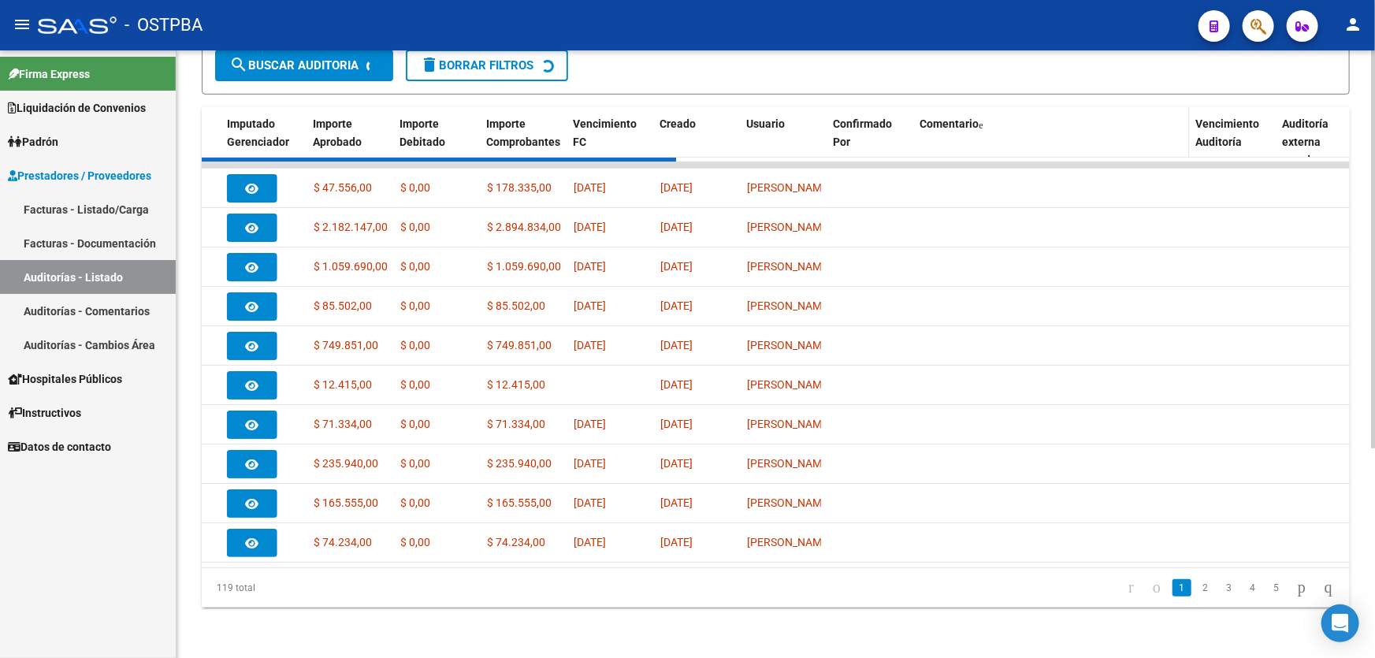
scroll to position [314, 0]
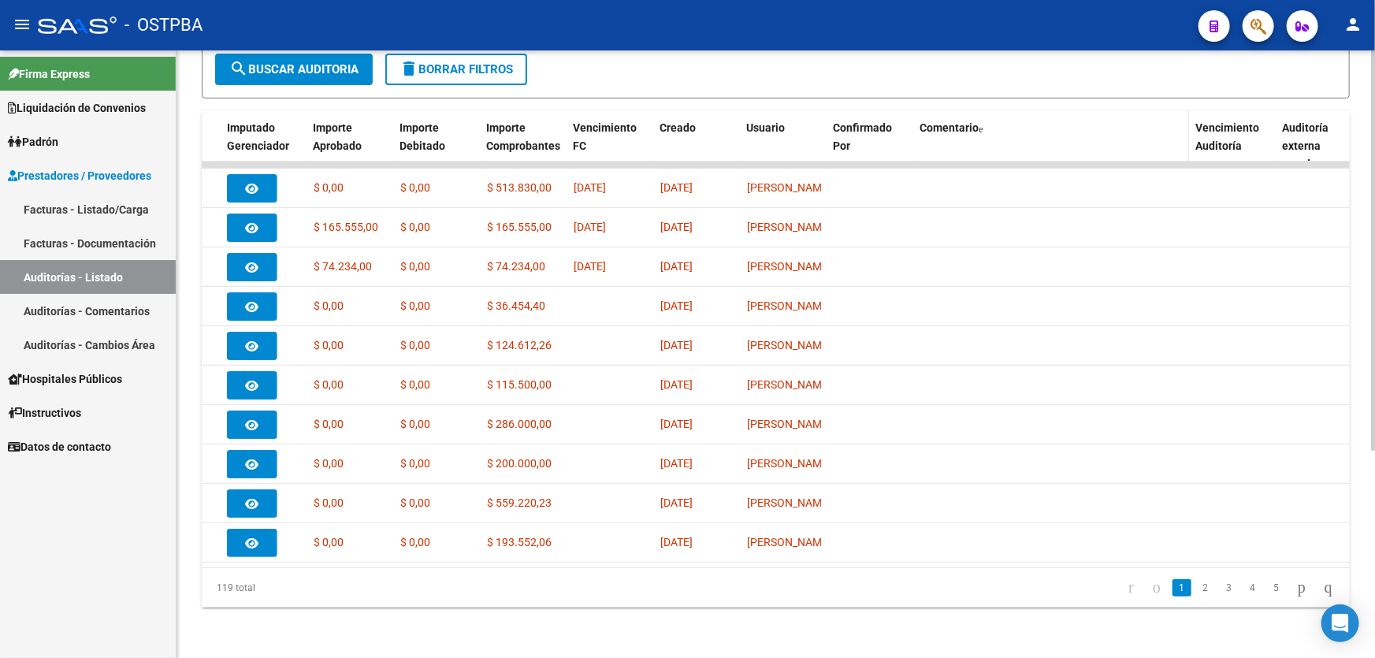
click at [939, 121] on span "Comentario" at bounding box center [949, 127] width 59 height 13
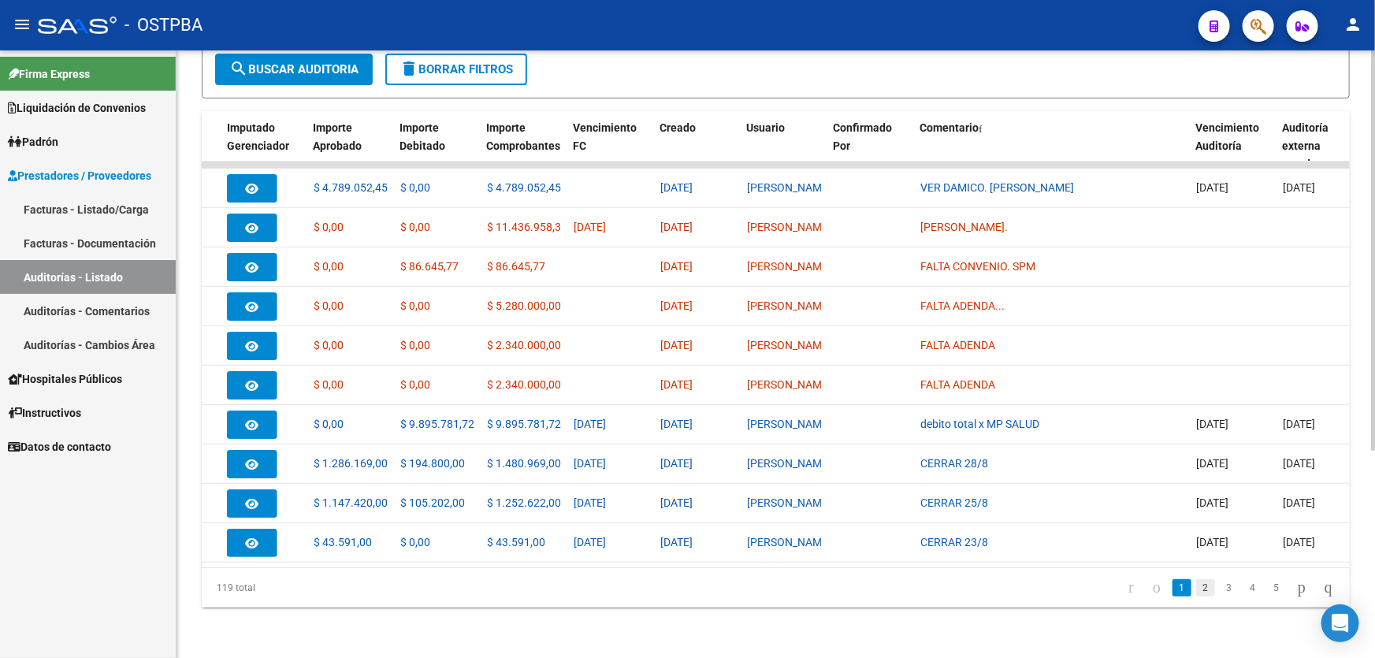
click at [1196, 587] on link "2" at bounding box center [1205, 587] width 19 height 17
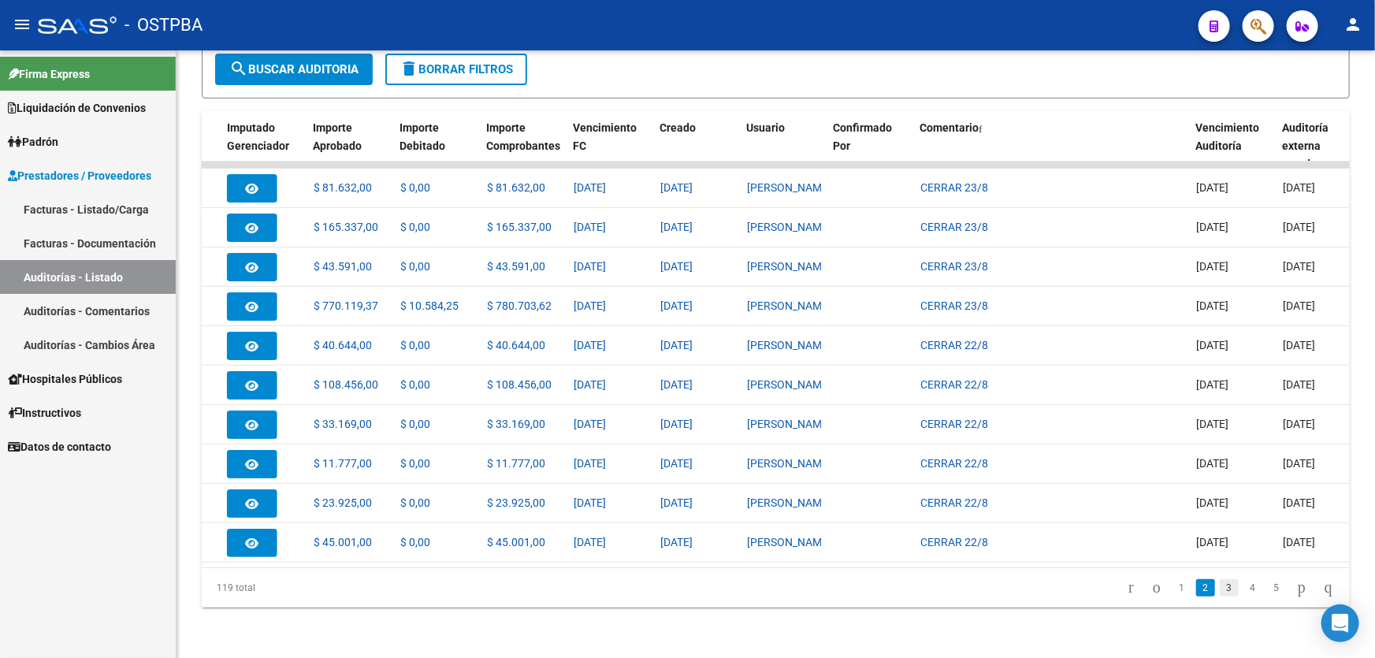
click at [1220, 586] on link "3" at bounding box center [1229, 587] width 19 height 17
click at [1243, 591] on link "4" at bounding box center [1252, 587] width 19 height 17
click at [1244, 592] on link "5" at bounding box center [1252, 587] width 19 height 17
click at [1244, 592] on link "6" at bounding box center [1252, 587] width 19 height 17
click at [1243, 588] on link "7" at bounding box center [1252, 587] width 19 height 17
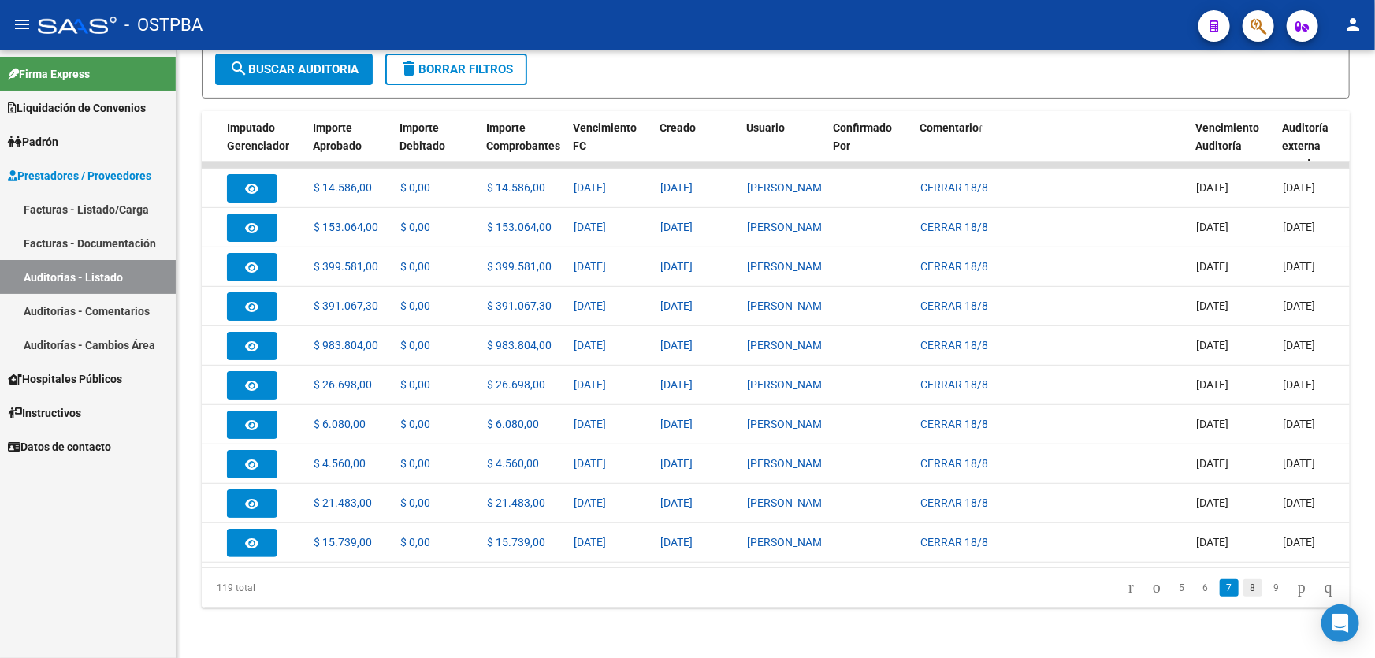
click at [1243, 584] on link "8" at bounding box center [1252, 587] width 19 height 17
click at [1242, 584] on link "9" at bounding box center [1251, 587] width 19 height 17
click at [1240, 584] on link "10" at bounding box center [1250, 587] width 20 height 17
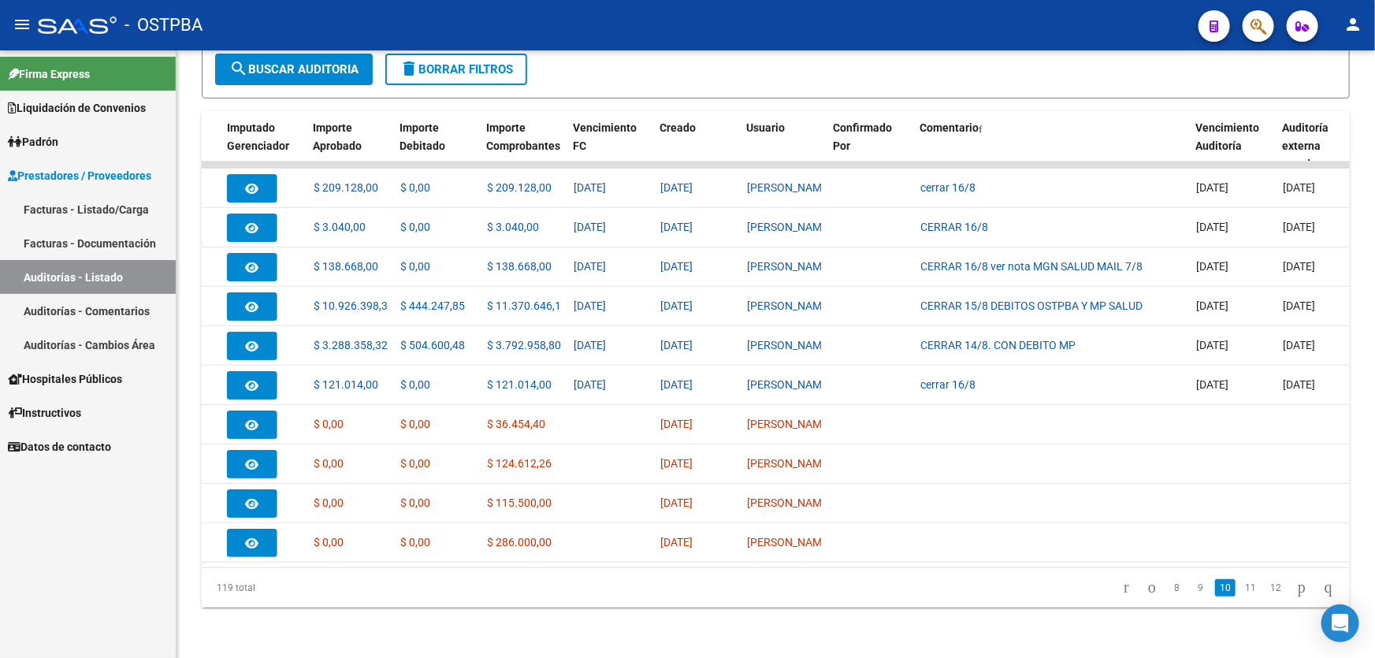
click at [1240, 584] on link "11" at bounding box center [1250, 587] width 20 height 17
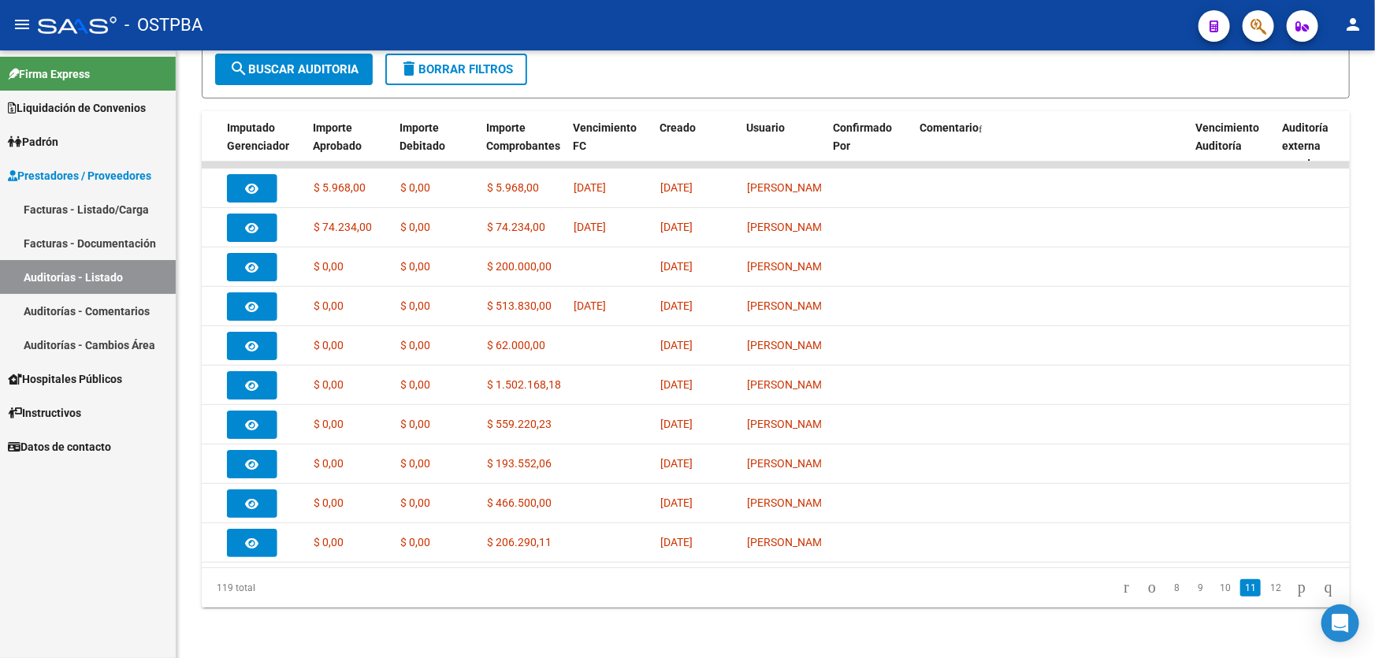
click at [1240, 584] on link "11" at bounding box center [1250, 587] width 20 height 17
click at [1265, 590] on link "12" at bounding box center [1275, 587] width 20 height 17
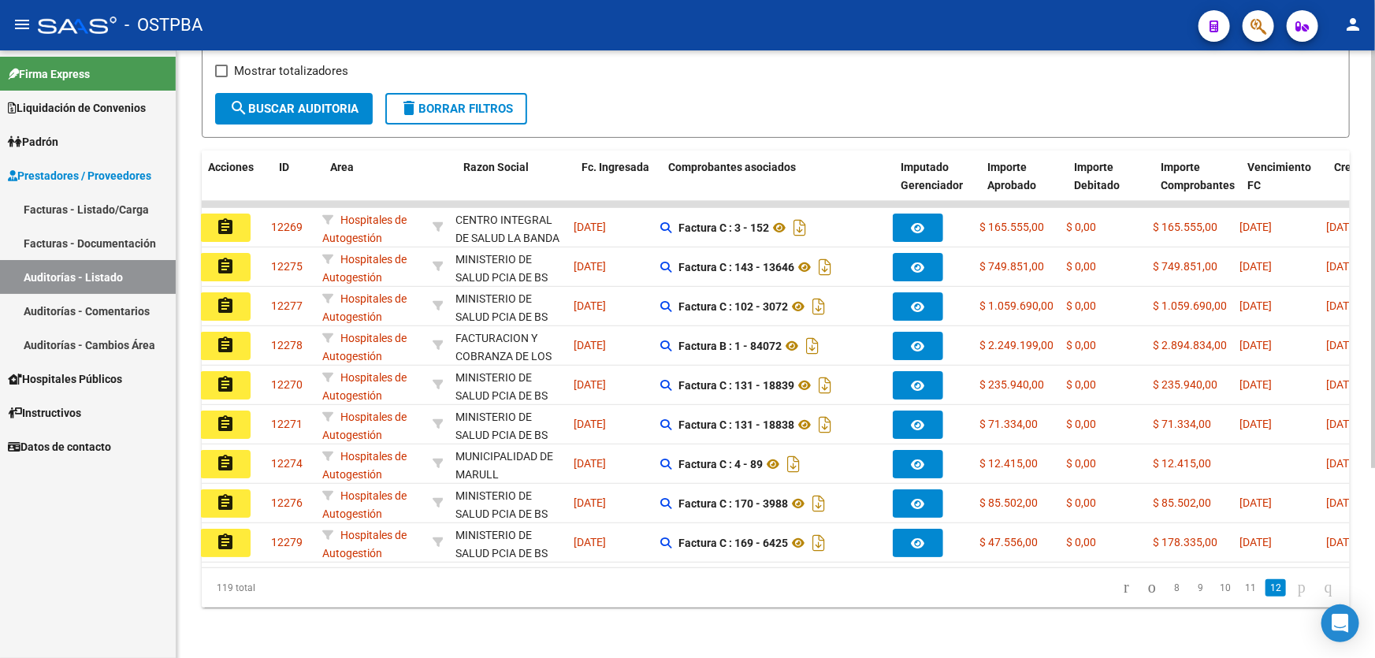
scroll to position [0, 0]
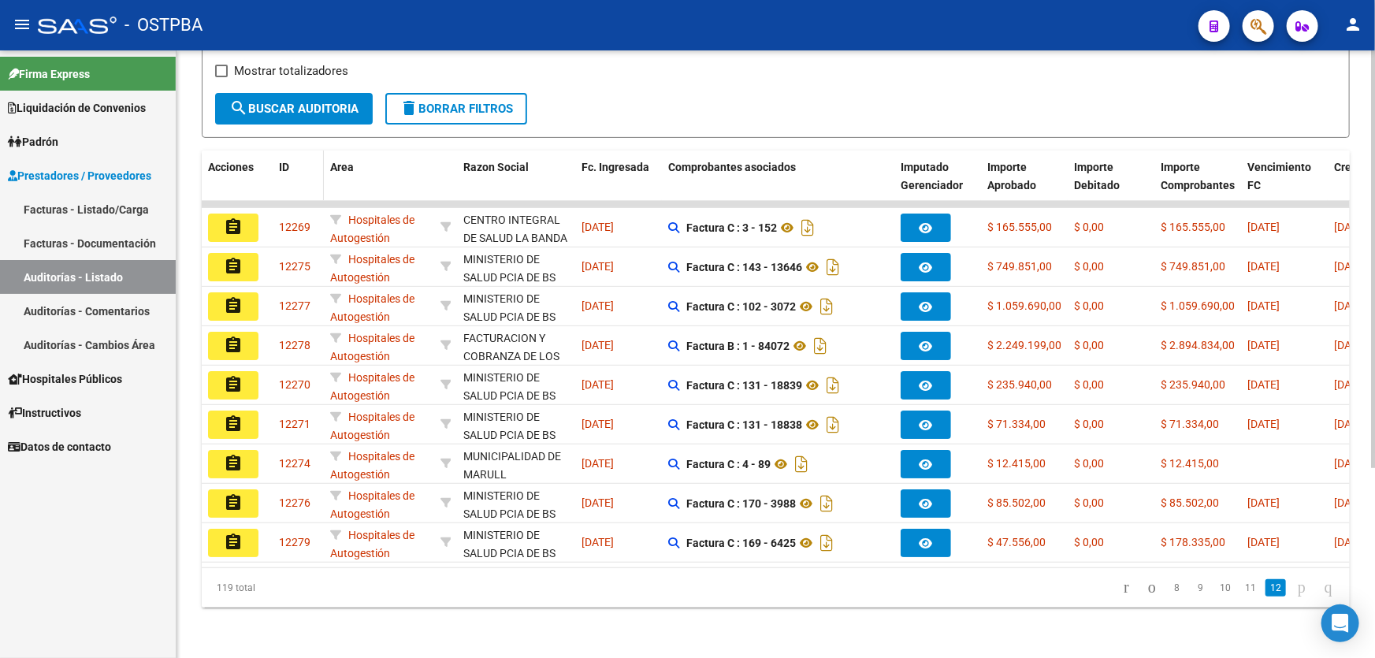
click at [286, 161] on span "ID" at bounding box center [284, 167] width 10 height 13
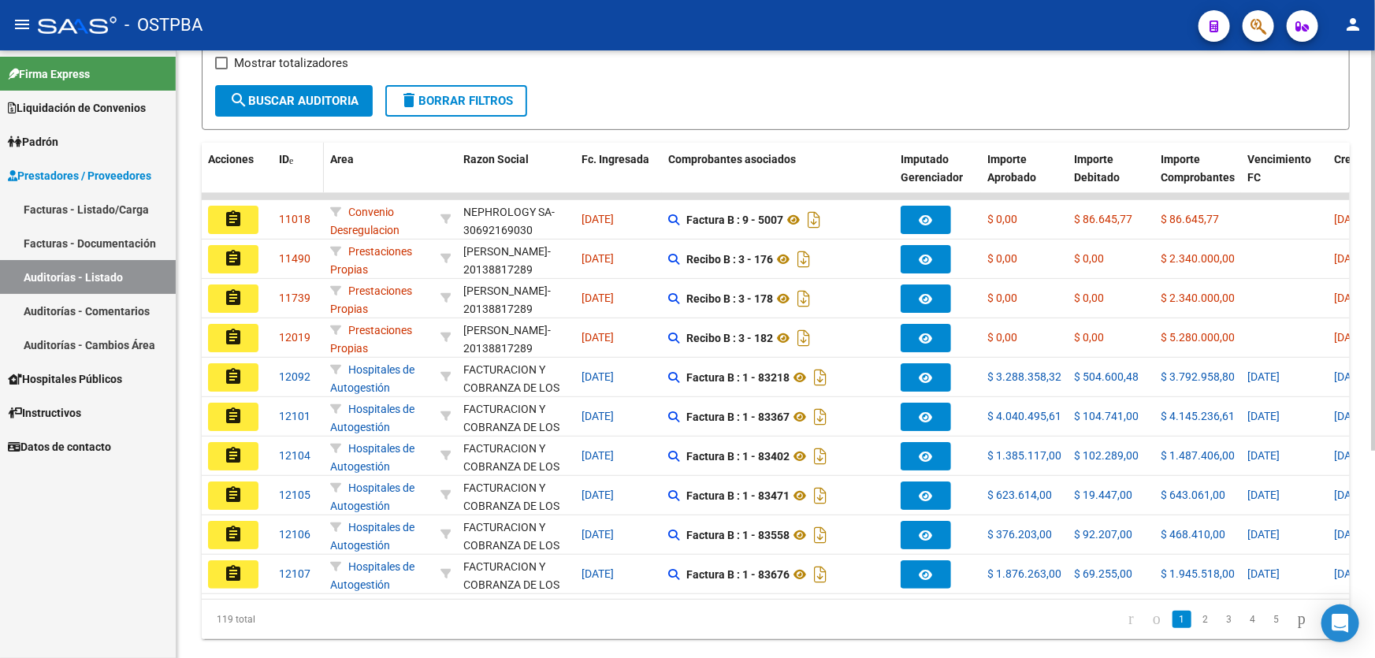
click at [286, 155] on span "ID" at bounding box center [284, 159] width 10 height 13
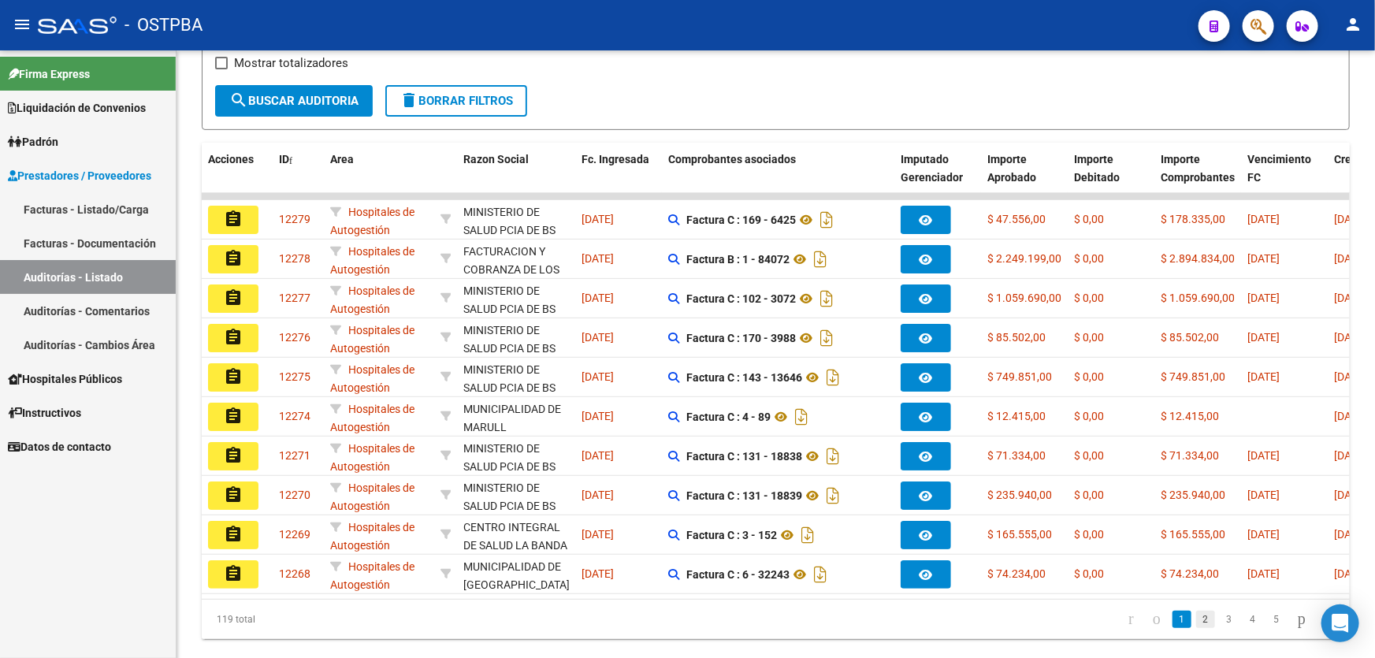
click at [1196, 626] on link "2" at bounding box center [1205, 619] width 19 height 17
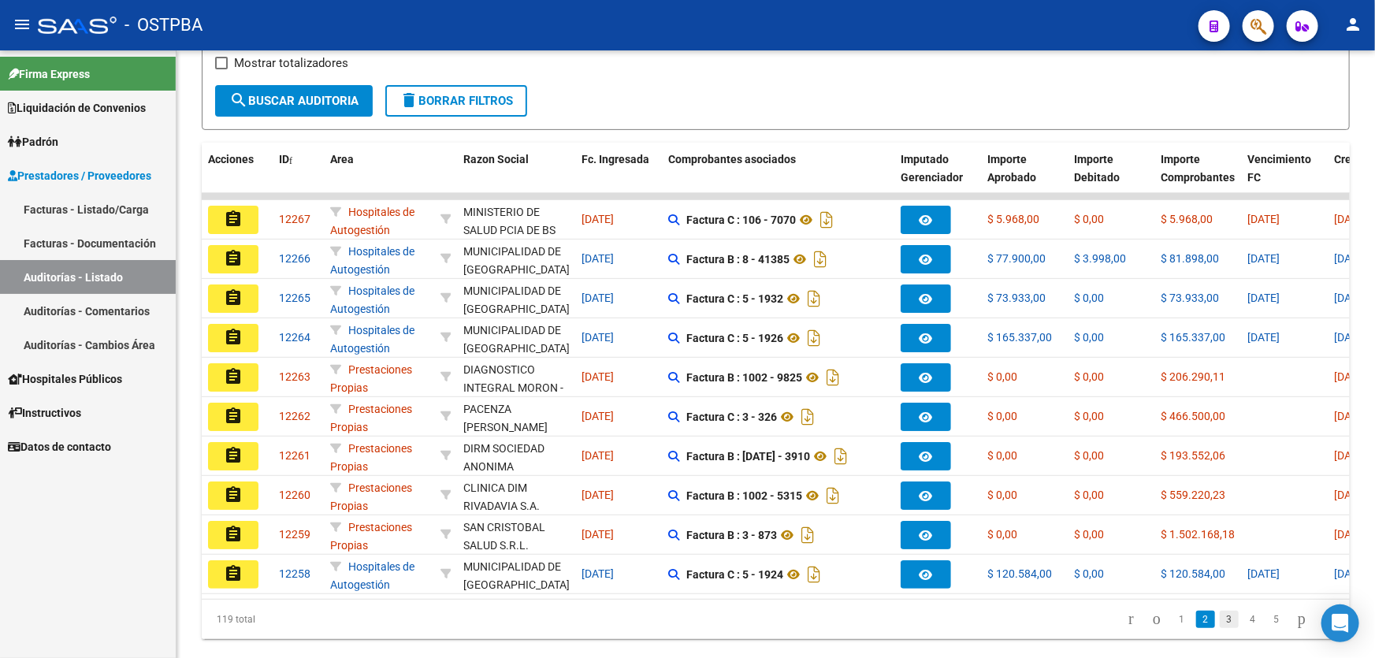
click at [1220, 626] on link "3" at bounding box center [1229, 619] width 19 height 17
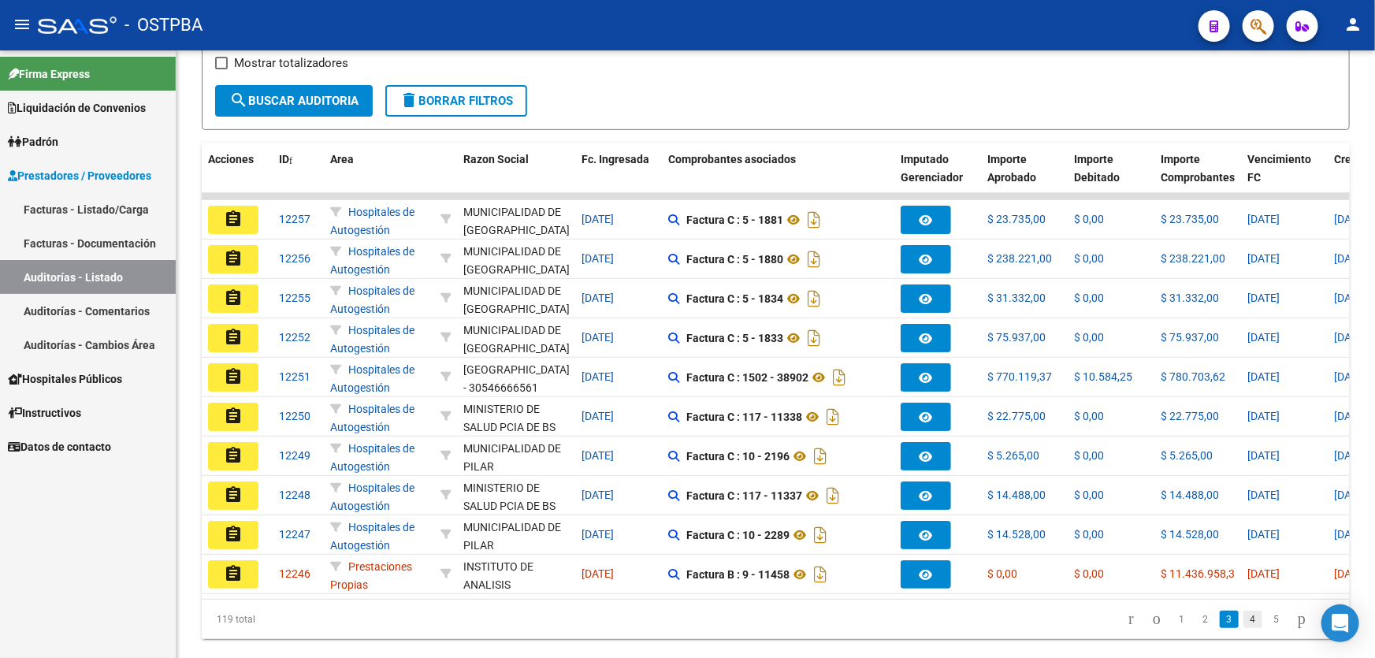
click at [1243, 628] on link "4" at bounding box center [1252, 619] width 19 height 17
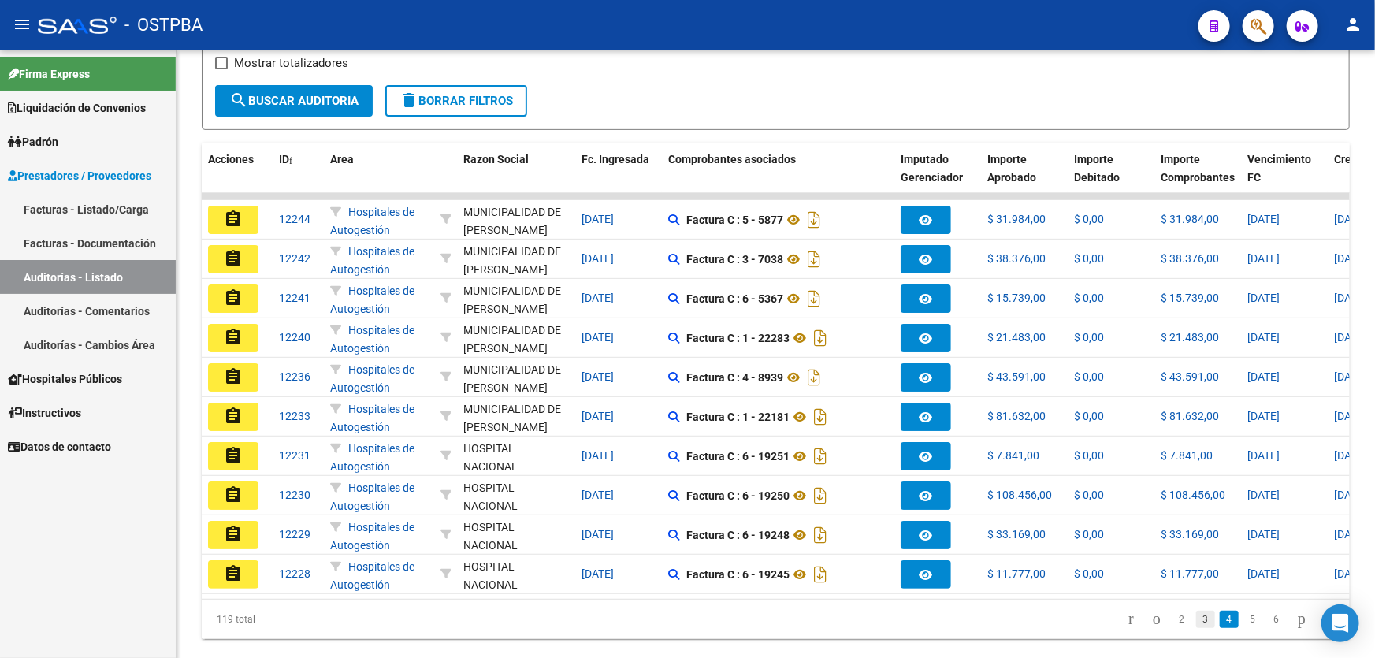
click at [1196, 628] on link "3" at bounding box center [1205, 619] width 19 height 17
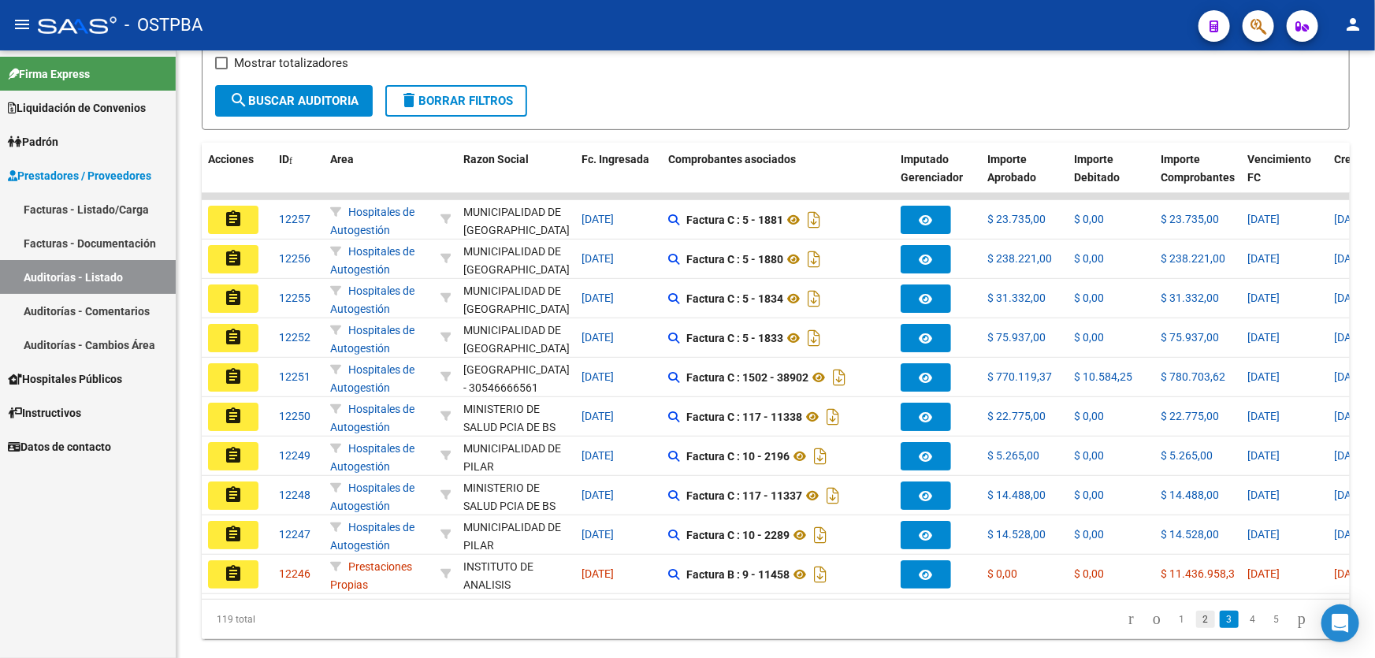
click at [1196, 628] on link "2" at bounding box center [1205, 619] width 19 height 17
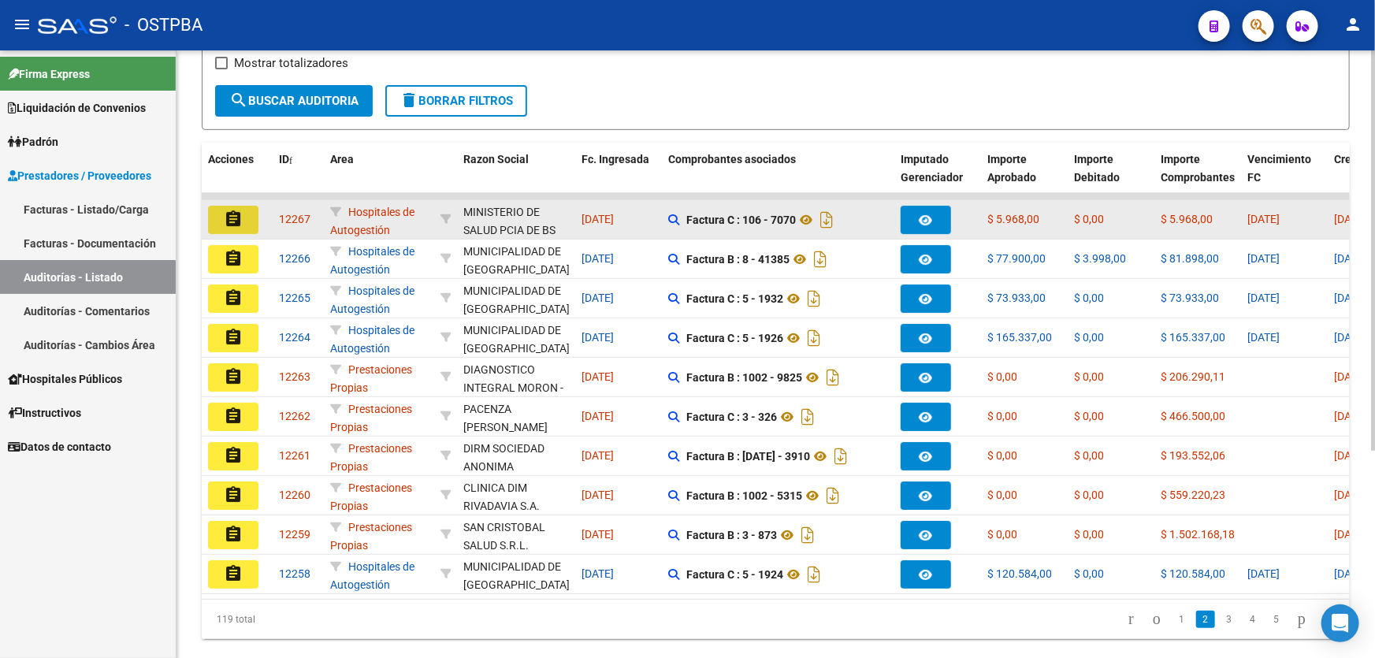
click at [228, 215] on mat-icon "assignment" at bounding box center [233, 219] width 19 height 19
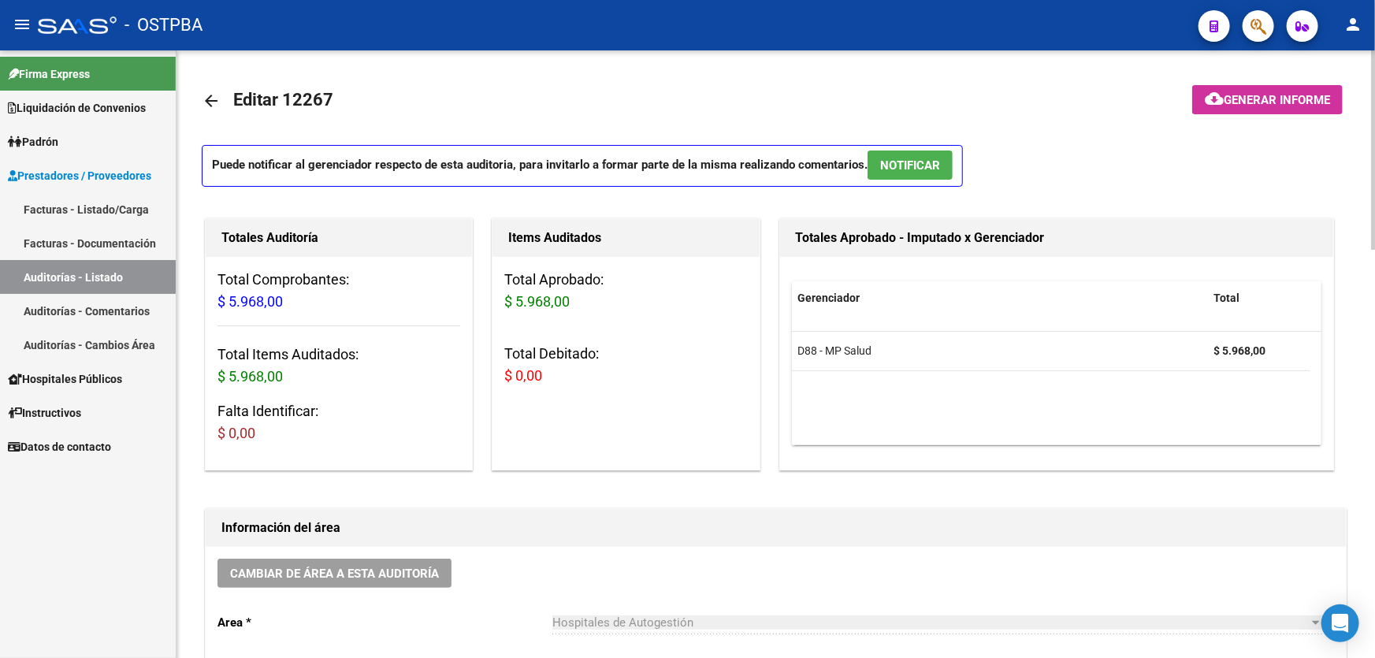
click at [917, 161] on span "NOTIFICAR" at bounding box center [910, 165] width 60 height 14
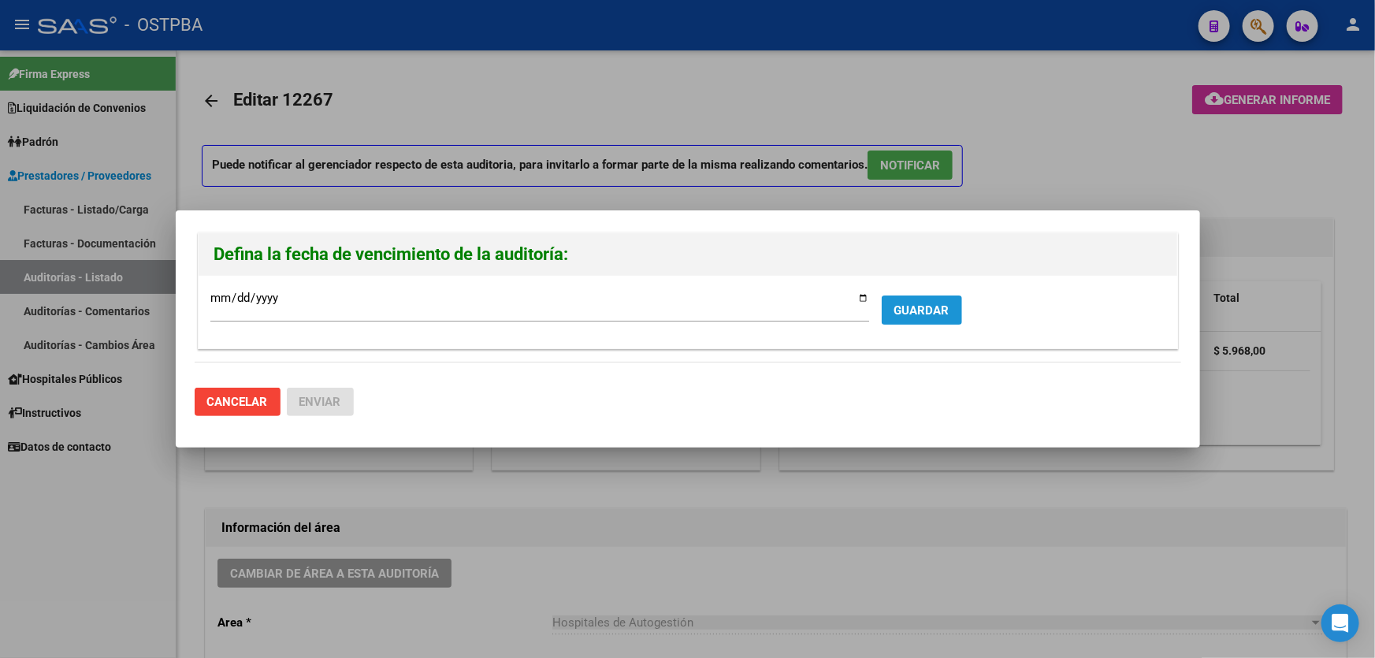
click at [911, 314] on span "GUARDAR" at bounding box center [921, 310] width 55 height 14
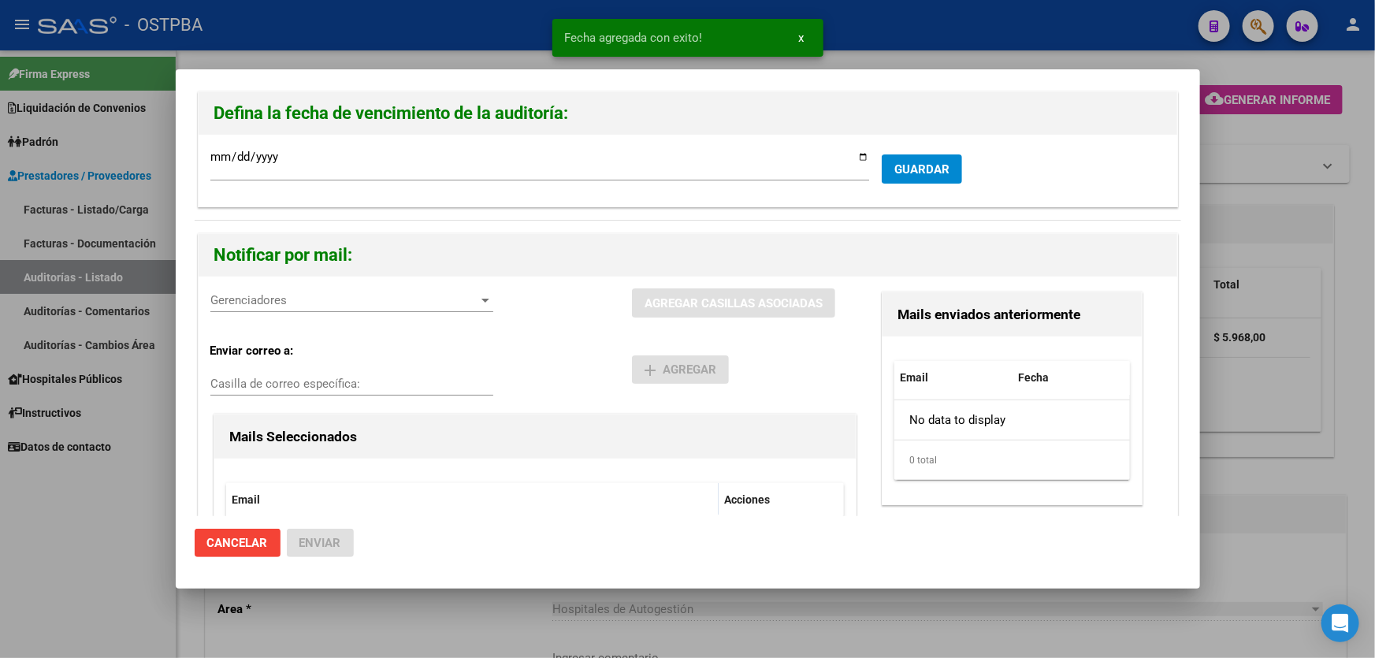
click at [291, 300] on span "Gerenciadores" at bounding box center [344, 300] width 269 height 14
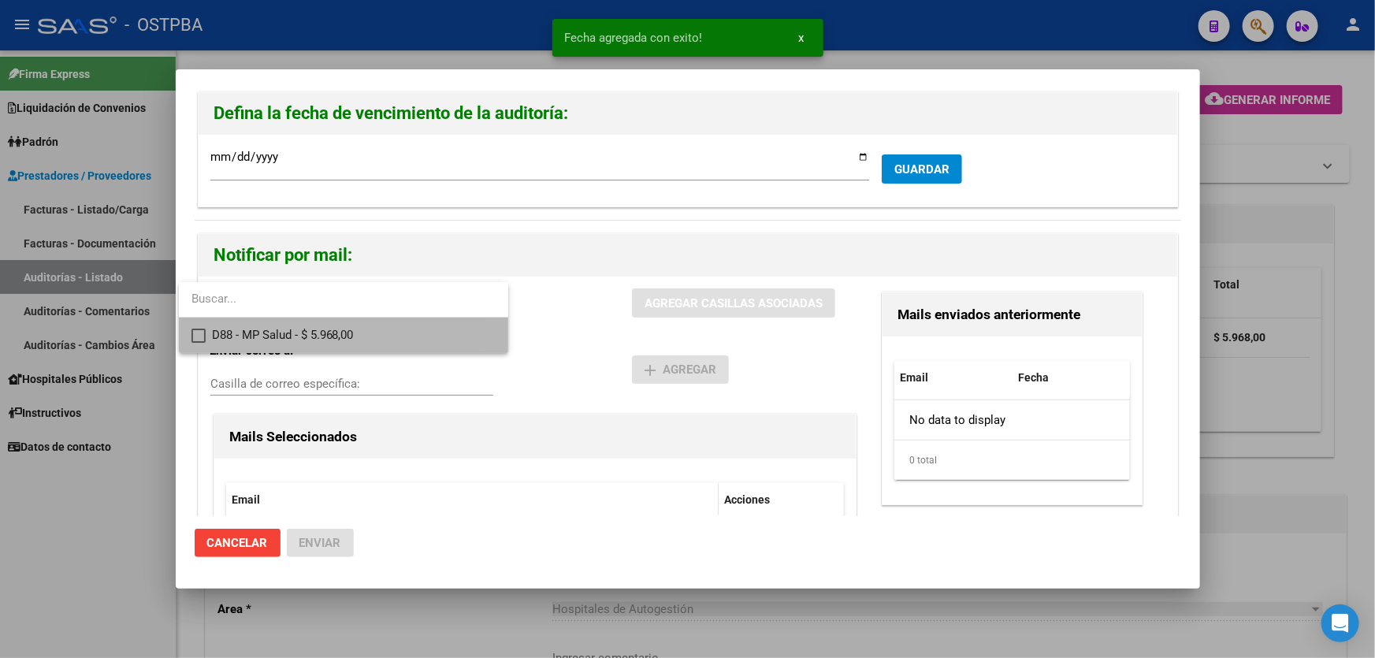
click at [195, 333] on mat-pseudo-checkbox at bounding box center [198, 336] width 14 height 14
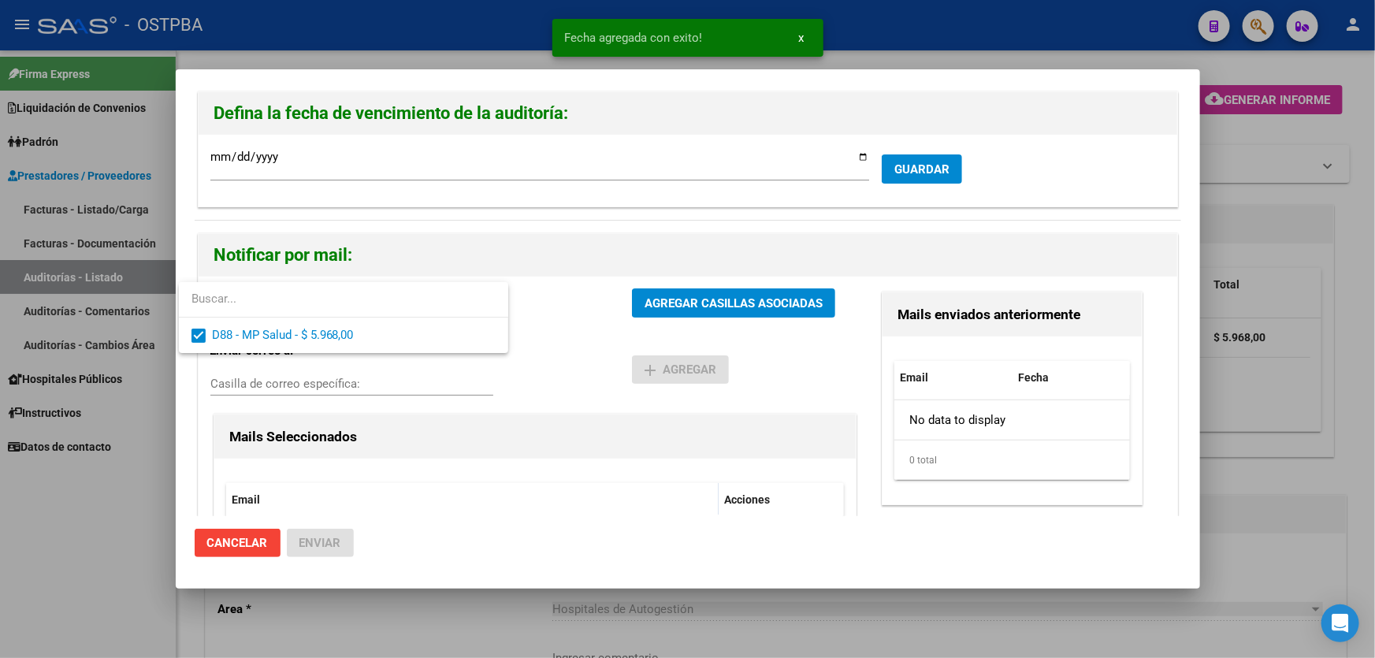
click at [545, 340] on div at bounding box center [687, 329] width 1375 height 658
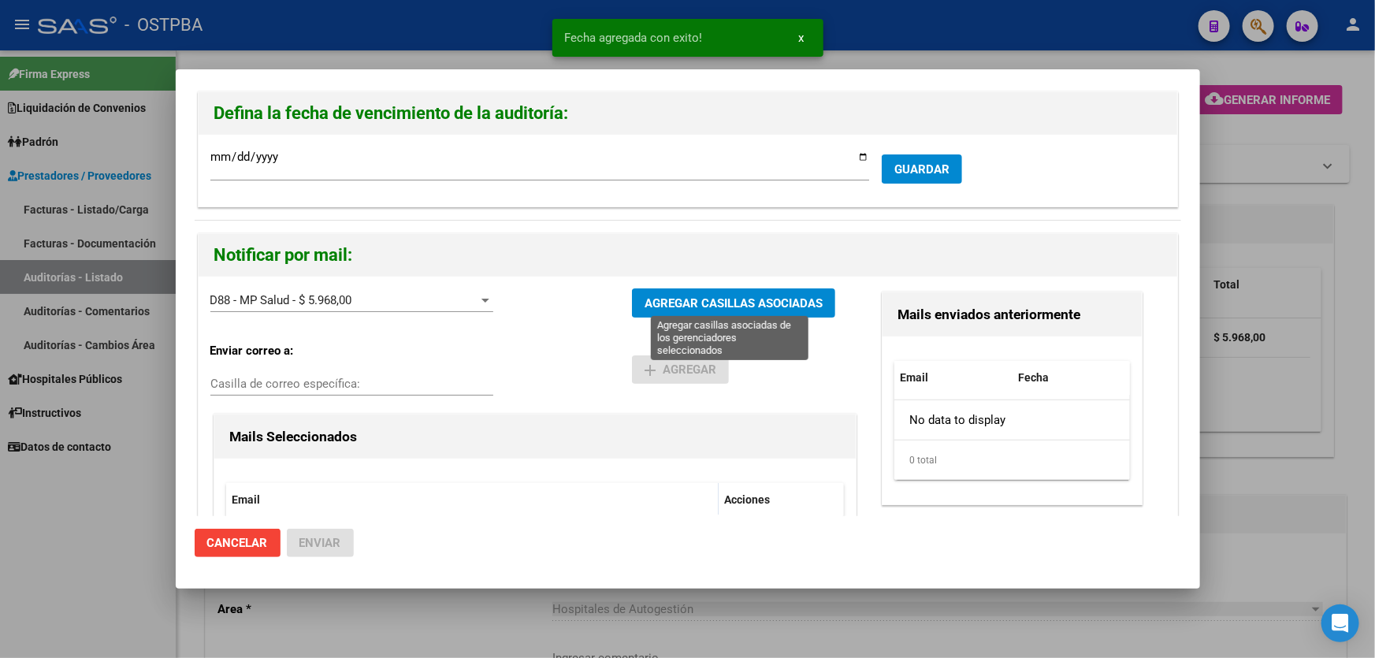
click at [715, 300] on span "AGREGAR CASILLAS ASOCIADAS" at bounding box center [733, 303] width 178 height 14
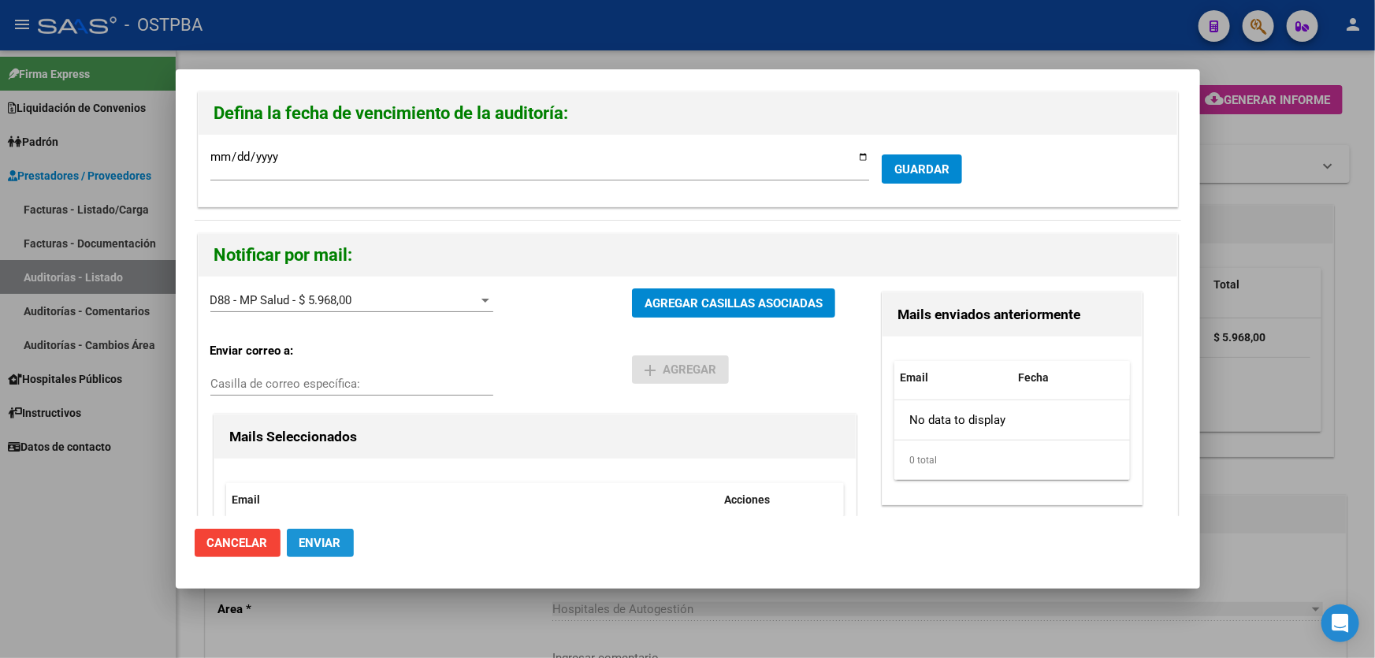
click at [308, 540] on span "Enviar" at bounding box center [320, 543] width 42 height 14
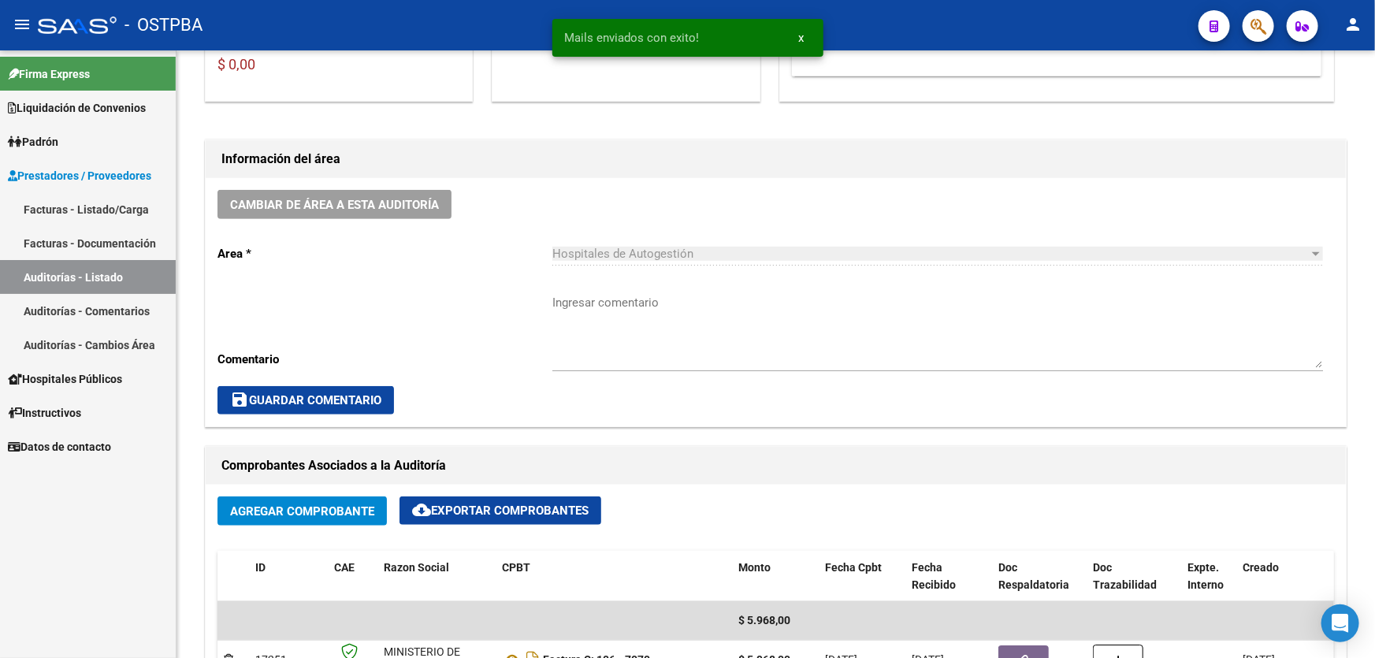
scroll to position [358, 0]
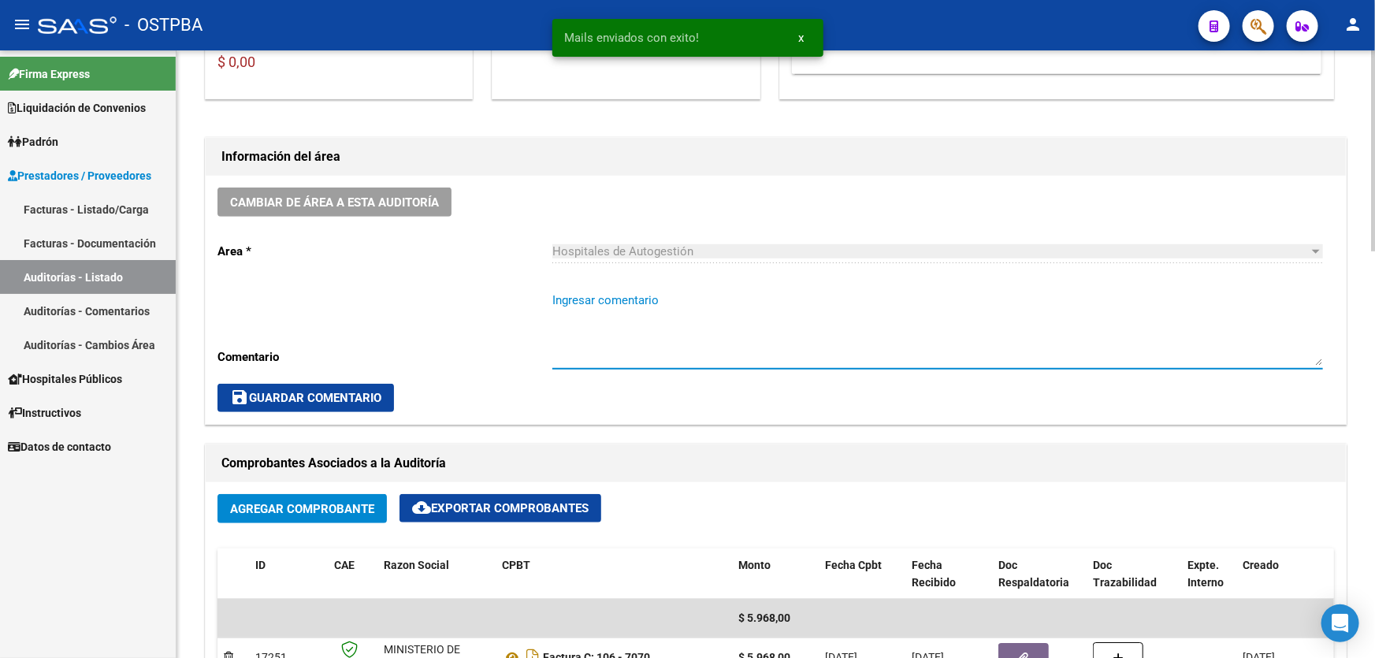
click at [619, 332] on textarea "Ingresar comentario" at bounding box center [937, 328] width 770 height 74
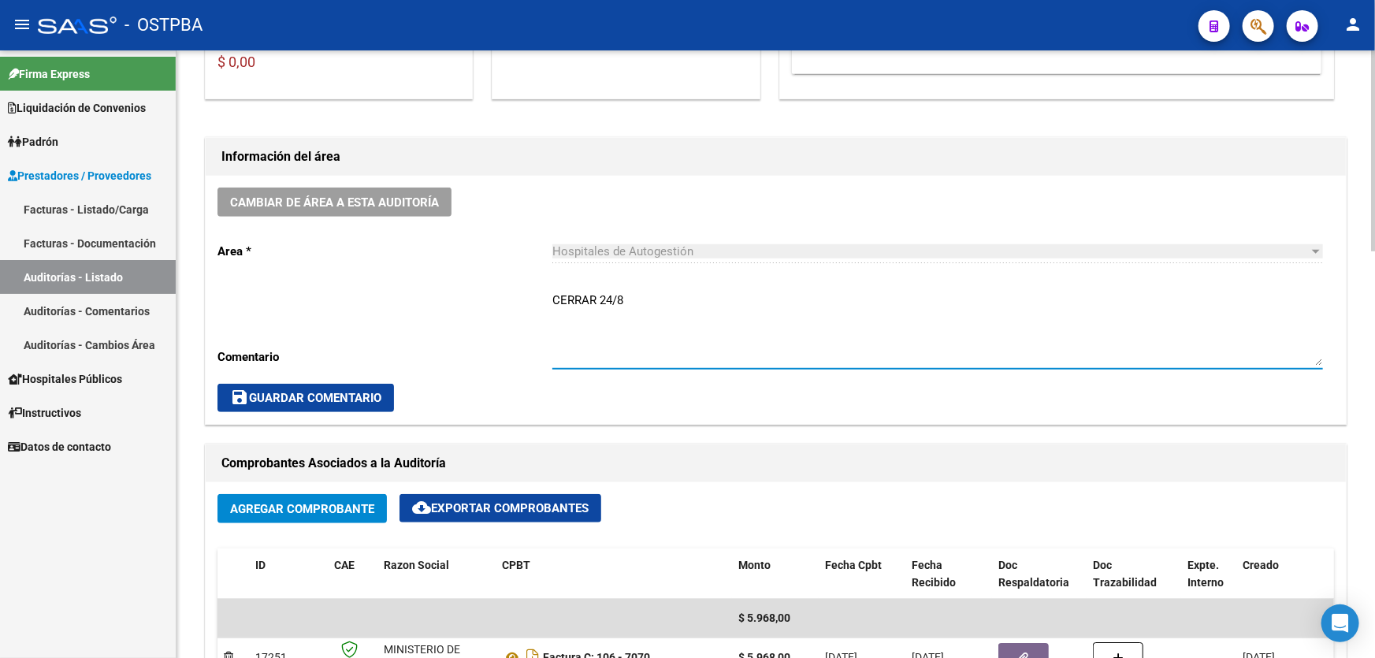
click at [648, 296] on textarea "CERRAR 24/8" at bounding box center [937, 328] width 770 height 74
type textarea "CERRAR 24/8"
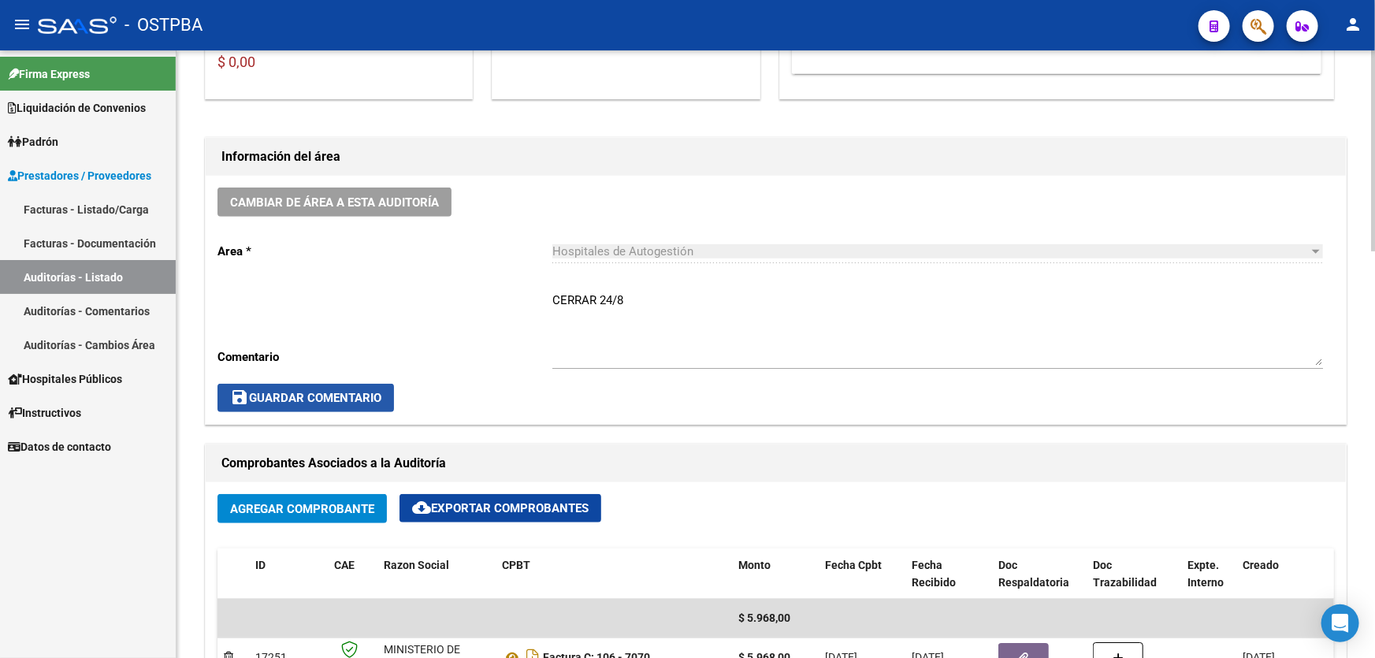
click at [330, 395] on span "save Guardar Comentario" at bounding box center [305, 398] width 151 height 14
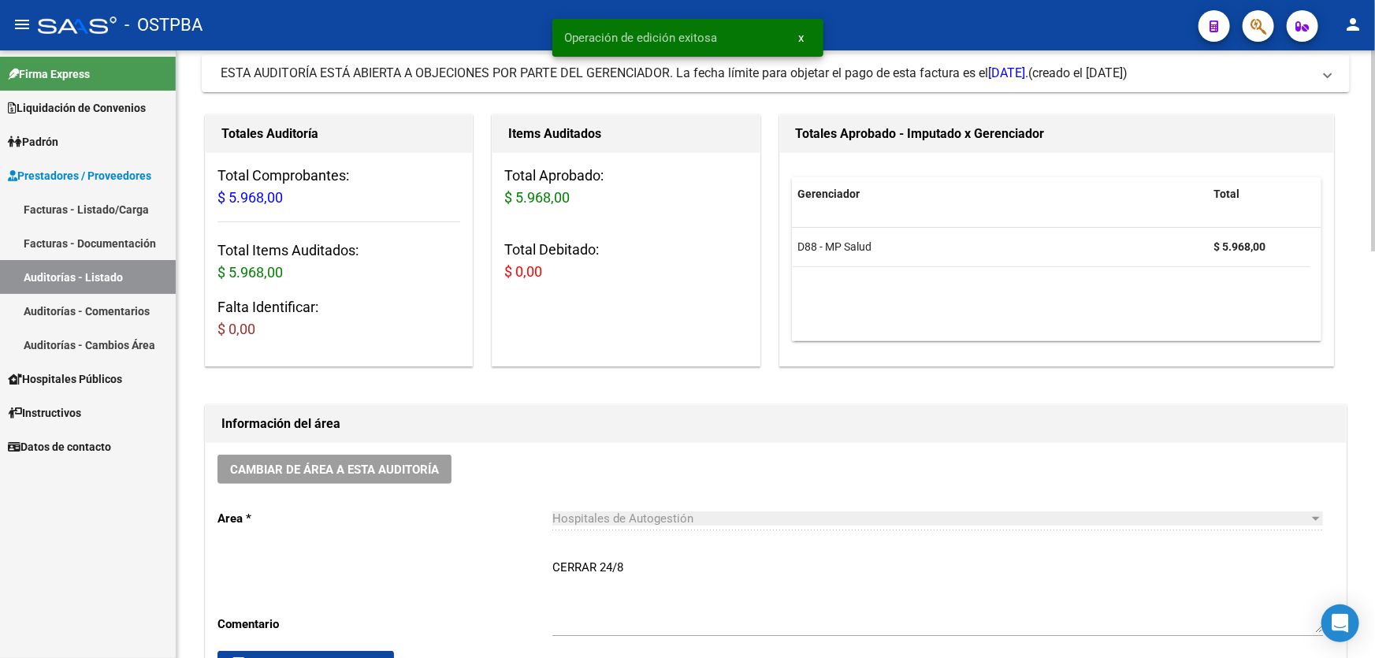
scroll to position [0, 0]
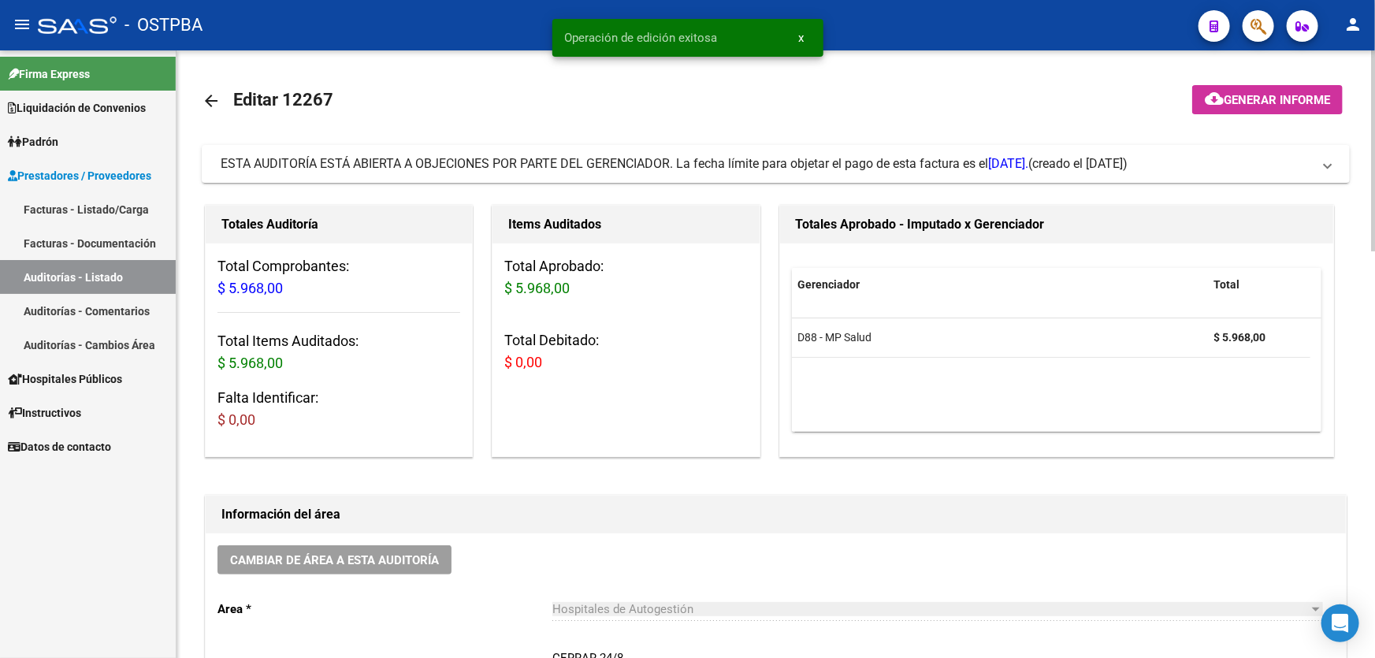
click at [211, 97] on mat-icon "arrow_back" at bounding box center [211, 100] width 19 height 19
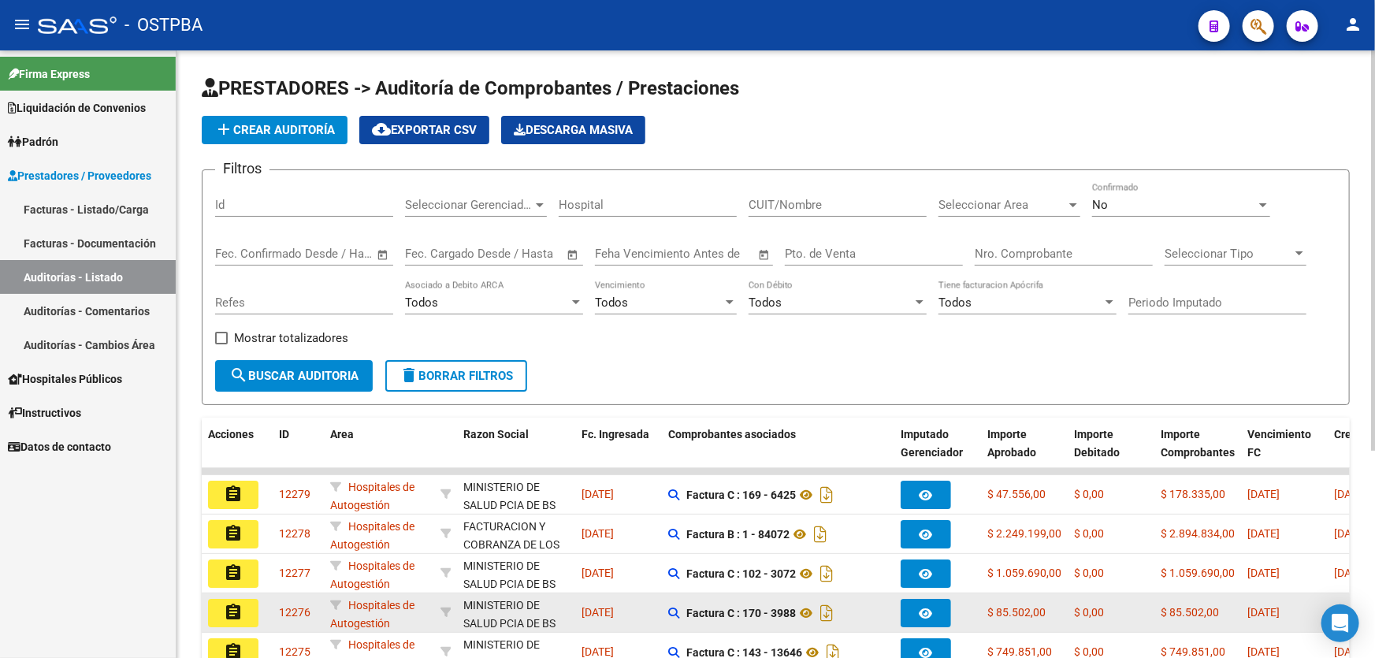
scroll to position [314, 0]
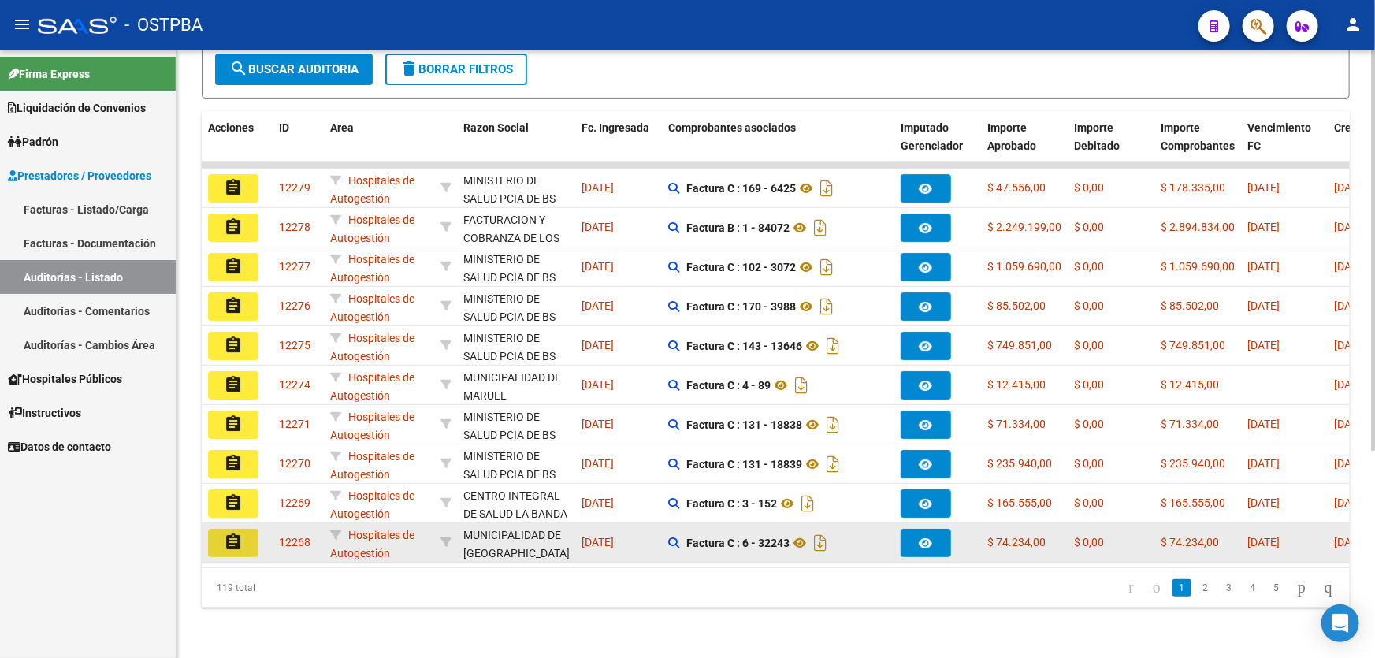
click at [231, 533] on mat-icon "assignment" at bounding box center [233, 542] width 19 height 19
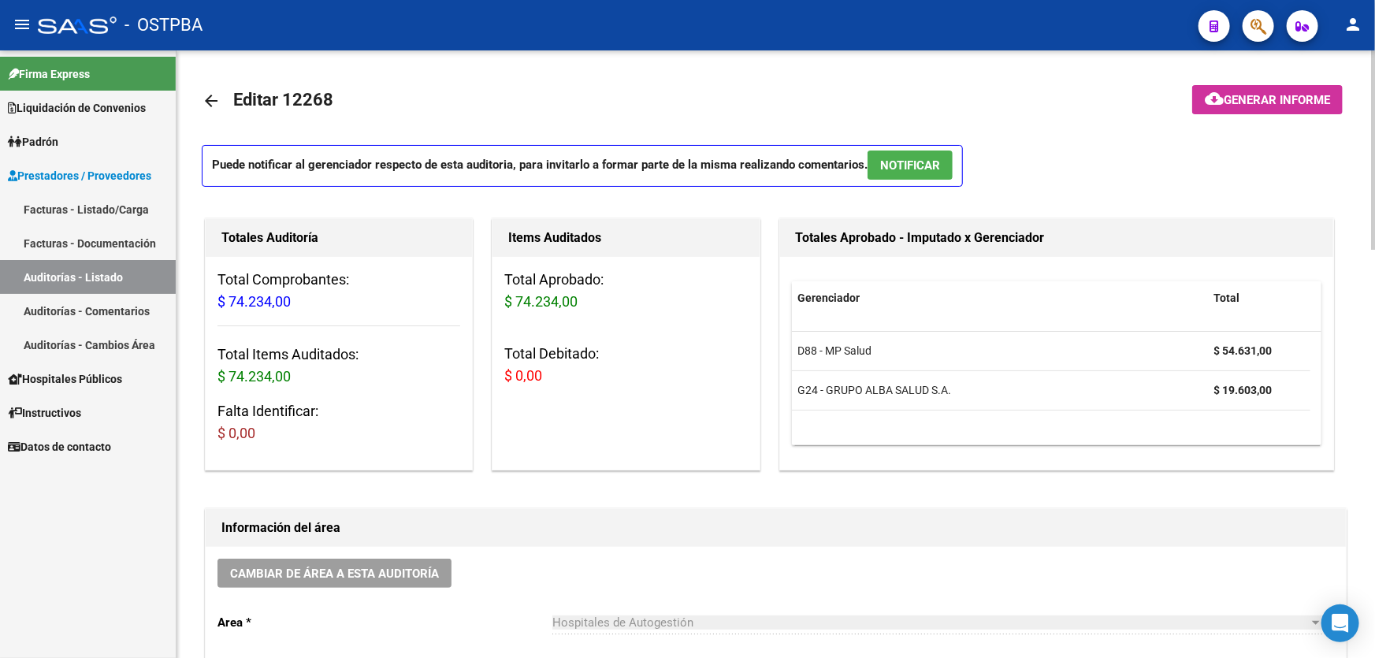
click at [907, 166] on span "NOTIFICAR" at bounding box center [910, 165] width 60 height 14
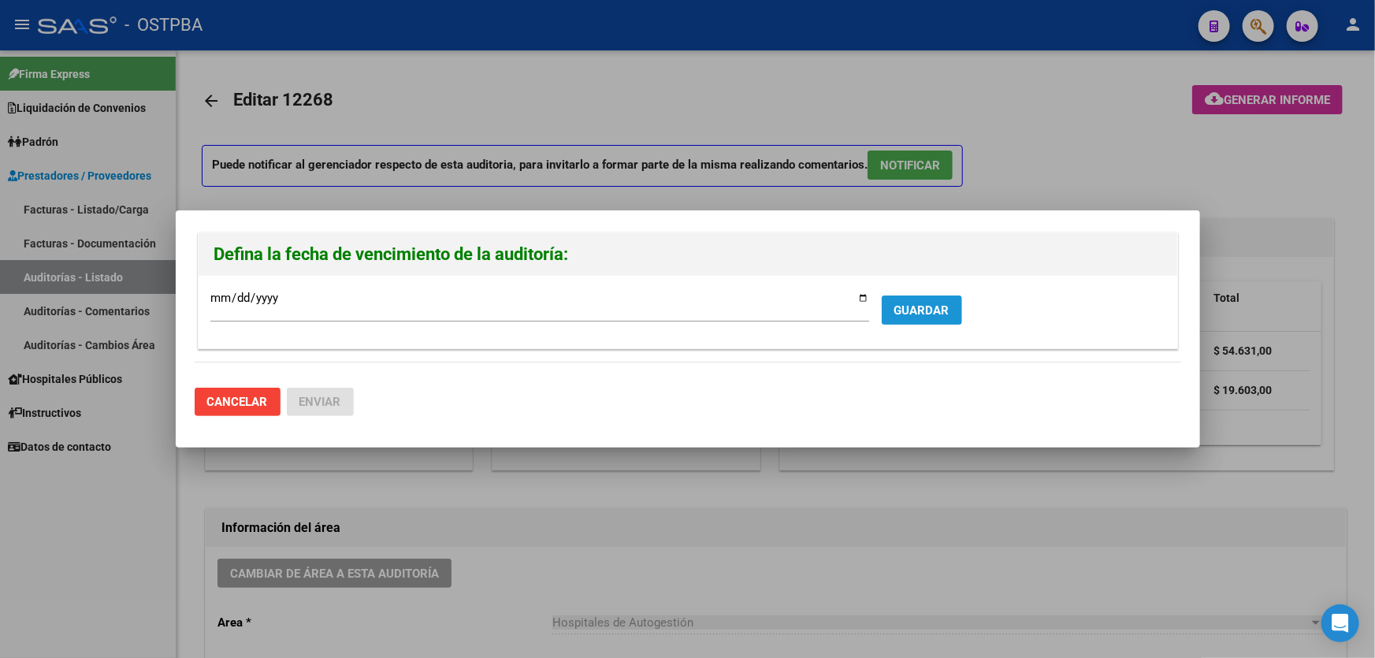
click at [932, 312] on span "GUARDAR" at bounding box center [921, 310] width 55 height 14
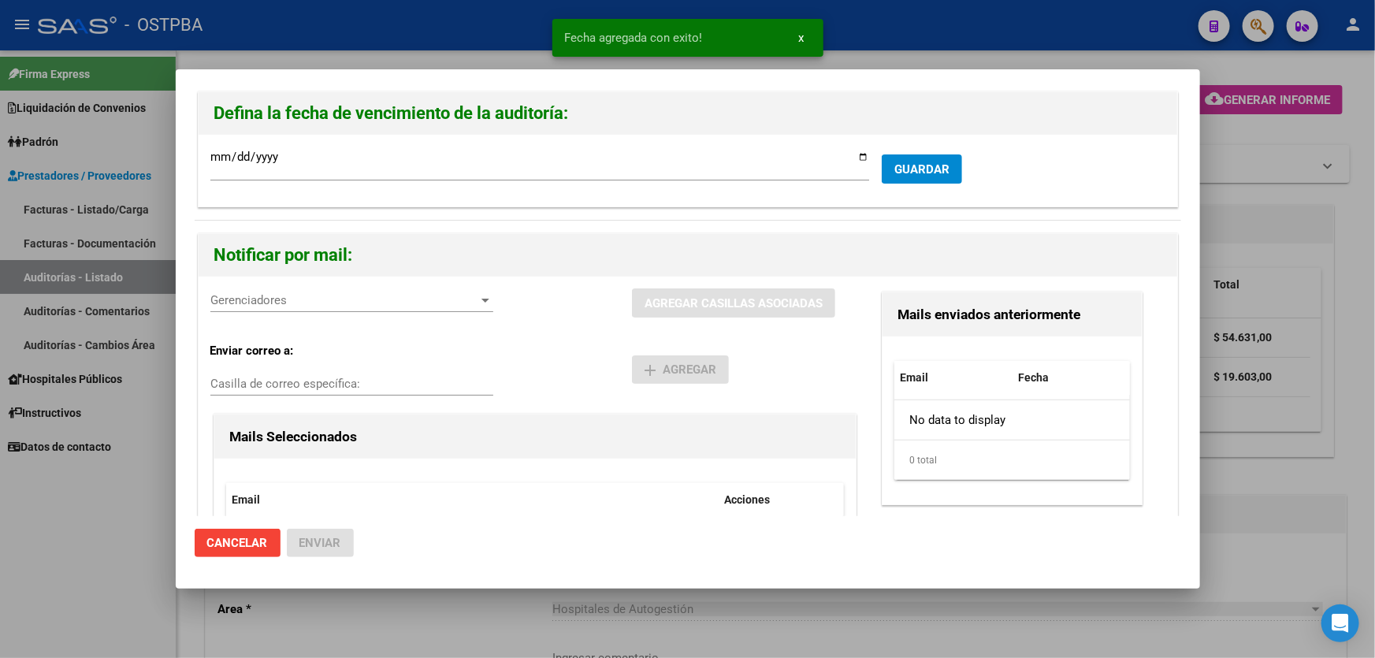
click at [297, 303] on span "Gerenciadores" at bounding box center [344, 300] width 269 height 14
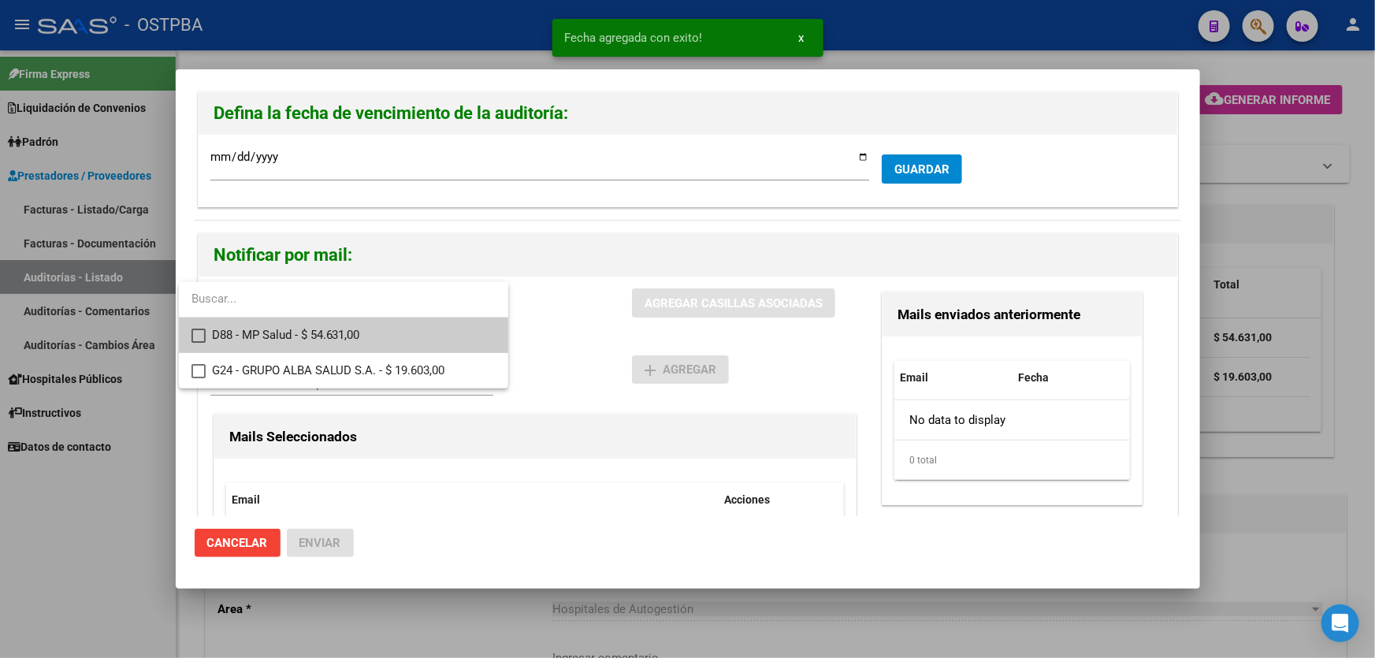
click at [198, 331] on mat-pseudo-checkbox at bounding box center [198, 336] width 14 height 14
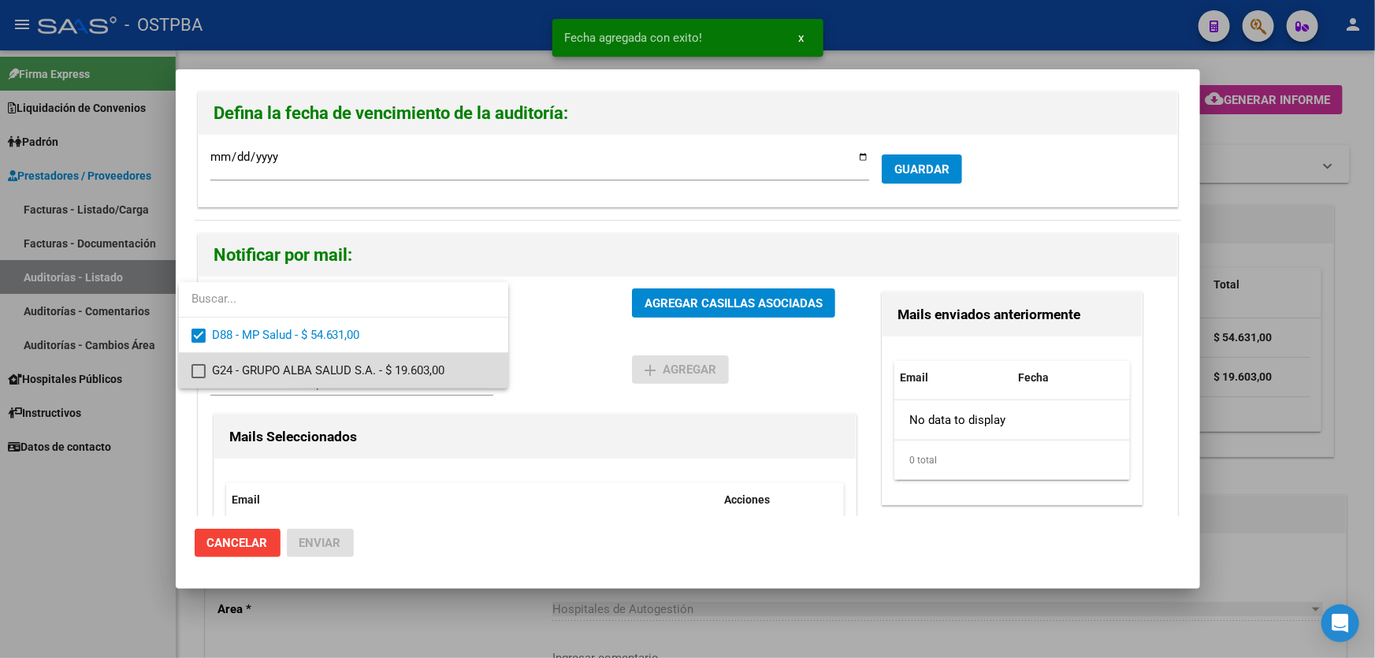
click at [198, 369] on mat-pseudo-checkbox at bounding box center [198, 371] width 14 height 14
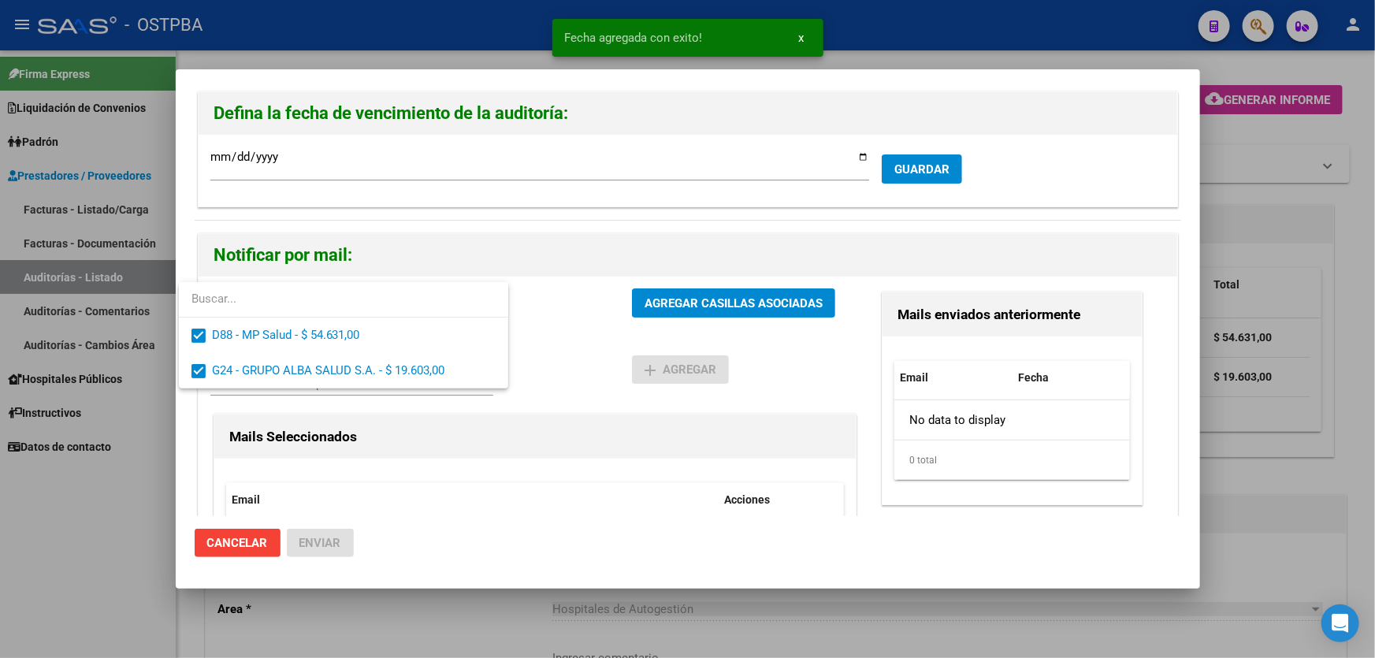
click at [536, 360] on div at bounding box center [687, 329] width 1375 height 658
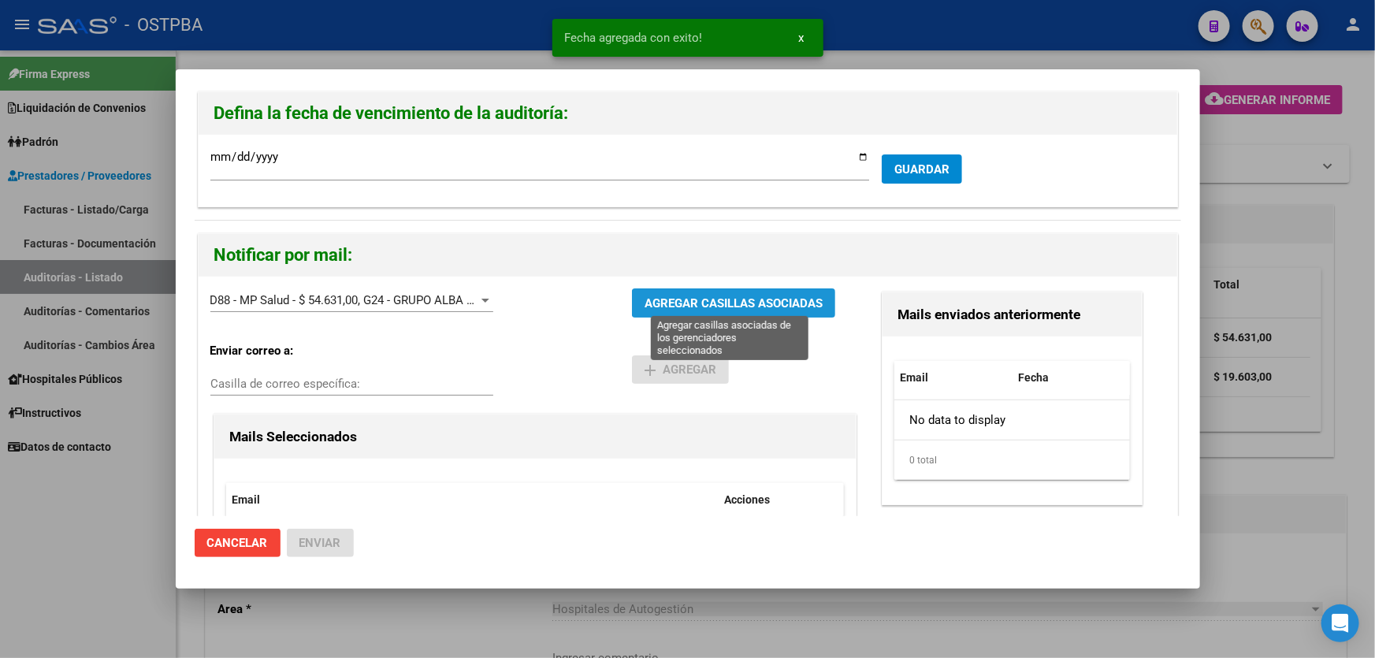
click at [704, 303] on span "AGREGAR CASILLAS ASOCIADAS" at bounding box center [733, 303] width 178 height 14
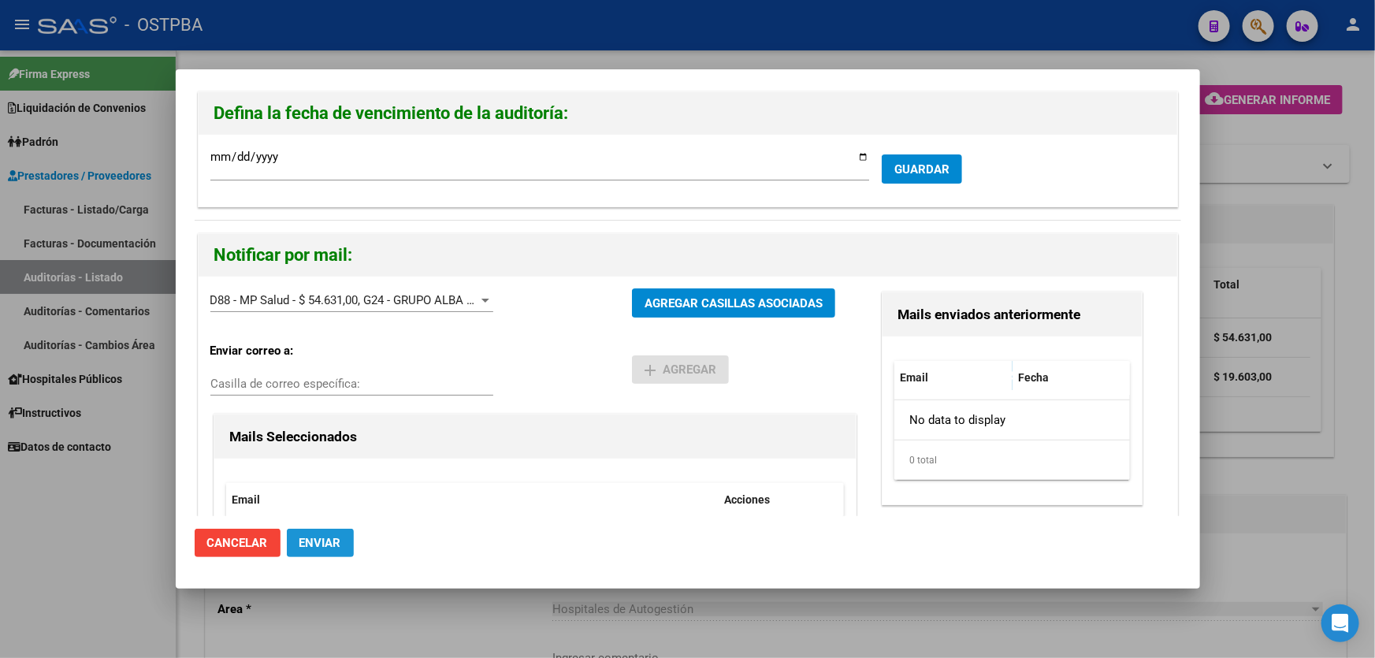
click at [326, 536] on span "Enviar" at bounding box center [320, 543] width 42 height 14
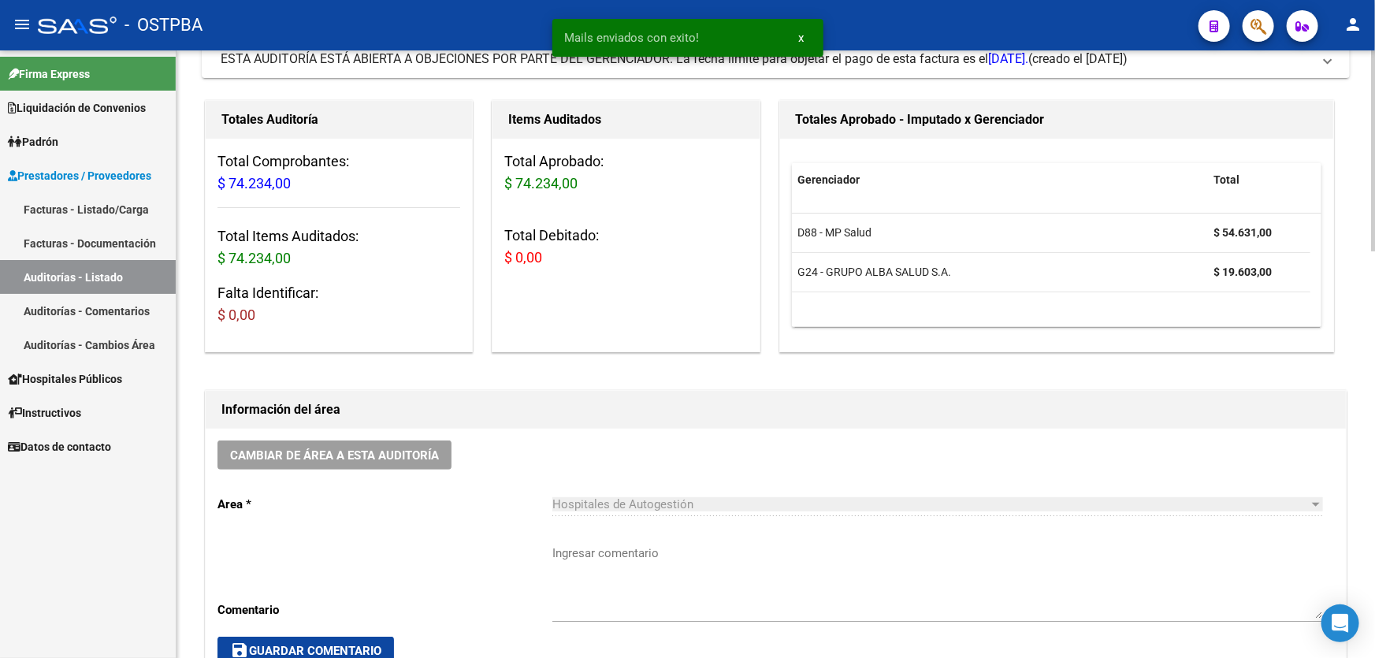
scroll to position [358, 0]
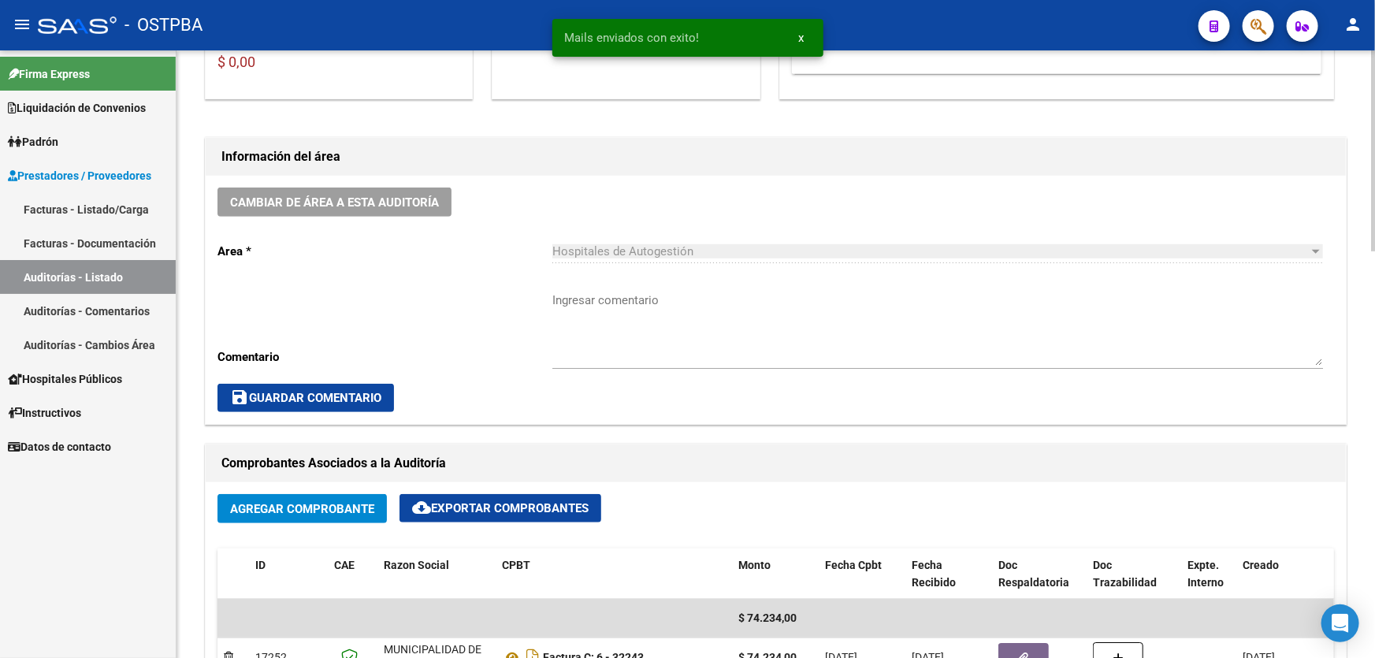
click at [621, 347] on textarea "Ingresar comentario" at bounding box center [937, 328] width 770 height 74
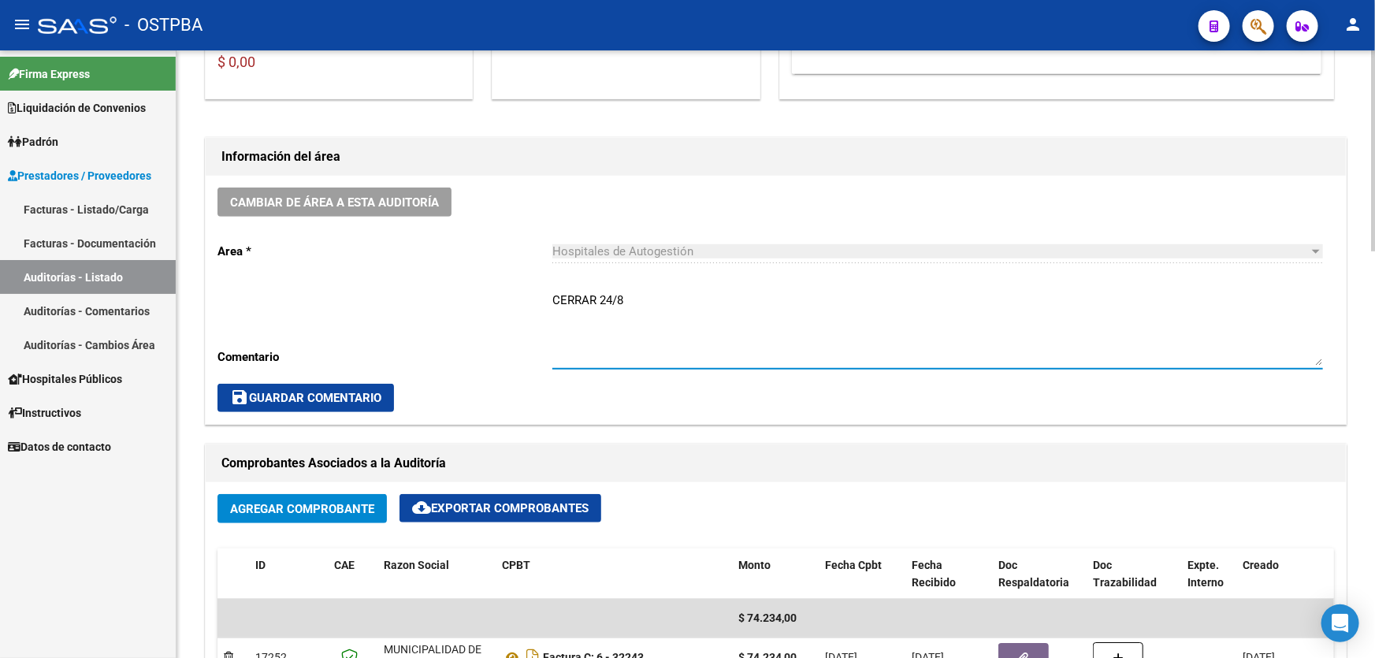
type textarea "CERRAR 24/8"
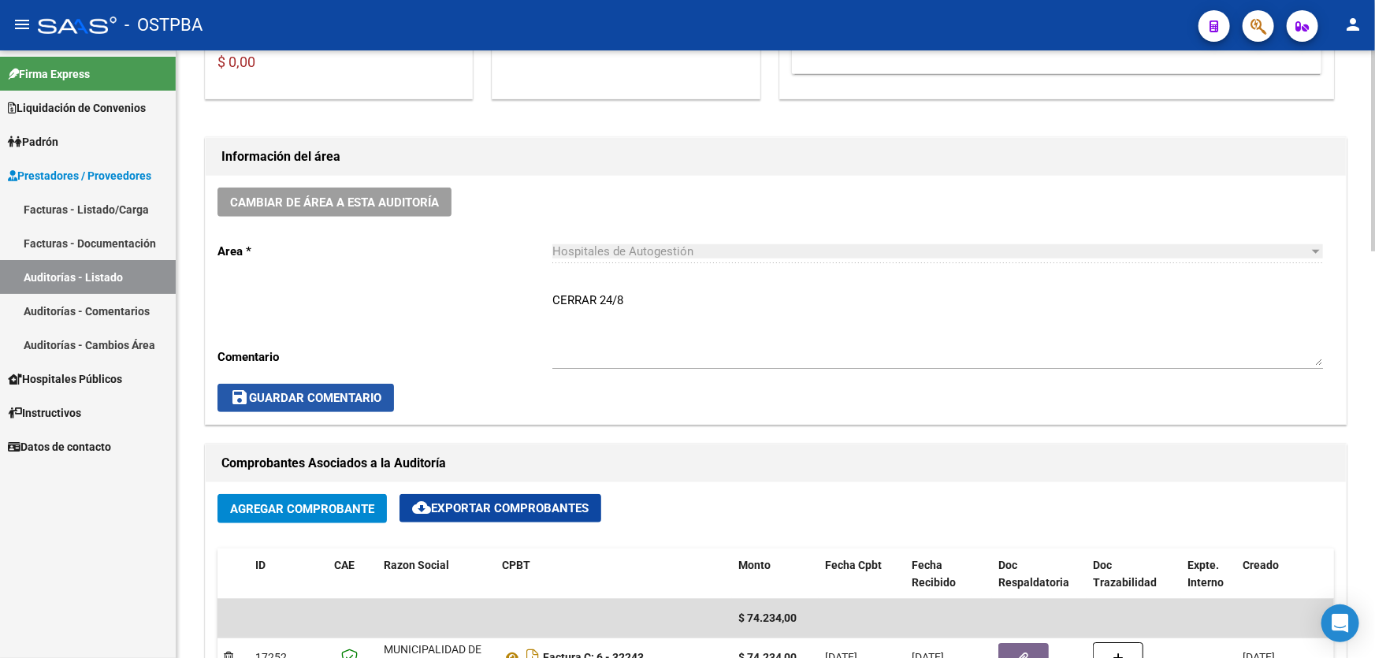
click at [319, 392] on span "save Guardar Comentario" at bounding box center [305, 398] width 151 height 14
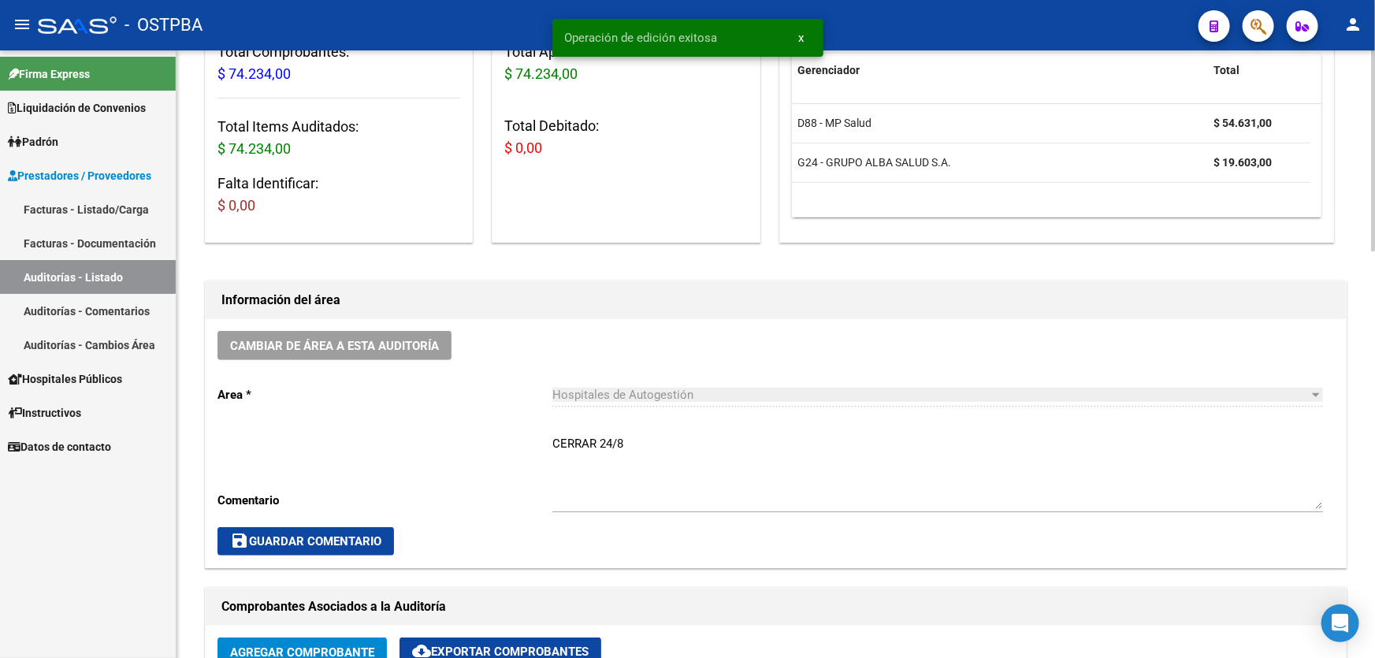
scroll to position [0, 0]
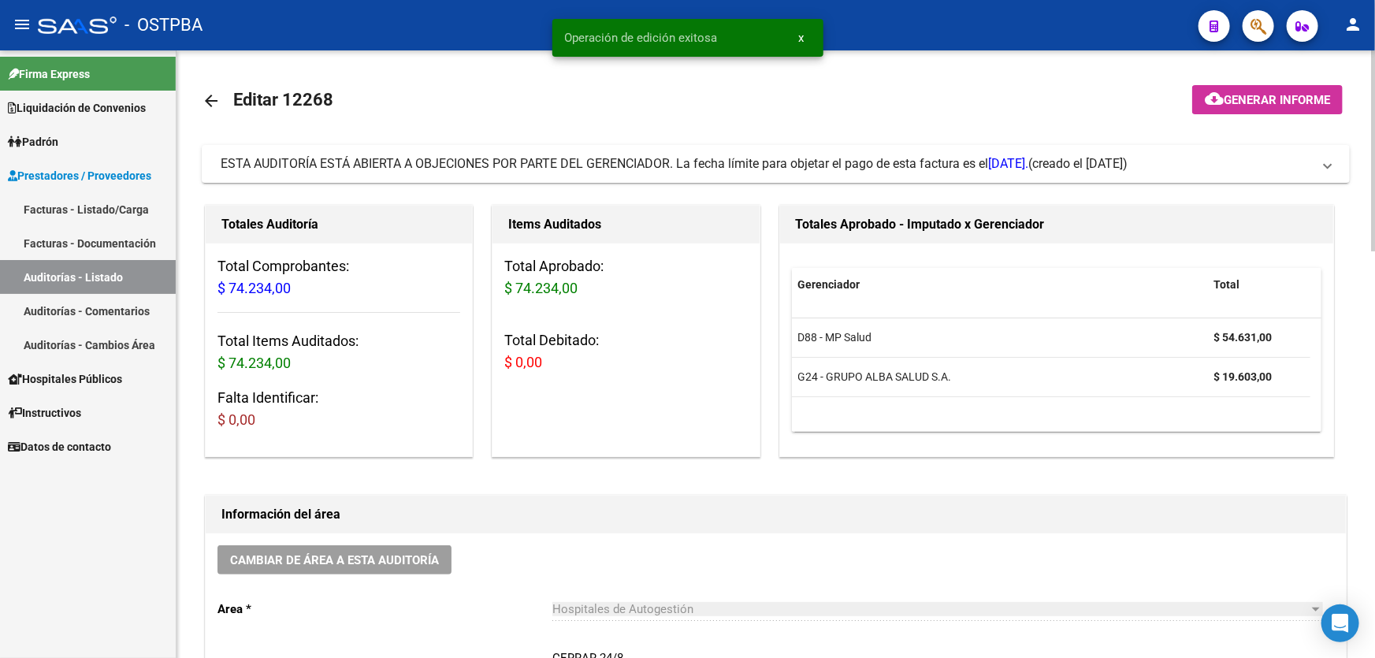
click at [213, 98] on mat-icon "arrow_back" at bounding box center [211, 100] width 19 height 19
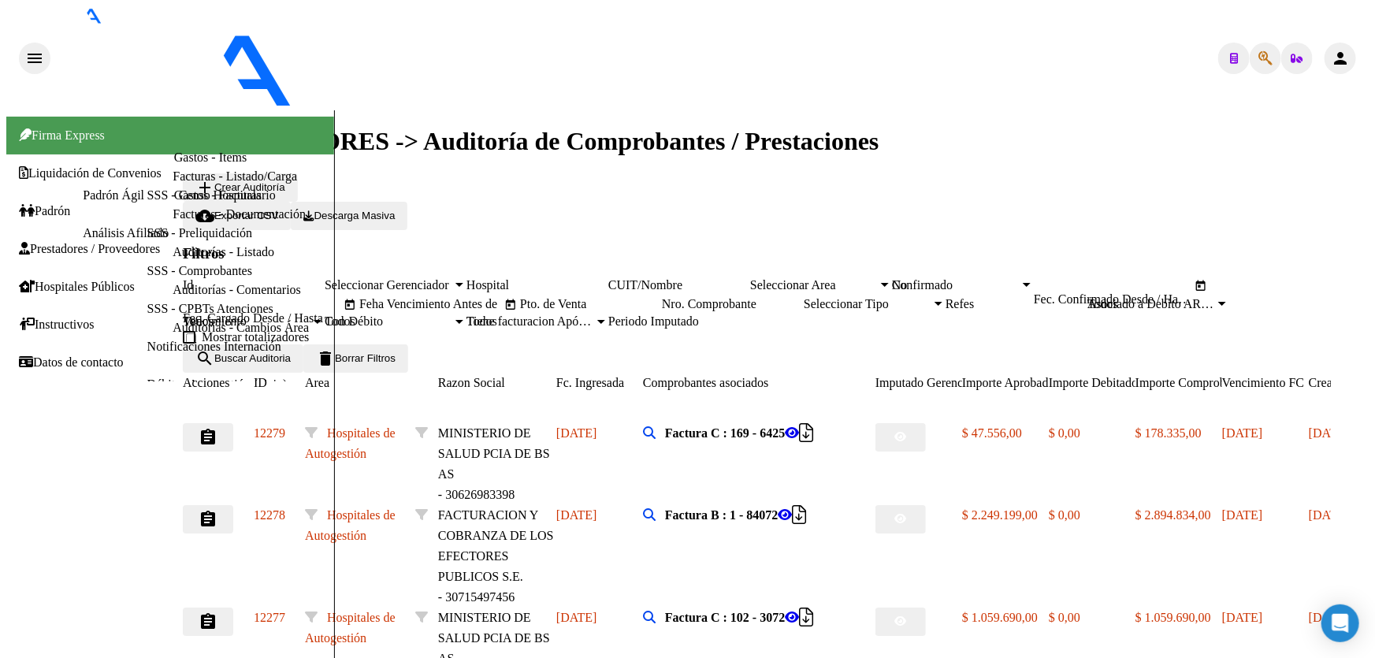
scroll to position [314, 0]
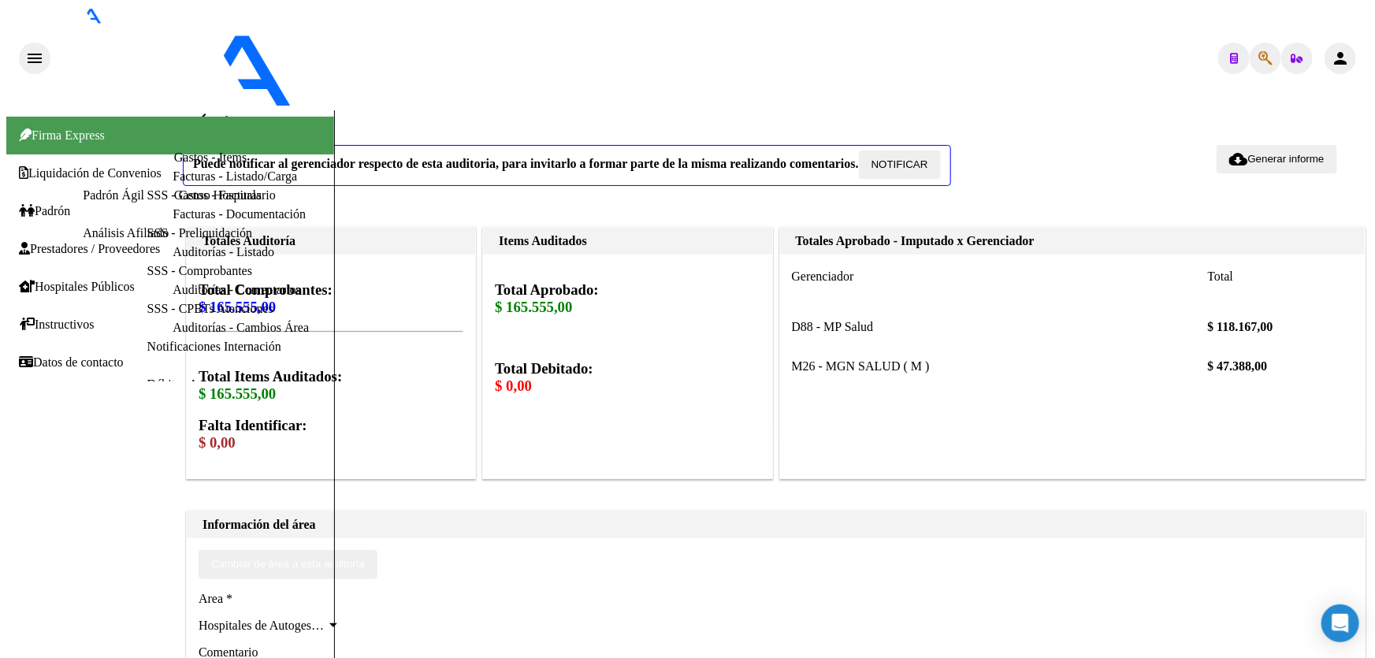
click at [912, 158] on span "NOTIFICAR" at bounding box center [899, 164] width 57 height 12
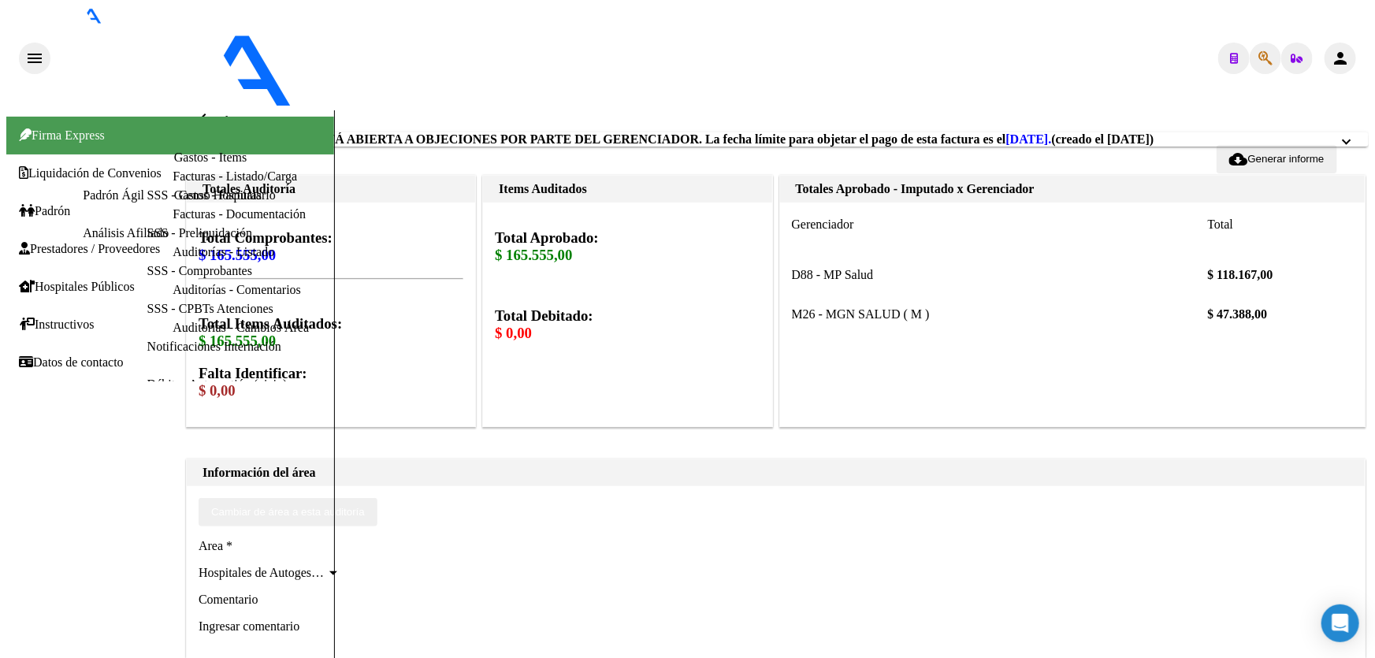
click at [340, 618] on textarea "Ingresar comentario" at bounding box center [270, 655] width 142 height 74
type textarea "CERRAR 24/8"
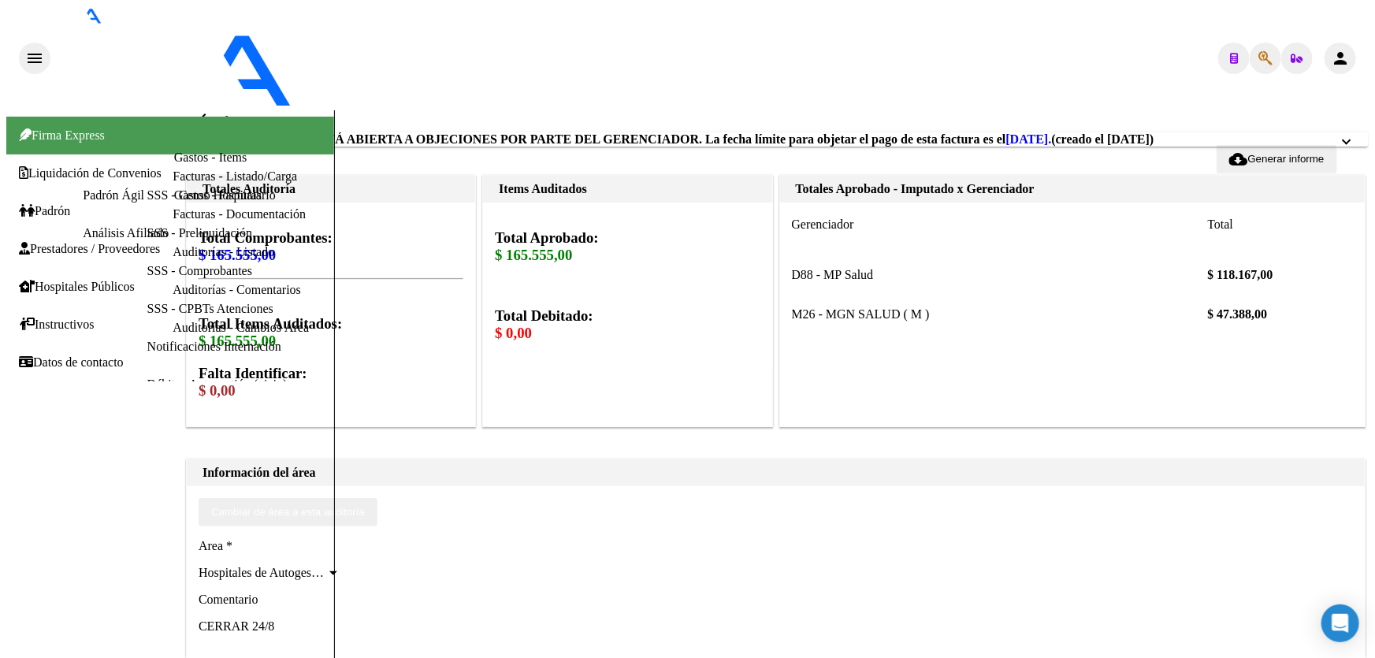
scroll to position [0, 0]
click at [209, 110] on mat-icon "arrow_back" at bounding box center [204, 119] width 19 height 19
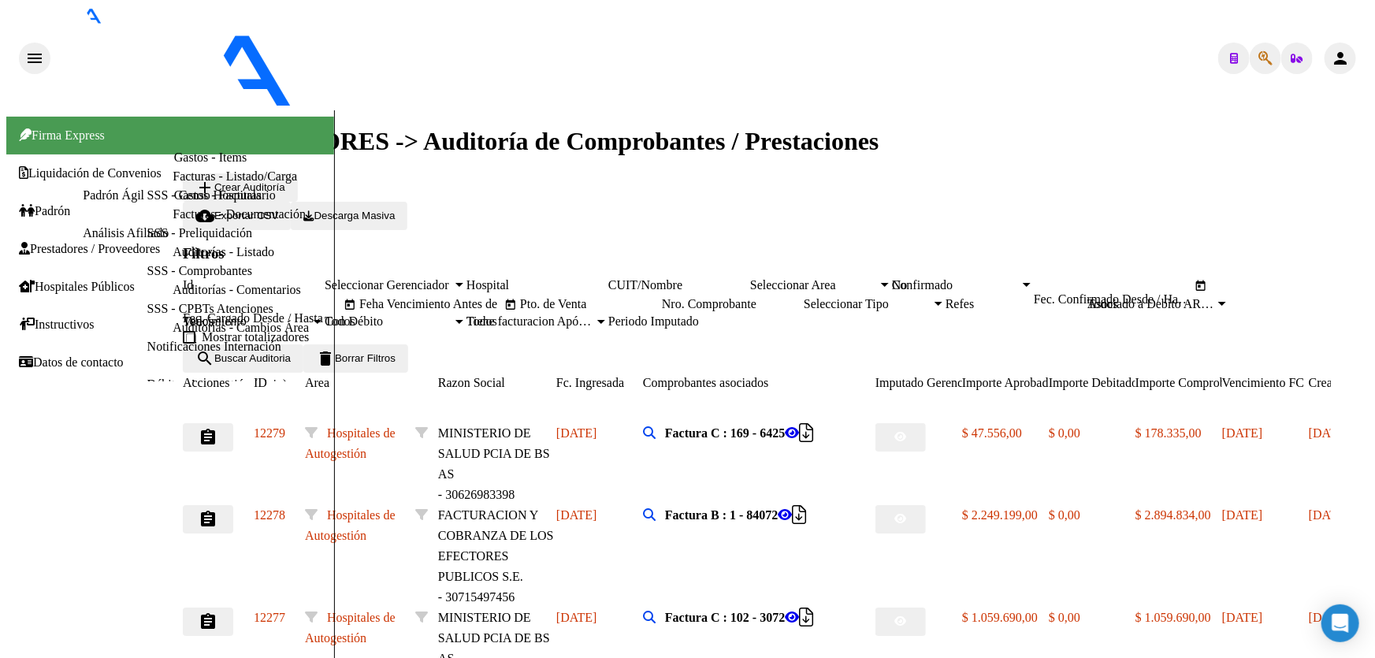
scroll to position [314, 0]
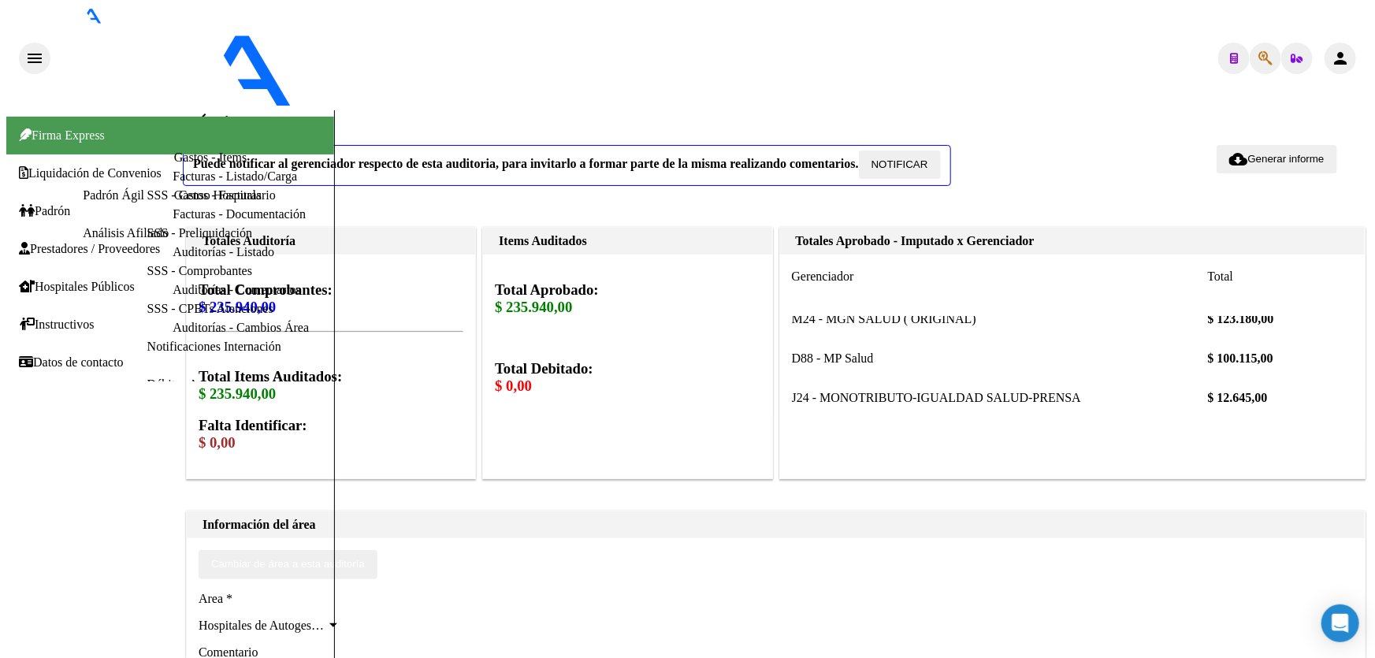
scroll to position [9, 0]
click at [914, 165] on span "NOTIFICAR" at bounding box center [899, 164] width 57 height 12
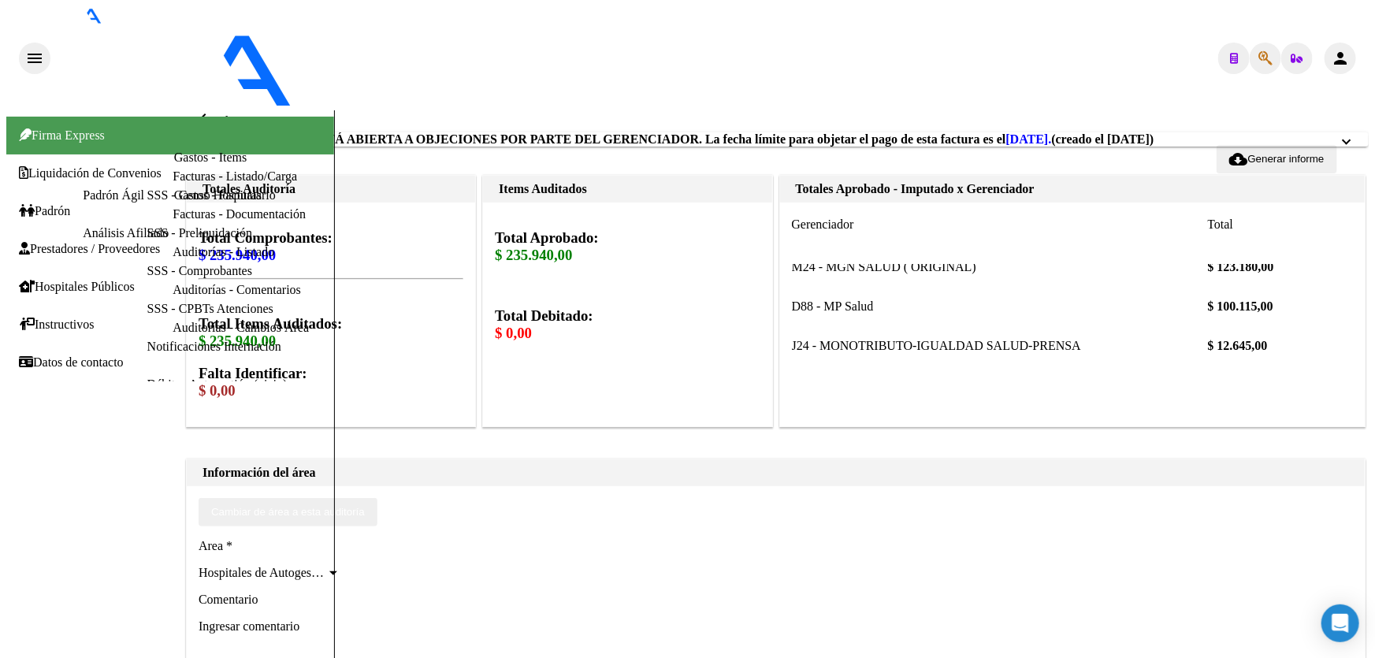
click at [340, 618] on textarea "Ingresar comentario" at bounding box center [270, 655] width 142 height 74
type textarea "CERRAR 24/8"
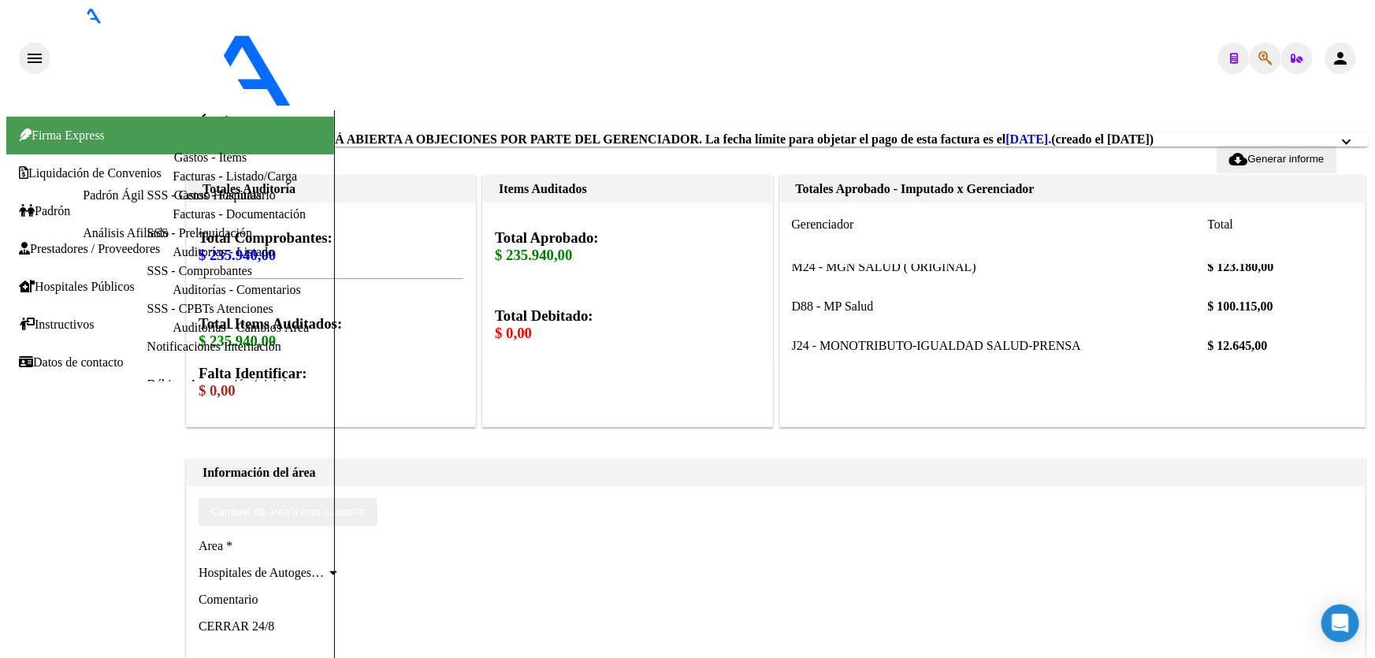
click at [204, 110] on mat-icon "arrow_back" at bounding box center [204, 119] width 19 height 19
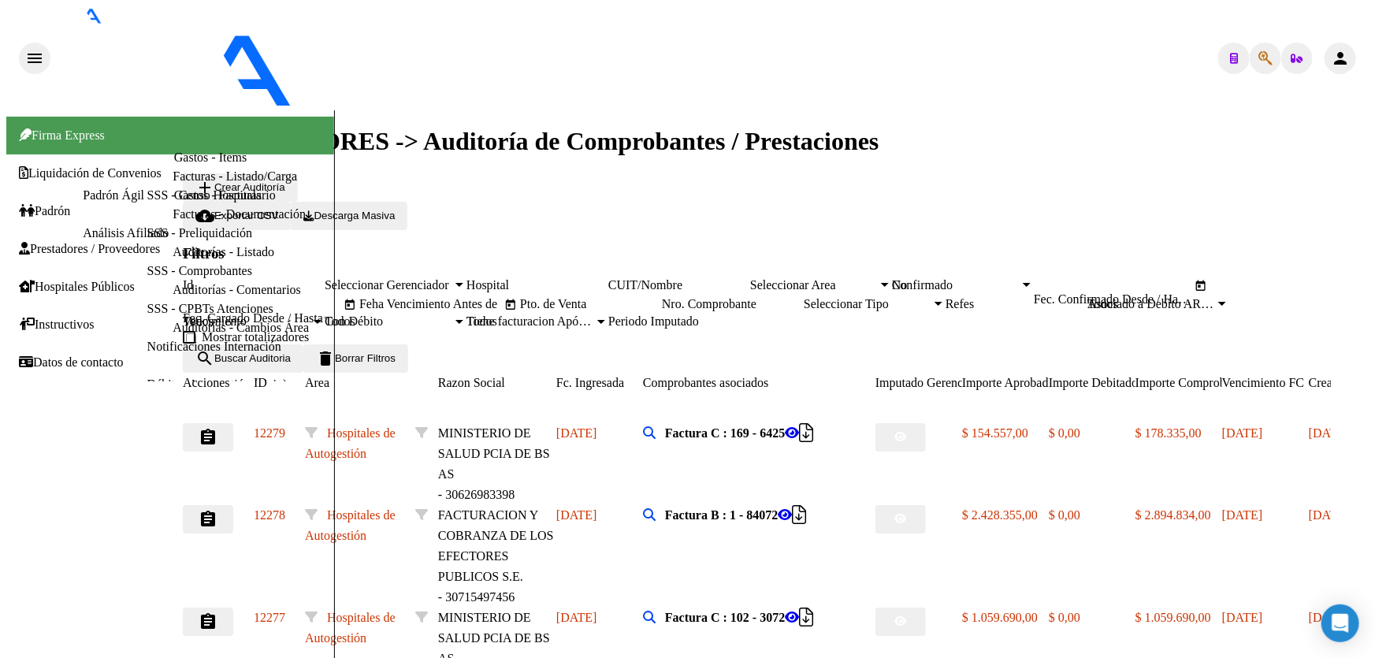
scroll to position [314, 0]
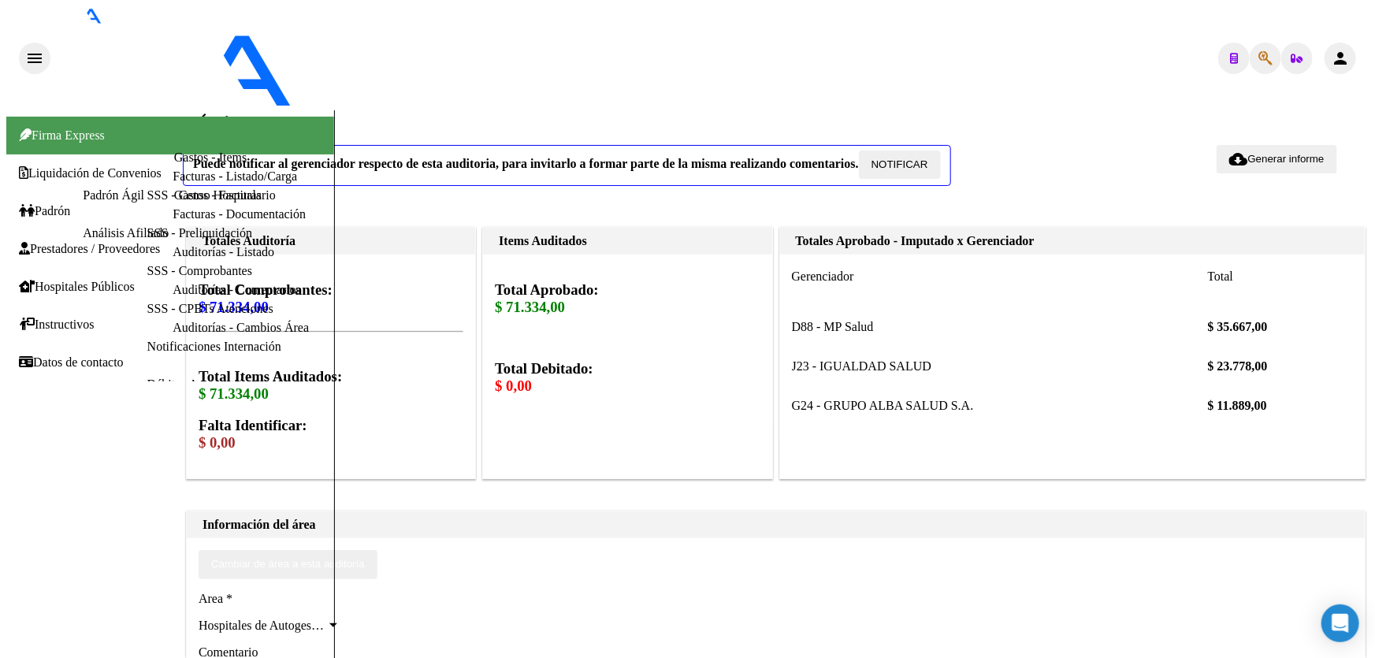
scroll to position [9, 0]
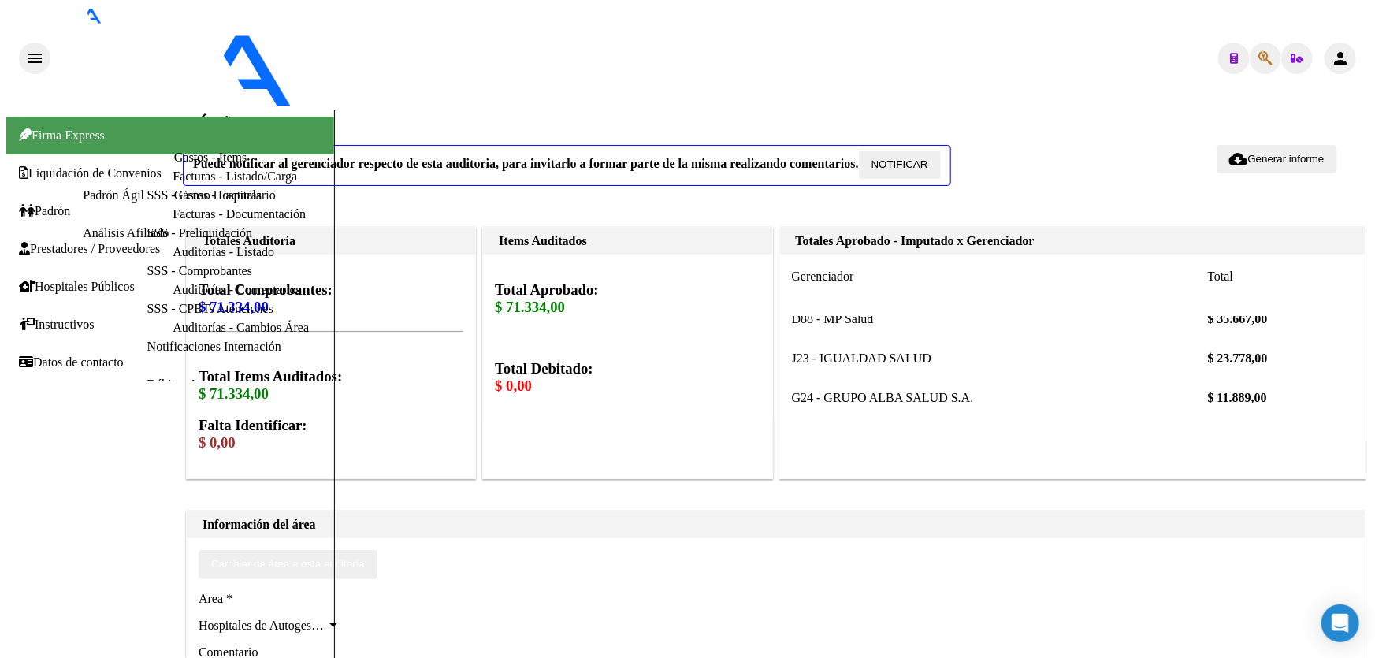
click at [911, 158] on span "NOTIFICAR" at bounding box center [899, 164] width 57 height 12
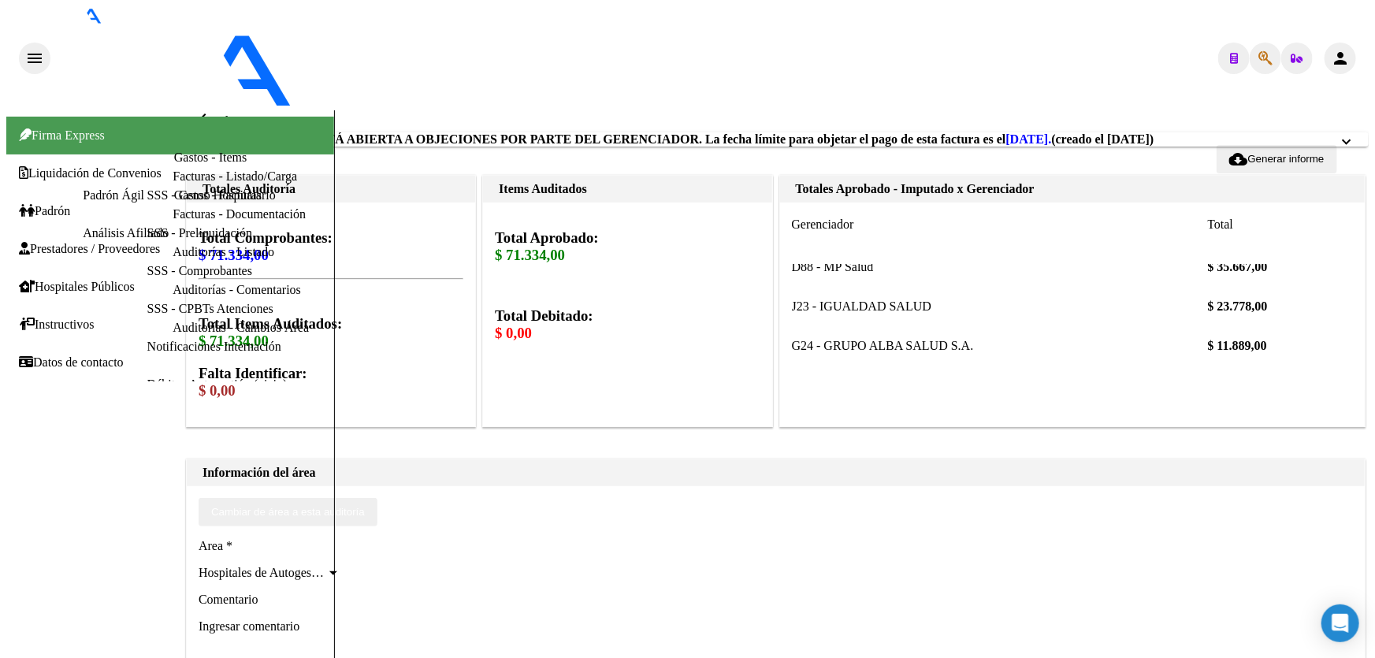
click at [340, 618] on textarea "Ingresar comentario" at bounding box center [270, 655] width 142 height 74
type textarea "CERRAR 24/8"
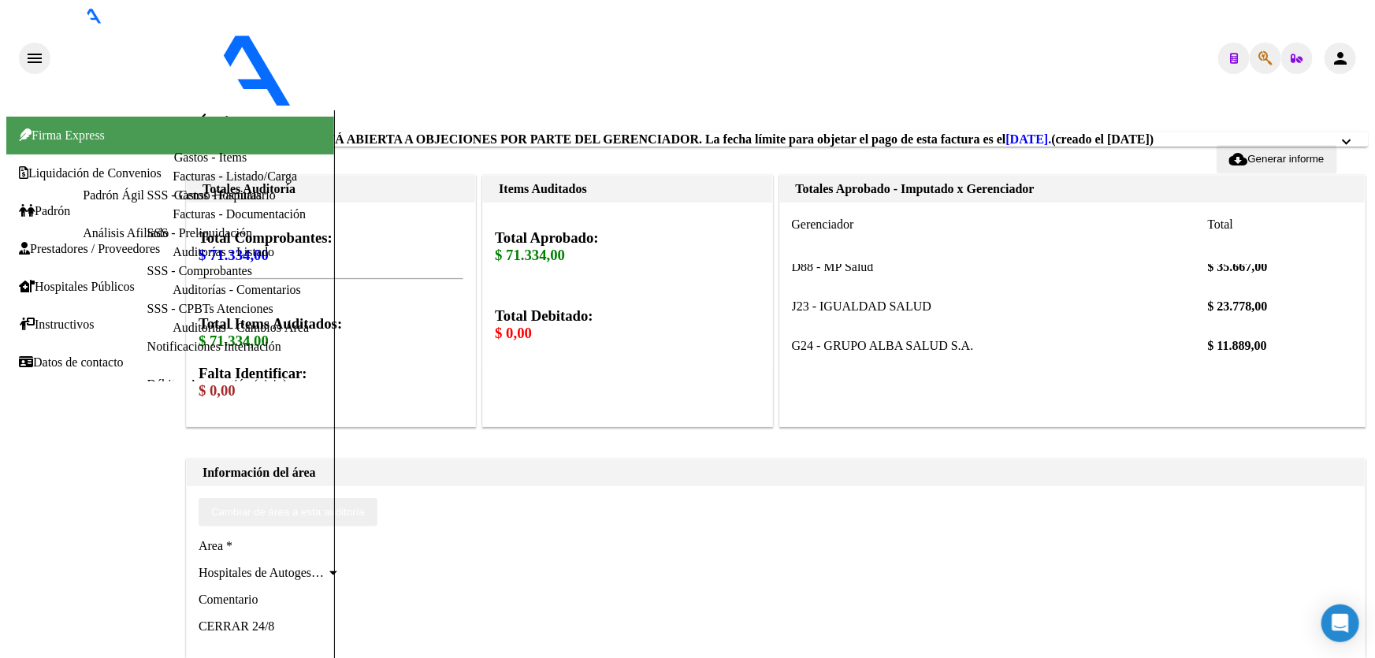
click at [203, 110] on mat-icon "arrow_back" at bounding box center [204, 119] width 19 height 19
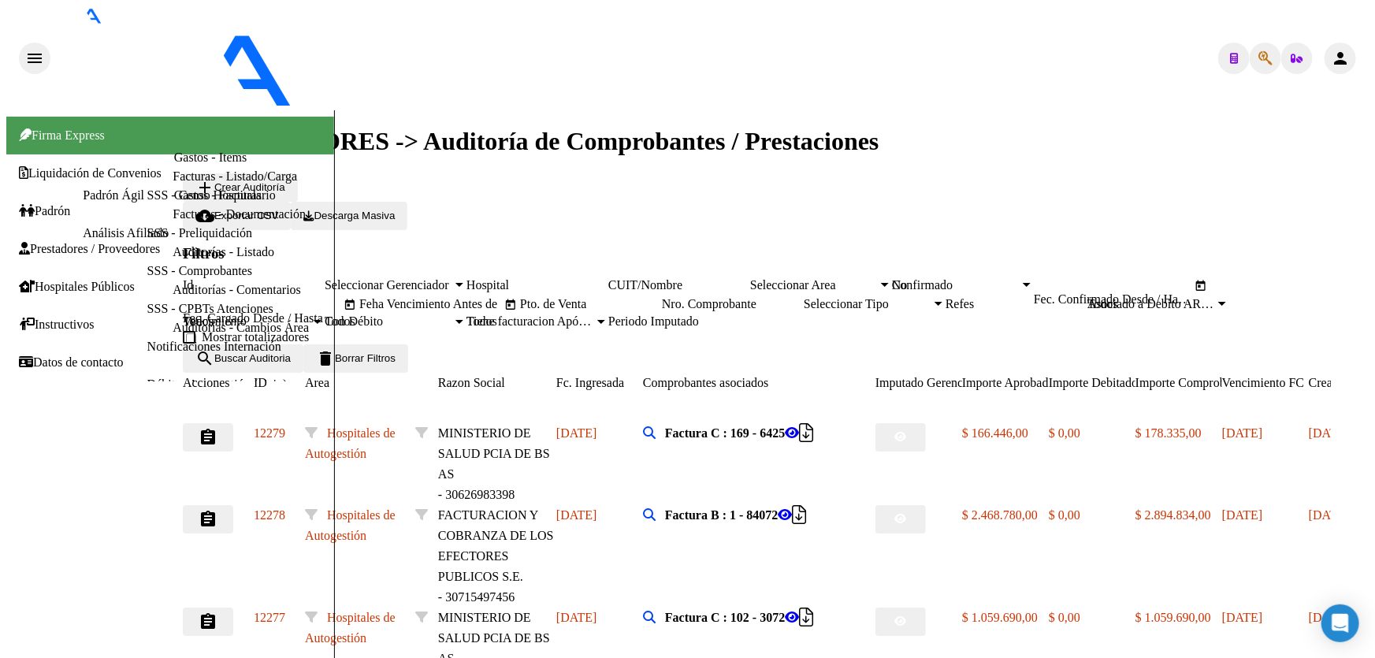
scroll to position [314, 0]
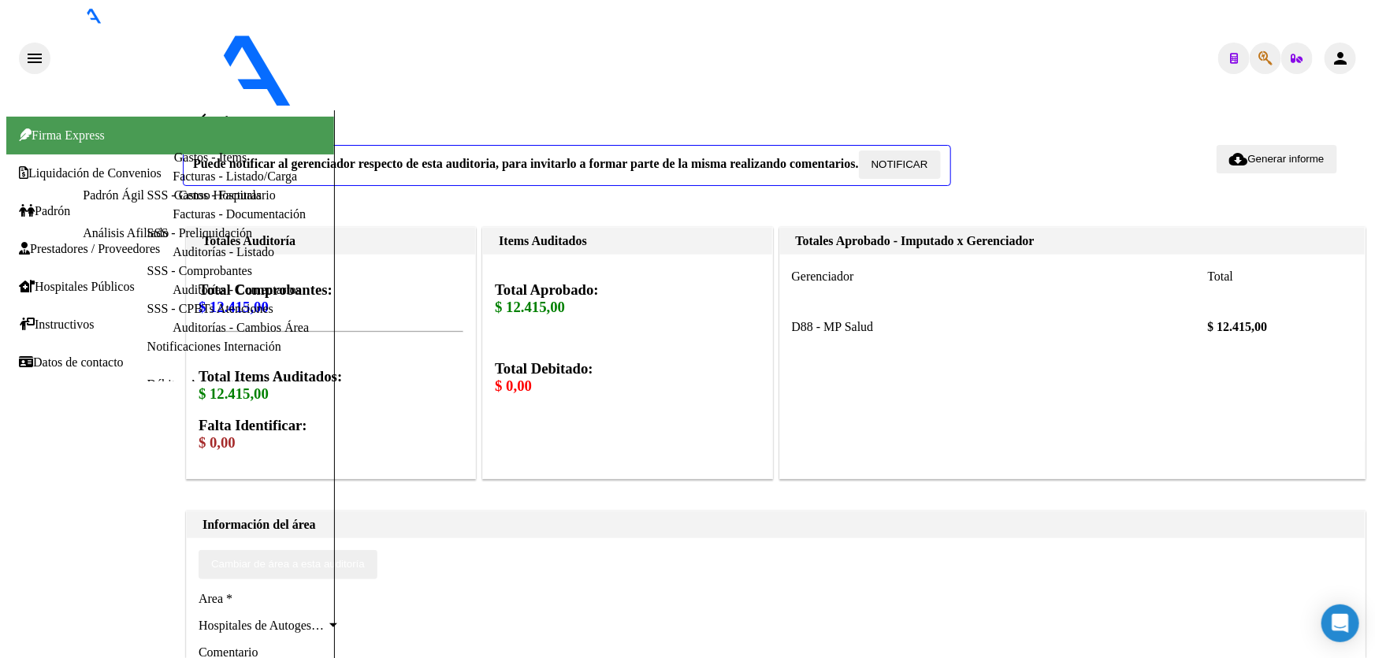
click at [912, 155] on button "NOTIFICAR" at bounding box center [900, 164] width 82 height 28
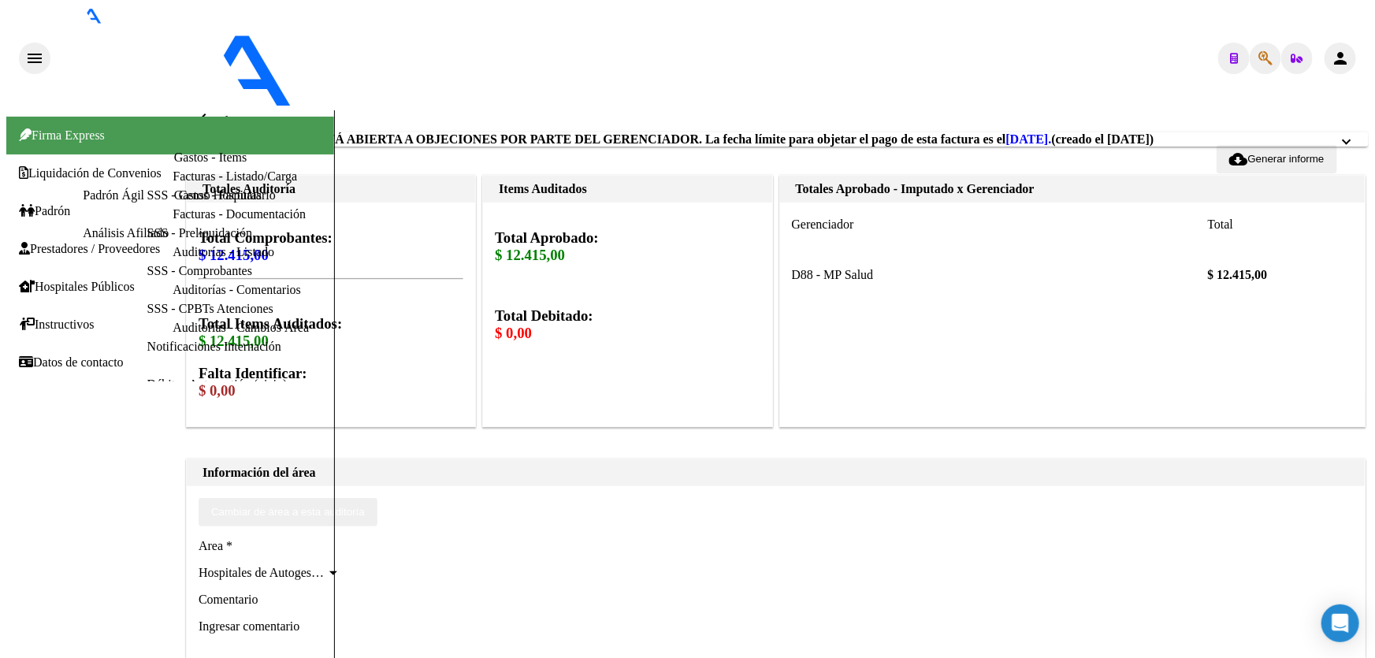
drag, startPoint x: 555, startPoint y: 389, endPoint x: 613, endPoint y: 332, distance: 81.3
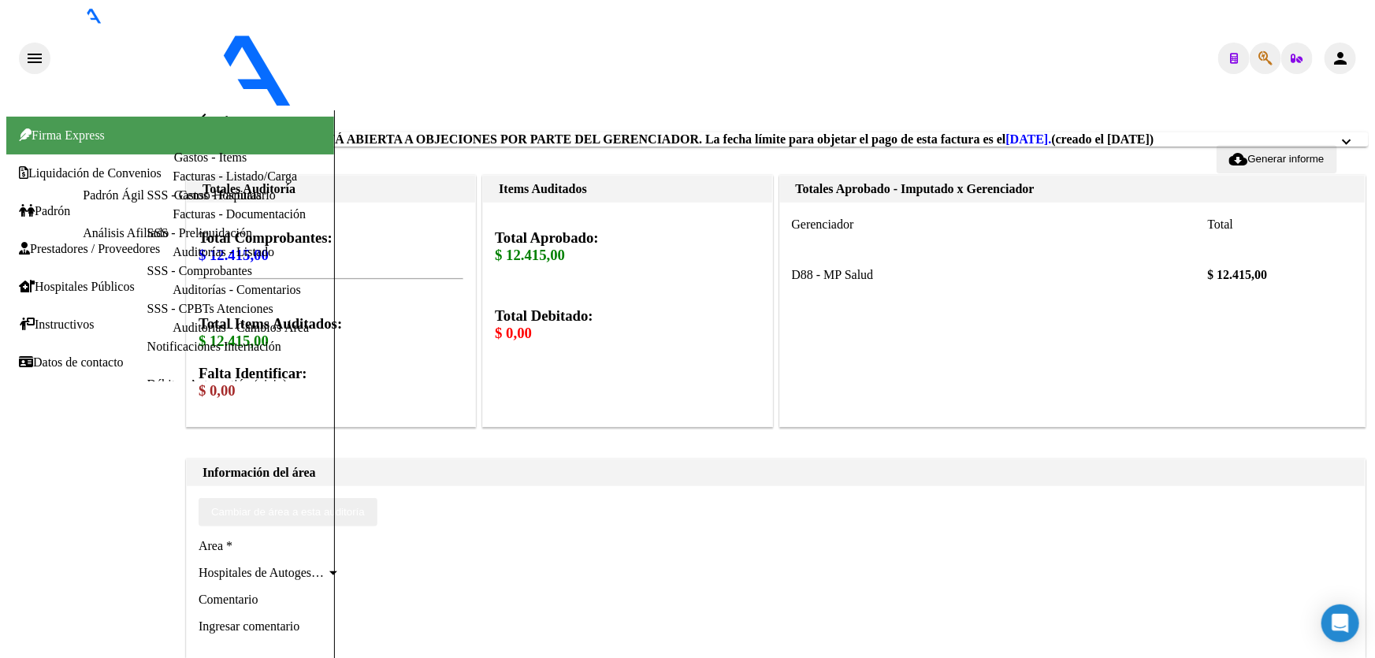
click at [212, 110] on mat-icon "arrow_back" at bounding box center [204, 119] width 19 height 19
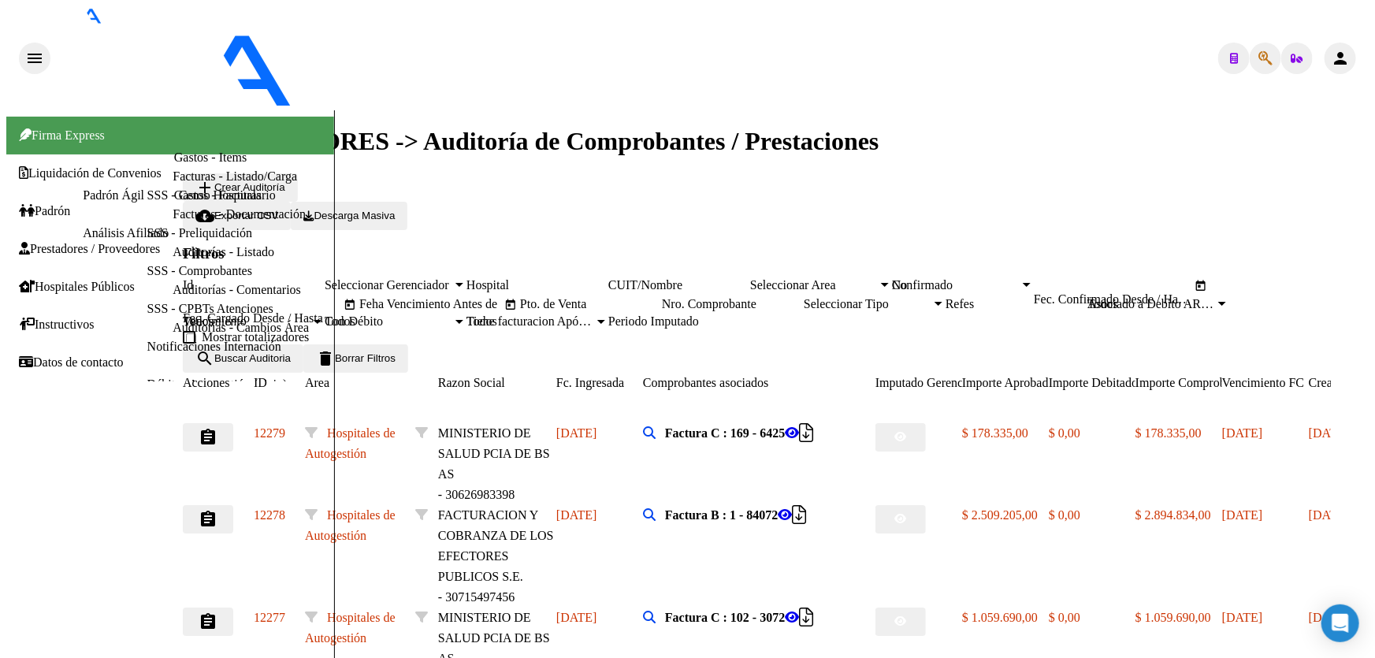
scroll to position [314, 0]
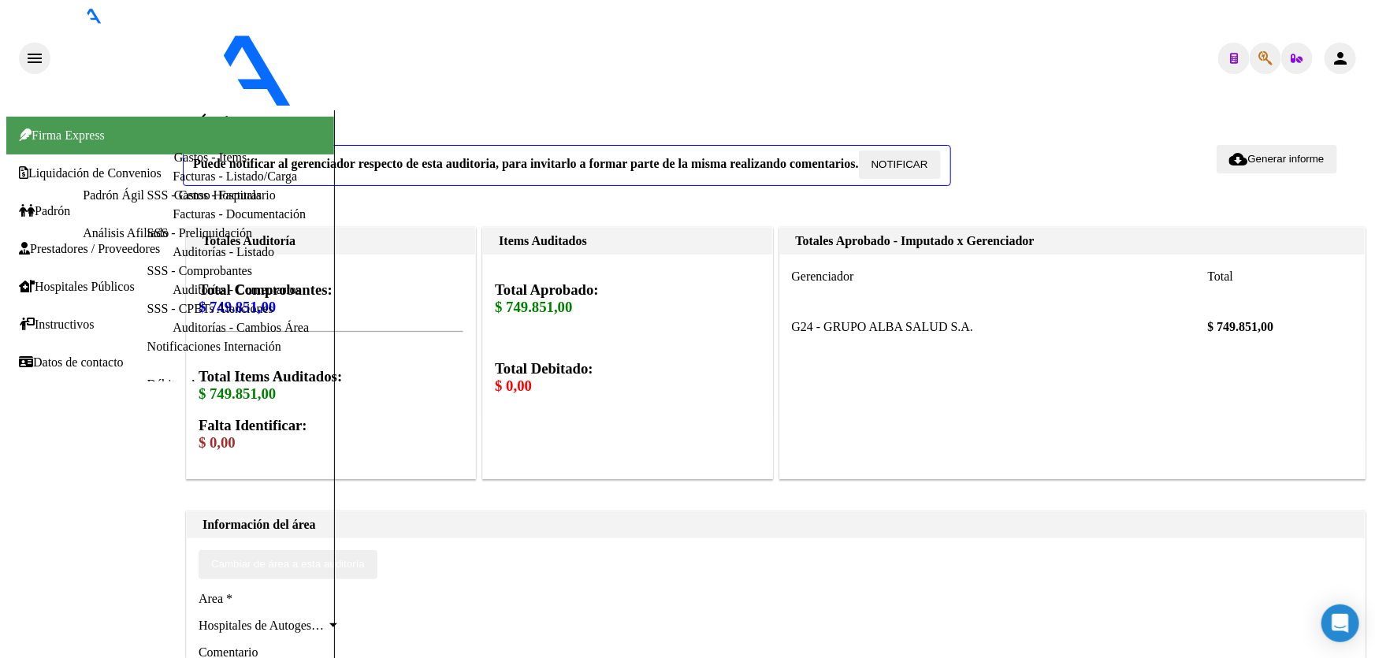
click at [887, 154] on button "NOTIFICAR" at bounding box center [900, 164] width 82 height 28
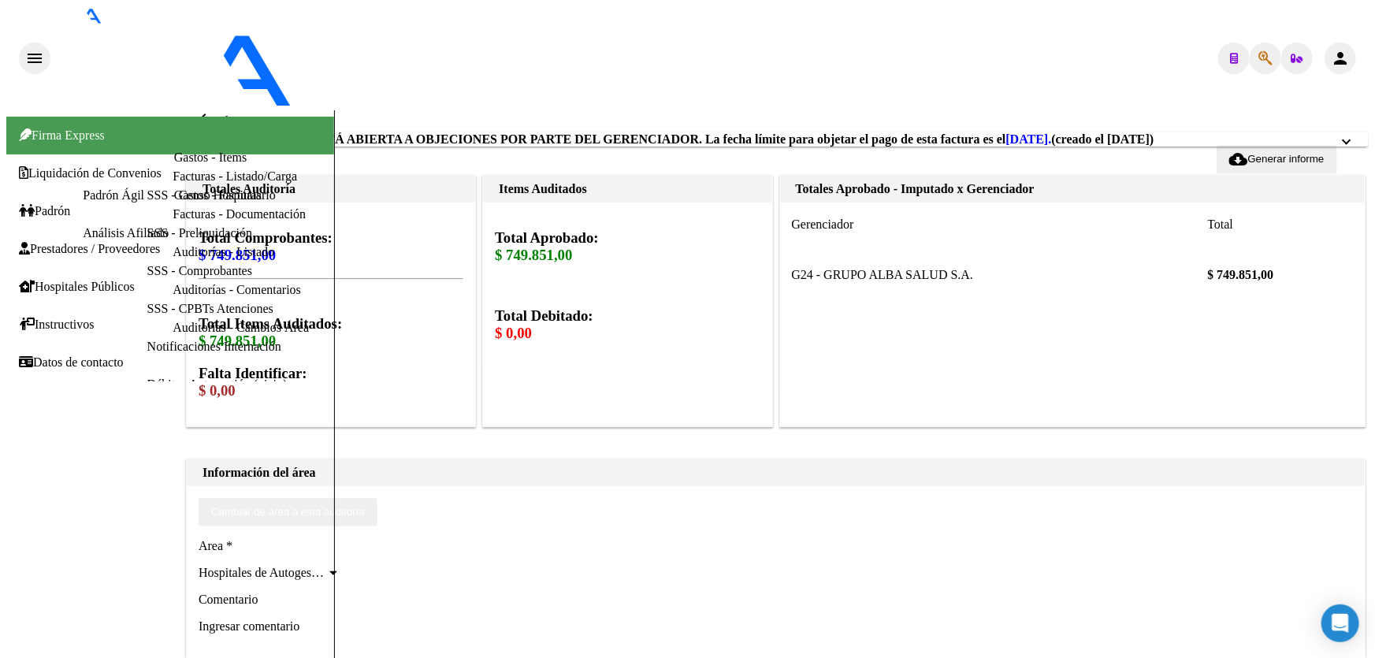
scroll to position [429, 0]
click at [340, 618] on textarea "Ingresar comentario" at bounding box center [270, 655] width 142 height 74
drag, startPoint x: 555, startPoint y: 222, endPoint x: 660, endPoint y: 233, distance: 106.1
click at [340, 618] on textarea "CERRAR 23/8" at bounding box center [270, 655] width 142 height 74
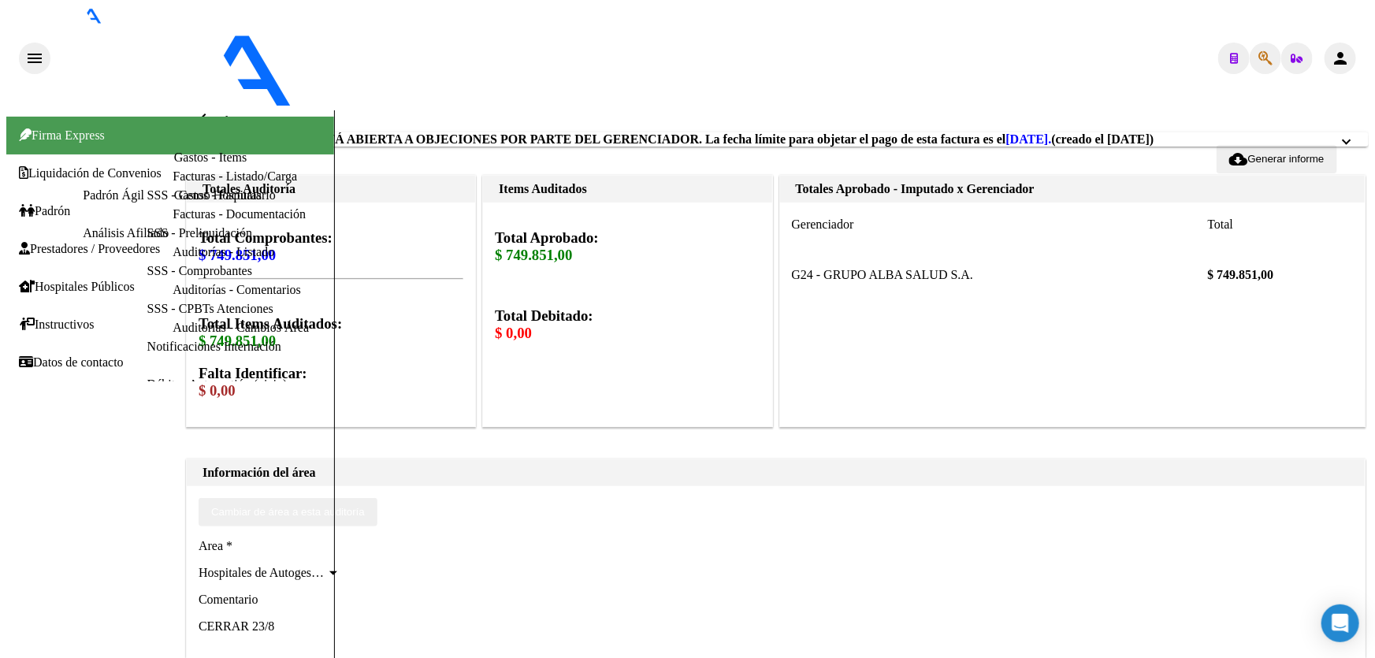
type textarea "CERRAR 23/8"
click at [209, 110] on mat-icon "arrow_back" at bounding box center [204, 119] width 19 height 19
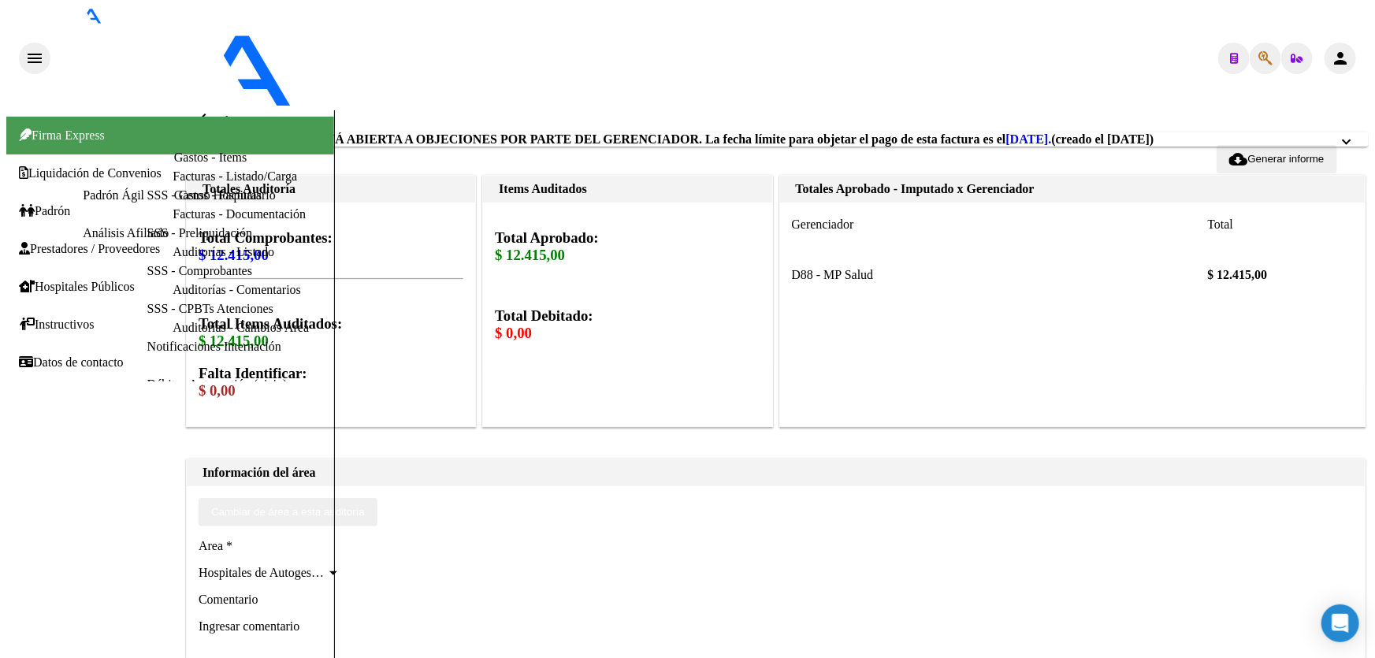
scroll to position [358, 0]
paste textarea "CERRAR 23/8"
type textarea "CERRAR 23/8"
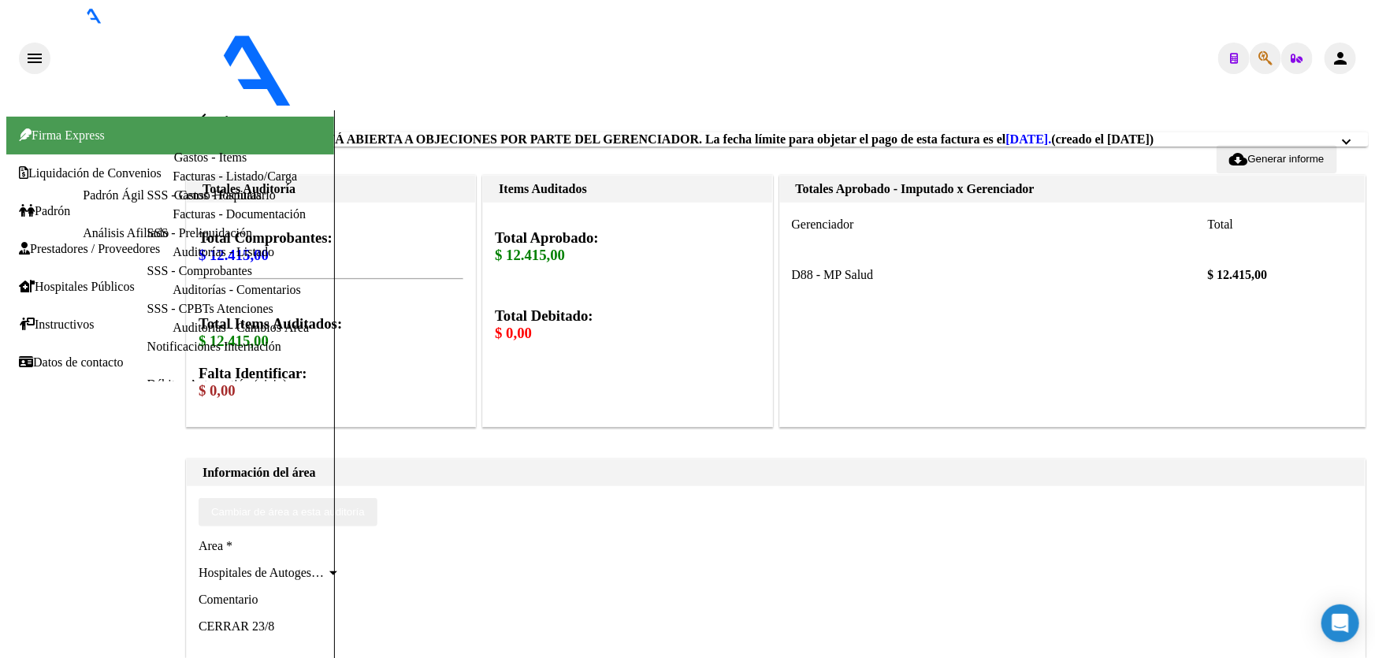
click at [214, 110] on mat-icon "arrow_back" at bounding box center [204, 119] width 19 height 19
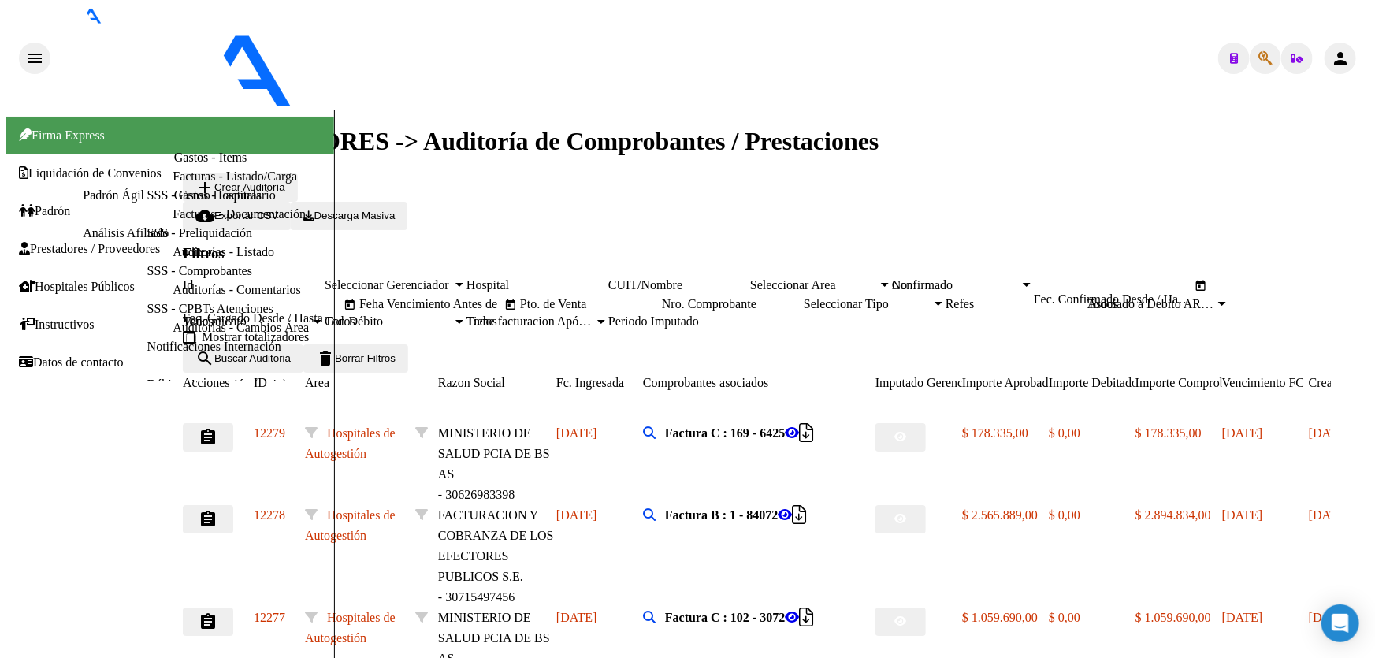
scroll to position [314, 0]
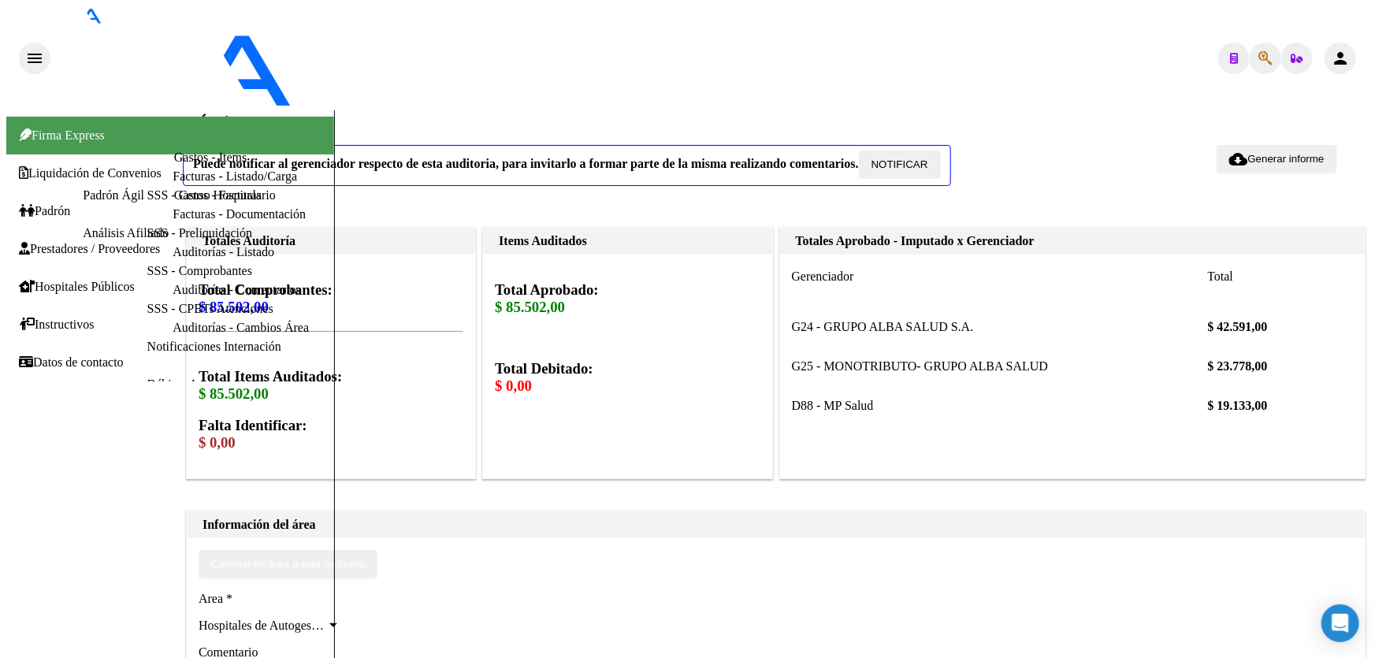
scroll to position [358, 0]
paste textarea "CERRAR 23/8"
type textarea "CERRAR 23/8"
click at [915, 158] on span "NOTIFICAR" at bounding box center [899, 164] width 57 height 12
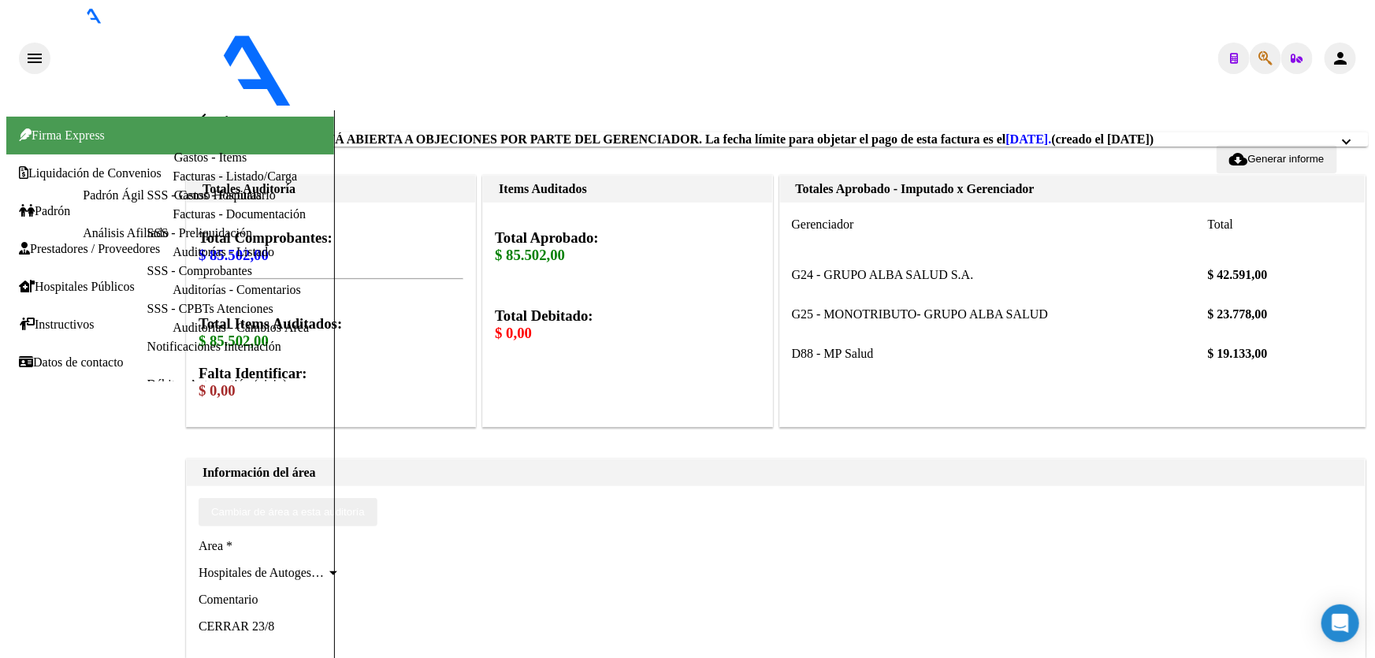
click at [206, 110] on mat-icon "arrow_back" at bounding box center [204, 119] width 19 height 19
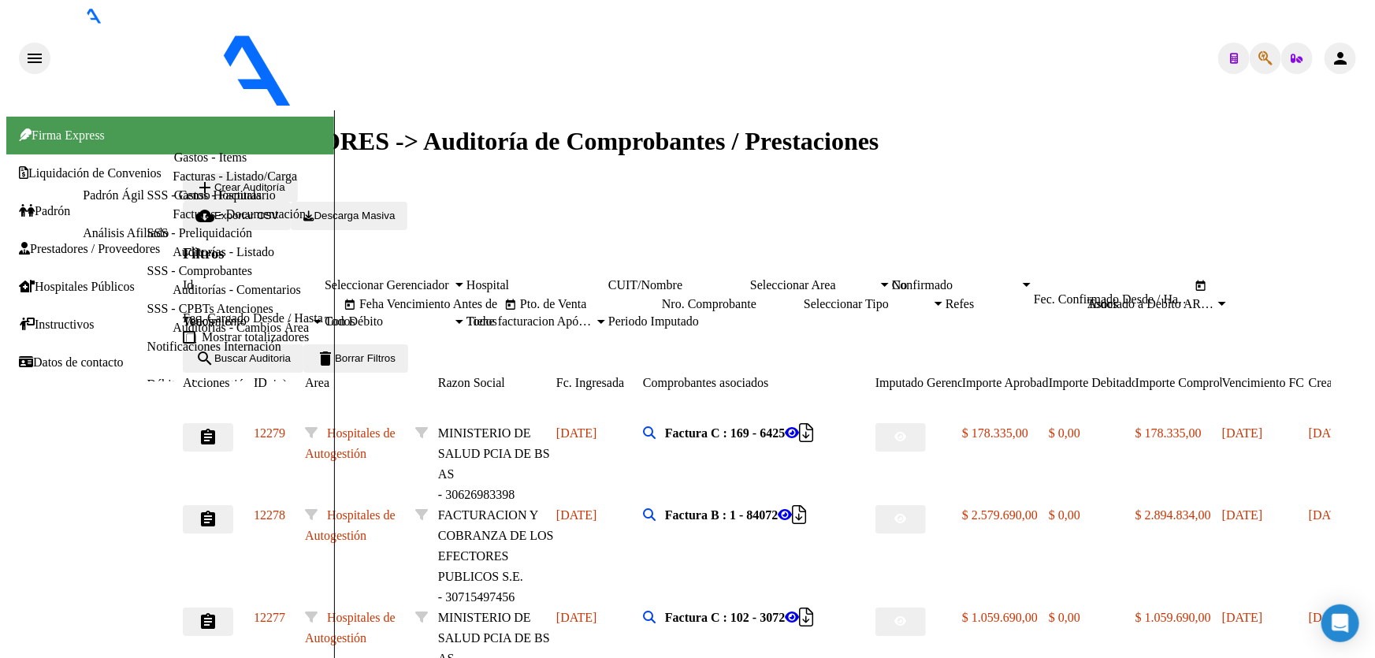
scroll to position [314, 0]
click at [217, 612] on mat-icon "assignment" at bounding box center [208, 621] width 19 height 19
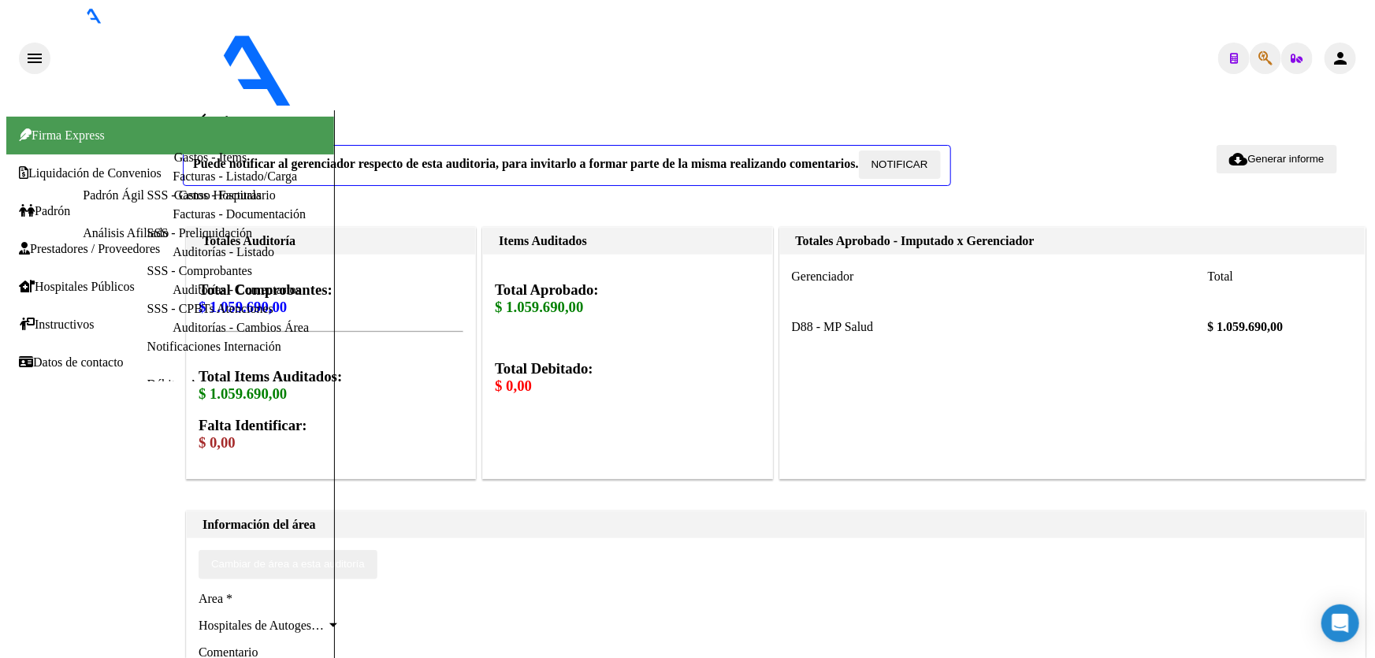
click at [915, 169] on span "NOTIFICAR" at bounding box center [899, 164] width 57 height 12
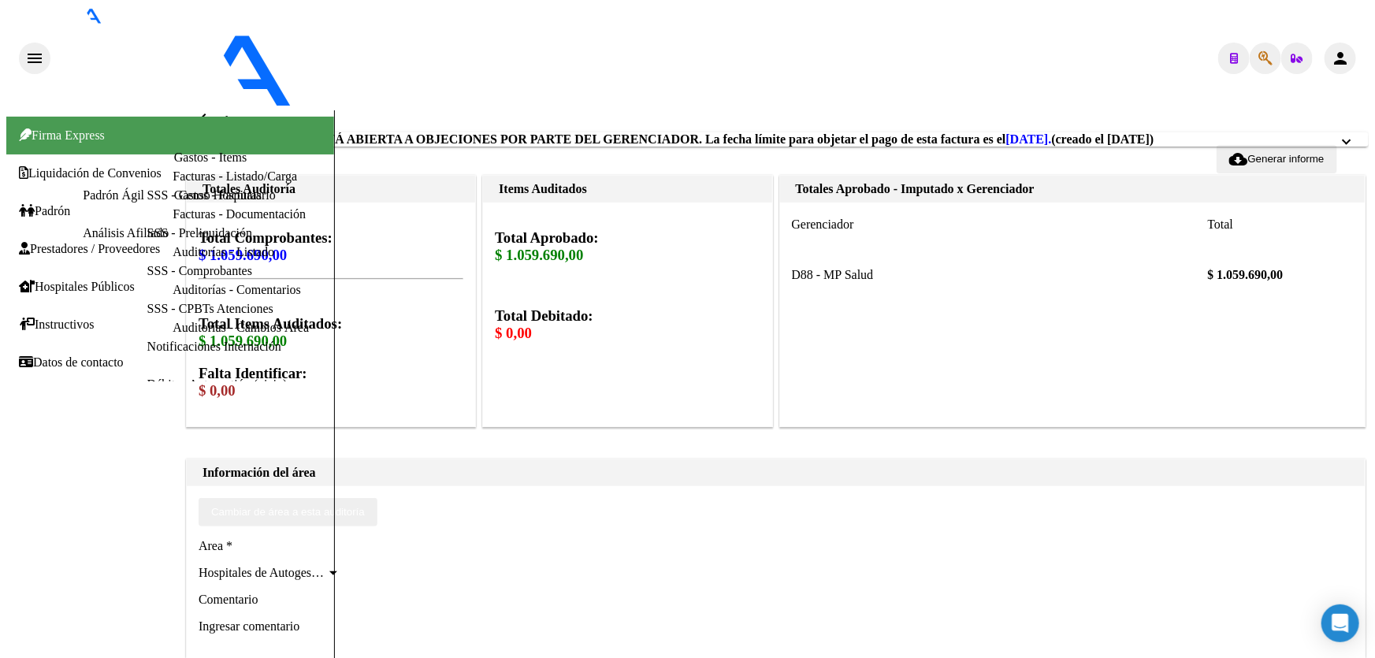
paste textarea "CERRAR 23/8"
type textarea "CERRAR 23/8"
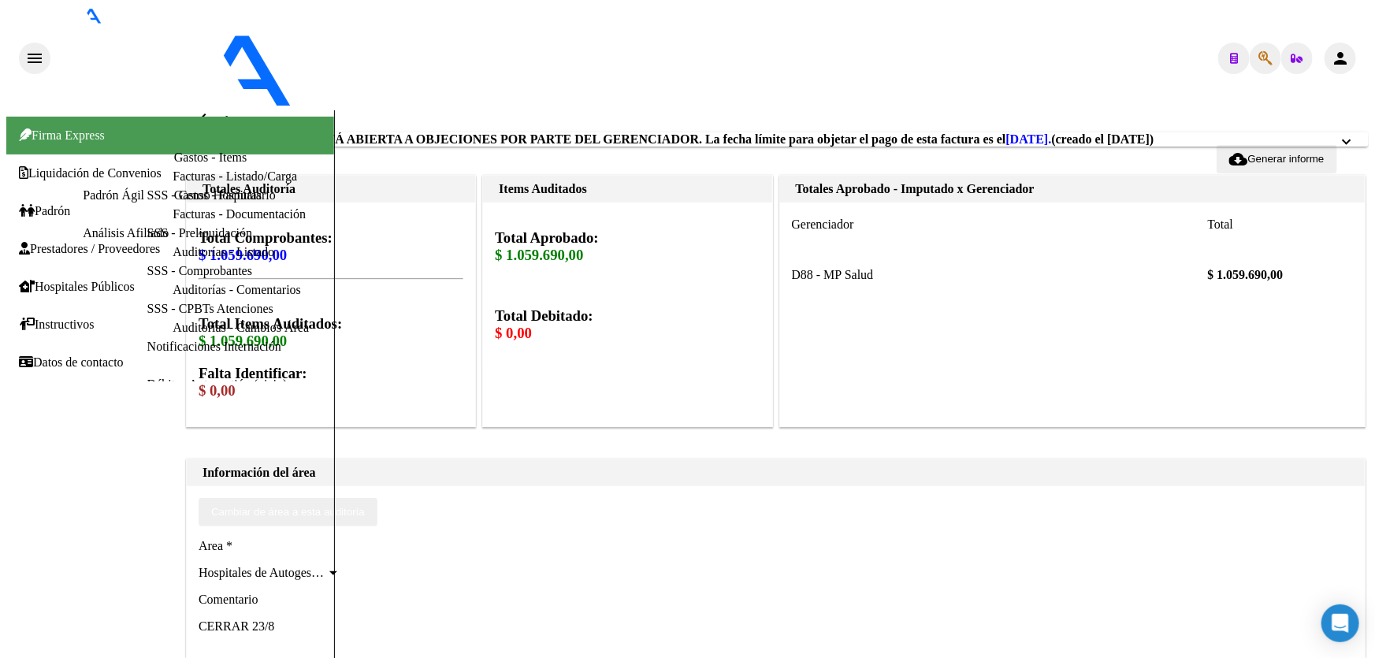
scroll to position [0, 0]
click at [213, 110] on mat-icon "arrow_back" at bounding box center [204, 119] width 19 height 19
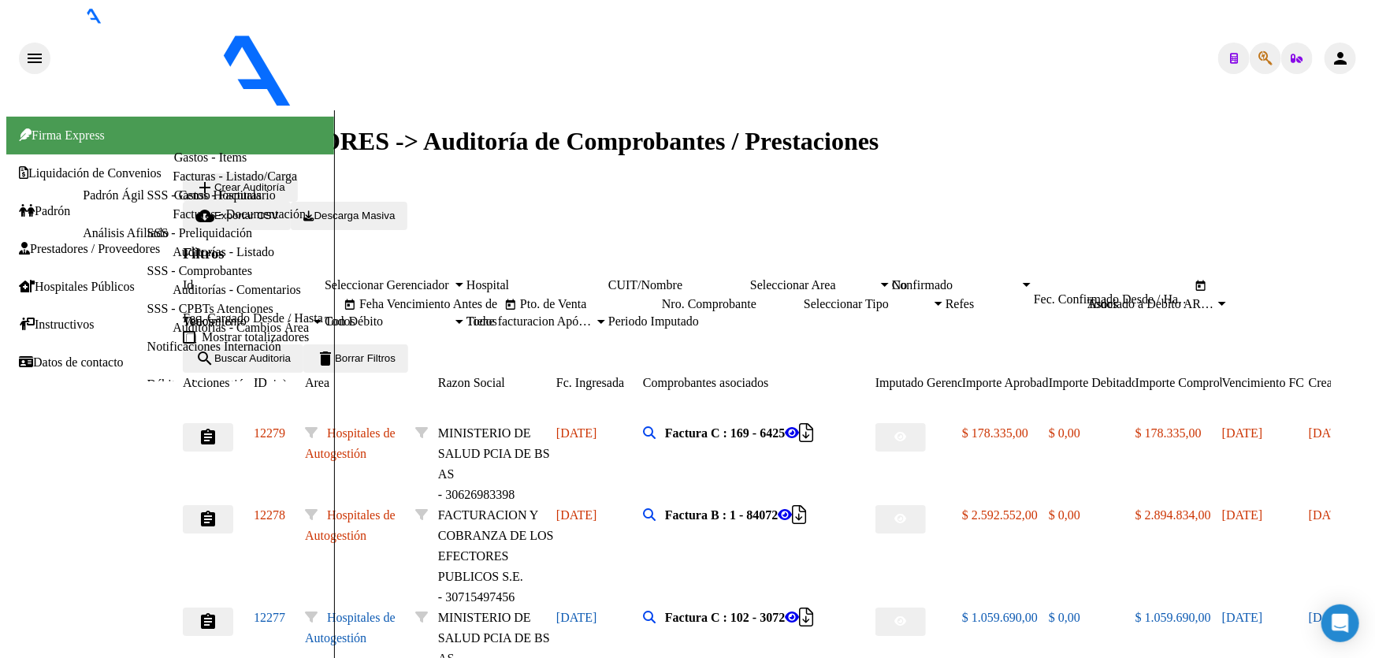
scroll to position [143, 0]
click at [217, 428] on mat-icon "assignment" at bounding box center [208, 437] width 19 height 19
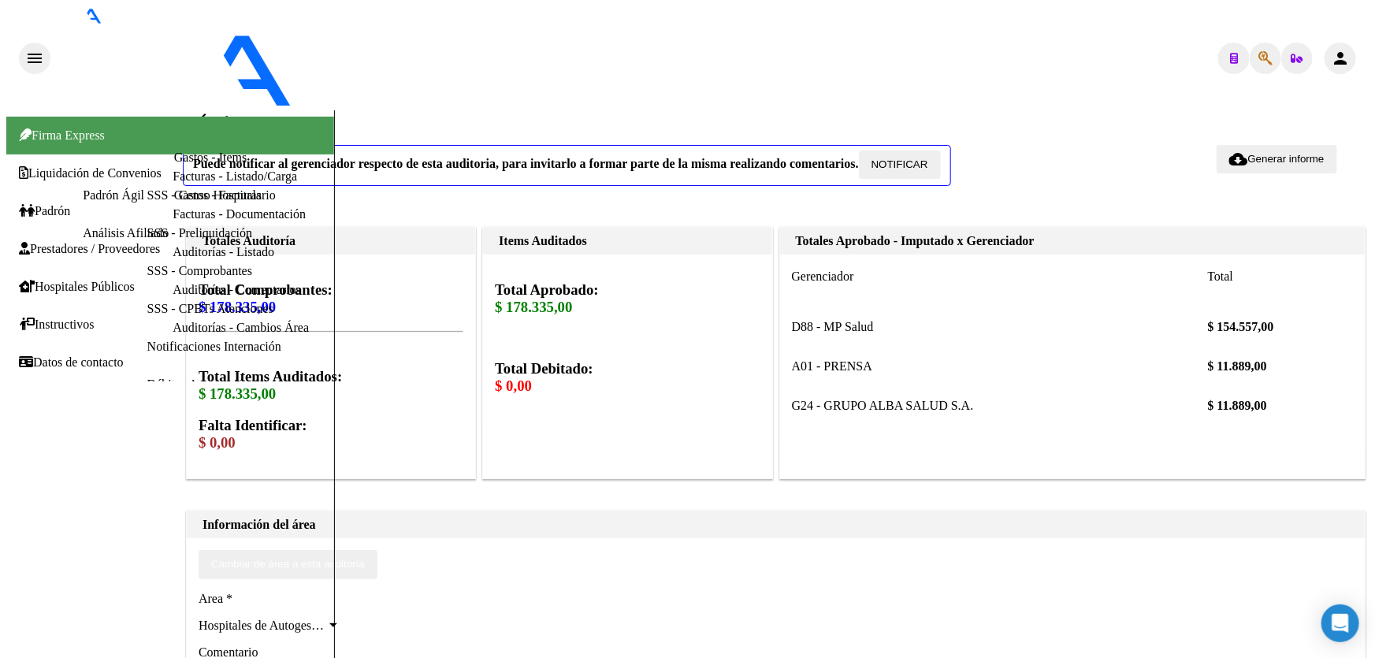
scroll to position [9, 0]
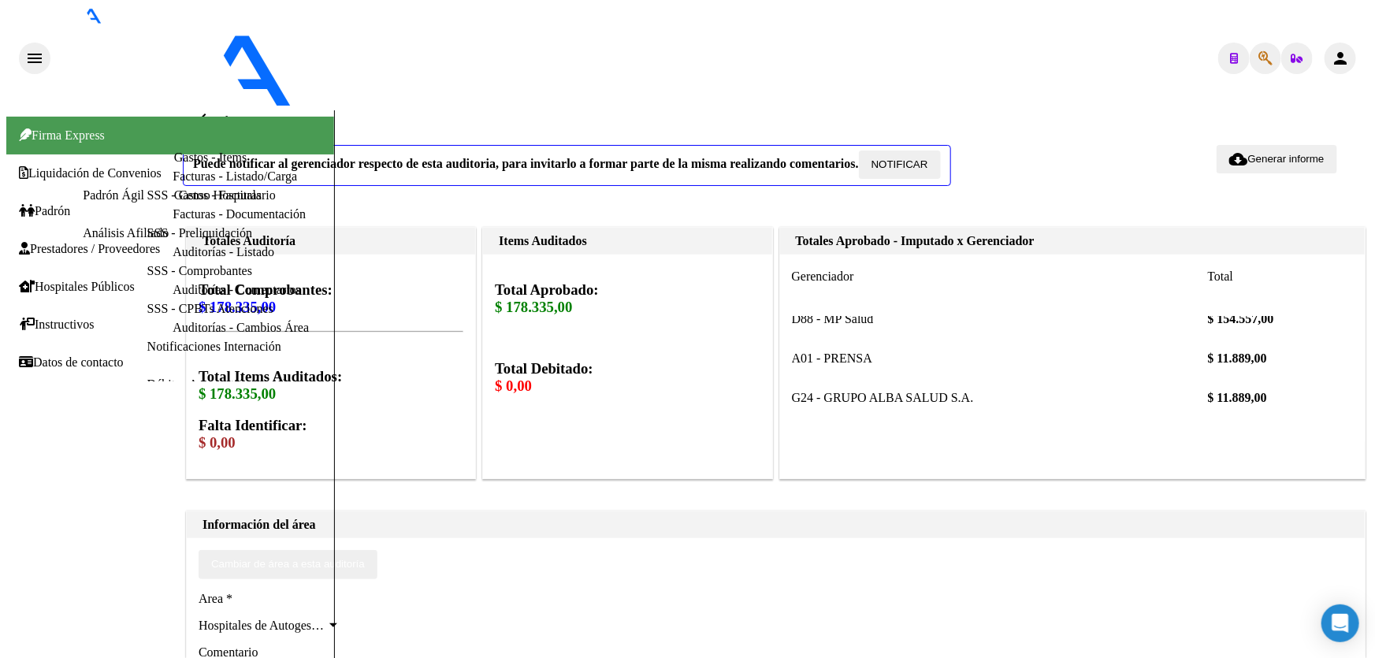
click at [928, 165] on span "NOTIFICAR" at bounding box center [899, 164] width 57 height 12
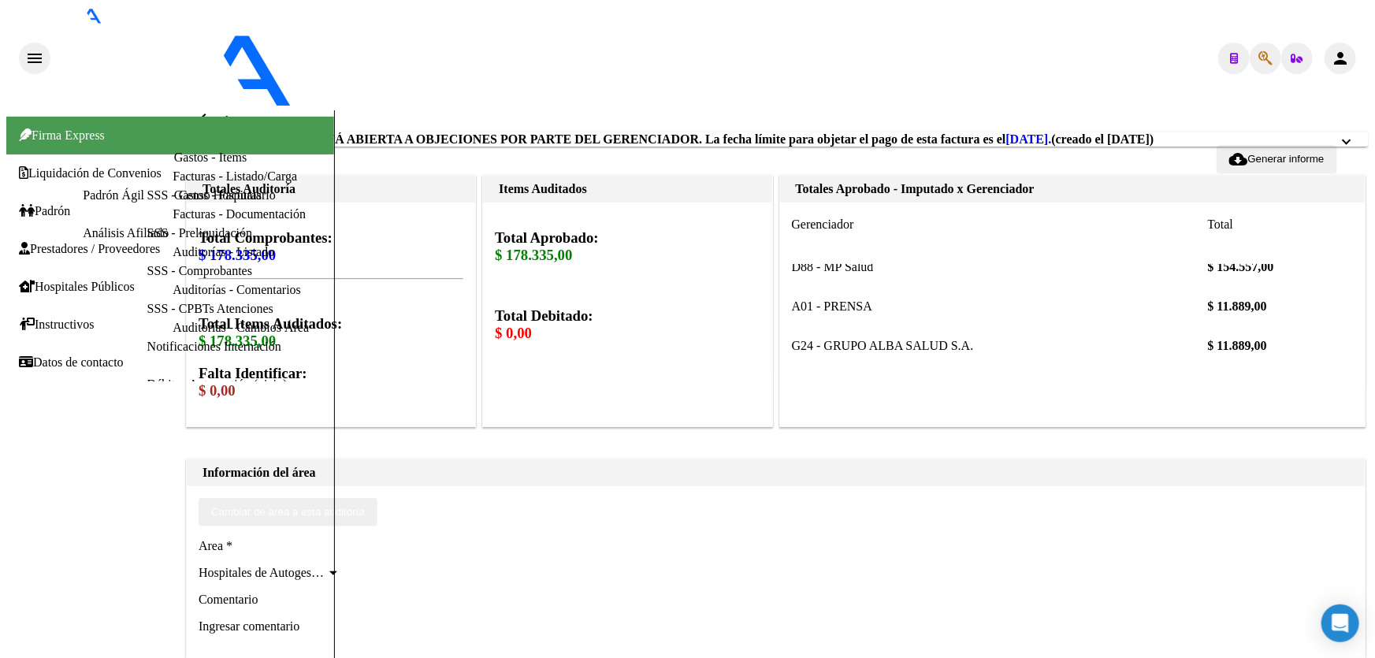
paste textarea "CERRAR 23/8"
type textarea "CERRAR 23/8"
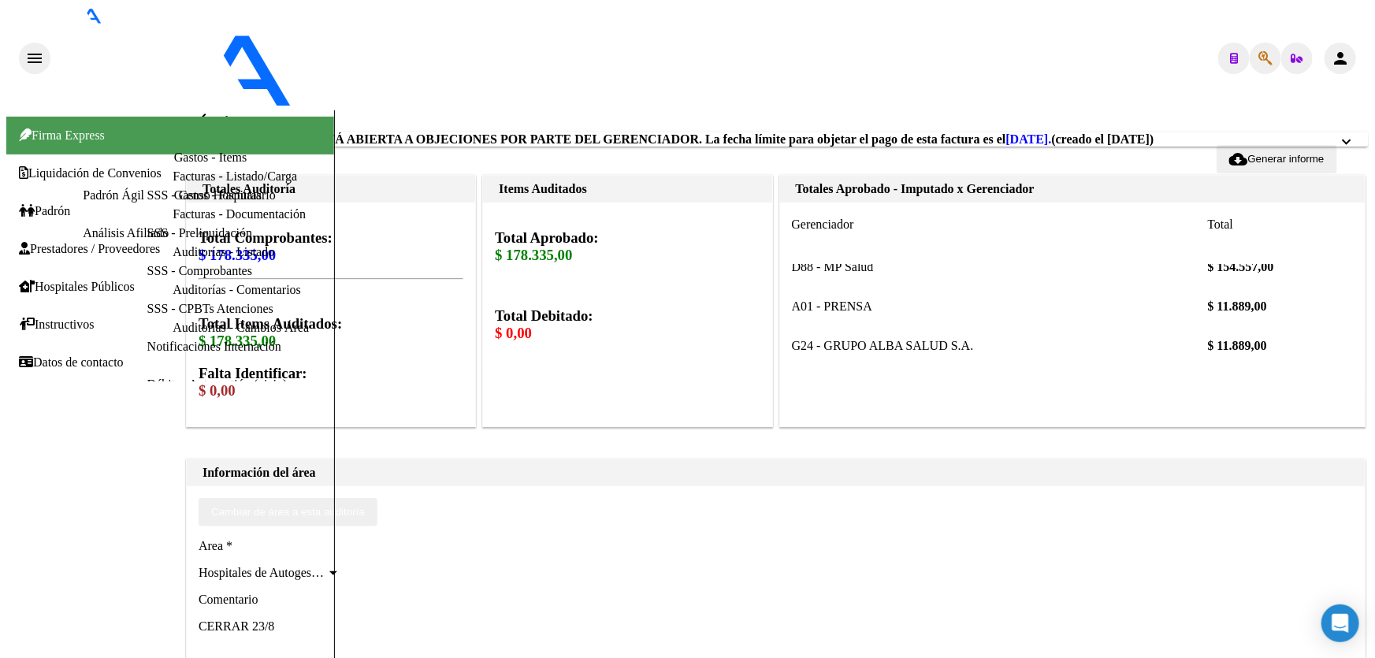
scroll to position [0, 0]
click at [209, 110] on mat-icon "arrow_back" at bounding box center [204, 119] width 19 height 19
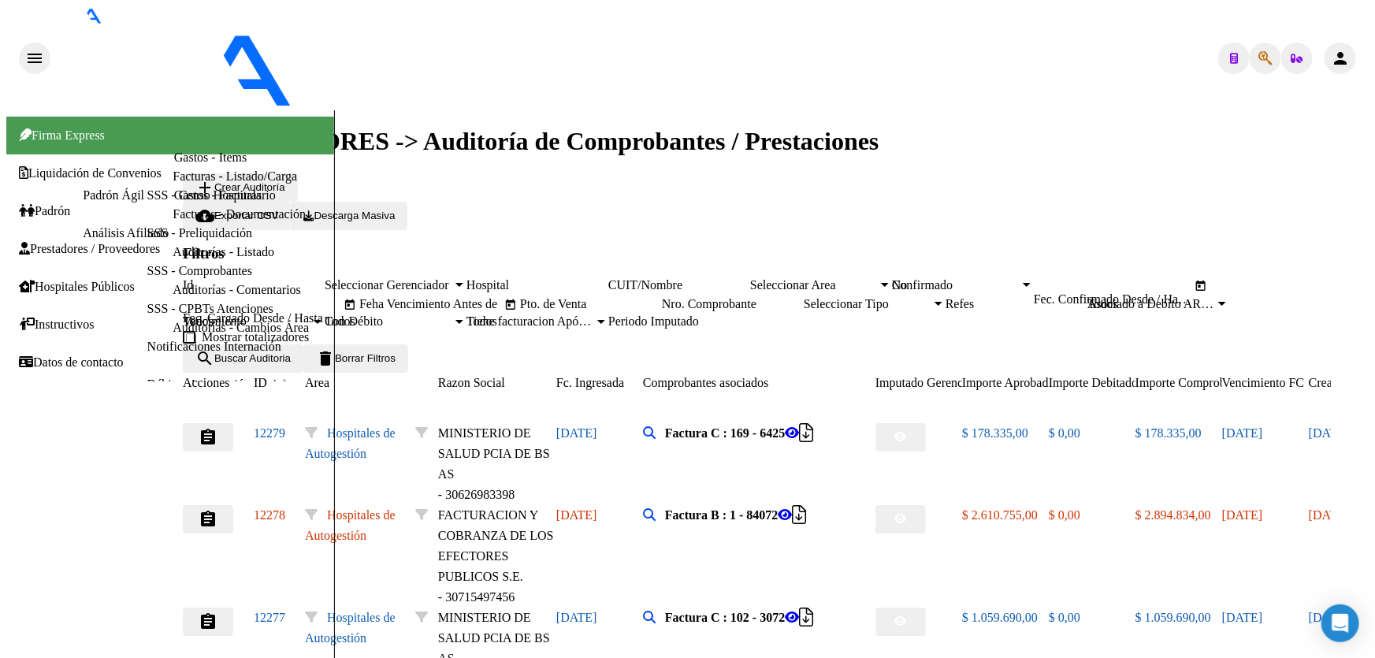
scroll to position [314, 0]
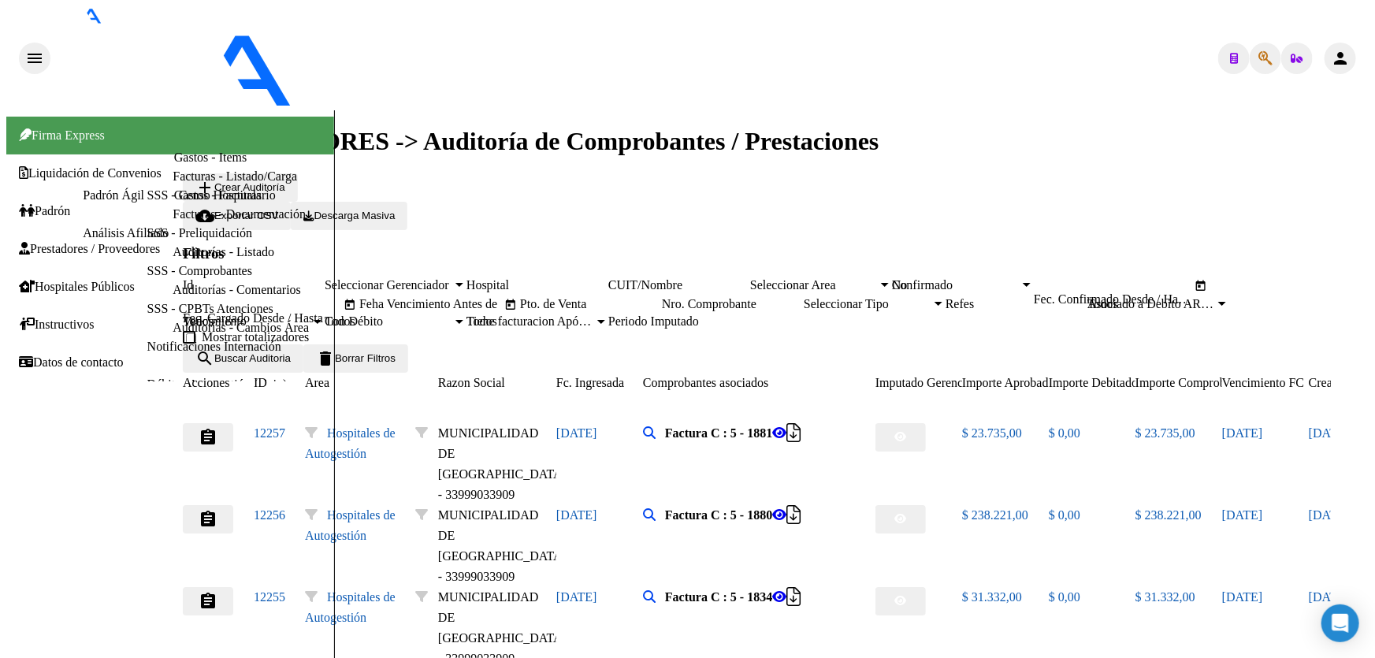
click at [1349, 49] on mat-icon "person" at bounding box center [1340, 58] width 19 height 19
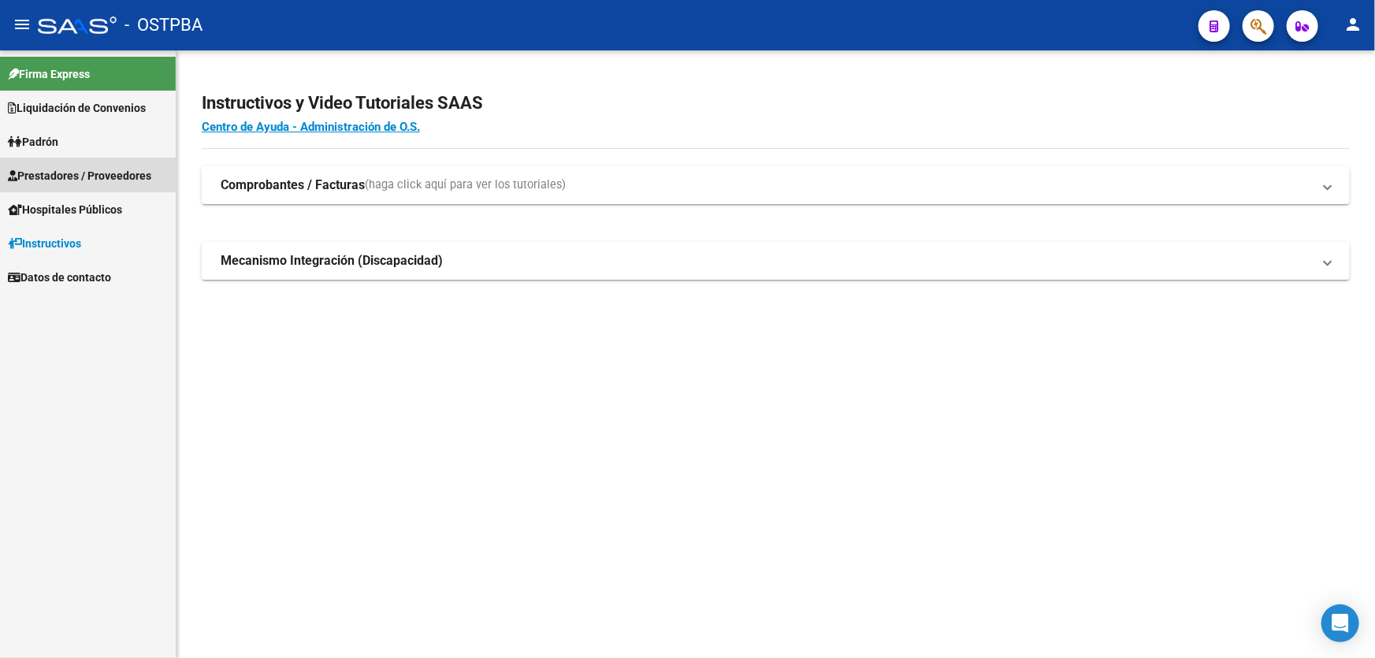
click at [76, 170] on span "Prestadores / Proveedores" at bounding box center [79, 175] width 143 height 17
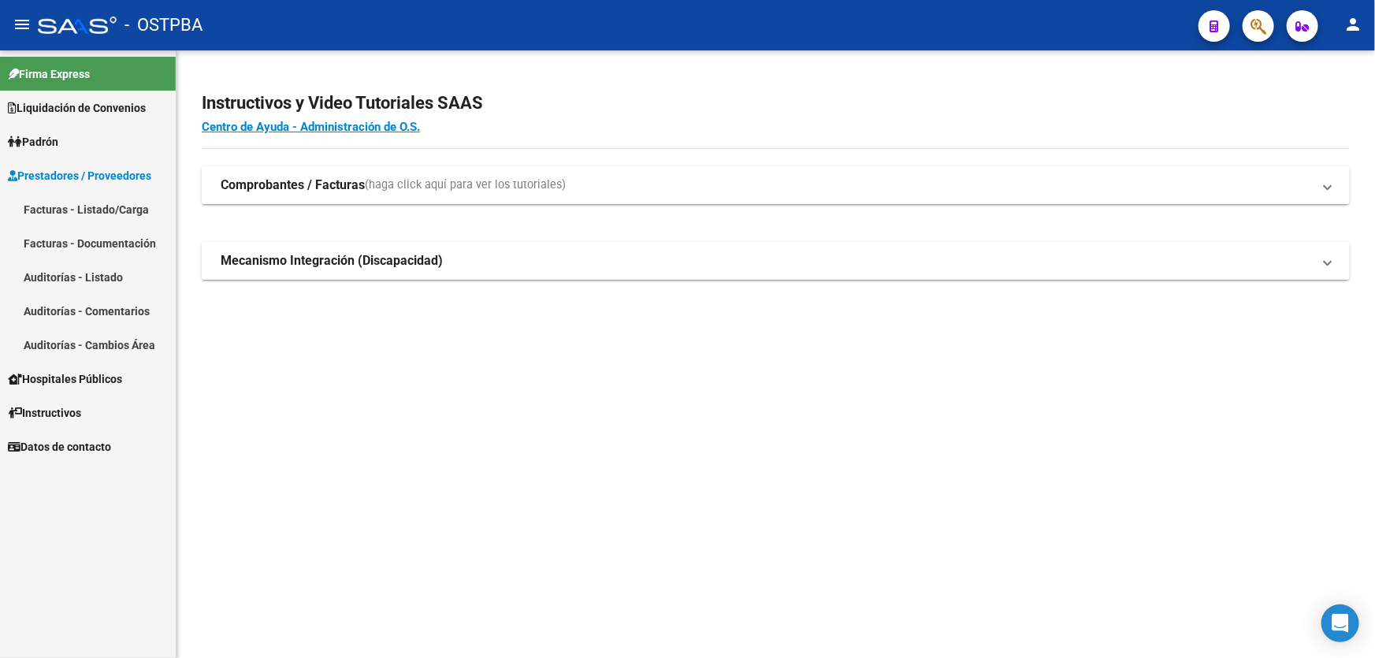
click at [94, 277] on link "Auditorías - Listado" at bounding box center [88, 277] width 176 height 34
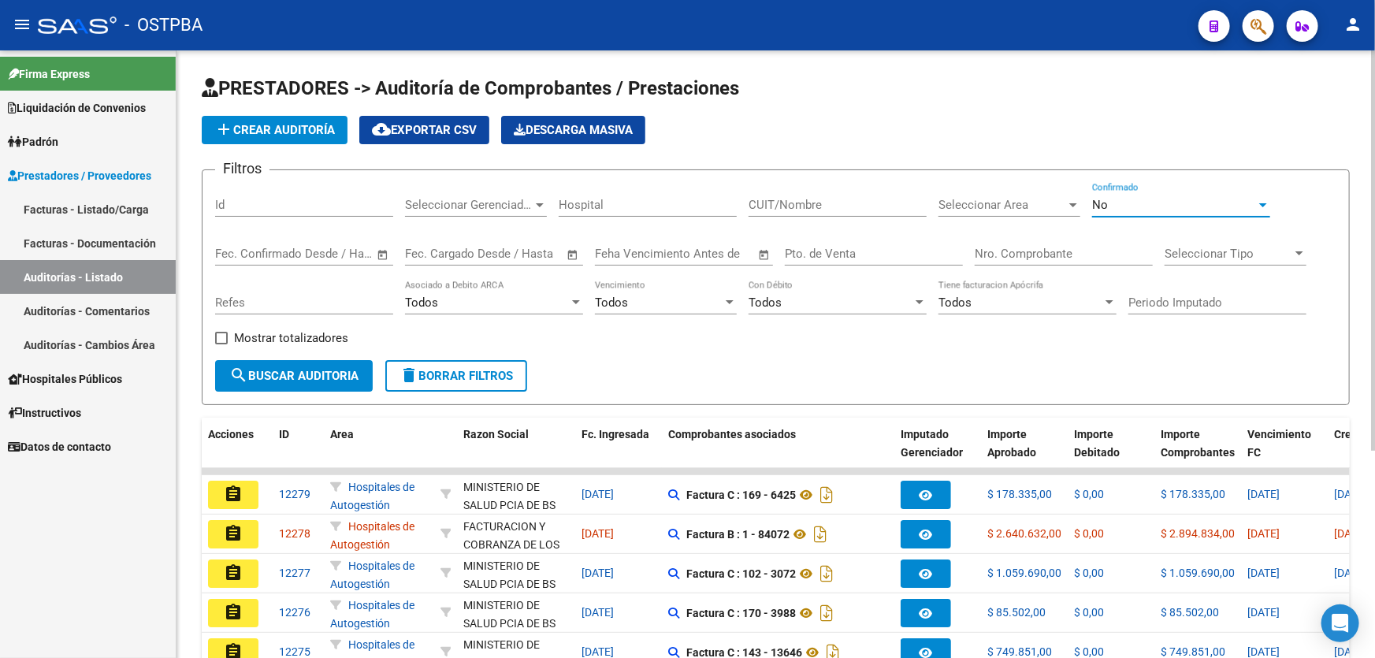
click at [1131, 206] on div "No" at bounding box center [1174, 205] width 164 height 14
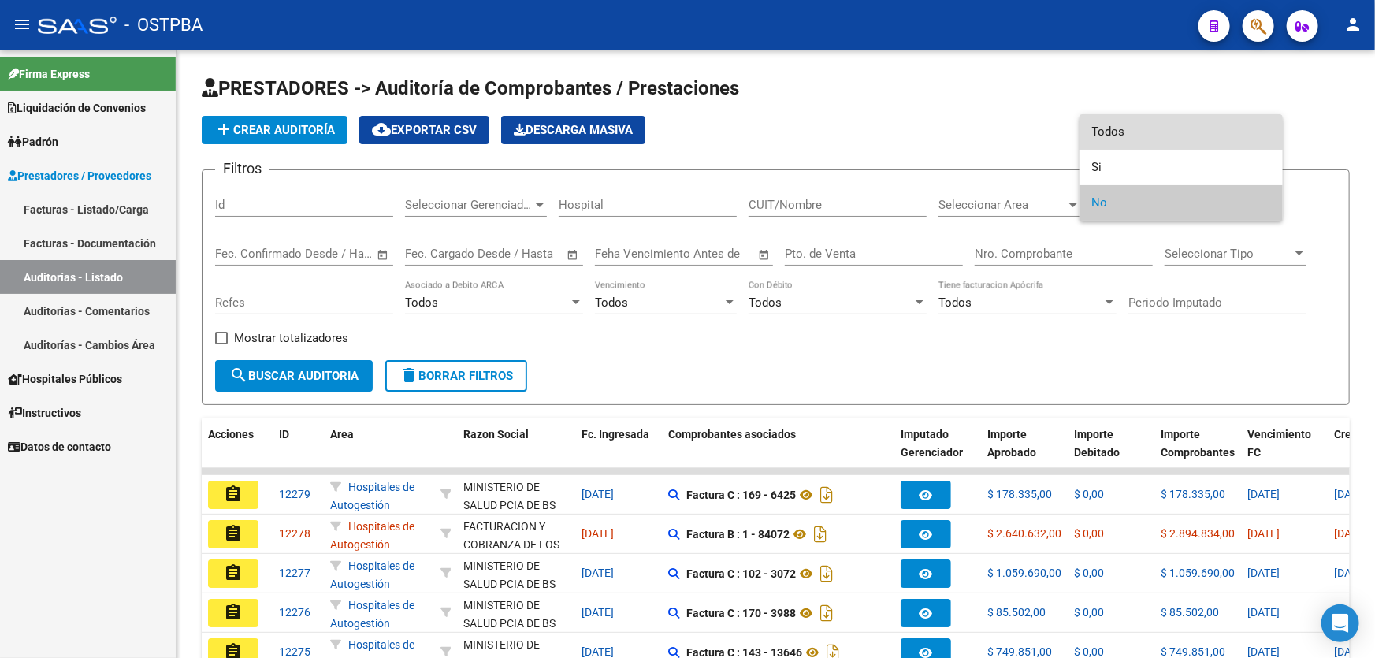
click at [1127, 128] on span "Todos" at bounding box center [1181, 131] width 178 height 35
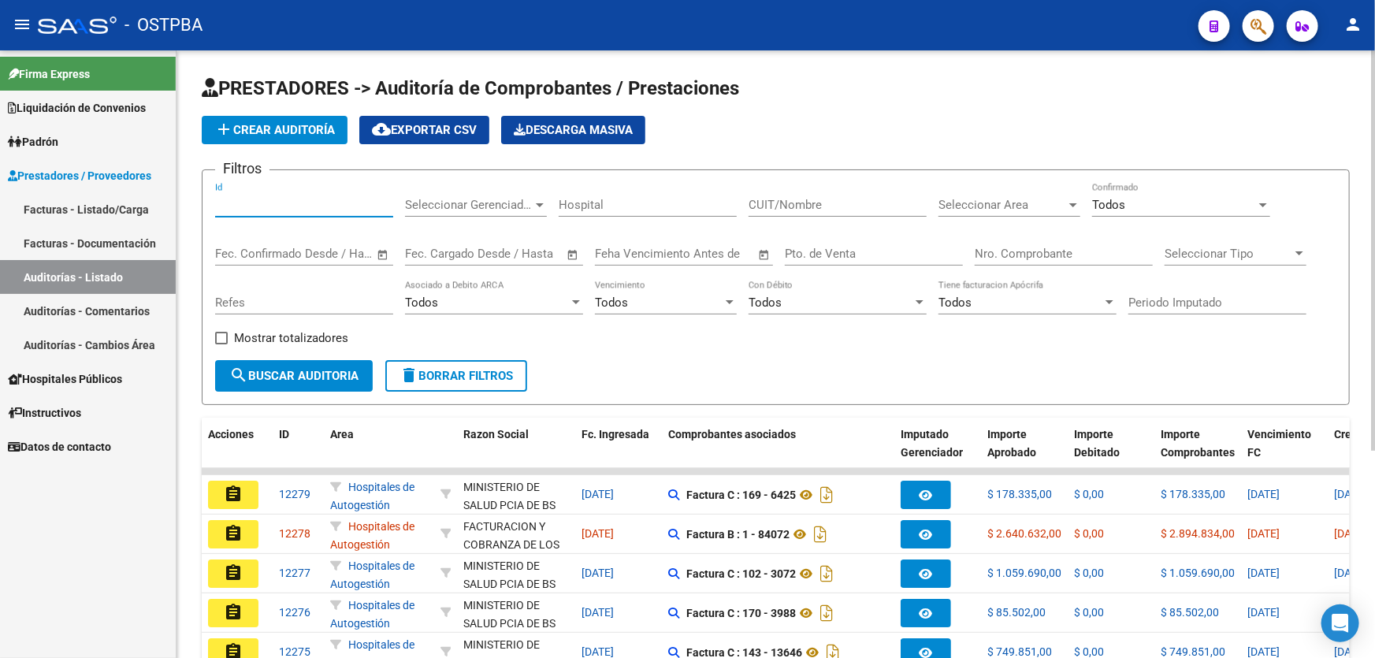
click at [230, 204] on input "Id" at bounding box center [304, 205] width 178 height 14
type input "12120"
click at [301, 369] on span "search Buscar Auditoria" at bounding box center [293, 376] width 129 height 14
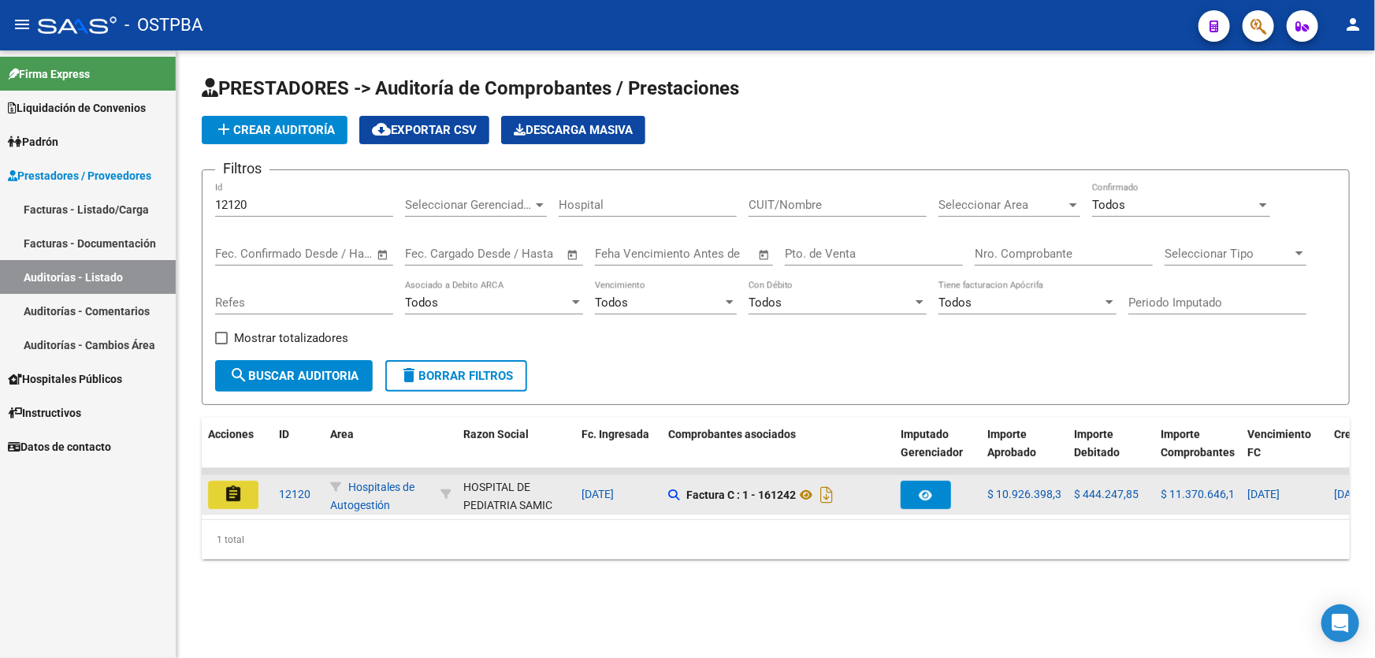
click at [239, 488] on mat-icon "assignment" at bounding box center [233, 493] width 19 height 19
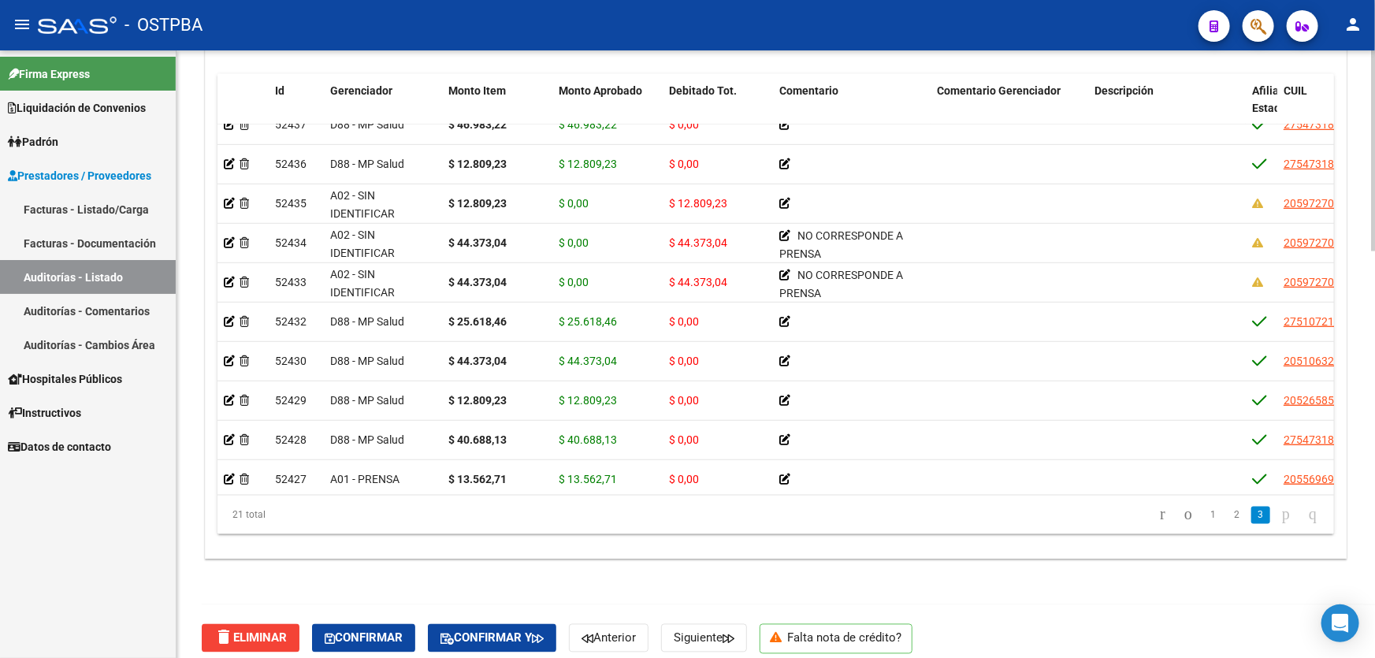
scroll to position [471, 0]
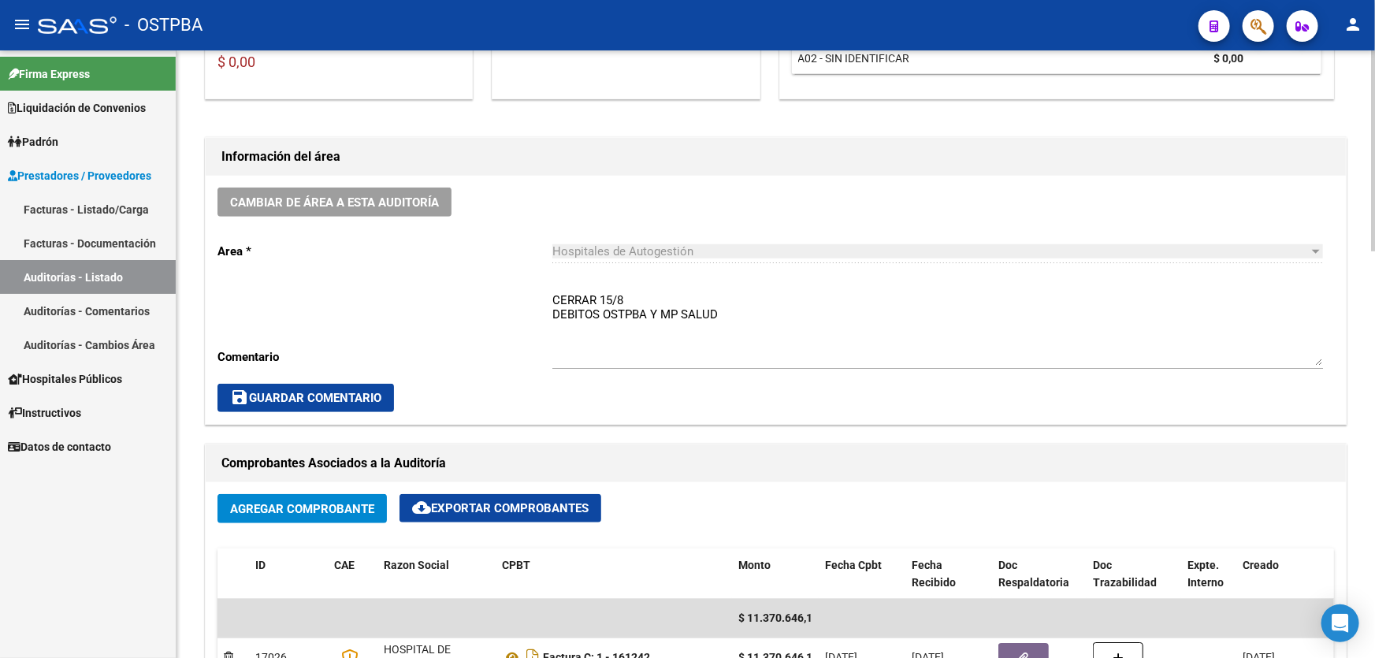
scroll to position [0, 0]
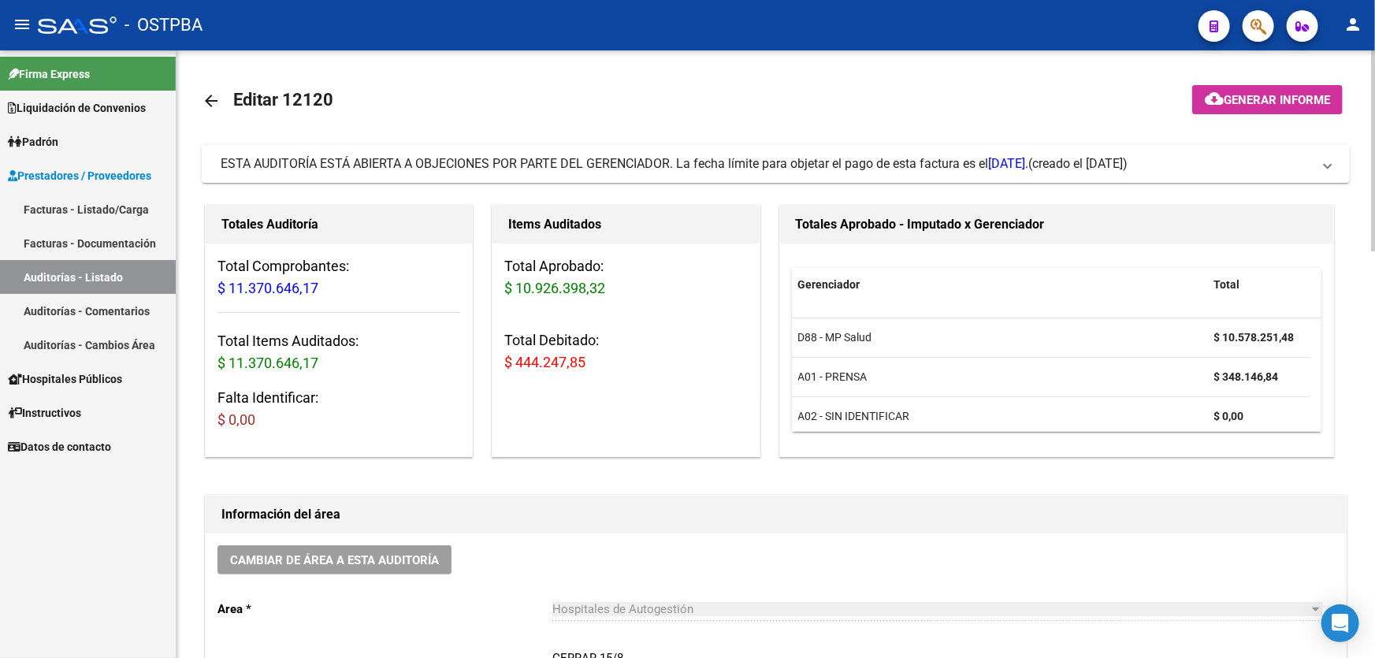
click at [212, 101] on mat-icon "arrow_back" at bounding box center [211, 100] width 19 height 19
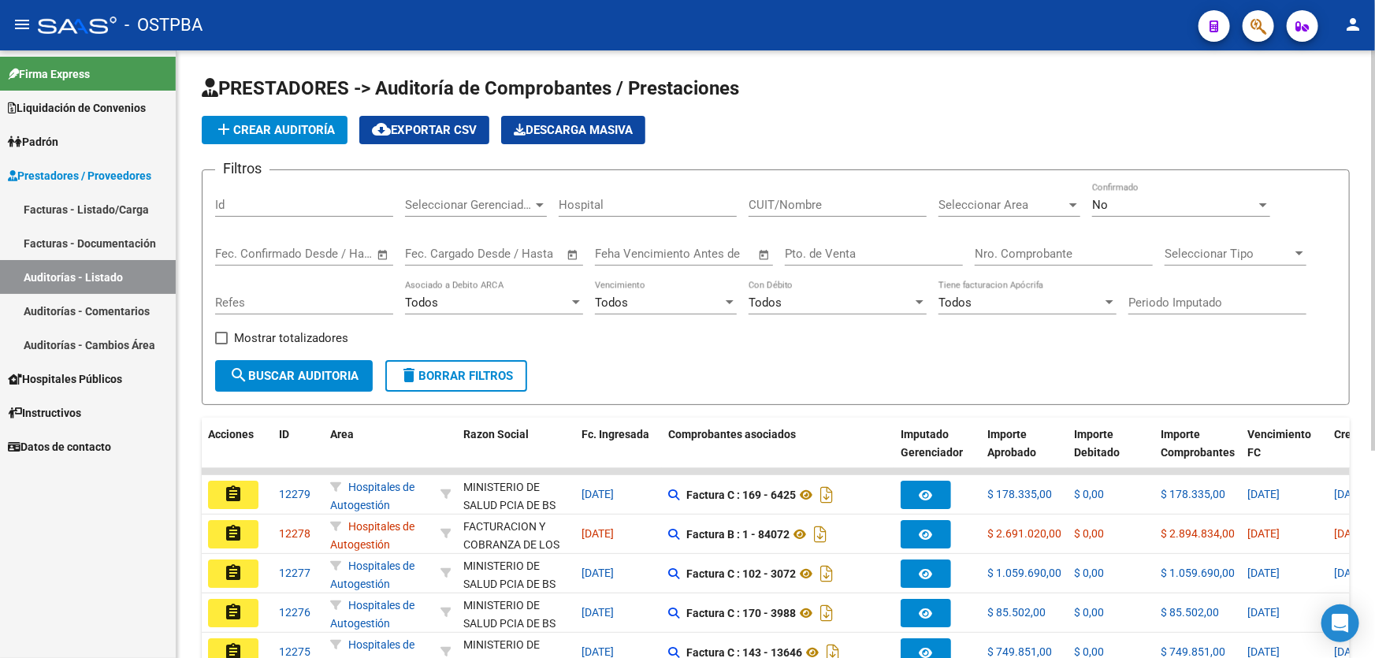
click at [91, 277] on link "Auditorías - Listado" at bounding box center [88, 277] width 176 height 34
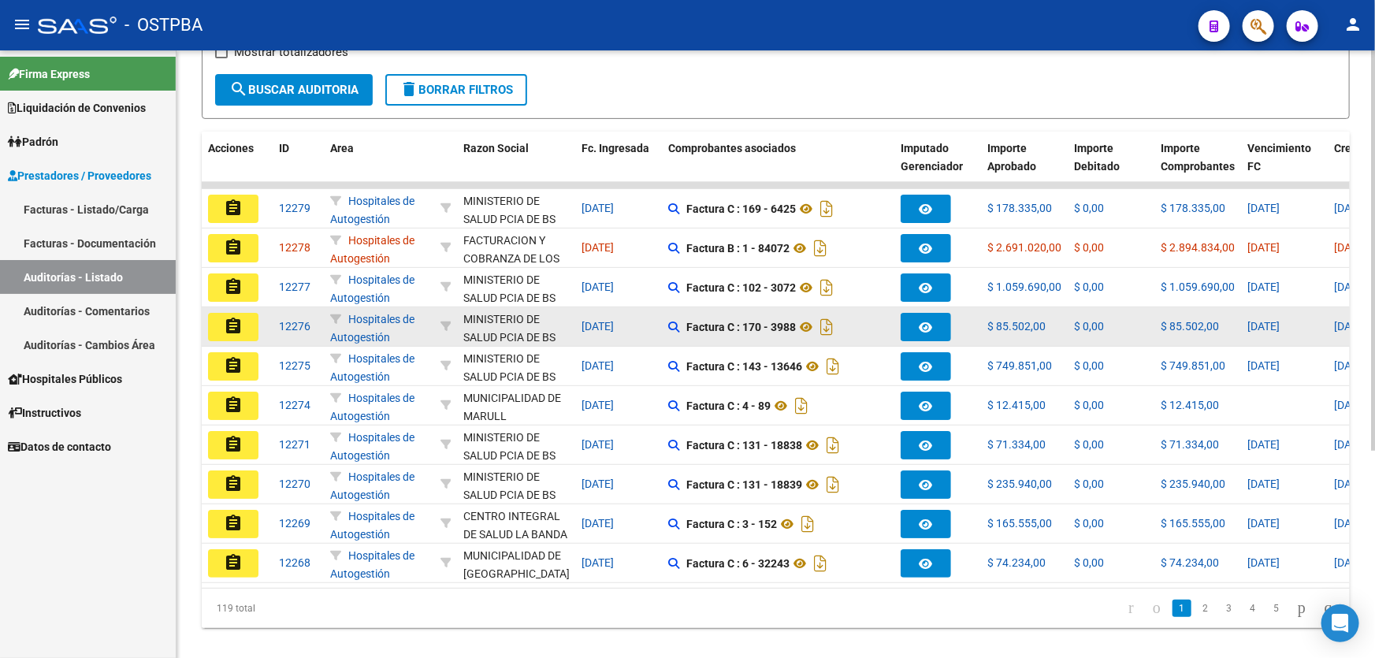
click at [236, 322] on mat-icon "assignment" at bounding box center [233, 326] width 19 height 19
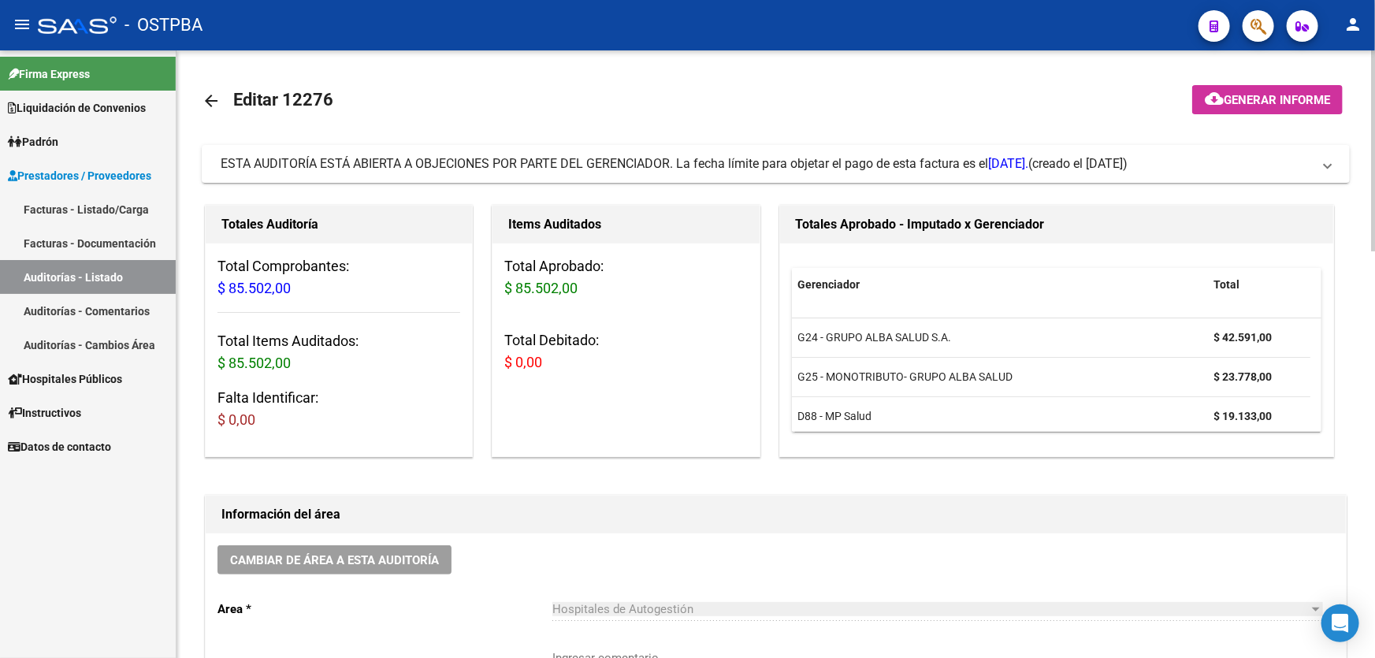
scroll to position [286, 0]
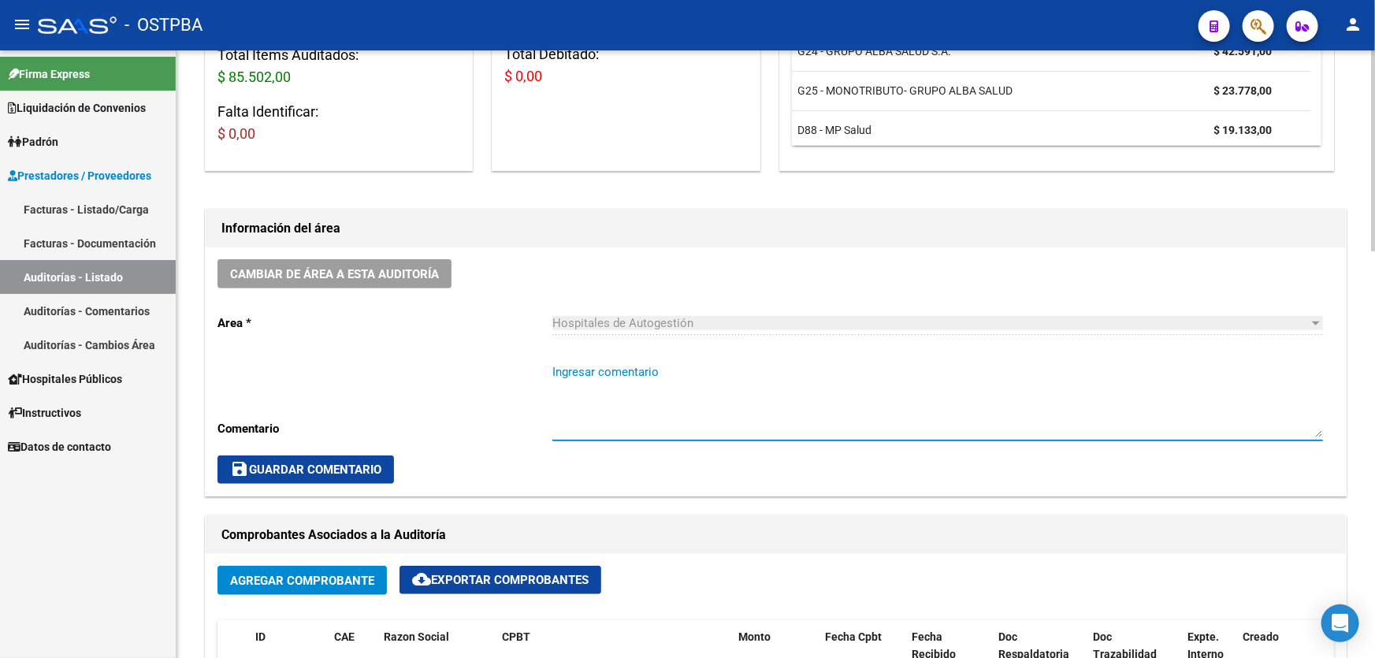
click at [577, 411] on textarea "Ingresar comentario" at bounding box center [937, 400] width 770 height 74
type textarea "c"
type textarea "CERRAR 24/8"
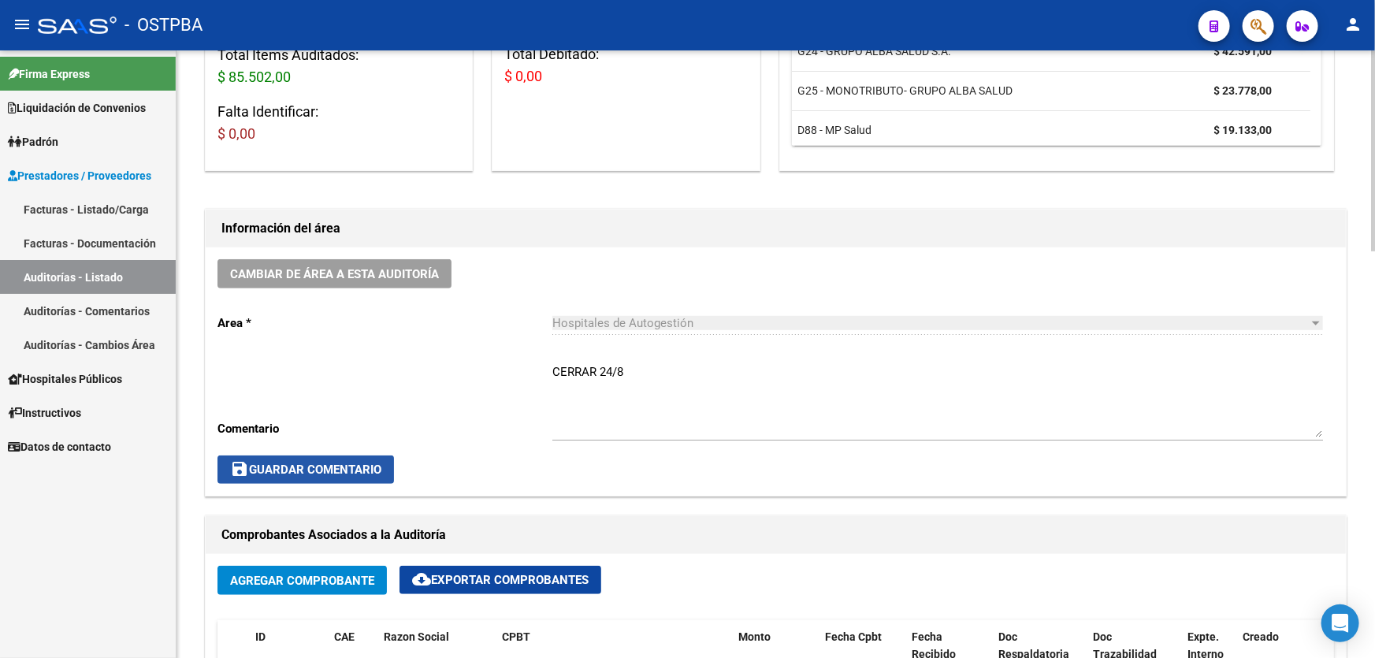
click at [332, 462] on span "save Guardar Comentario" at bounding box center [305, 469] width 151 height 14
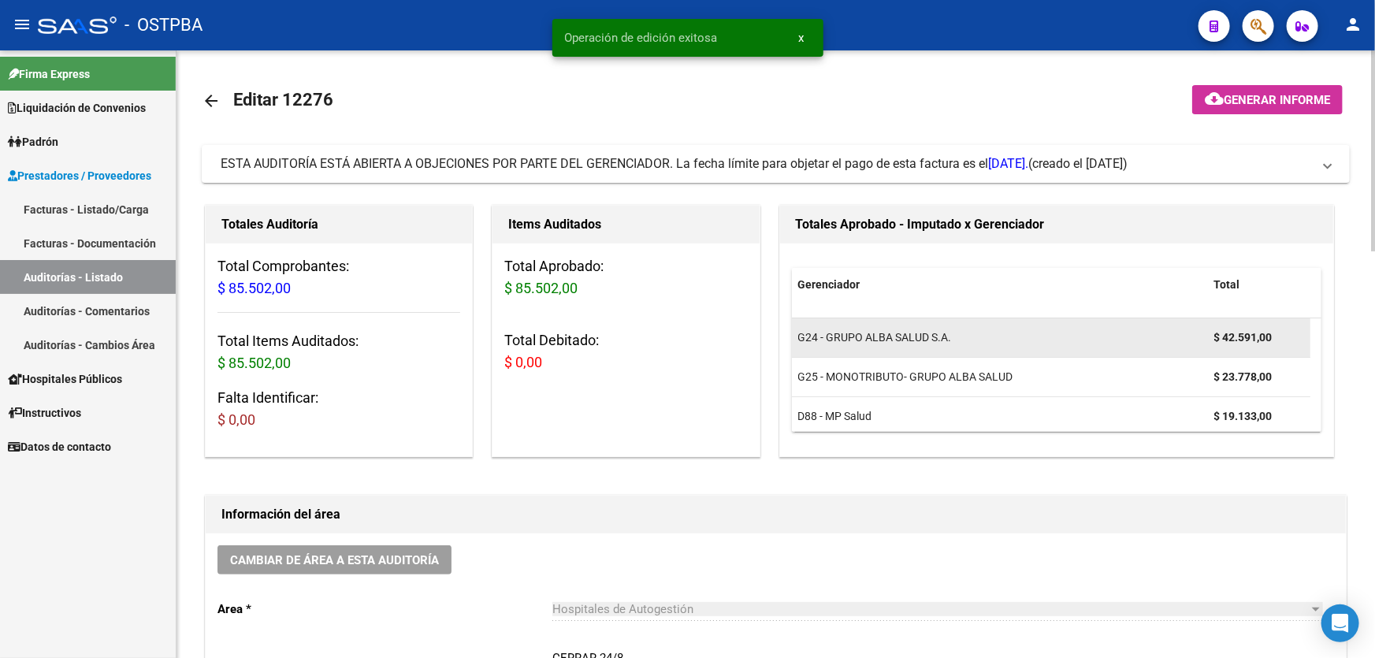
scroll to position [9, 0]
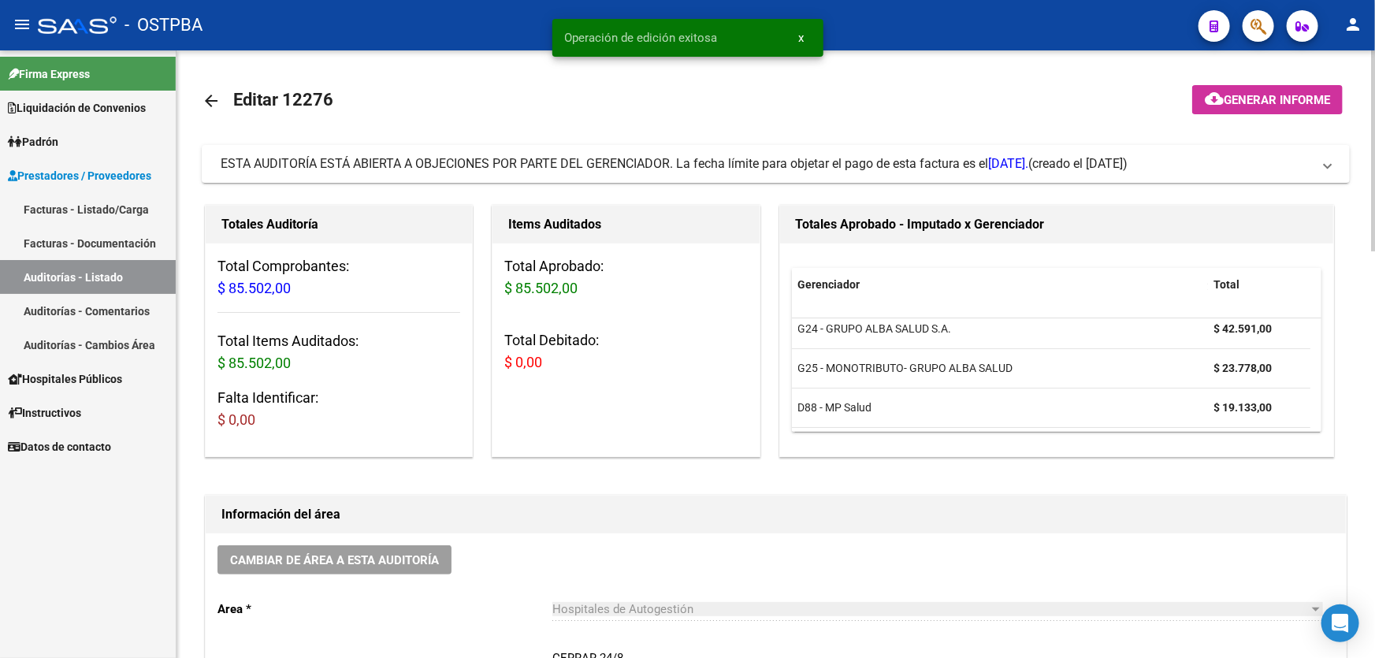
click at [1321, 425] on div "Gerenciador Total G24 - GRUPO ALBA SALUD S.A. $ 42.591,00 G25 - MONOTRIBUTO- GR…" at bounding box center [1057, 349] width 554 height 213
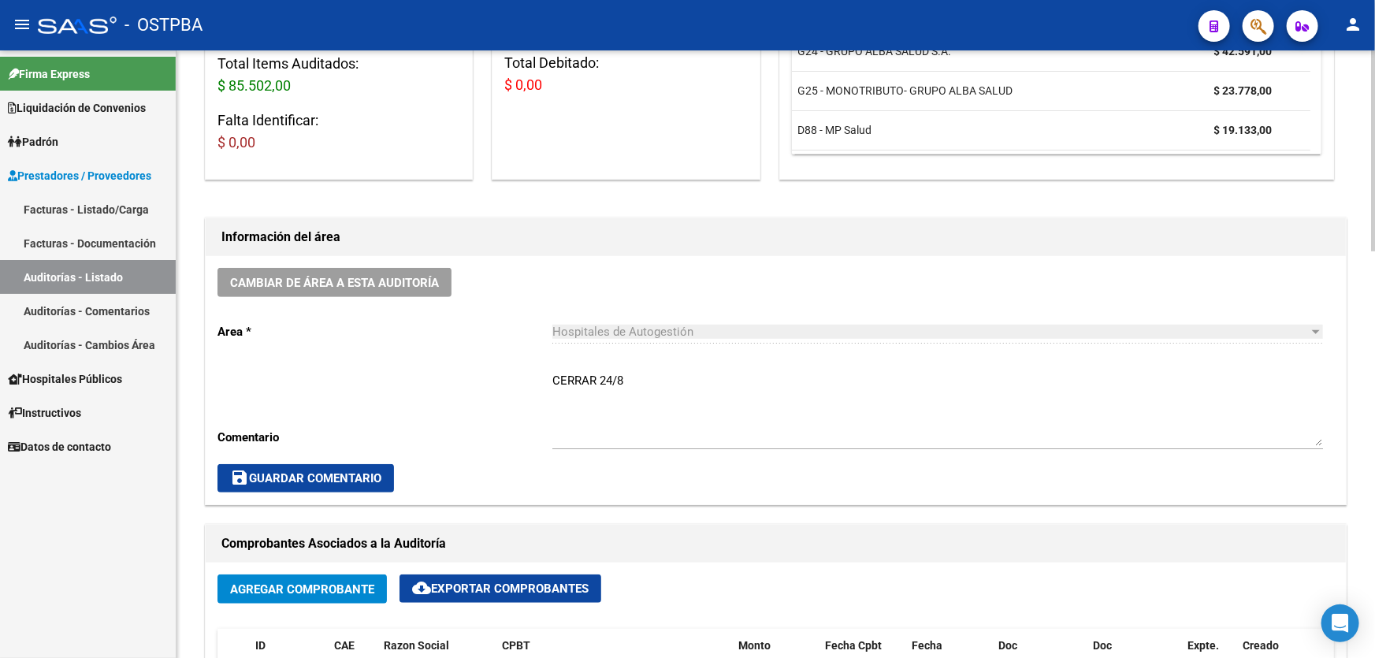
scroll to position [0, 0]
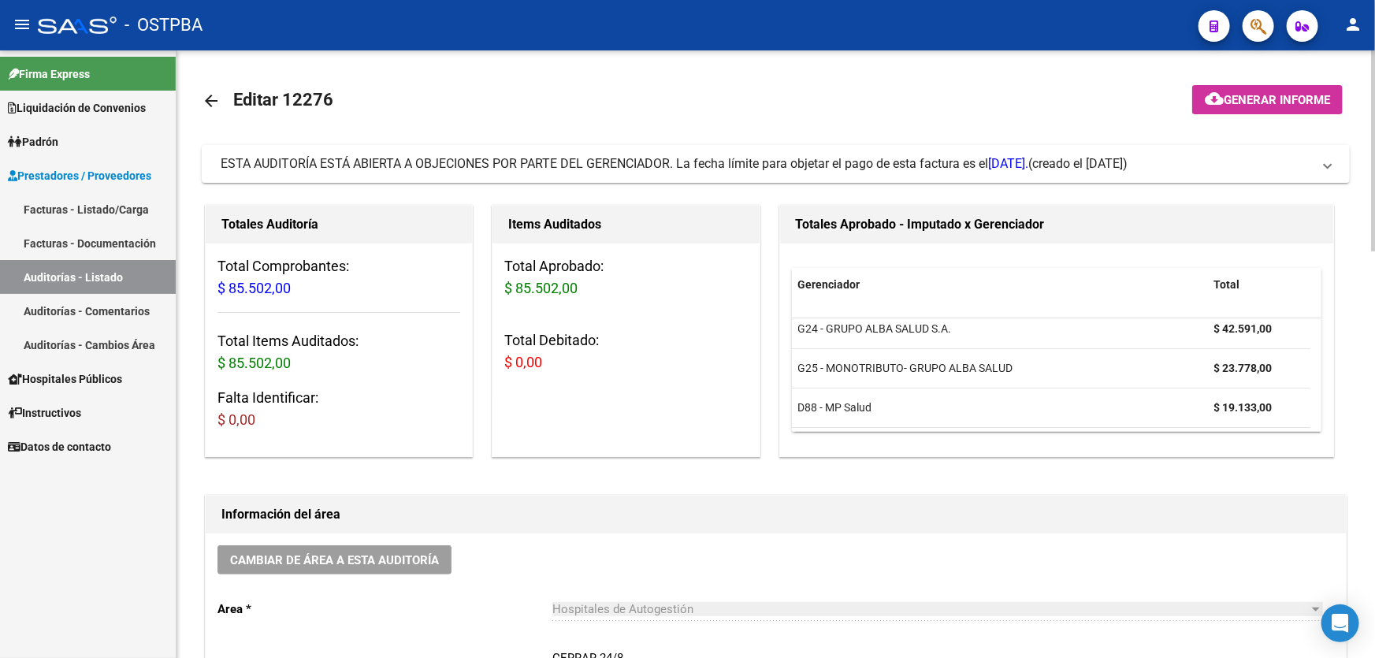
click at [208, 101] on mat-icon "arrow_back" at bounding box center [211, 100] width 19 height 19
